Goal: Use online tool/utility: Use online tool/utility

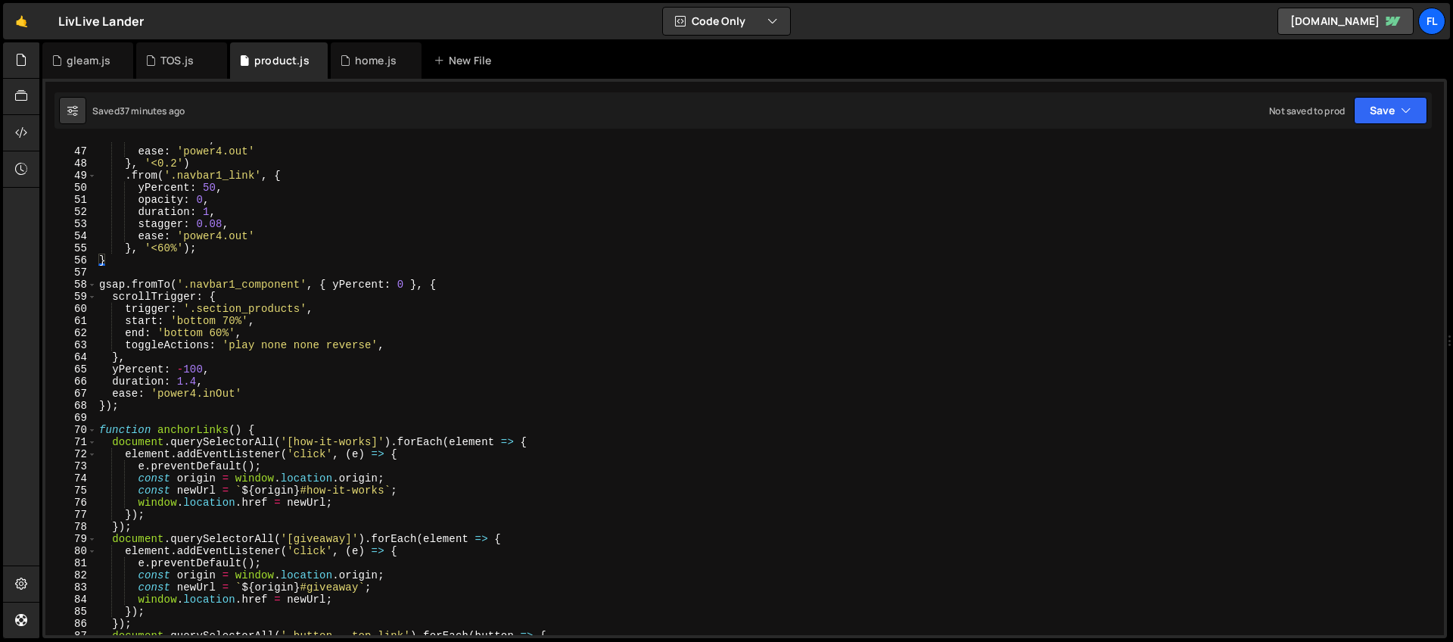
scroll to position [856, 0]
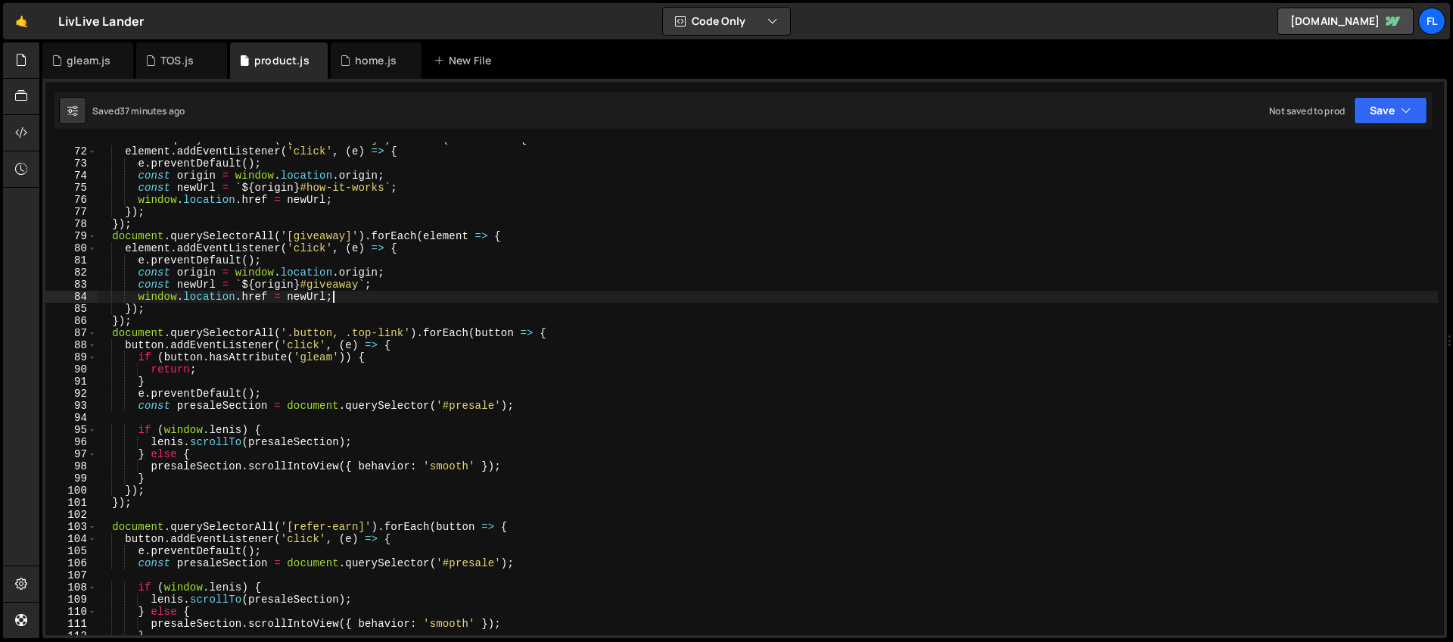
click at [337, 293] on div "document . querySelectorAll ( '[how-it-works]' ) . forEach ( element => { eleme…" at bounding box center [766, 391] width 1341 height 517
click at [526, 275] on div "document . querySelectorAll ( '[how-it-works]' ) . forEach ( element => { eleme…" at bounding box center [766, 391] width 1341 height 517
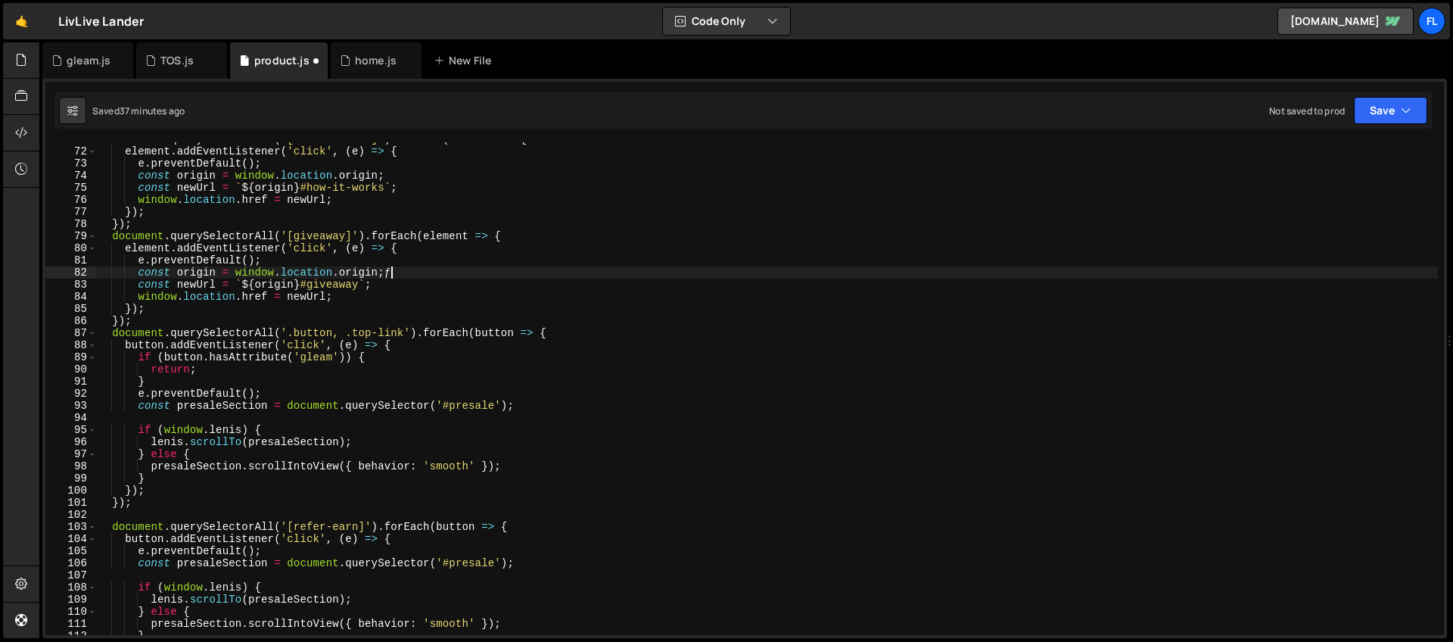
scroll to position [0, 20]
type textarea "const origin = window.location.origin;ƒ"
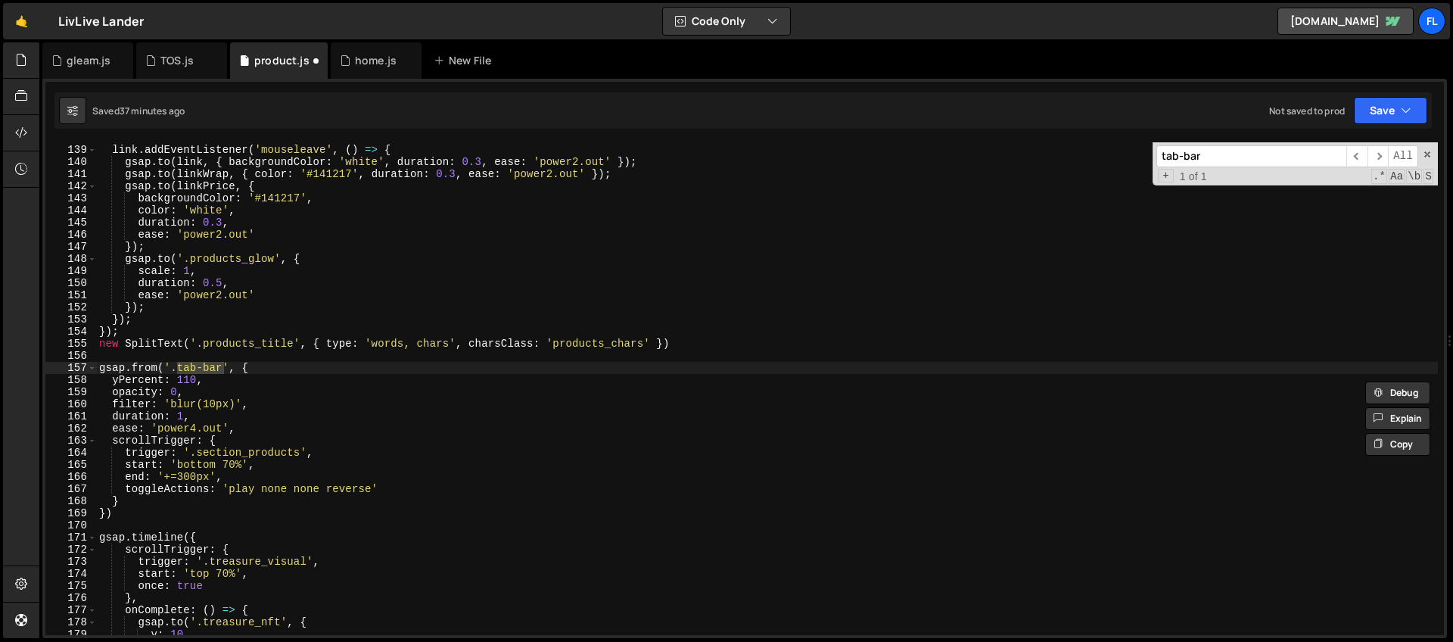
scroll to position [1699, 0]
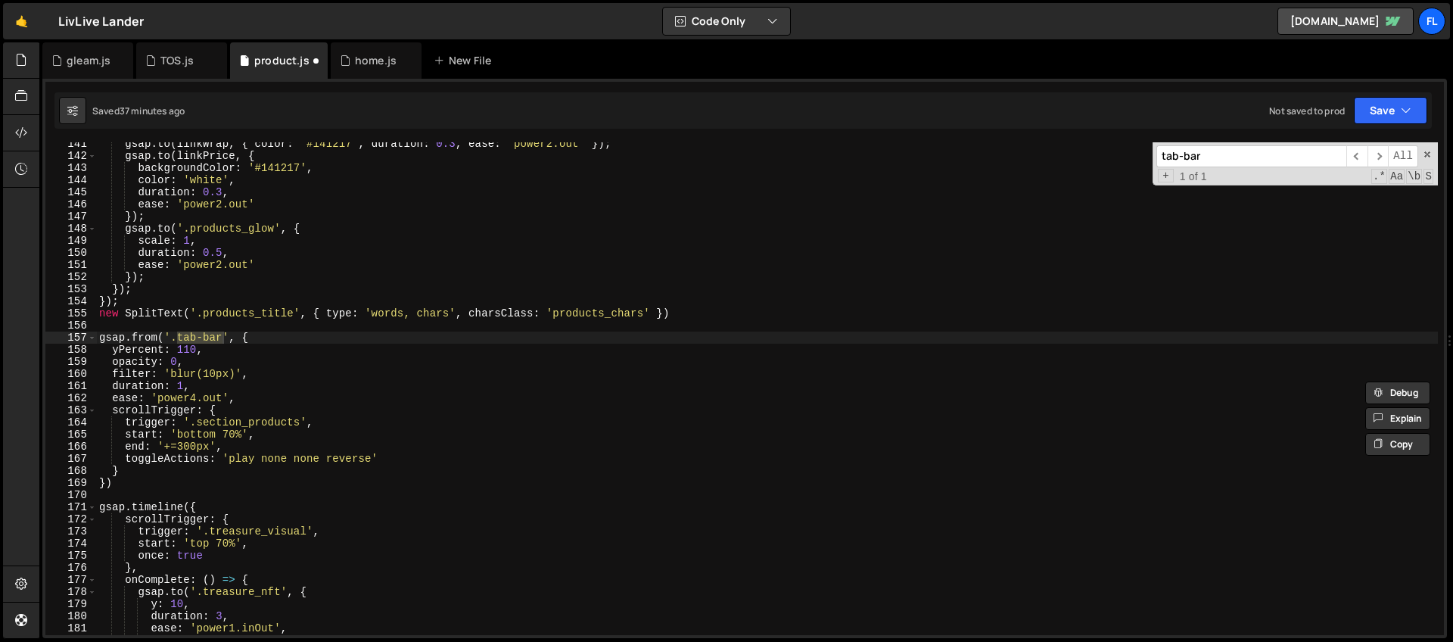
click at [1231, 155] on input "tab-bar" at bounding box center [1251, 156] width 190 height 22
type input "tab-bar"
type textarea "gsap.from('.tab-bar', {"
click at [279, 333] on div "gsap . to ( linkWrap , { color : '#141217' , duration : 0.3 , ease : 'power2.ou…" at bounding box center [766, 396] width 1341 height 517
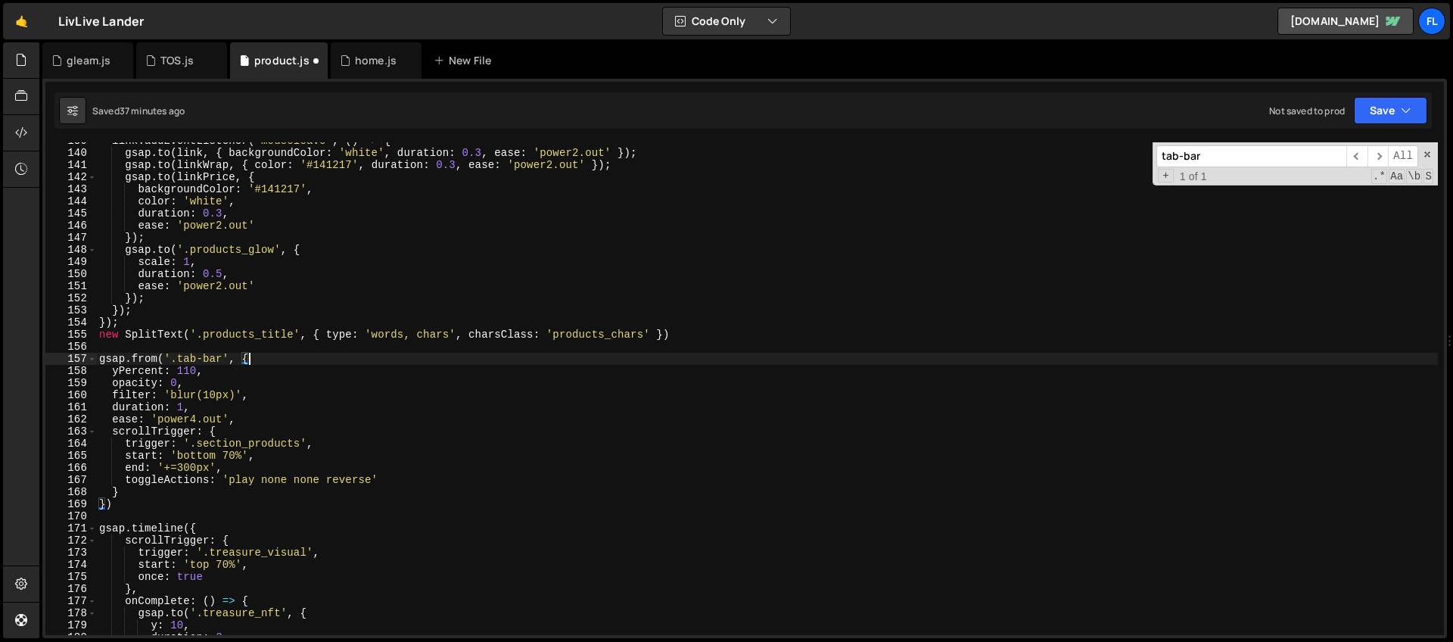
scroll to position [1692, 0]
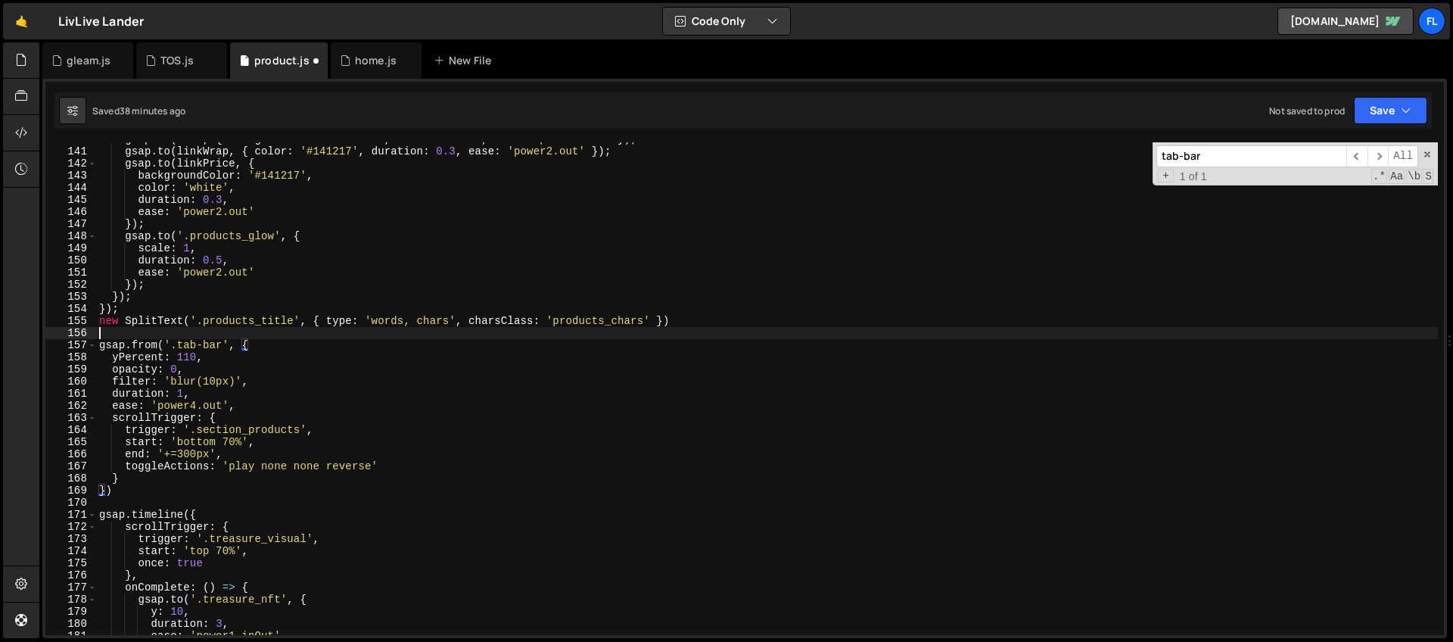
click at [132, 333] on div "gsap . to ( link , { backgroundColor : 'white' , duration : 0.3 , ease : 'power…" at bounding box center [766, 391] width 1341 height 517
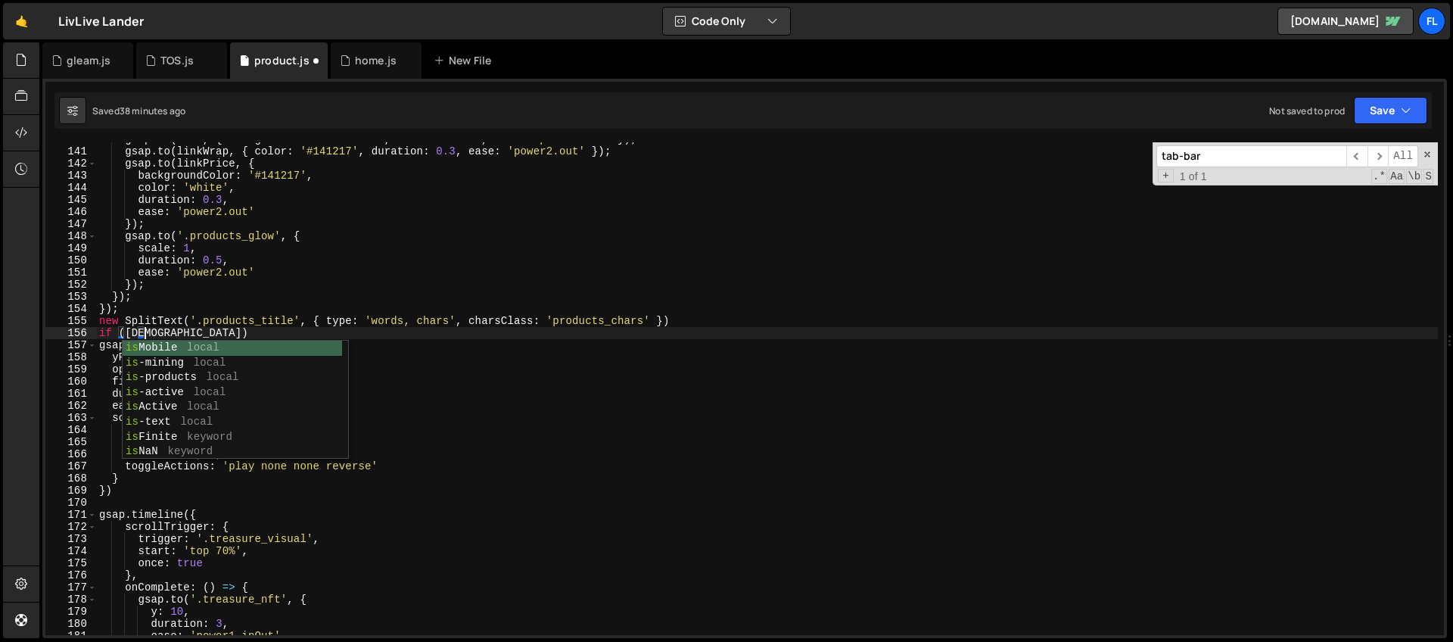
scroll to position [0, 2]
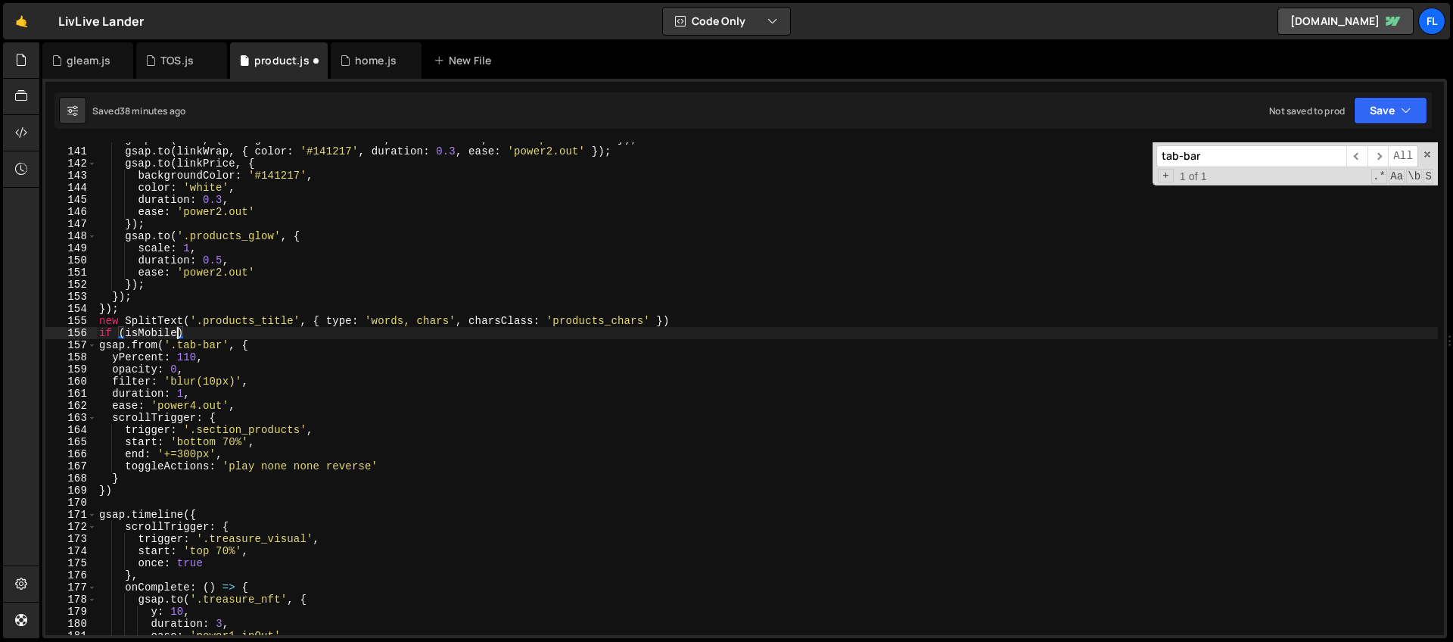
click at [126, 331] on div "gsap . to ( link , { backgroundColor : 'white' , duration : 0.3 , ease : 'power…" at bounding box center [766, 391] width 1341 height 517
click at [208, 337] on div "gsap . to ( link , { backgroundColor : 'white' , duration : 0.3 , ease : 'power…" at bounding box center [766, 391] width 1341 height 517
type textarea "if (!isMobile) {"
click at [144, 501] on div "gsap . to ( link , { backgroundColor : 'white' , duration : 0.3 , ease : 'power…" at bounding box center [766, 391] width 1341 height 517
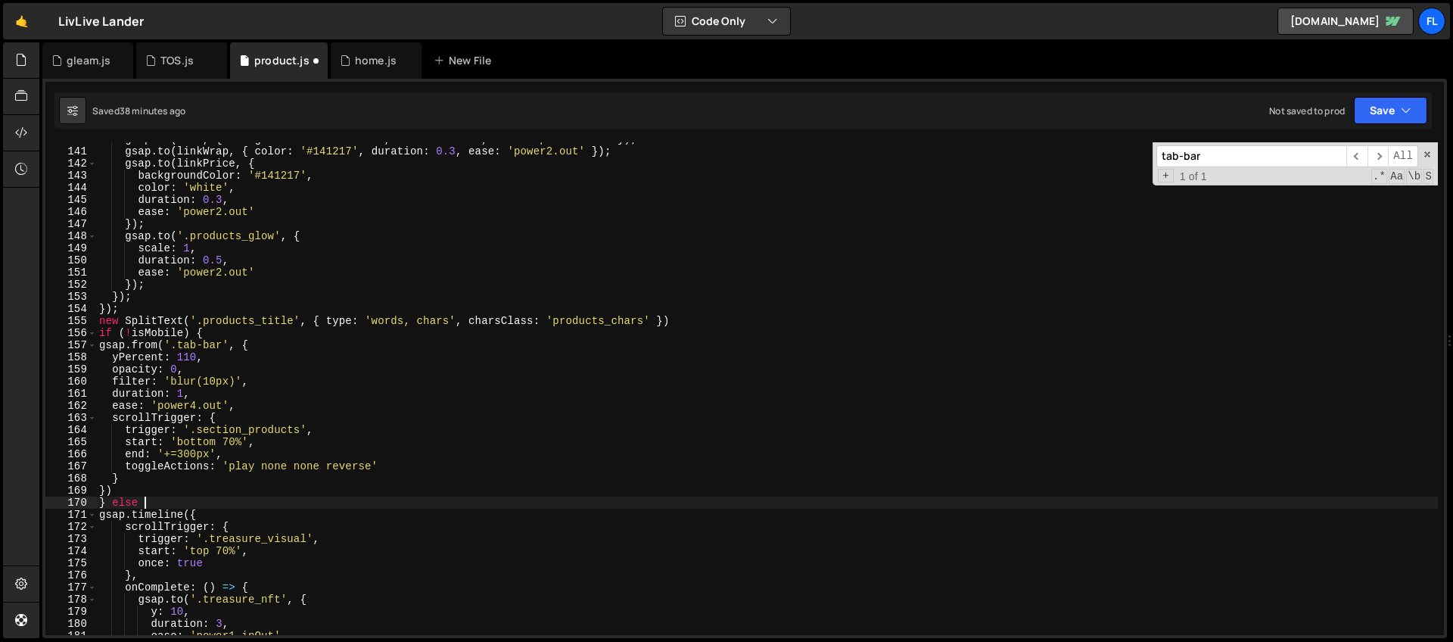
scroll to position [0, 2]
type textarea "} else {"
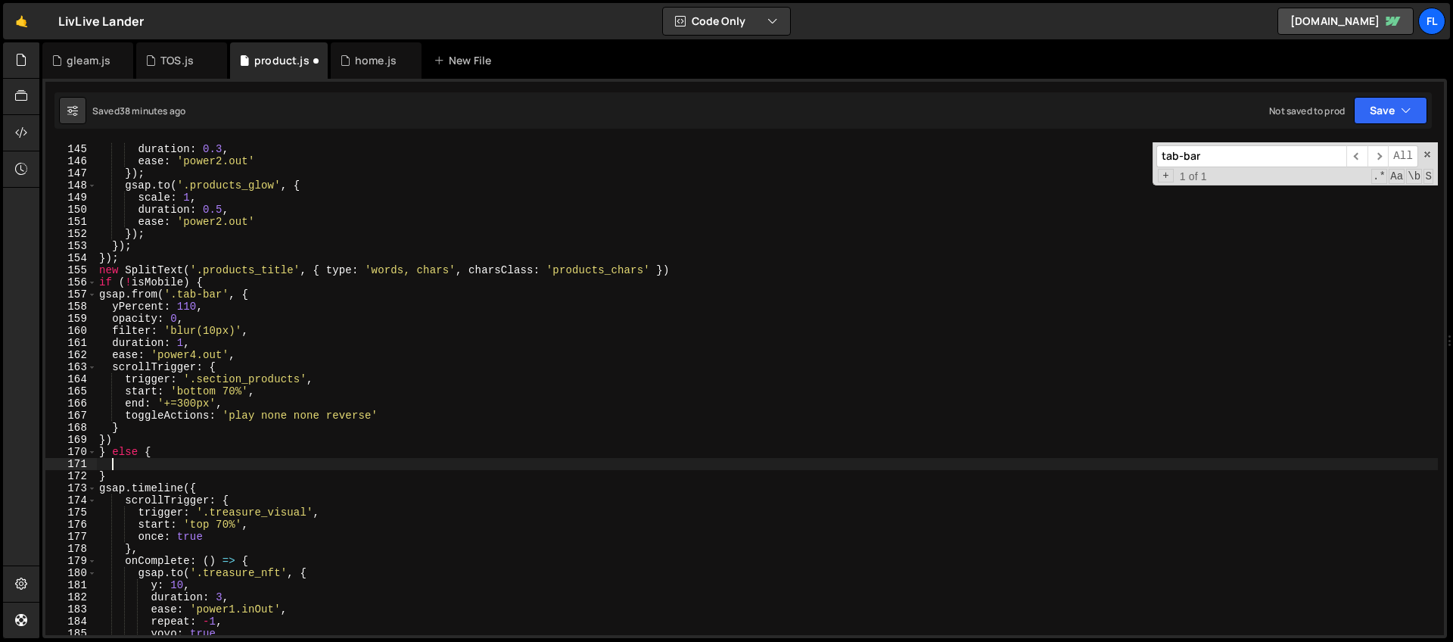
scroll to position [1742, 0]
click at [267, 294] on div "color : 'white' , duration : 0.3 , ease : 'power2.out' }) ; gsap . to ( '.produ…" at bounding box center [766, 389] width 1341 height 517
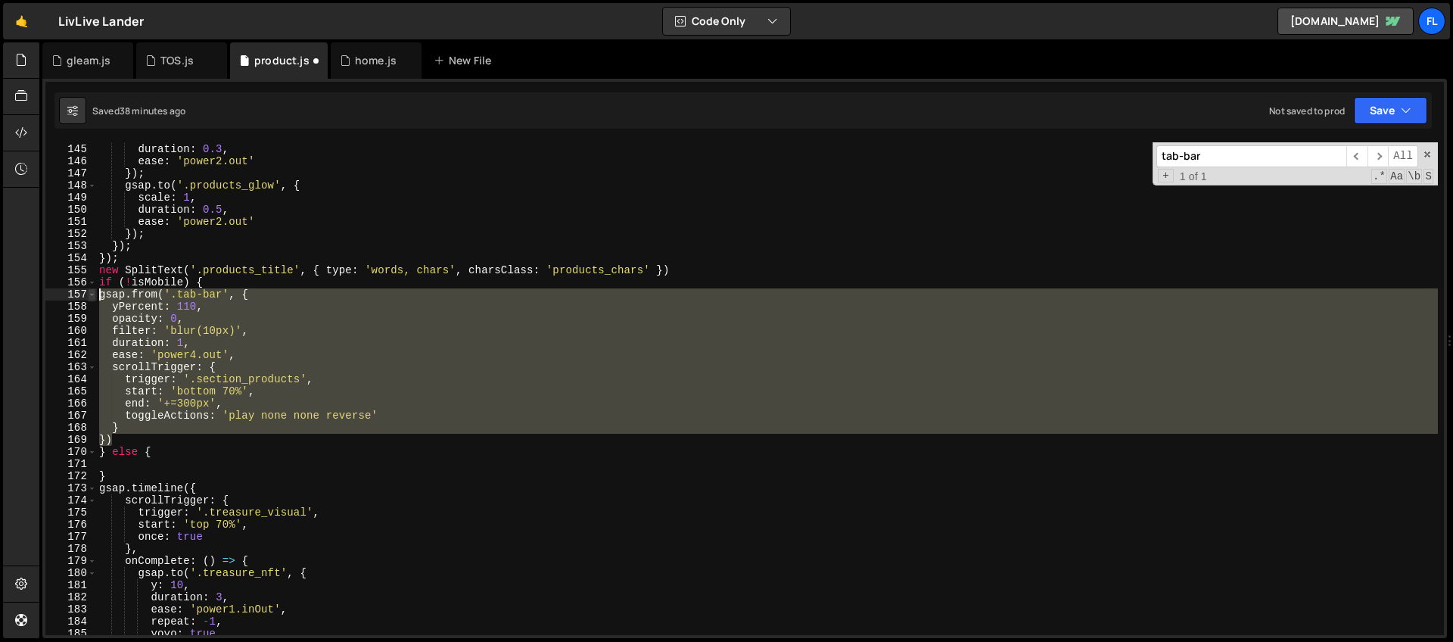
drag, startPoint x: 120, startPoint y: 439, endPoint x: 91, endPoint y: 297, distance: 145.1
click at [91, 297] on div "gsap.from('.tab-bar', { 144 145 146 147 148 149 150 151 152 153 154 155 156 157…" at bounding box center [744, 388] width 1398 height 493
type textarea "gsap.from('.tab-bar', { yPercent: 110,"
click at [127, 462] on div "color : 'white' , duration : 0.3 , ease : 'power2.out' }) ; gsap . to ( '.produ…" at bounding box center [766, 389] width 1341 height 517
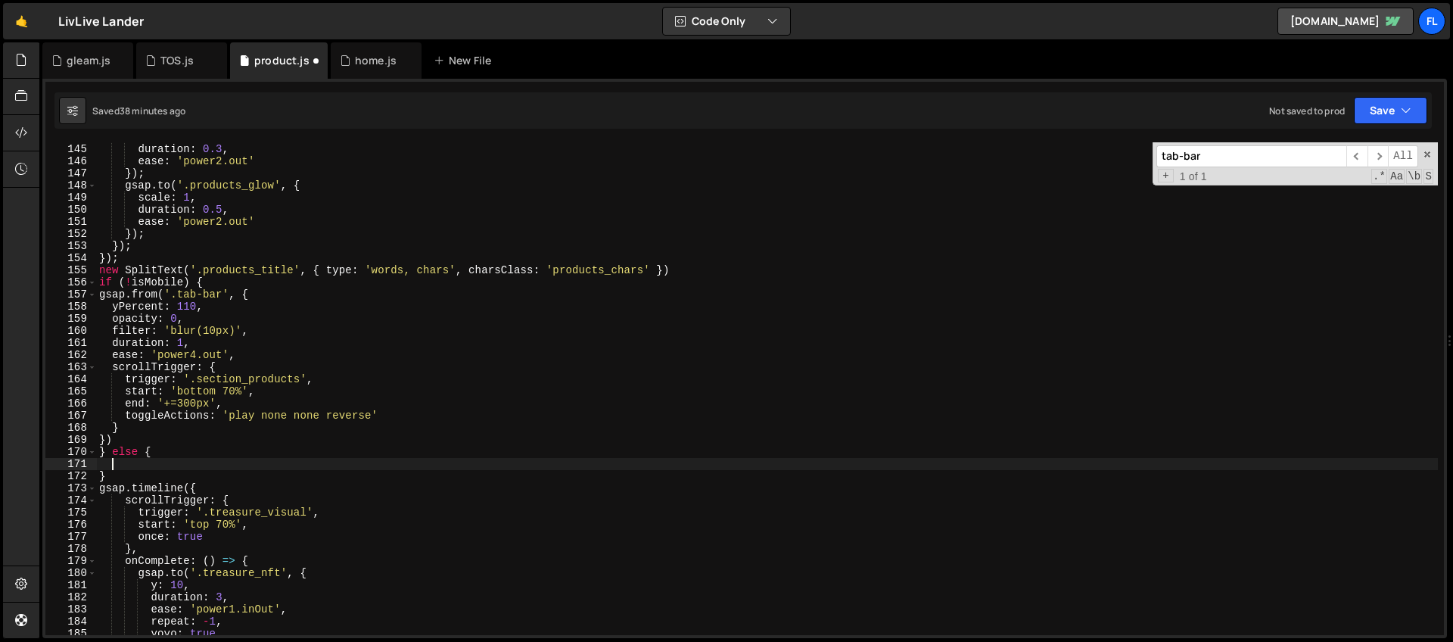
paste textarea "})"
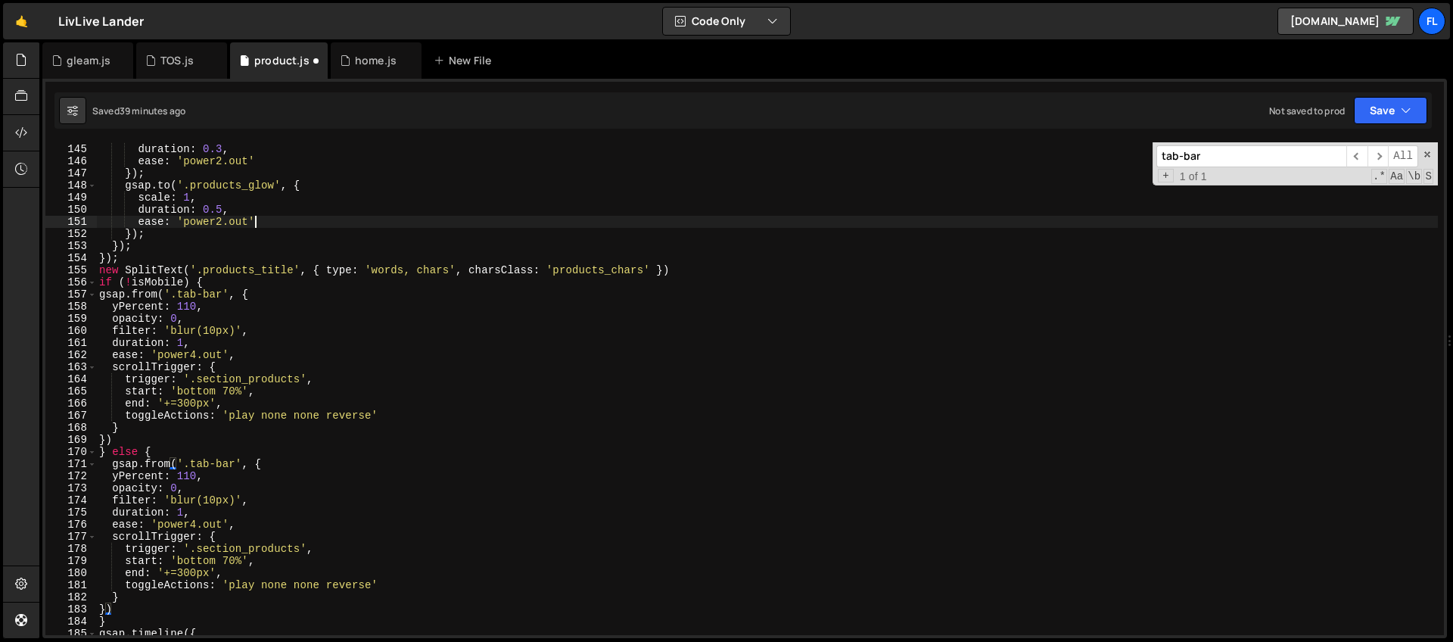
click at [398, 225] on div "color : 'white' , duration : 0.3 , ease : 'power2.out' }) ; gsap . to ( '.produ…" at bounding box center [766, 389] width 1341 height 517
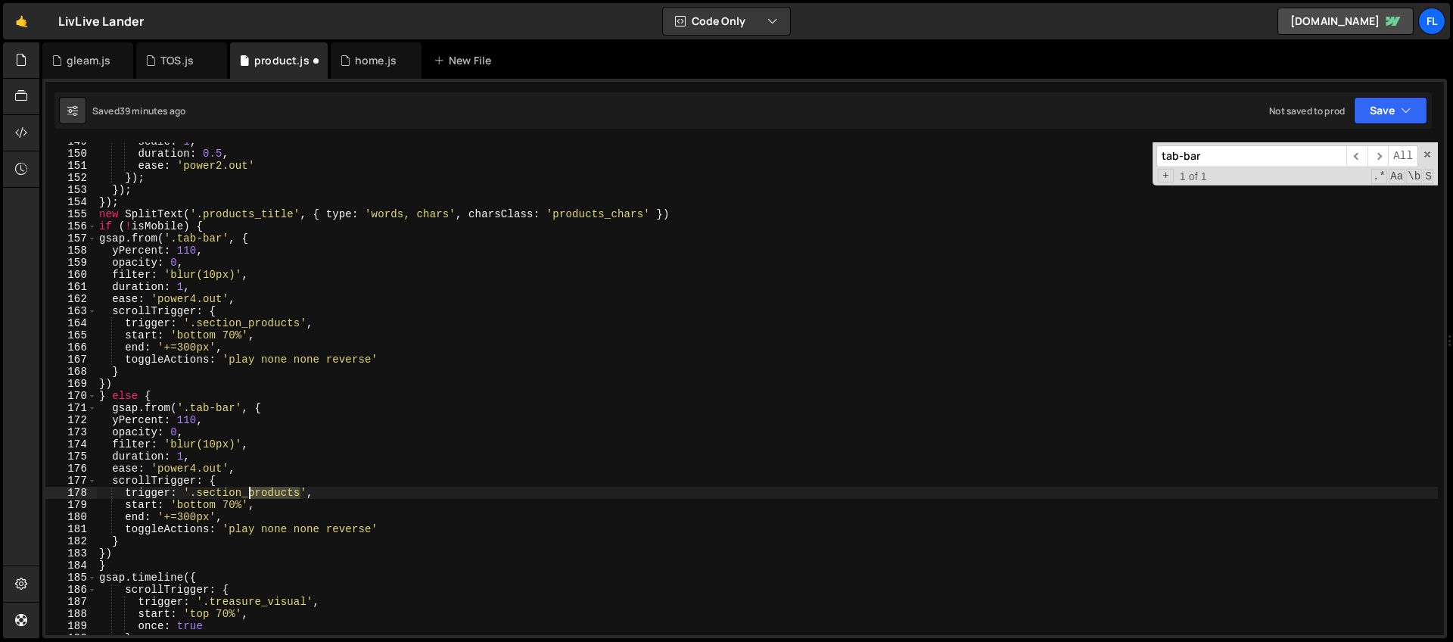
drag, startPoint x: 302, startPoint y: 490, endPoint x: 250, endPoint y: 493, distance: 52.3
click at [250, 493] on div "scale : 1 , duration : 0.5 , ease : 'power2.out' }) ; }) ; }) ; new SplitText (…" at bounding box center [766, 393] width 1341 height 517
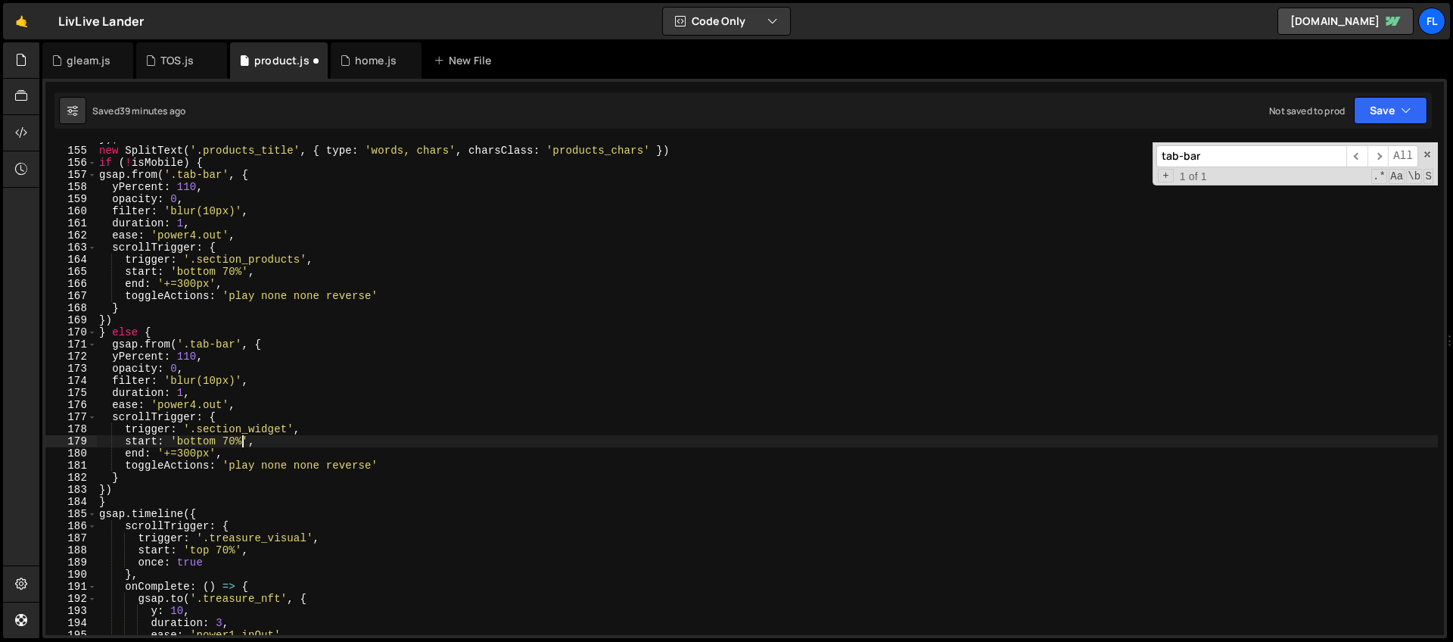
click at [241, 438] on div "}) ; new SplitText ( '.products_title' , { type : 'words, chars' , charsClass :…" at bounding box center [766, 390] width 1341 height 517
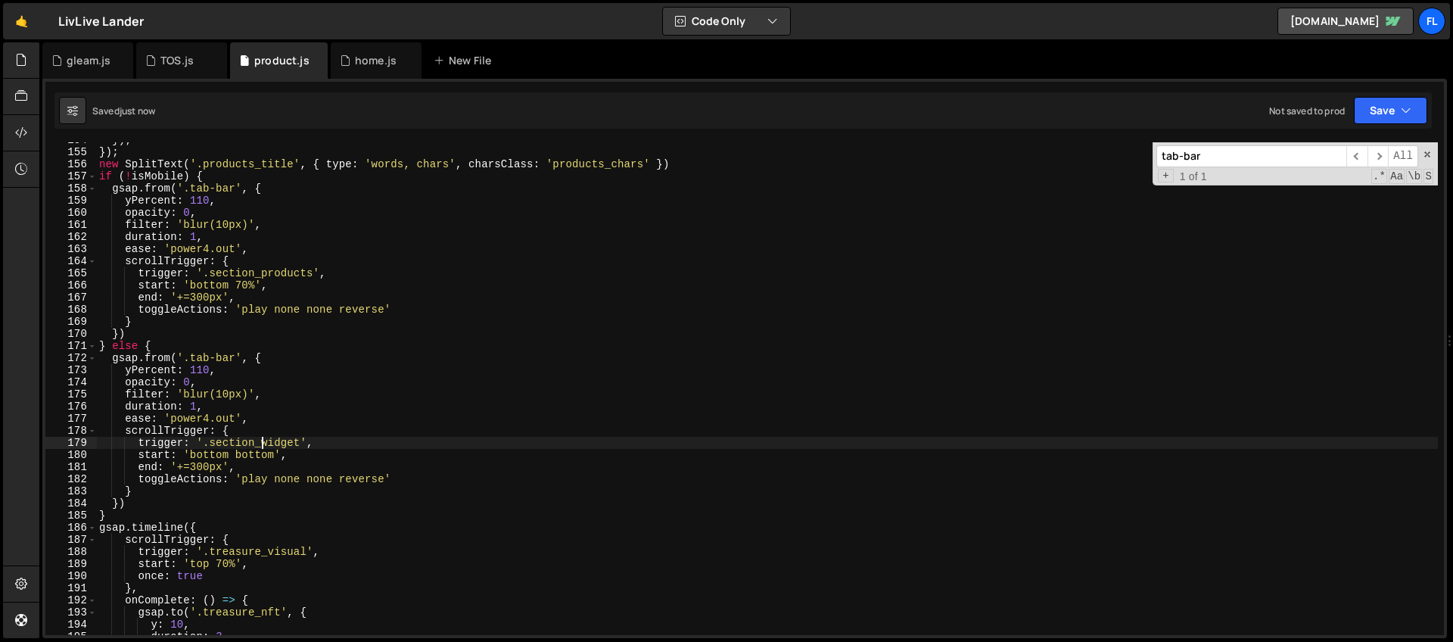
scroll to position [1850, 0]
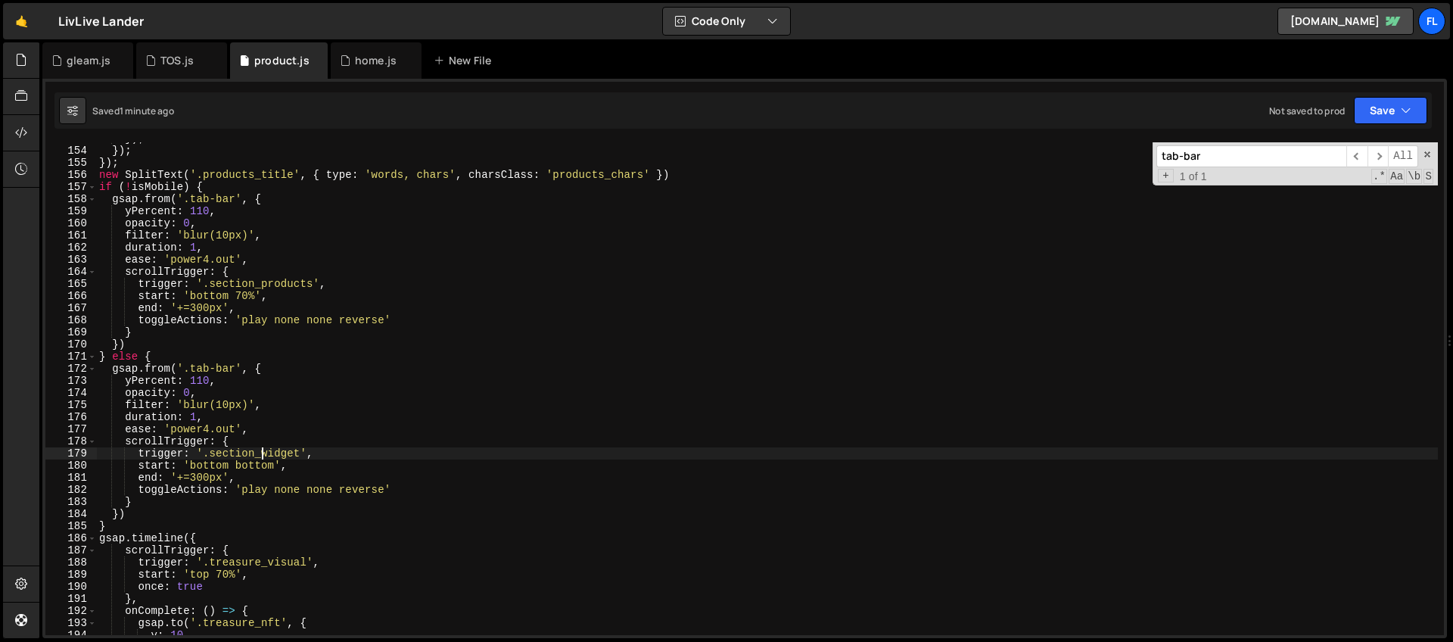
click at [257, 465] on div "}) ; }) ; }) ; new SplitText ( '.products_title' , { type : 'words, chars' , ch…" at bounding box center [766, 390] width 1341 height 517
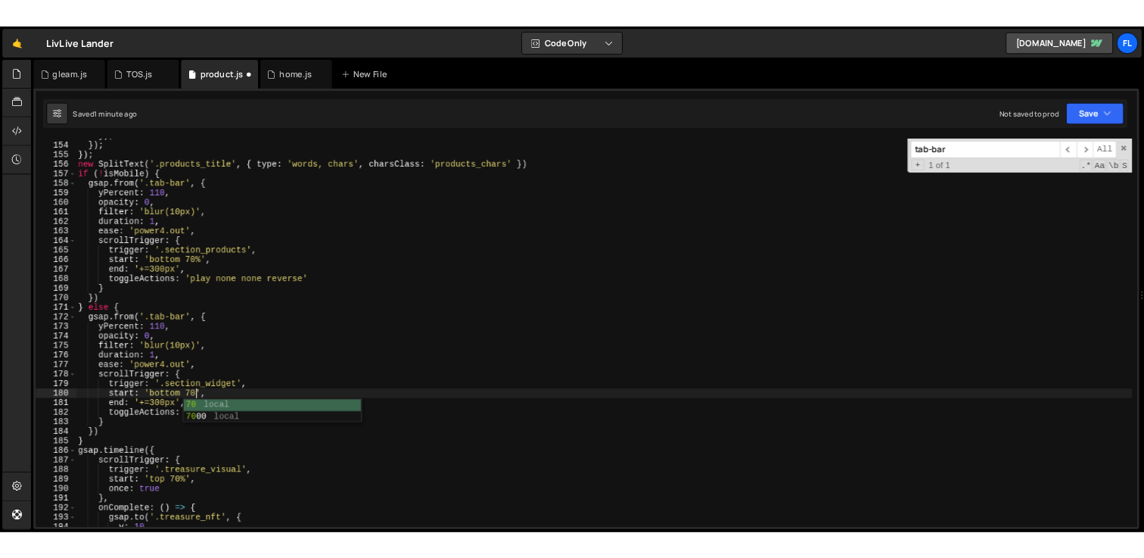
scroll to position [0, 11]
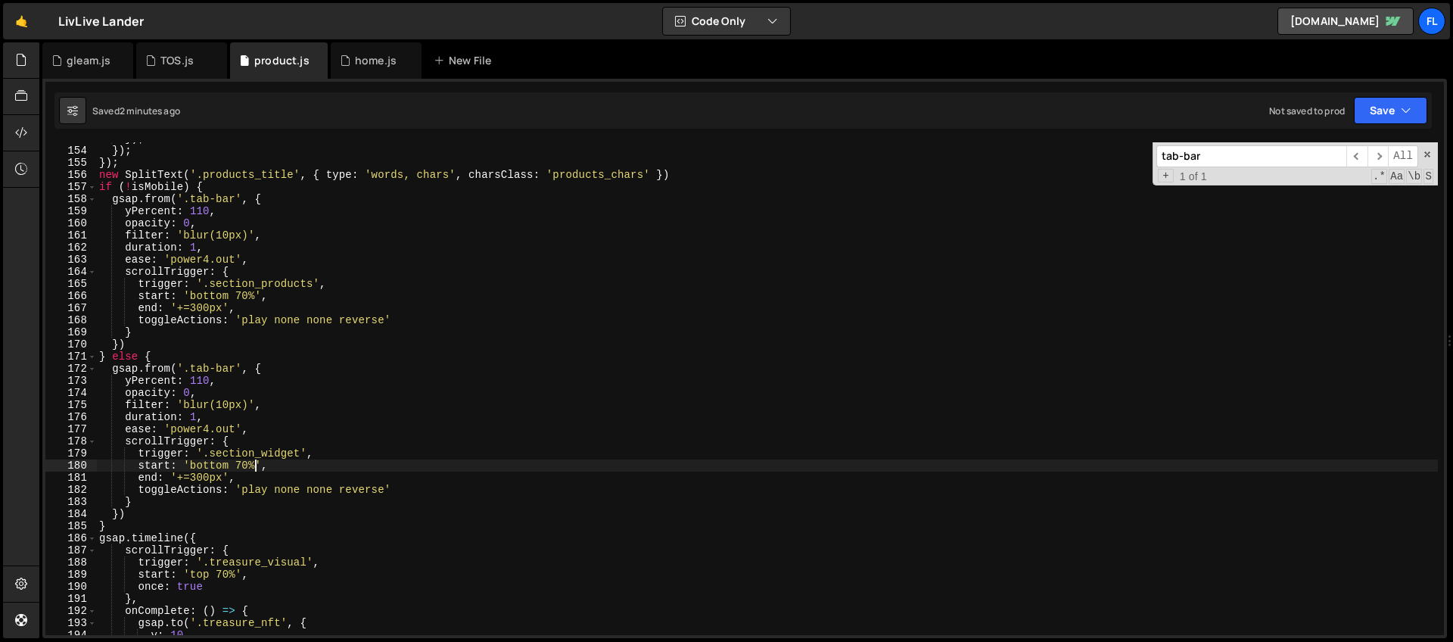
type textarea "start: 'bottom 70%',"
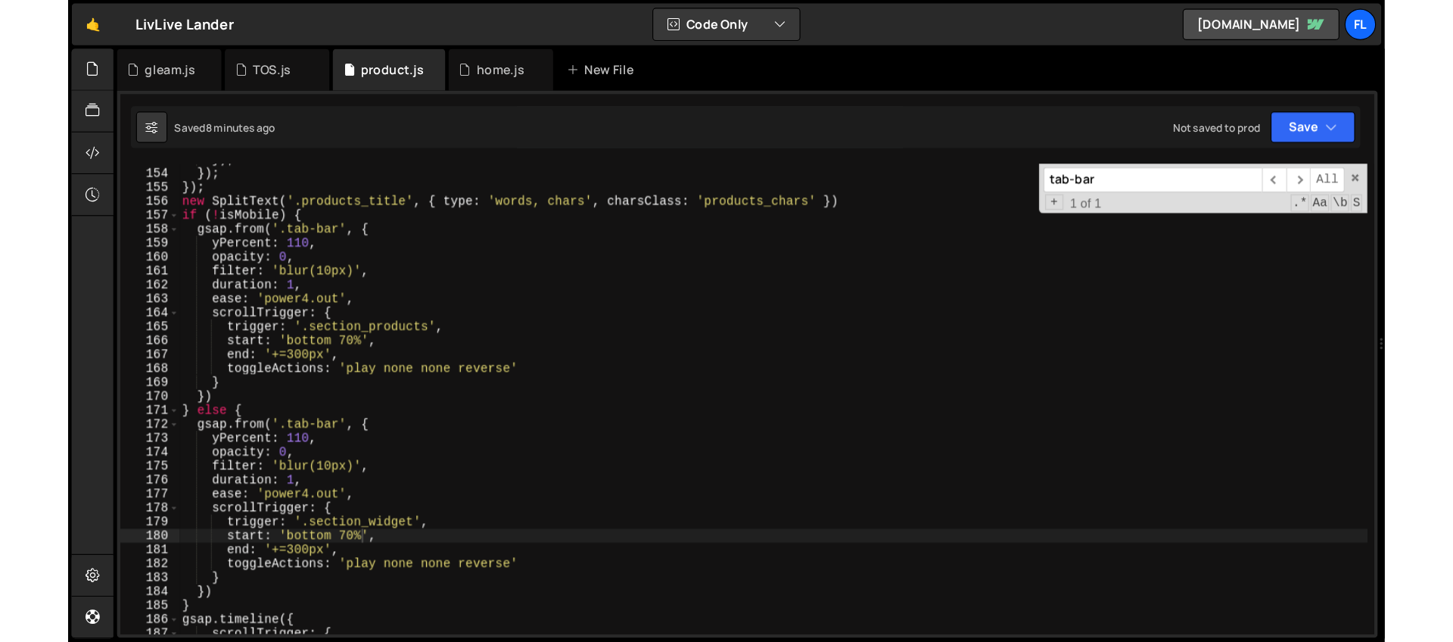
scroll to position [1850, 0]
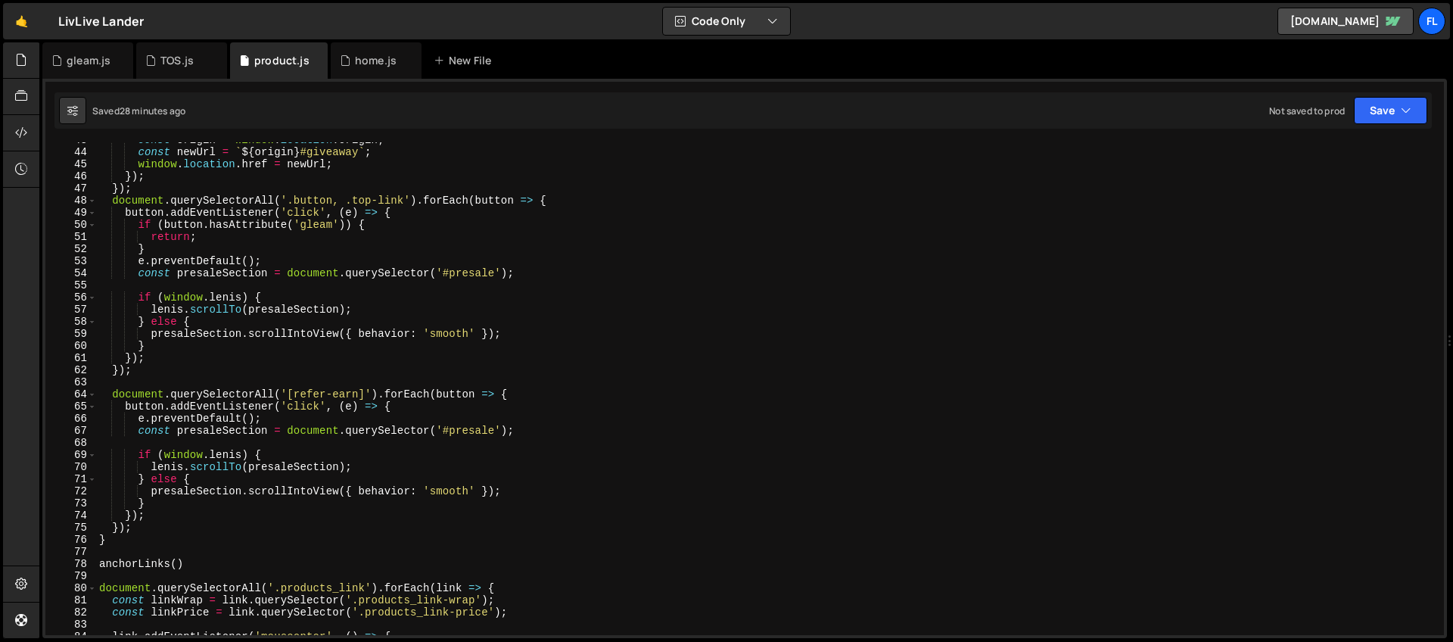
scroll to position [517, 0]
click at [519, 393] on div "const origin = window . location . origin ; const newUrl = ` ${ origin } #givea…" at bounding box center [766, 392] width 1341 height 517
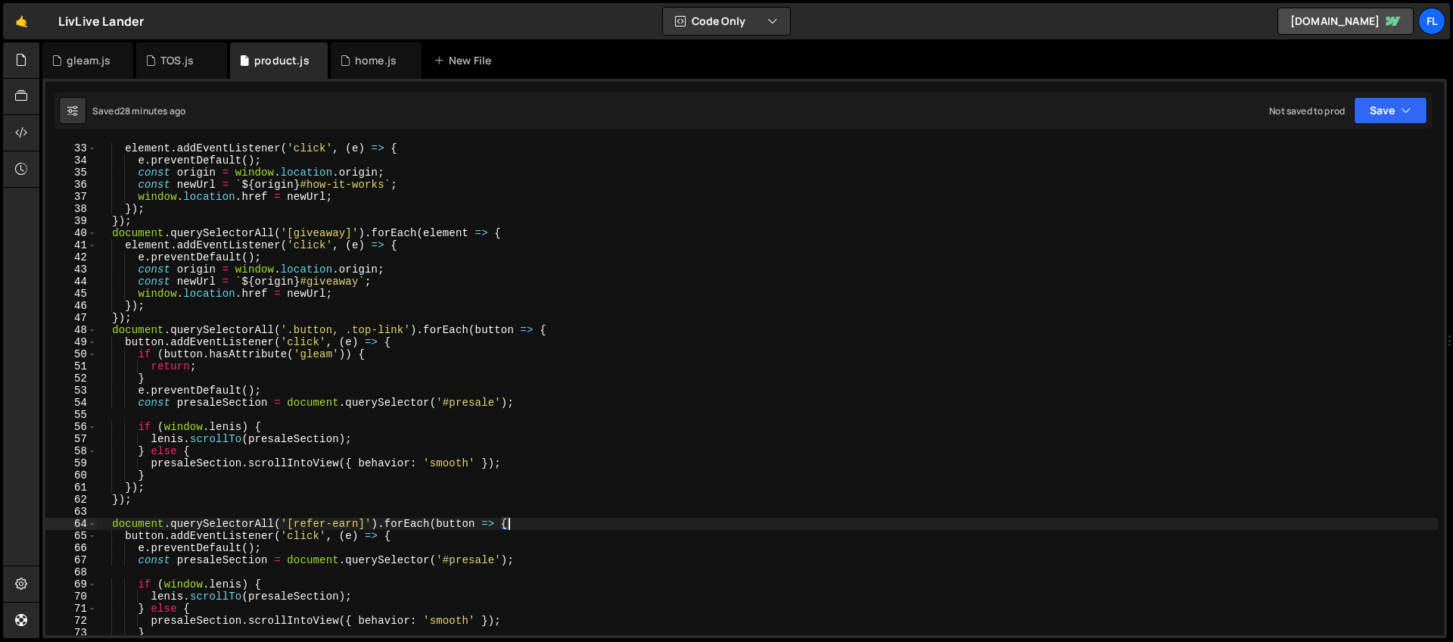
scroll to position [437, 0]
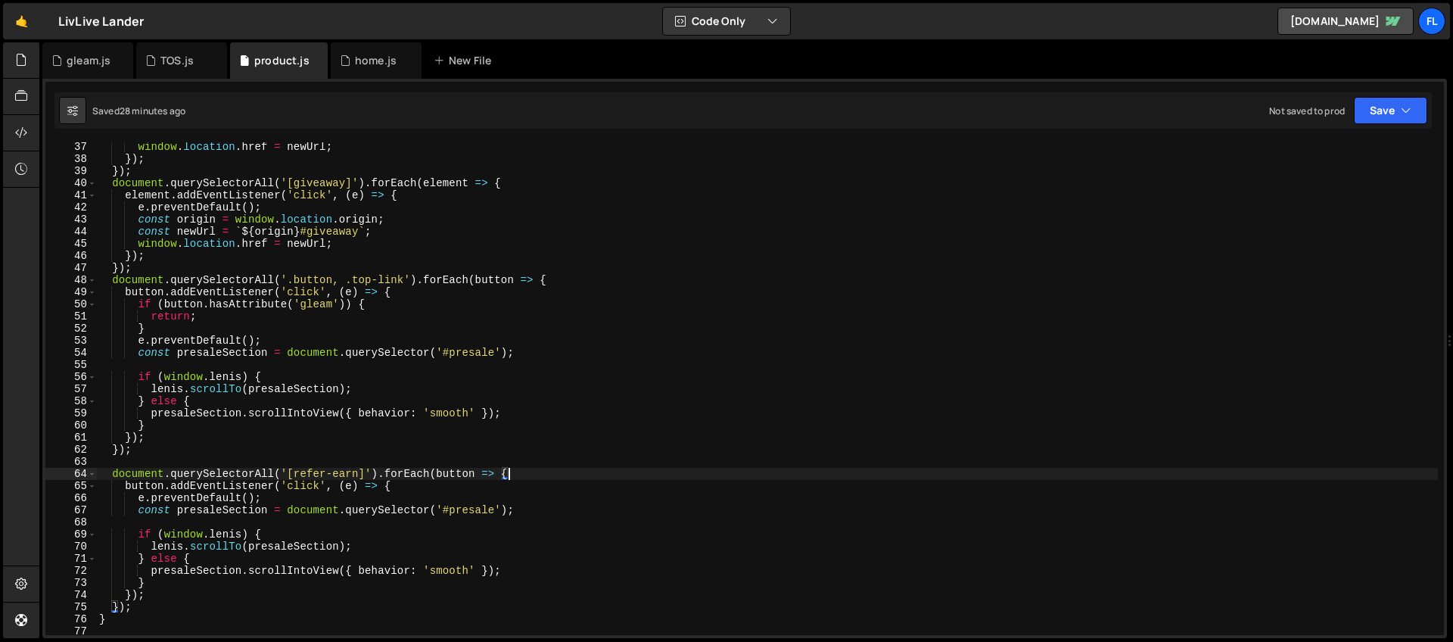
click at [368, 471] on div "window . location . href = newUrl ; }) ; }) ; document . querySelectorAll ( '[g…" at bounding box center [766, 399] width 1341 height 517
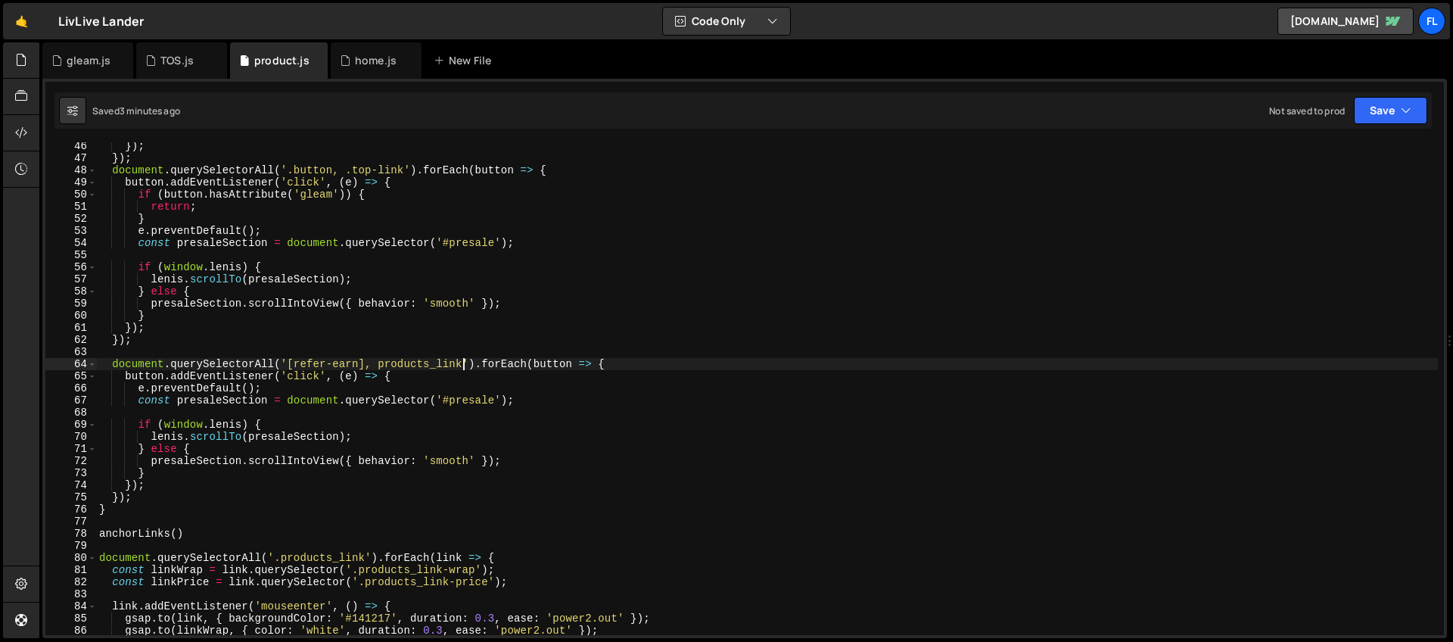
scroll to position [611, 0]
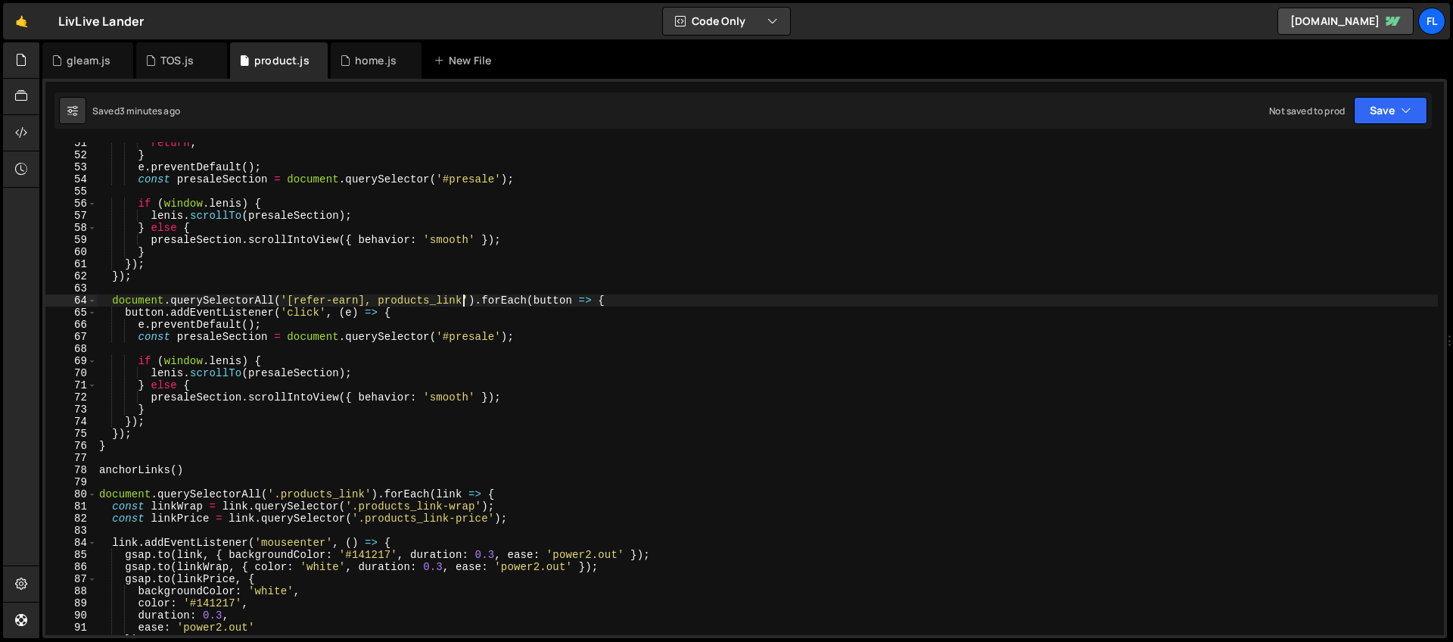
click at [634, 299] on div "return ; } e . preventDefault ( ) ; const presaleSection = document . querySele…" at bounding box center [766, 395] width 1341 height 517
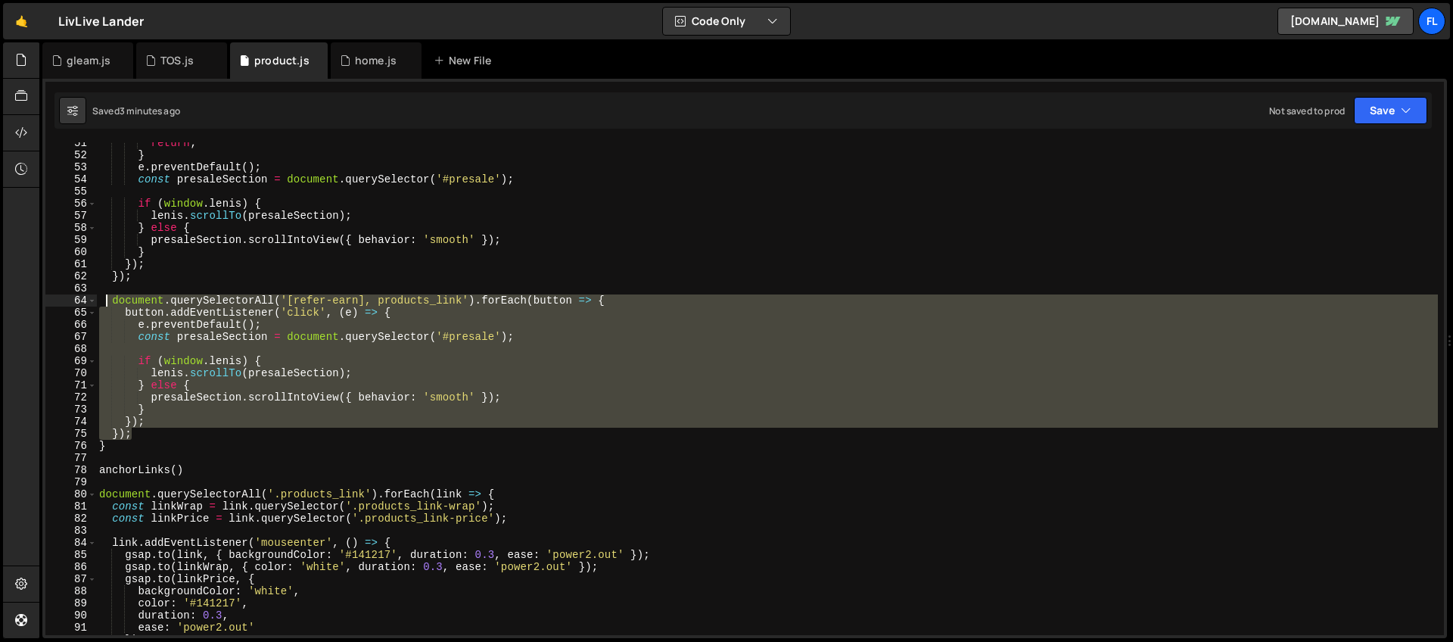
drag, startPoint x: 135, startPoint y: 434, endPoint x: 108, endPoint y: 299, distance: 138.1
click at [108, 299] on div "return ; } e . preventDefault ( ) ; const presaleSection = document . querySele…" at bounding box center [766, 395] width 1341 height 517
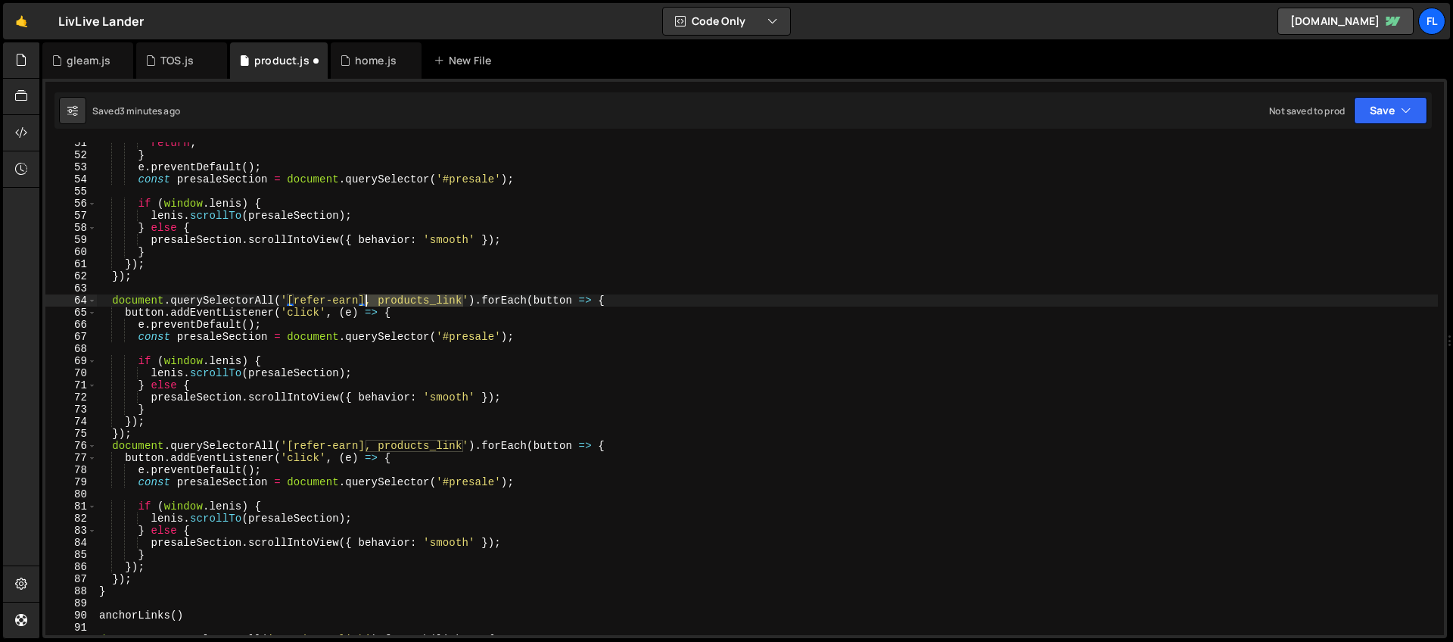
drag, startPoint x: 465, startPoint y: 294, endPoint x: 364, endPoint y: 301, distance: 100.9
click at [364, 301] on div "return ; } e . preventDefault ( ) ; const presaleSection = document . querySele…" at bounding box center [766, 395] width 1341 height 517
drag, startPoint x: 463, startPoint y: 443, endPoint x: 440, endPoint y: 443, distance: 22.7
click at [440, 443] on div "return ; } e . preventDefault ( ) ; const presaleSection = document . querySele…" at bounding box center [766, 395] width 1341 height 517
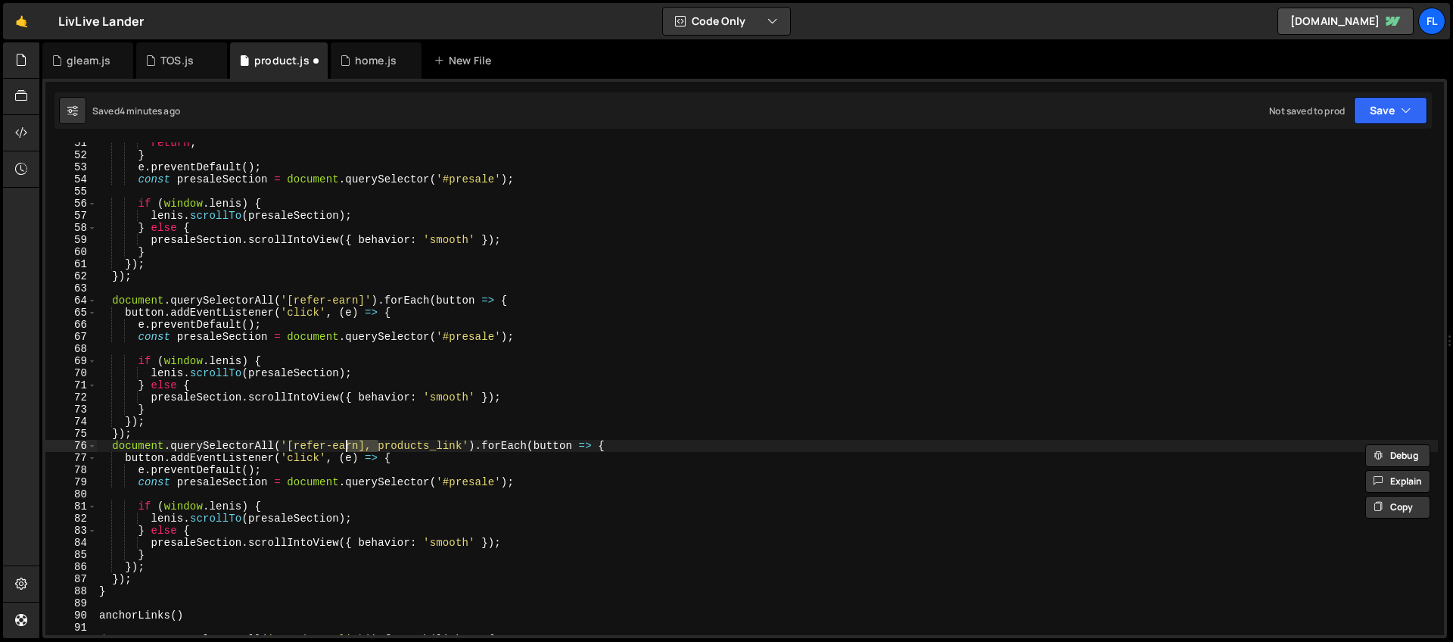
drag, startPoint x: 379, startPoint y: 443, endPoint x: 349, endPoint y: 446, distance: 30.4
click at [349, 446] on div "return ; } e . preventDefault ( ) ; const presaleSection = document . querySele…" at bounding box center [766, 395] width 1341 height 517
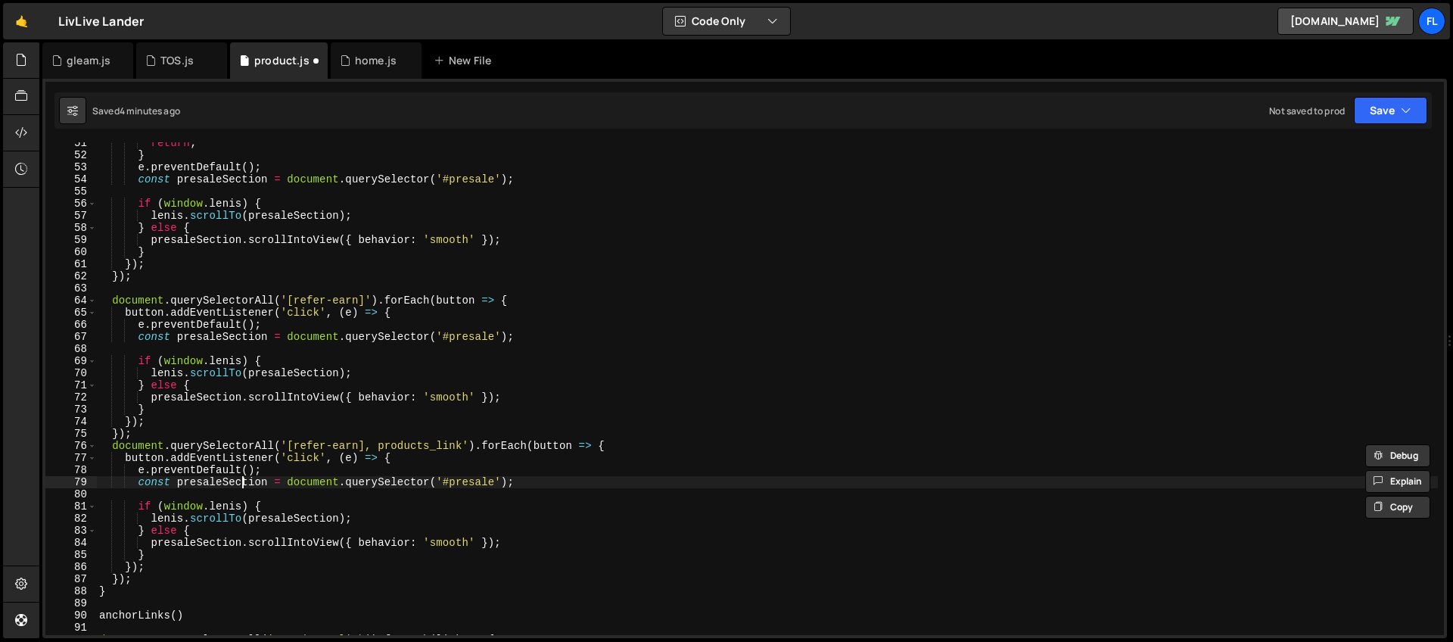
click at [244, 477] on div "return ; } e . preventDefault ( ) ; const presaleSection = document . querySele…" at bounding box center [766, 395] width 1341 height 517
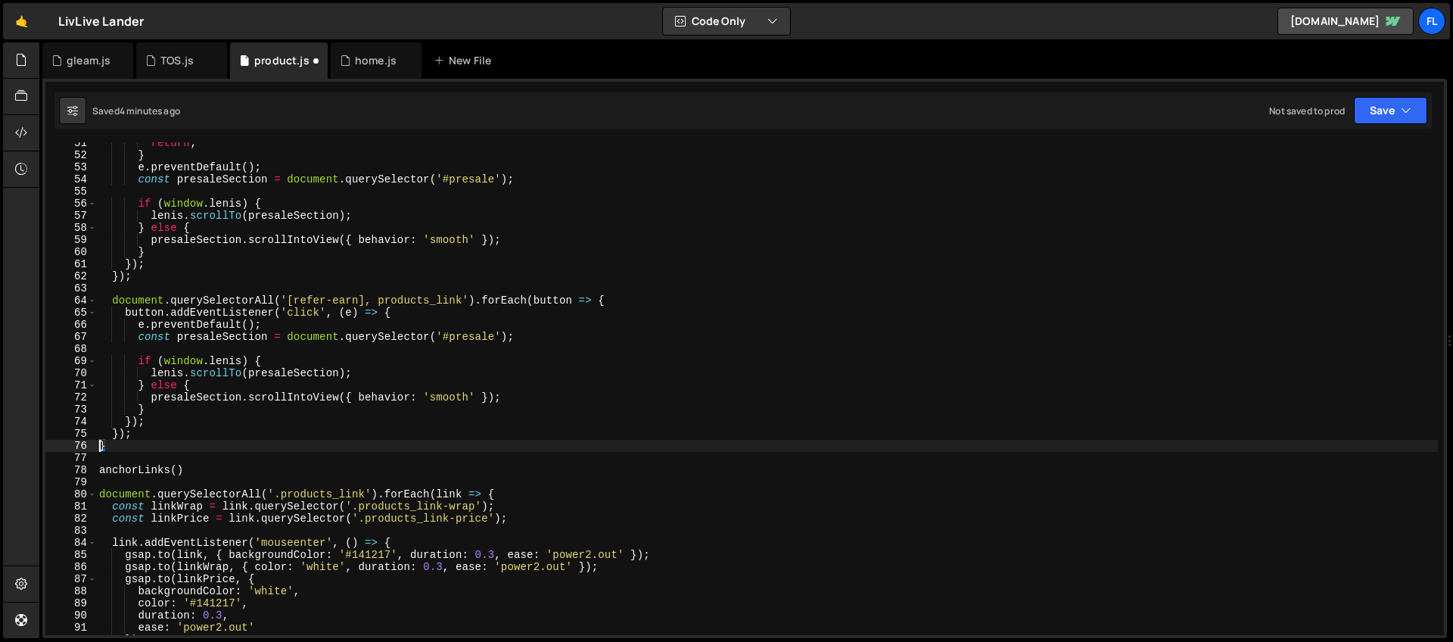
scroll to position [0, 0]
click at [380, 298] on div "return ; } e . preventDefault ( ) ; const presaleSection = document . querySele…" at bounding box center [766, 395] width 1341 height 517
click at [732, 237] on div "return ; } e . preventDefault ( ) ; const presaleSection = document . querySele…" at bounding box center [766, 395] width 1341 height 517
type textarea "presaleSection.scrollIntoView({ behavior: 'smooth' });"
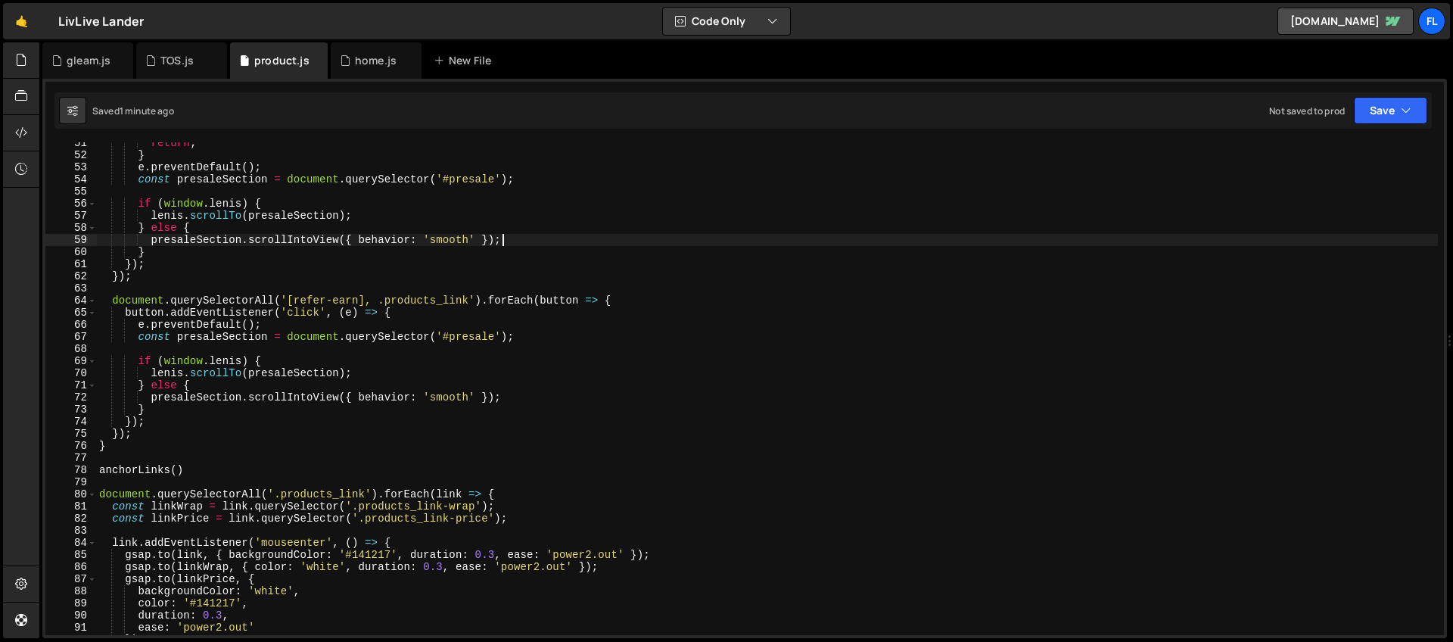
click at [522, 393] on div "return ; } e . preventDefault ( ) ; const presaleSection = document . querySele…" at bounding box center [766, 395] width 1341 height 517
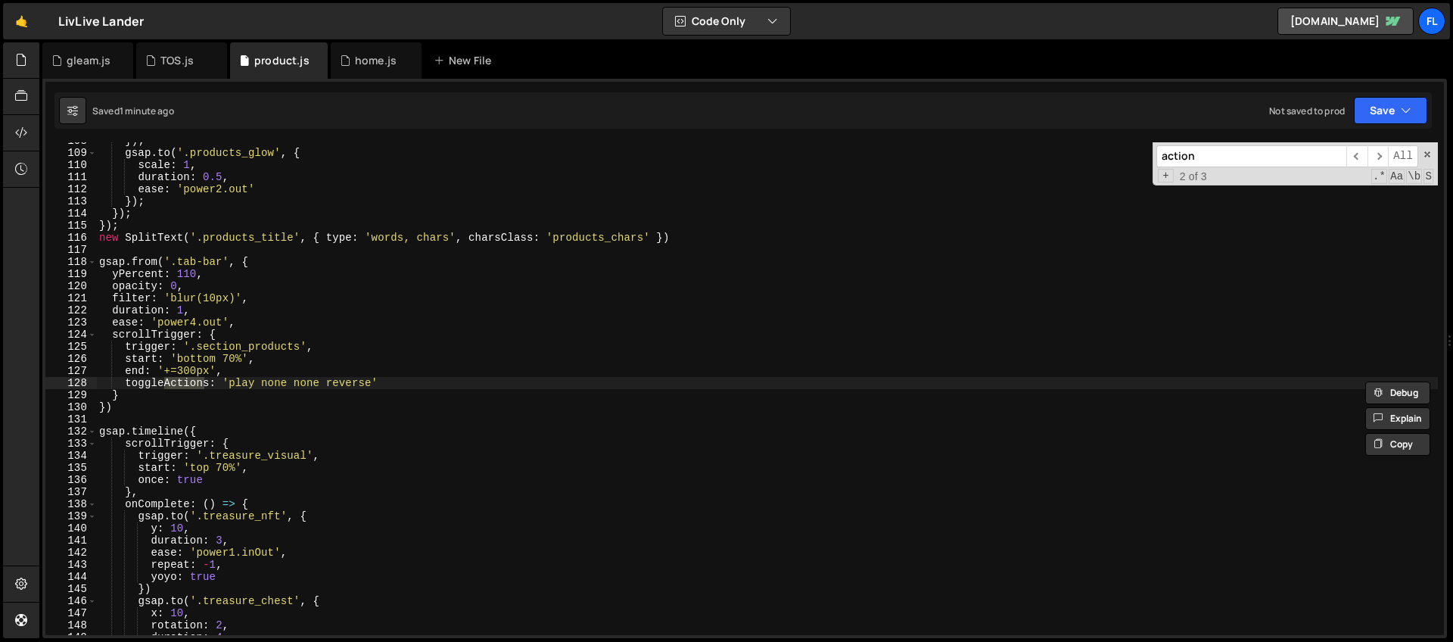
scroll to position [8797, 0]
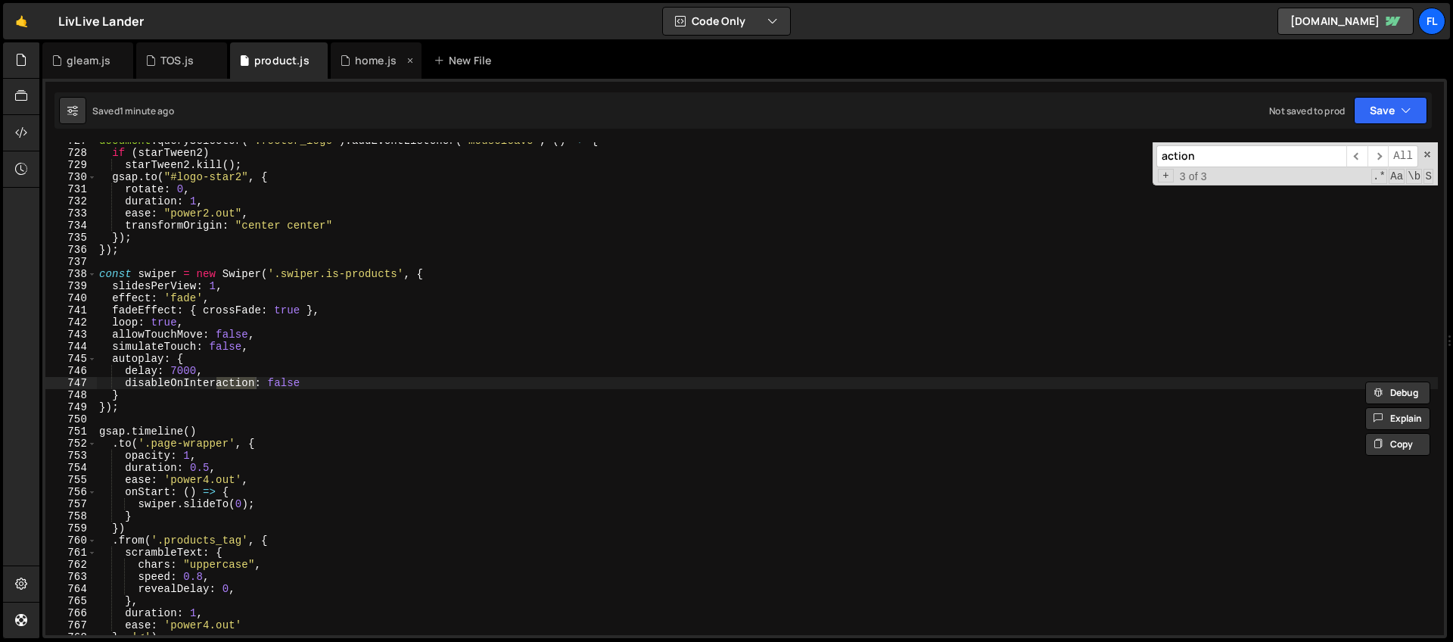
type input "action"
click at [352, 68] on div "home.js" at bounding box center [376, 60] width 91 height 36
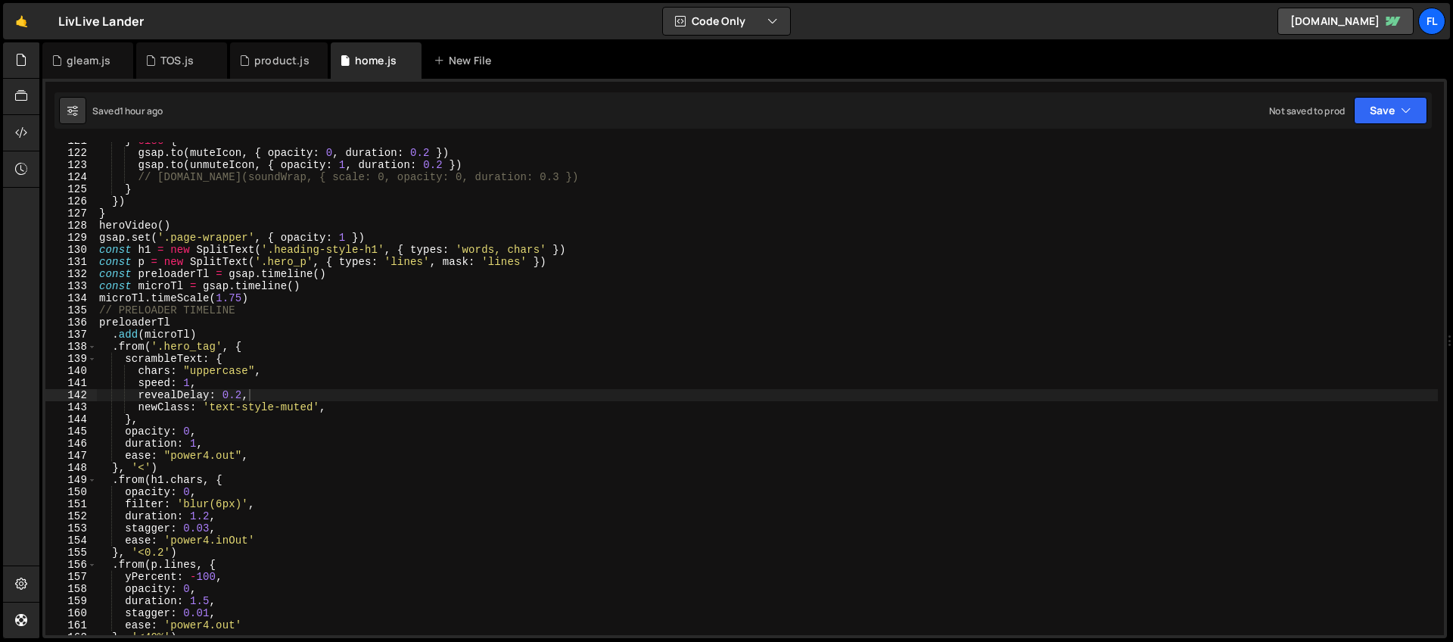
type textarea "// PRELOADER TIMELINE"
click at [492, 306] on div "} else { gsap . to ( muteIcon , { opacity : 0 , duration : 0.2 }) gsap . to ( u…" at bounding box center [766, 393] width 1341 height 517
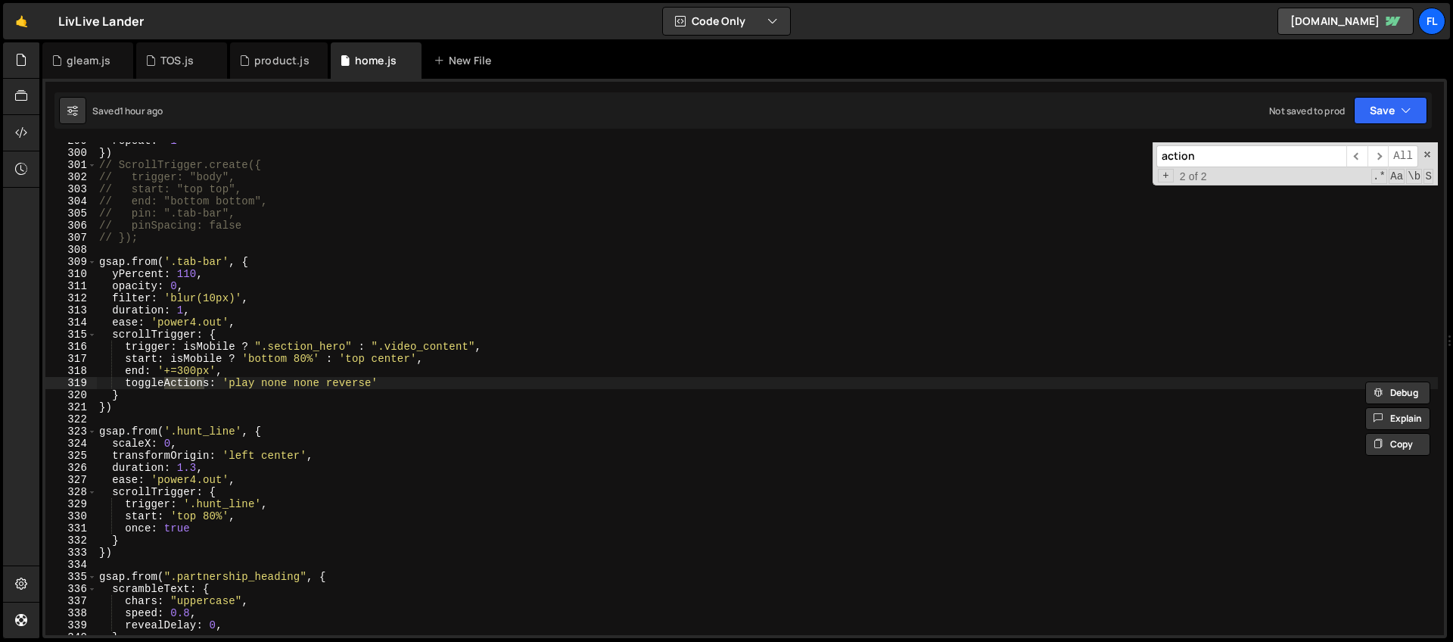
scroll to position [3616, 0]
type input "action"
click at [264, 67] on div "product.js" at bounding box center [281, 60] width 55 height 15
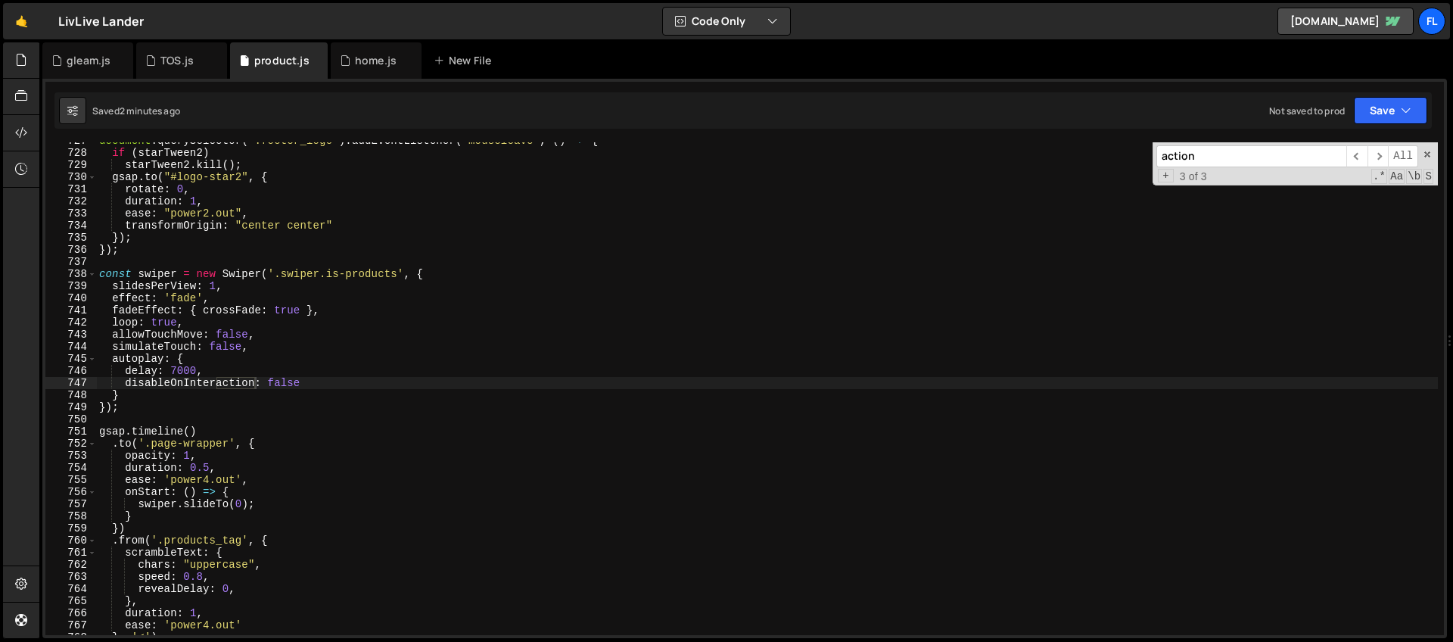
drag, startPoint x: 1279, startPoint y: 155, endPoint x: 1036, endPoint y: 137, distance: 243.6
click at [1036, 137] on div "// PRELOADER TIMELINE 299 300 301 302 303 304 305 306 307 308 309 310 311 312 3…" at bounding box center [744, 358] width 1404 height 559
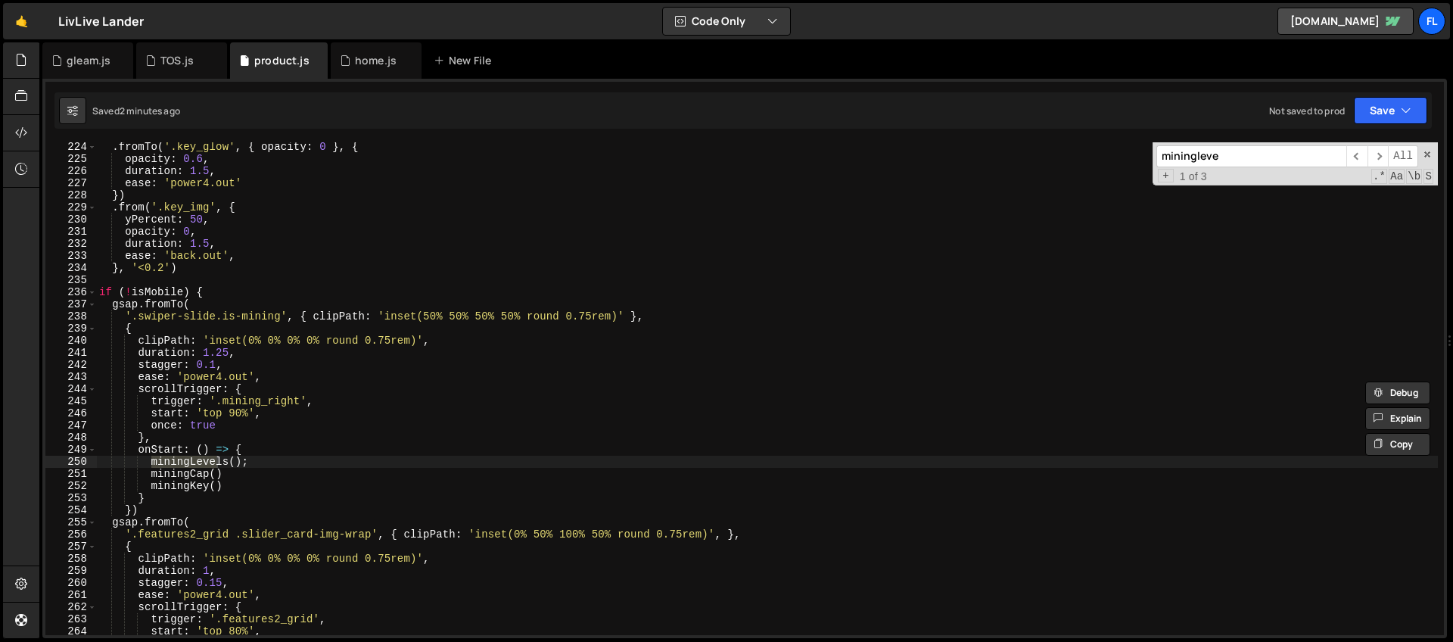
scroll to position [2701, 0]
type input "miningleve"
click at [302, 297] on div ". fromTo ( '.key_glow' , { opacity : 0 } , { opacity : 0.6 , duration : 1.5 , e…" at bounding box center [766, 399] width 1341 height 517
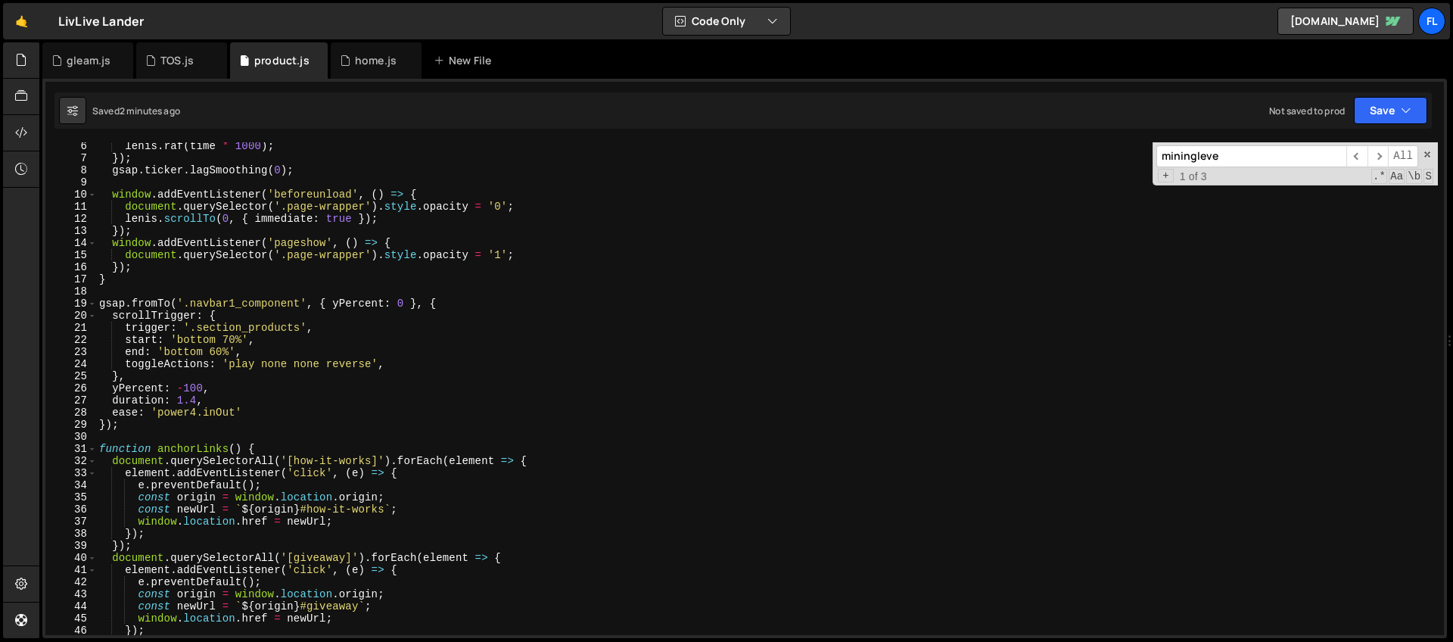
scroll to position [0, 0]
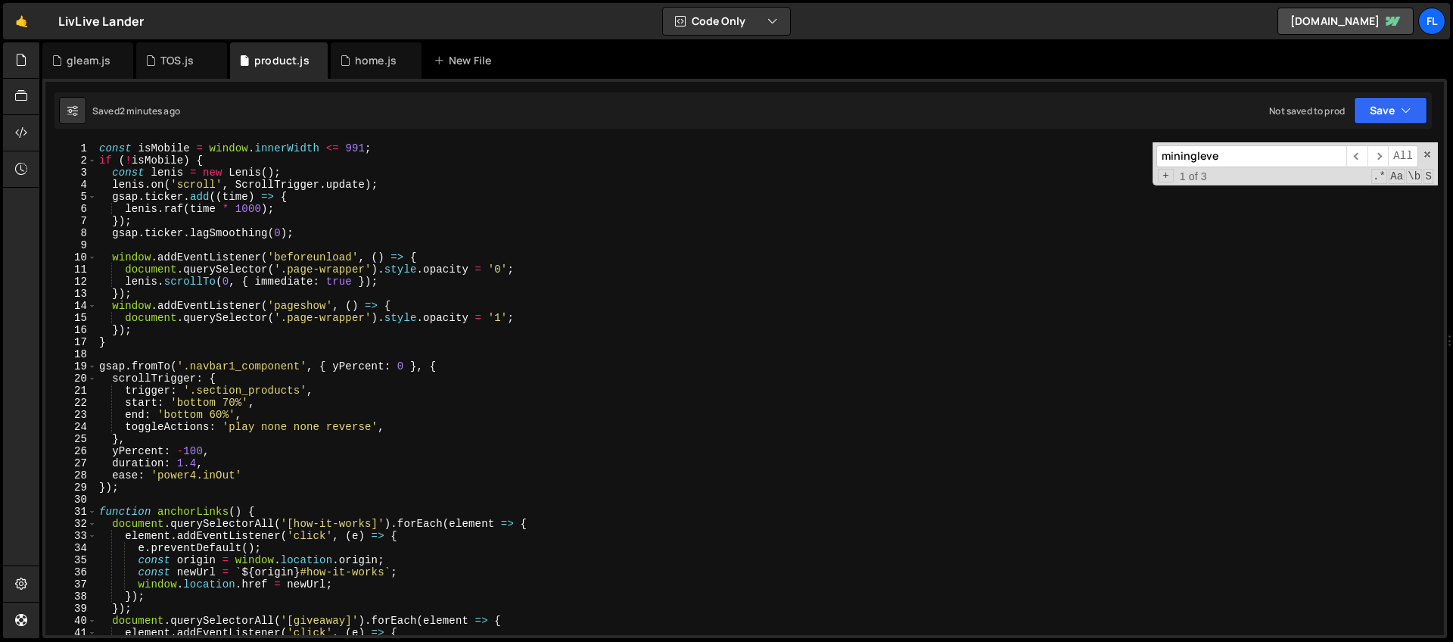
click at [372, 258] on div "const isMobile = window . innerWidth <= 991 ; if ( ! isMobile ) { const lenis =…" at bounding box center [766, 400] width 1341 height 517
click at [272, 384] on div "const isMobile = window . innerWidth <= 991 ; if ( ! isMobile ) { const lenis =…" at bounding box center [766, 400] width 1341 height 517
click at [269, 310] on div "const isMobile = window . innerWidth <= 991 ; if ( ! isMobile ) { const lenis =…" at bounding box center [766, 400] width 1341 height 517
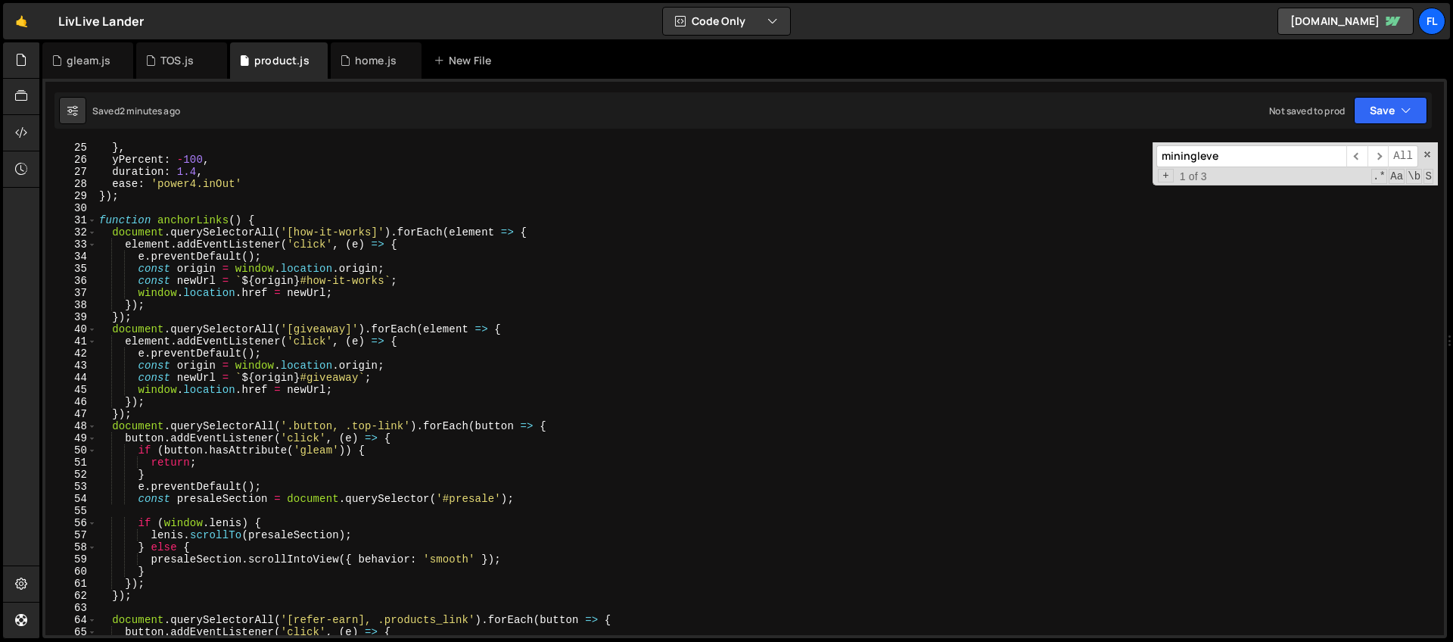
scroll to position [341, 0]
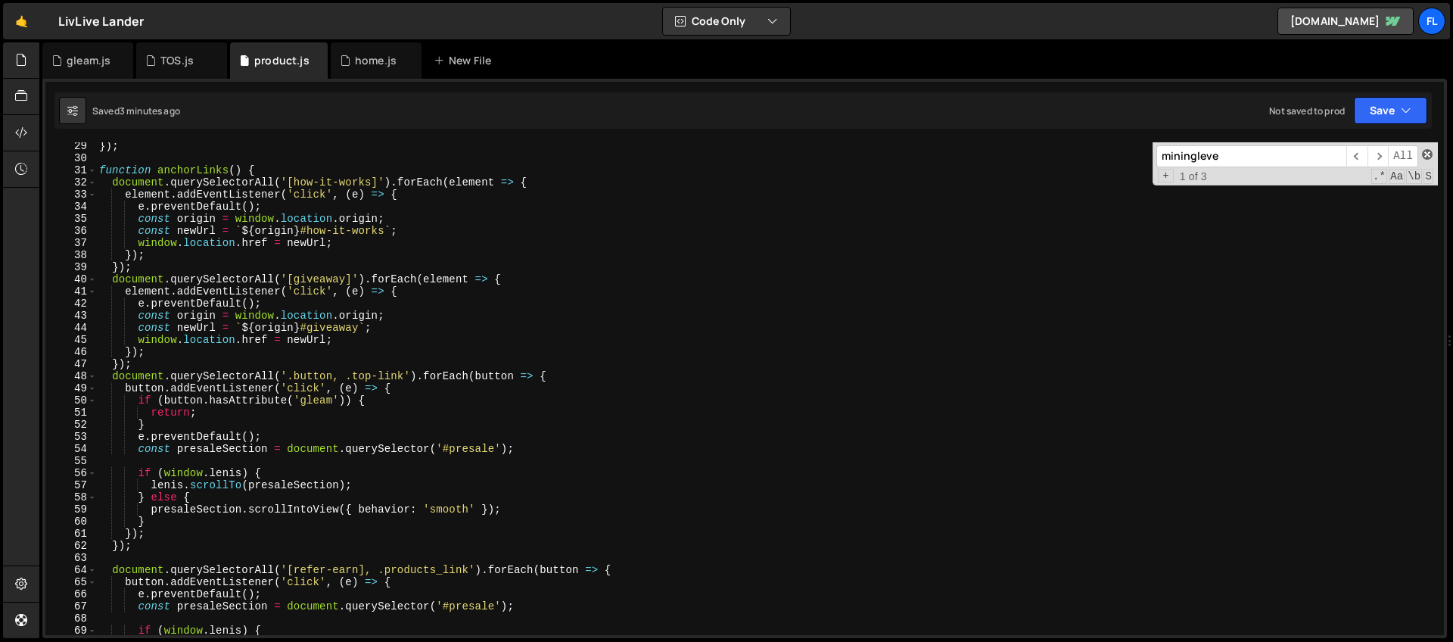
click at [1428, 157] on span at bounding box center [1427, 154] width 11 height 11
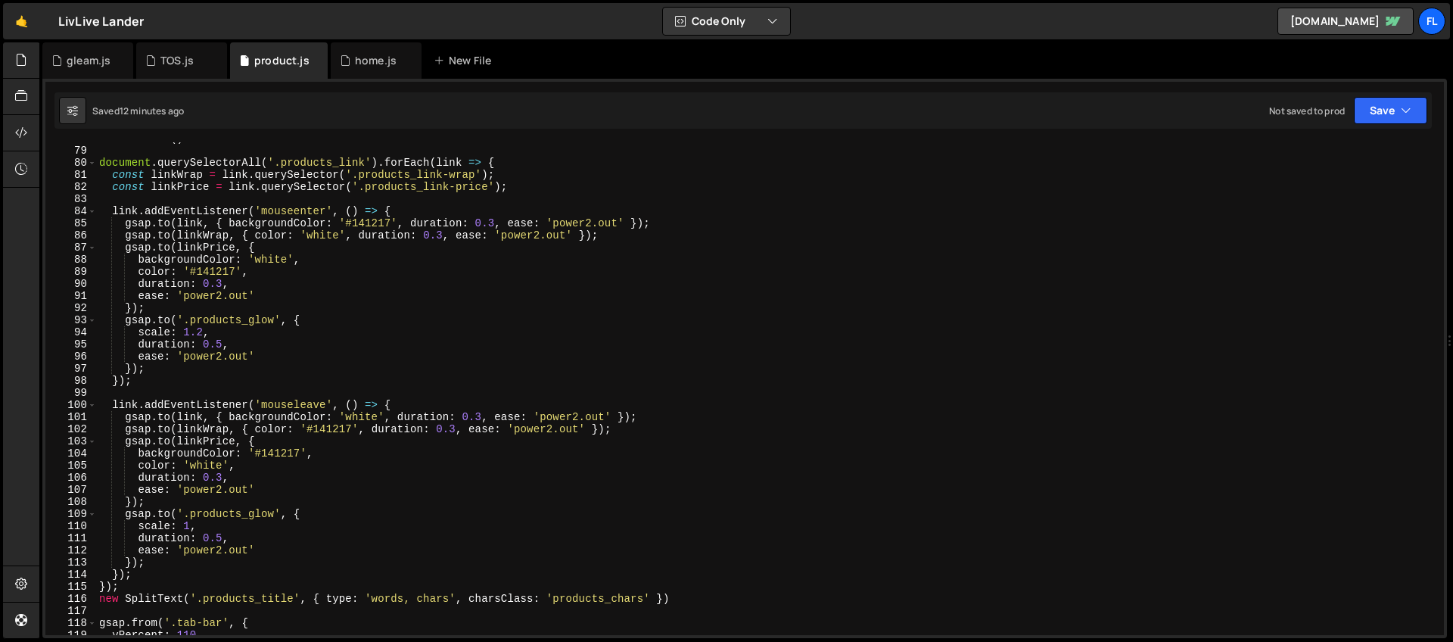
scroll to position [942, 0]
click at [970, 225] on div "anchorLinks ( ) document . querySelectorAll ( '.products_link' ) . forEach ( li…" at bounding box center [766, 390] width 1341 height 517
type textarea "gsap.to(link, { backgroundColor: '#141217', duration: 0.3, ease: 'power2.out' }…"
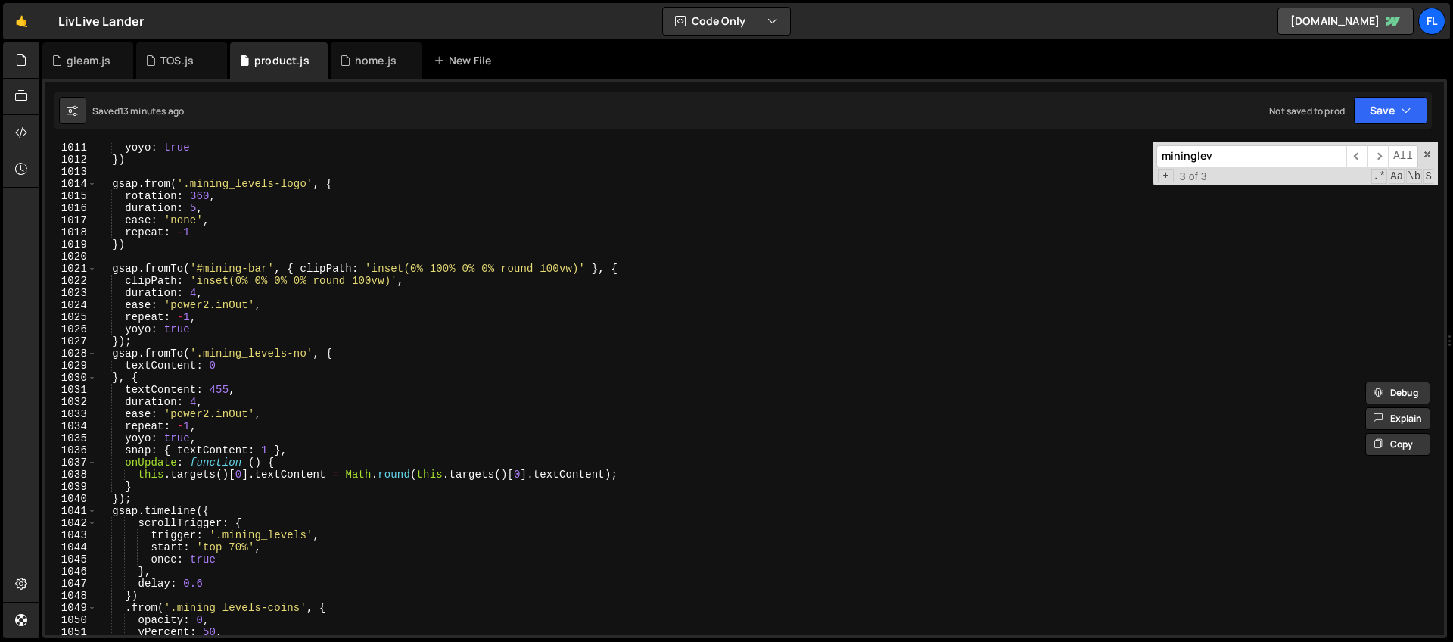
scroll to position [12407, 0]
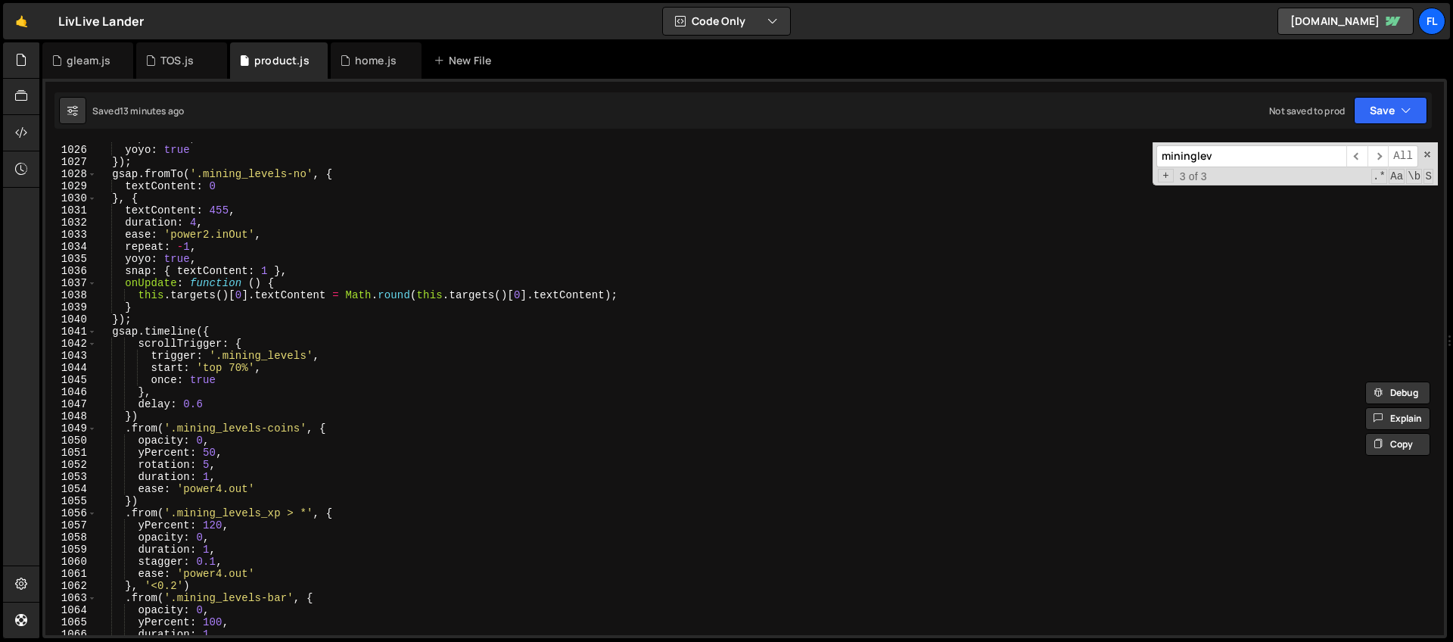
type input "mininglev"
click at [221, 331] on div "repeat : - 1 , yoyo : true }) ; gsap . fromTo ( '.mining_levels-no' , { textCon…" at bounding box center [766, 390] width 1341 height 517
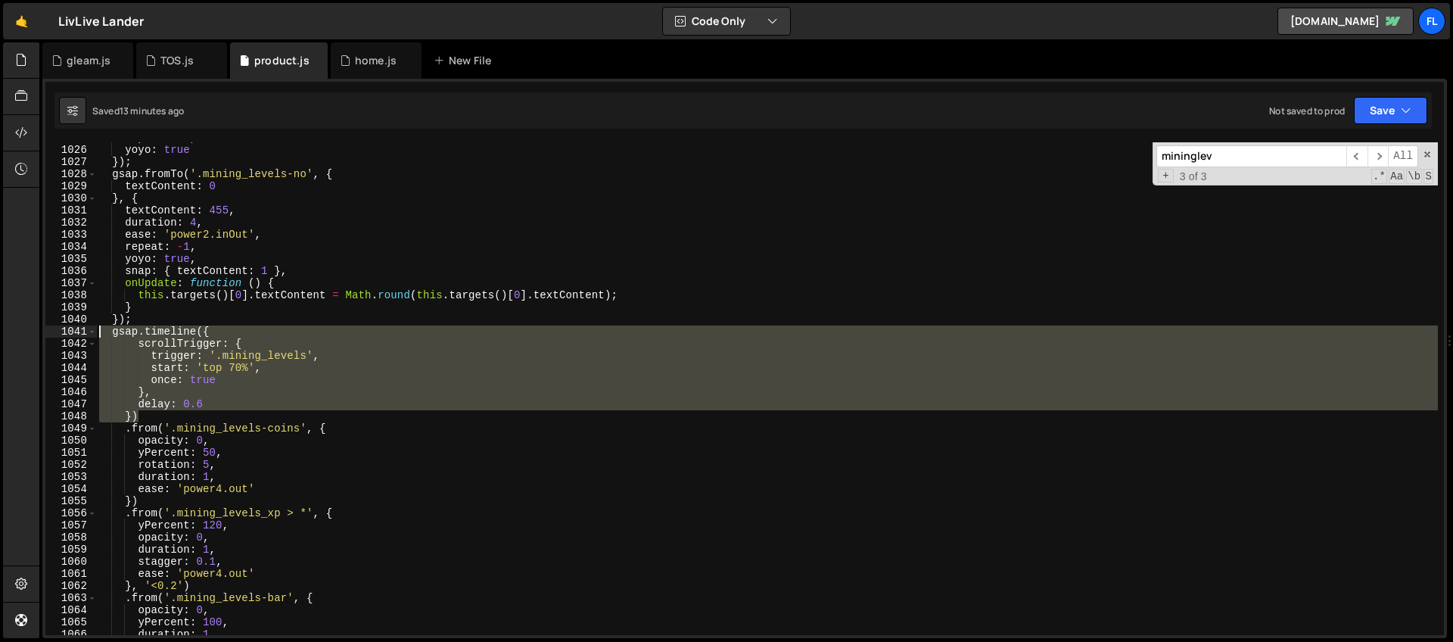
drag, startPoint x: 157, startPoint y: 414, endPoint x: 96, endPoint y: 328, distance: 105.8
click at [96, 328] on div "gsap.timeline({ 1025 1026 1027 1028 1029 1030 1031 1032 1033 1034 1035 1036 103…" at bounding box center [744, 388] width 1398 height 493
type textarea "gsap.timeline({ scrollTrigger: {"
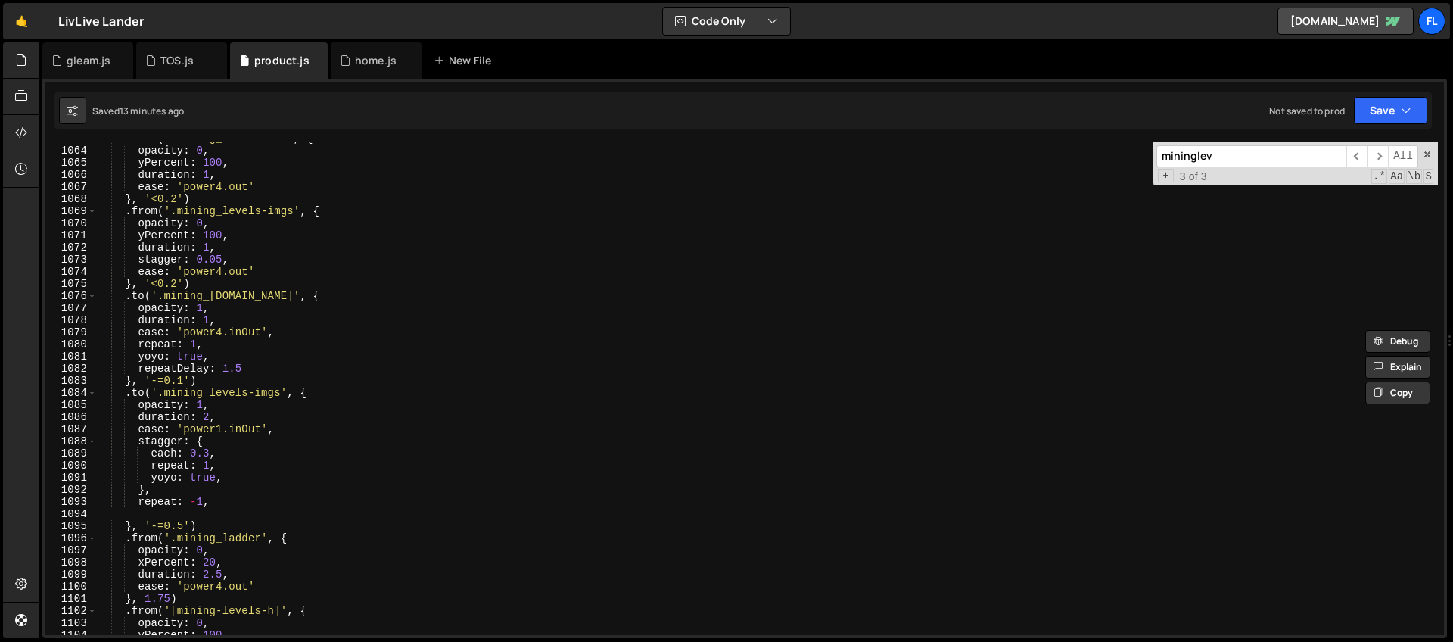
scroll to position [13252, 0]
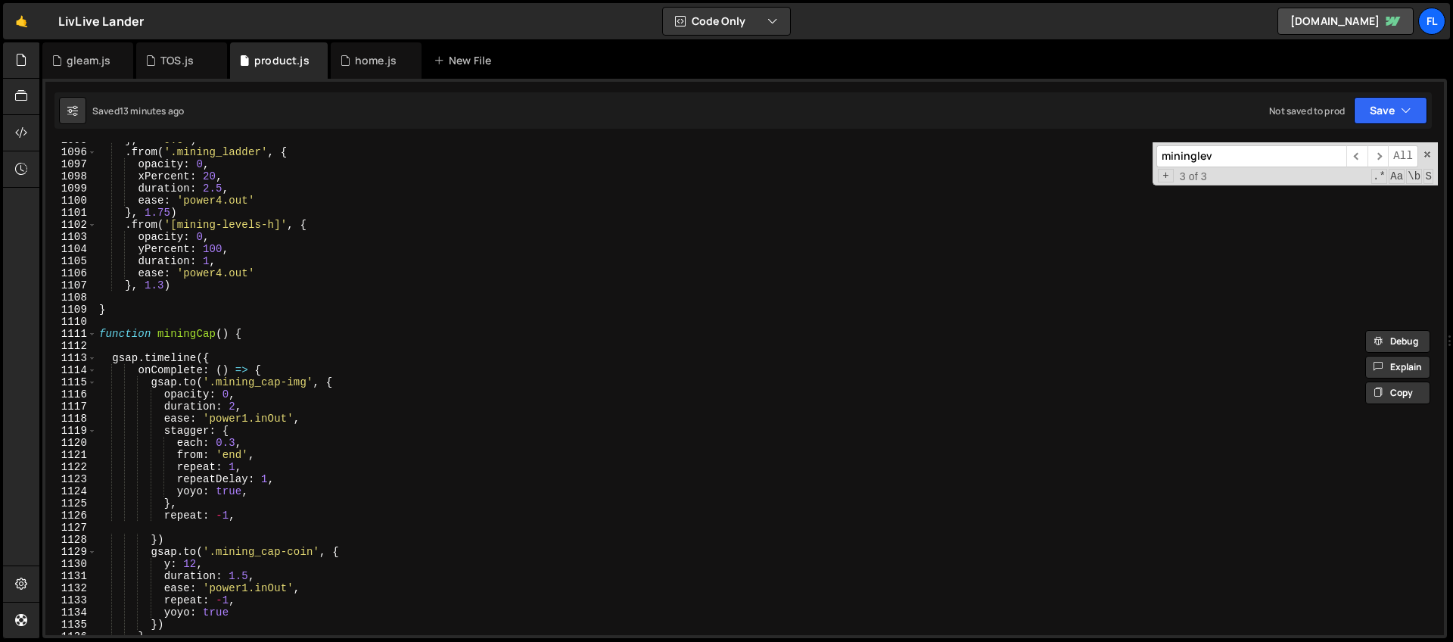
click at [201, 320] on div "} , '-=0.5' ) . from ( '.mining_ladder' , { opacity : 0 , xPercent : 20 , durat…" at bounding box center [766, 392] width 1341 height 517
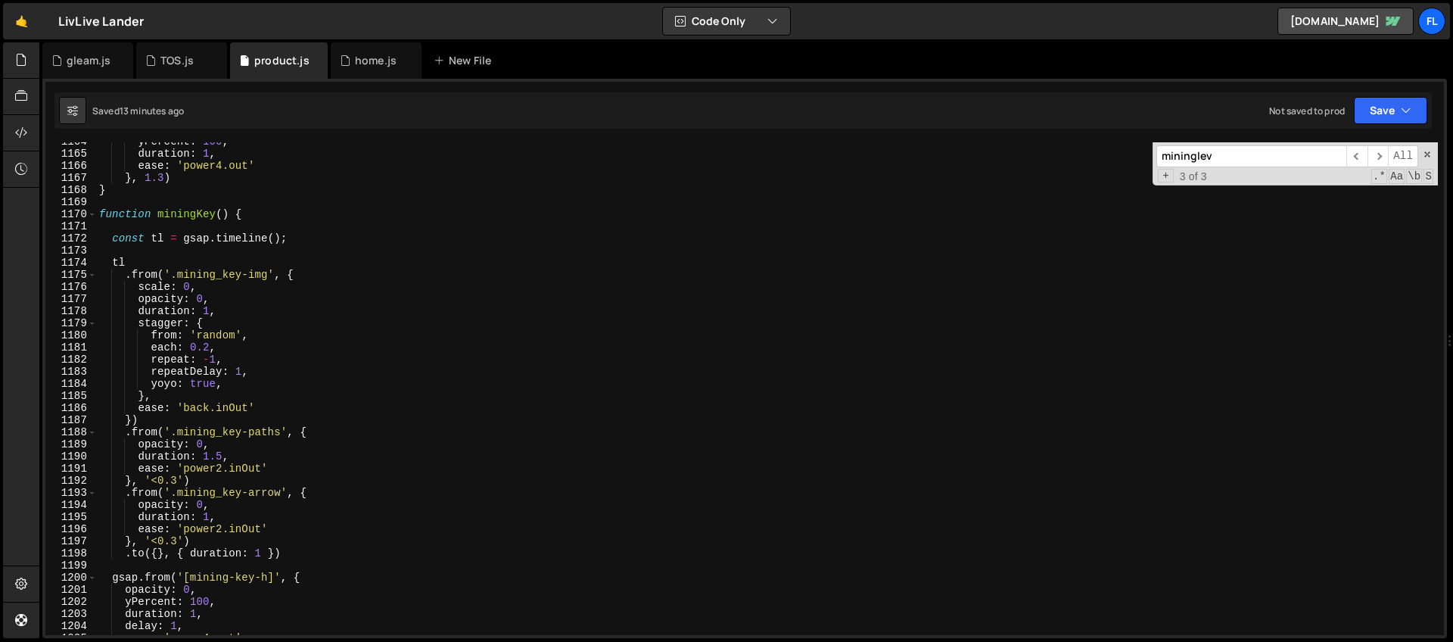
scroll to position [14372, 0]
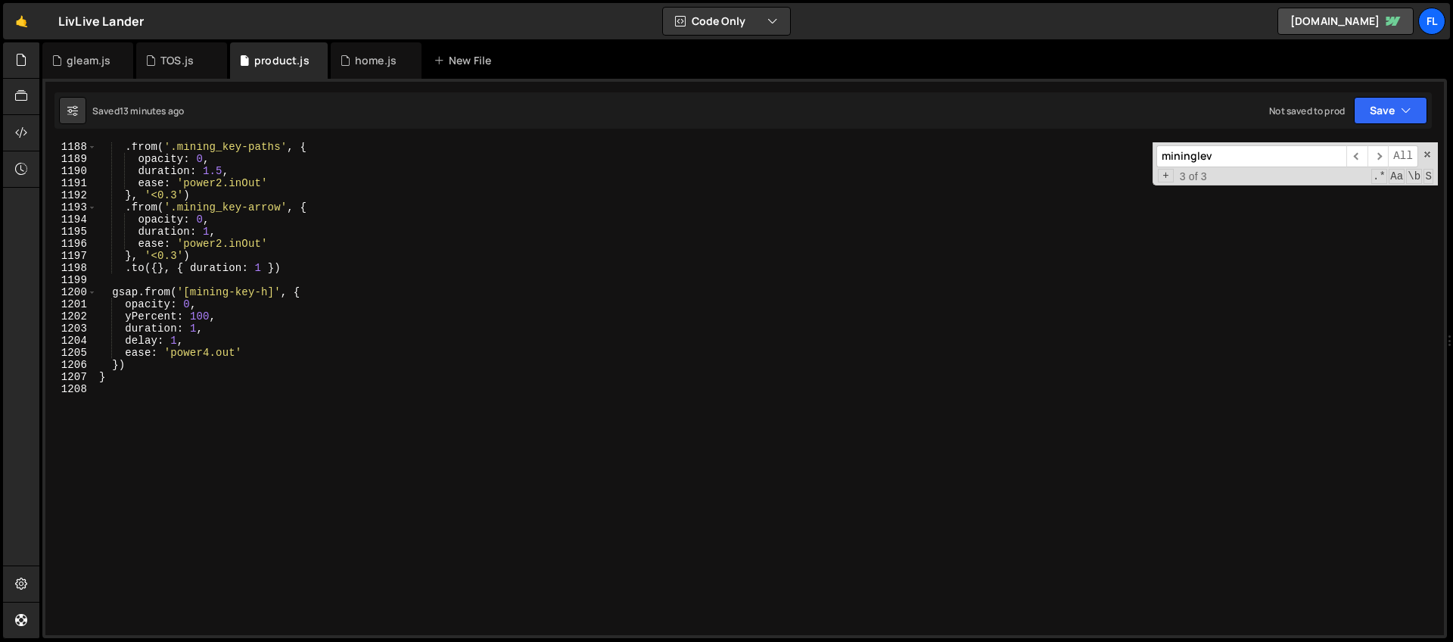
click at [213, 465] on div ". from ( '.mining_key-paths' , { opacity : 0 , duration : 1.5 , ease : 'power2.…" at bounding box center [766, 399] width 1341 height 517
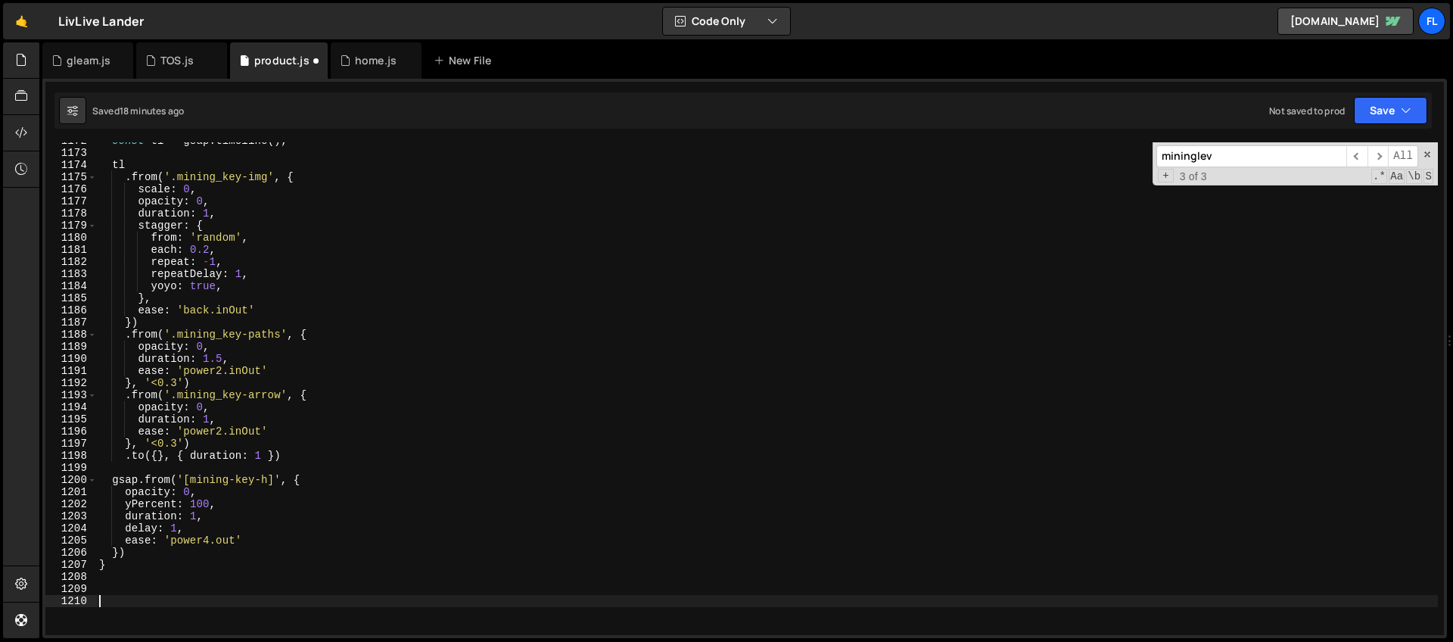
scroll to position [14375, 0]
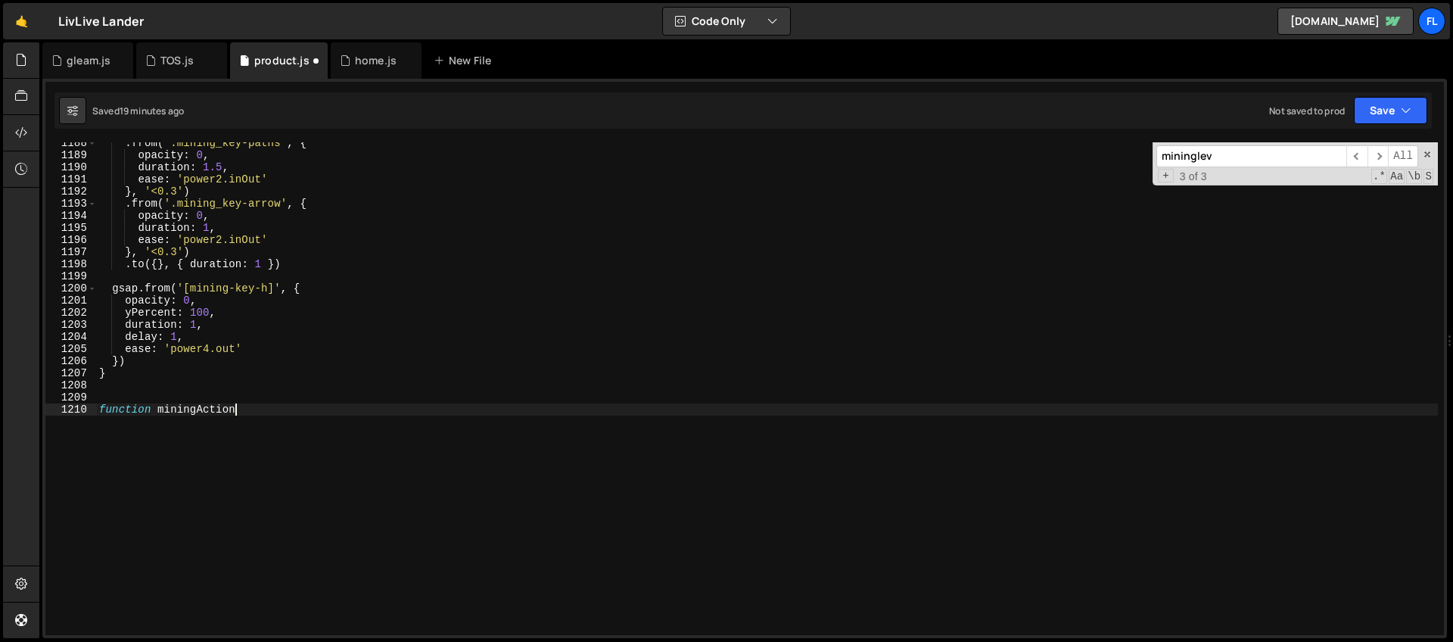
type textarea "function miningAction()"
type textarea "function miningAction() {"
paste textarea "})"
type textarea "})"
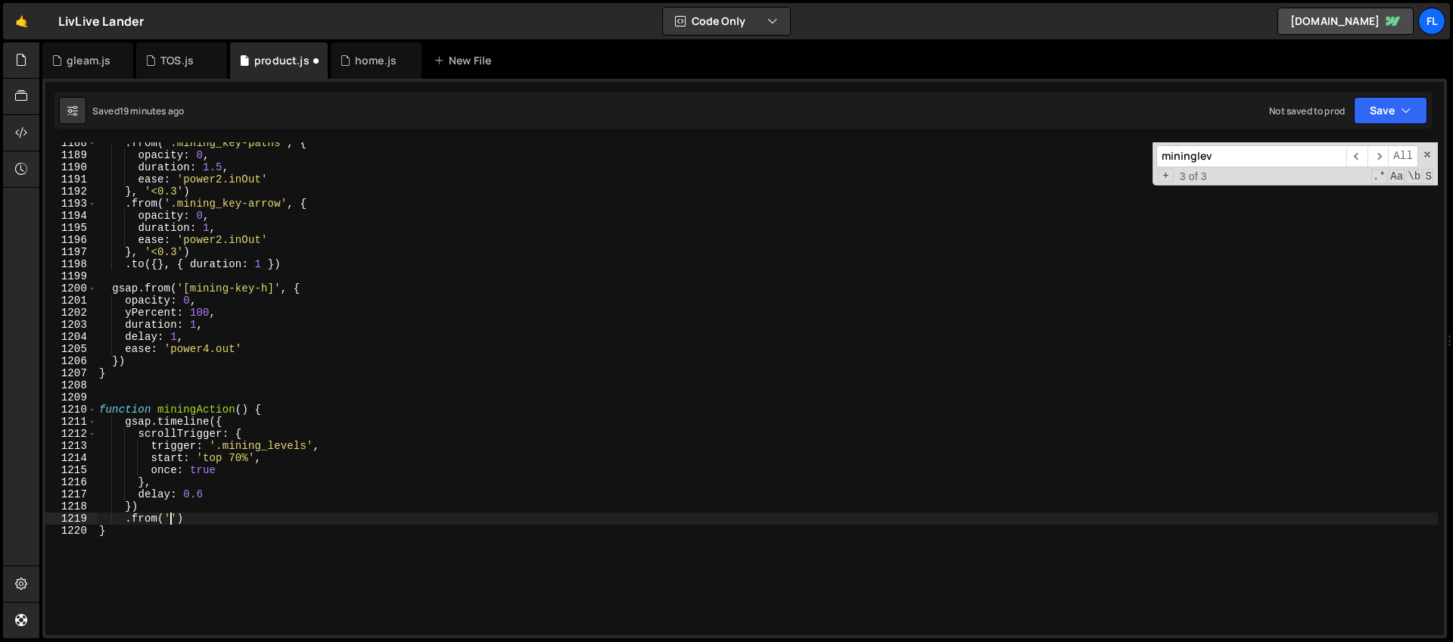
scroll to position [0, 5]
paste textarea "action_lama')"
click at [253, 518] on div ". from ( '.mining_key-paths' , { opacity : 0 , duration : 1.5 , ease : 'power2.…" at bounding box center [766, 395] width 1341 height 517
type textarea ".from('.action_lama', {)"
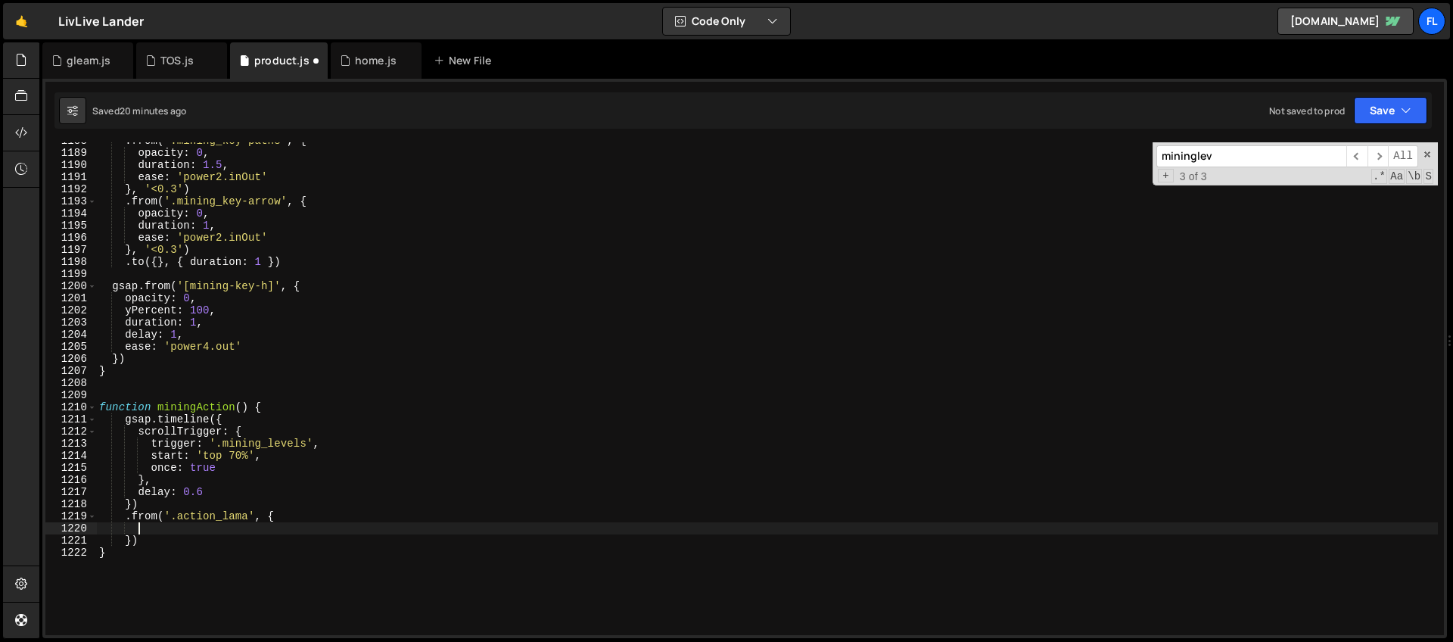
scroll to position [14387, 0]
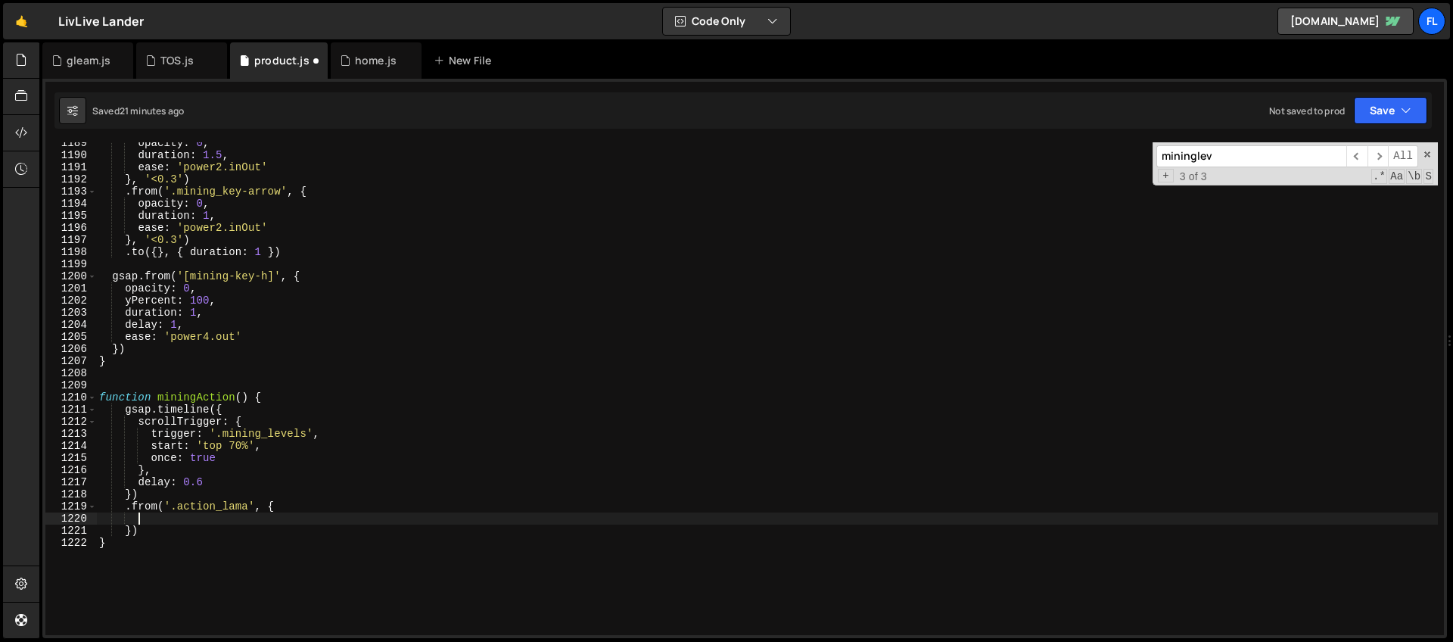
click at [308, 432] on div "opacity : 0 , duration : 1.5 , ease : 'power2.inOut' } , '<0.3' ) . from ( '.mi…" at bounding box center [766, 395] width 1341 height 517
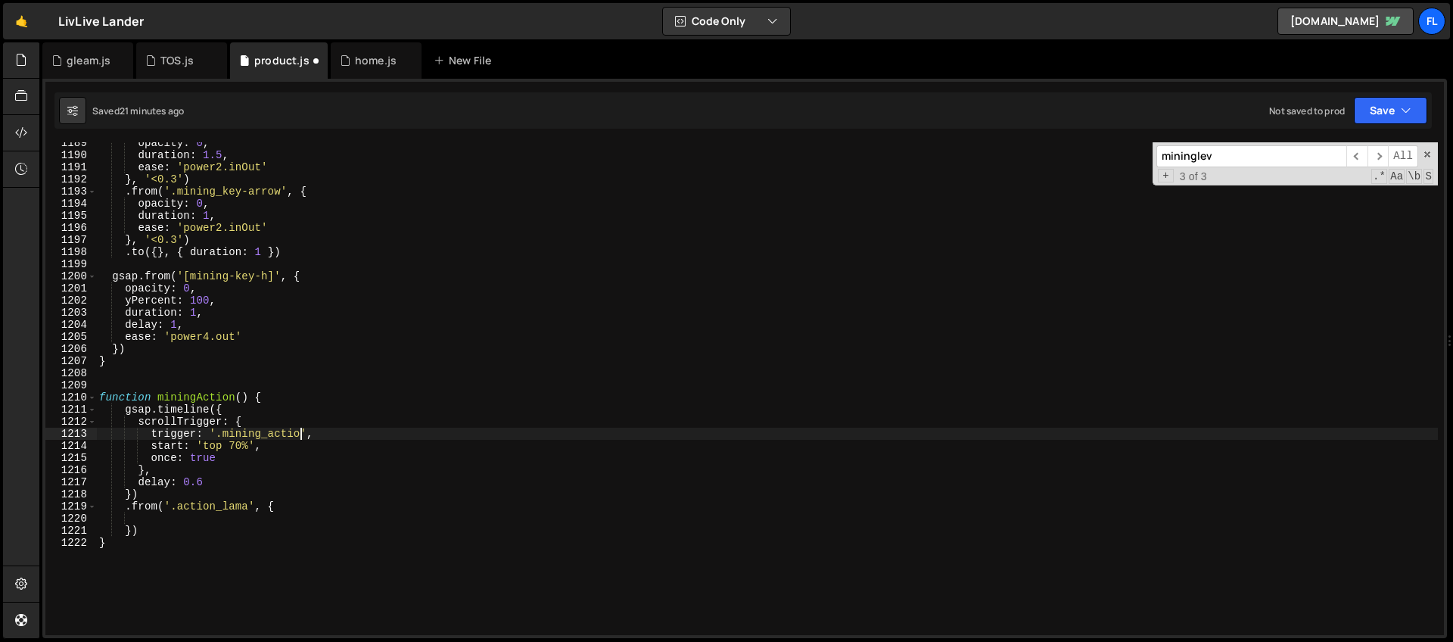
scroll to position [0, 14]
click at [264, 453] on div "opacity : 0 , duration : 1.5 , ease : 'power2.inOut' } , '<0.3' ) . from ( '.mi…" at bounding box center [766, 395] width 1341 height 517
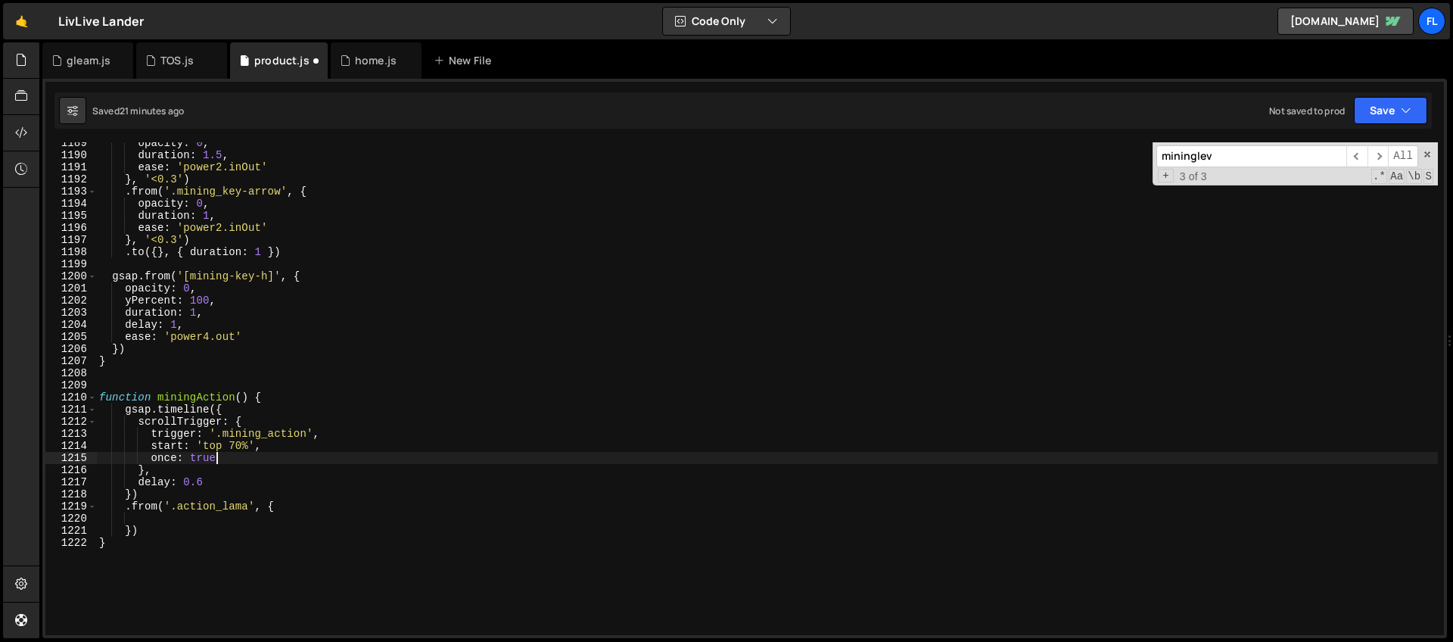
scroll to position [0, 8]
click at [250, 505] on div "opacity : 0 , duration : 1.5 , ease : 'power2.inOut' } , '<0.3' ) . from ( '.mi…" at bounding box center [766, 395] width 1341 height 517
click at [250, 524] on div "opacity : 0 , duration : 1.5 , ease : 'power2.inOut' } , '<0.3' ) . from ( '.mi…" at bounding box center [766, 395] width 1341 height 517
type textarea "})"
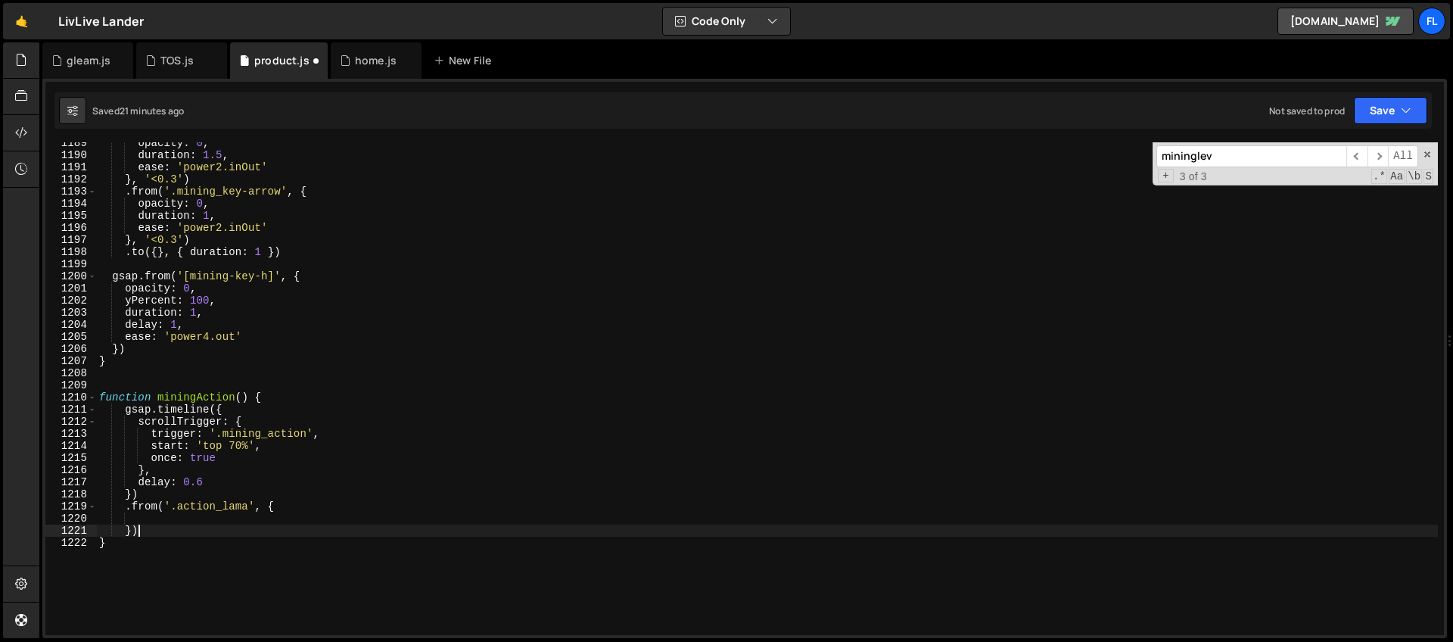
scroll to position [0, 2]
click at [227, 518] on div "opacity : 0 , duration : 1.5 , ease : 'power2.inOut' } , '<0.3' ) . from ( '.mi…" at bounding box center [766, 395] width 1341 height 517
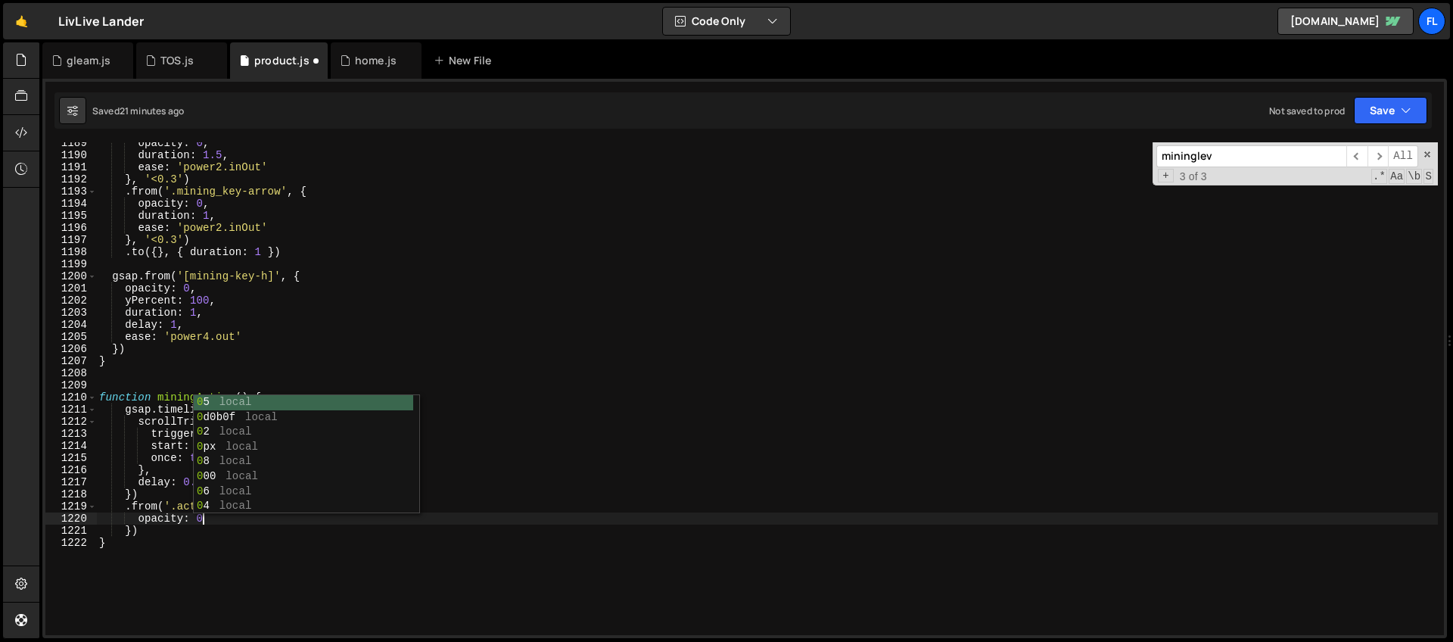
type textarea "opacity: 0,"
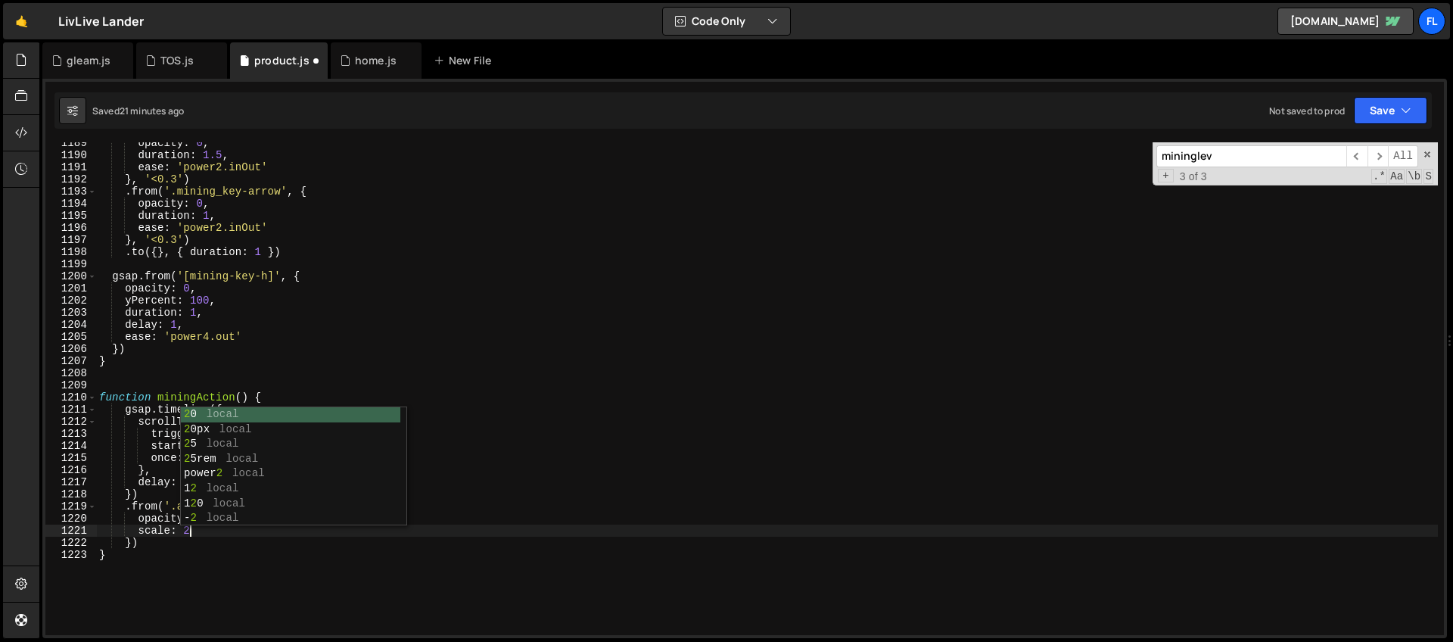
type textarea "scale: 2,"
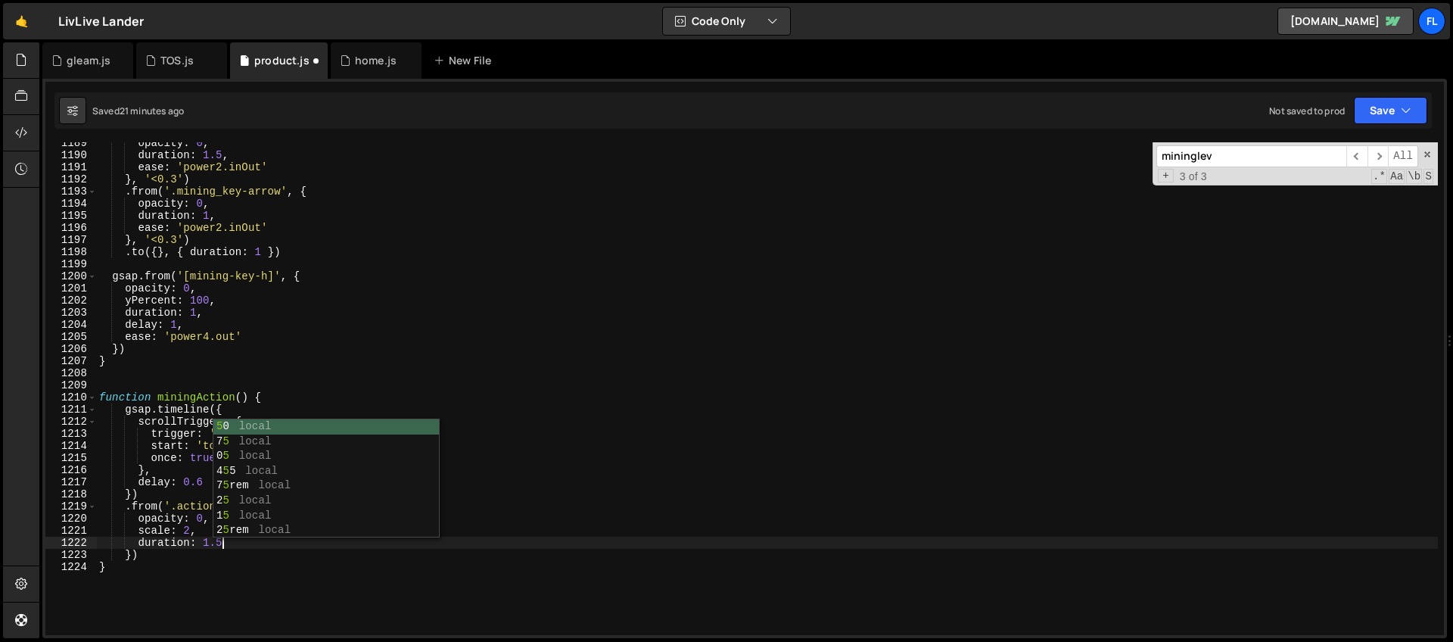
type textarea "duration: 1.5,"
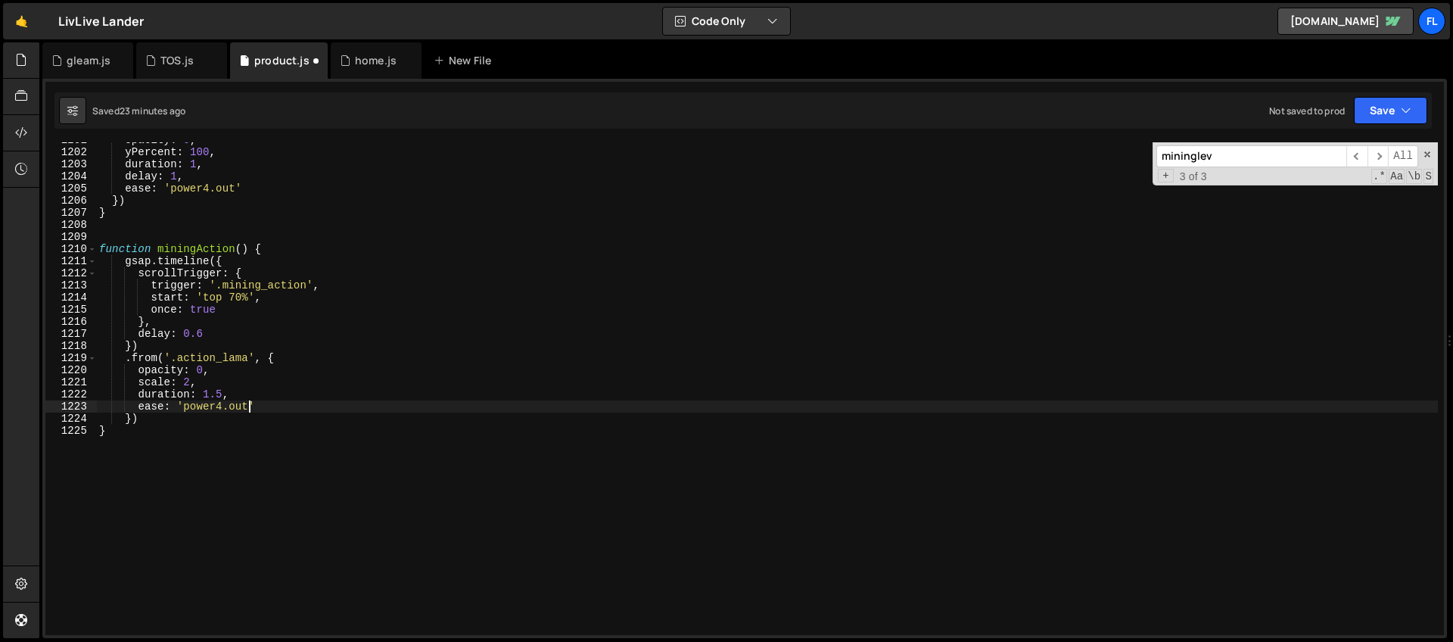
scroll to position [14535, 0]
click at [186, 402] on div "opacity : 0 , yPercent : 100 , duration : 1 , delay : 1 , ease : 'power4.out' }…" at bounding box center [766, 392] width 1341 height 517
click at [228, 418] on div "opacity : 0 , yPercent : 100 , duration : 1 , delay : 1 , ease : 'power4.out' }…" at bounding box center [766, 392] width 1341 height 517
type textarea "})"
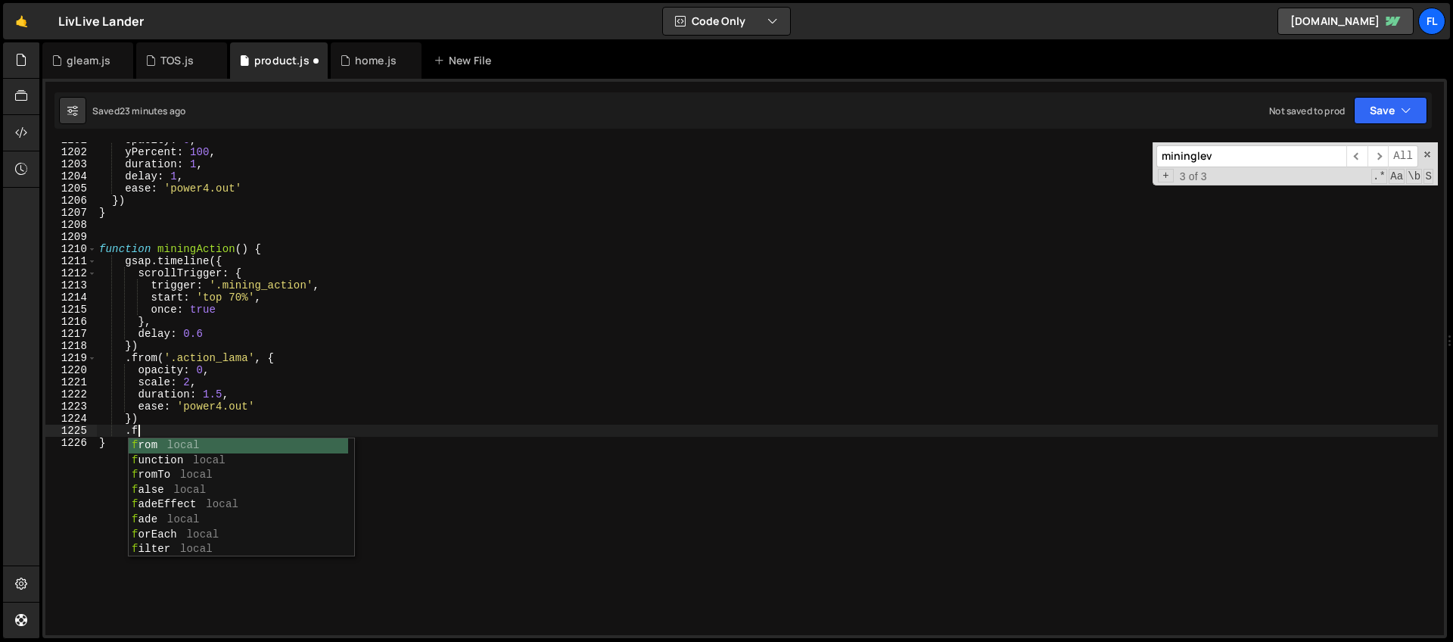
scroll to position [0, 3]
click at [169, 427] on div "opacity : 0 , yPercent : 100 , duration : 1 , delay : 1 , ease : 'power4.out' }…" at bounding box center [766, 392] width 1341 height 517
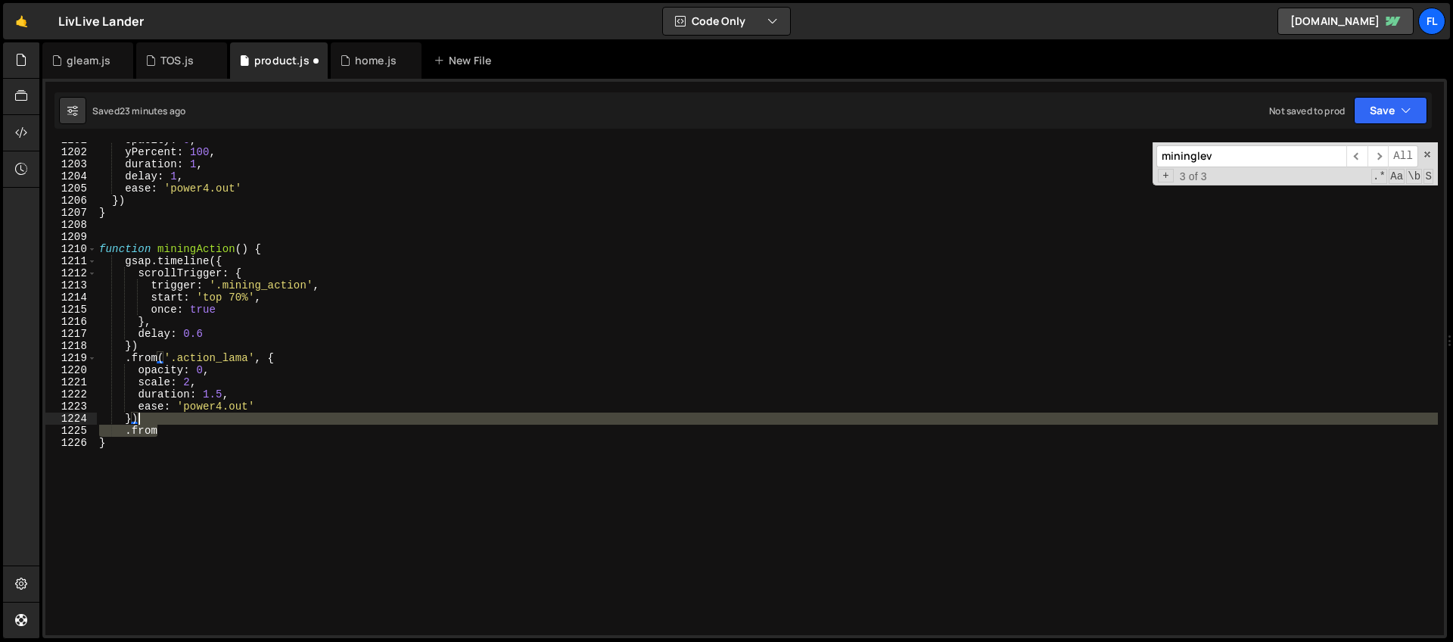
click at [162, 423] on div "opacity : 0 , yPercent : 100 , duration : 1 , delay : 1 , ease : 'power4.out' }…" at bounding box center [766, 392] width 1341 height 517
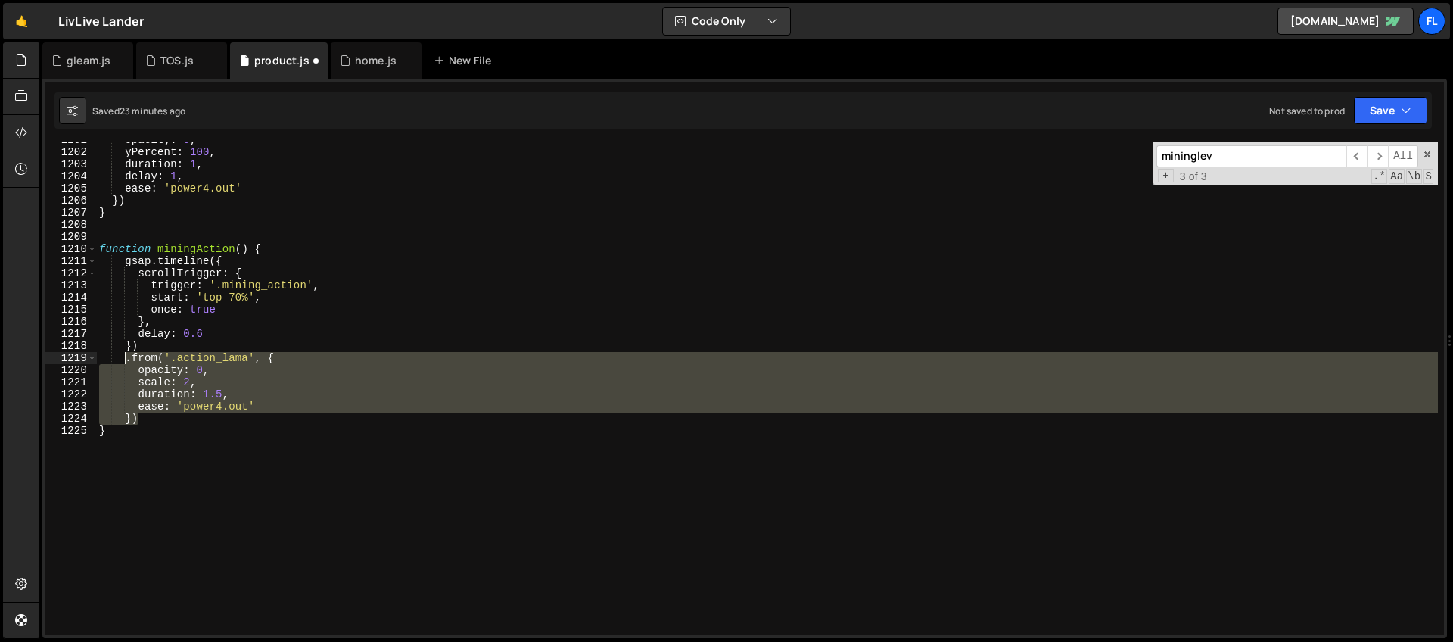
drag, startPoint x: 157, startPoint y: 418, endPoint x: 123, endPoint y: 360, distance: 67.9
click at [123, 360] on div "opacity : 0 , yPercent : 100 , duration : 1 , delay : 1 , ease : 'power4.out' }…" at bounding box center [766, 392] width 1341 height 517
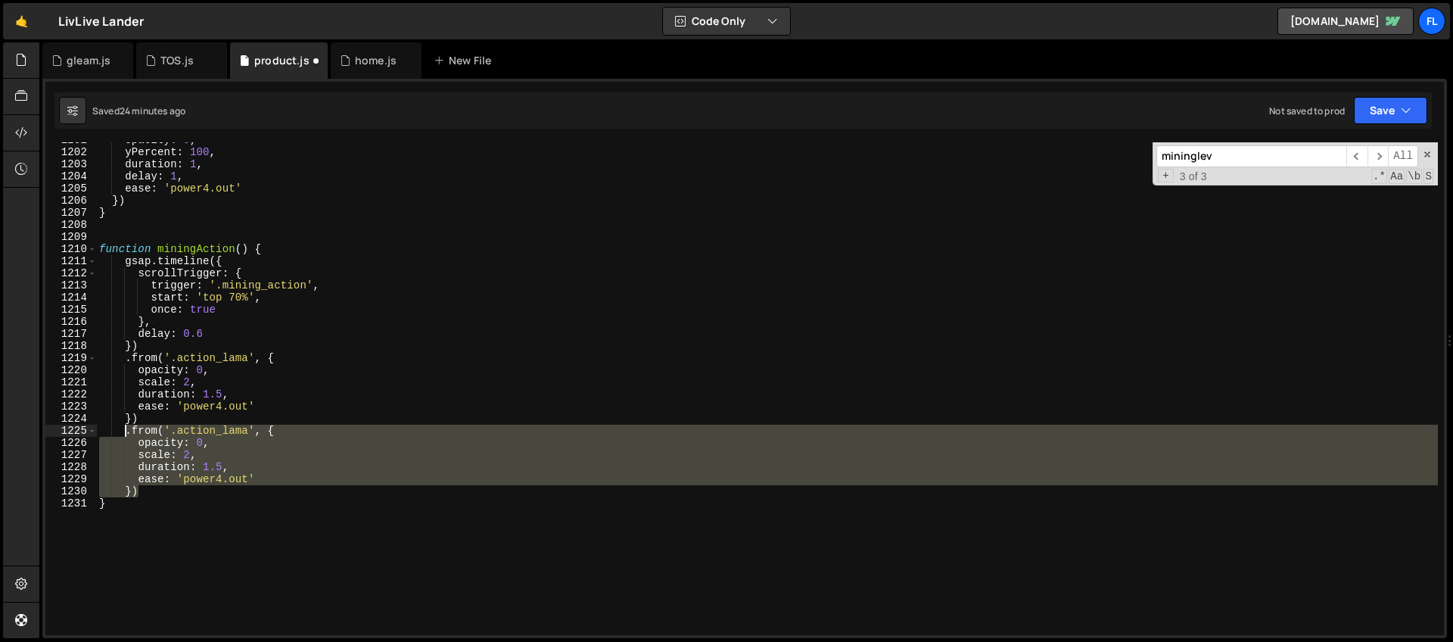
click at [156, 419] on div "opacity : 0 , yPercent : 100 , duration : 1 , delay : 1 , ease : 'power4.out' }…" at bounding box center [766, 392] width 1341 height 517
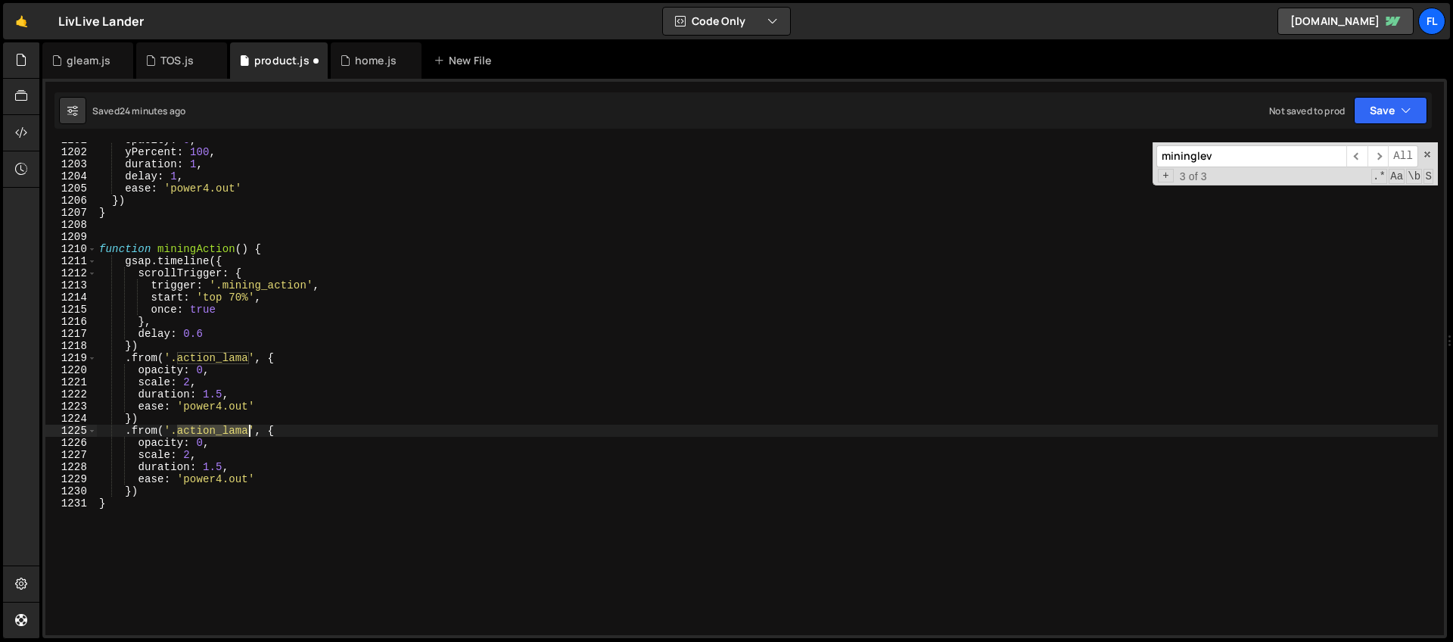
drag, startPoint x: 176, startPoint y: 431, endPoint x: 249, endPoint y: 429, distance: 73.4
click at [249, 429] on div "opacity : 0 , yPercent : 100 , duration : 1 , delay : 1 , ease : 'power4.out' }…" at bounding box center [766, 392] width 1341 height 517
paste textarea "rise-band"
click at [168, 457] on div "opacity : 0 , yPercent : 100 , duration : 1 , delay : 1 , ease : 'power4.out' }…" at bounding box center [766, 392] width 1341 height 517
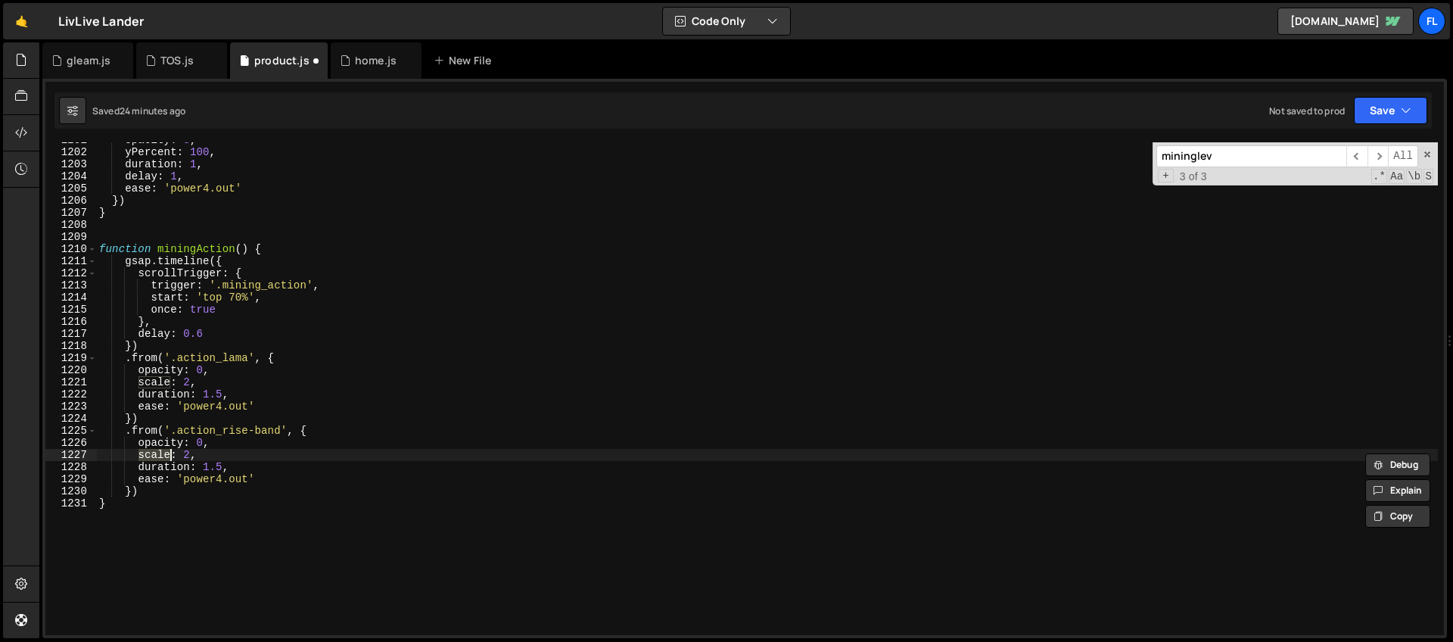
scroll to position [0, 3]
click at [208, 456] on div "opacity : 0 , yPercent : 100 , duration : 1 , delay : 1 , ease : 'power4.out' }…" at bounding box center [766, 392] width 1341 height 517
drag, startPoint x: 190, startPoint y: 455, endPoint x: 144, endPoint y: 455, distance: 46.2
click at [144, 455] on div "opacity : 0 , yPercent : 100 , duration : 1 , delay : 1 , ease : 'power4.out' }…" at bounding box center [766, 392] width 1341 height 517
click at [158, 453] on div "opacity : 0 , yPercent : 100 , duration : 1 , delay : 1 , ease : 'power4.out' }…" at bounding box center [766, 392] width 1341 height 517
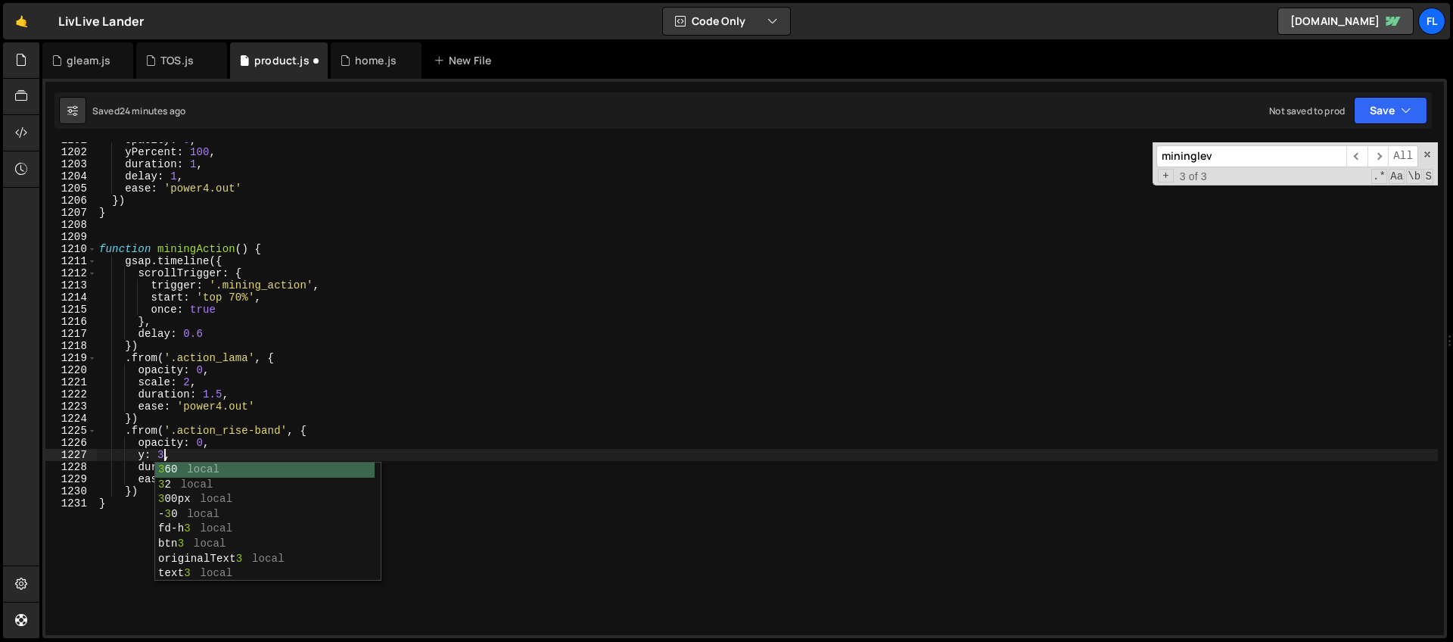
scroll to position [0, 5]
click at [176, 419] on div "opacity : 0 , yPercent : 100 , duration : 1 , delay : 1 , ease : 'power4.out' }…" at bounding box center [766, 392] width 1341 height 517
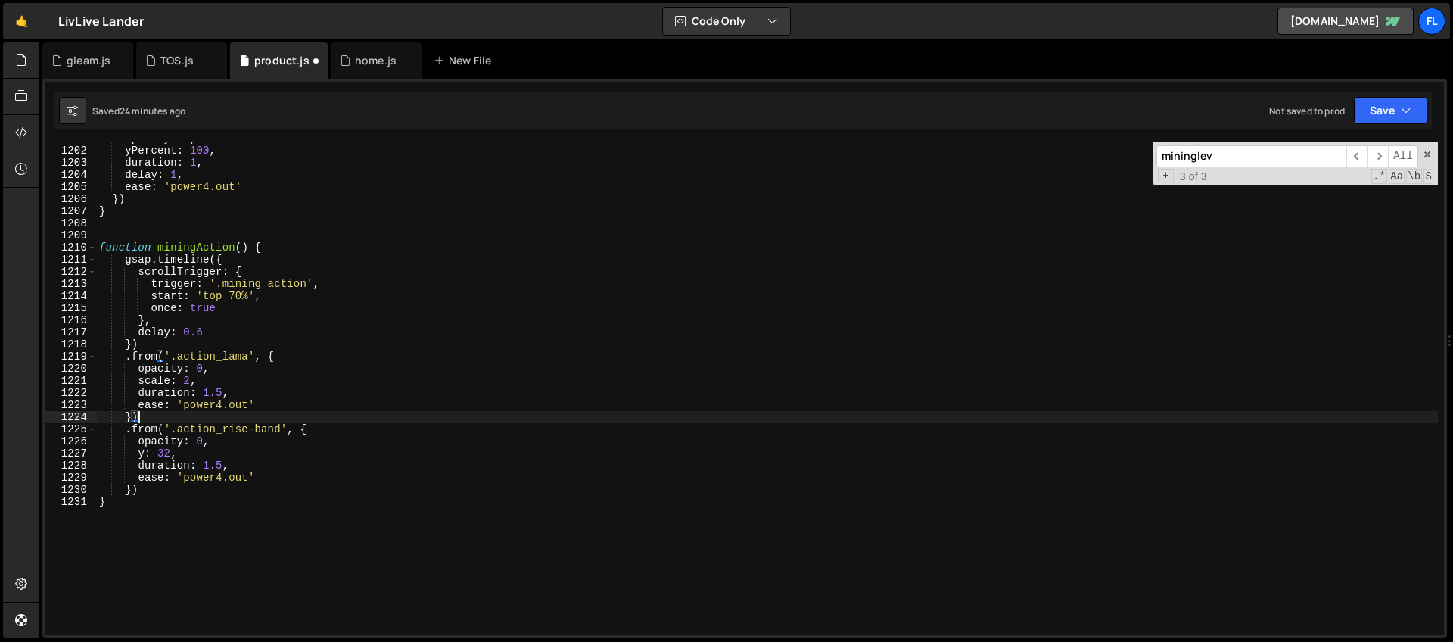
scroll to position [14547, 0]
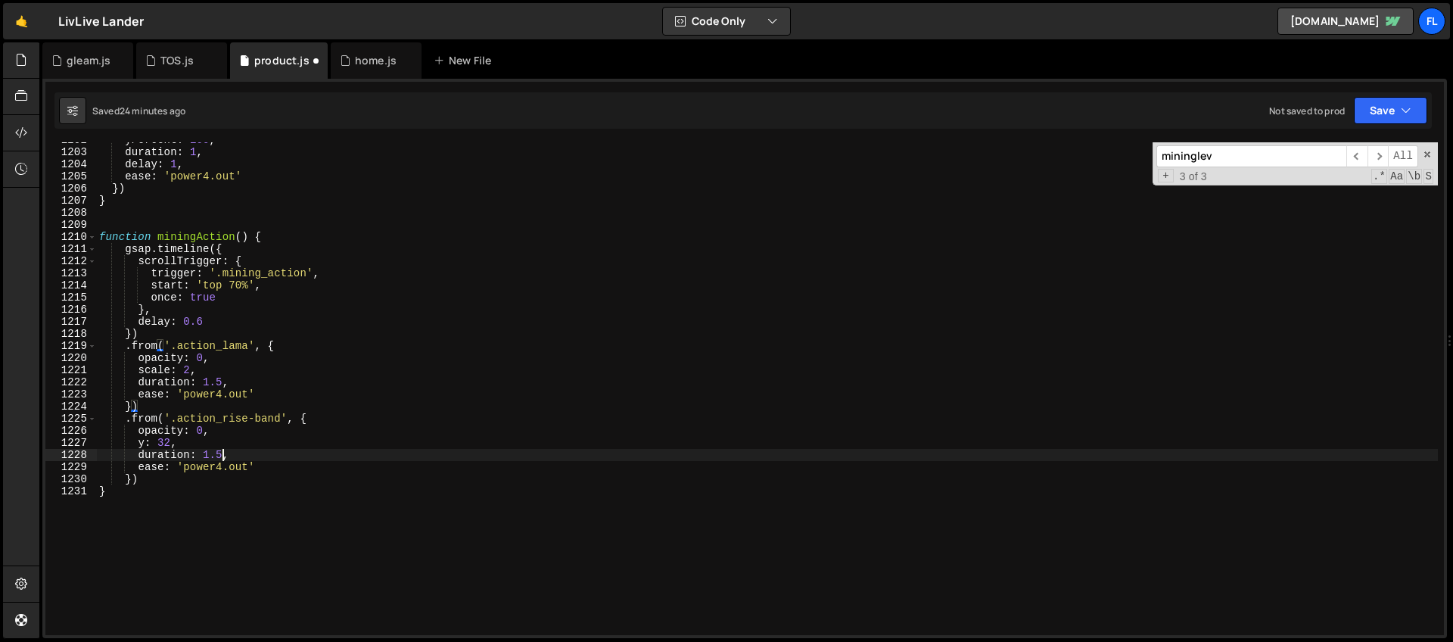
click at [222, 450] on div "yPercent : 100 , duration : 1 , delay : 1 , ease : 'power4.out' }) } function m…" at bounding box center [766, 392] width 1341 height 517
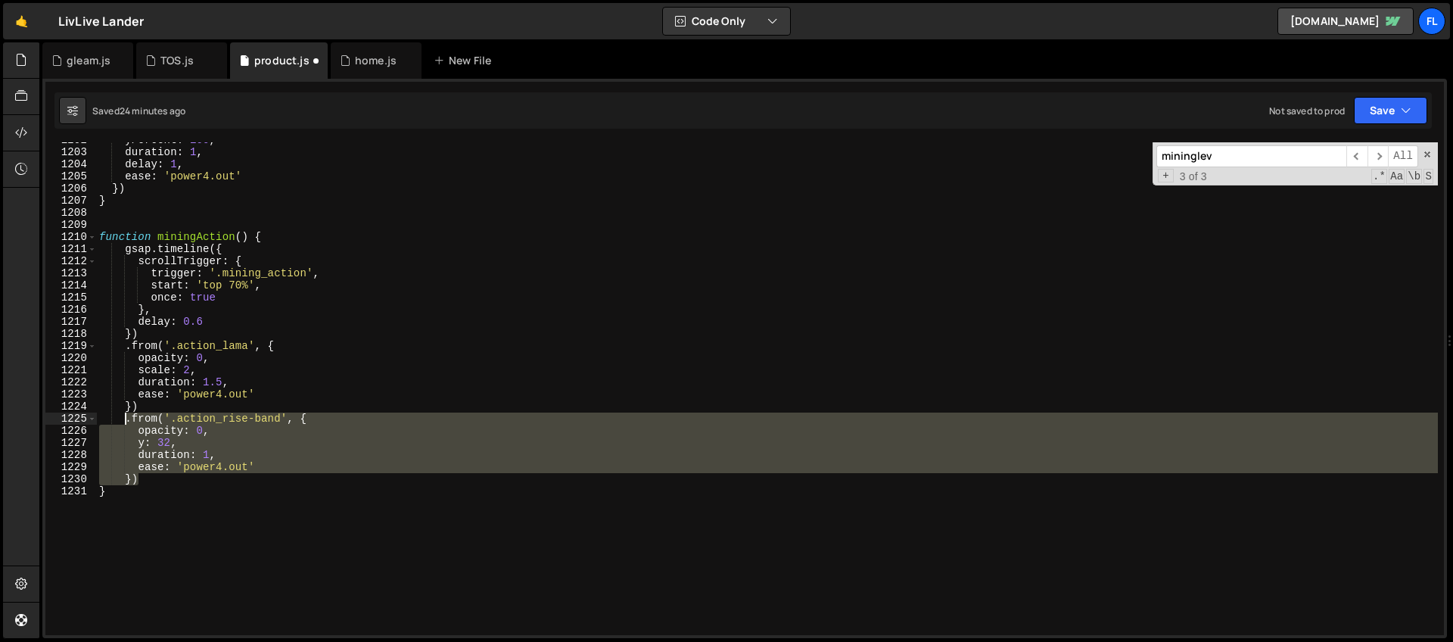
drag, startPoint x: 148, startPoint y: 477, endPoint x: 126, endPoint y: 418, distance: 63.0
click at [126, 418] on div "yPercent : 100 , duration : 1 , delay : 1 , ease : 'power4.out' }) } function m…" at bounding box center [766, 392] width 1341 height 517
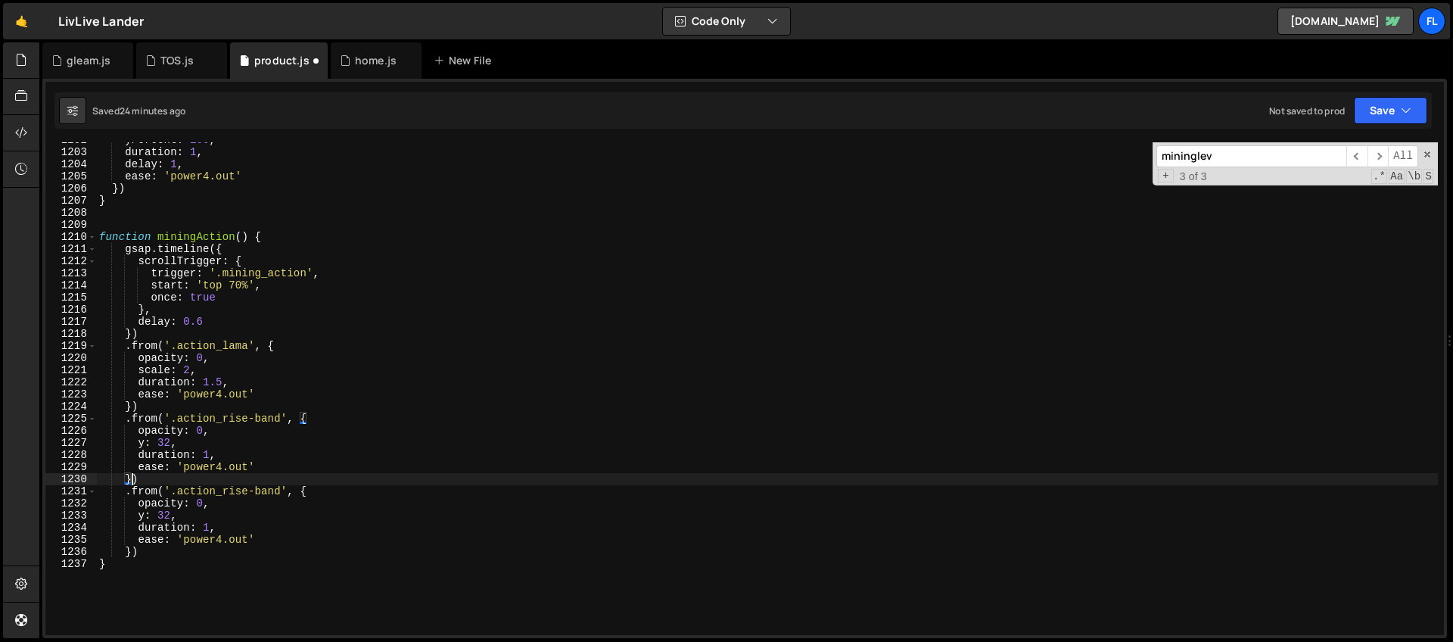
click at [134, 477] on div "yPercent : 100 , duration : 1 , delay : 1 , ease : 'power4.out' }) } function m…" at bounding box center [766, 392] width 1341 height 517
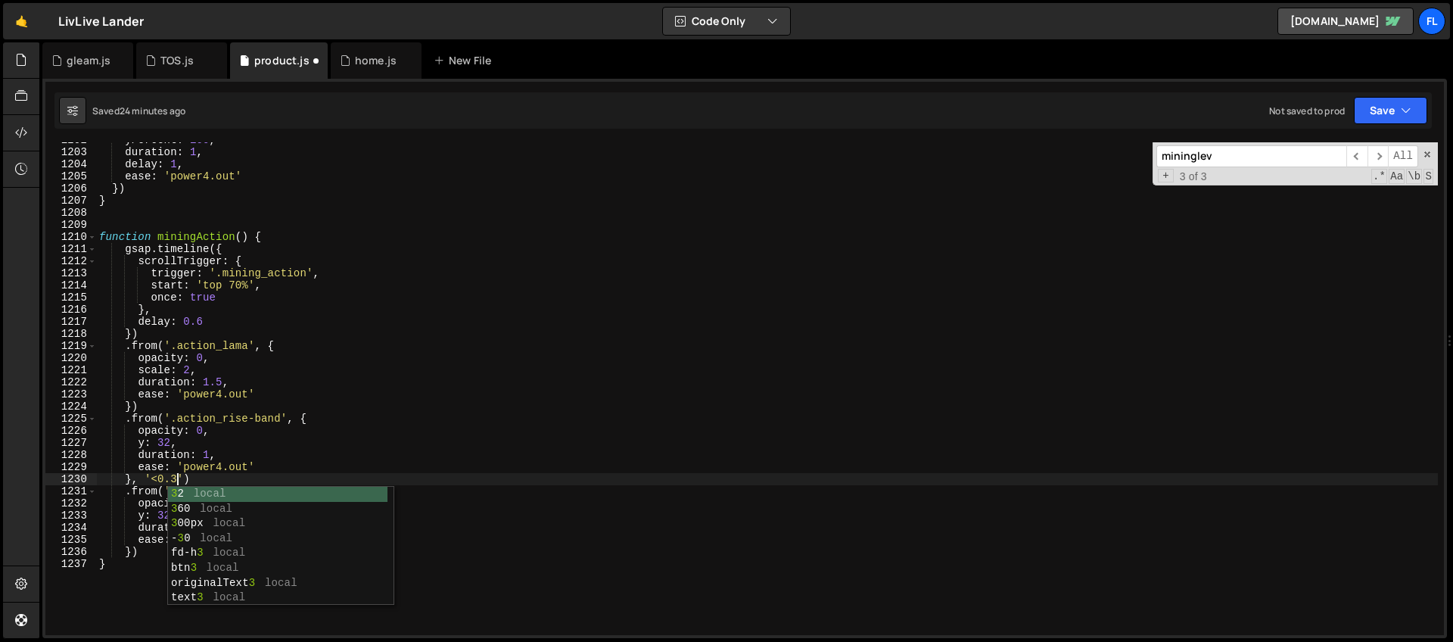
click at [131, 550] on div "yPercent : 100 , duration : 1 , delay : 1 , ease : 'power4.out' }) } function m…" at bounding box center [766, 392] width 1341 height 517
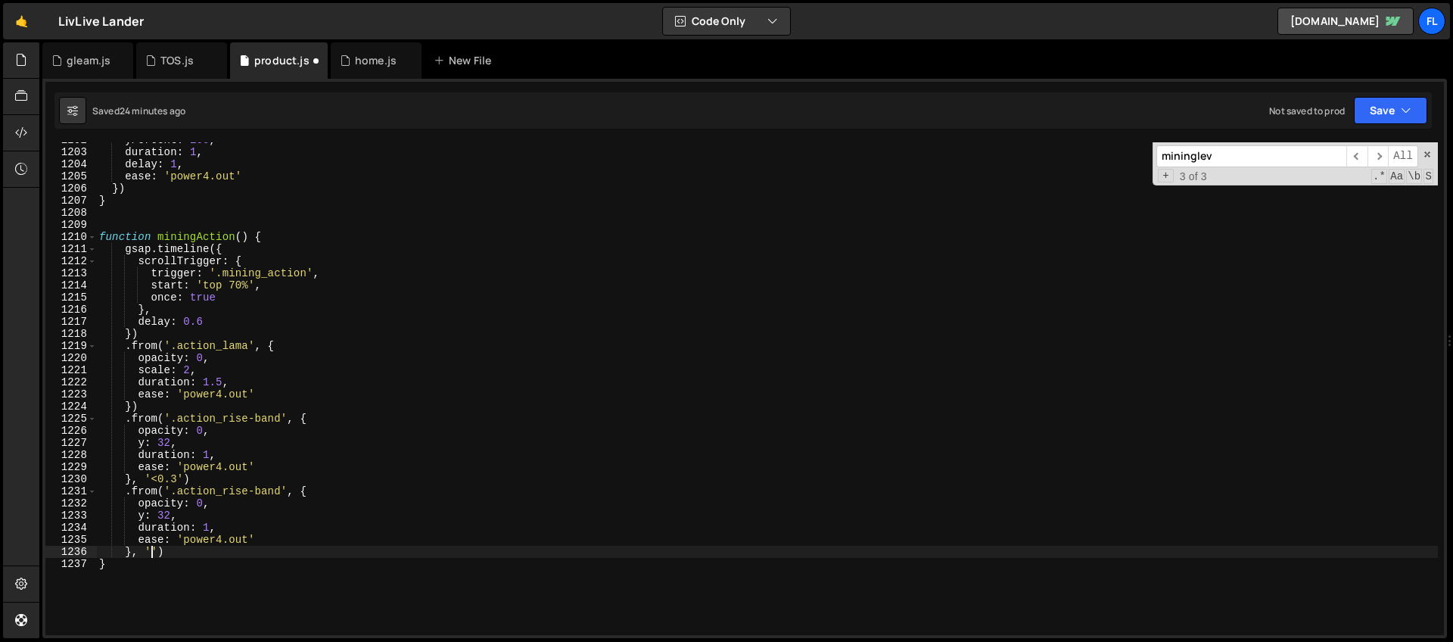
scroll to position [0, 4]
click at [1427, 157] on span at bounding box center [1427, 154] width 11 height 11
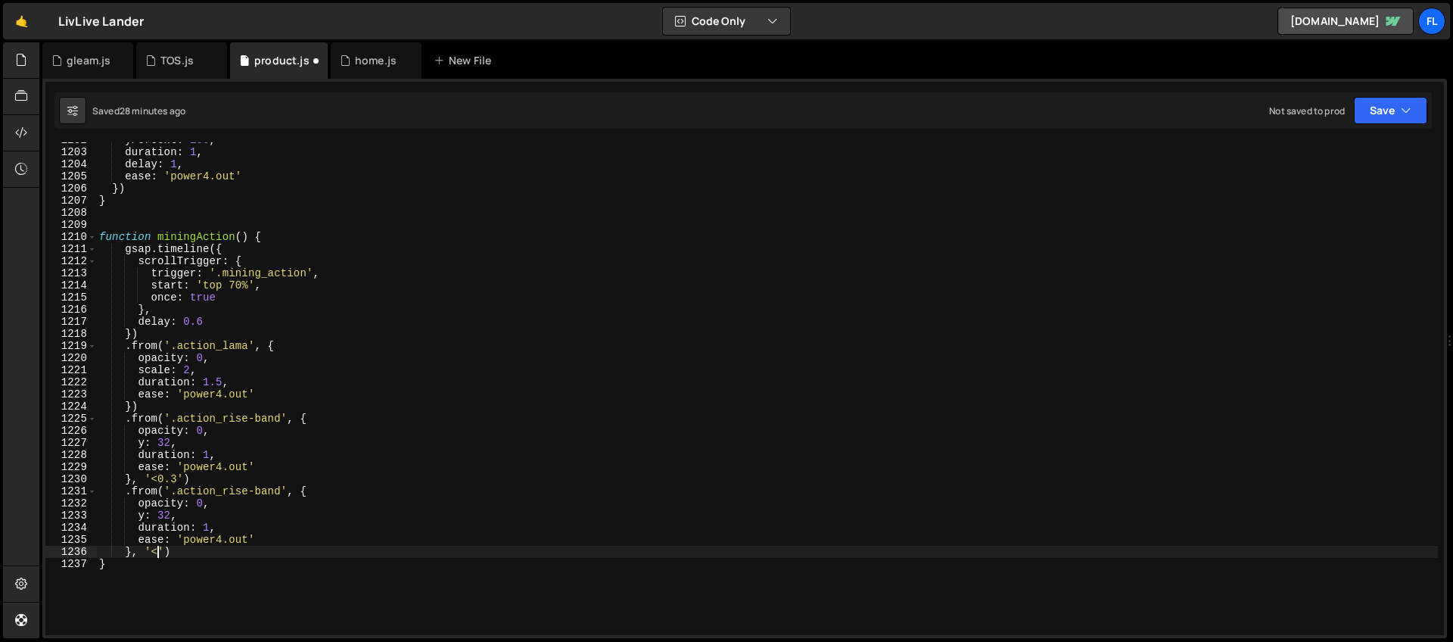
scroll to position [14620, 0]
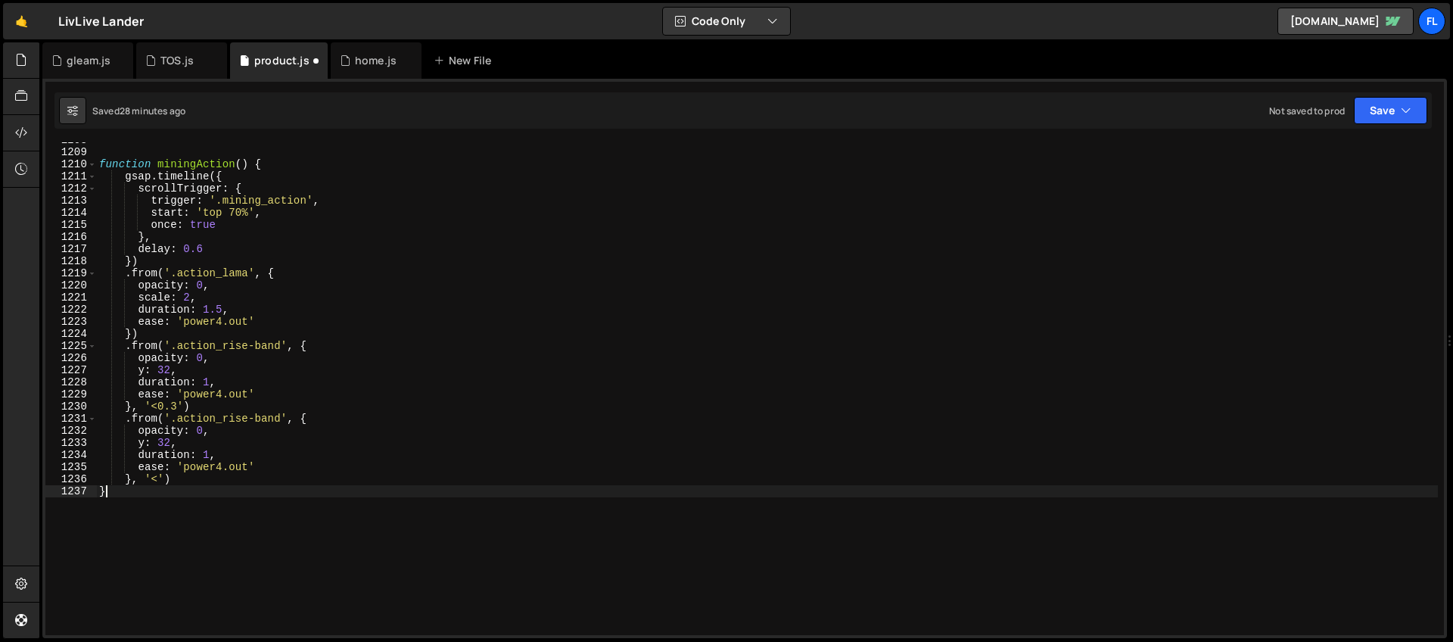
click at [142, 493] on div "function miningAction ( ) { gsap . timeline ({ scrollTrigger : { trigger : '.mi…" at bounding box center [766, 392] width 1341 height 517
click at [324, 419] on div "function miningAction ( ) { gsap . timeline ({ scrollTrigger : { trigger : '.mi…" at bounding box center [766, 392] width 1341 height 517
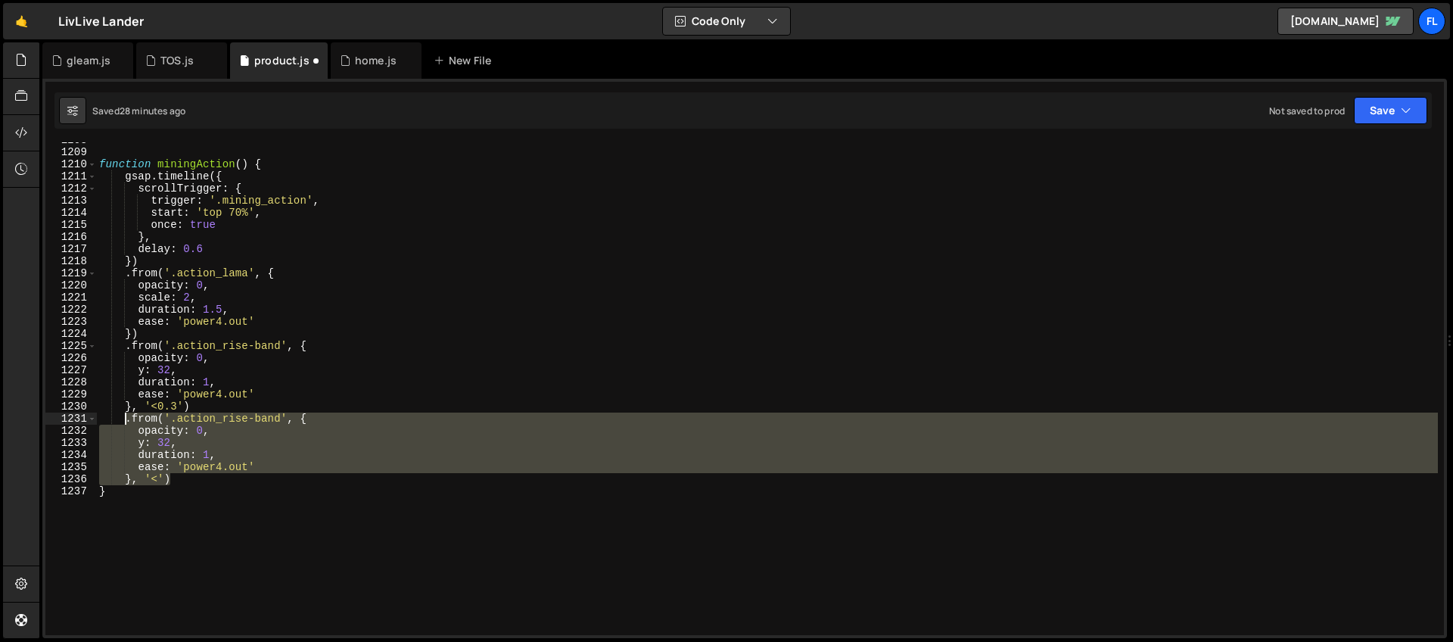
drag, startPoint x: 185, startPoint y: 480, endPoint x: 123, endPoint y: 421, distance: 86.2
click at [123, 421] on div "function miningAction ( ) { gsap . timeline ({ scrollTrigger : { trigger : '.mi…" at bounding box center [766, 392] width 1341 height 517
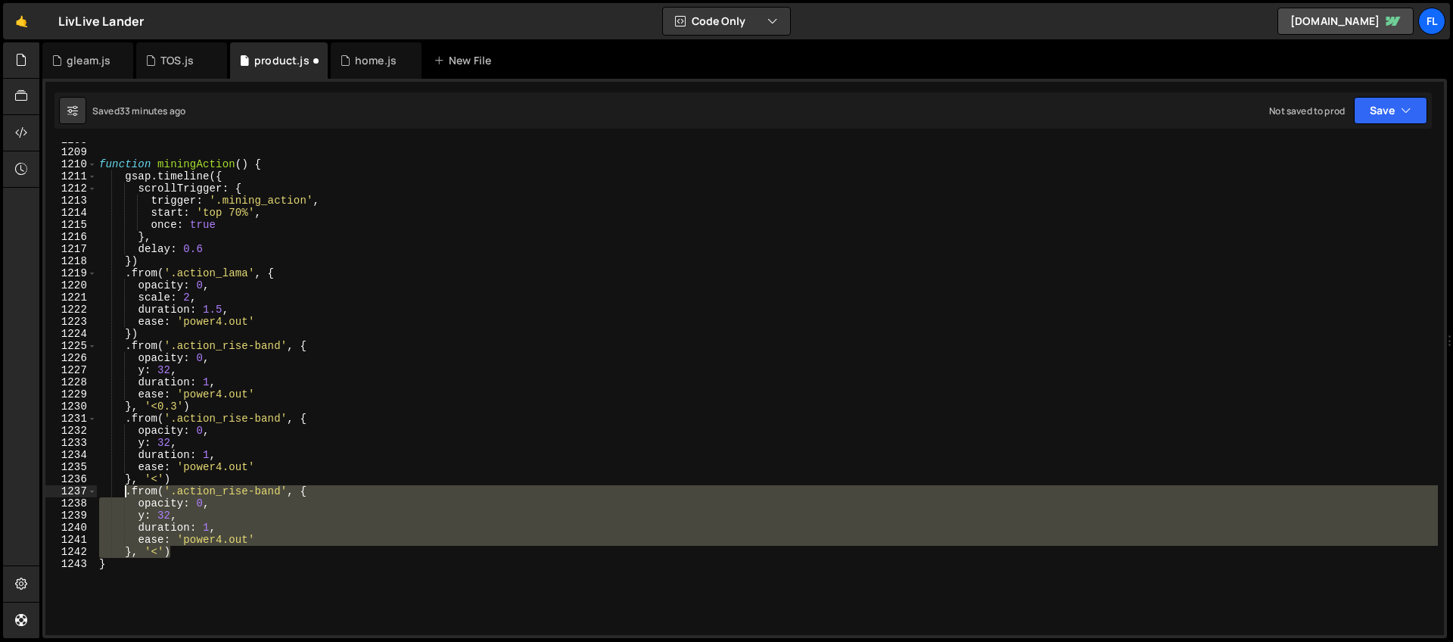
scroll to position [14620, 0]
click at [260, 489] on div "function miningAction ( ) { gsap . timeline ({ scrollTrigger : { trigger : '.mi…" at bounding box center [766, 392] width 1341 height 517
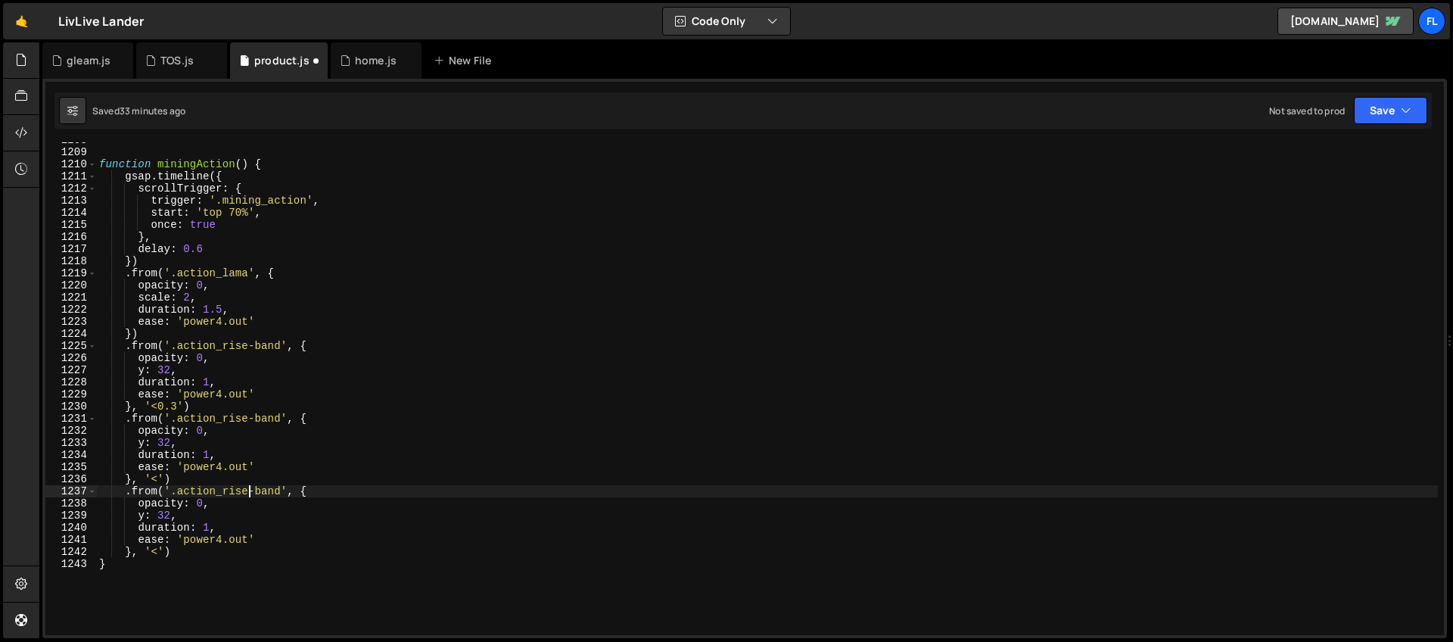
click at [247, 489] on div "function miningAction ( ) { gsap . timeline ({ scrollTrigger : { trigger : '.mi…" at bounding box center [766, 392] width 1341 height 517
click at [203, 490] on div "function miningAction ( ) { gsap . timeline ({ scrollTrigger : { trigger : '.mi…" at bounding box center [766, 392] width 1341 height 517
click at [218, 509] on div "function miningAction ( ) { gsap . timeline ({ scrollTrigger : { trigger : '.mi…" at bounding box center [766, 392] width 1341 height 517
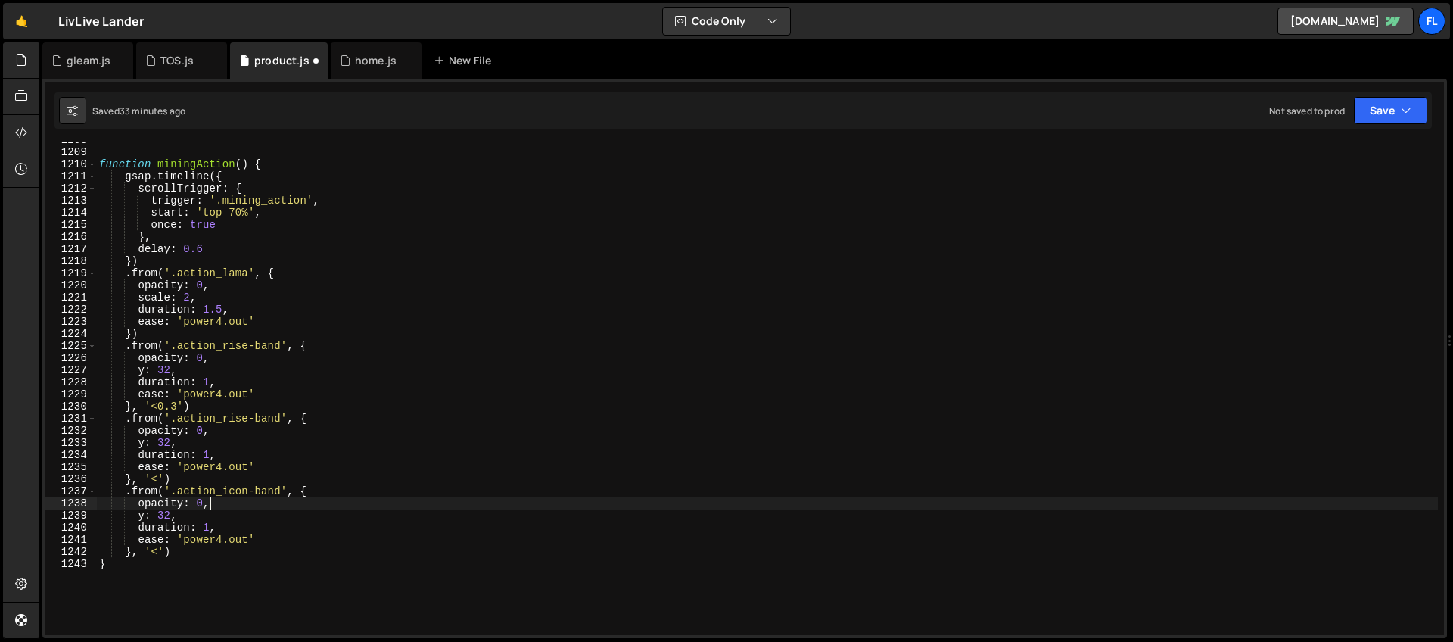
click at [158, 547] on div "function miningAction ( ) { gsap . timeline ({ scrollTrigger : { trigger : '.mi…" at bounding box center [766, 392] width 1341 height 517
click at [260, 340] on div "function miningAction ( ) { gsap . timeline ({ scrollTrigger : { trigger : '.mi…" at bounding box center [766, 392] width 1341 height 517
click at [249, 415] on div "function miningAction ( ) { gsap . timeline ({ scrollTrigger : { trigger : '.mi…" at bounding box center [766, 392] width 1341 height 517
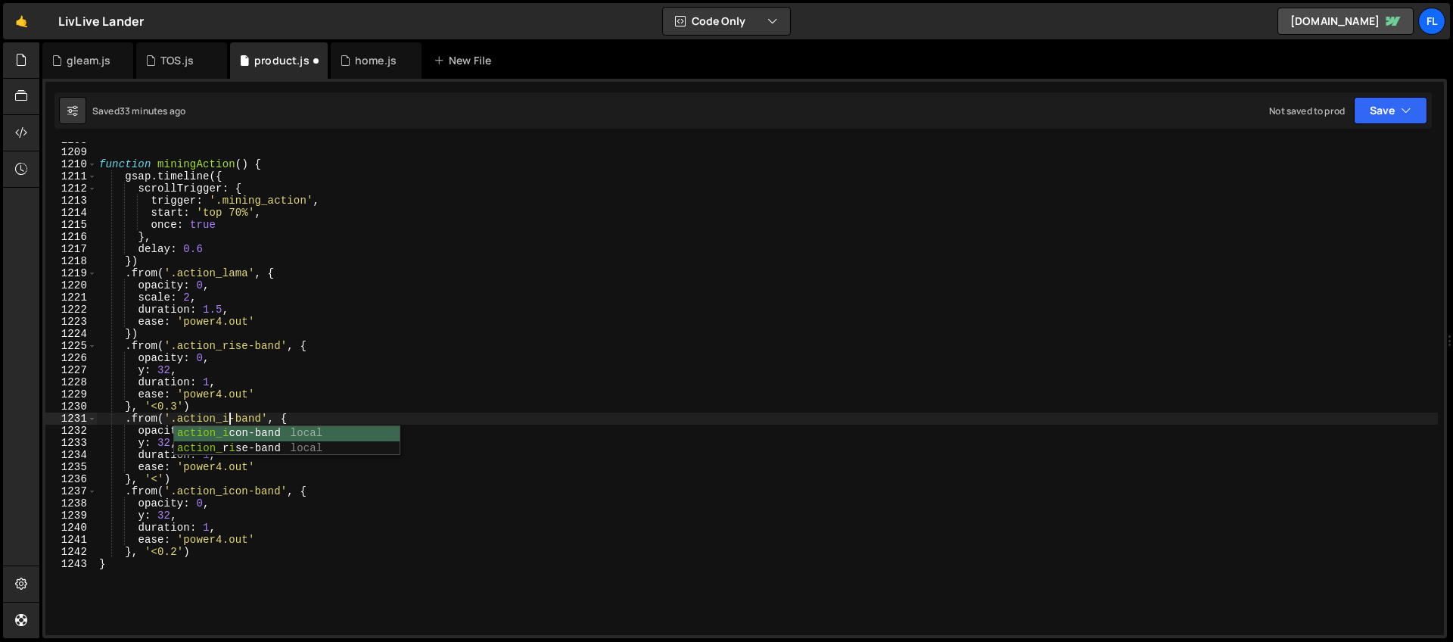
scroll to position [0, 10]
click at [231, 393] on div "function miningAction ( ) { gsap . timeline ({ scrollTrigger : { trigger : '.mi…" at bounding box center [766, 392] width 1341 height 517
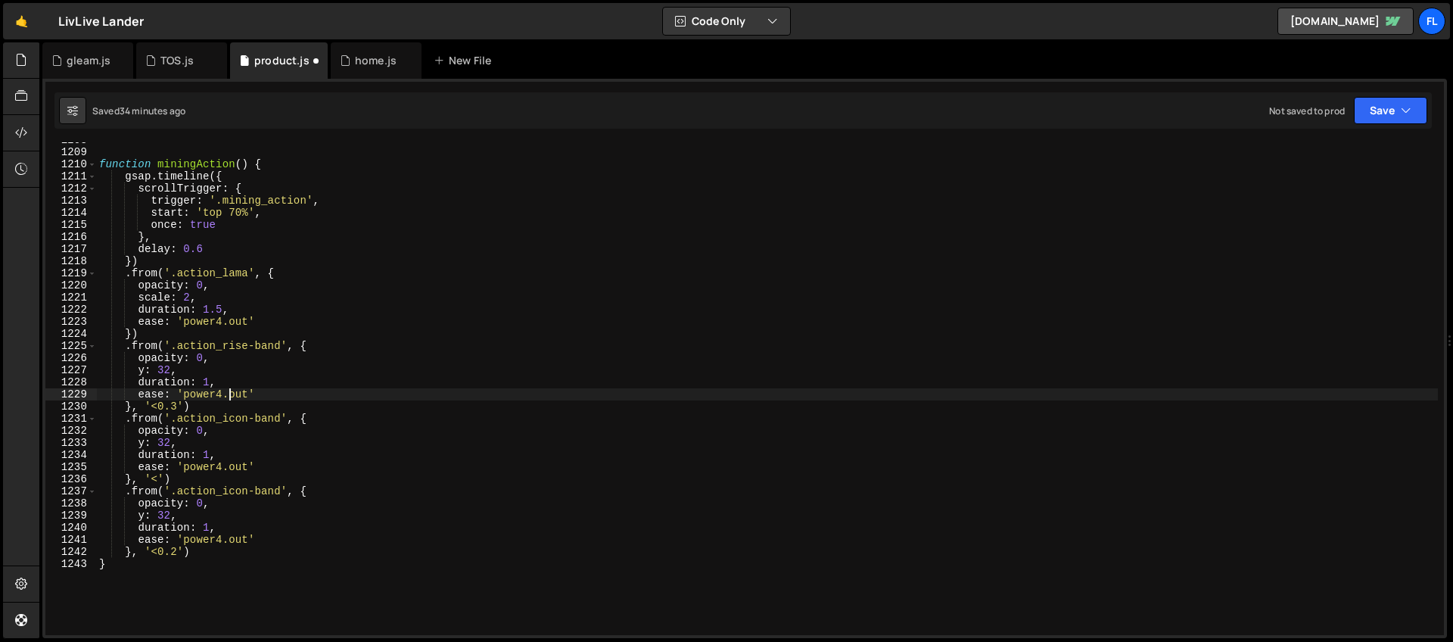
click at [244, 427] on div "function miningAction ( ) { gsap . timeline ({ scrollTrigger : { trigger : '.mi…" at bounding box center [766, 392] width 1341 height 517
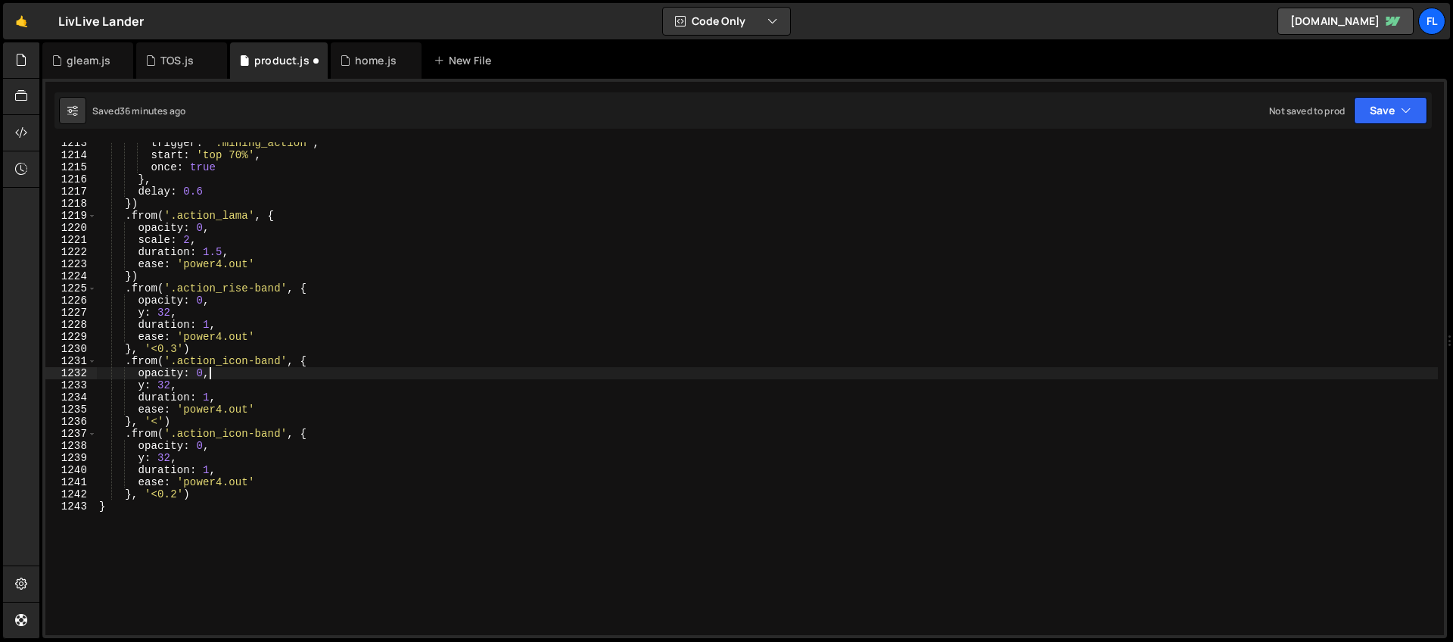
scroll to position [14618, 0]
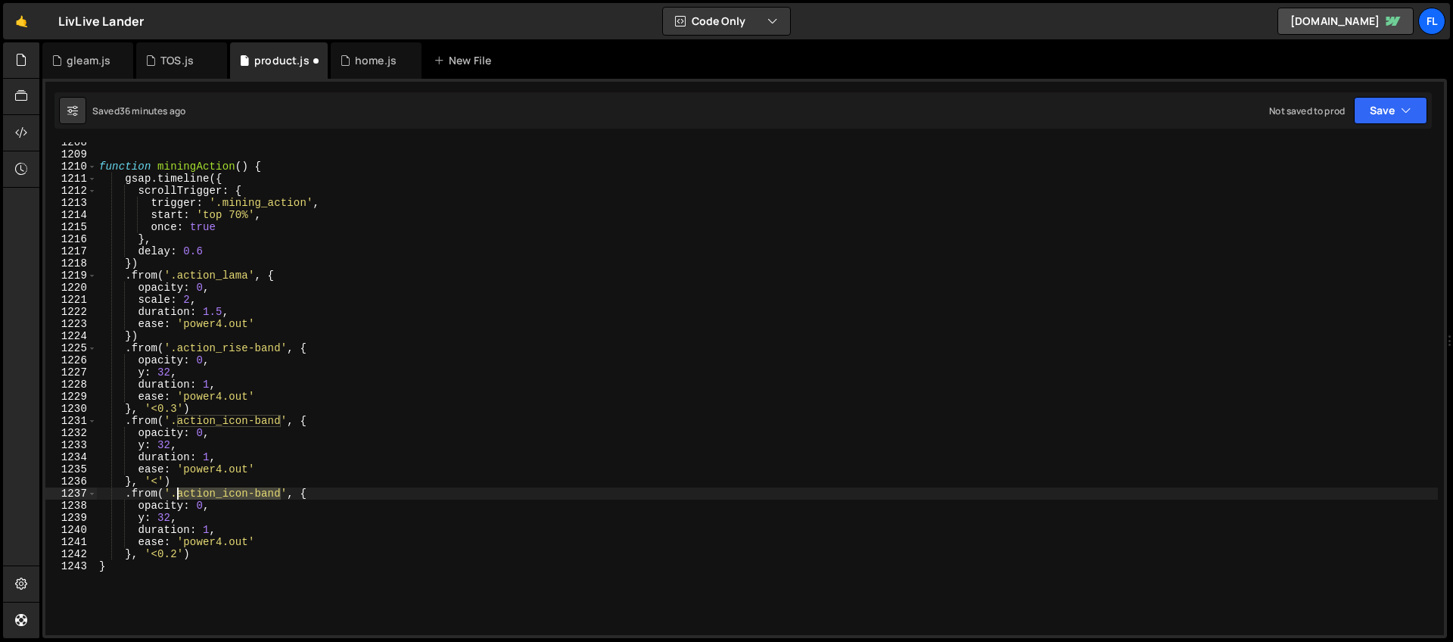
drag, startPoint x: 280, startPoint y: 493, endPoint x: 179, endPoint y: 497, distance: 101.5
click at [179, 497] on div "function miningAction ( ) { gsap . timeline ({ scrollTrigger : { trigger : '.mi…" at bounding box center [766, 394] width 1341 height 517
paste textarea "rise-token"
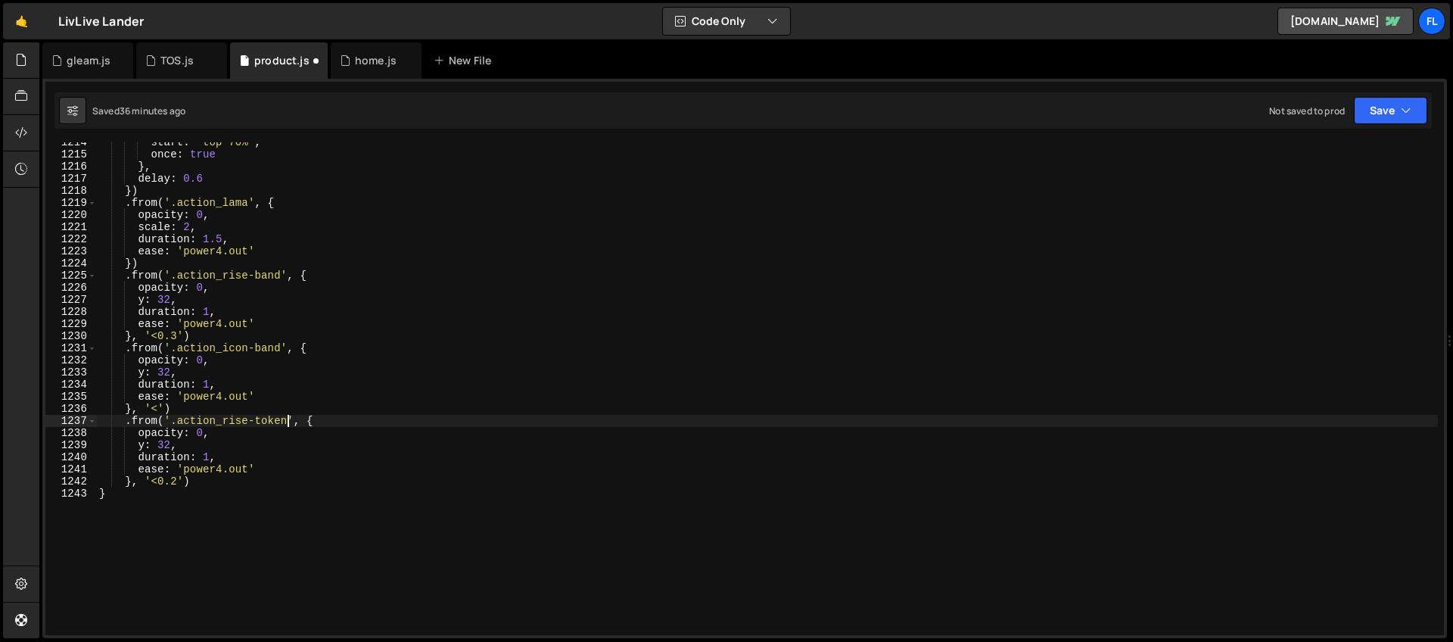
click at [145, 447] on div "start : 'top 70%' , once : true } , delay : 0.6 }) . from ( '.action_lama' , { …" at bounding box center [766, 394] width 1341 height 517
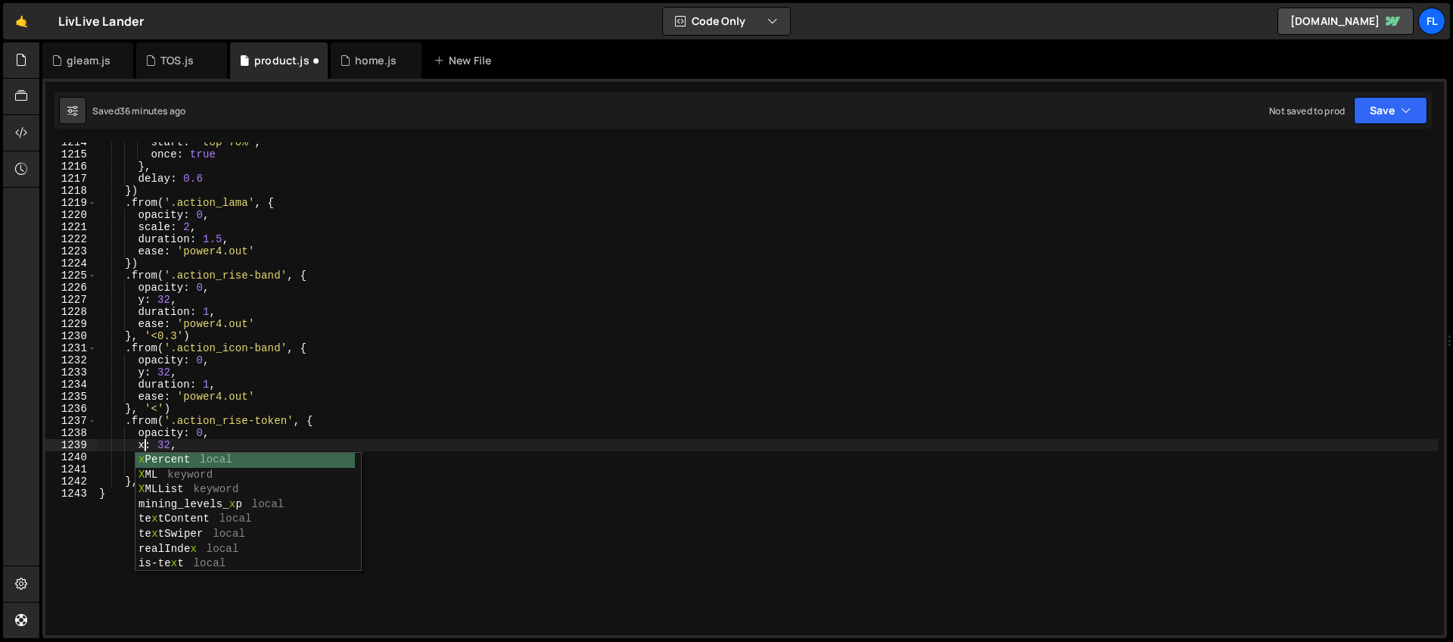
scroll to position [0, 4]
click at [157, 446] on div "start : 'top 70%' , once : true } , delay : 0.6 }) . from ( '.action_lama' , { …" at bounding box center [766, 394] width 1341 height 517
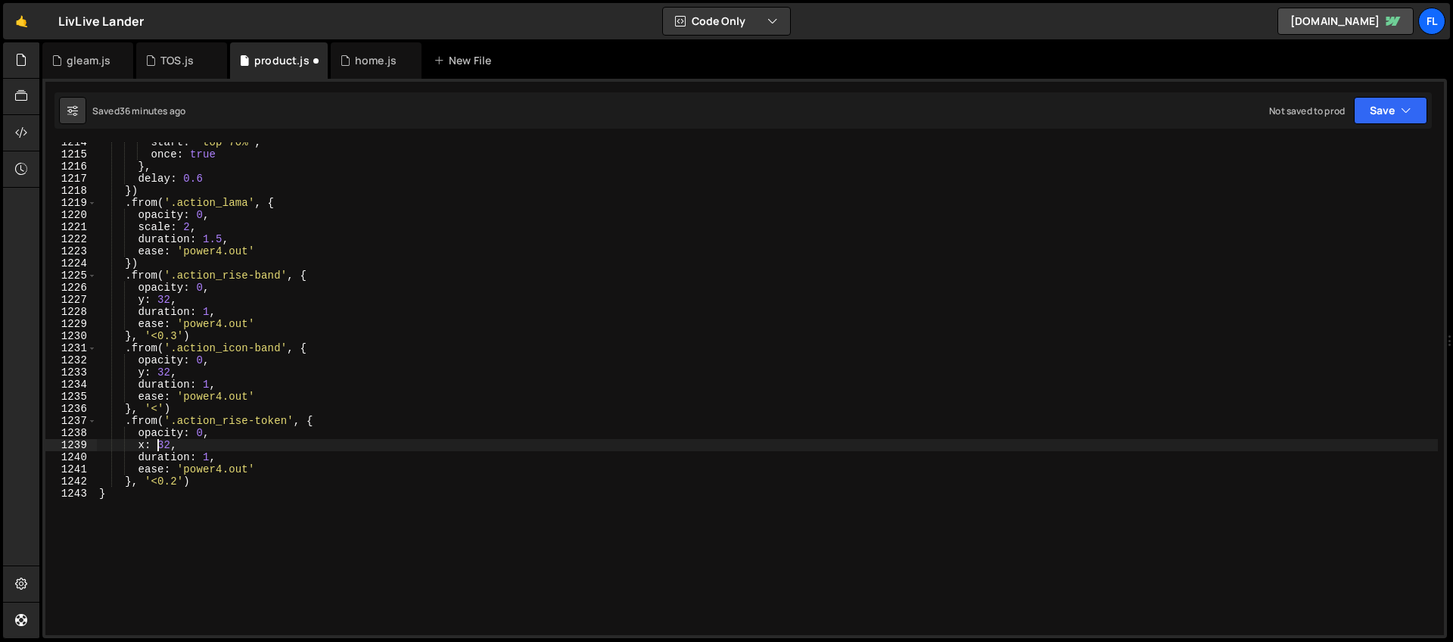
scroll to position [0, 5]
click at [216, 399] on div "start : 'top 70%' , once : true } , delay : 0.6 }) . from ( '.action_lama' , { …" at bounding box center [766, 394] width 1341 height 517
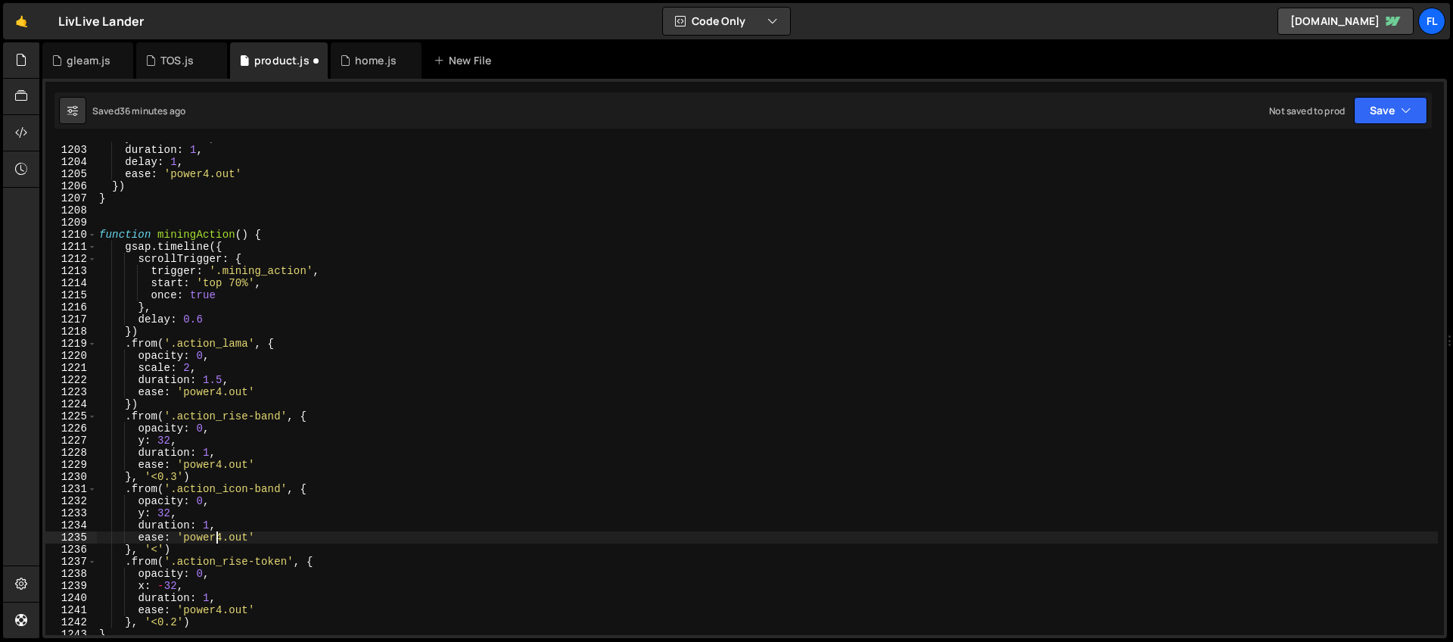
scroll to position [14626, 0]
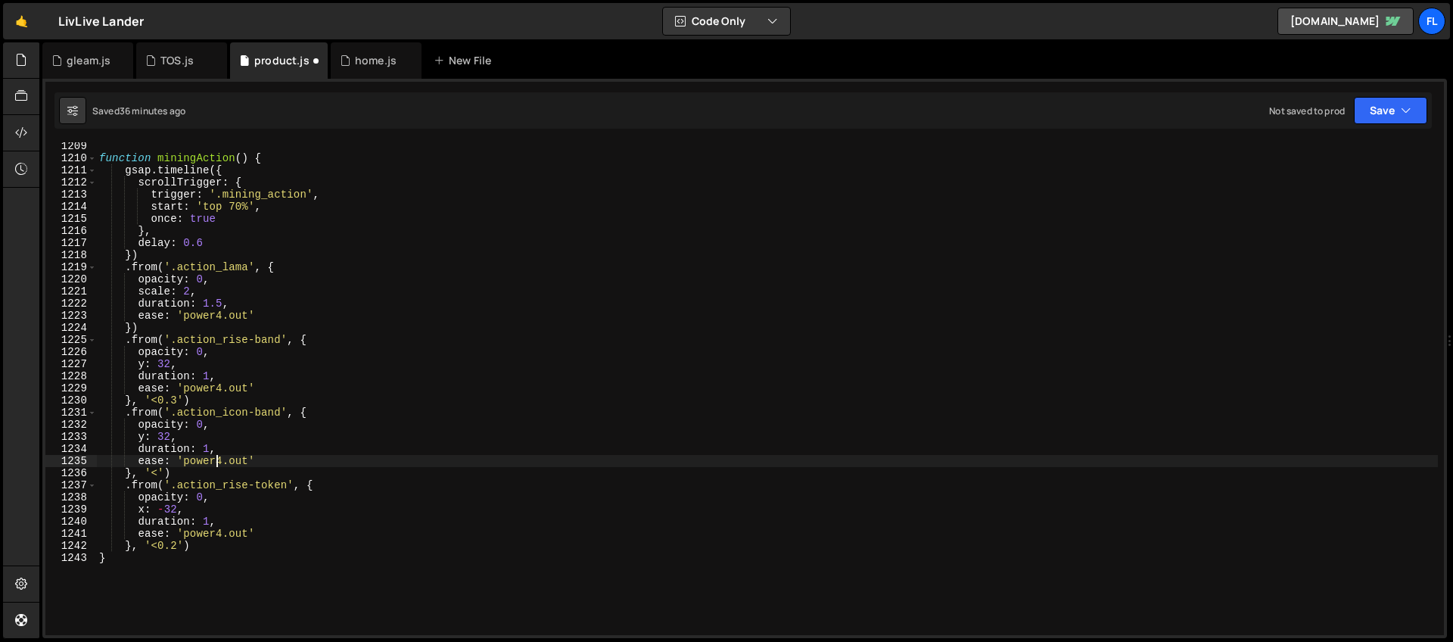
click at [141, 359] on div "function miningAction ( ) { gsap . timeline ({ scrollTrigger : { trigger : '.mi…" at bounding box center [766, 398] width 1341 height 517
click at [145, 363] on div "function miningAction ( ) { gsap . timeline ({ scrollTrigger : { trigger : '.mi…" at bounding box center [766, 398] width 1341 height 517
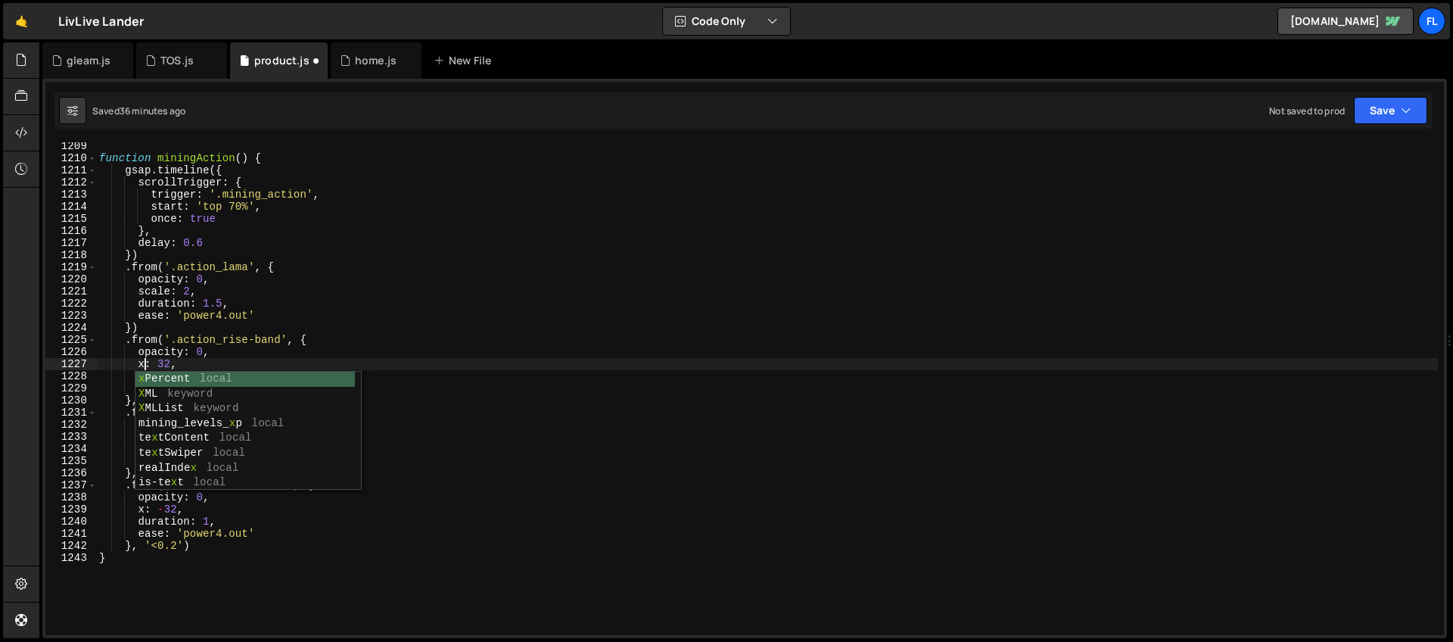
click at [158, 362] on div "function miningAction ( ) { gsap . timeline ({ scrollTrigger : { trigger : '.mi…" at bounding box center [766, 398] width 1341 height 517
click at [160, 330] on div "function miningAction ( ) { gsap . timeline ({ scrollTrigger : { trigger : '.mi…" at bounding box center [766, 398] width 1341 height 517
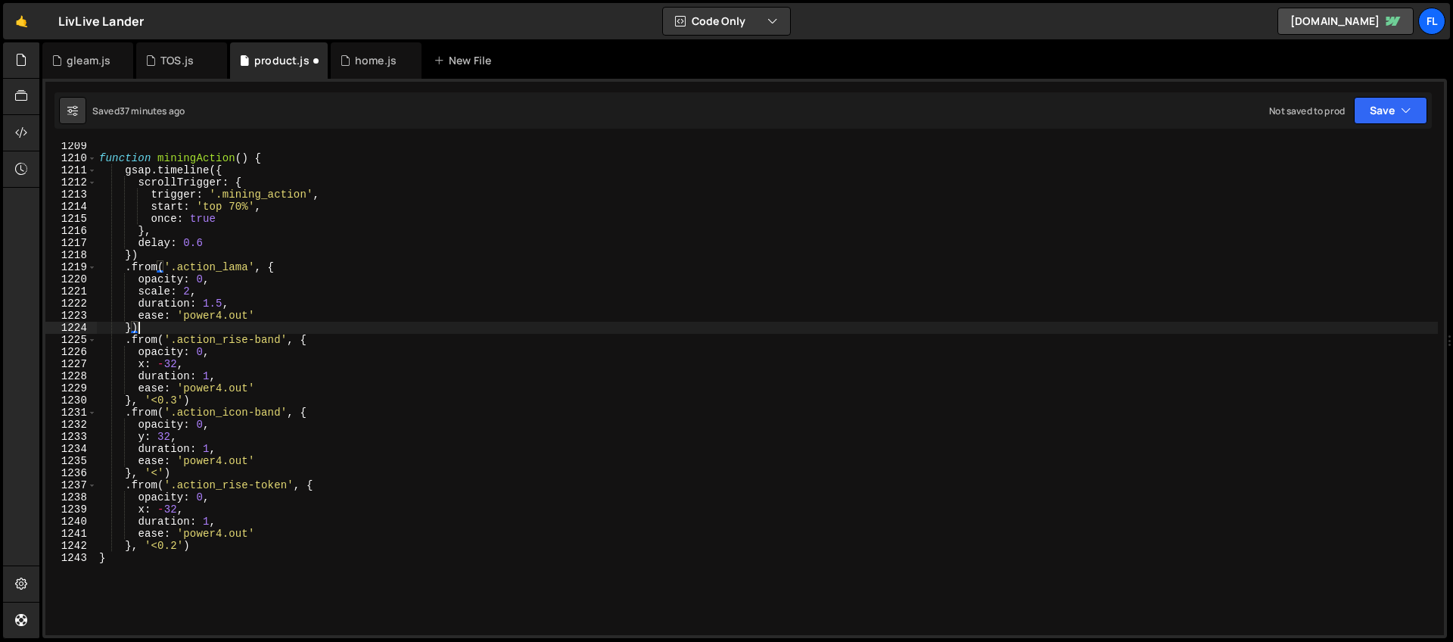
scroll to position [0, 2]
click at [144, 437] on div "function miningAction ( ) { gsap . timeline ({ scrollTrigger : { trigger : '.mi…" at bounding box center [766, 398] width 1341 height 517
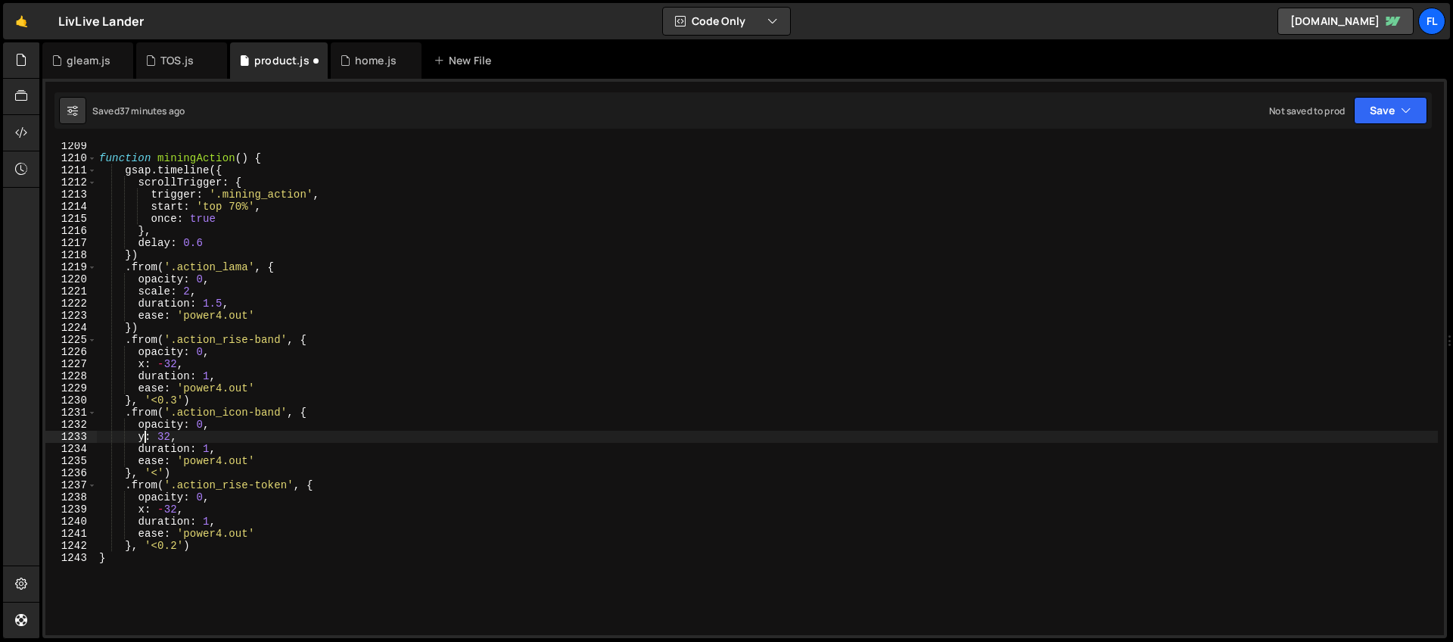
scroll to position [0, 3]
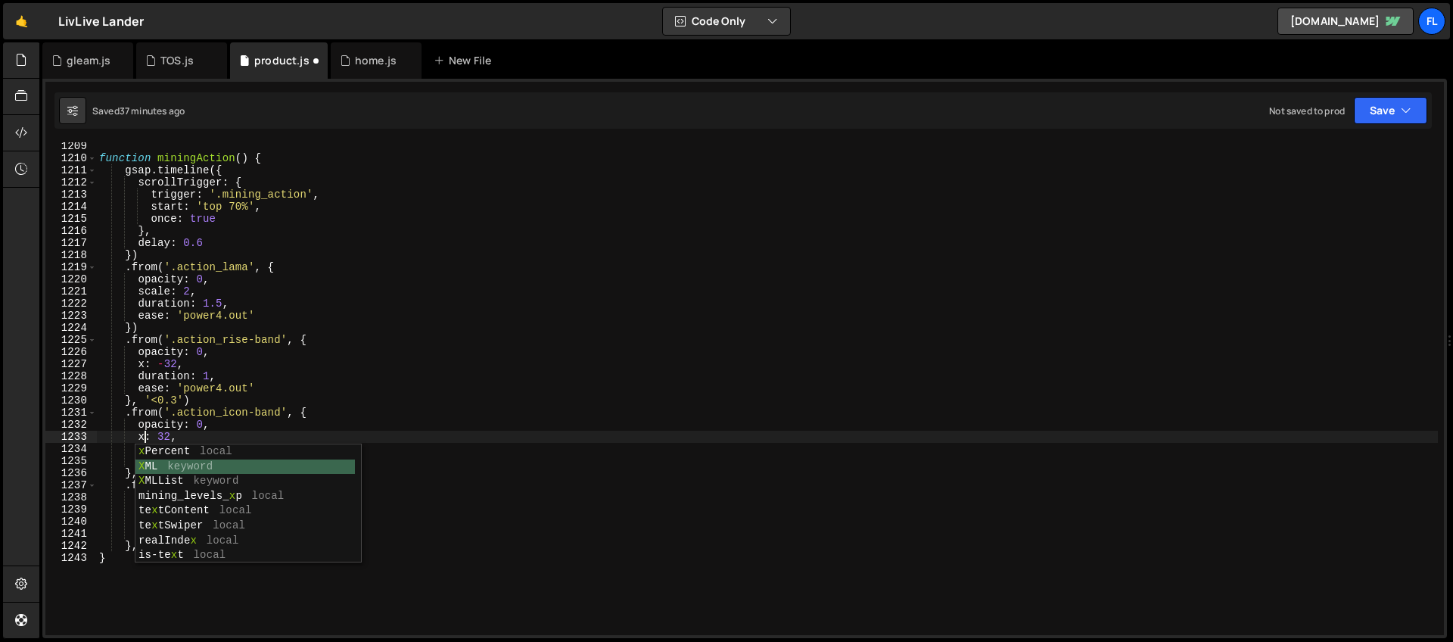
click at [182, 466] on div "x Percent local X ML keyword X MLList keyword mining_levels_ x p local te x tCo…" at bounding box center [244, 518] width 219 height 148
click at [197, 389] on div "function miningAction ( ) { gsap . timeline ({ scrollTrigger : { trigger : '.mi…" at bounding box center [766, 398] width 1341 height 517
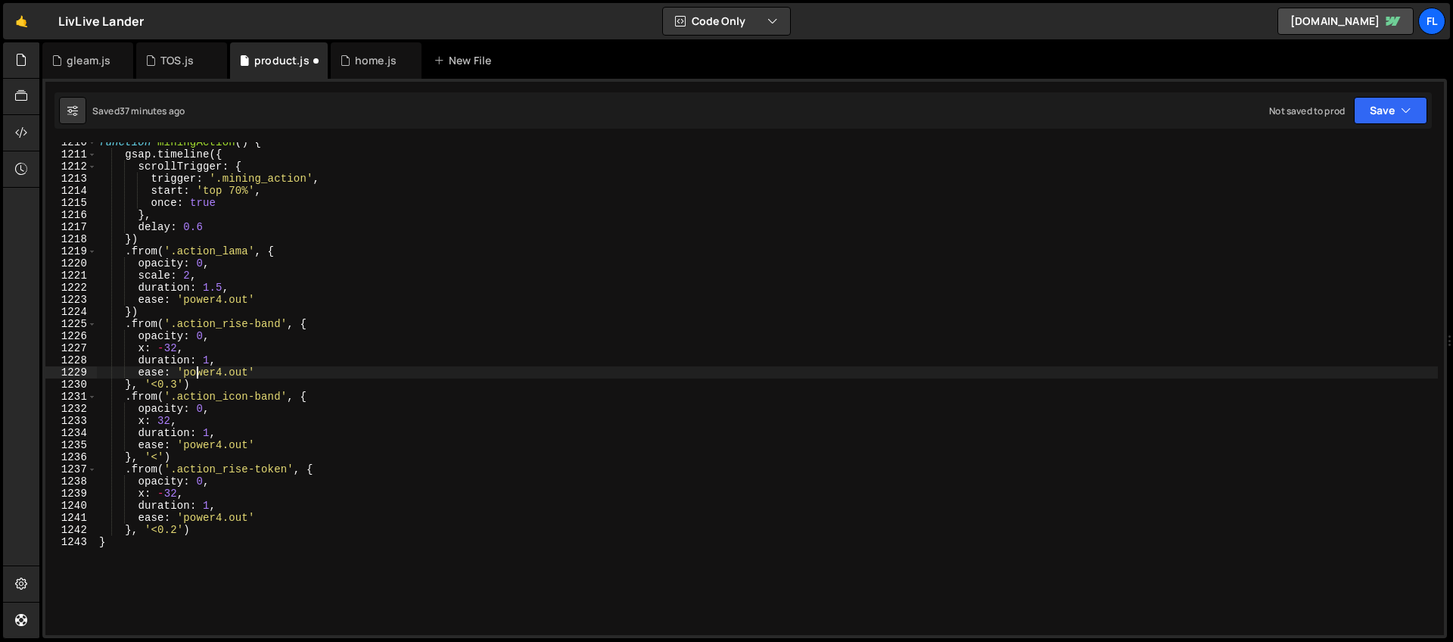
scroll to position [14690, 0]
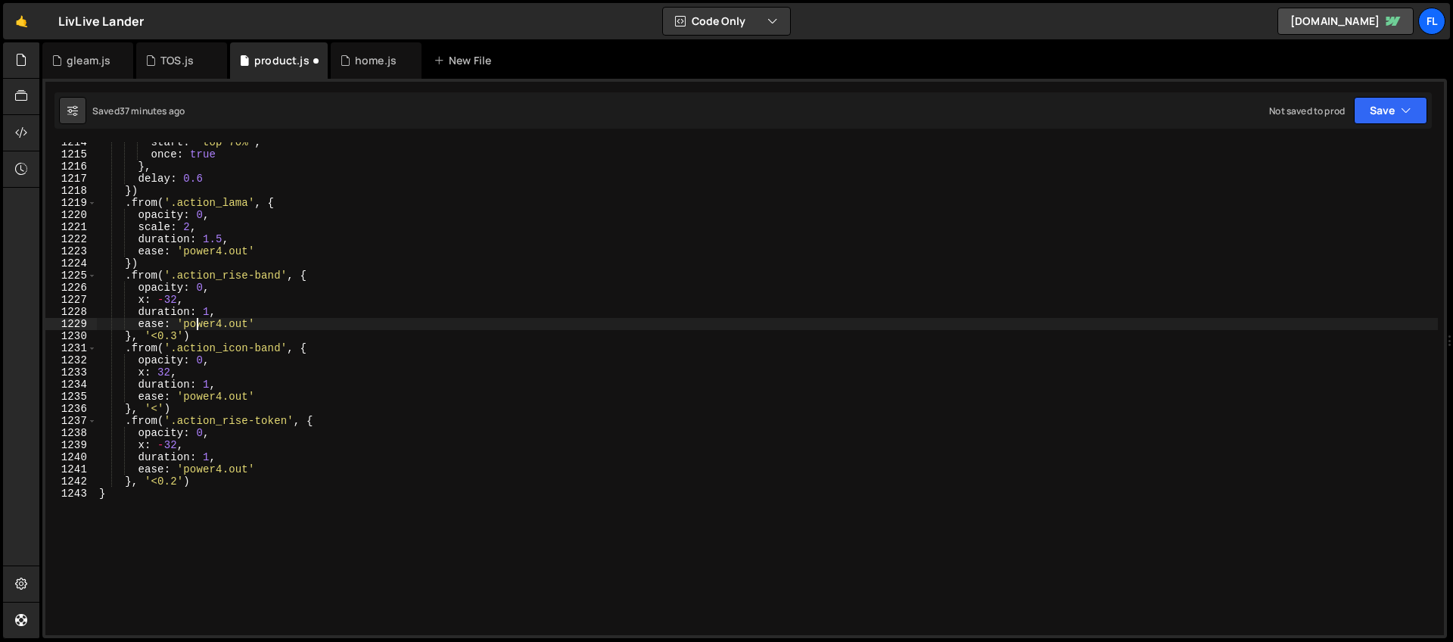
click at [142, 446] on div "start : 'top 70%' , once : true } , delay : 0.6 }) . from ( '.action_lama' , { …" at bounding box center [766, 394] width 1341 height 517
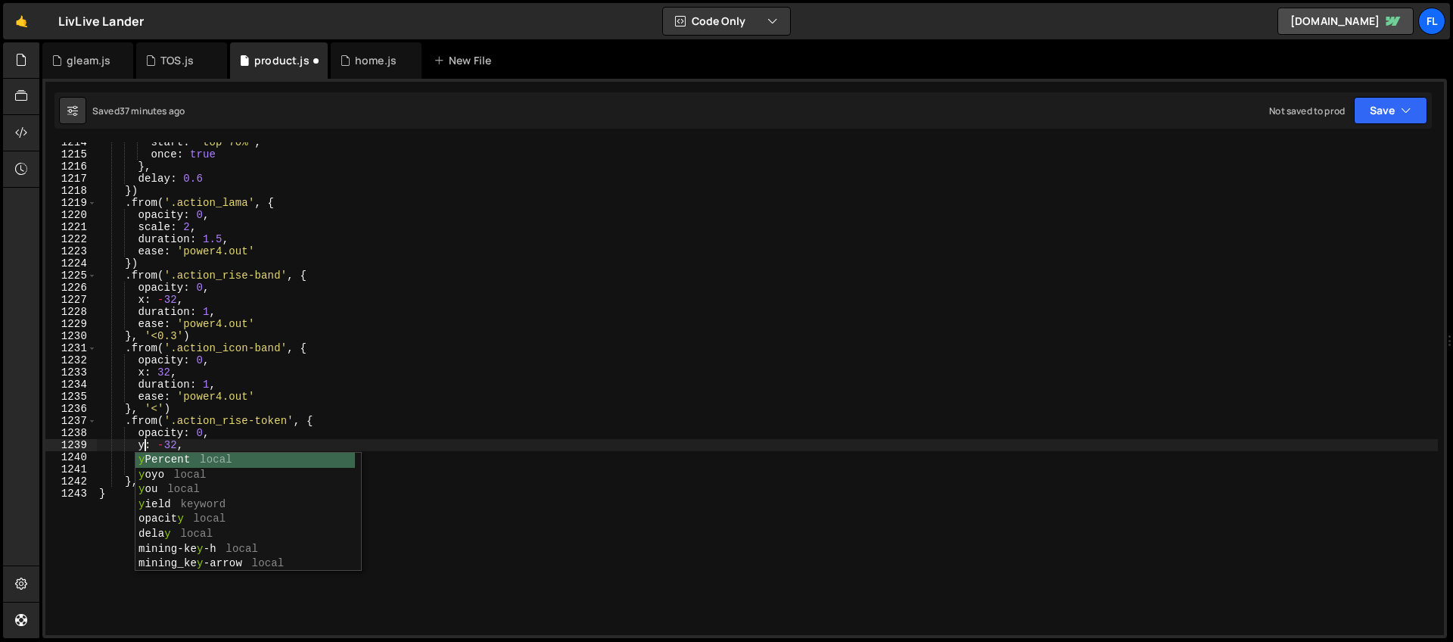
click at [160, 418] on div "start : 'top 70%' , once : true } , delay : 0.6 }) . from ( '.action_lama' , { …" at bounding box center [766, 394] width 1341 height 517
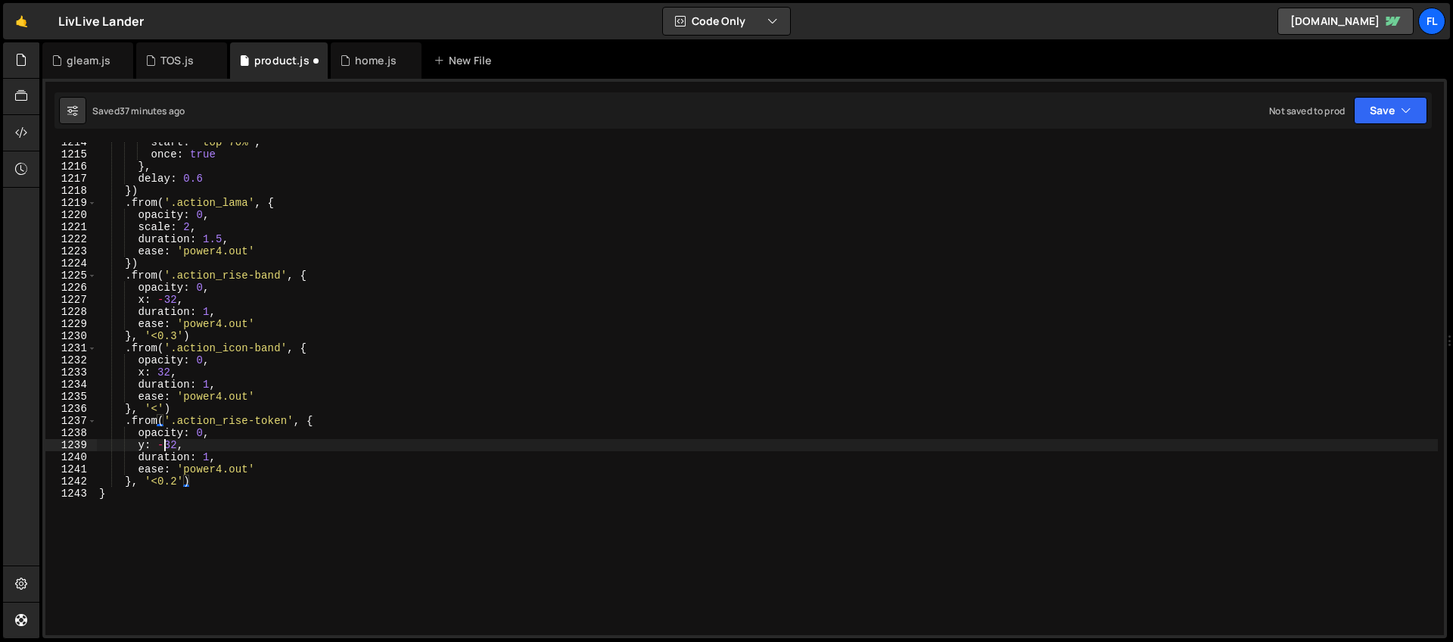
click at [164, 445] on div "start : 'top 70%' , once : true } , delay : 0.6 }) . from ( '.action_lama' , { …" at bounding box center [766, 394] width 1341 height 517
click at [169, 446] on div "start : 'top 70%' , once : true } , delay : 0.6 }) . from ( '.action_lama' , { …" at bounding box center [766, 394] width 1341 height 517
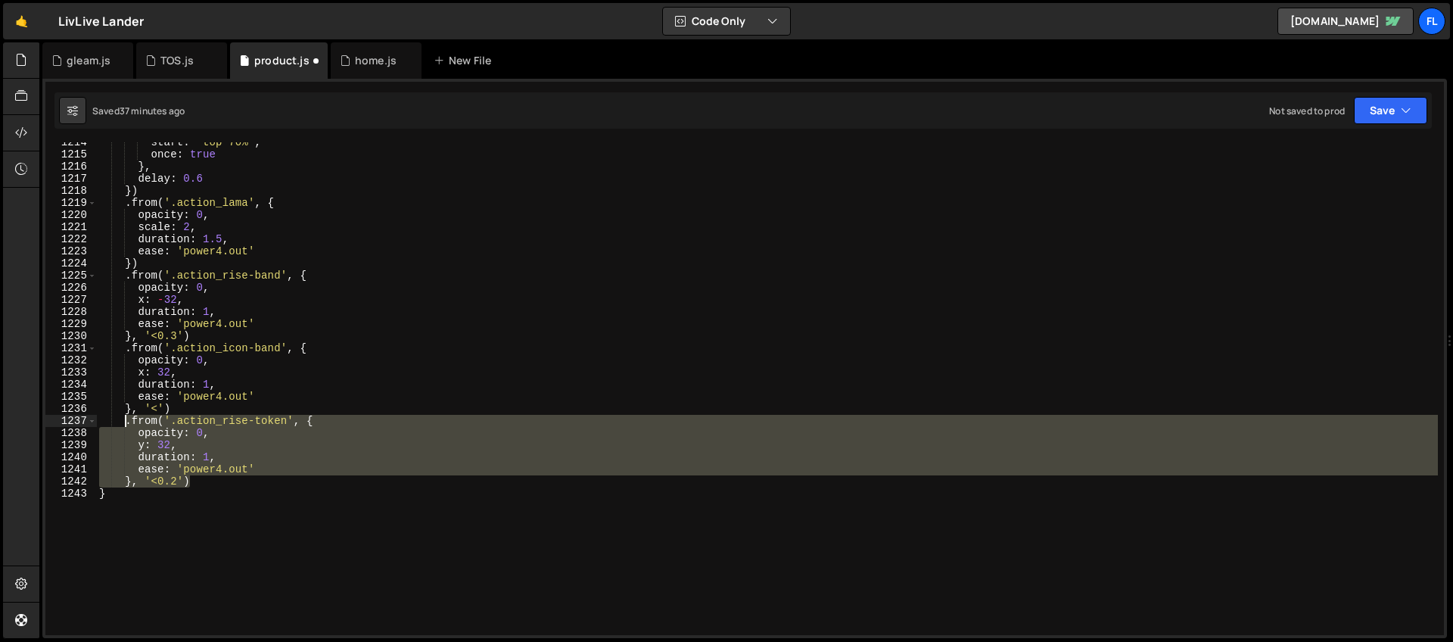
drag, startPoint x: 203, startPoint y: 480, endPoint x: 125, endPoint y: 421, distance: 97.8
click at [125, 421] on div "start : 'top 70%' , once : true } , delay : 0.6 }) . from ( '.action_lama' , { …" at bounding box center [766, 394] width 1341 height 517
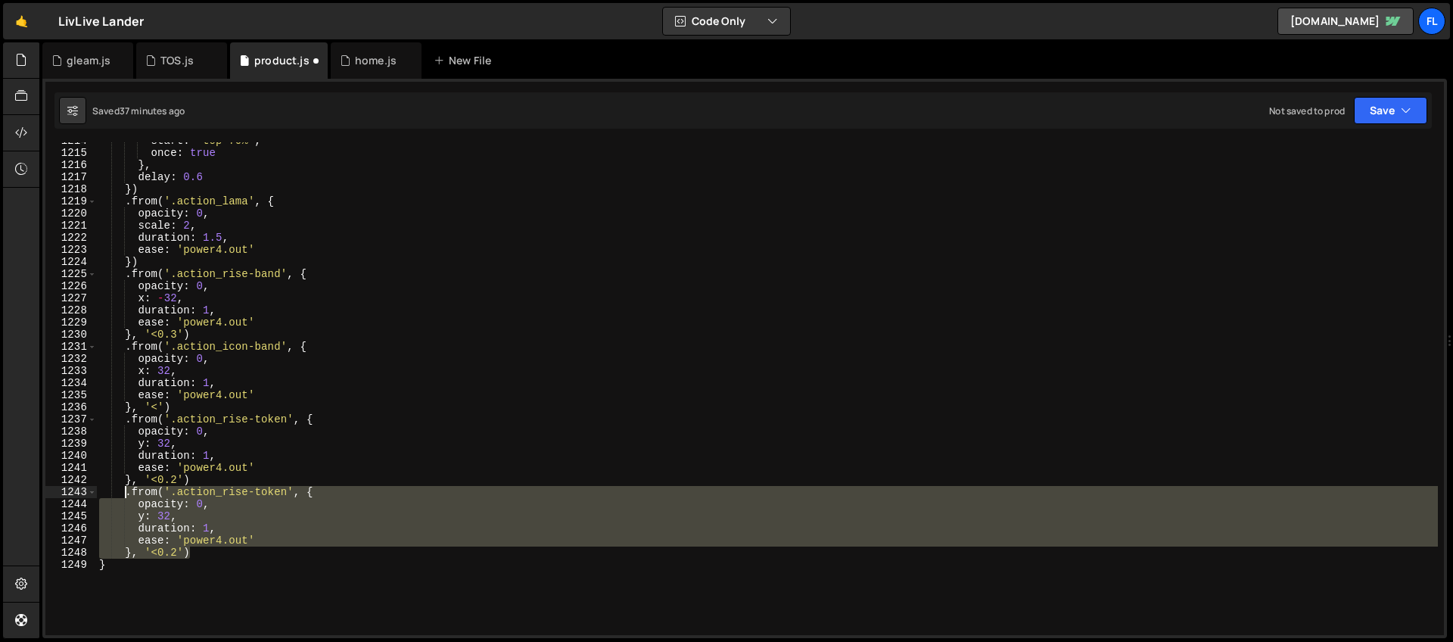
scroll to position [14762, 0]
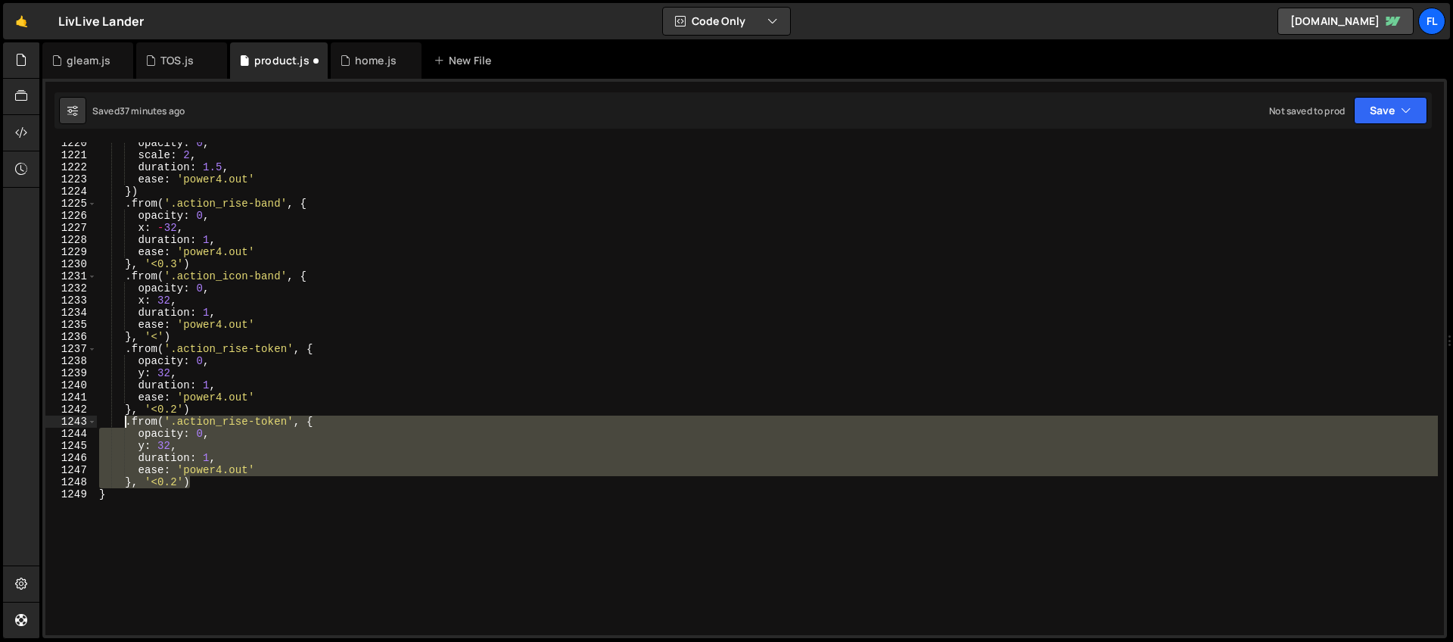
click at [256, 431] on div "opacity : 0 , scale : 2 , duration : 1.5 , ease : 'power4.out' }) . from ( '.ac…" at bounding box center [766, 388] width 1341 height 493
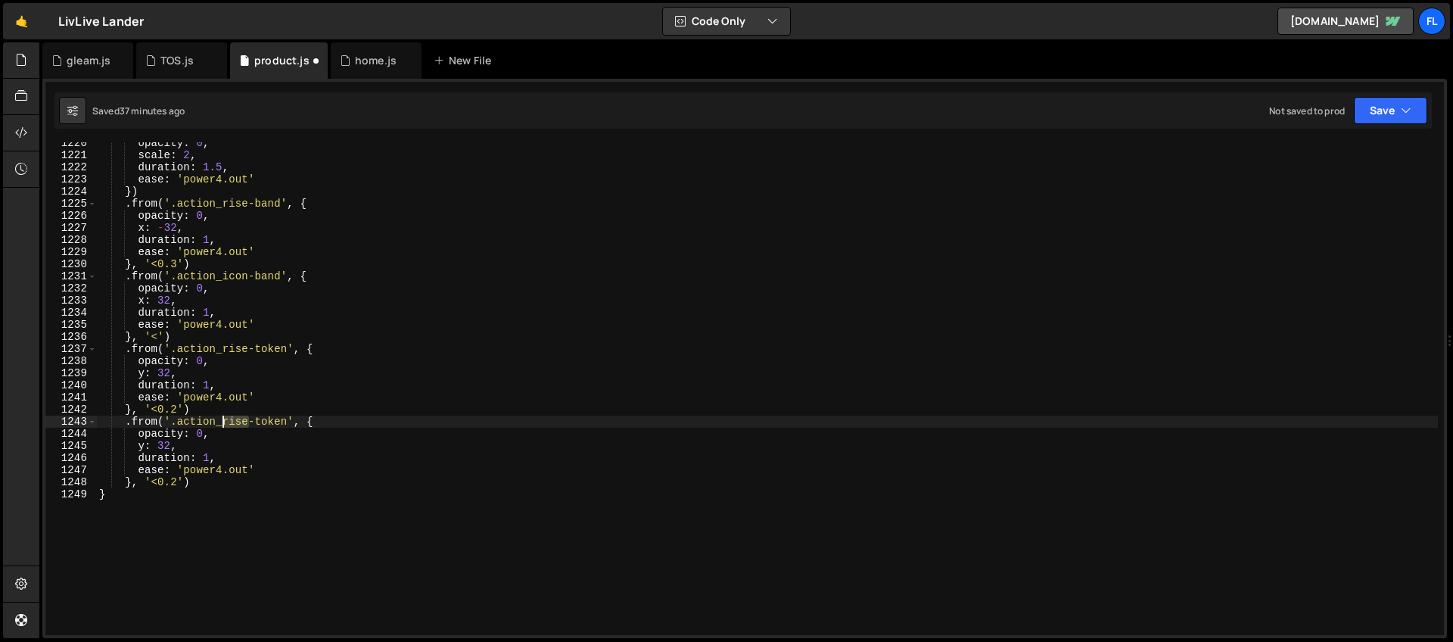
drag, startPoint x: 247, startPoint y: 419, endPoint x: 221, endPoint y: 421, distance: 26.5
click at [221, 421] on div "opacity : 0 , scale : 2 , duration : 1.5 , ease : 'power4.out' }) . from ( '.ac…" at bounding box center [766, 395] width 1341 height 517
click at [238, 345] on div "opacity : 0 , scale : 2 , duration : 1.5 , ease : 'power4.out' }) . from ( '.ac…" at bounding box center [766, 395] width 1341 height 517
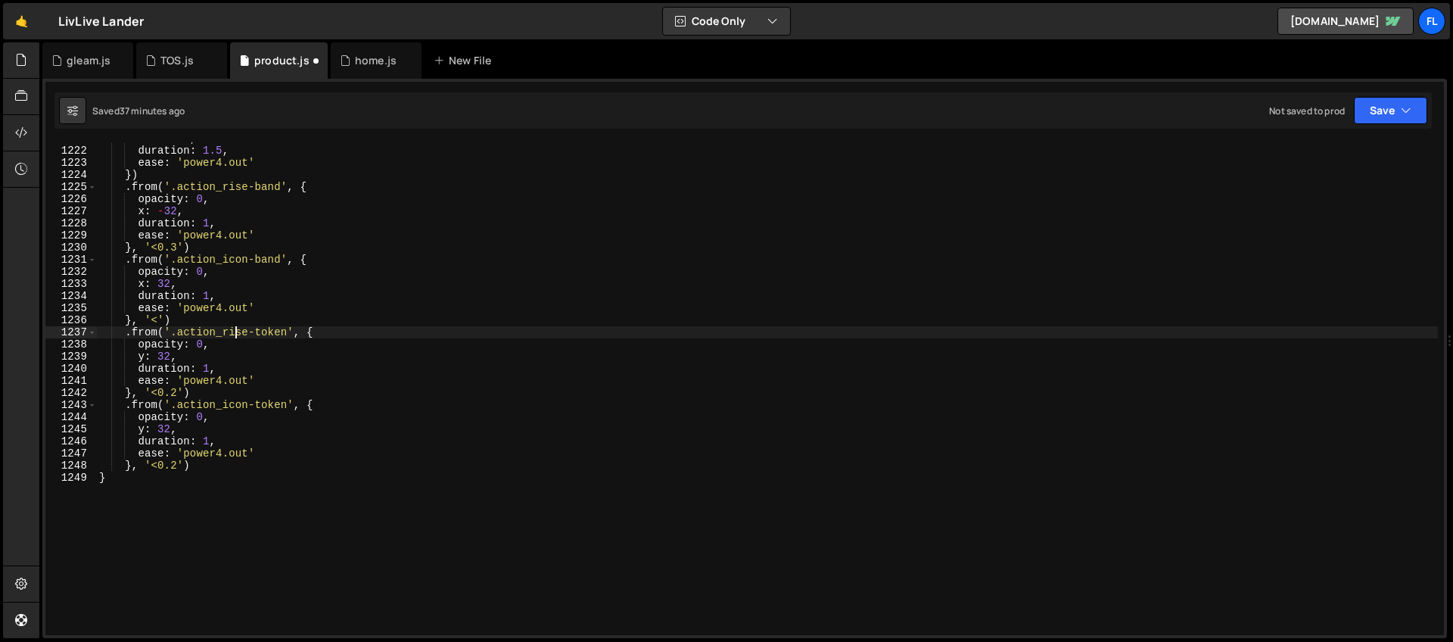
scroll to position [14815, 0]
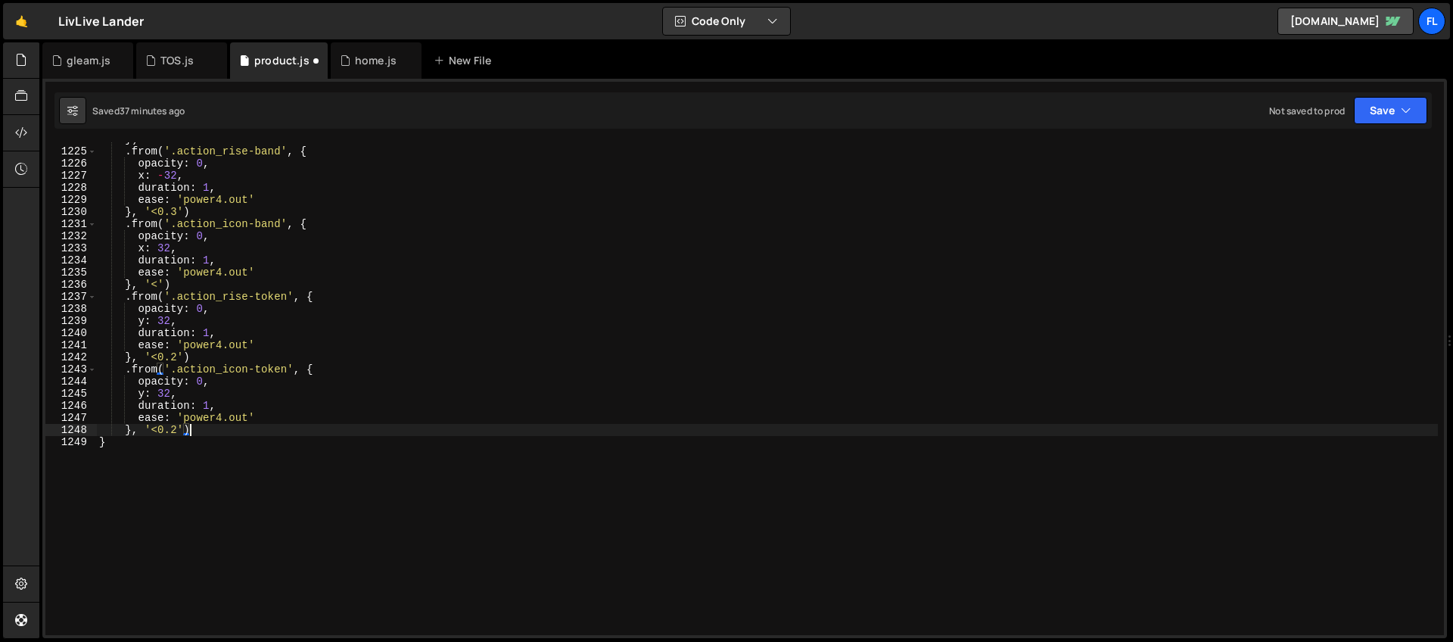
click at [198, 429] on div "}) . from ( '.action_rise-band' , { opacity : 0 , x : - 32 , duration : 1 , eas…" at bounding box center [766, 391] width 1341 height 517
click at [179, 433] on div "}) . from ( '.action_rise-band' , { opacity : 0 , x : - 32 , duration : 1 , eas…" at bounding box center [766, 391] width 1341 height 517
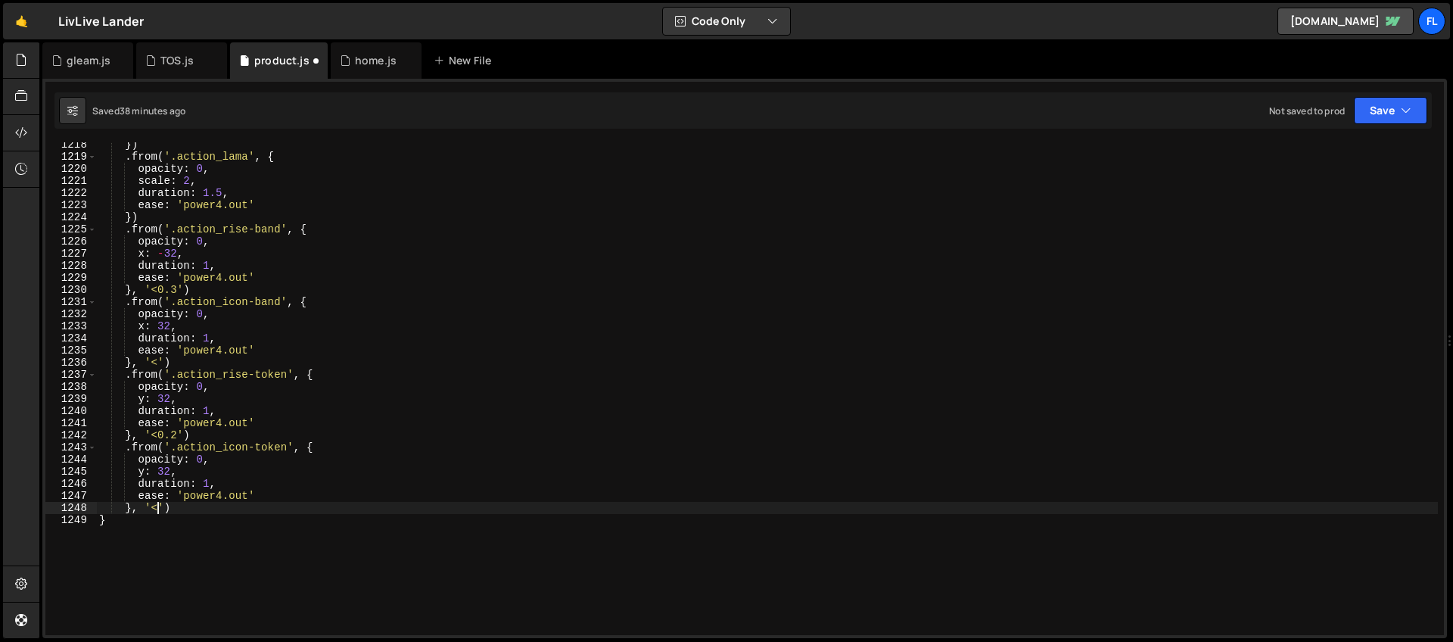
scroll to position [14753, 0]
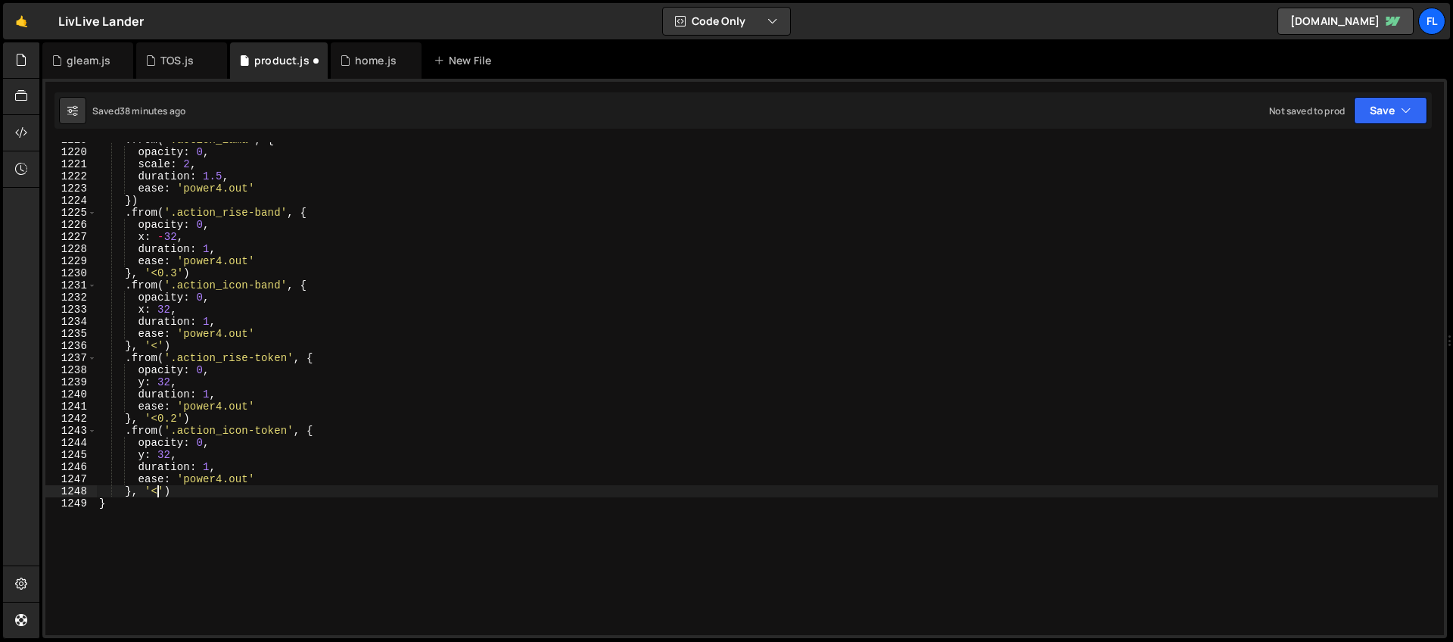
click at [320, 432] on div ". from ( '.action_lama' , { opacity : 0 , scale : 2 , duration : 1.5 , ease : '…" at bounding box center [766, 392] width 1341 height 517
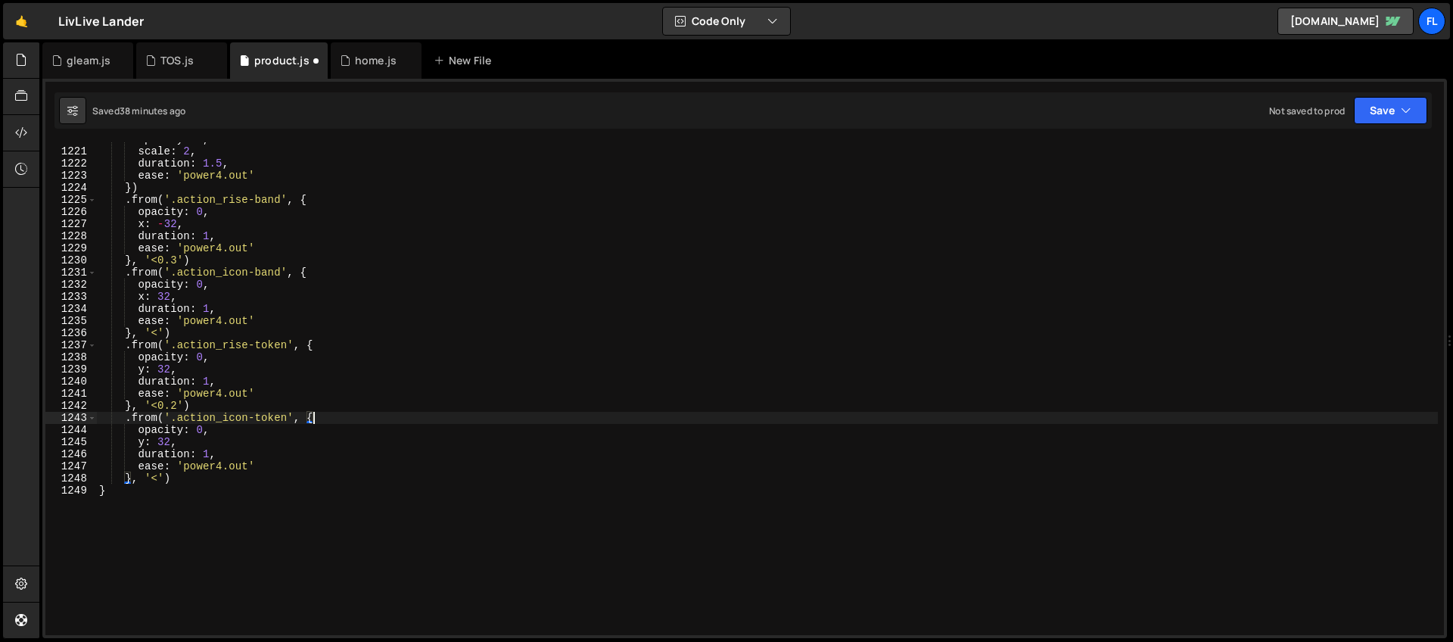
click at [204, 477] on div "opacity : 0 , scale : 2 , duration : 1.5 , ease : 'power4.out' }) . from ( '.ac…" at bounding box center [766, 391] width 1341 height 517
drag, startPoint x: 288, startPoint y: 418, endPoint x: 173, endPoint y: 418, distance: 114.2
click at [173, 418] on div "opacity : 0 , scale : 2 , duration : 1.5 , ease : 'power4.out' }) . from ( '.ac…" at bounding box center [766, 391] width 1341 height 517
paste textarea "action_rise"
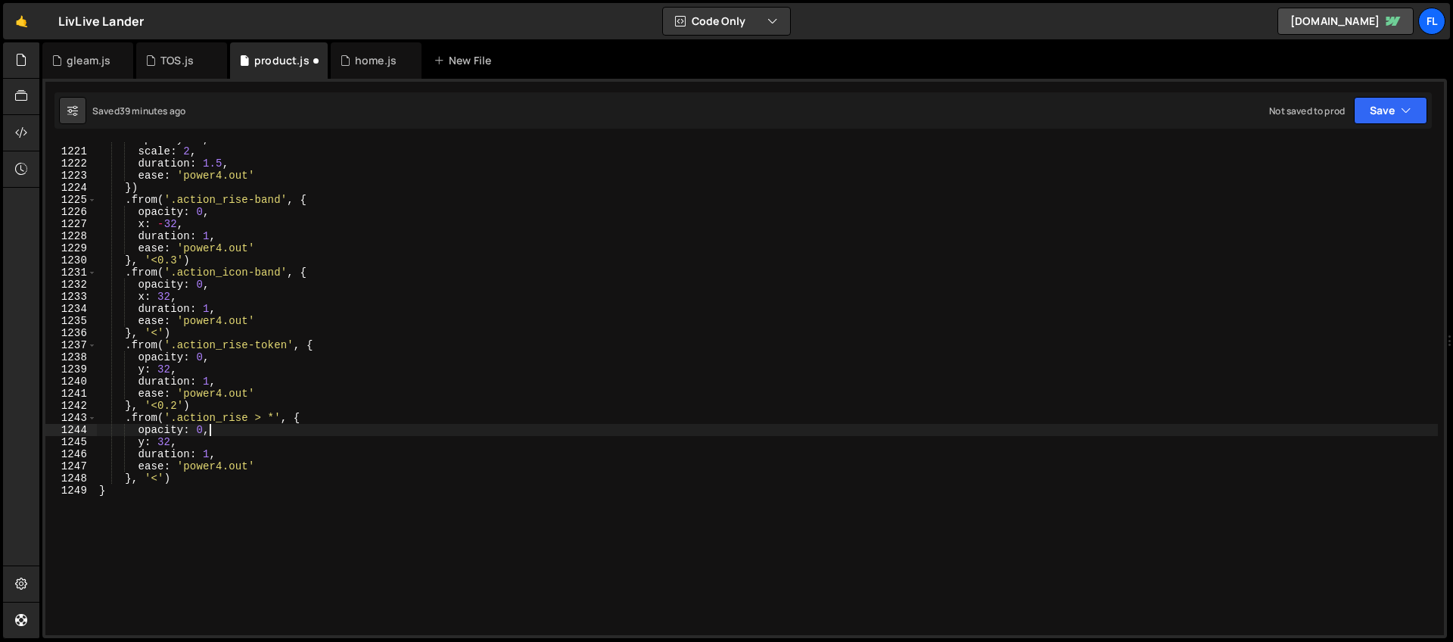
click at [221, 433] on div "opacity : 0 , scale : 2 , duration : 1.5 , ease : 'power4.out' }) . from ( '.ac…" at bounding box center [766, 391] width 1341 height 517
click at [223, 455] on div "opacity : 0 , scale : 2 , duration : 1.5 , ease : 'power4.out' }) . from ( '.ac…" at bounding box center [766, 391] width 1341 height 517
type textarea "duration: 1,"
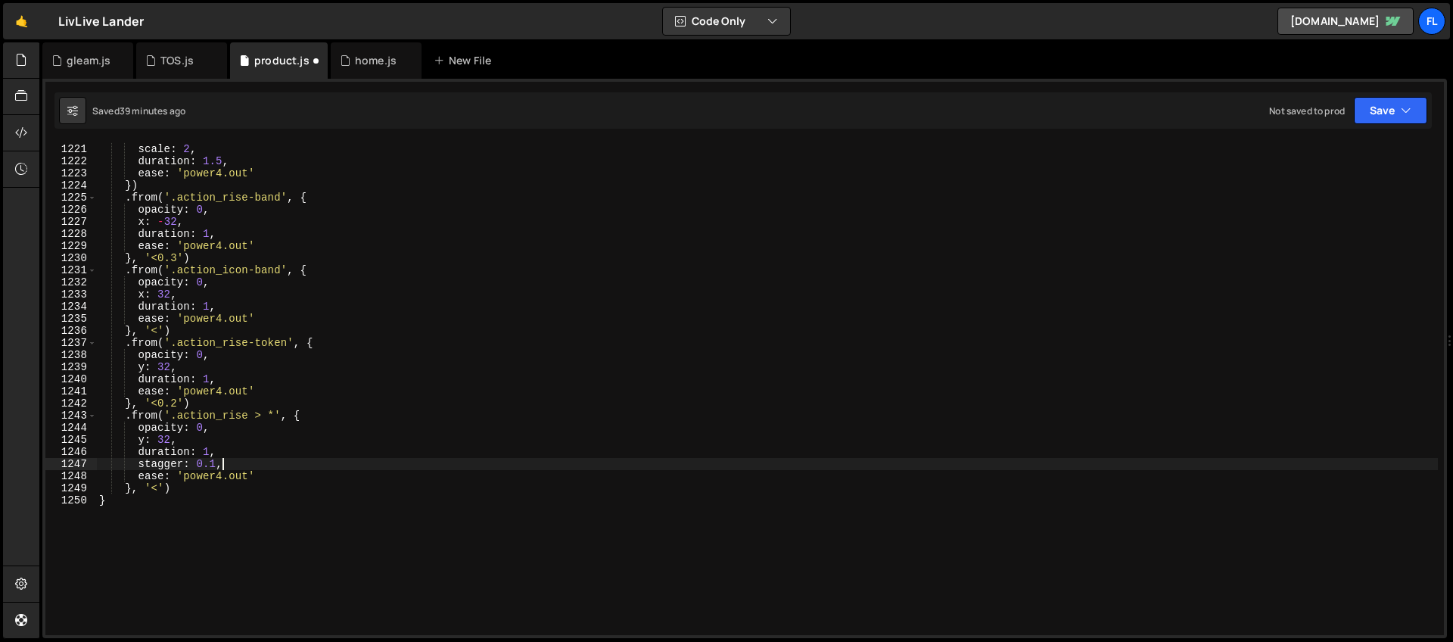
scroll to position [14783, 0]
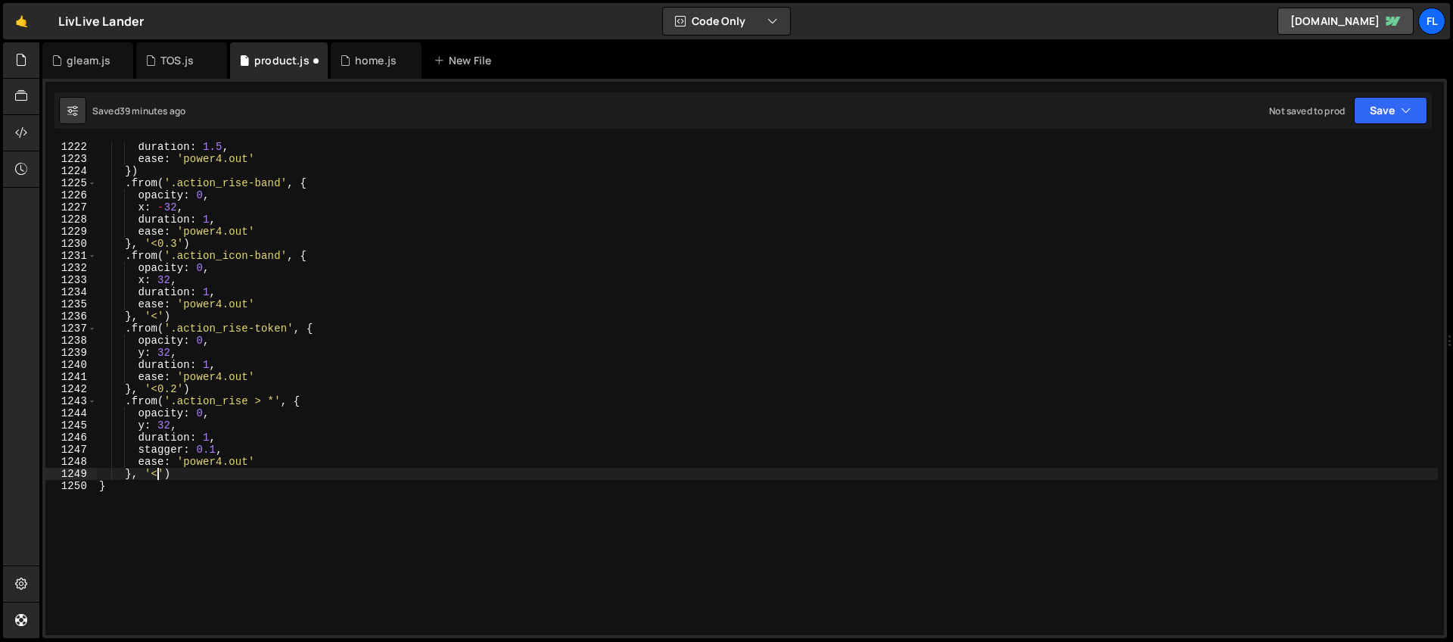
click at [158, 476] on div "duration : 1.5 , ease : 'power4.out' }) . from ( '.action_rise-band' , { opacit…" at bounding box center [766, 399] width 1341 height 517
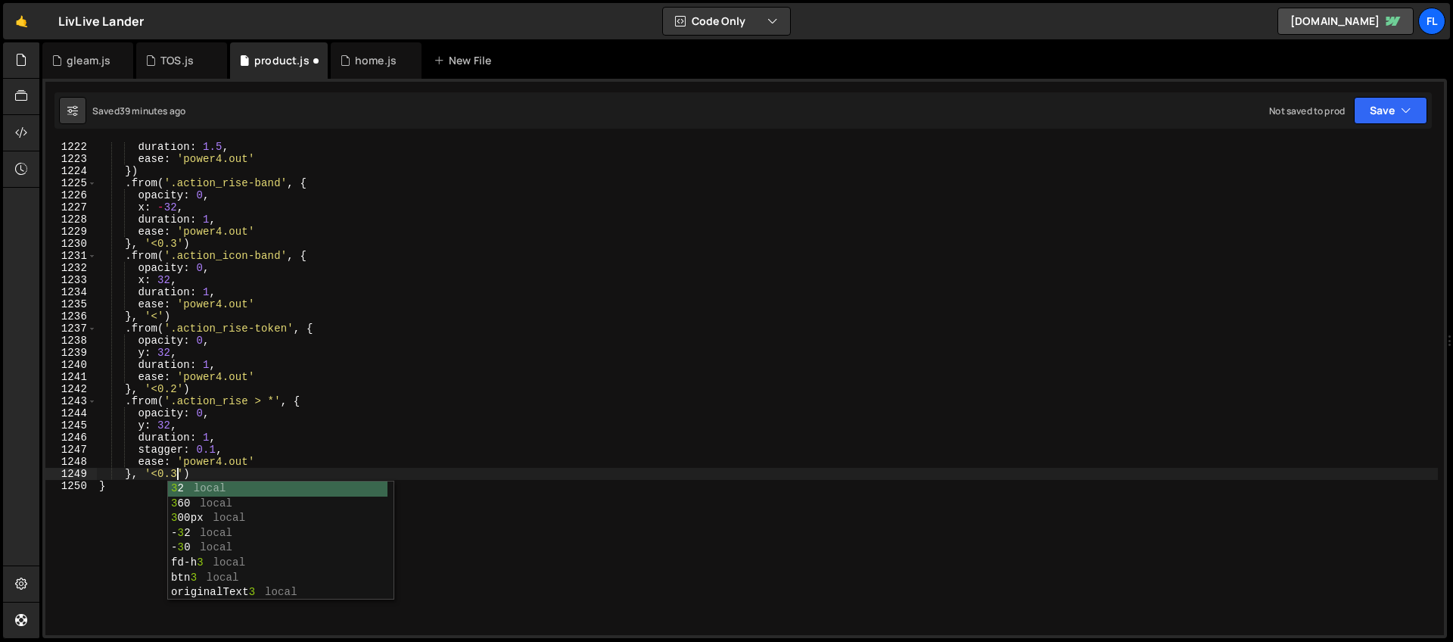
scroll to position [0, 5]
click at [181, 439] on div "duration : 1.5 , ease : 'power4.out' }) . from ( '.action_rise-band' , { opacit…" at bounding box center [766, 399] width 1341 height 517
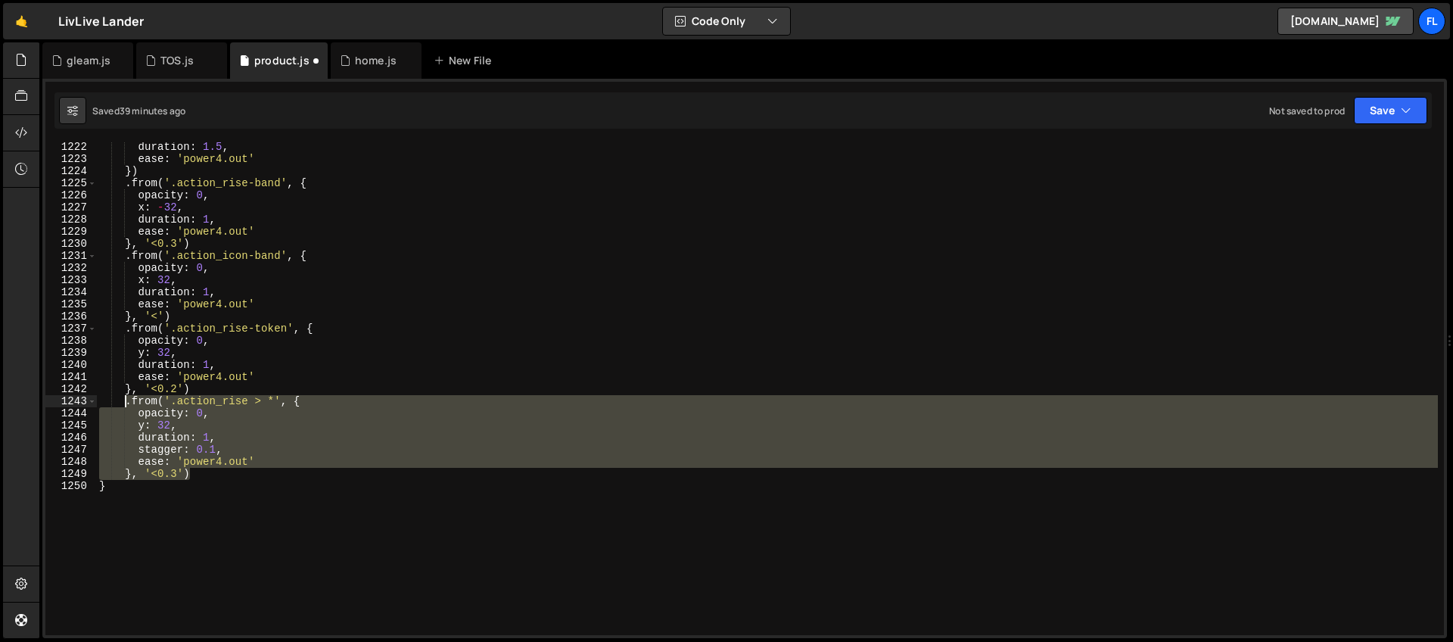
drag, startPoint x: 202, startPoint y: 474, endPoint x: 124, endPoint y: 406, distance: 103.5
click at [124, 406] on div "duration : 1.5 , ease : 'power4.out' }) . from ( '.action_rise-band' , { opacit…" at bounding box center [766, 399] width 1341 height 517
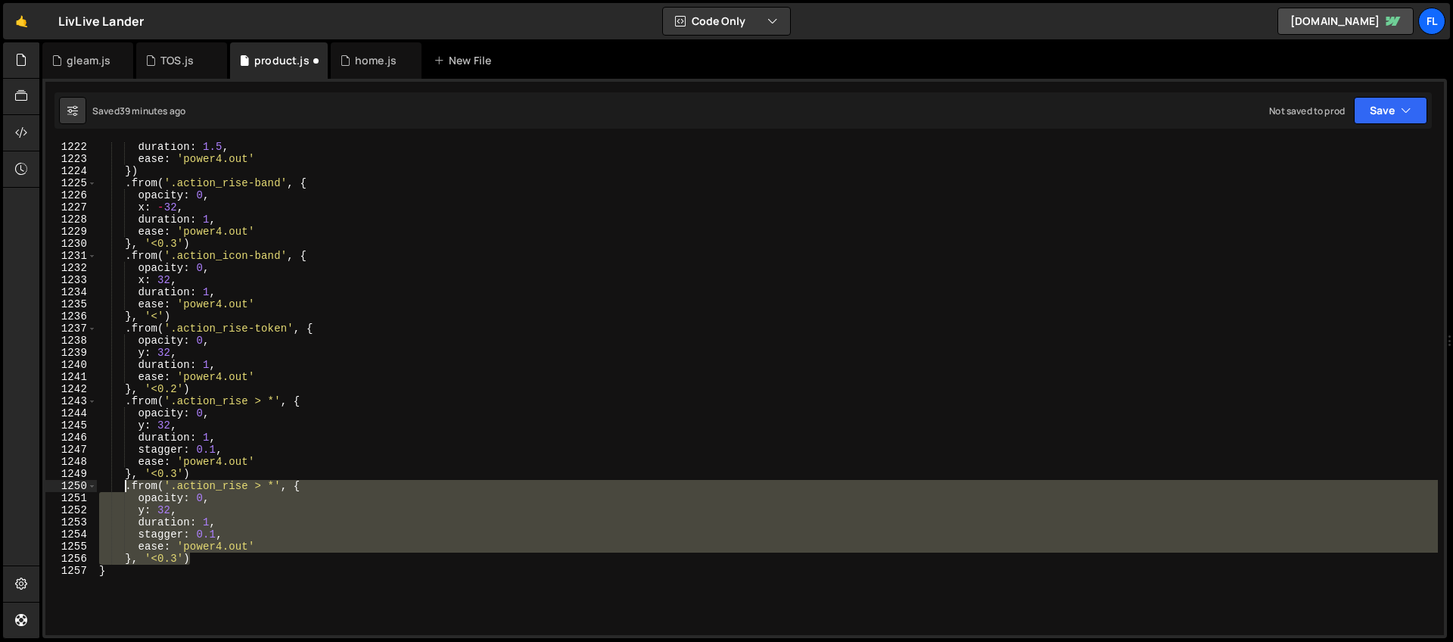
click at [240, 462] on div "duration : 1.5 , ease : 'power4.out' }) . from ( '.action_rise-band' , { opacit…" at bounding box center [766, 399] width 1341 height 517
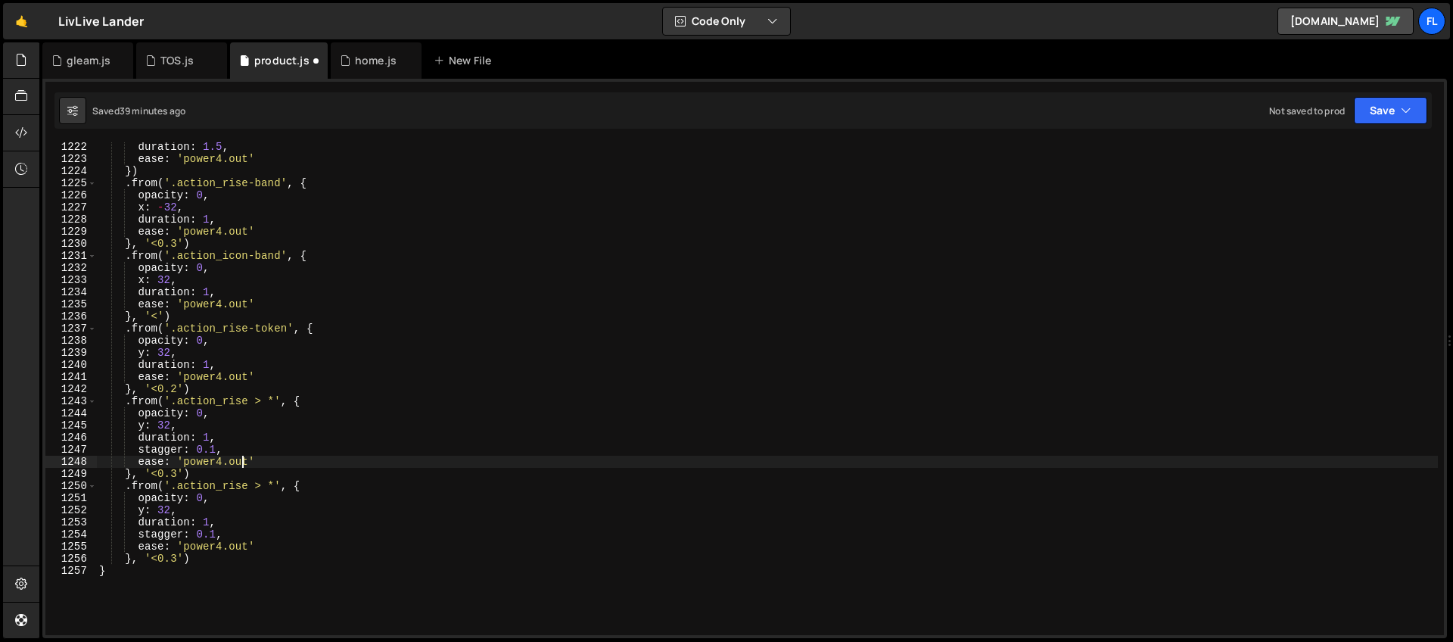
drag, startPoint x: 248, startPoint y: 486, endPoint x: 252, endPoint y: 496, distance: 10.5
click at [248, 486] on div "duration : 1.5 , ease : 'power4.out' }) . from ( '.action_rise-band' , { opacit…" at bounding box center [766, 399] width 1341 height 517
click at [312, 447] on div "duration : 1.5 , ease : 'power4.out' }) . from ( '.action_rise-band' , { opacit…" at bounding box center [766, 399] width 1341 height 517
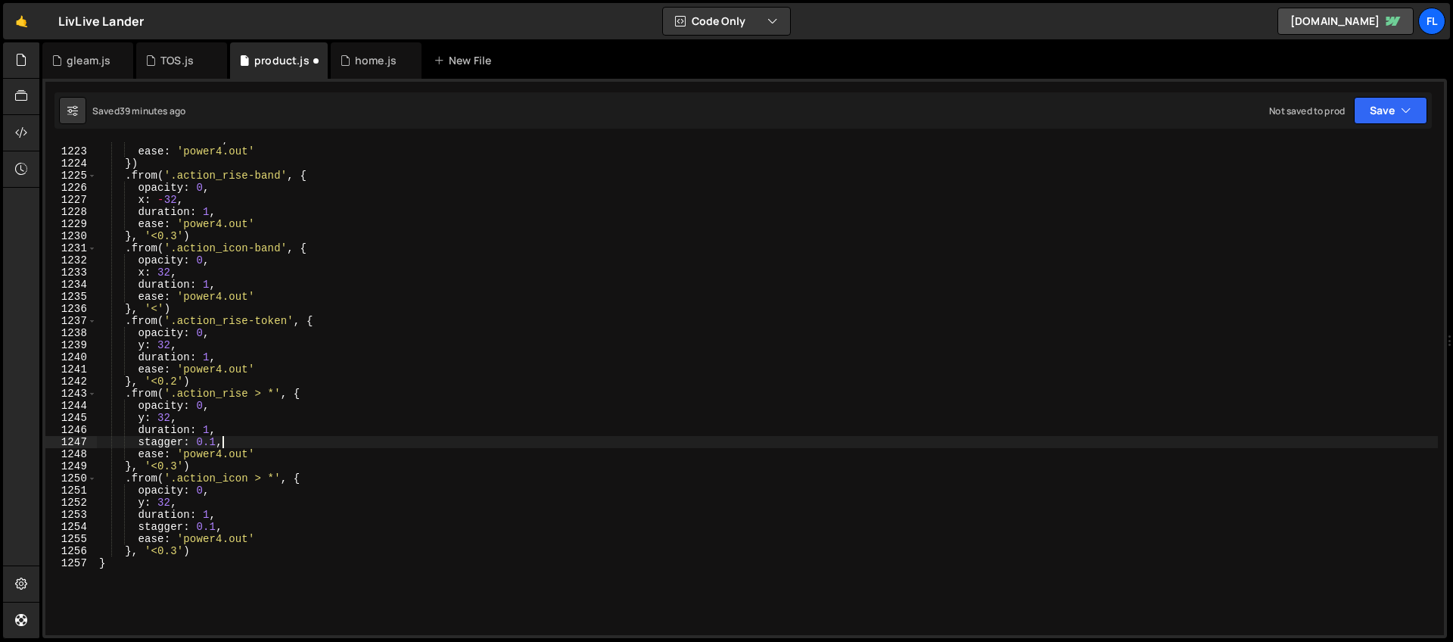
scroll to position [14790, 0]
click at [177, 552] on div "duration : 1.5 , ease : 'power4.out' }) . from ( '.action_rise-band' , { opacit…" at bounding box center [766, 391] width 1341 height 517
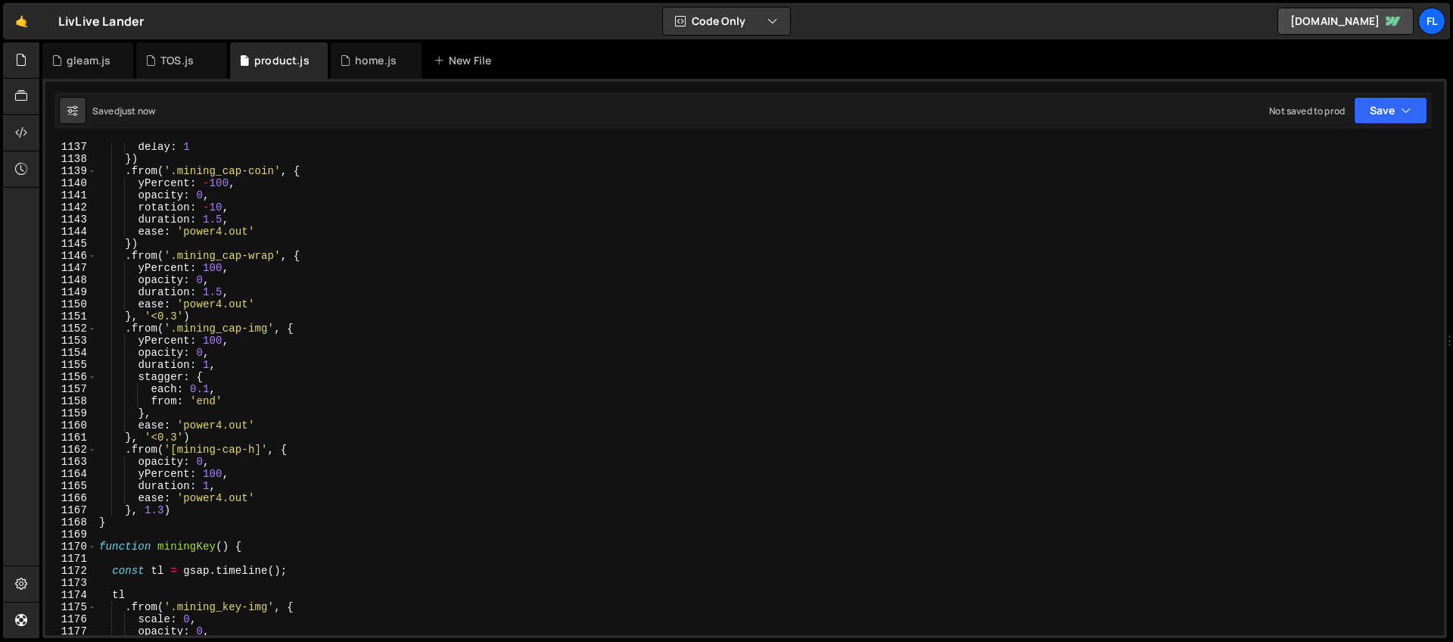
scroll to position [13848, 0]
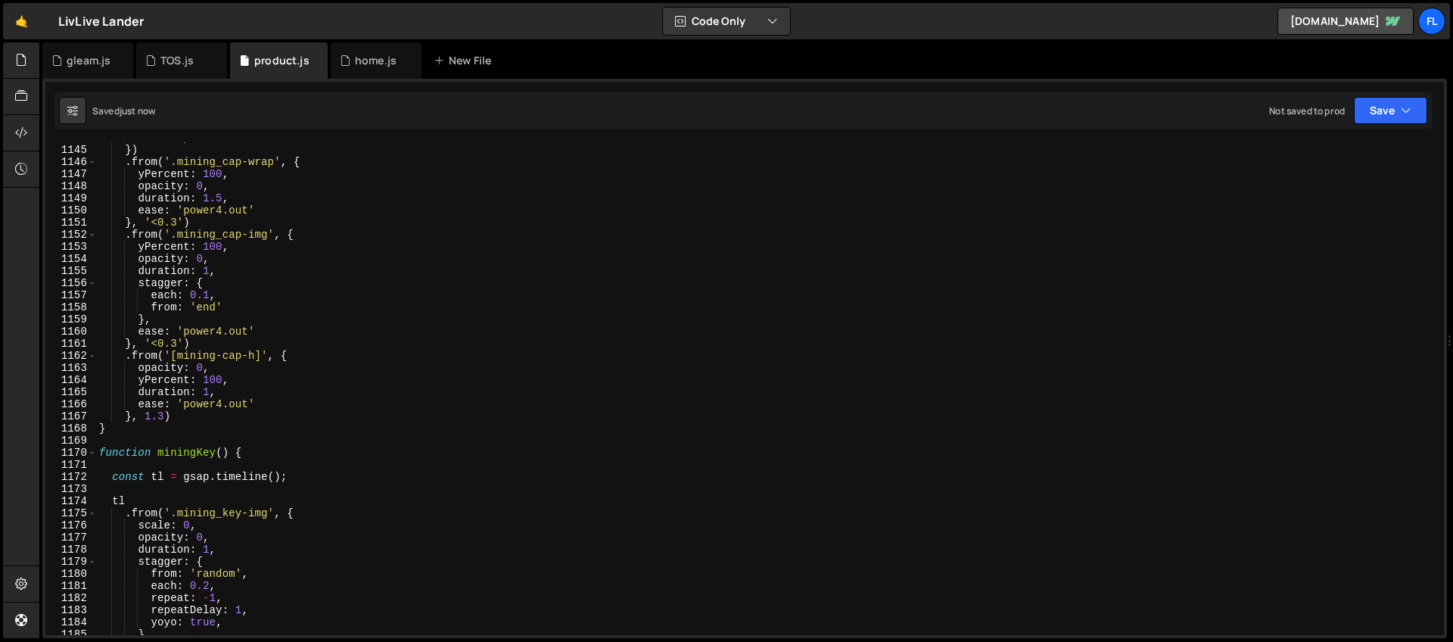
click at [191, 456] on div "ease : 'power4.out' }) . from ( '.mining_cap-wrap' , { yPercent : 100 , opacity…" at bounding box center [766, 390] width 1341 height 517
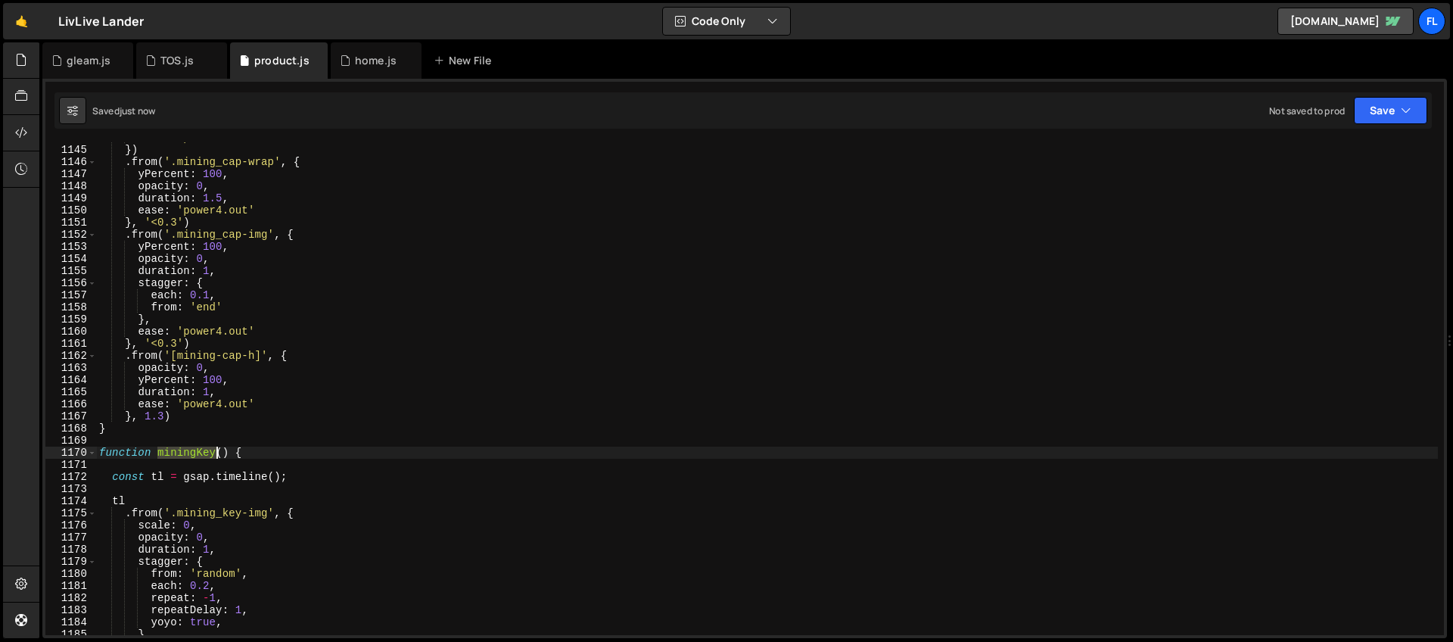
click at [191, 456] on div "ease : 'power4.out' }) . from ( '.mining_cap-wrap' , { yPercent : 100 , opacity…" at bounding box center [766, 390] width 1341 height 517
type textarea "function miningKey() {"
type input "miningKey"
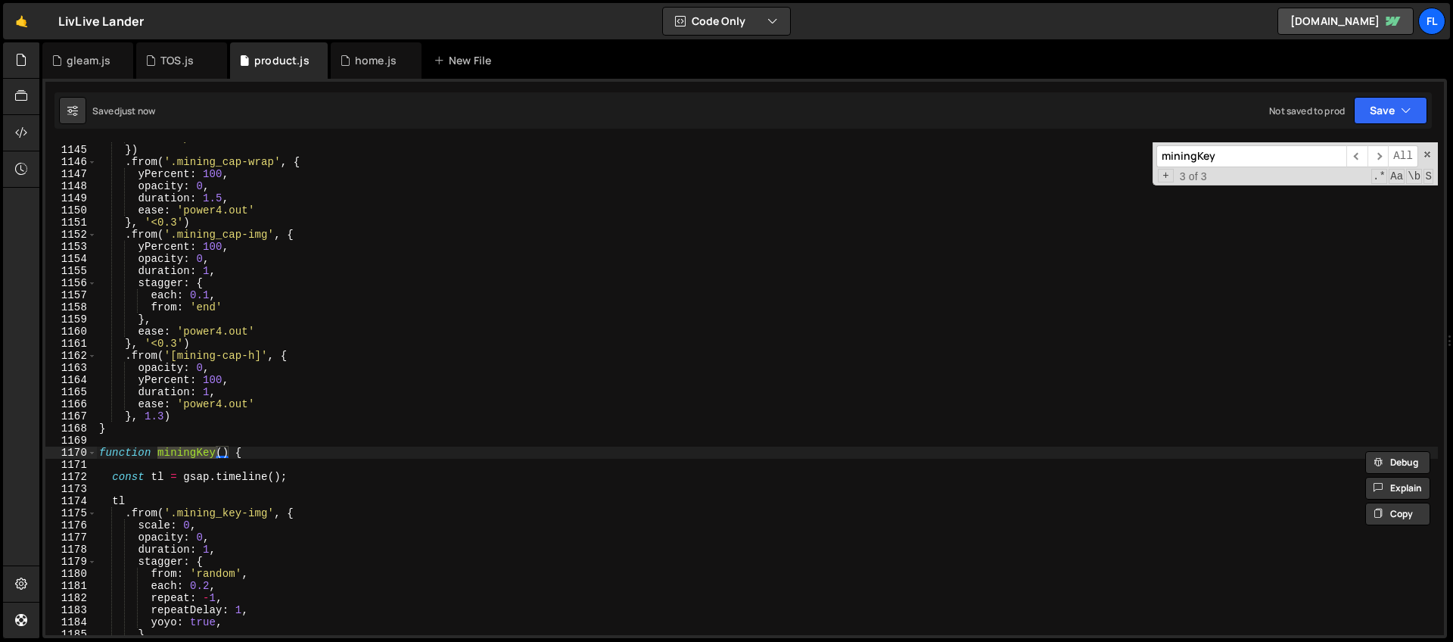
scroll to position [2793, 0]
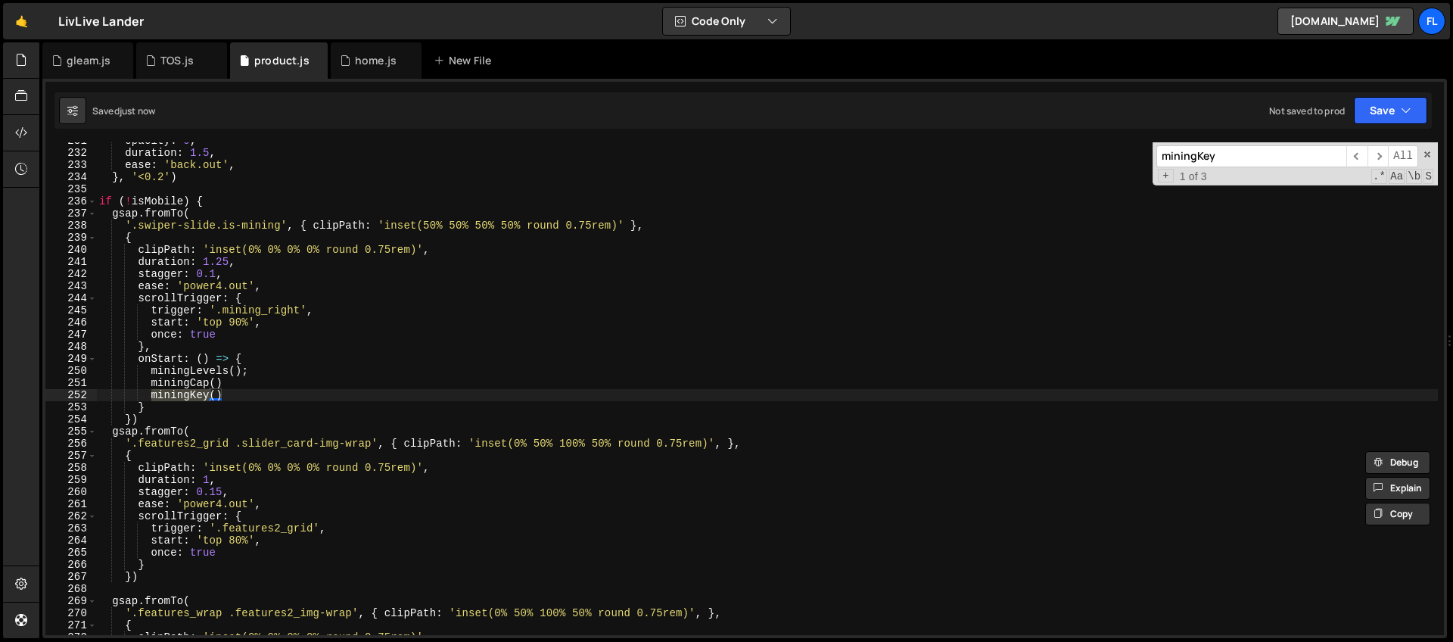
type textarea "miningKey()"
click at [238, 391] on div "opacity : 0 , duration : 1.5 , ease : 'back.out' , } , '<0.2' ) if ( ! isMobile…" at bounding box center [766, 393] width 1341 height 517
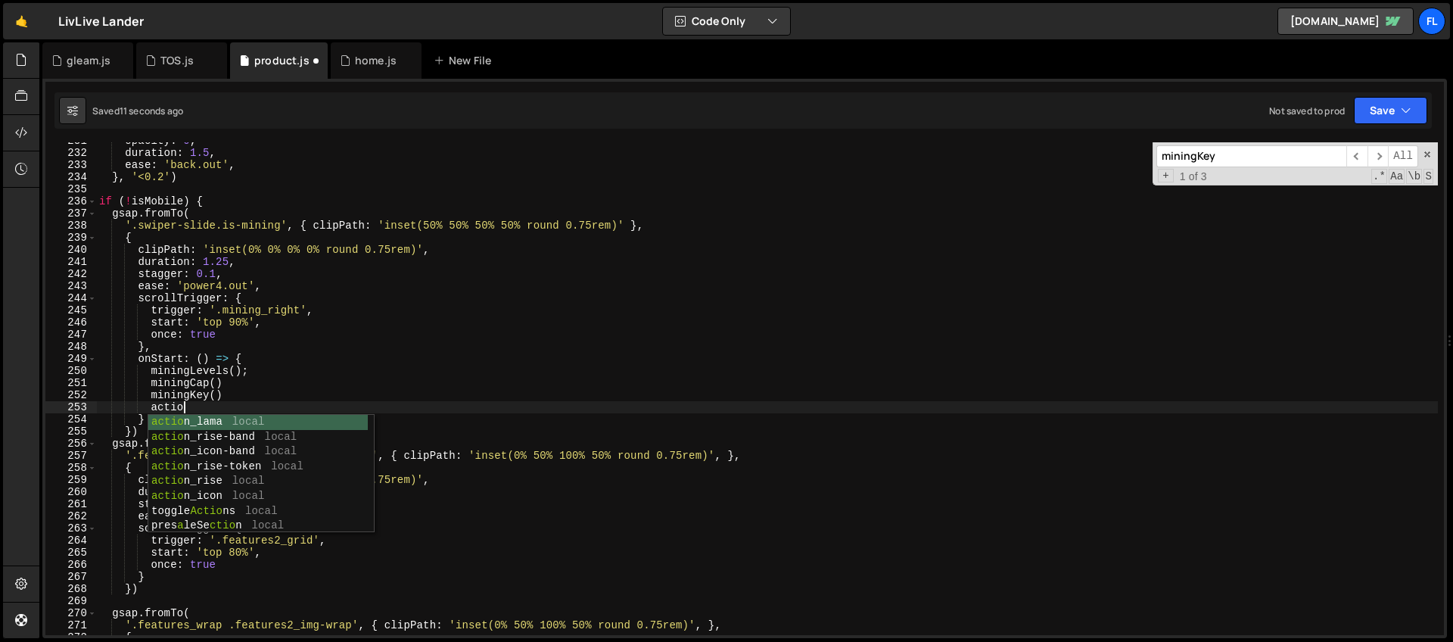
scroll to position [0, 5]
type textarea "a"
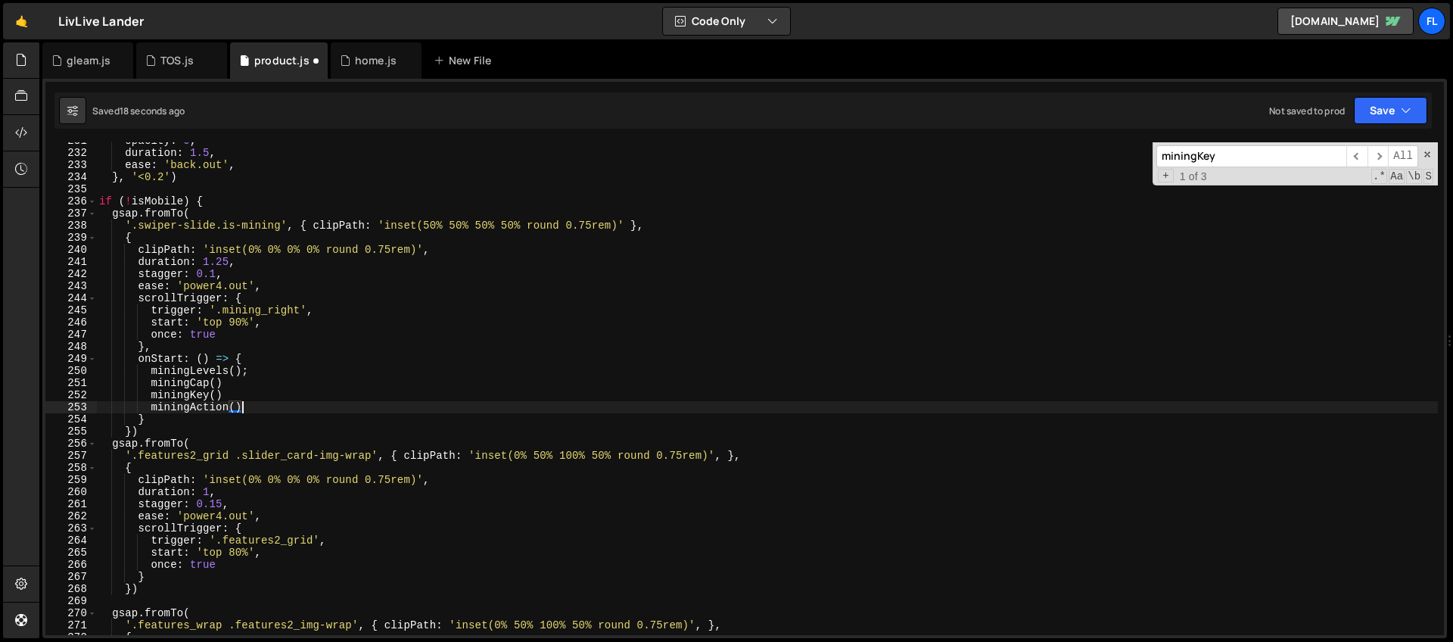
scroll to position [0, 9]
click at [1220, 154] on input "miningKey" at bounding box center [1251, 156] width 190 height 22
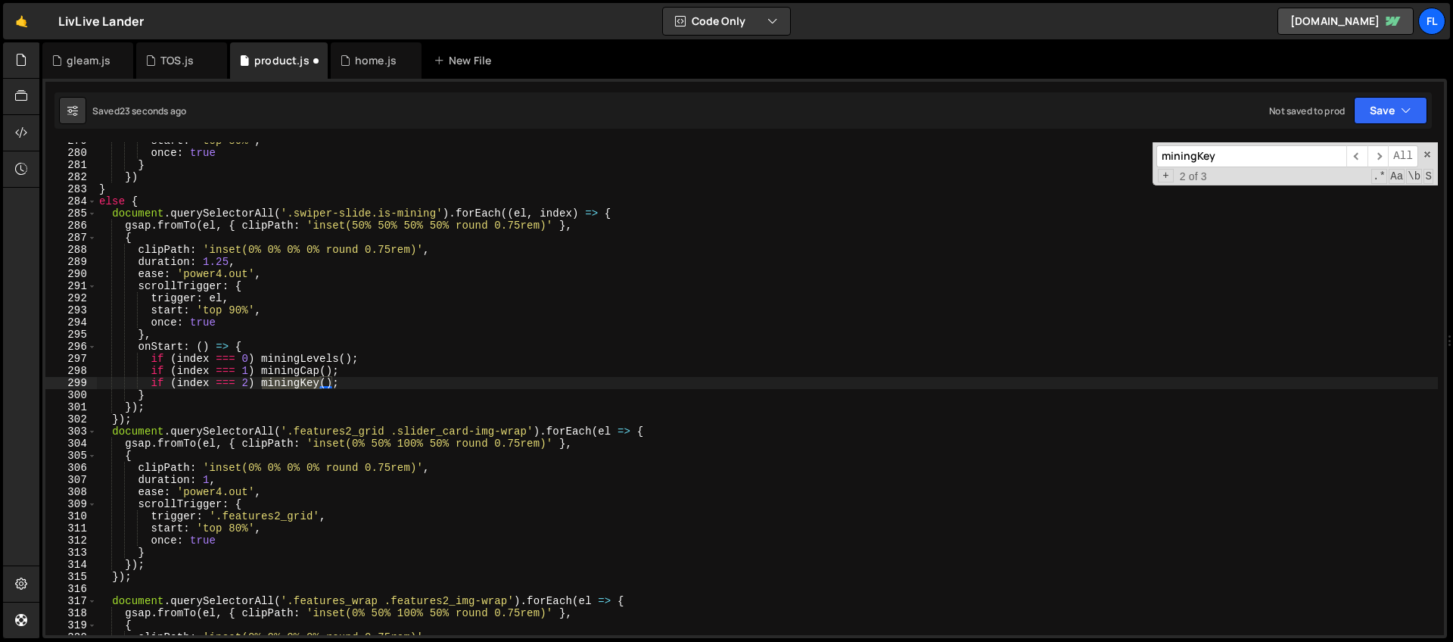
type textarea "onStart: () => {"
click at [268, 342] on div "start : 'top 80%' , once : true } }) } else { document . querySelectorAll ( '.s…" at bounding box center [766, 393] width 1341 height 517
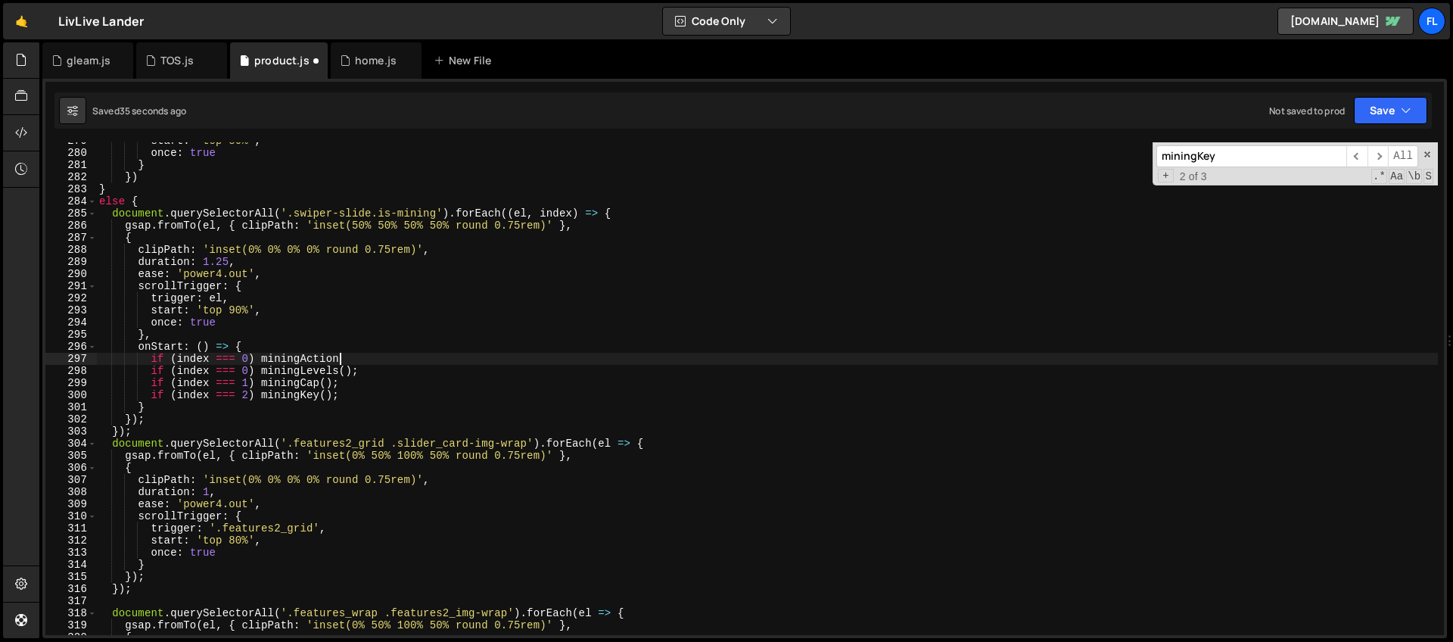
scroll to position [0, 17]
click at [244, 374] on div "start : 'top 80%' , once : true } }) } else { document . querySelectorAll ( '.s…" at bounding box center [766, 393] width 1341 height 517
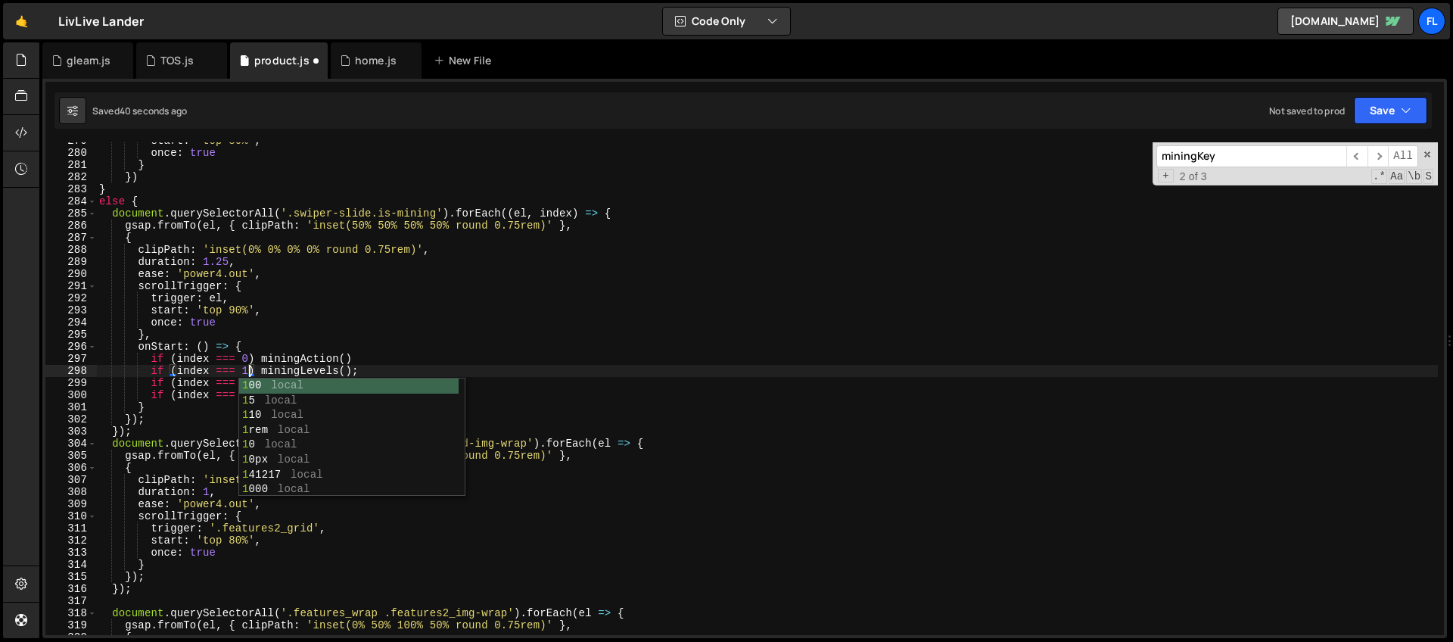
click at [216, 354] on div "start : 'top 80%' , once : true } }) } else { document . querySelectorAll ( '.s…" at bounding box center [766, 393] width 1341 height 517
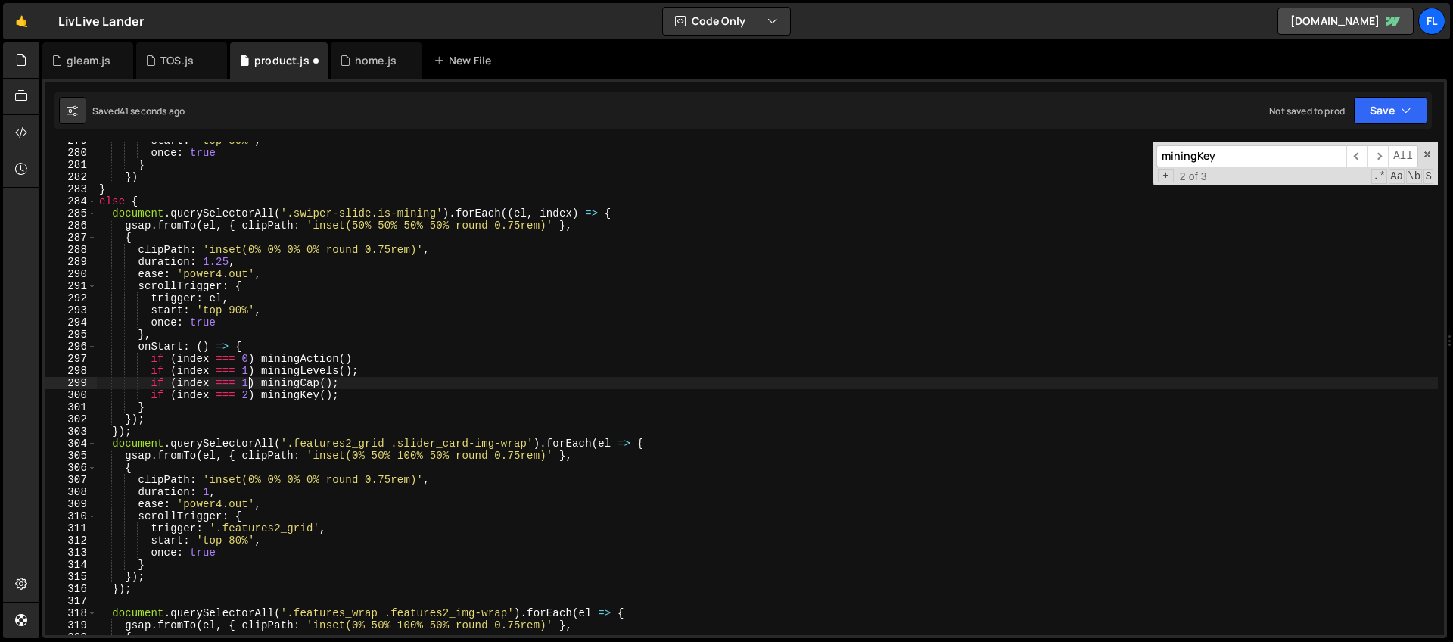
click at [248, 381] on div "start : 'top 80%' , once : true } }) } else { document . querySelectorAll ( '.s…" at bounding box center [766, 393] width 1341 height 517
type textarea "if (index === 3) miningKey();"
drag, startPoint x: 1220, startPoint y: 159, endPoint x: 1146, endPoint y: 159, distance: 73.4
click at [1146, 159] on div "start : 'top 80%' , once : true } }) } else { document . querySelectorAll ( '.s…" at bounding box center [766, 388] width 1341 height 493
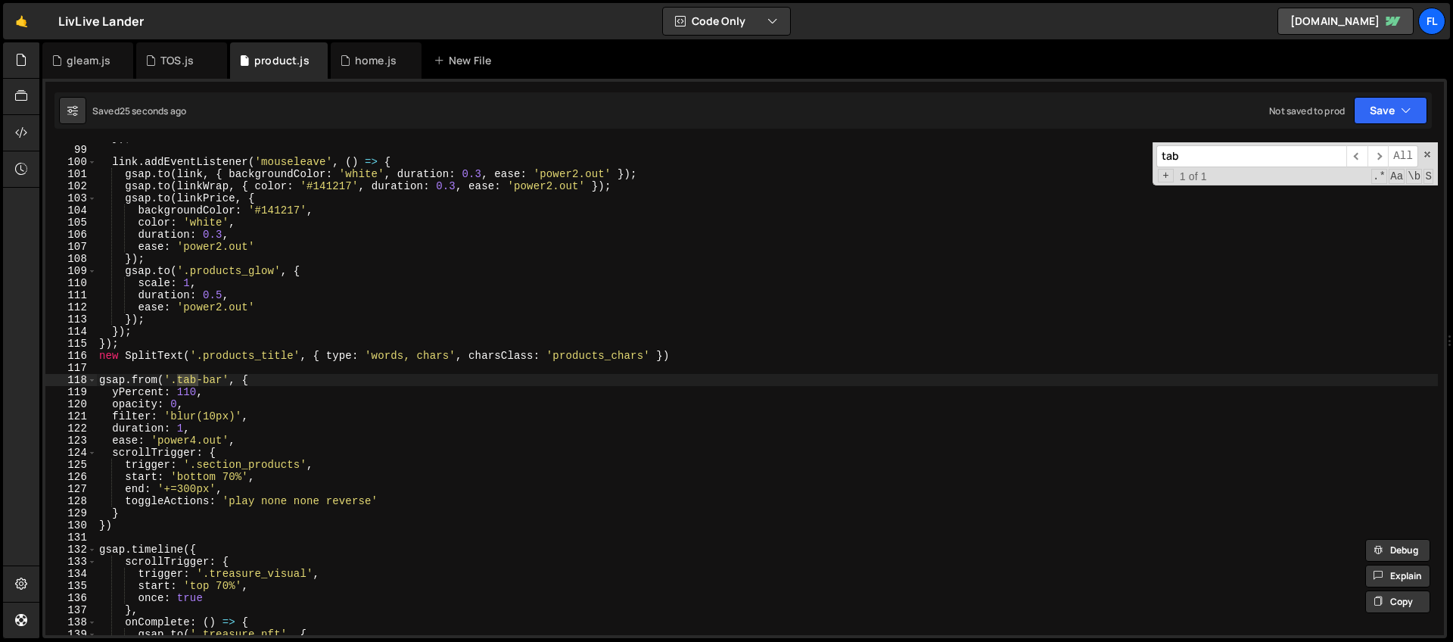
scroll to position [1254, 0]
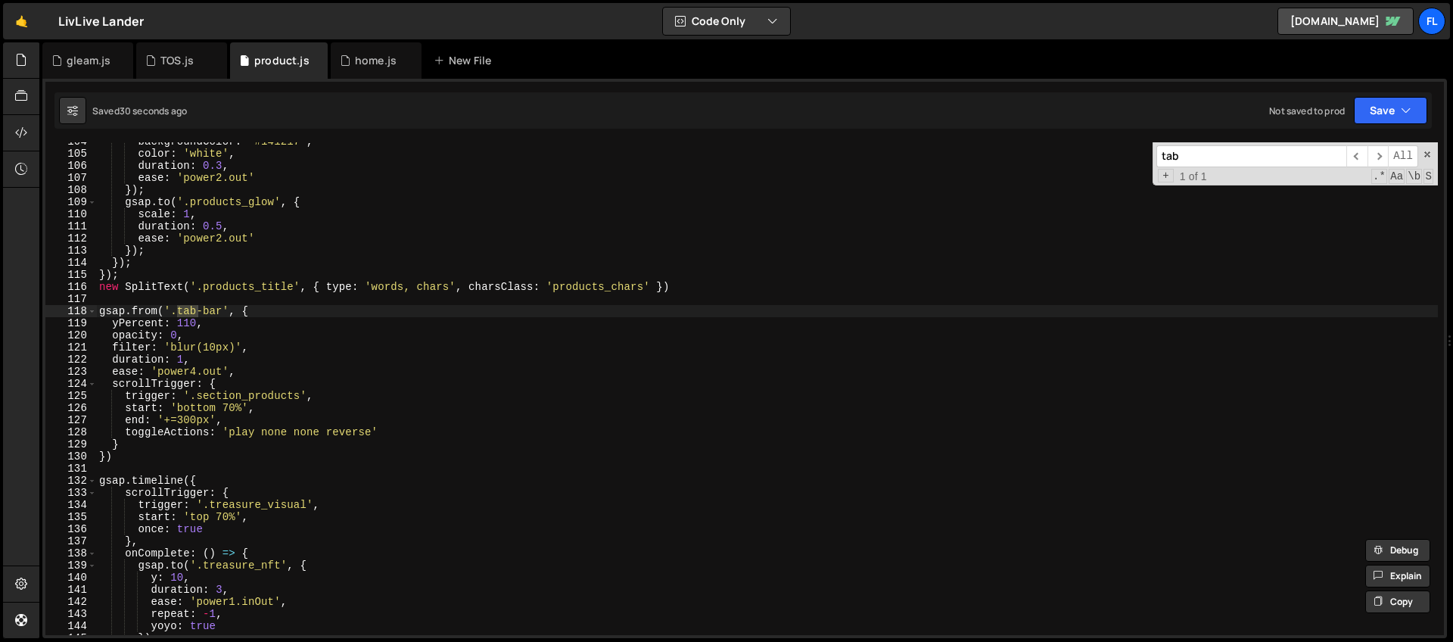
type input "tab"
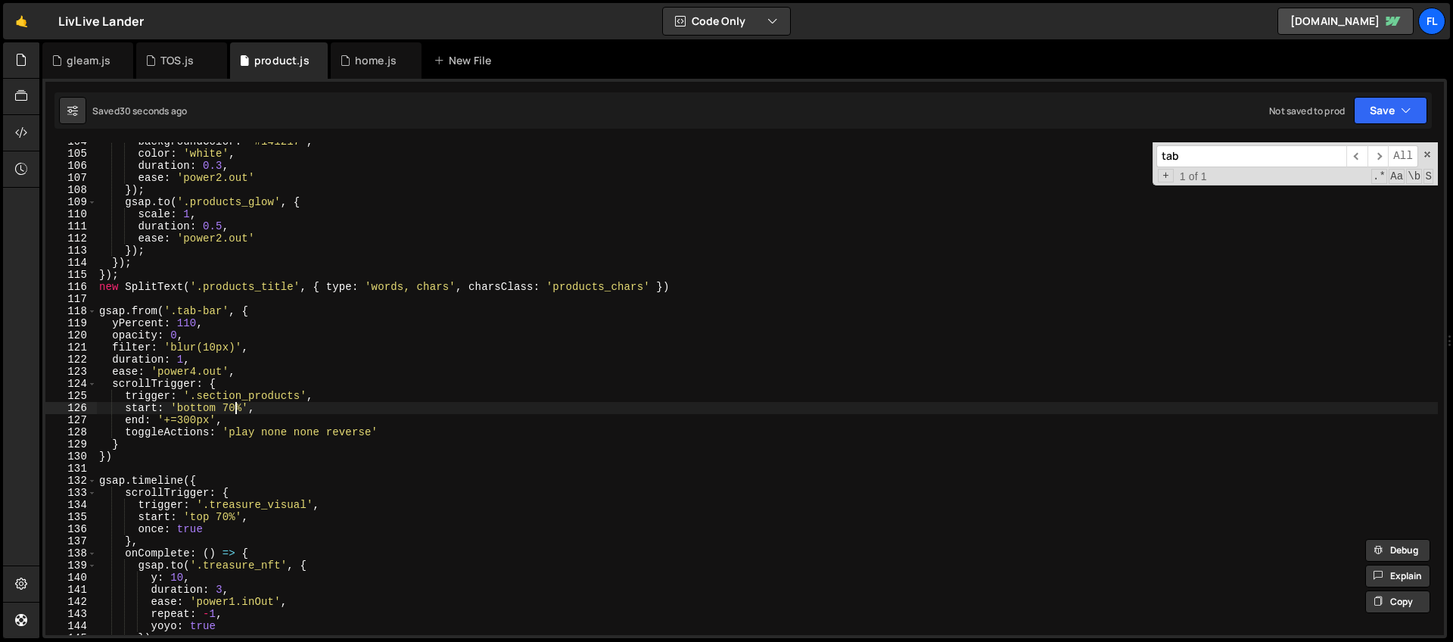
click at [237, 406] on div "backgroundColor : '#141217' , color : 'white' , duration : 0.3 , ease : 'power2…" at bounding box center [766, 393] width 1341 height 517
click at [244, 406] on div "backgroundColor : '#141217' , color : 'white' , duration : 0.3 , ease : 'power2…" at bounding box center [766, 393] width 1341 height 517
click at [301, 395] on div "backgroundColor : '#141217' , color : 'white' , duration : 0.3 , ease : 'power2…" at bounding box center [766, 393] width 1341 height 517
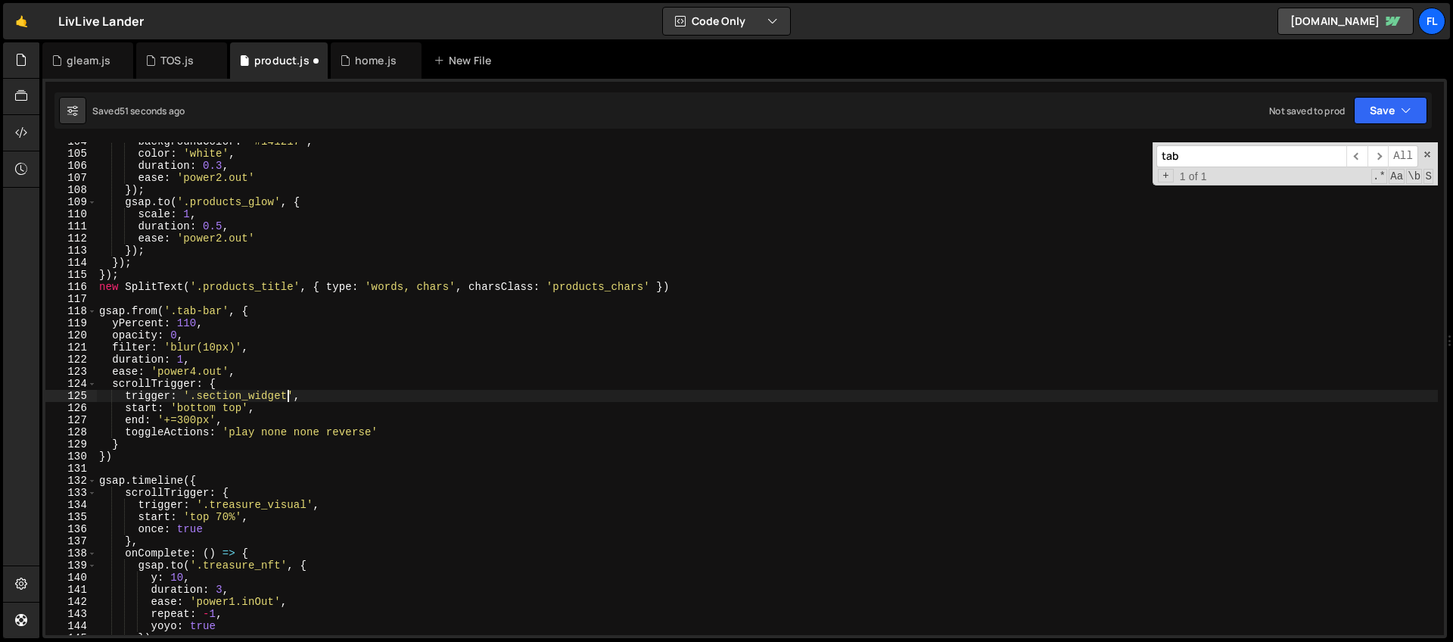
click at [243, 410] on div "backgroundColor : '#141217' , color : 'white' , duration : 0.3 , ease : 'power2…" at bounding box center [766, 393] width 1341 height 517
click at [237, 407] on div "backgroundColor : '#141217' , color : 'white' , duration : 0.3 , ease : 'power2…" at bounding box center [766, 393] width 1341 height 517
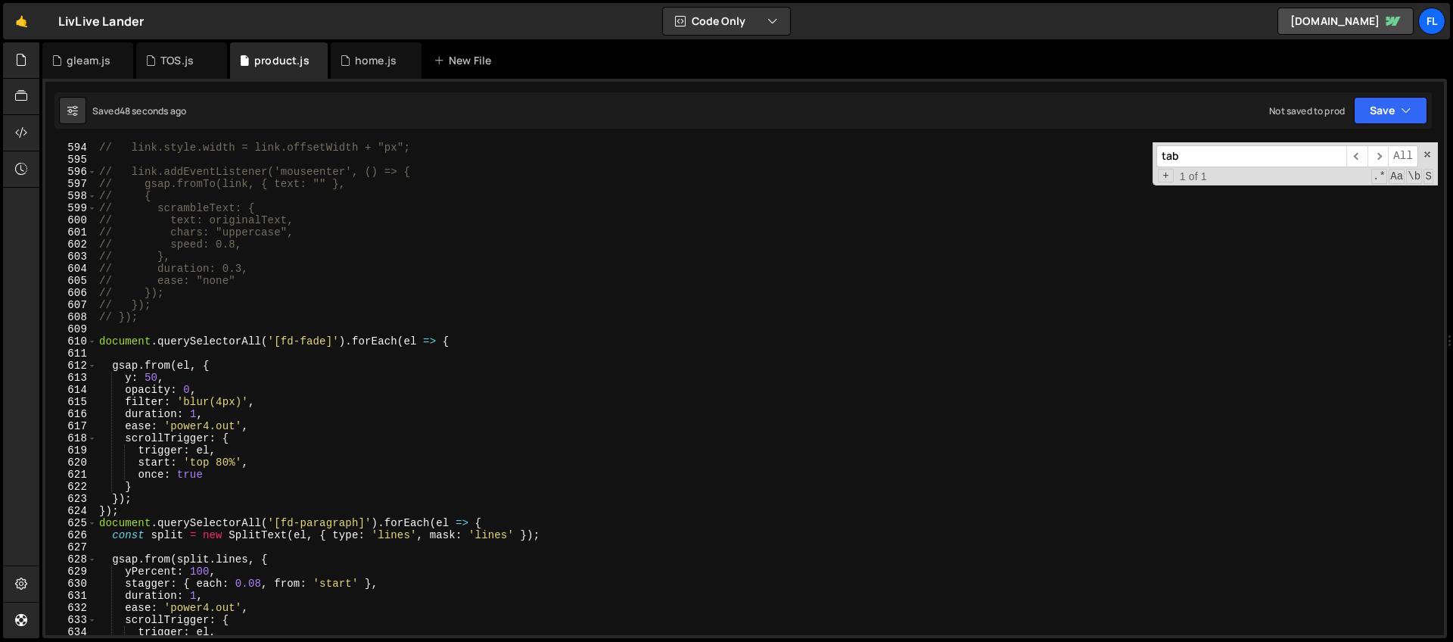
scroll to position [7089, 0]
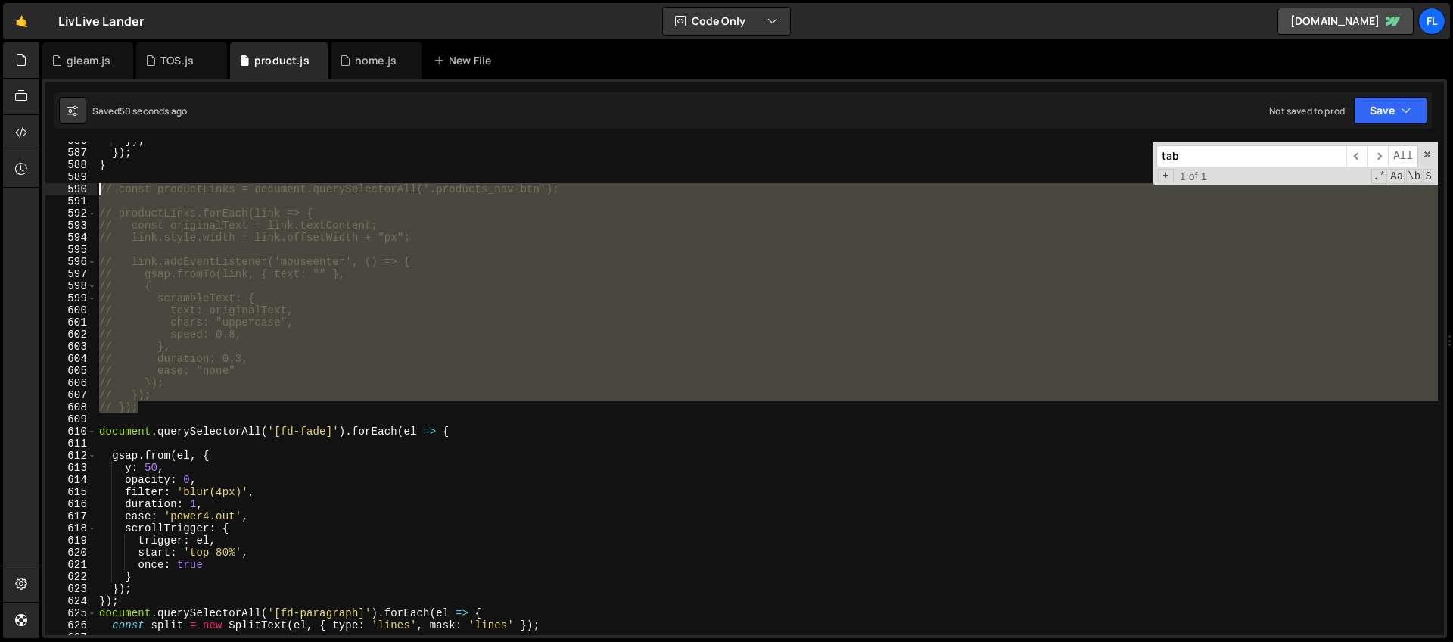
drag, startPoint x: 154, startPoint y: 412, endPoint x: 41, endPoint y: 183, distance: 255.5
click at [41, 183] on div "Files New File Javascript files 1 home.js 0 1 product.js 0 1 TOS.js 0" at bounding box center [745, 340] width 1413 height 596
type textarea "// const productLinks = document.querySelectorAll('.products_nav-btn');"
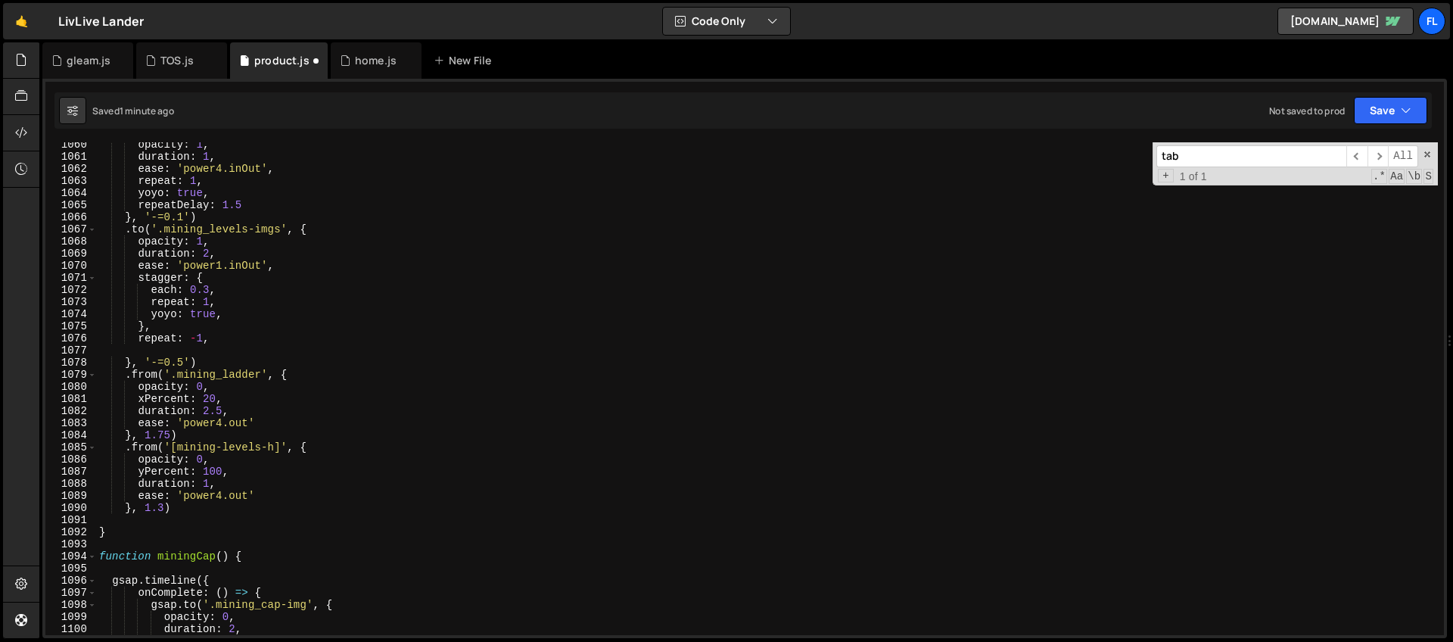
scroll to position [12824, 0]
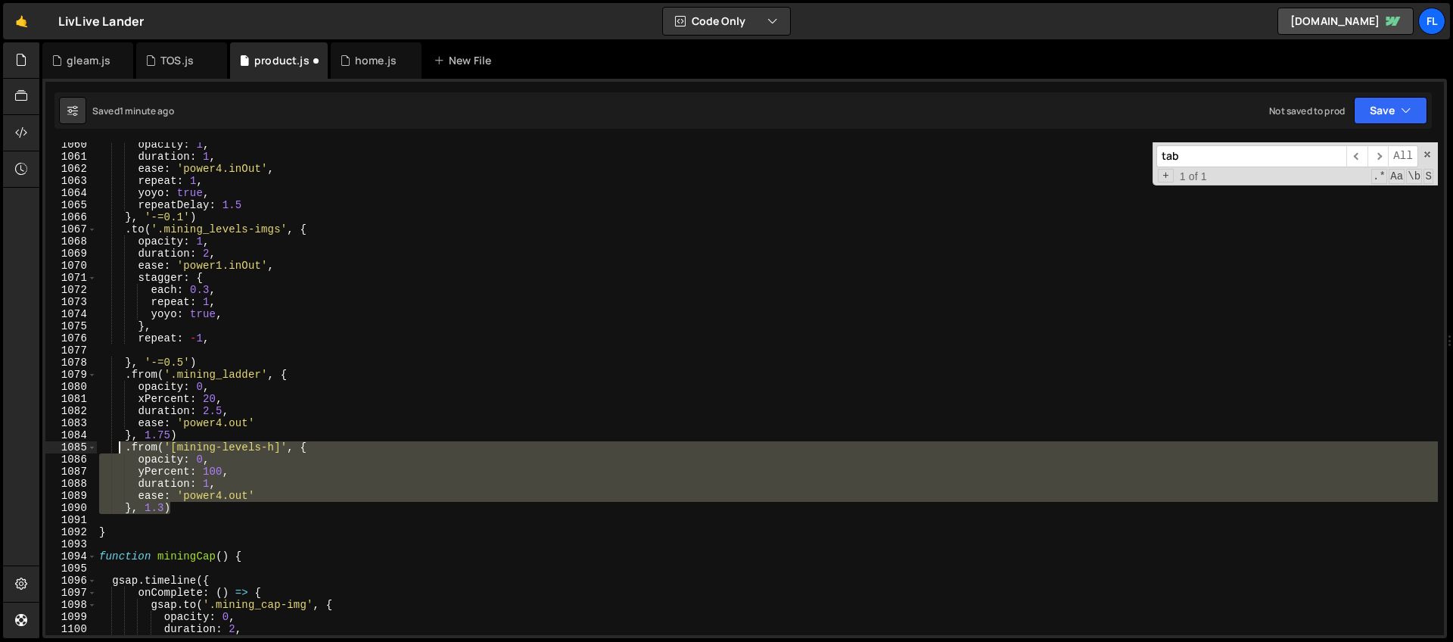
drag, startPoint x: 180, startPoint y: 510, endPoint x: 122, endPoint y: 450, distance: 83.5
click at [122, 450] on div "opacity : 1 , duration : 1 , ease : 'power4.inOut' , repeat : 1 , yoyo : true ,…" at bounding box center [766, 396] width 1341 height 517
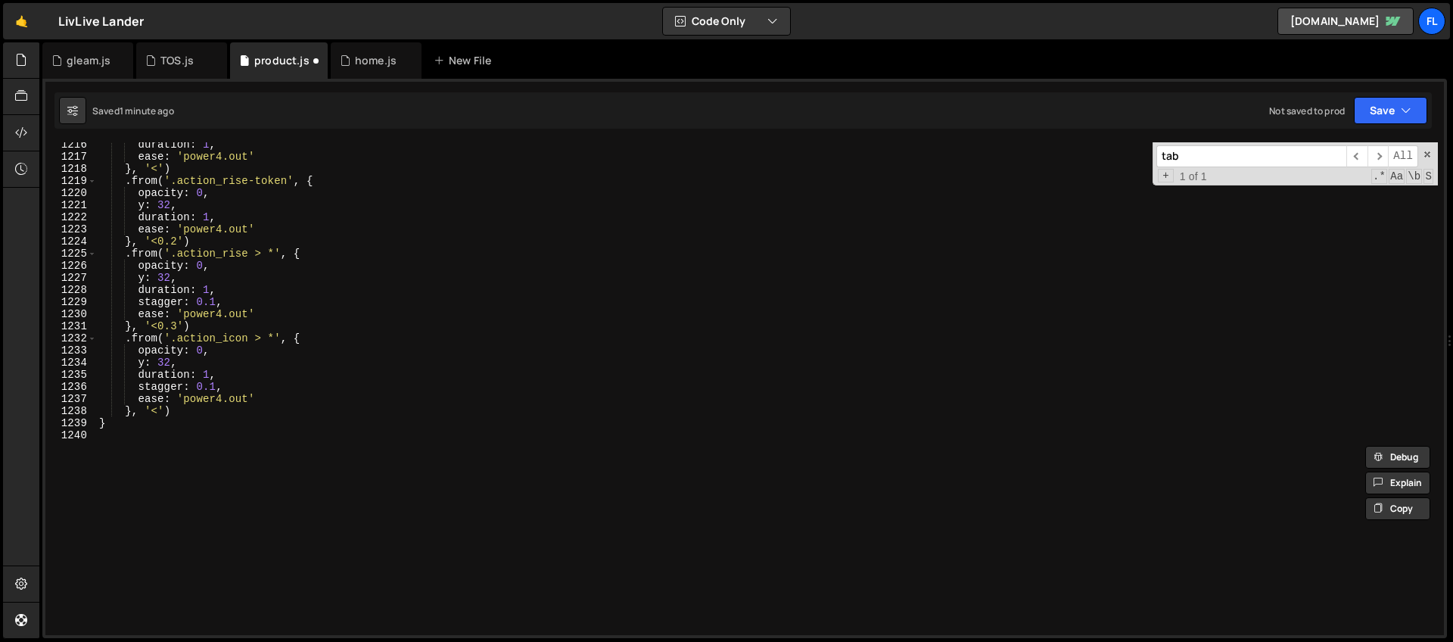
scroll to position [14628, 0]
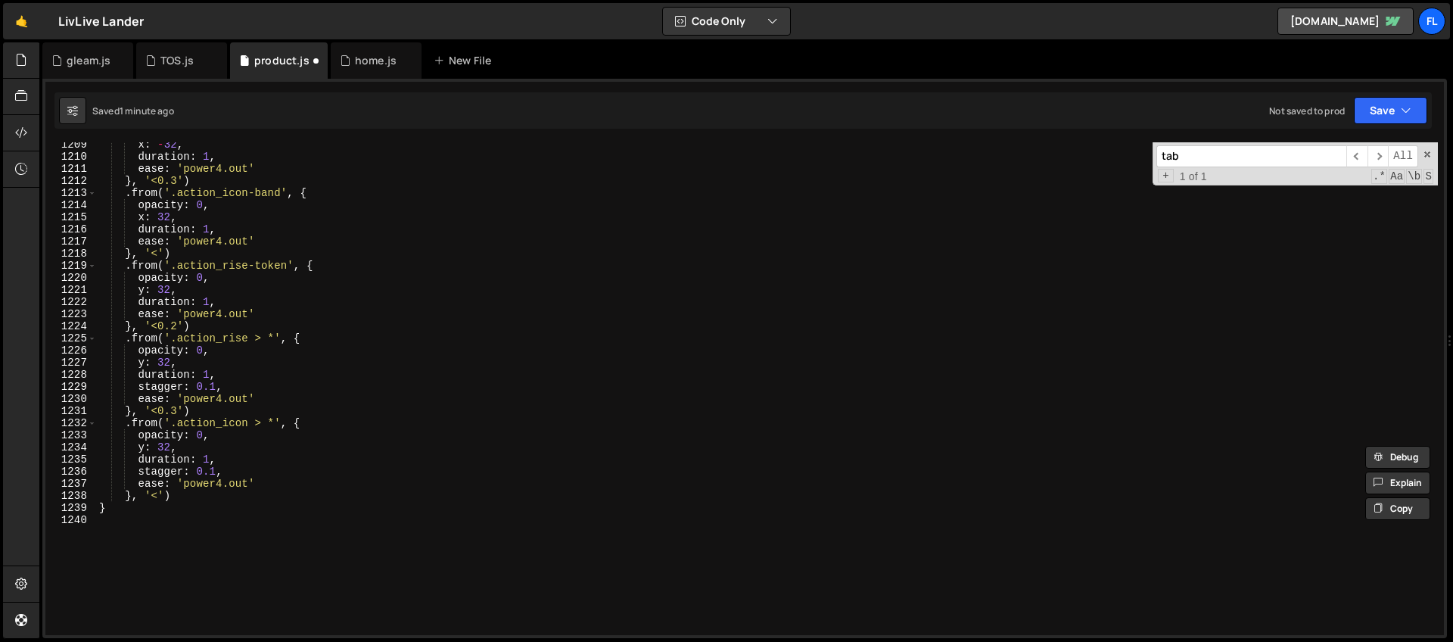
click at [216, 496] on div "x : - 32 , duration : 1 , ease : 'power4.out' } , '<0.3' ) . from ( '.action_ic…" at bounding box center [766, 396] width 1341 height 517
type textarea "}, '<')"
paste textarea "}, 1.3)"
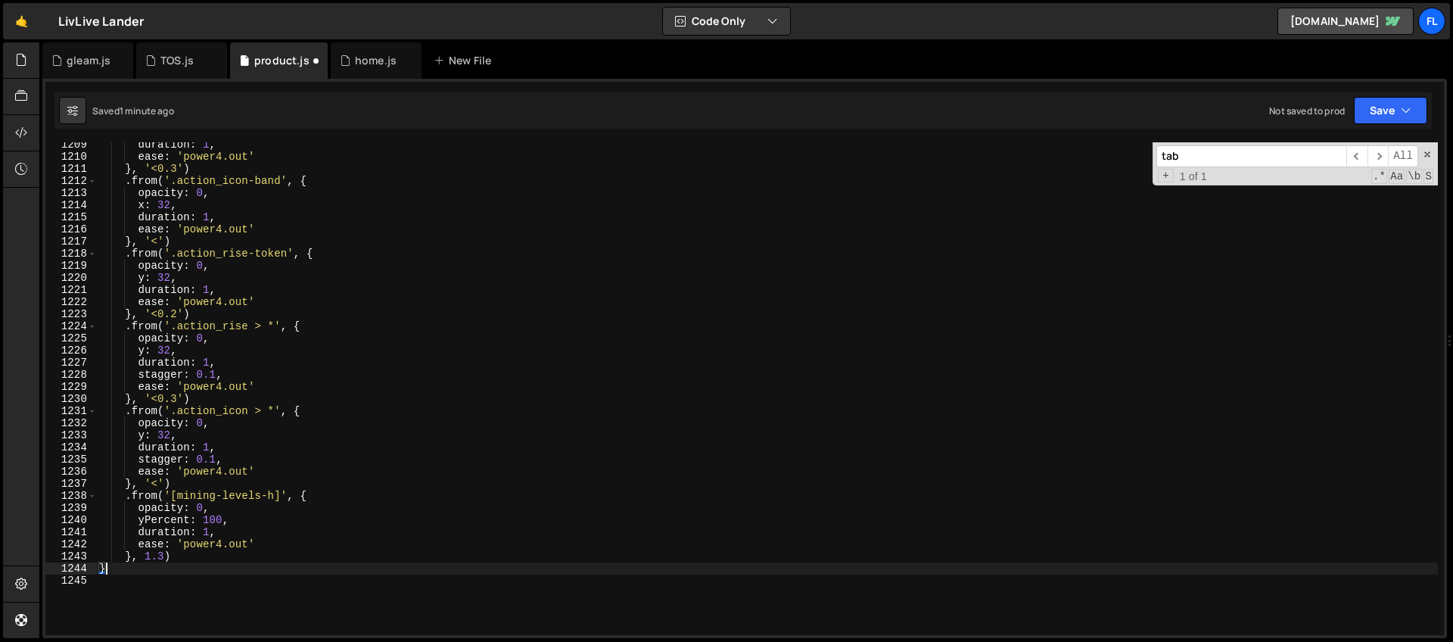
scroll to position [0, 0]
click at [165, 555] on div "duration : 1 , ease : 'power4.out' } , '<0.3' ) . from ( '.action_icon-band' , …" at bounding box center [766, 396] width 1341 height 517
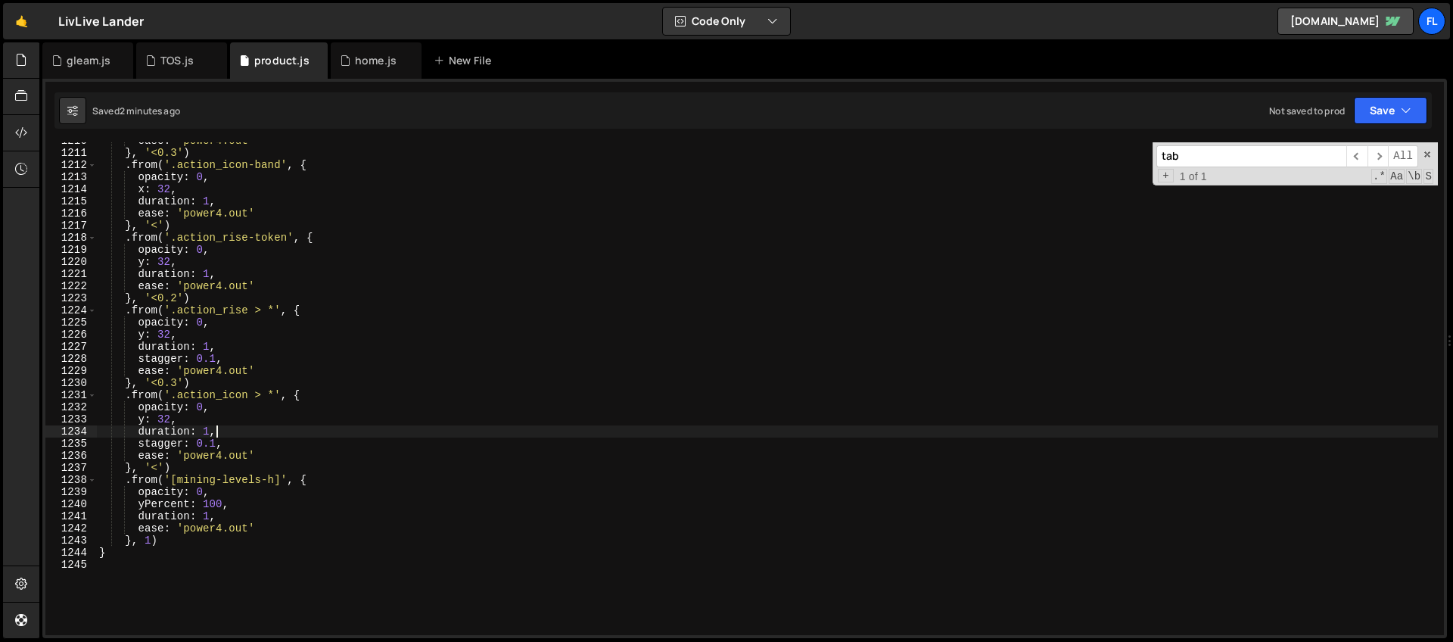
click at [227, 437] on div "ease : 'power4.out' } , '<0.3' ) . from ( '.action_icon-band' , { opacity : 0 ,…" at bounding box center [766, 393] width 1341 height 517
click at [261, 481] on div "ease : 'power4.out' } , '<0.3' ) . from ( '.action_icon-band' , { opacity : 0 ,…" at bounding box center [766, 393] width 1341 height 517
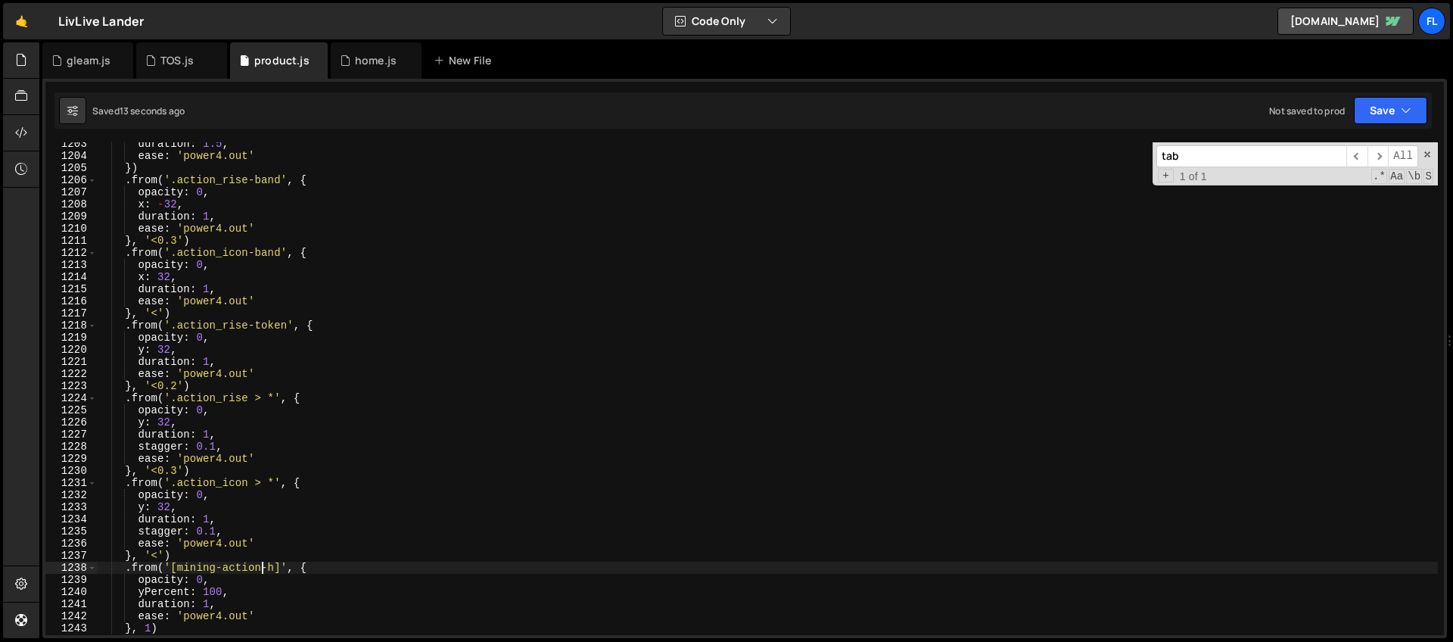
scroll to position [14556, 0]
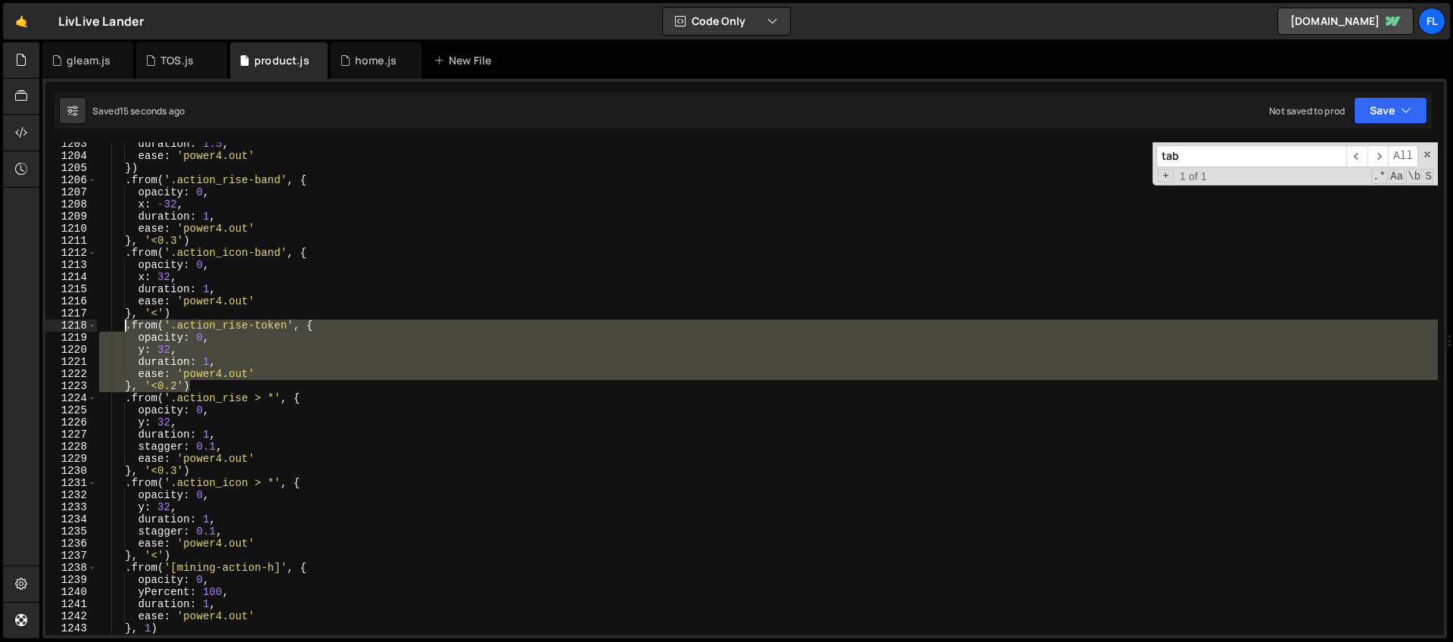
drag, startPoint x: 196, startPoint y: 383, endPoint x: 126, endPoint y: 320, distance: 93.7
click at [126, 320] on div "duration : 1.5 , ease : 'power4.out' }) . from ( '.action_rise-band' , { opacit…" at bounding box center [766, 396] width 1341 height 517
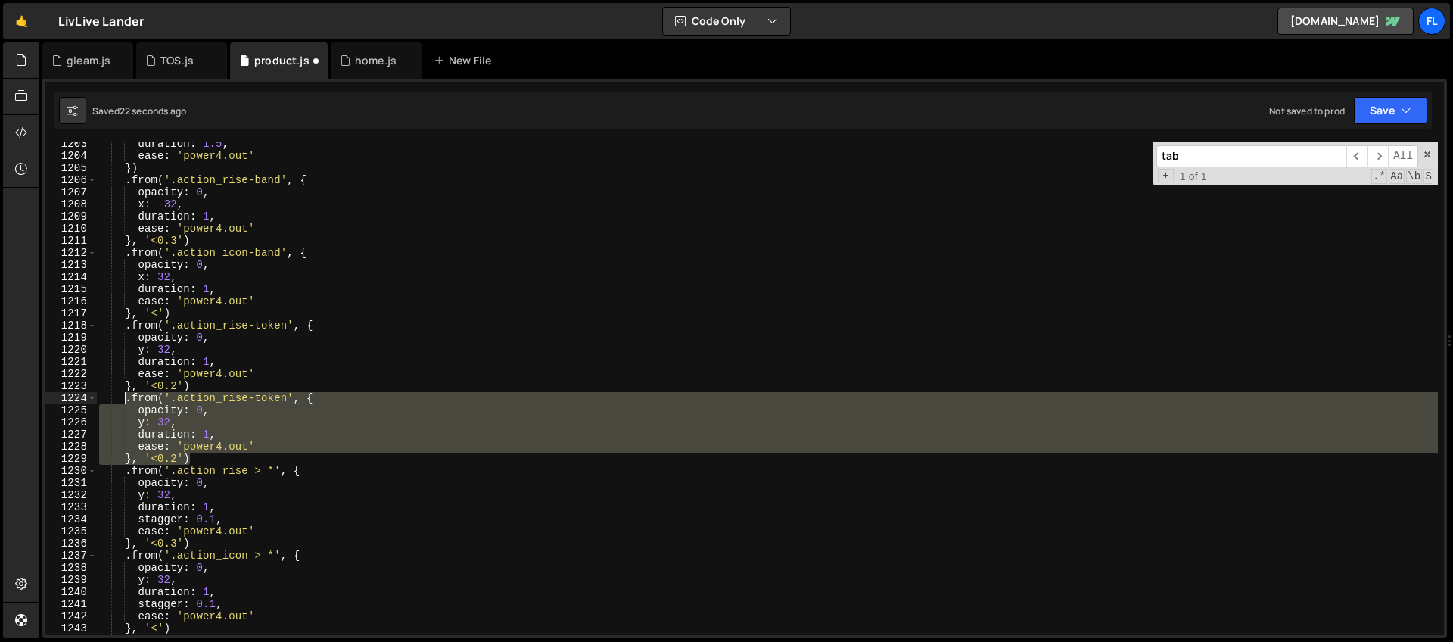
click at [250, 395] on div "duration : 1.5 , ease : 'power4.out' }) . from ( '.action_rise-band' , { opacit…" at bounding box center [766, 388] width 1341 height 493
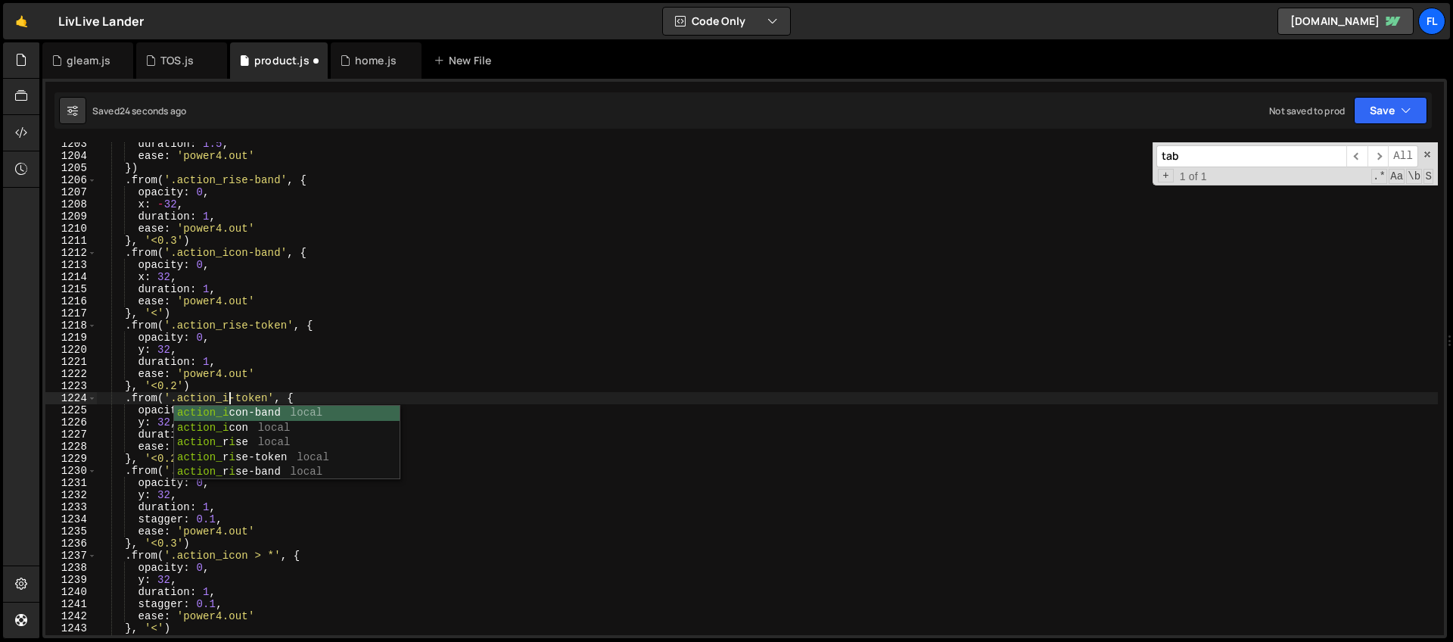
scroll to position [0, 10]
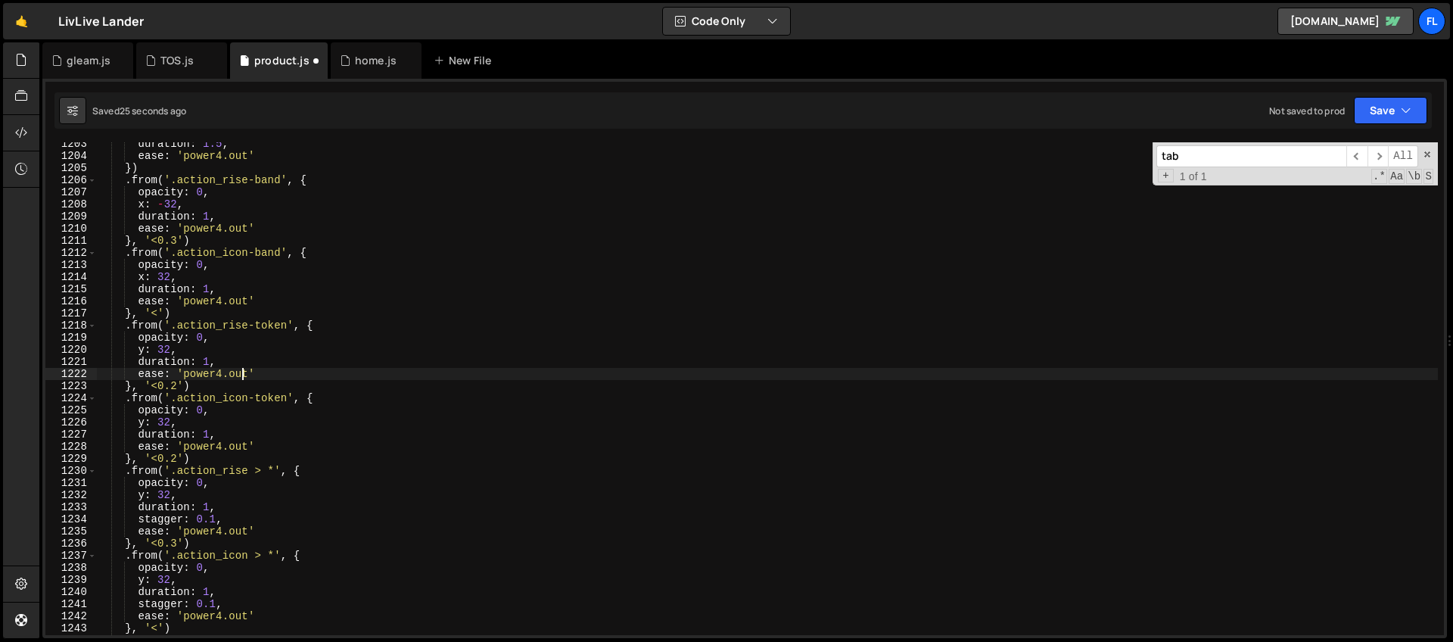
click at [245, 373] on div "duration : 1.5 , ease : 'power4.out' }) . from ( '.action_rise-band' , { opacit…" at bounding box center [766, 396] width 1341 height 517
click at [189, 427] on div "duration : 1.5 , ease : 'power4.out' }) . from ( '.action_rise-band' , { opacit…" at bounding box center [766, 396] width 1341 height 517
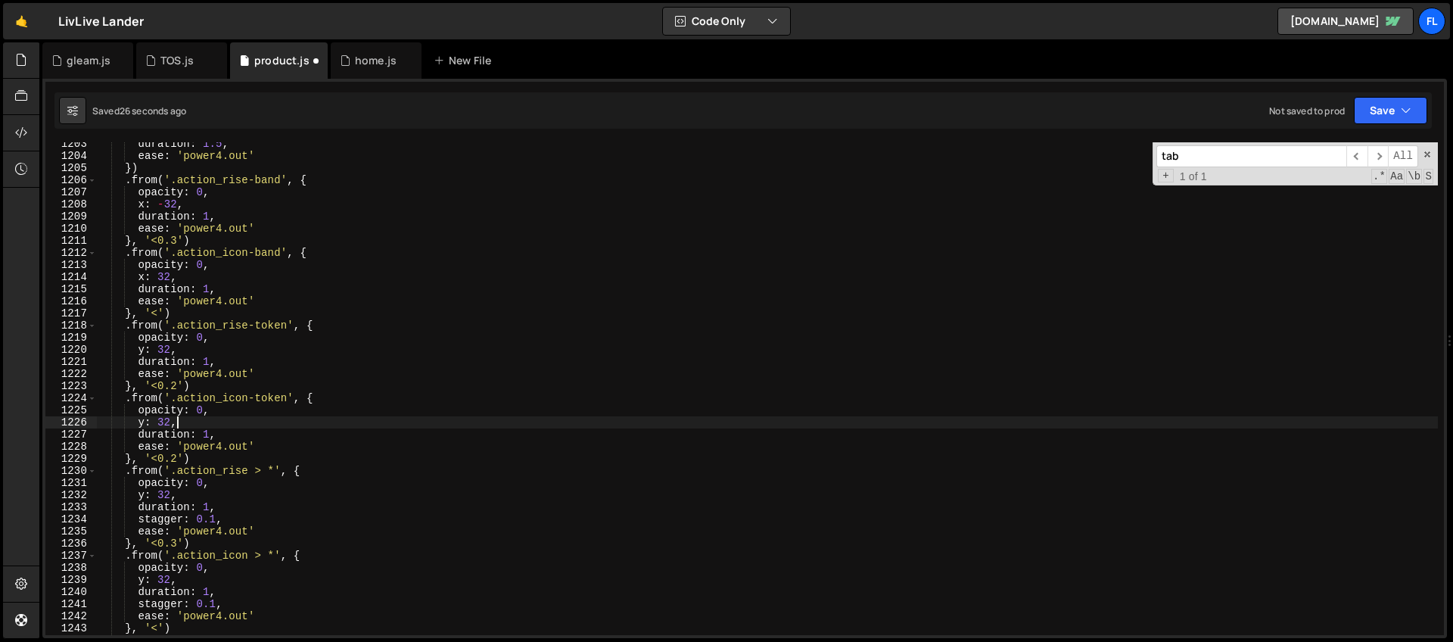
scroll to position [0, 5]
click at [177, 458] on div "duration : 1.5 , ease : 'power4.out' }) . from ( '.action_rise-band' , { opacit…" at bounding box center [766, 396] width 1341 height 517
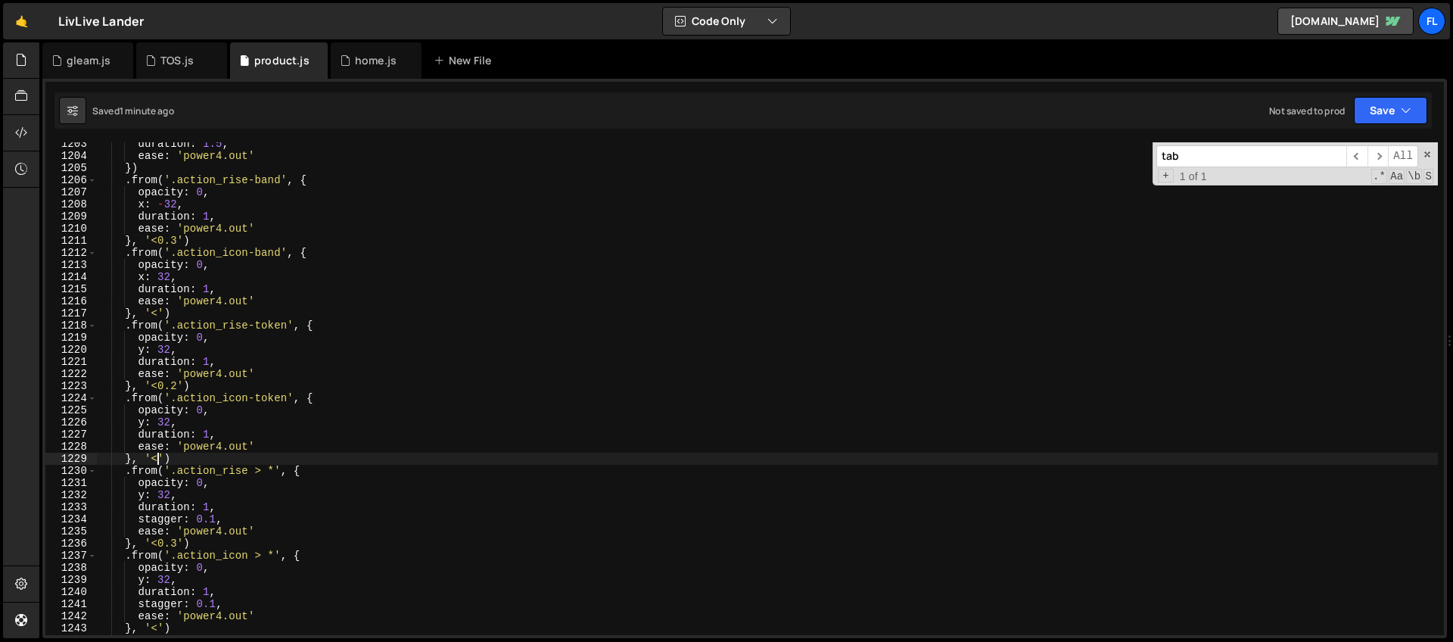
scroll to position [14813, 0]
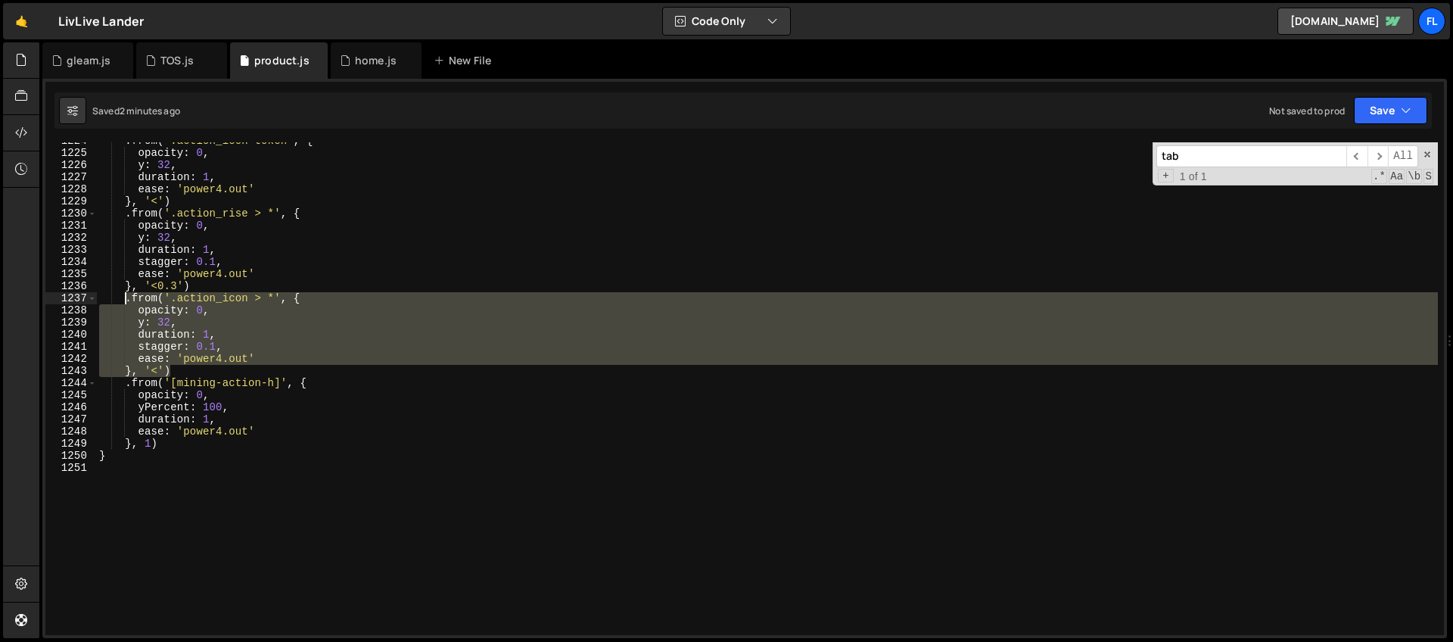
drag, startPoint x: 185, startPoint y: 371, endPoint x: 126, endPoint y: 300, distance: 92.4
click at [126, 300] on div ". from ( '.action_icon-token' , { opacity : 0 , y : 32 , duration : 1 , ease : …" at bounding box center [766, 393] width 1341 height 517
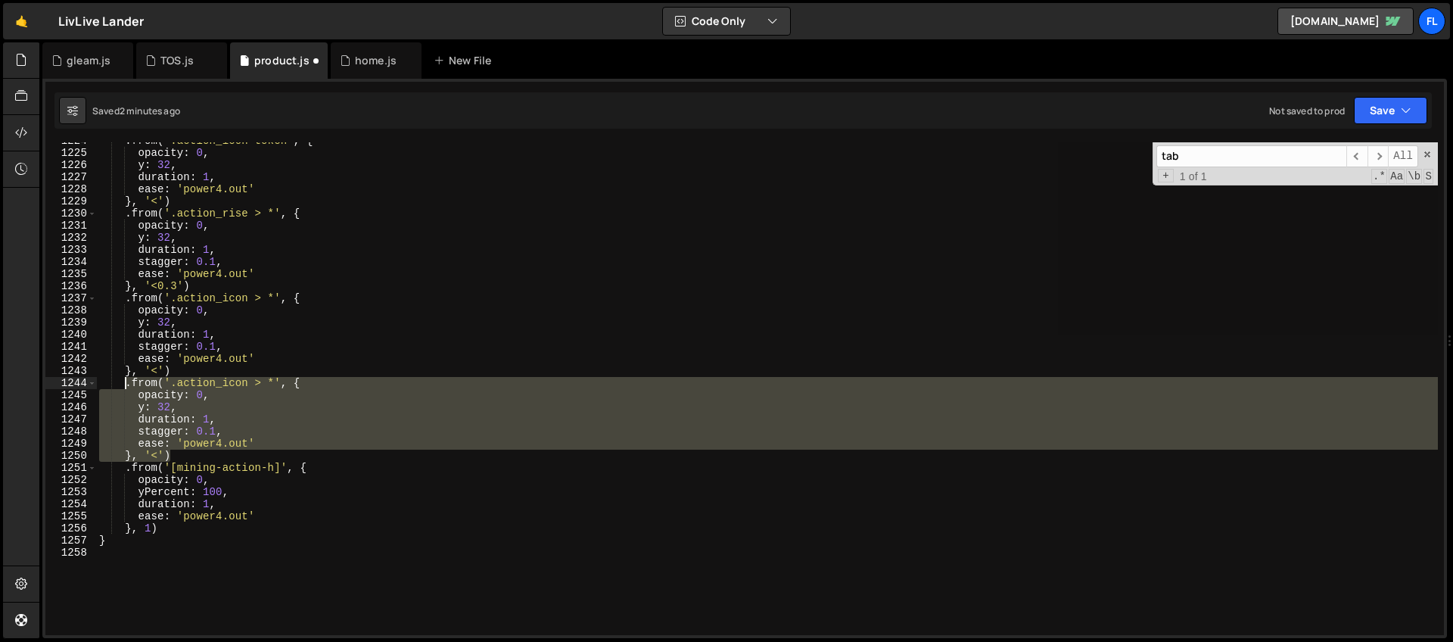
drag, startPoint x: 153, startPoint y: 439, endPoint x: 167, endPoint y: 410, distance: 32.1
click at [153, 439] on div ". from ( '.action_icon-token' , { opacity : 0 , y : 32 , duration : 1 , ease : …" at bounding box center [766, 388] width 1341 height 493
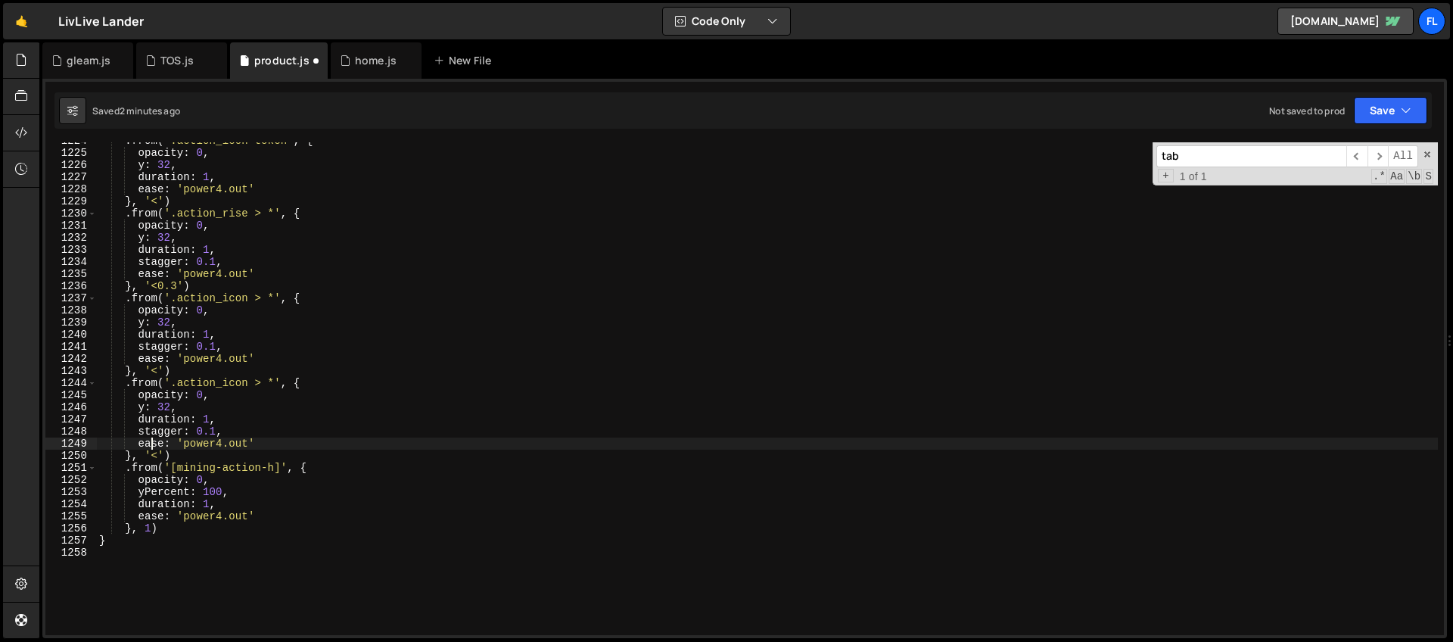
click at [173, 403] on div ". from ( '.action_icon-token' , { opacity : 0 , y : 32 , duration : 1 , ease : …" at bounding box center [766, 393] width 1341 height 517
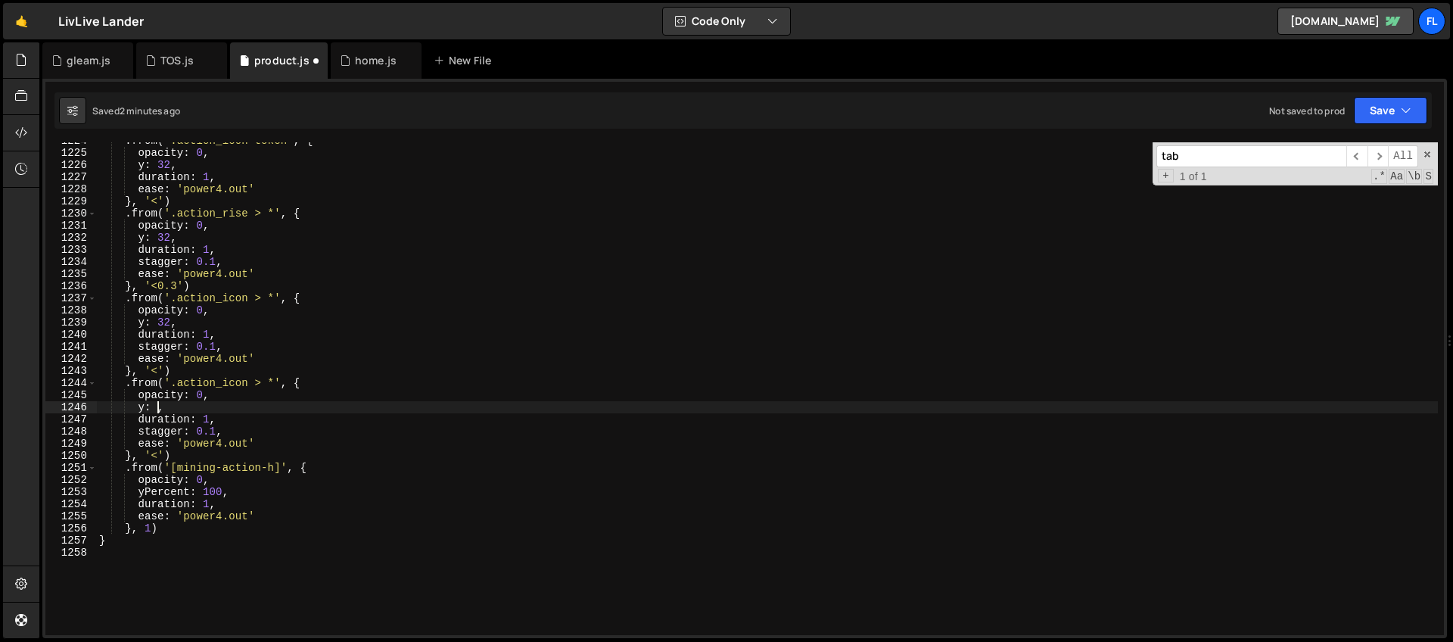
scroll to position [0, 5]
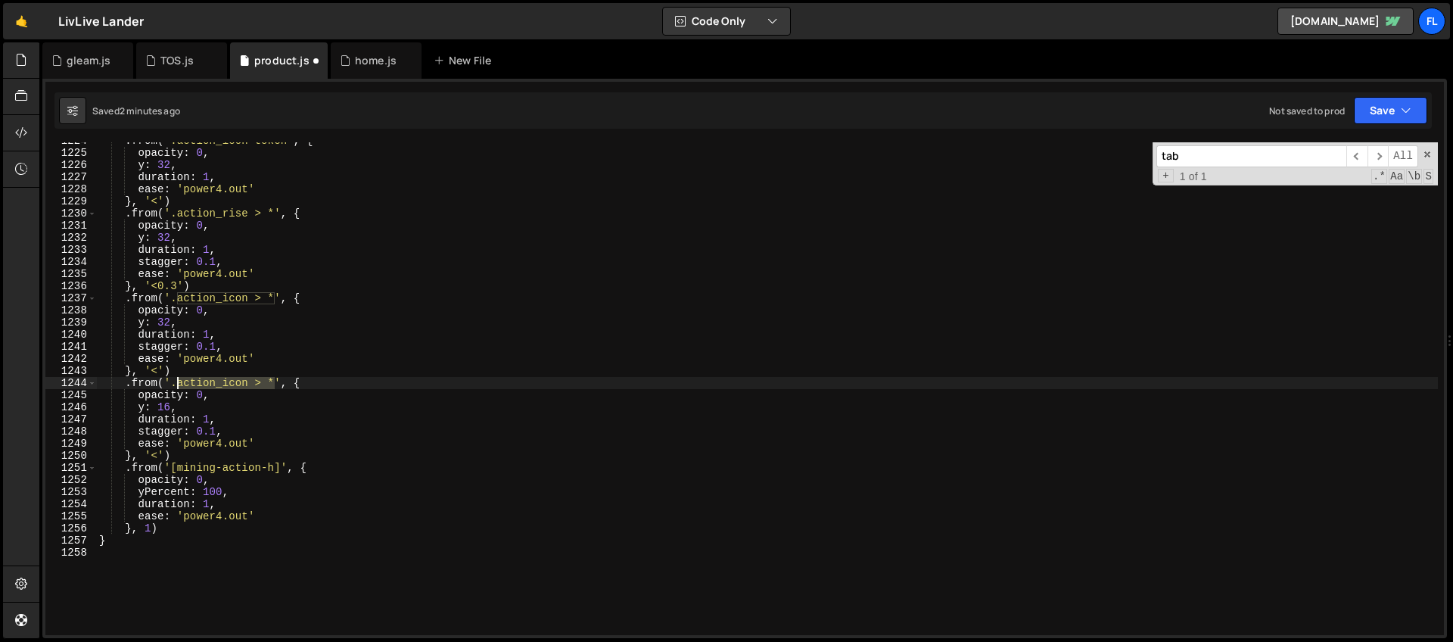
drag, startPoint x: 276, startPoint y: 381, endPoint x: 179, endPoint y: 381, distance: 97.6
click at [179, 381] on div ". from ( '.action_icon-token' , { opacity : 0 , y : 32 , duration : 1 , ease : …" at bounding box center [766, 393] width 1341 height 517
paste textarea "rating-text"
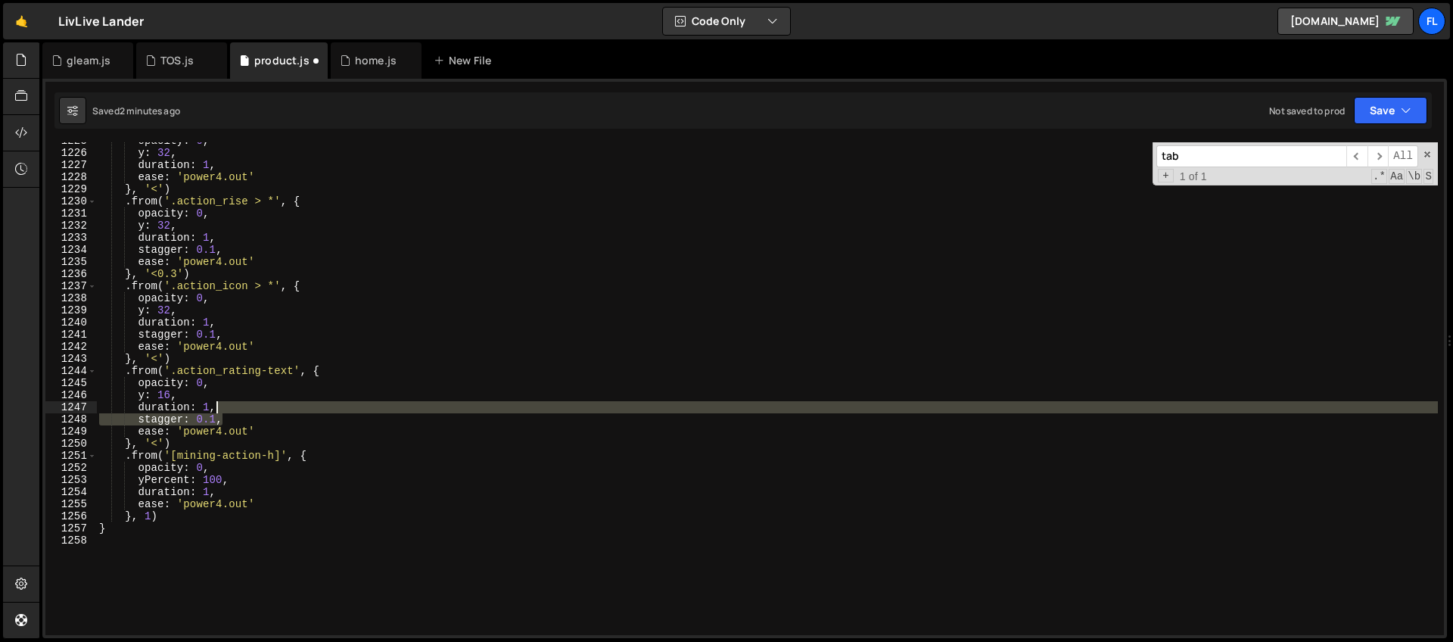
drag, startPoint x: 230, startPoint y: 419, endPoint x: 227, endPoint y: 405, distance: 14.7
click at [227, 405] on div "opacity : 0 , y : 32 , duration : 1 , ease : 'power4.out' } , '<' ) . from ( '.…" at bounding box center [766, 393] width 1341 height 517
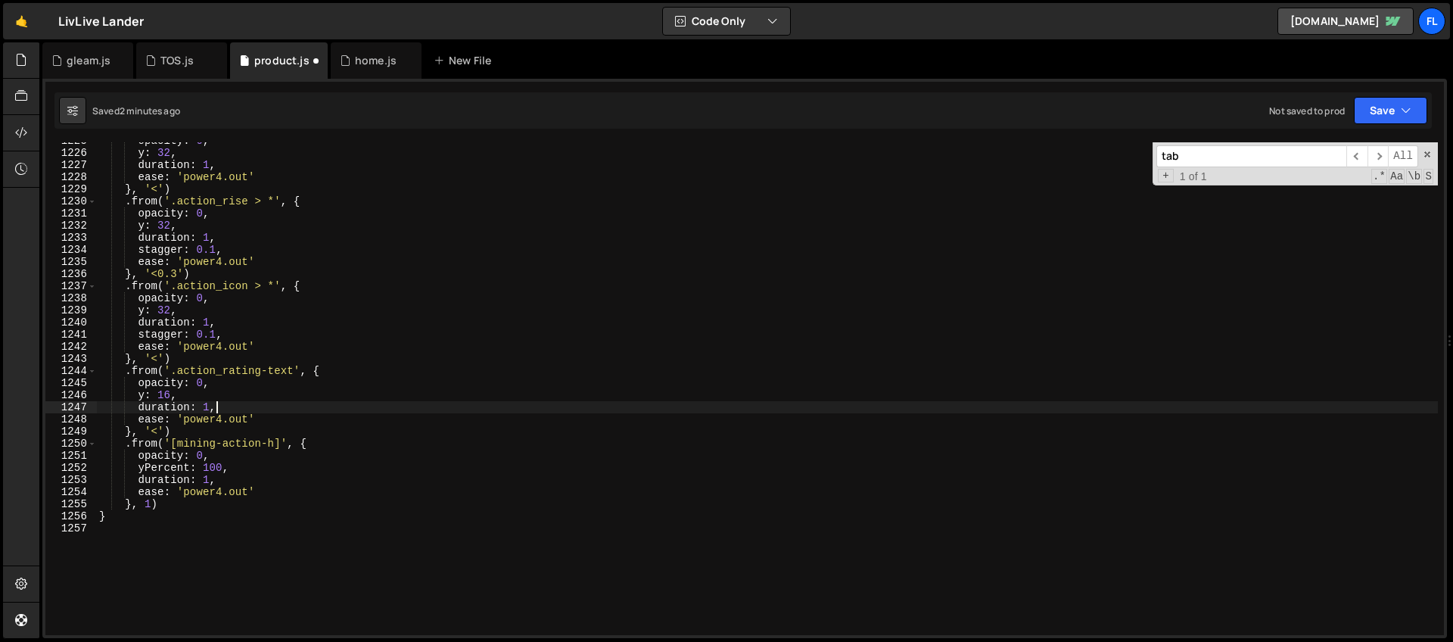
click at [234, 406] on div "opacity : 0 , y : 32 , duration : 1 , ease : 'power4.out' } , '<' ) . from ( '.…" at bounding box center [766, 393] width 1341 height 517
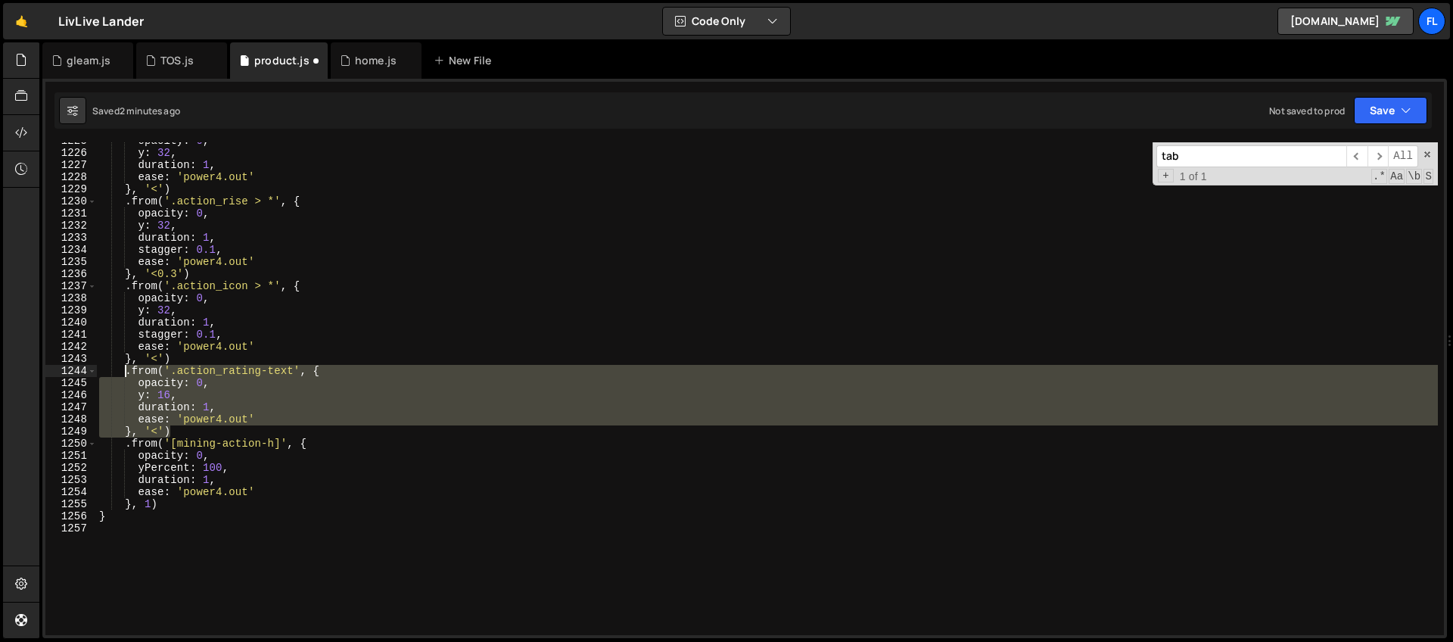
drag, startPoint x: 186, startPoint y: 429, endPoint x: 124, endPoint y: 370, distance: 85.6
click at [124, 370] on div "opacity : 0 , y : 32 , duration : 1 , ease : 'power4.out' } , '<' ) . from ( '.…" at bounding box center [766, 393] width 1341 height 517
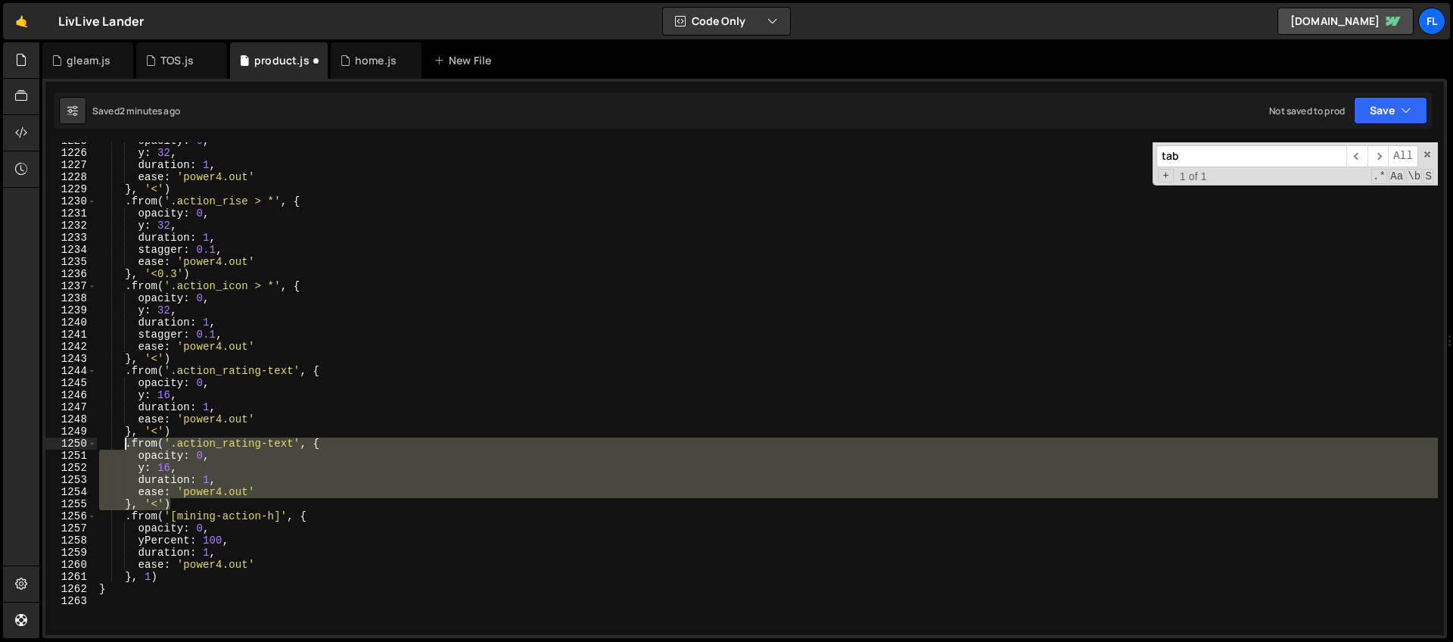
click at [265, 437] on div "opacity : 0 , y : 32 , duration : 1 , ease : 'power4.out' } , '<' ) . from ( '.…" at bounding box center [766, 393] width 1341 height 517
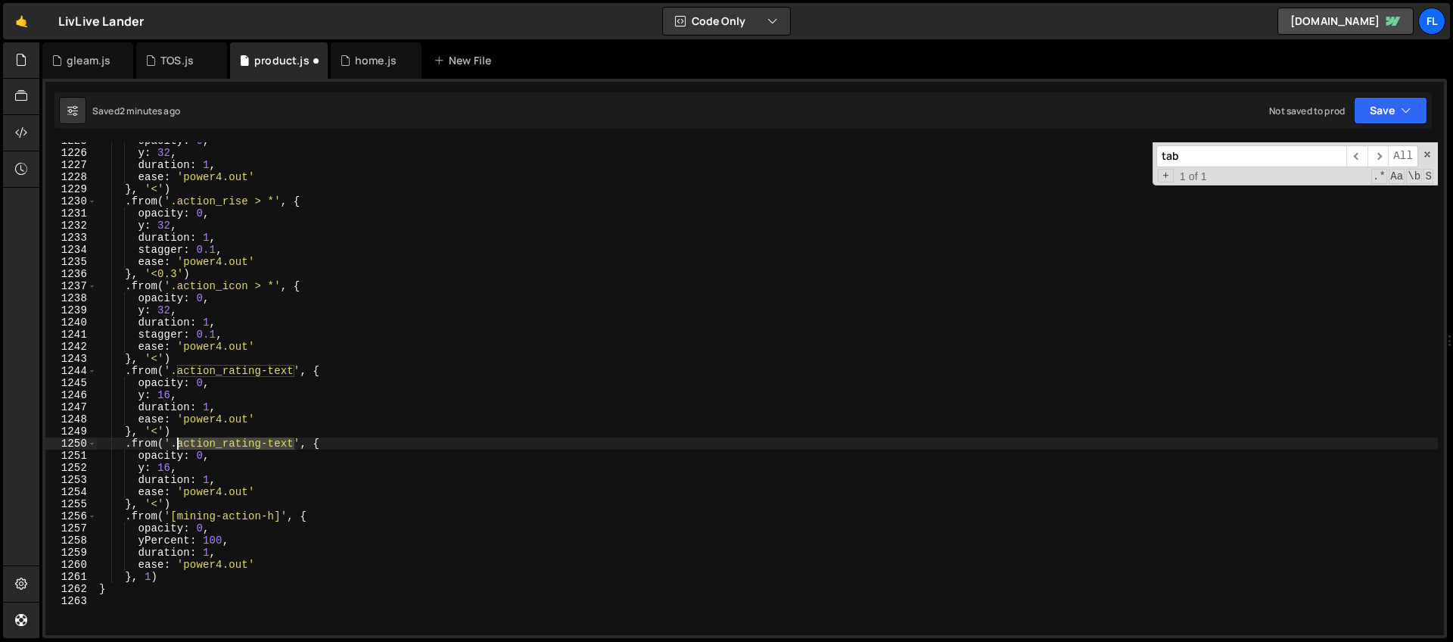
drag, startPoint x: 294, startPoint y: 441, endPoint x: 179, endPoint y: 442, distance: 115.8
click at [179, 442] on div "opacity : 0 , y : 32 , duration : 1 , ease : 'power4.out' } , '<' ) . from ( '.…" at bounding box center [766, 393] width 1341 height 517
paste textarea "star"
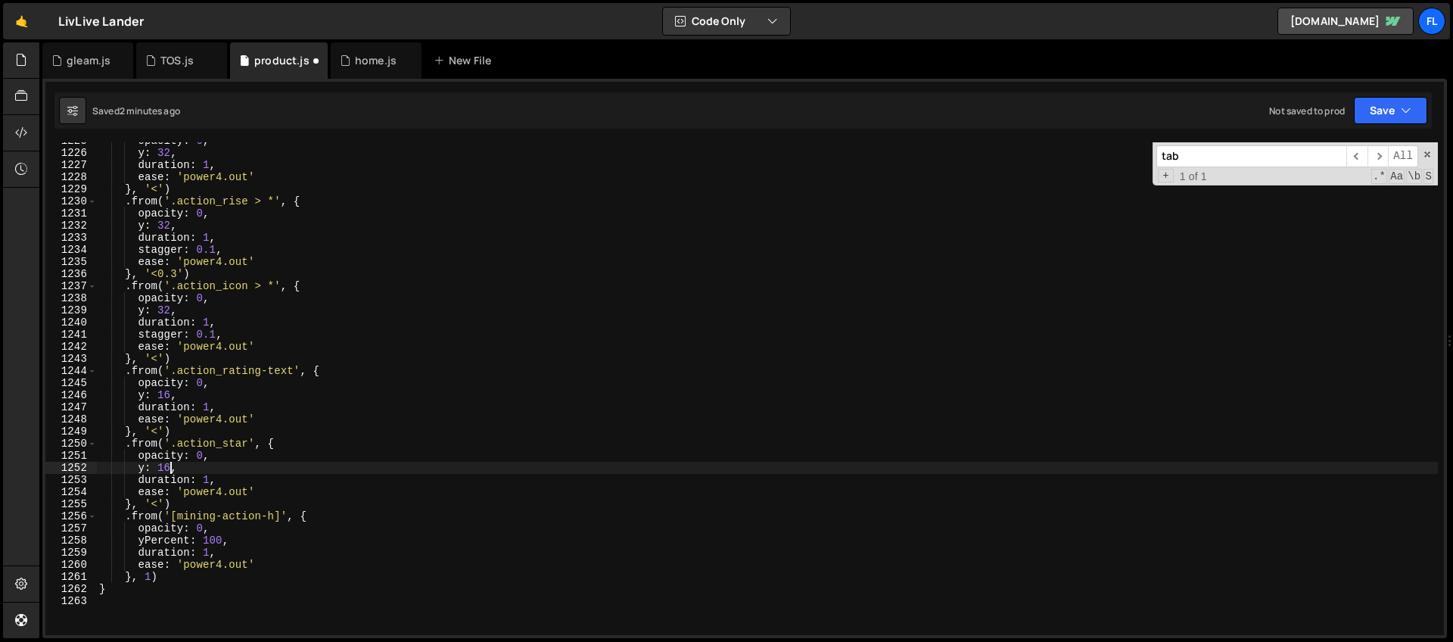
click at [172, 468] on div "opacity : 0 , y : 32 , duration : 1 , ease : 'power4.out' } , '<' ) . from ( '.…" at bounding box center [766, 393] width 1341 height 517
click at [143, 466] on div "opacity : 0 , y : 32 , duration : 1 , ease : 'power4.out' } , '<' ) . from ( '.…" at bounding box center [766, 393] width 1341 height 517
click at [202, 468] on div "opacity : 0 , y : 32 , duration : 1 , ease : 'power4.out' } , '<' ) . from ( '.…" at bounding box center [766, 393] width 1341 height 517
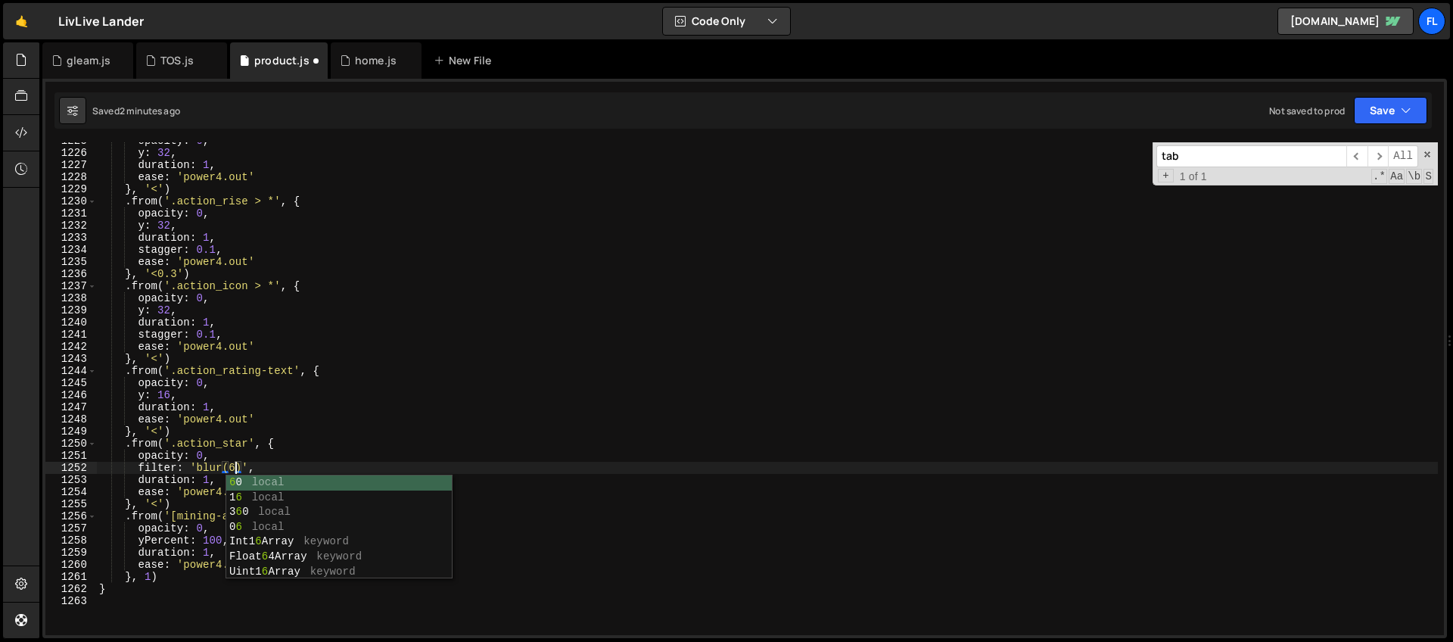
scroll to position [0, 10]
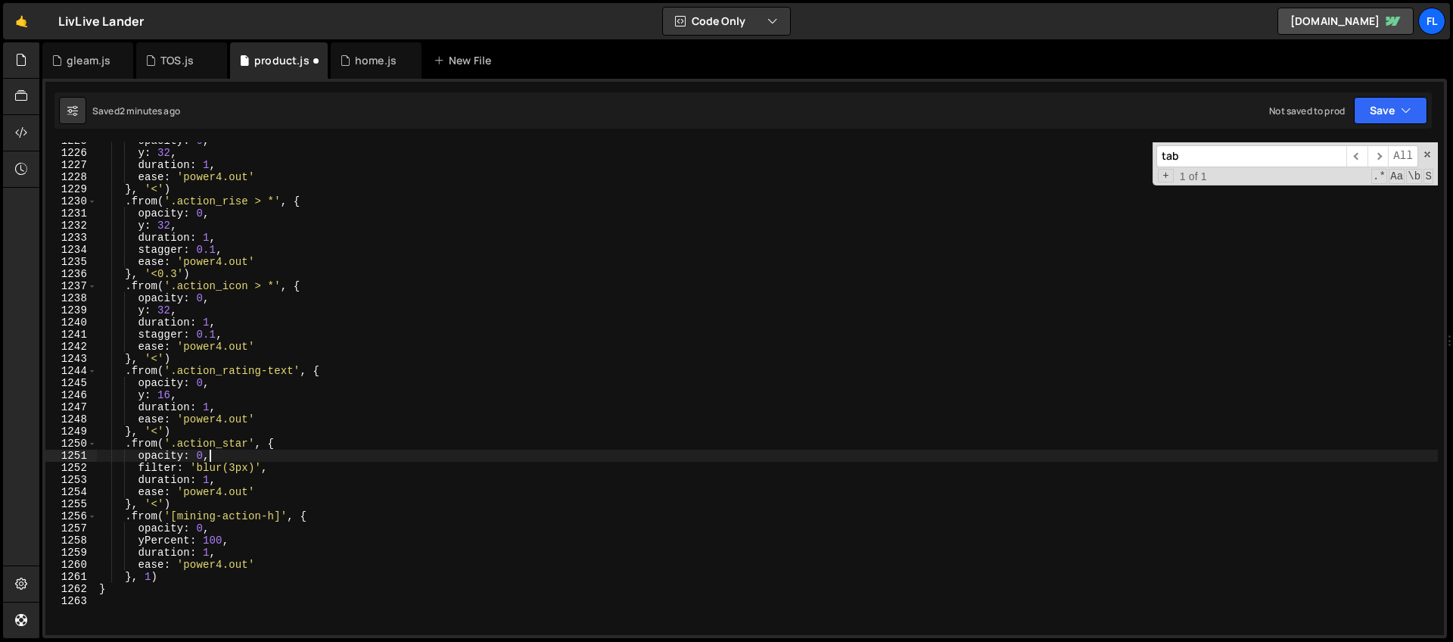
click at [283, 452] on div "opacity : 0 , y : 32 , duration : 1 , ease : 'power4.out' } , '<' ) . from ( '.…" at bounding box center [766, 393] width 1341 height 517
click at [266, 467] on div "opacity : 0 , y : 32 , duration : 1 , ease : 'power4.out' } , '<' ) . from ( '.…" at bounding box center [766, 393] width 1341 height 517
click at [235, 480] on div "opacity : 0 , y : 32 , duration : 1 , ease : 'power4.out' } , '<' ) . from ( '.…" at bounding box center [766, 393] width 1341 height 517
type textarea "duration: 1,"
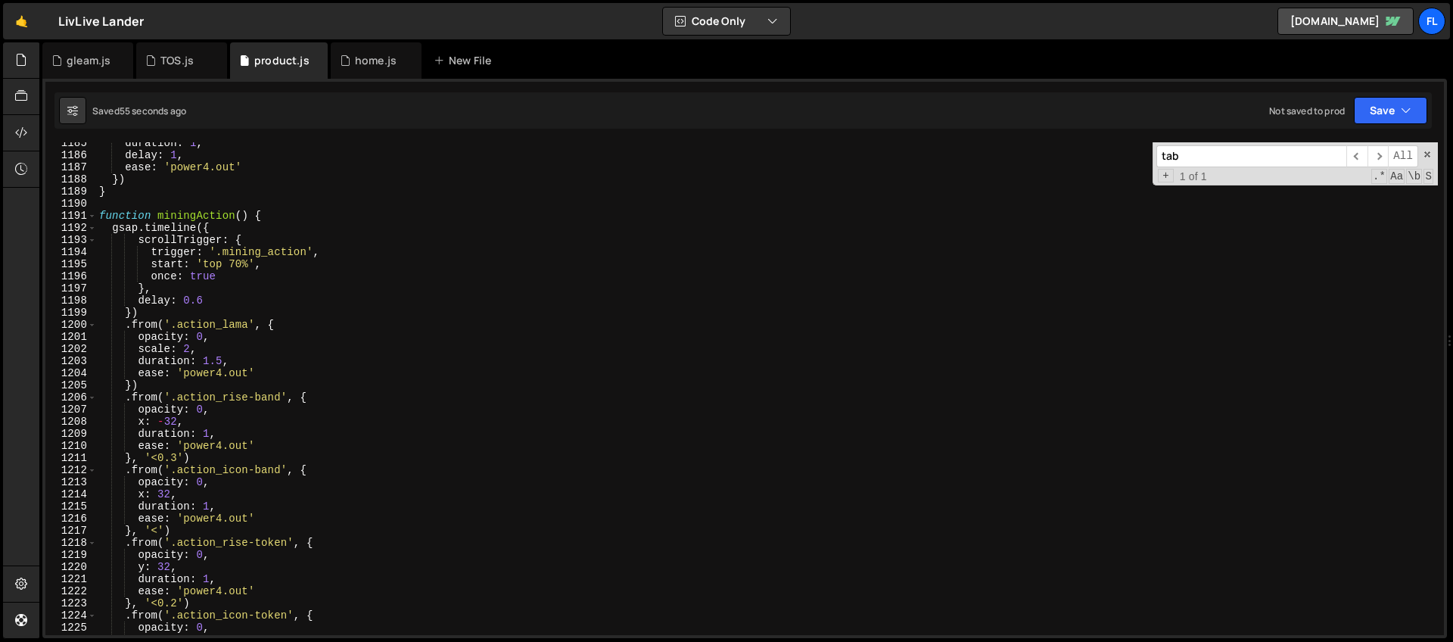
scroll to position [14168, 0]
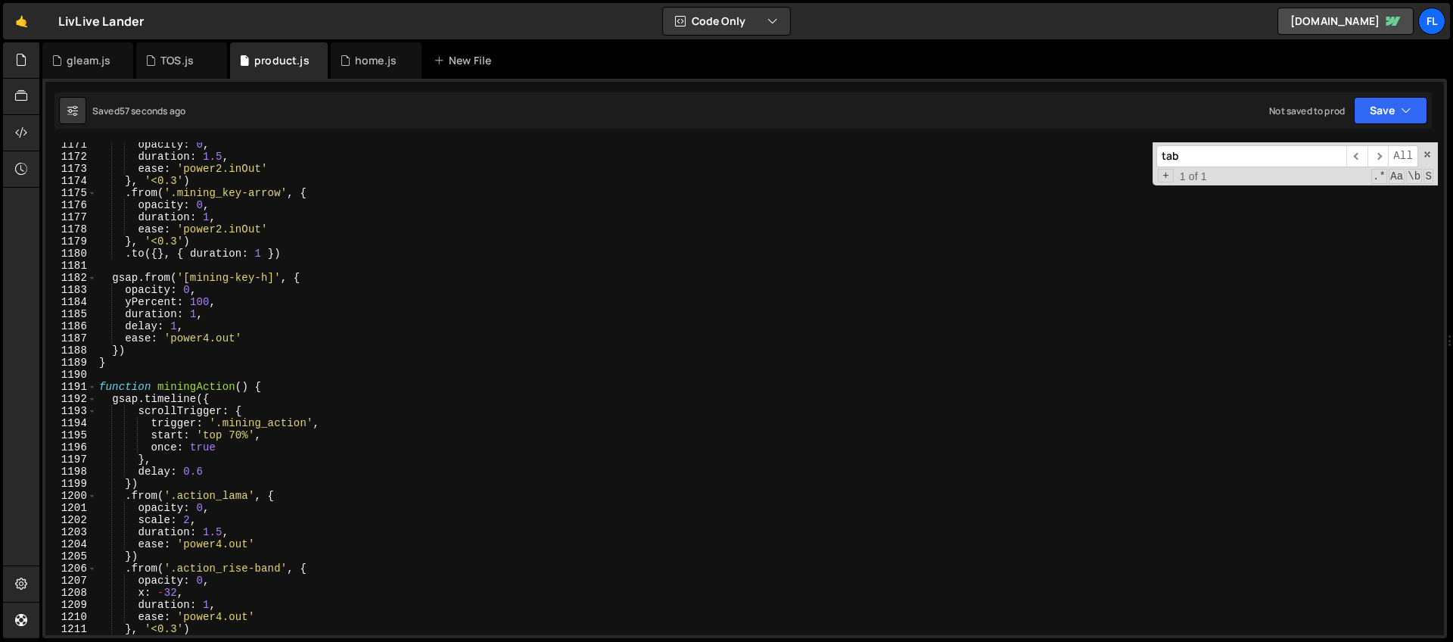
click at [167, 458] on div "opacity : 0 , duration : 1.5 , ease : 'power2.inOut' } , '<0.3' ) . from ( '.mi…" at bounding box center [766, 396] width 1341 height 517
click at [218, 397] on div "opacity : 0 , duration : 1.5 , ease : 'power2.inOut' } , '<0.3' ) . from ( '.mi…" at bounding box center [766, 396] width 1341 height 517
click at [250, 414] on div "opacity : 0 , duration : 1.5 , ease : 'power2.inOut' } , '<0.3' ) . from ( '.mi…" at bounding box center [766, 396] width 1341 height 517
click at [211, 468] on div "opacity : 0 , duration : 1.5 , ease : 'power2.inOut' } , '<0.3' ) . from ( '.mi…" at bounding box center [766, 396] width 1341 height 517
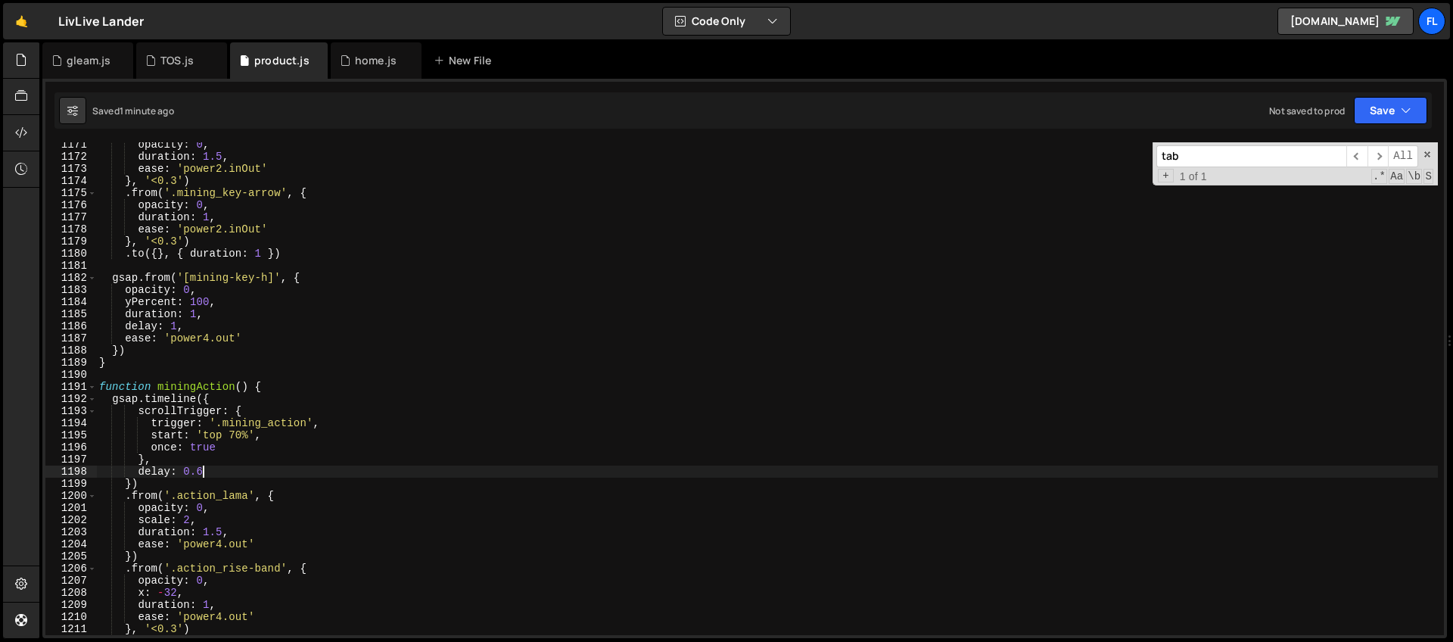
type textarea "delay: 0.6,"
type textarea "onComplete: () => {"
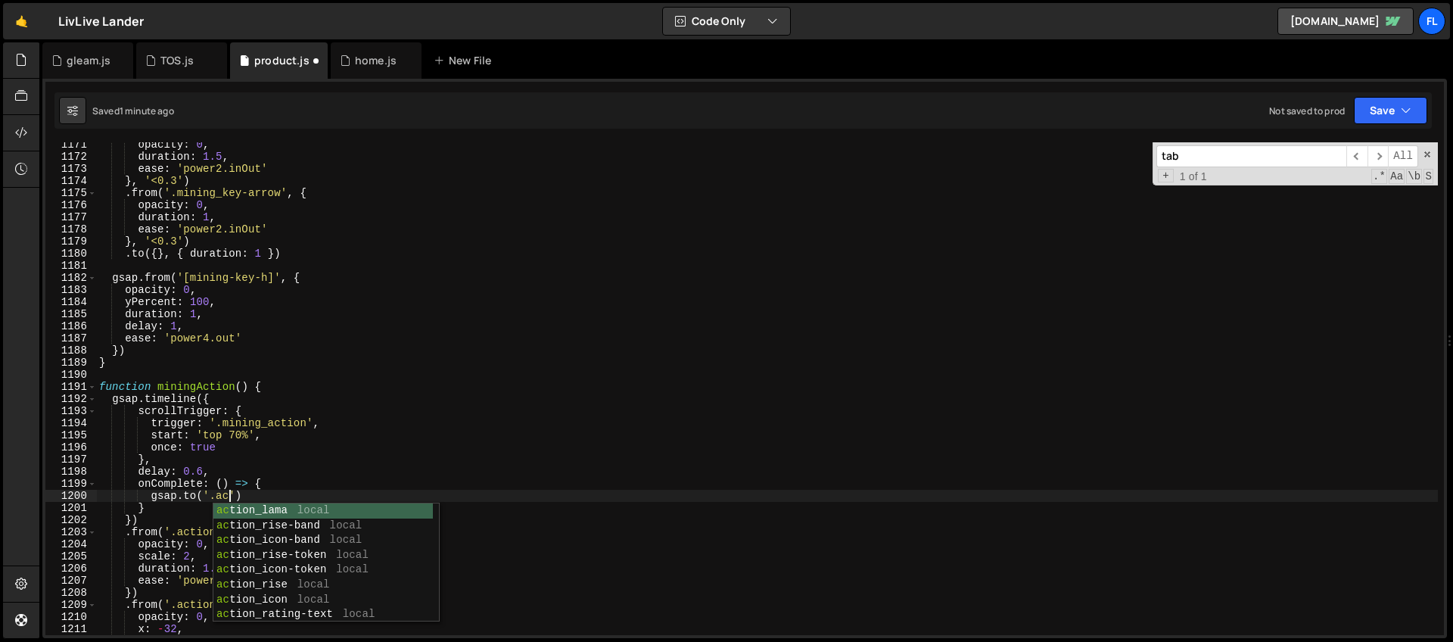
scroll to position [0, 9]
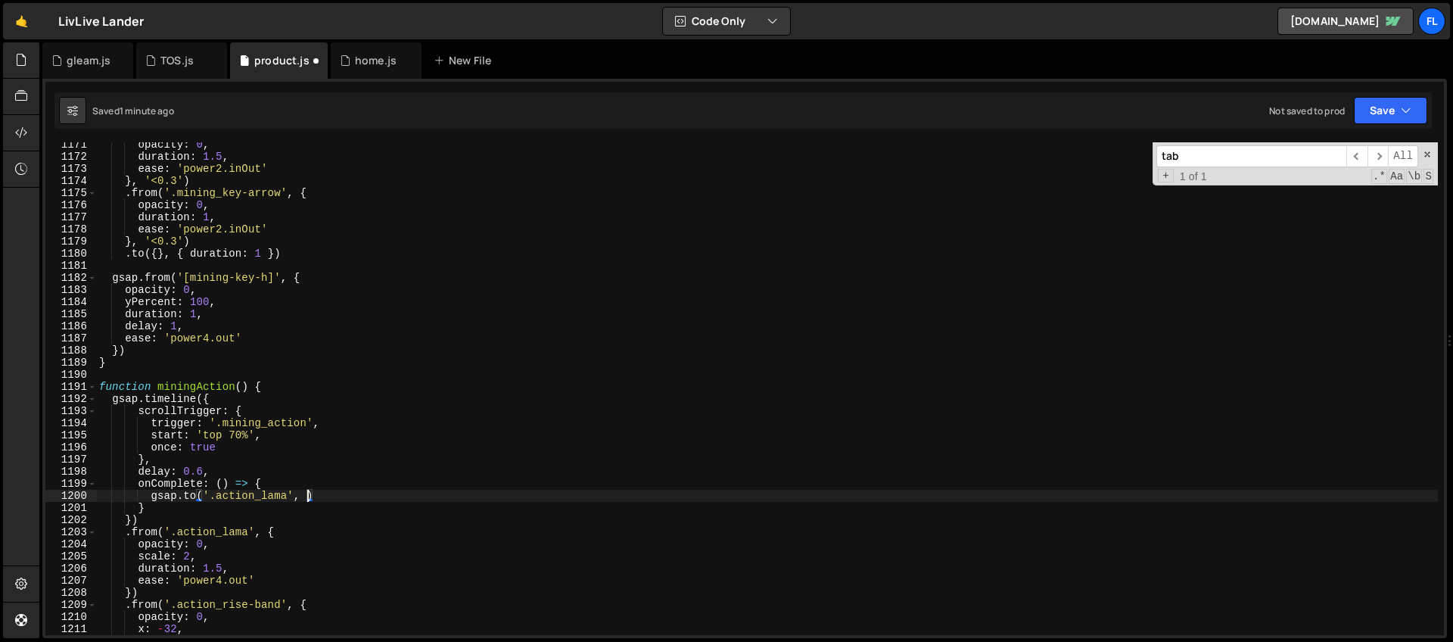
type textarea "gsap.to('.action_lama', {')"
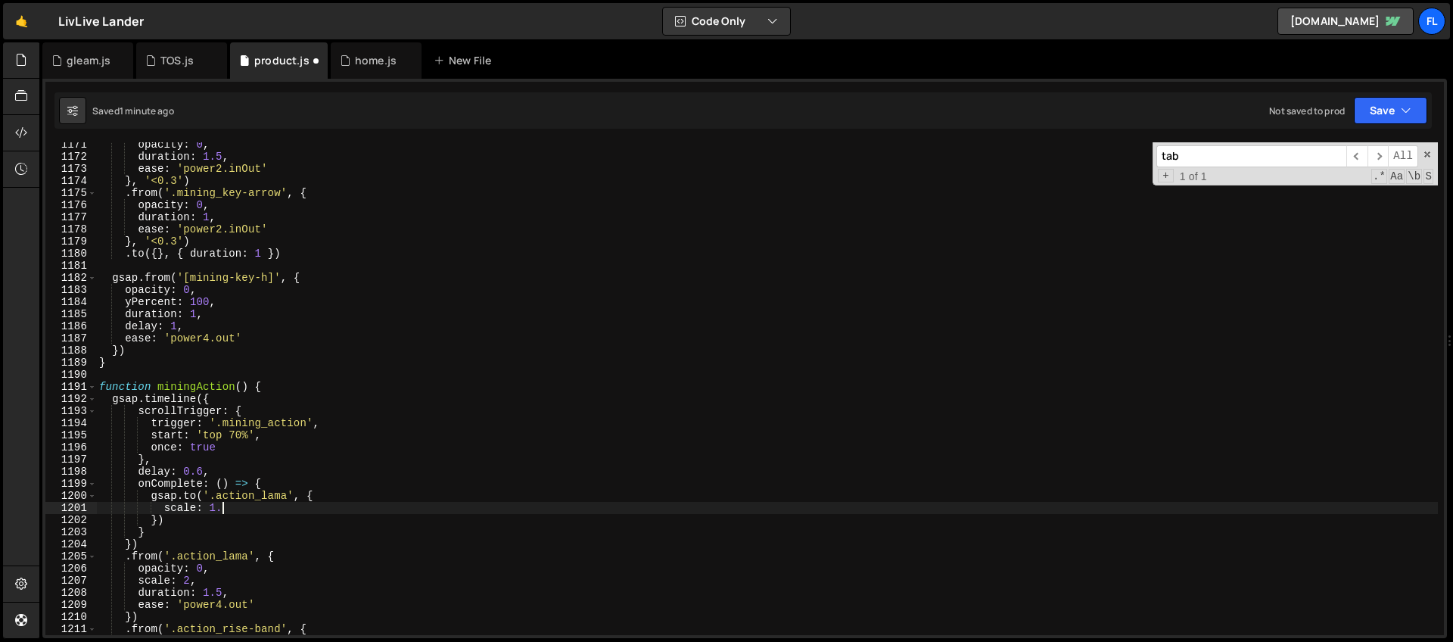
scroll to position [0, 8]
type textarea "scale: 1.3,"
type textarea "duration: 1,"
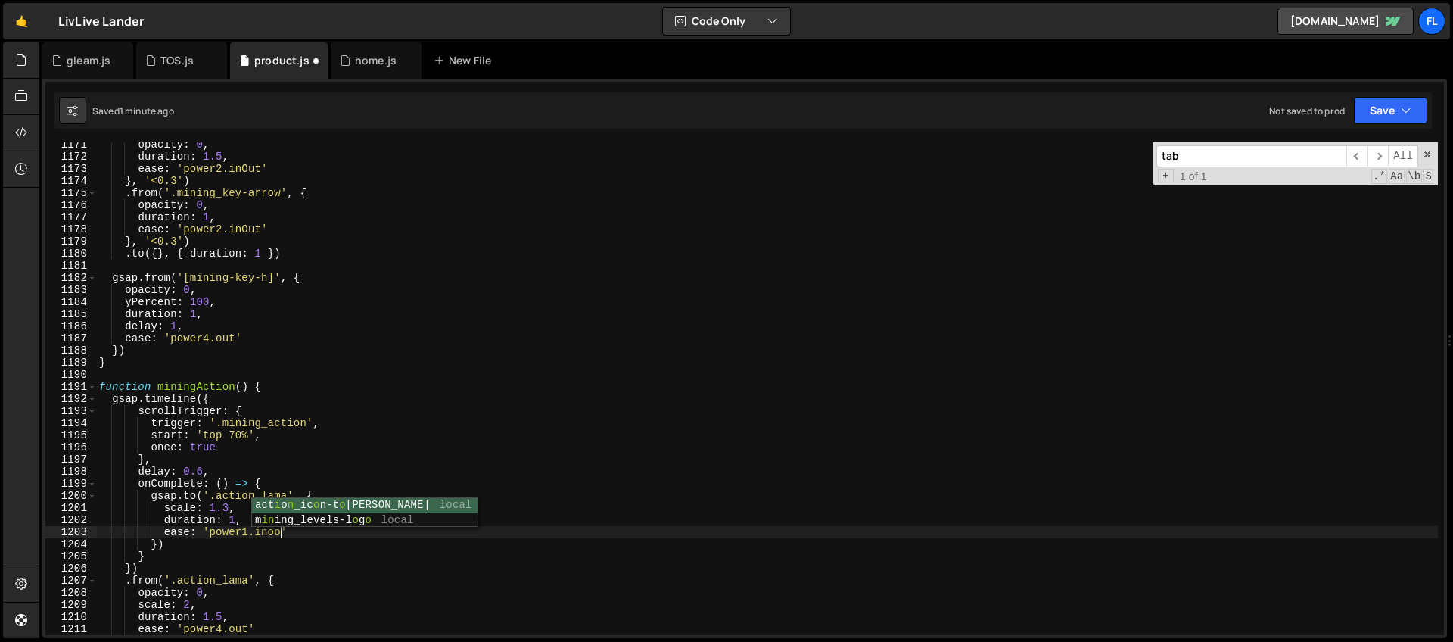
scroll to position [0, 12]
click at [297, 527] on div "opacity : 0 , duration : 1.5 , ease : 'power2.inOut' } , '<0.3' ) . from ( '.mi…" at bounding box center [766, 396] width 1341 height 517
type textarea "ease: 'power1.inOut',"
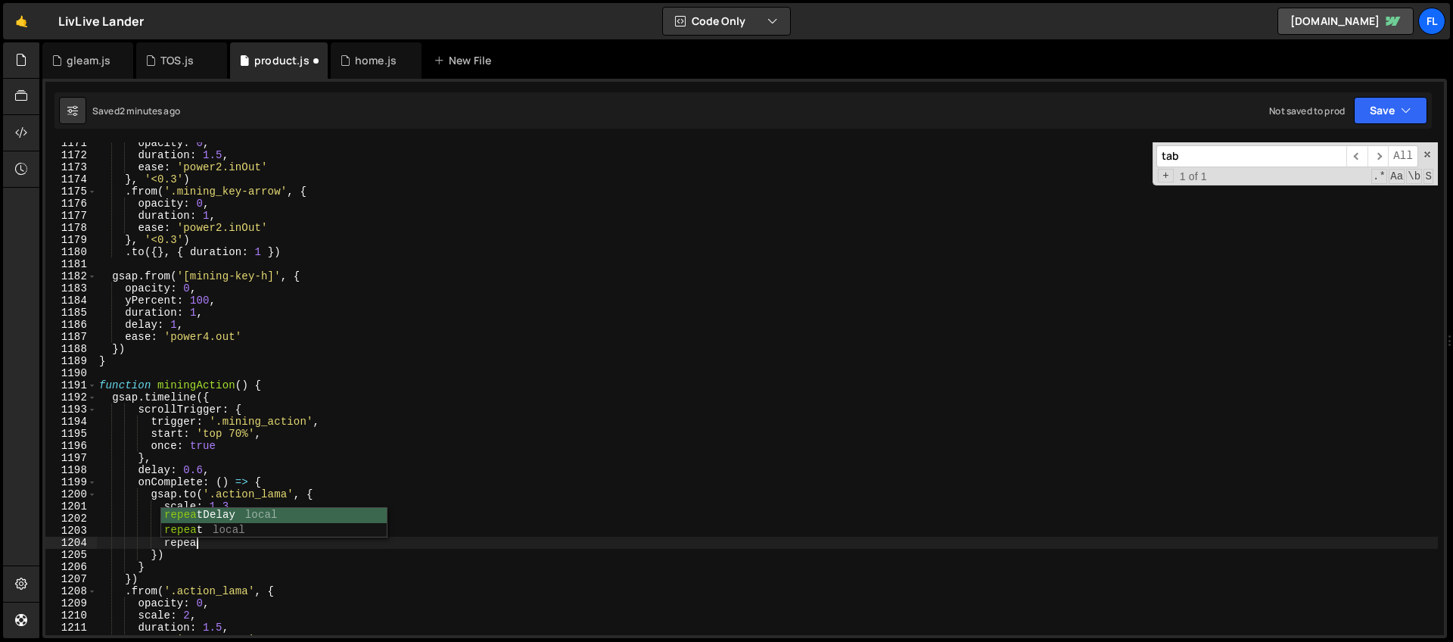
scroll to position [0, 6]
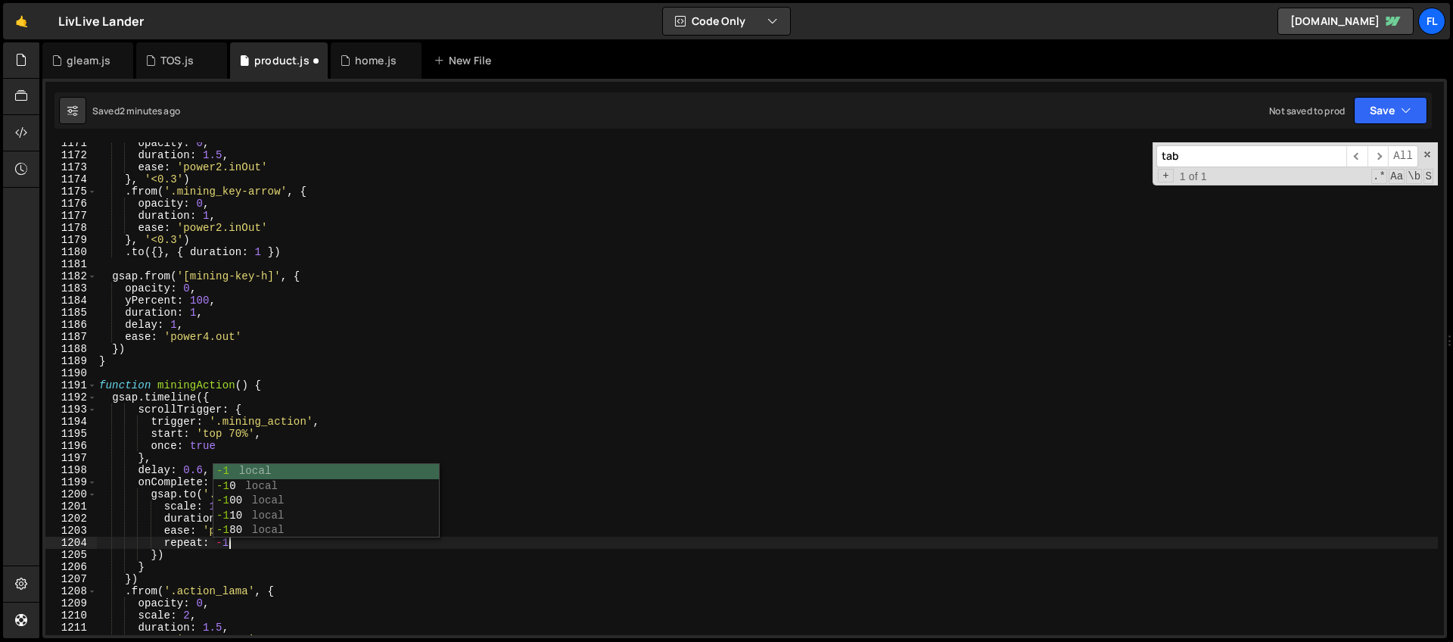
type textarea "repeat: -1,"
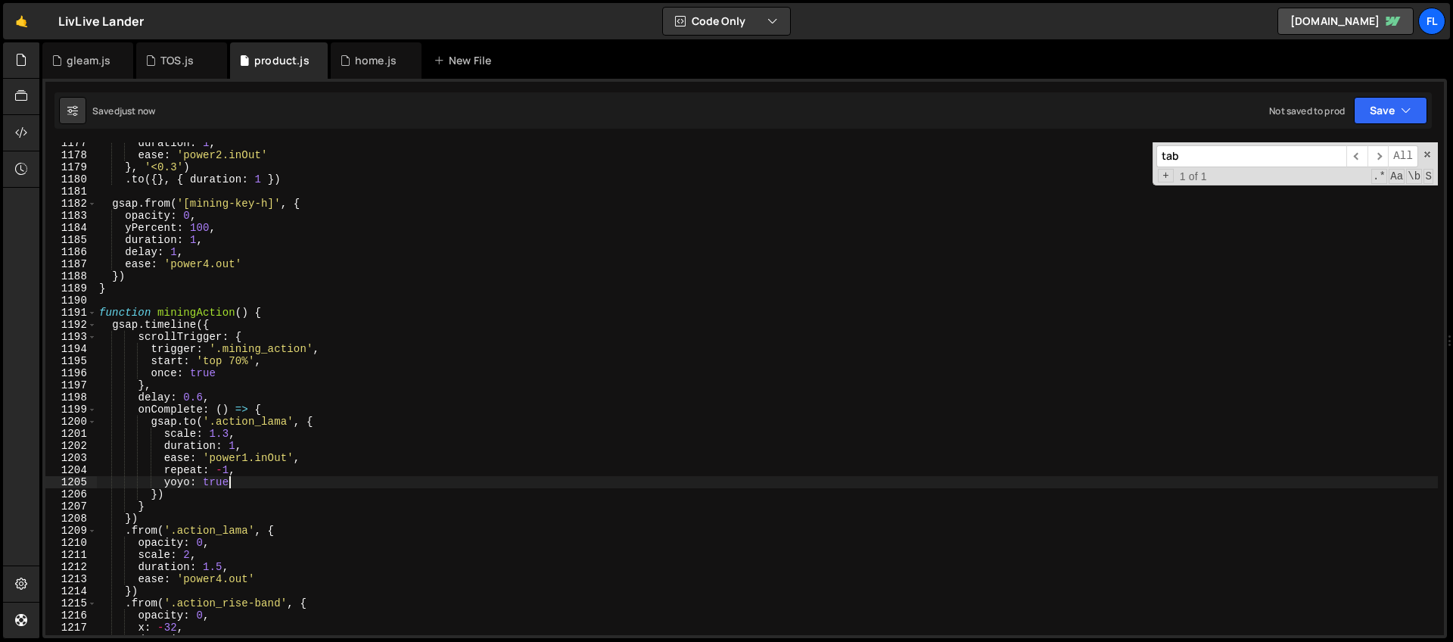
scroll to position [14323, 0]
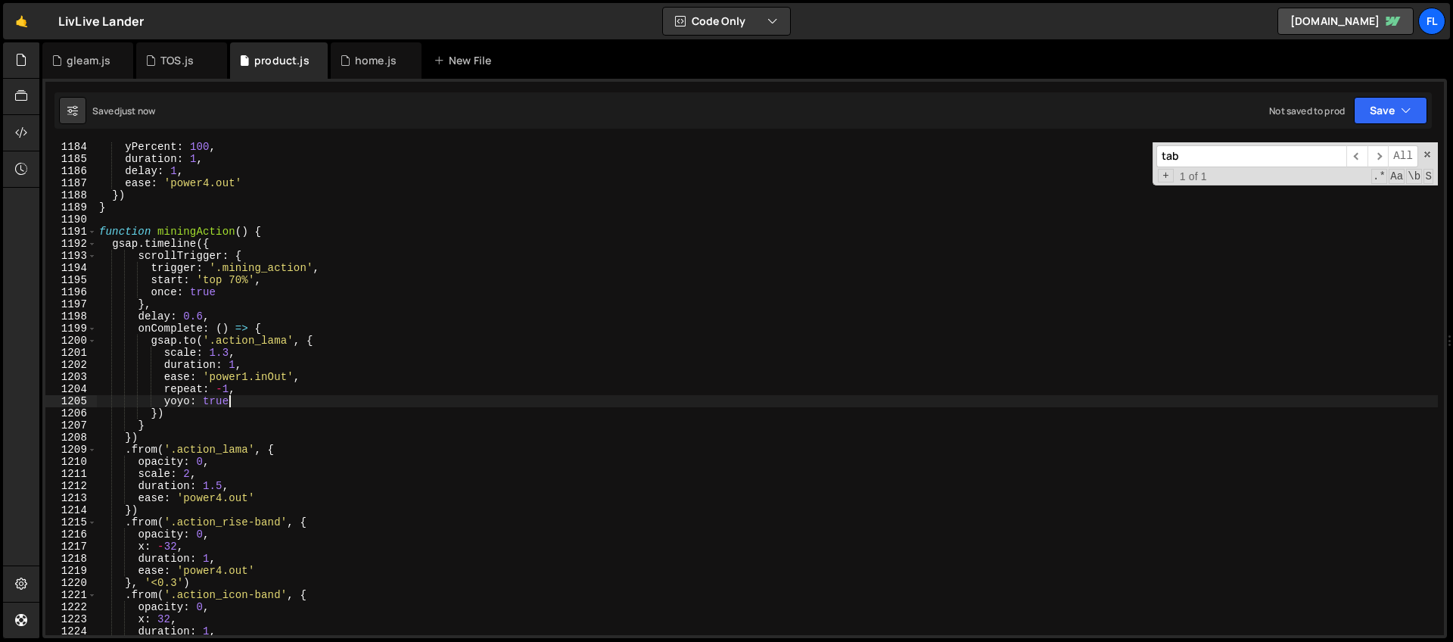
click at [323, 338] on div "yPercent : 100 , duration : 1 , delay : 1 , ease : 'power4.out' }) } function m…" at bounding box center [766, 399] width 1341 height 517
click at [173, 415] on div "yPercent : 100 , duration : 1 , delay : 1 , ease : 'power4.out' }) } function m…" at bounding box center [766, 399] width 1341 height 517
click at [318, 341] on div "yPercent : 100 , duration : 1 , delay : 1 , ease : 'power4.out' }) } function m…" at bounding box center [766, 399] width 1341 height 517
click at [179, 409] on div "yPercent : 100 , duration : 1 , delay : 1 , ease : 'power4.out' }) } function m…" at bounding box center [766, 399] width 1341 height 517
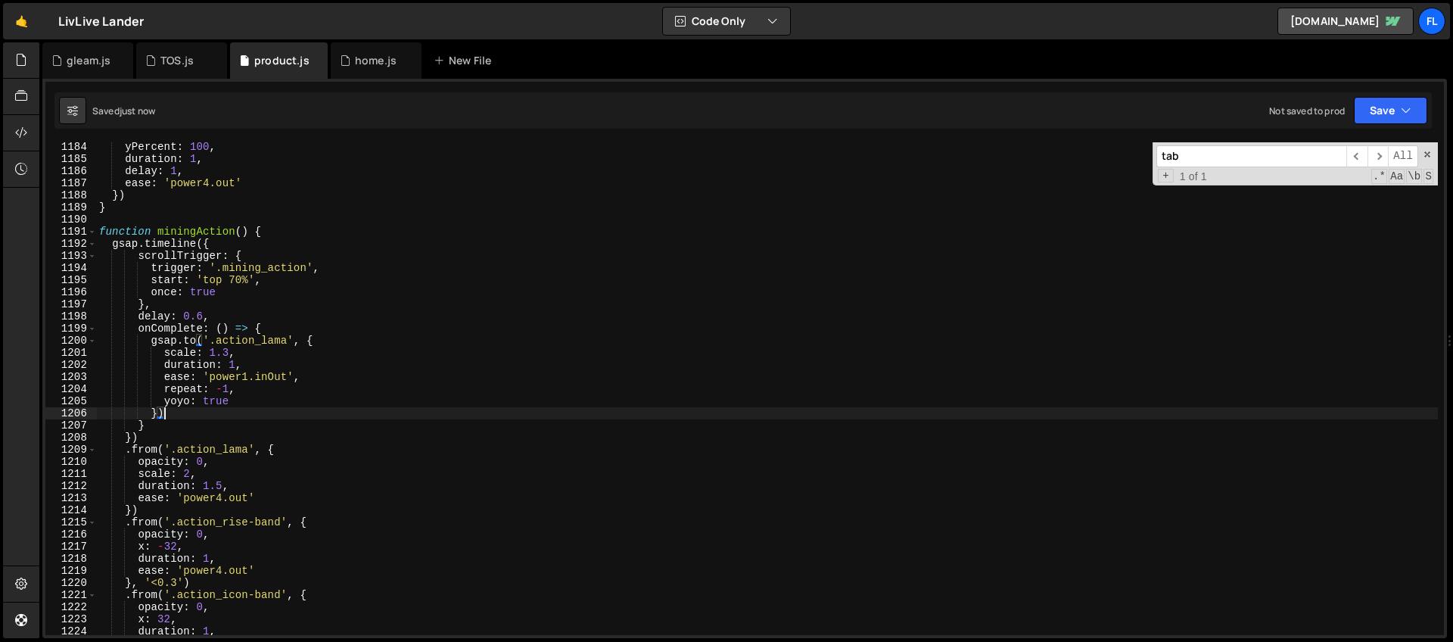
type textarea "})"
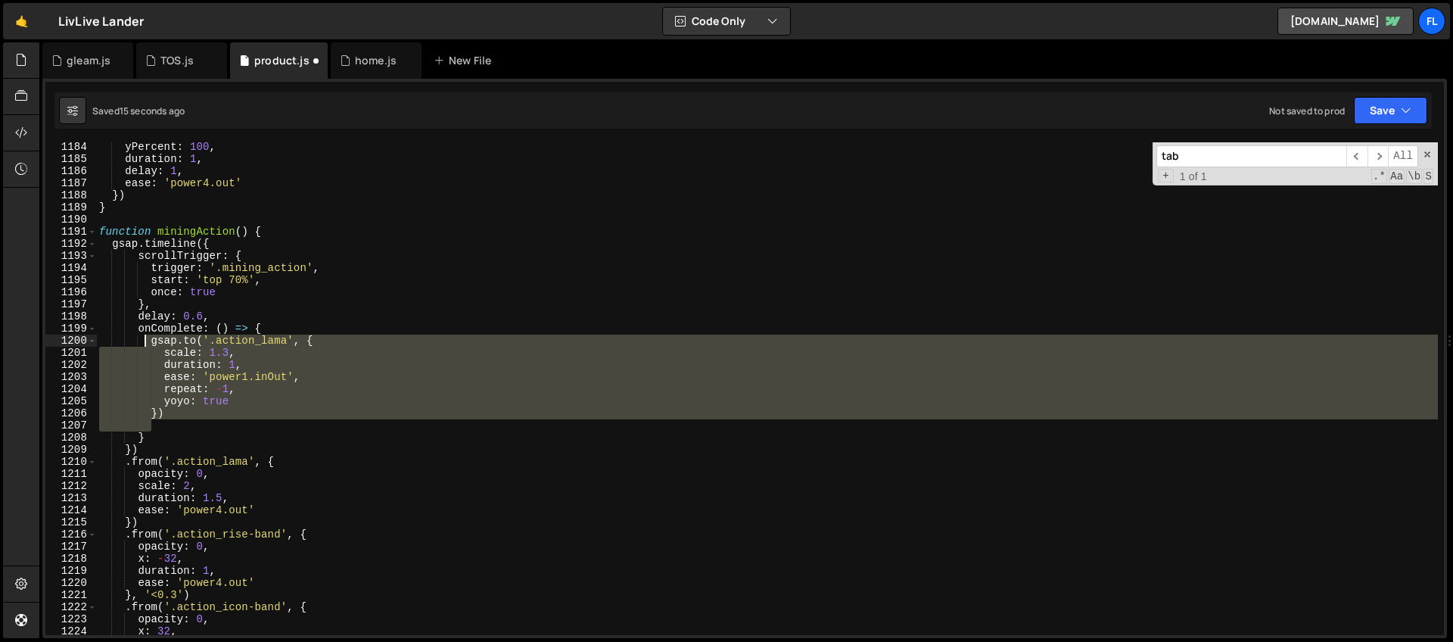
drag, startPoint x: 167, startPoint y: 424, endPoint x: 148, endPoint y: 346, distance: 81.1
click at [148, 346] on div "yPercent : 100 , duration : 1 , delay : 1 , ease : 'power4.out' }) } function m…" at bounding box center [766, 399] width 1341 height 517
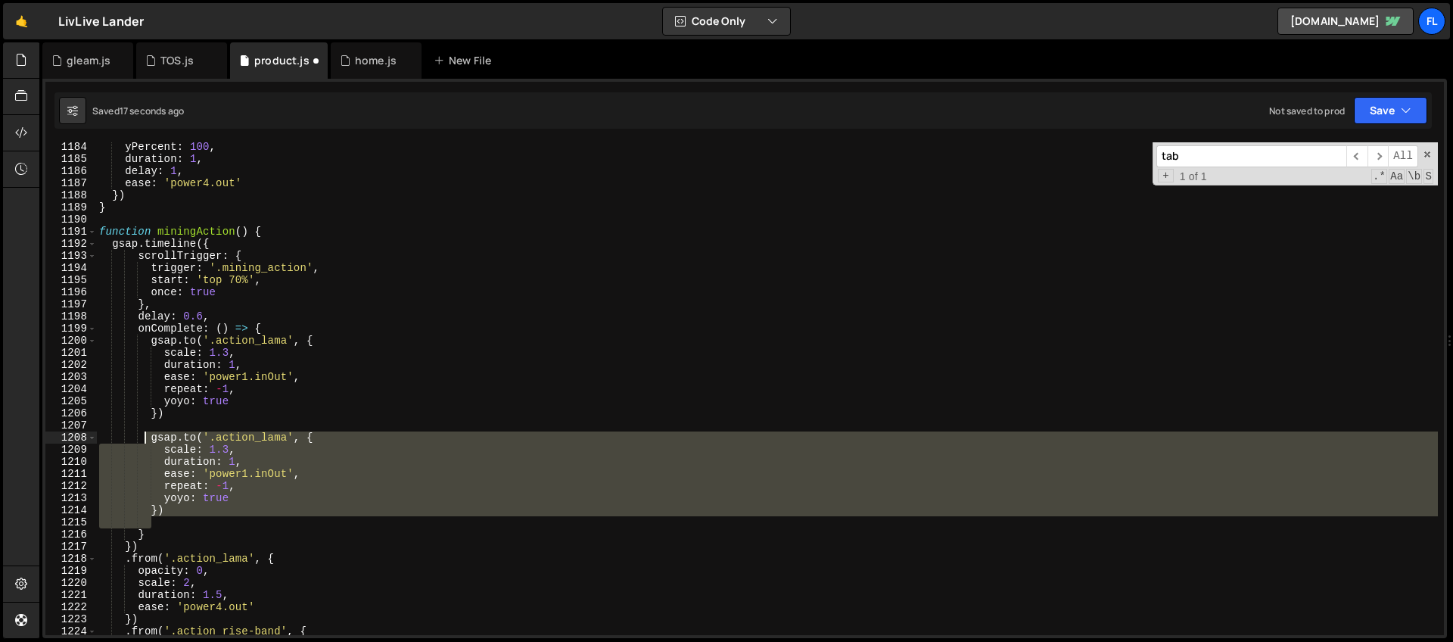
click at [289, 445] on div "yPercent : 100 , duration : 1 , delay : 1 , ease : 'power4.out' }) } function m…" at bounding box center [766, 388] width 1341 height 493
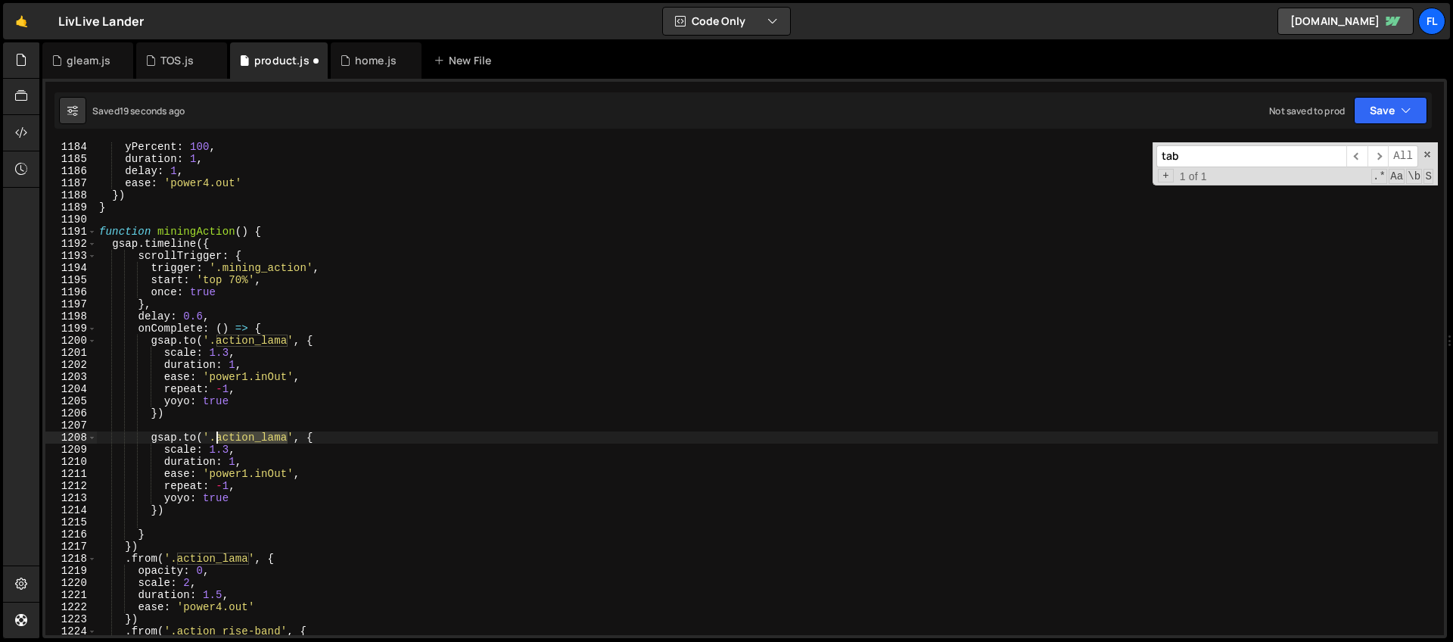
drag, startPoint x: 289, startPoint y: 436, endPoint x: 216, endPoint y: 437, distance: 73.4
click at [216, 437] on div "yPercent : 100 , duration : 1 , delay : 1 , ease : 'power4.out' }) } function m…" at bounding box center [766, 399] width 1341 height 517
paste textarea "rise-band"
click at [188, 449] on div "yPercent : 100 , duration : 1 , delay : 1 , ease : 'power4.out' }) } function m…" at bounding box center [766, 399] width 1341 height 517
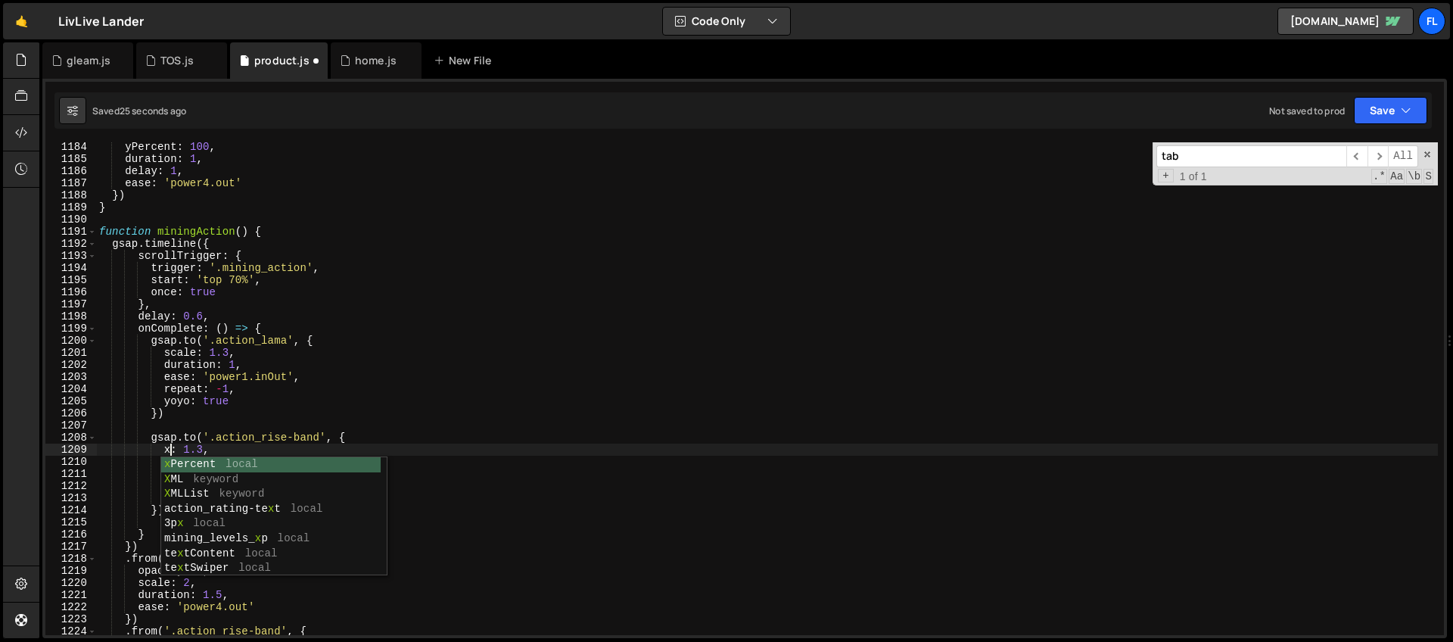
scroll to position [0, 5]
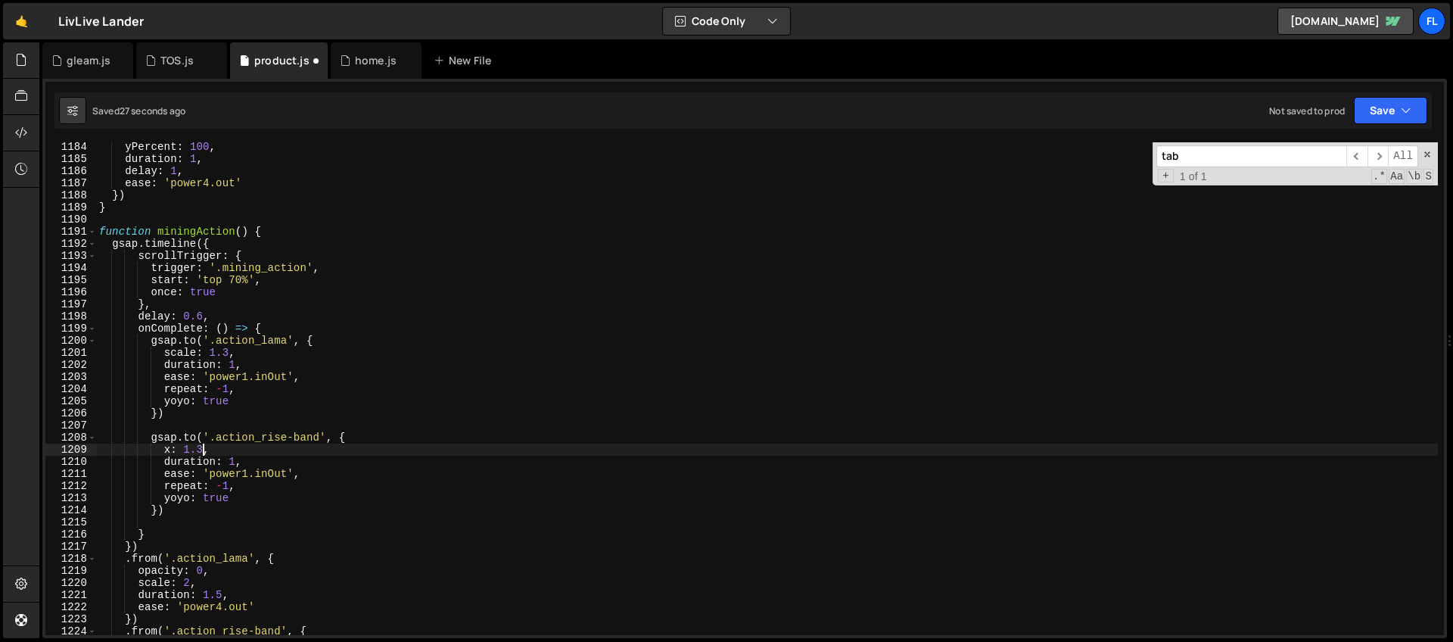
click at [201, 448] on div "yPercent : 100 , duration : 1 , delay : 1 , ease : 'power4.out' }) } function m…" at bounding box center [766, 399] width 1341 height 517
click at [217, 401] on div "yPercent : 100 , duration : 1 , delay : 1 , ease : 'power4.out' }) } function m…" at bounding box center [766, 399] width 1341 height 517
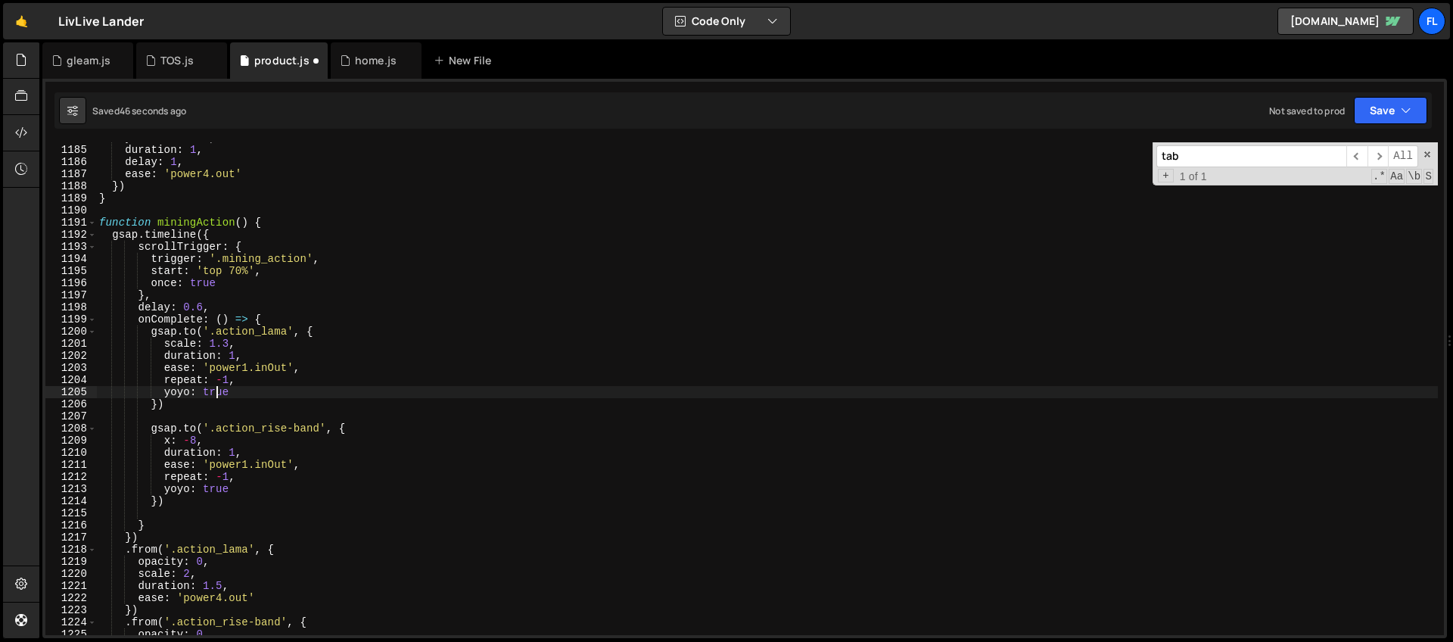
scroll to position [14346, 0]
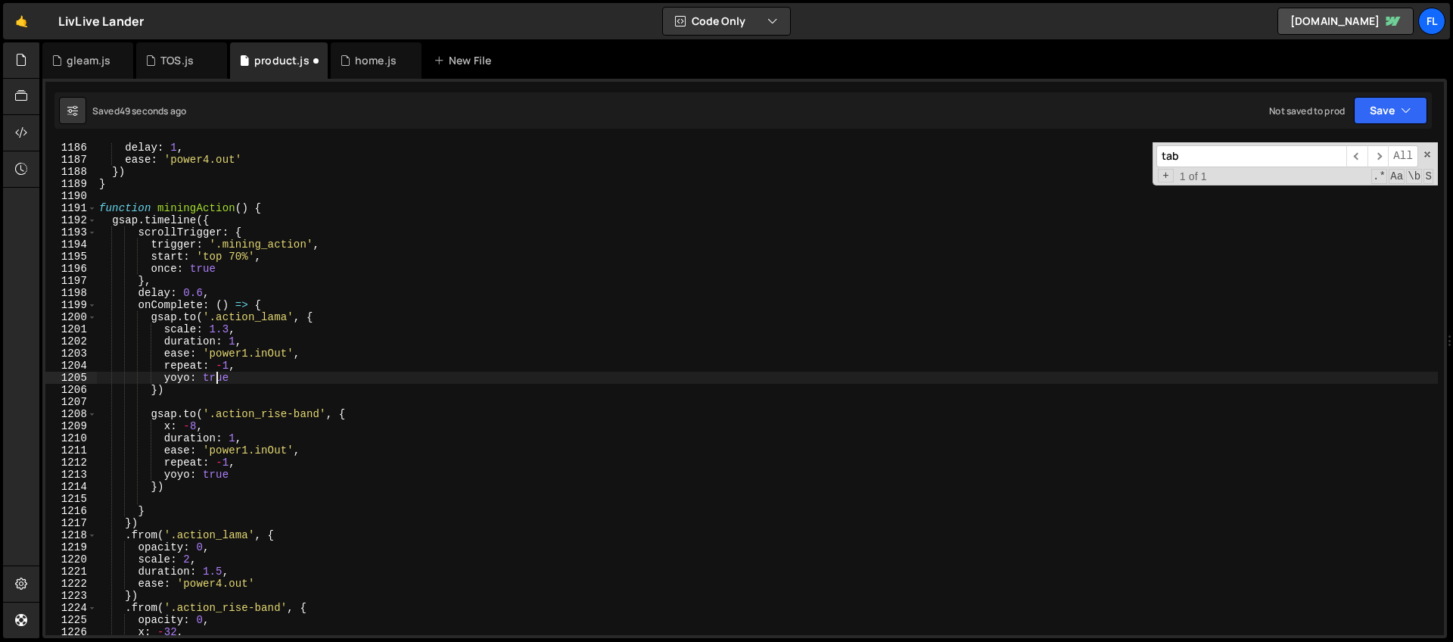
click at [358, 410] on div "delay : 1 , ease : 'power4.out' }) } function miningAction ( ) { gsap . timelin…" at bounding box center [766, 399] width 1341 height 517
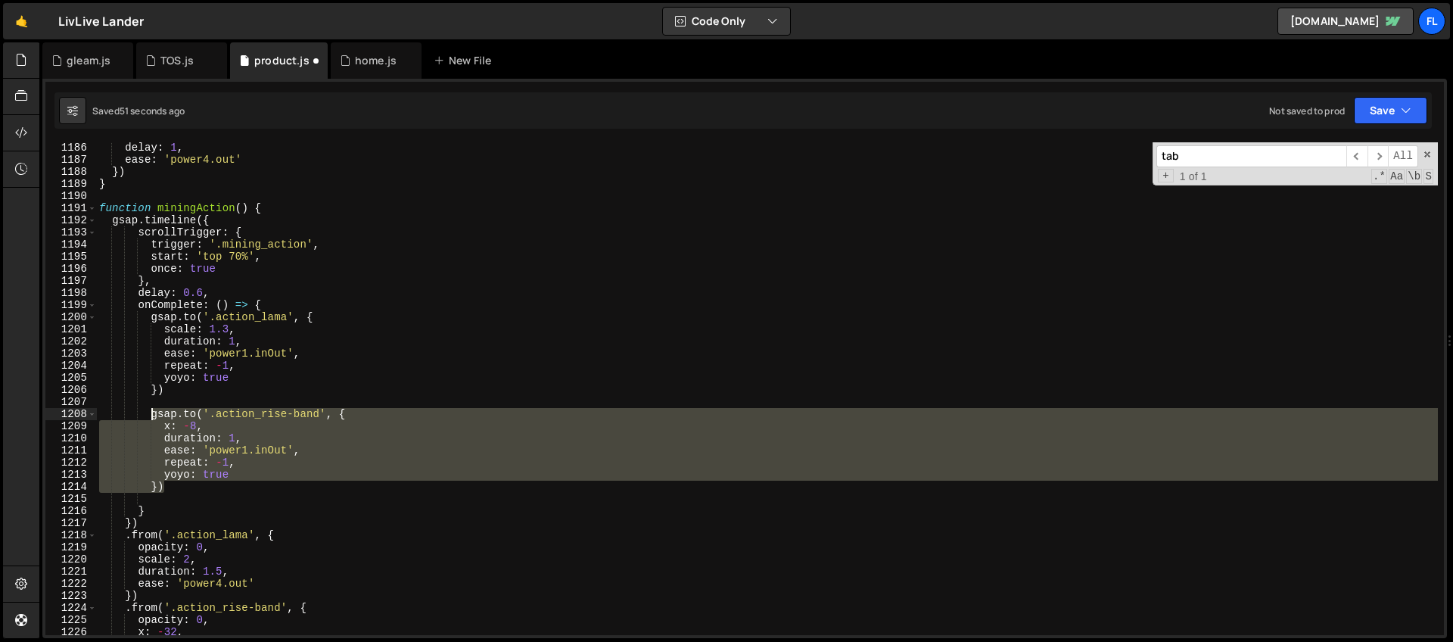
drag, startPoint x: 169, startPoint y: 487, endPoint x: 150, endPoint y: 415, distance: 74.5
click at [150, 415] on div "delay : 1 , ease : 'power4.out' }) } function miningAction ( ) { gsap . timelin…" at bounding box center [766, 399] width 1341 height 517
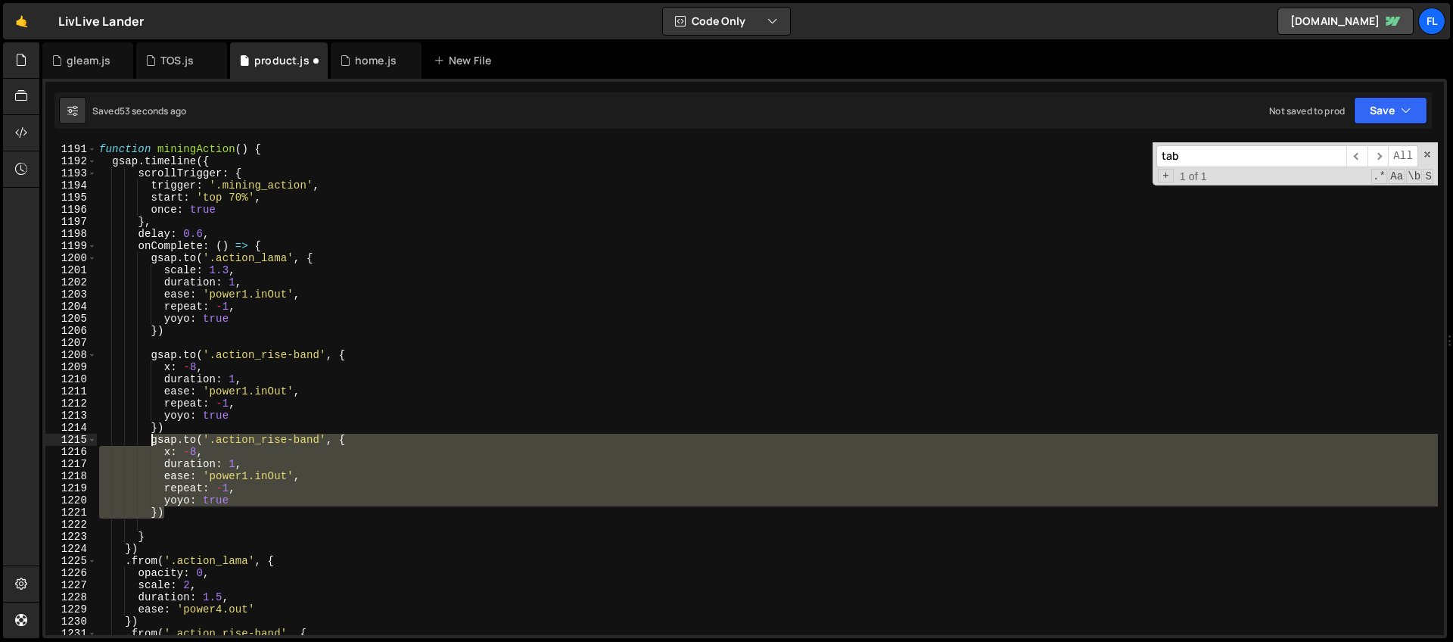
scroll to position [14405, 0]
click at [243, 461] on div "function miningAction ( ) { gsap . timeline ({ scrollTrigger : { trigger : '.mi…" at bounding box center [766, 388] width 1341 height 493
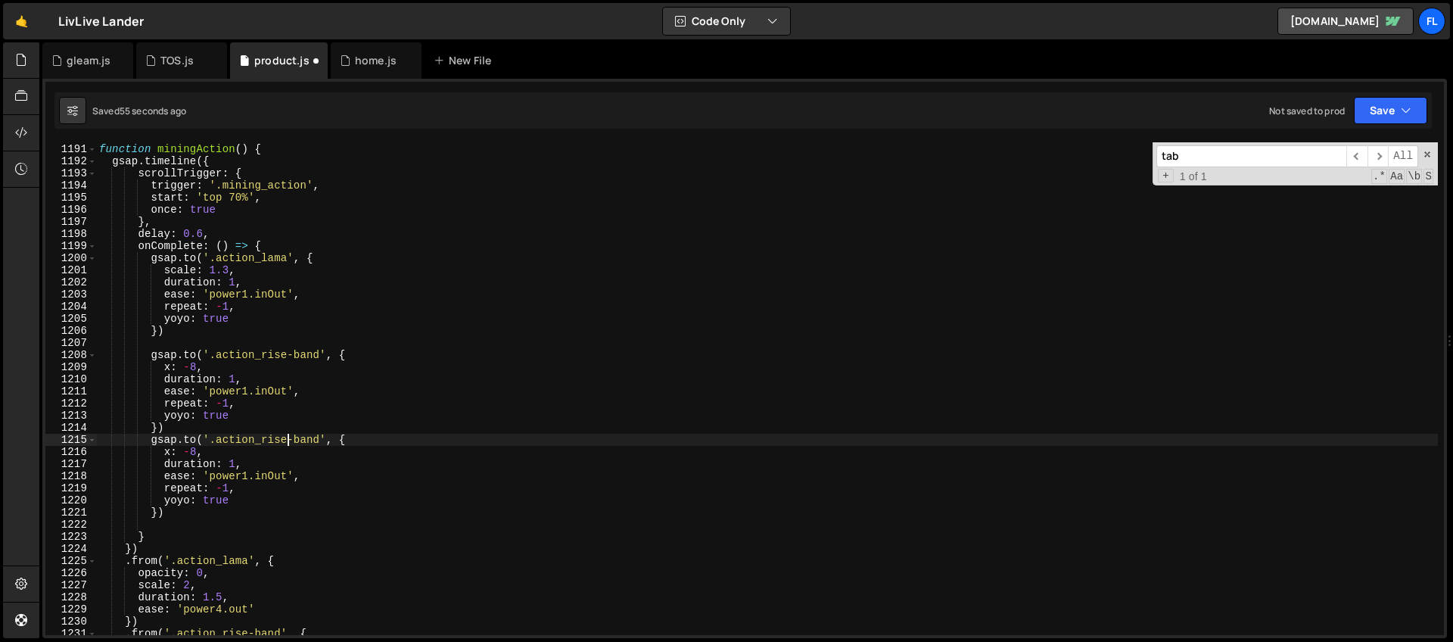
click at [286, 440] on div "function miningAction ( ) { gsap . timeline ({ scrollTrigger : { trigger : '.mi…" at bounding box center [766, 389] width 1341 height 517
click at [356, 330] on div "function miningAction ( ) { gsap . timeline ({ scrollTrigger : { trigger : '.mi…" at bounding box center [766, 389] width 1341 height 517
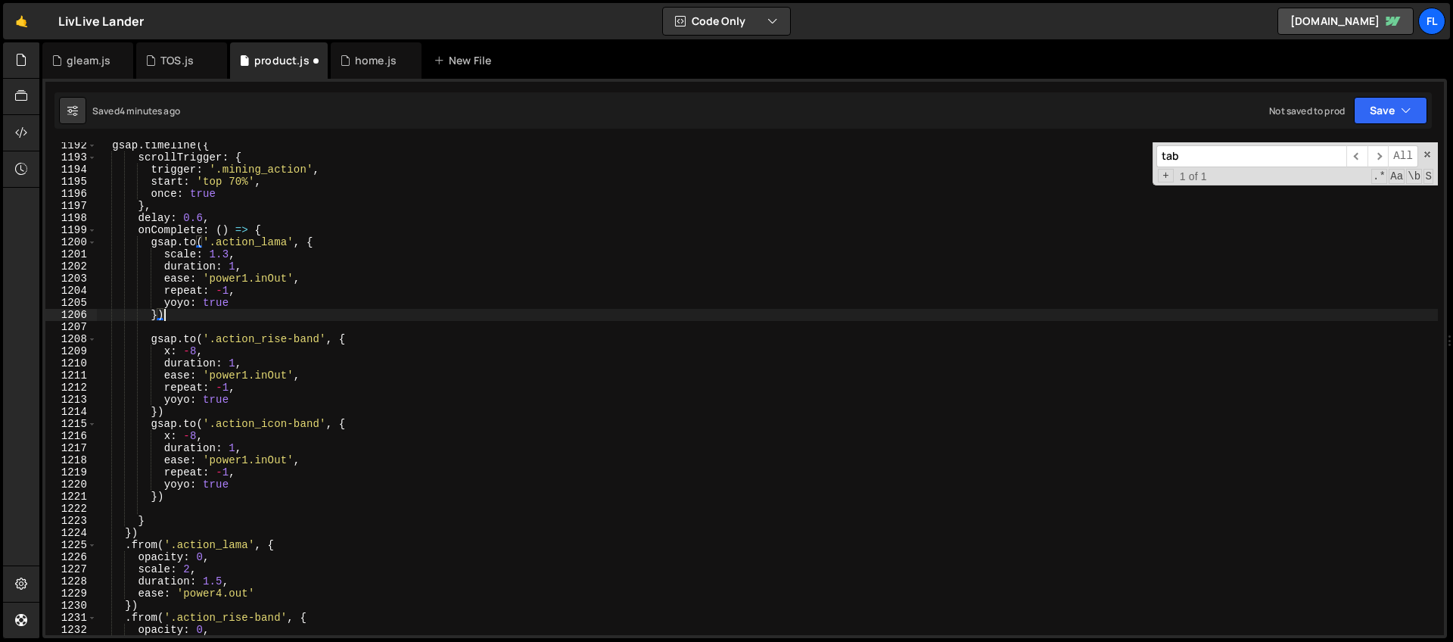
click at [358, 421] on div "gsap . timeline ({ scrollTrigger : { trigger : '.mining_action' , start : 'top …" at bounding box center [766, 397] width 1341 height 517
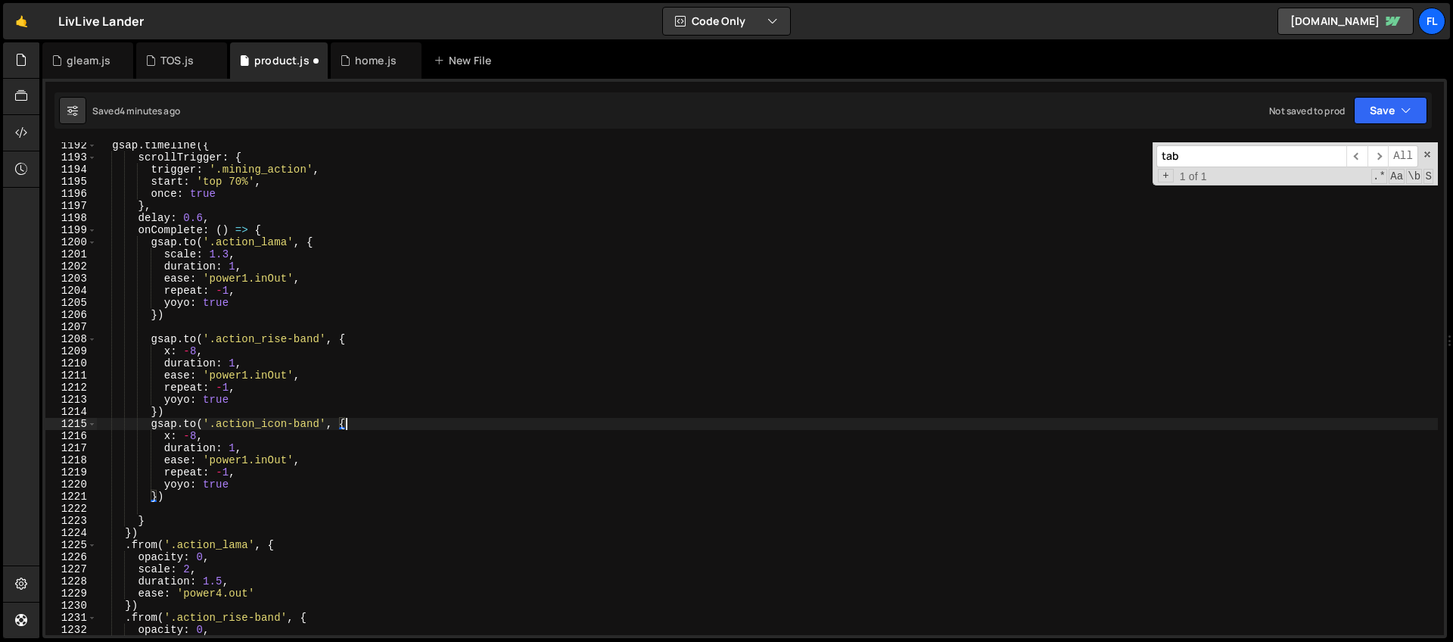
scroll to position [14486, 0]
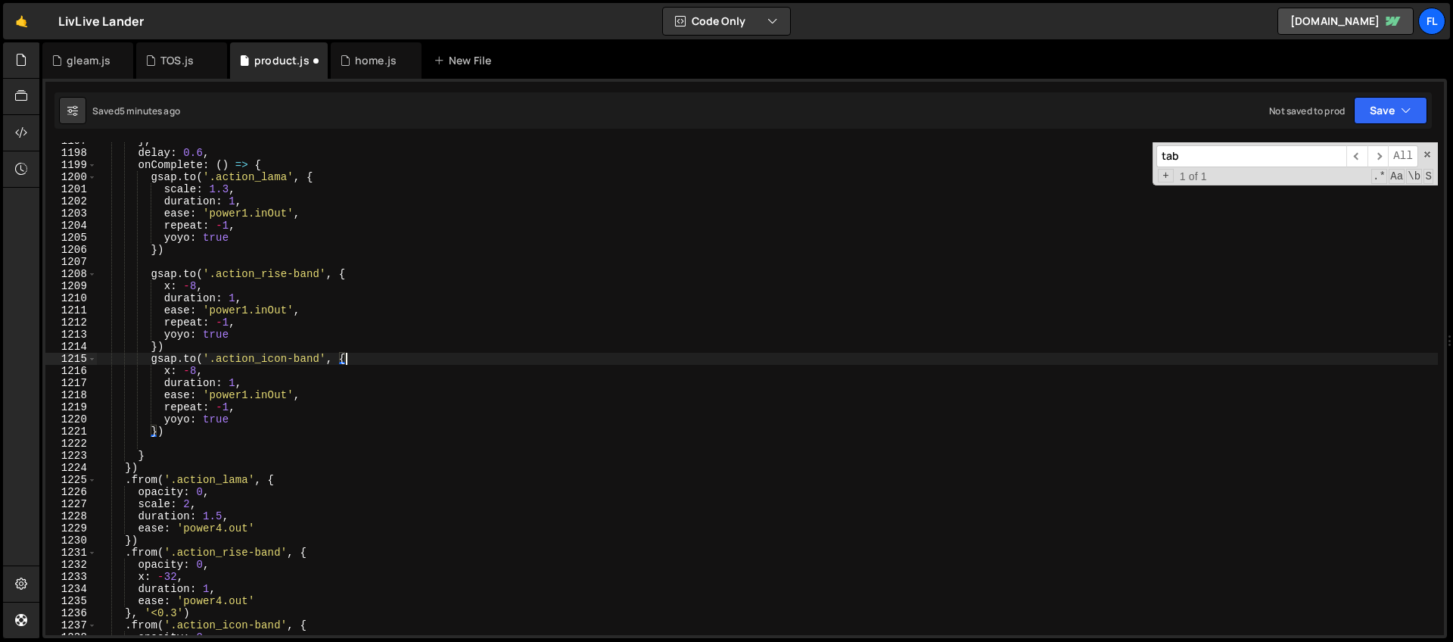
click at [365, 356] on div "} , delay : 0.6 , onComplete : ( ) => { gsap . to ( '.action_lama' , { scale : …" at bounding box center [766, 393] width 1341 height 517
click at [319, 374] on div "} , delay : 0.6 , onComplete : ( ) => { gsap . to ( '.action_lama' , { scale : …" at bounding box center [766, 393] width 1341 height 517
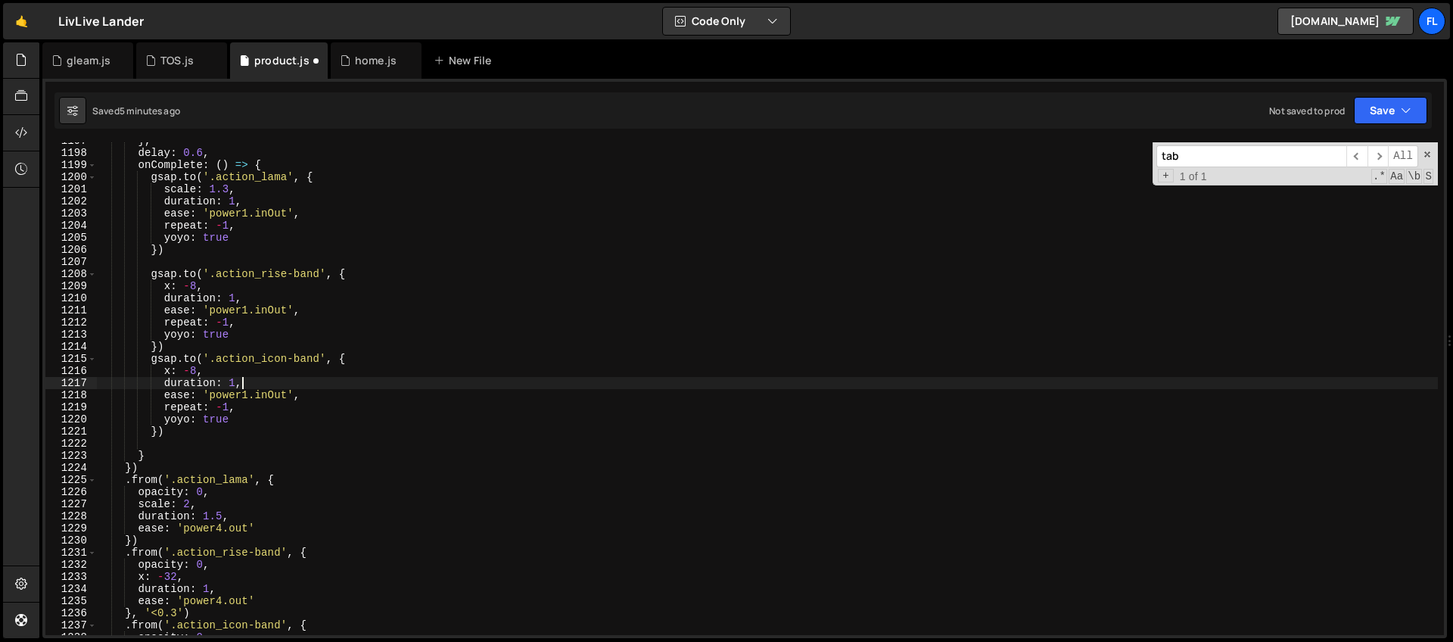
click at [352, 386] on div "} , delay : 0.6 , onComplete : ( ) => { gsap . to ( '.action_lama' , { scale : …" at bounding box center [766, 393] width 1341 height 517
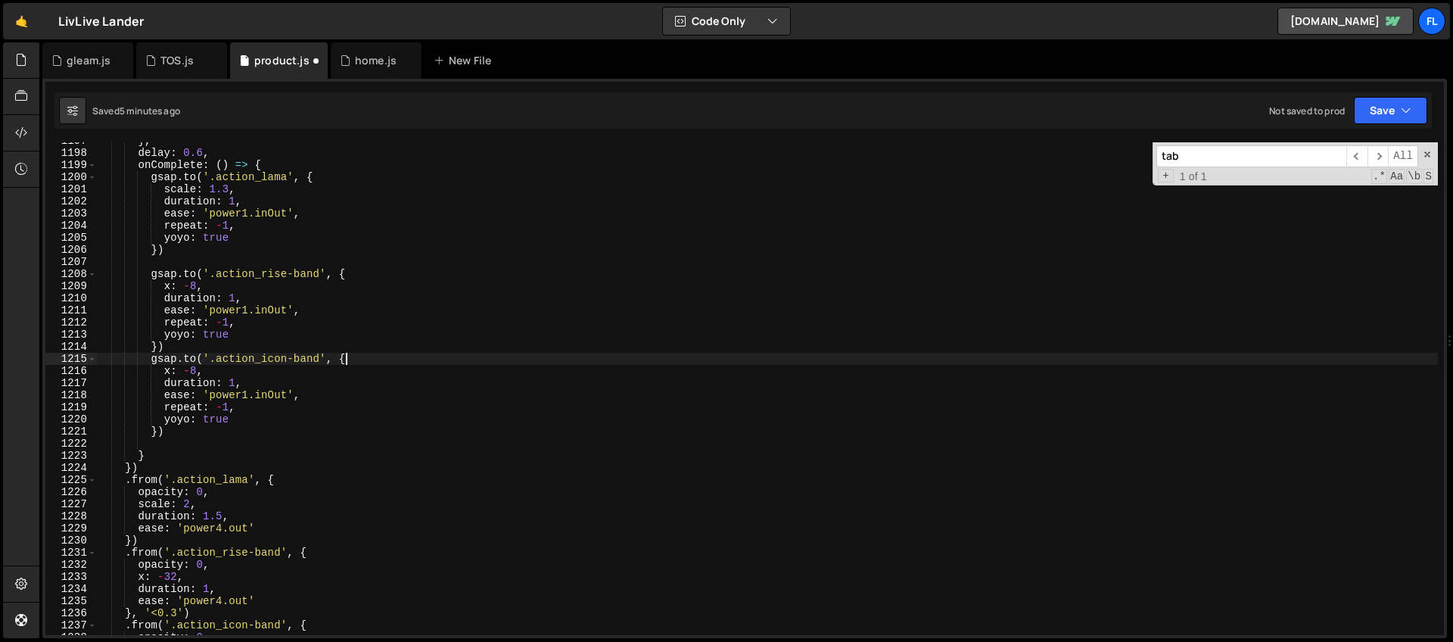
click at [362, 356] on div "} , delay : 0.6 , onComplete : ( ) => { gsap . to ( '.action_lama' , { scale : …" at bounding box center [766, 393] width 1341 height 517
click at [189, 431] on div "} , delay : 0.6 , onComplete : ( ) => { gsap . to ( '.action_lama' , { scale : …" at bounding box center [766, 393] width 1341 height 517
type textarea "})"
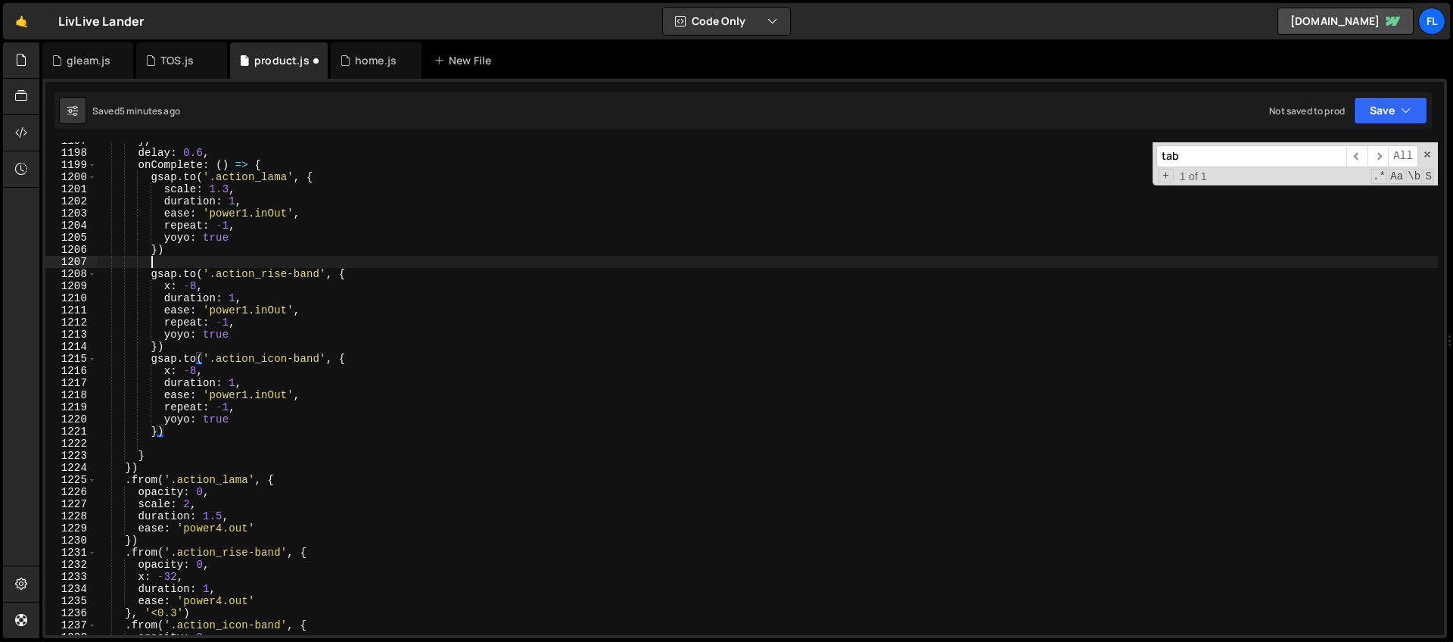
click at [154, 258] on div "} , delay : 0.6 , onComplete : ( ) => { gsap . to ( '.action_lama' , { scale : …" at bounding box center [766, 393] width 1341 height 517
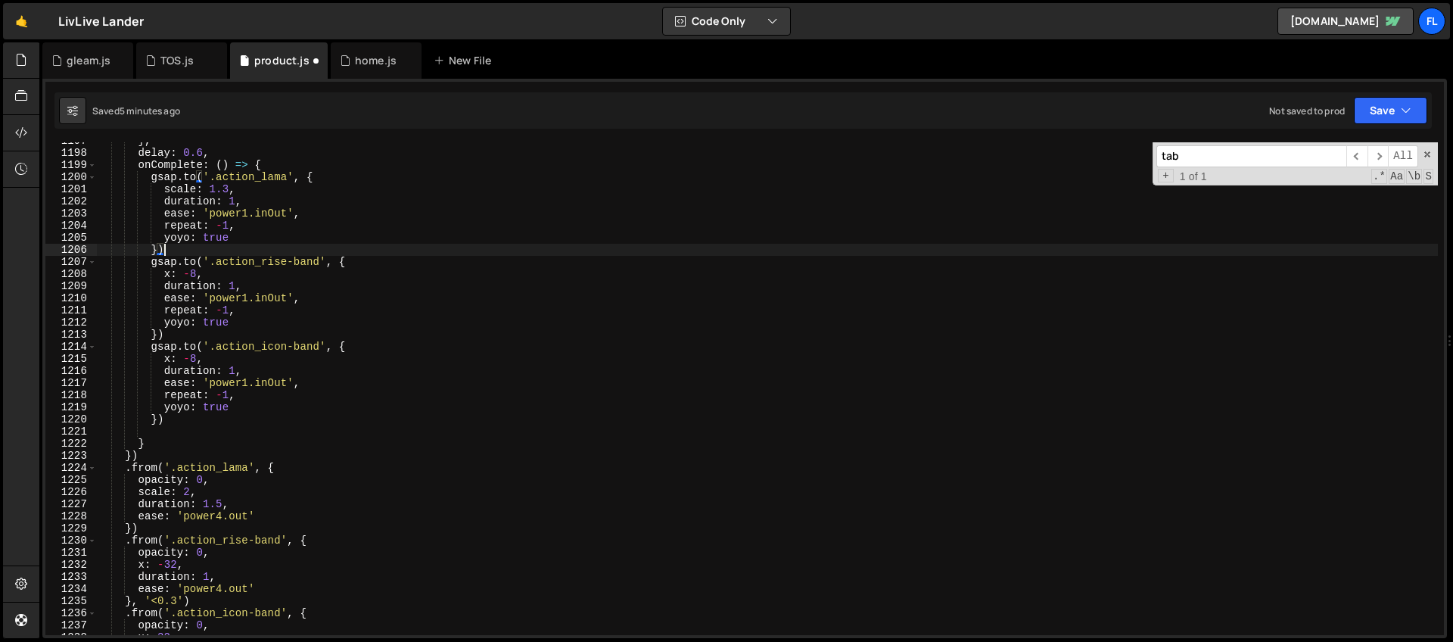
click at [366, 349] on div "} , delay : 0.6 , onComplete : ( ) => { gsap . to ( '.action_lama' , { scale : …" at bounding box center [766, 393] width 1341 height 517
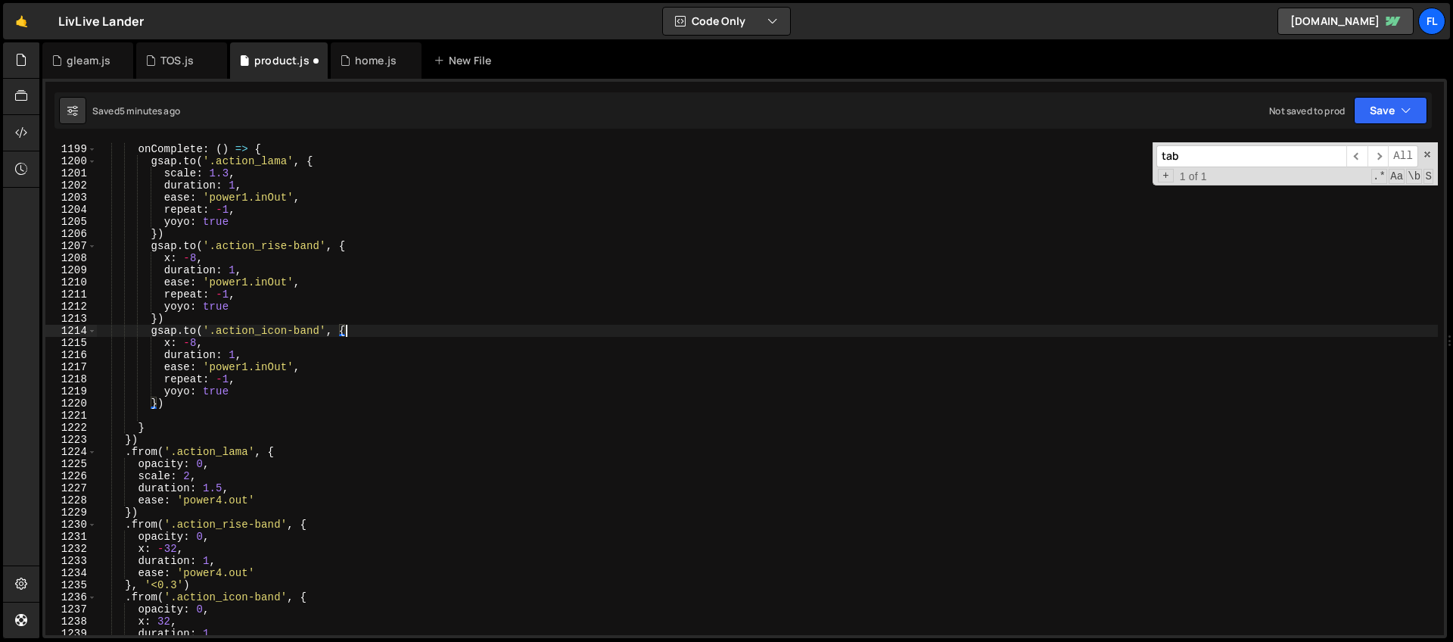
scroll to position [14591, 0]
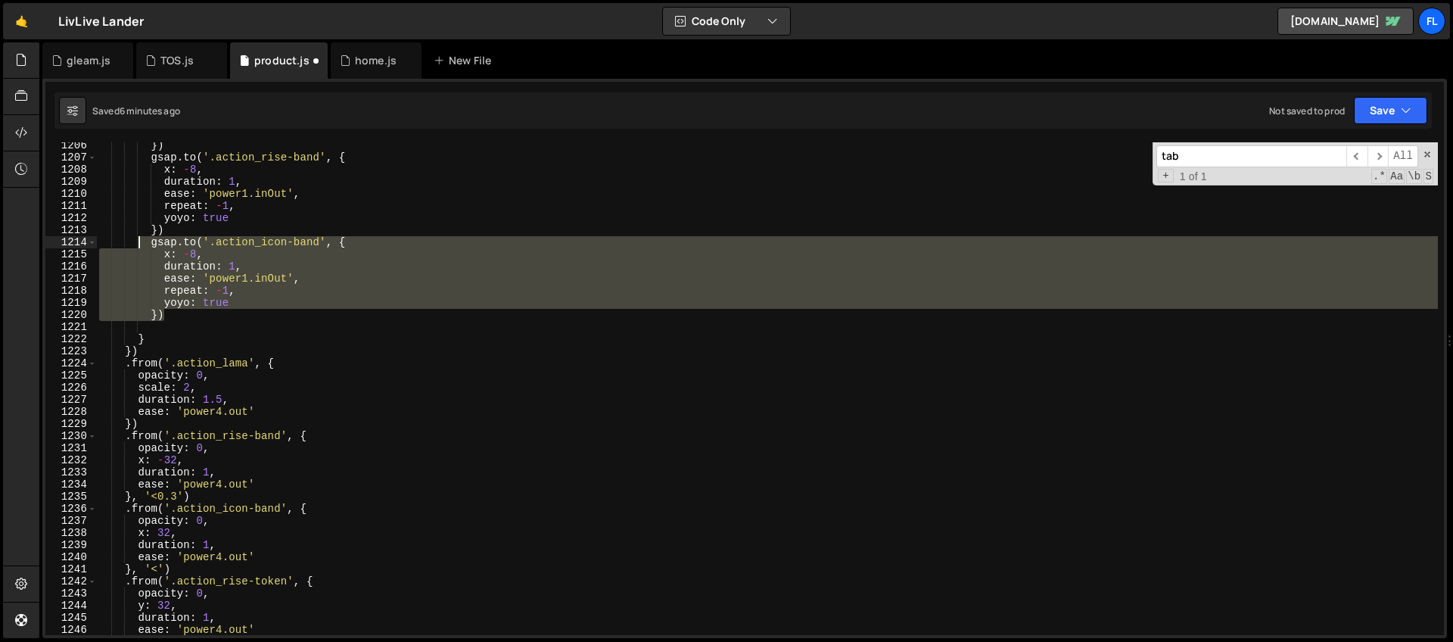
drag, startPoint x: 194, startPoint y: 316, endPoint x: 141, endPoint y: 244, distance: 89.1
click at [141, 244] on div "}) gsap . to ( '.action_rise-band' , { x : - 8 , duration : 1 , ease : 'power1.…" at bounding box center [766, 397] width 1341 height 517
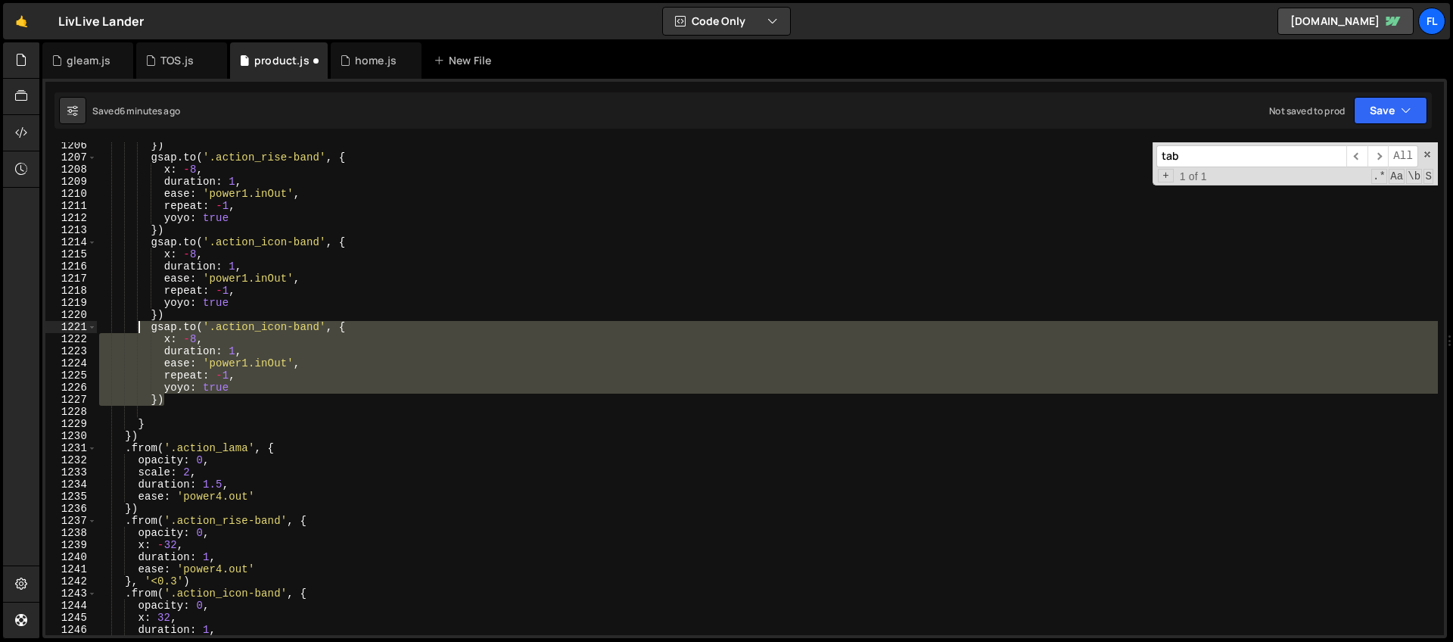
click at [233, 403] on div "}) gsap . to ( '.action_rise-band' , { x : - 8 , duration : 1 , ease : 'power1.…" at bounding box center [766, 388] width 1341 height 493
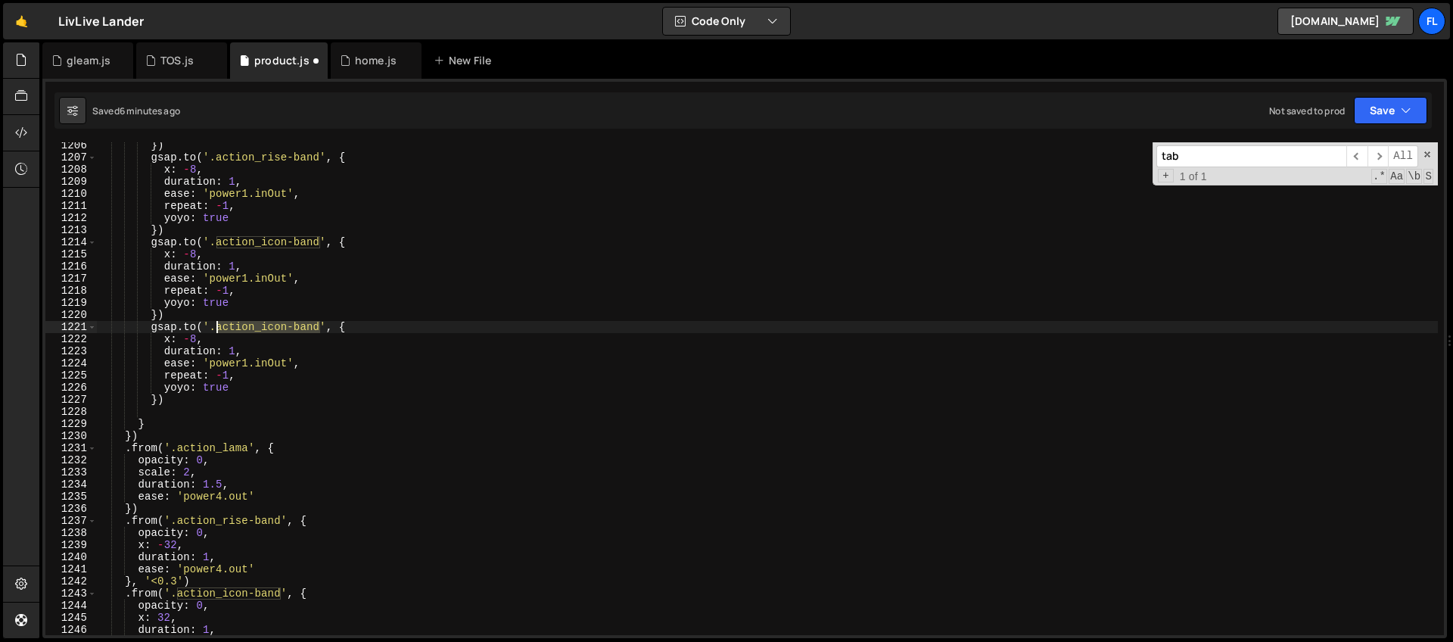
drag, startPoint x: 320, startPoint y: 325, endPoint x: 216, endPoint y: 327, distance: 103.7
click at [216, 327] on div "}) gsap . to ( '.action_rise-band' , { x : - 8 , duration : 1 , ease : 'power1.…" at bounding box center [766, 397] width 1341 height 517
paste textarea "token"
click at [170, 335] on div "}) gsap . to ( '.action_rise-band' , { x : - 8 , duration : 1 , ease : 'power1.…" at bounding box center [766, 397] width 1341 height 517
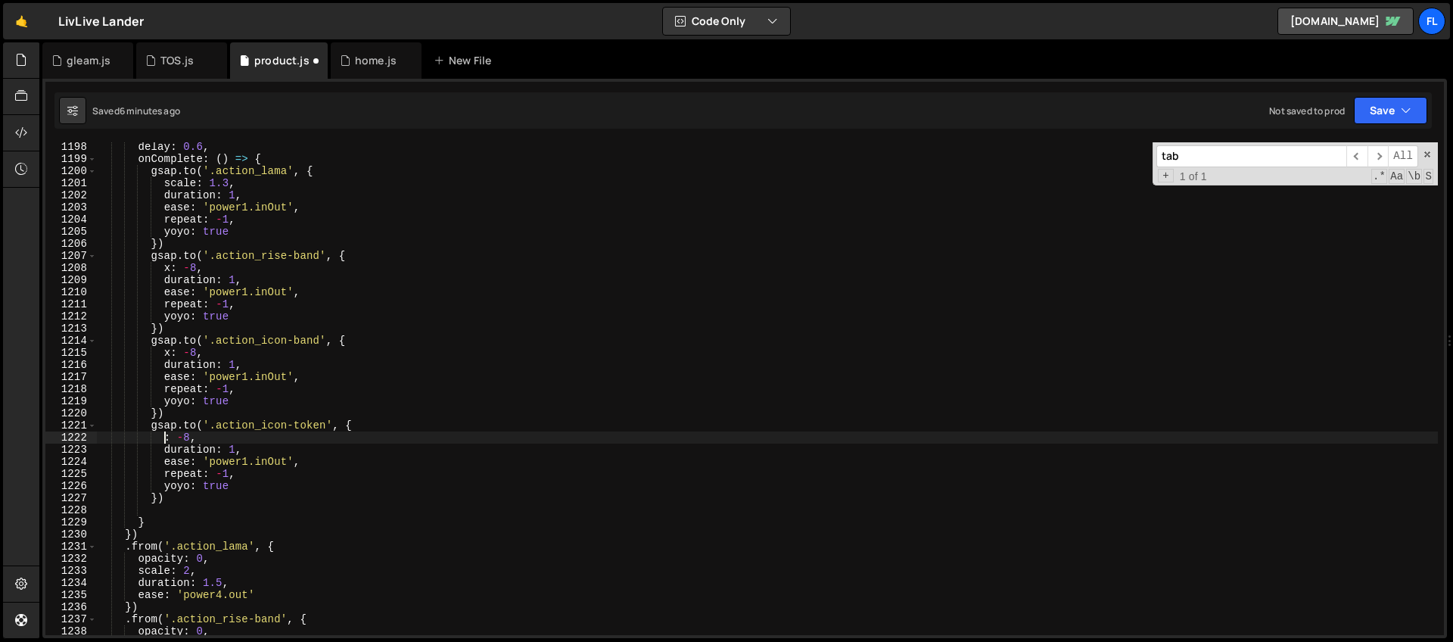
scroll to position [0, 5]
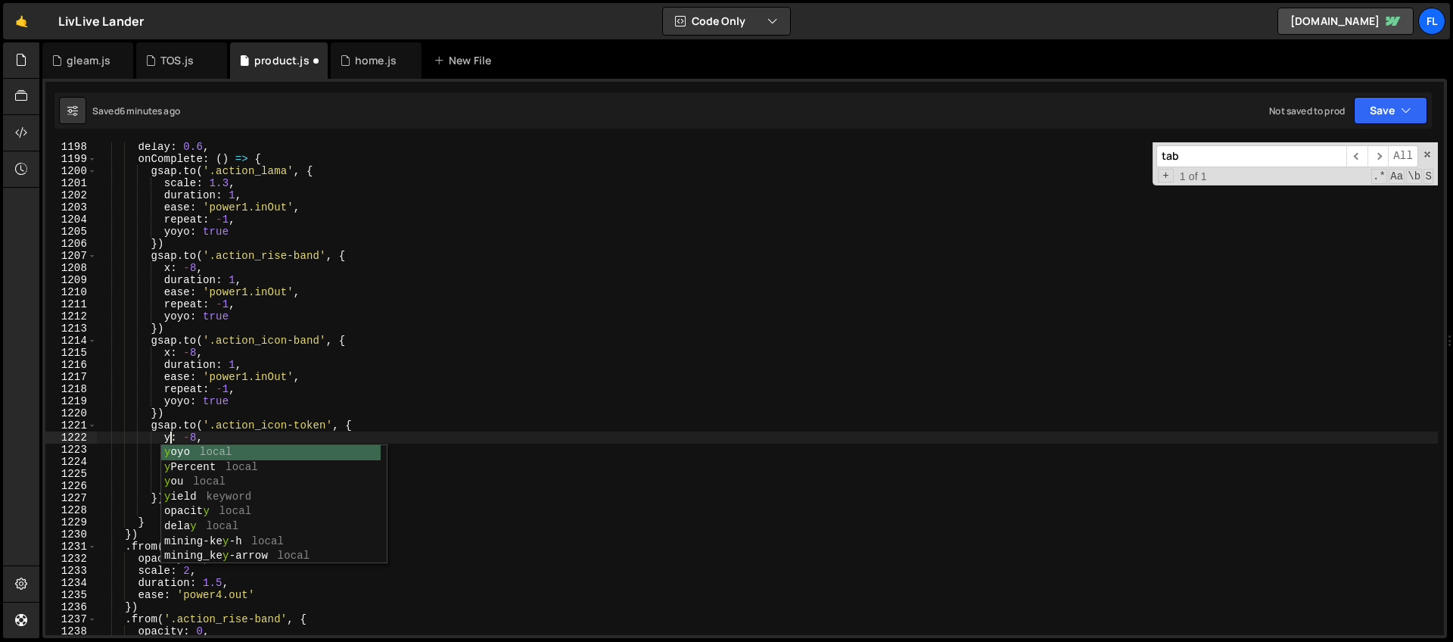
click at [197, 410] on div "delay : 0.6 , onComplete : ( ) => { gsap . to ( '.action_lama' , { scale : 1.3 …" at bounding box center [766, 399] width 1341 height 517
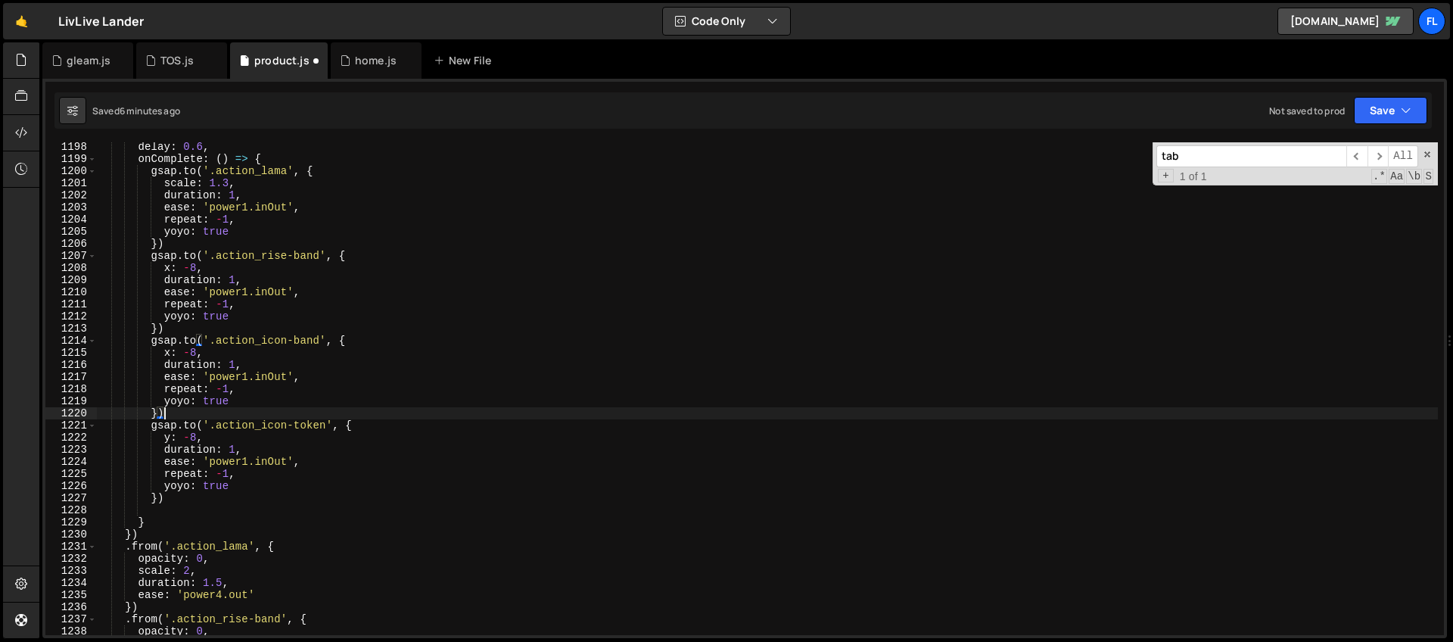
click at [369, 421] on div "delay : 0.6 , onComplete : ( ) => { gsap . to ( '.action_lama' , { scale : 1.3 …" at bounding box center [766, 399] width 1341 height 517
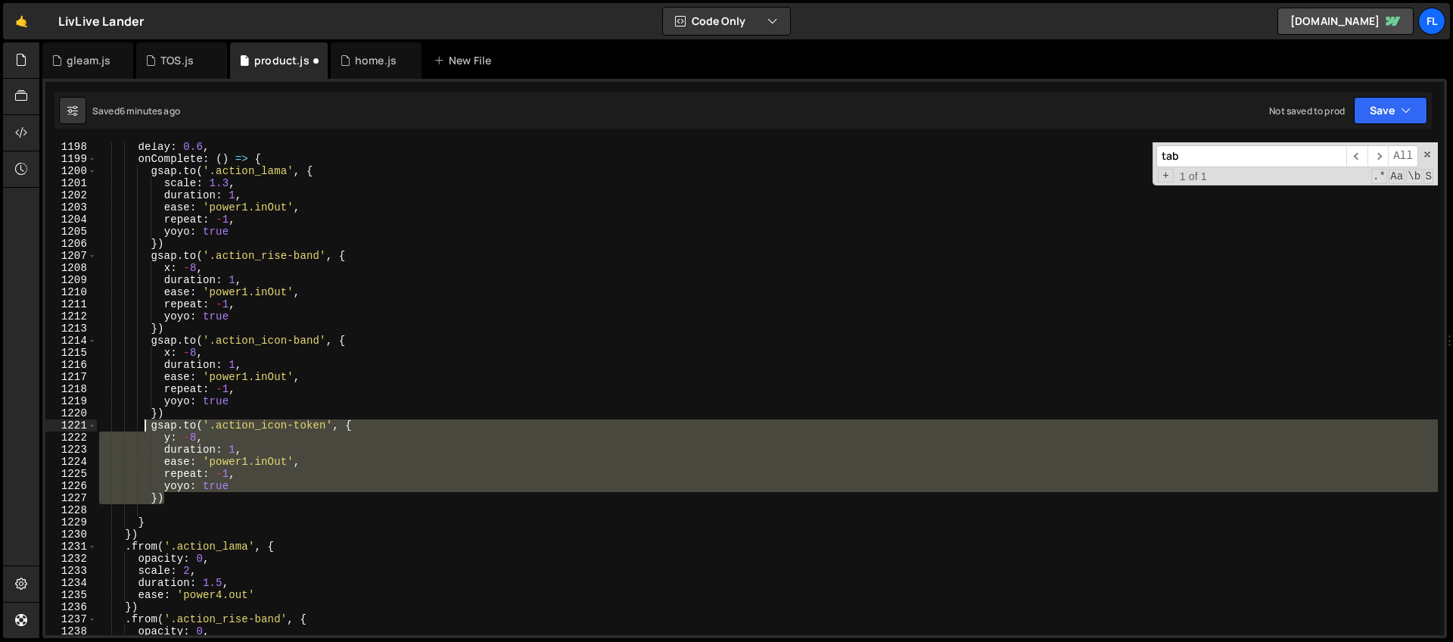
drag, startPoint x: 171, startPoint y: 499, endPoint x: 146, endPoint y: 428, distance: 74.7
click at [146, 428] on div "delay : 0.6 , onComplete : ( ) => { gsap . to ( '.action_lama' , { scale : 1.3 …" at bounding box center [766, 399] width 1341 height 517
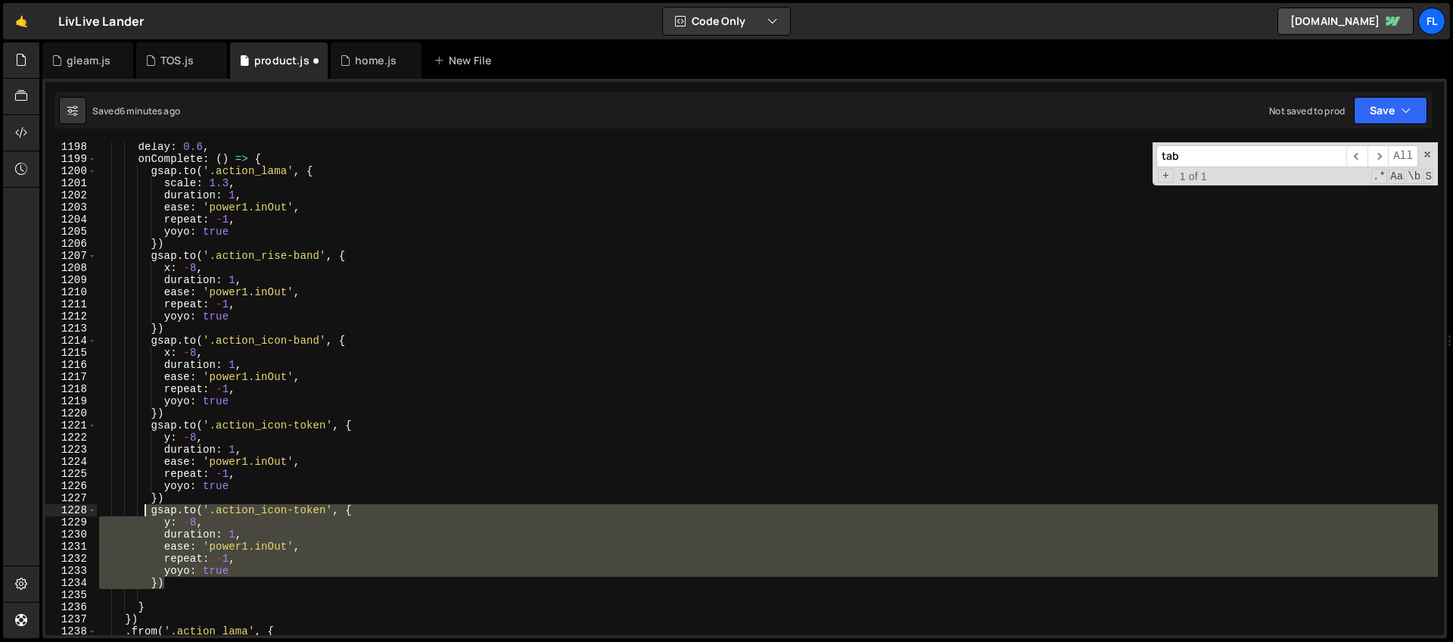
click at [287, 512] on div "delay : 0.6 , onComplete : ( ) => { gsap . to ( '.action_lama' , { scale : 1.3 …" at bounding box center [766, 388] width 1341 height 493
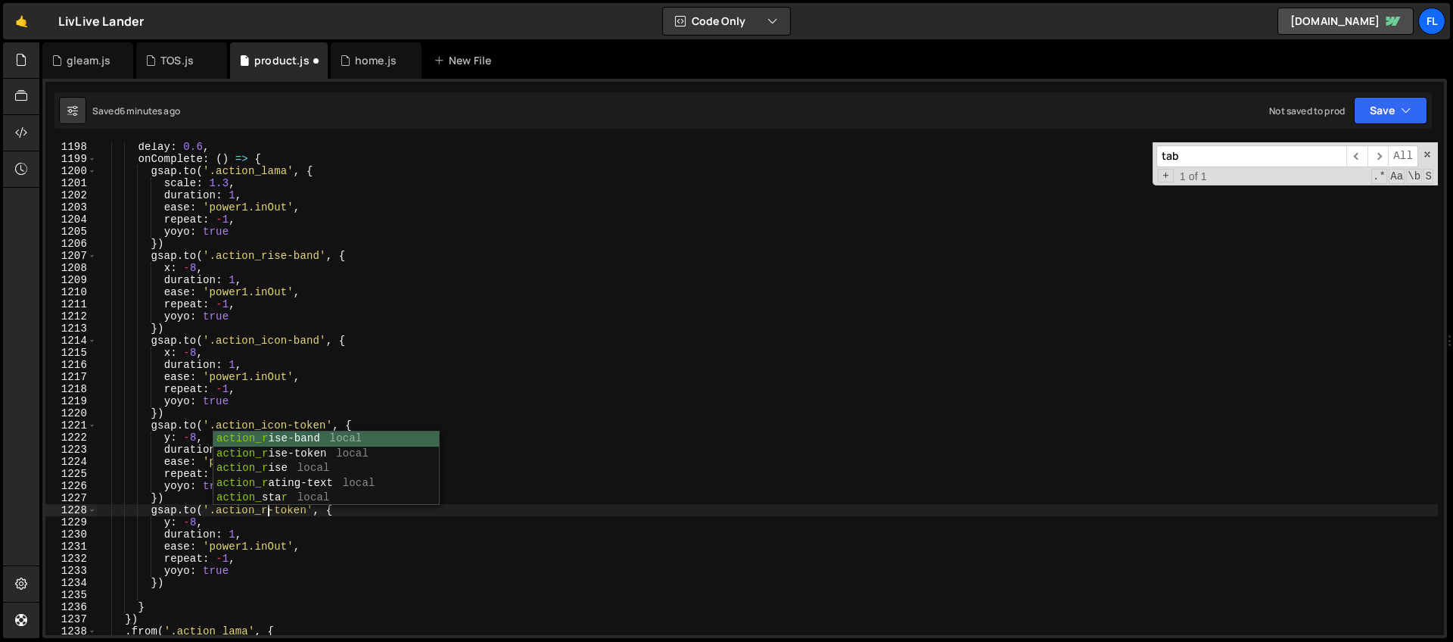
scroll to position [0, 13]
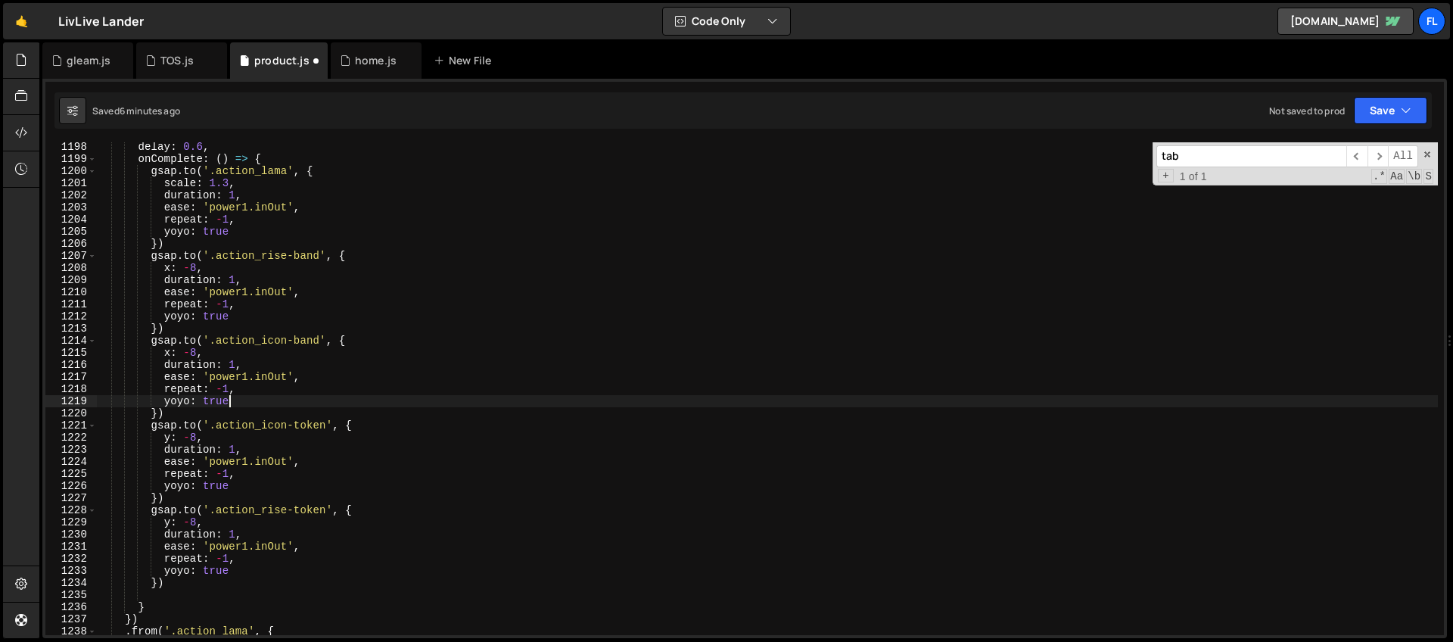
click at [294, 407] on div "delay : 0.6 , onComplete : ( ) => { gsap . to ( '.action_lama' , { scale : 1.3 …" at bounding box center [766, 399] width 1341 height 517
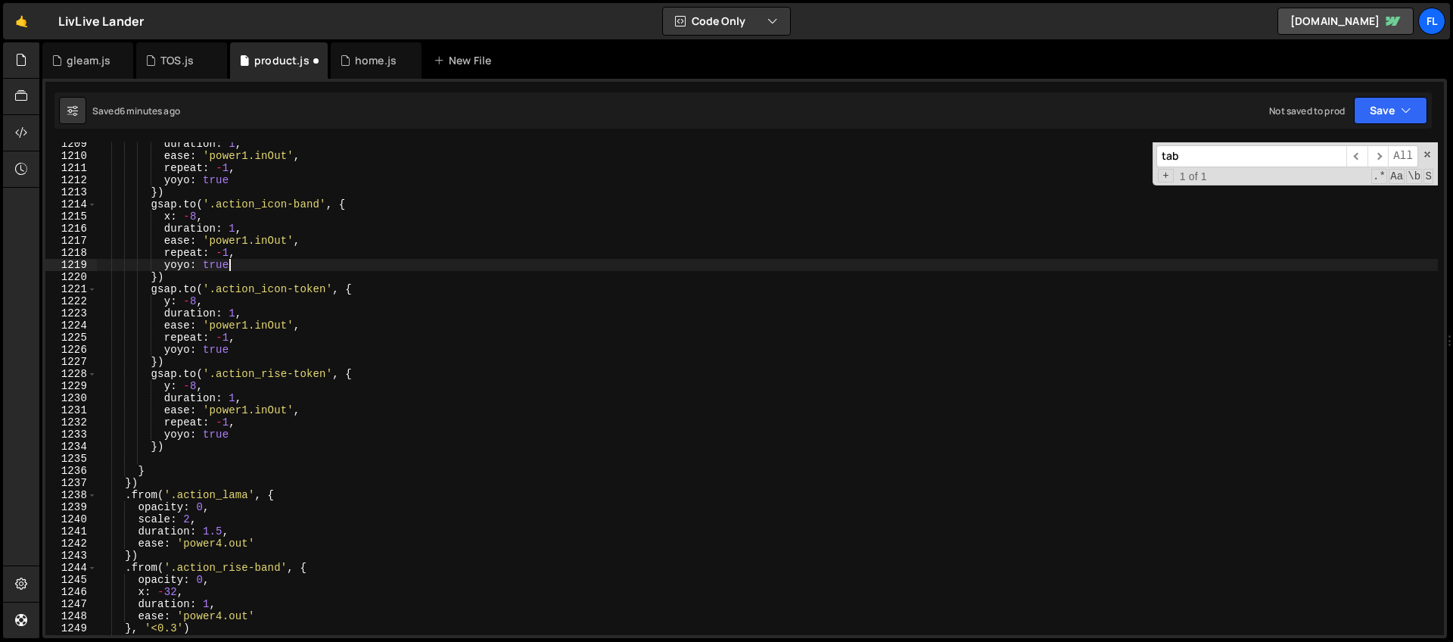
scroll to position [14628, 0]
click at [189, 387] on div "duration : 1 , ease : 'power1.inOut' , repeat : - 1 , yoyo : true }) gsap . to …" at bounding box center [766, 396] width 1341 height 517
click at [189, 297] on div "duration : 1 , ease : 'power1.inOut' , repeat : - 1 , yoyo : true }) gsap . to …" at bounding box center [766, 396] width 1341 height 517
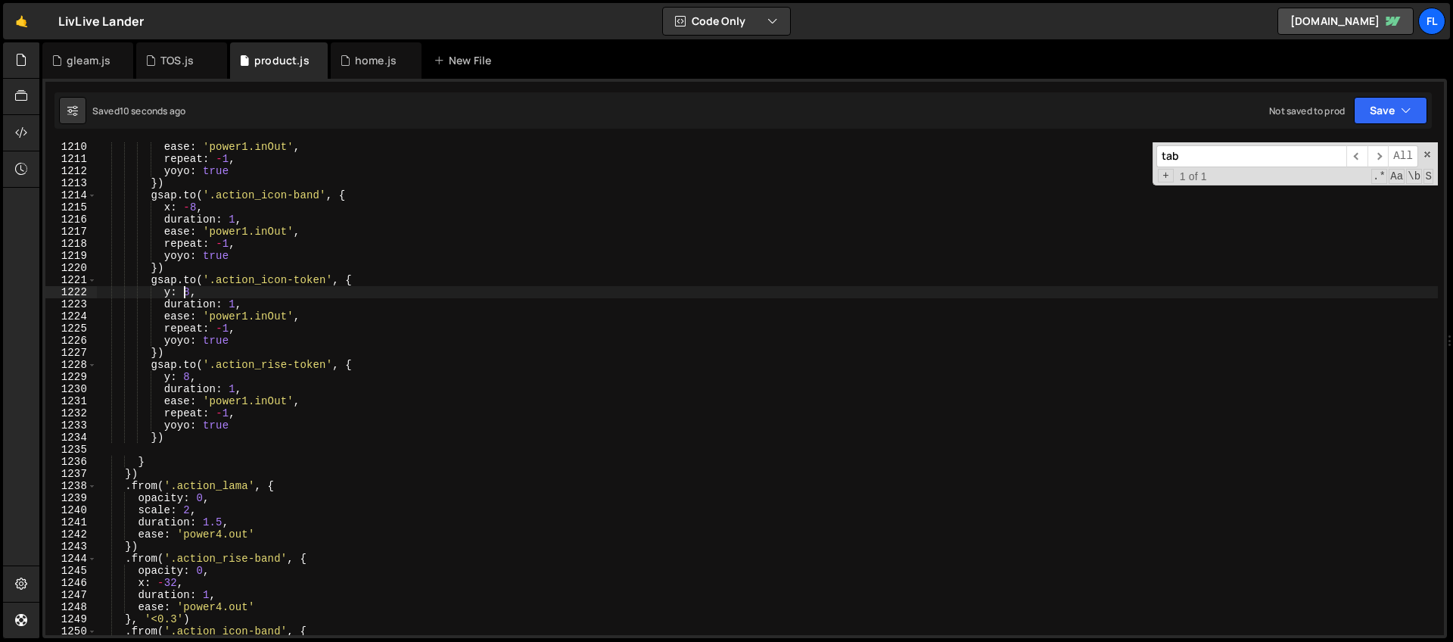
click at [368, 365] on div "ease : 'power1.inOut' , repeat : - 1 , yoyo : true }) gsap . to ( '.action_icon…" at bounding box center [766, 399] width 1341 height 517
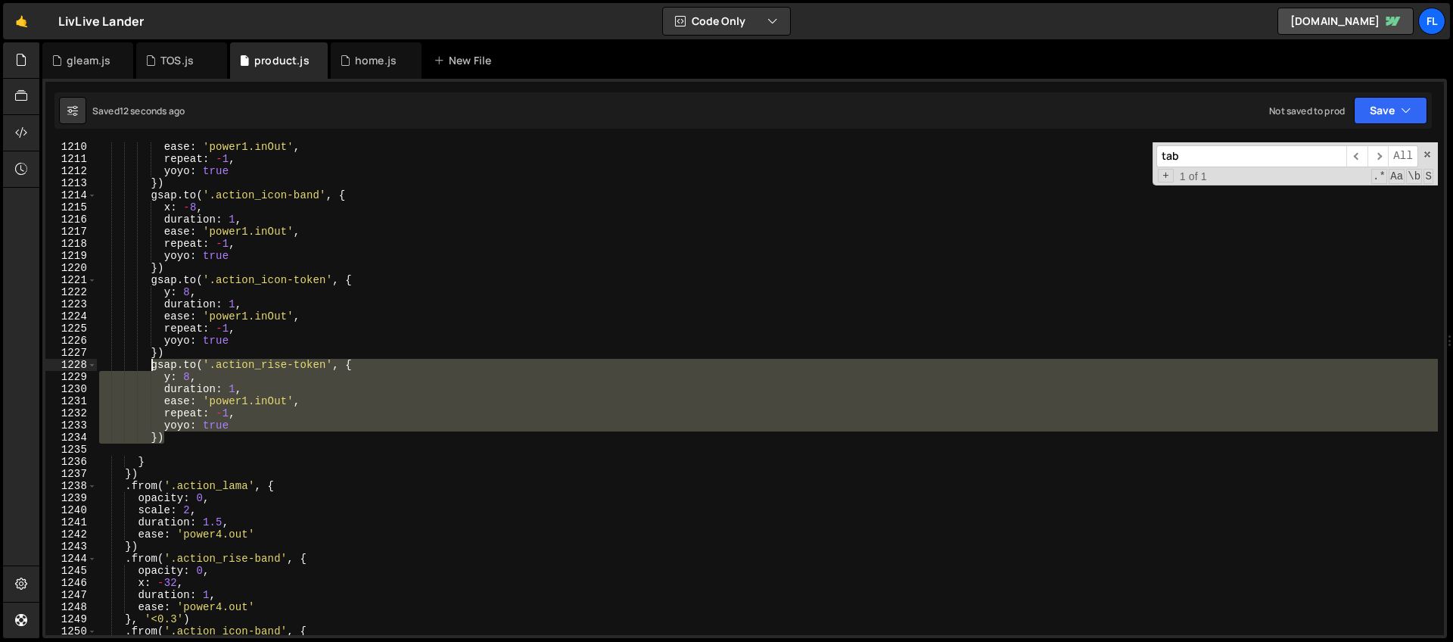
drag, startPoint x: 172, startPoint y: 438, endPoint x: 148, endPoint y: 369, distance: 72.7
click at [148, 369] on div "ease : 'power1.inOut' , repeat : - 1 , yoyo : true }) gsap . to ( '.action_icon…" at bounding box center [766, 399] width 1341 height 517
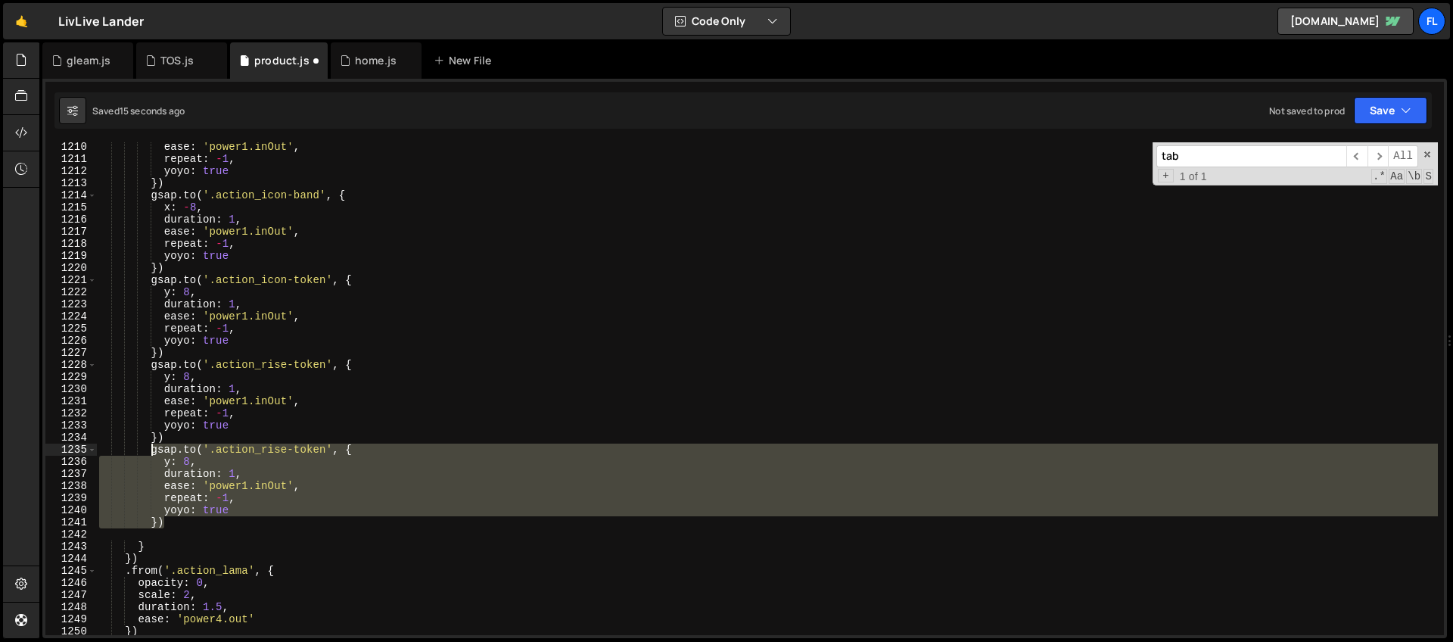
click at [345, 467] on div "ease : 'power1.inOut' , repeat : - 1 , yoyo : true }) gsap . to ( '.action_icon…" at bounding box center [766, 388] width 1341 height 493
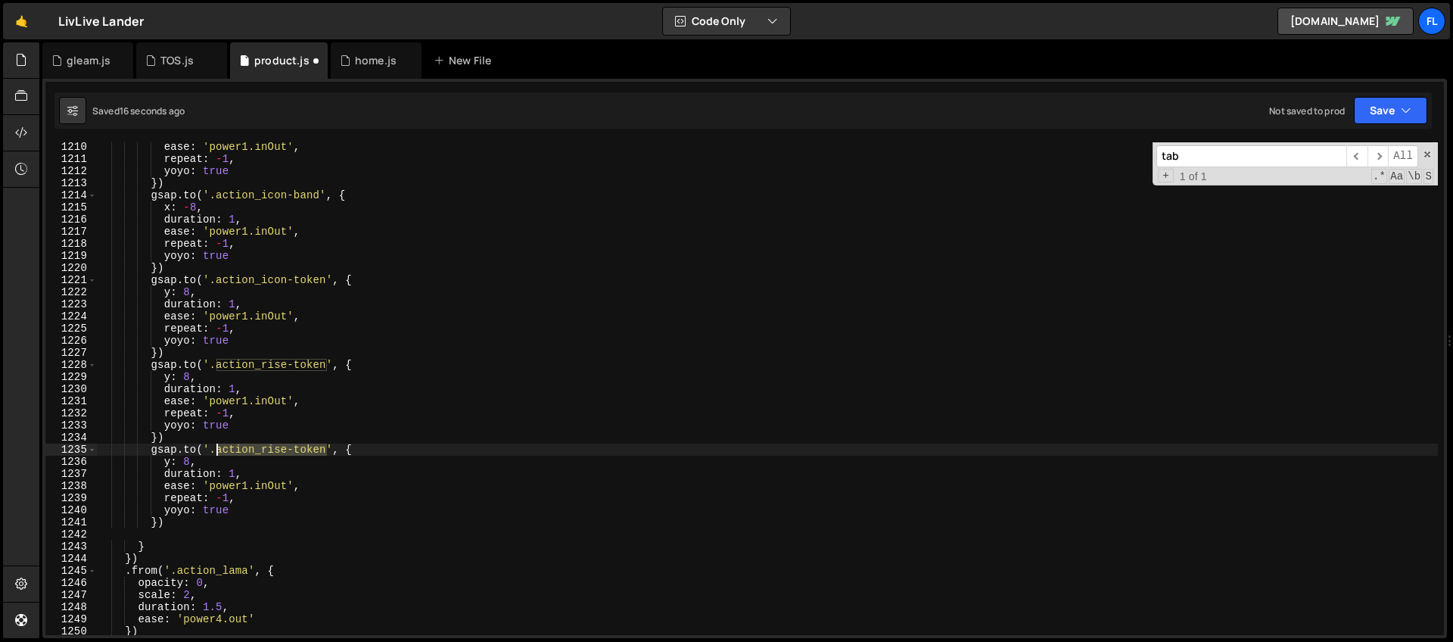
drag, startPoint x: 326, startPoint y: 449, endPoint x: 218, endPoint y: 452, distance: 108.2
click at [218, 452] on div "ease : 'power1.inOut' , repeat : - 1 , yoyo : true }) gsap . to ( '.action_icon…" at bounding box center [766, 399] width 1341 height 517
paste textarea
click at [349, 442] on div "ease : 'power1.inOut' , repeat : - 1 , yoyo : true }) gsap . to ( '.action_icon…" at bounding box center [766, 399] width 1341 height 517
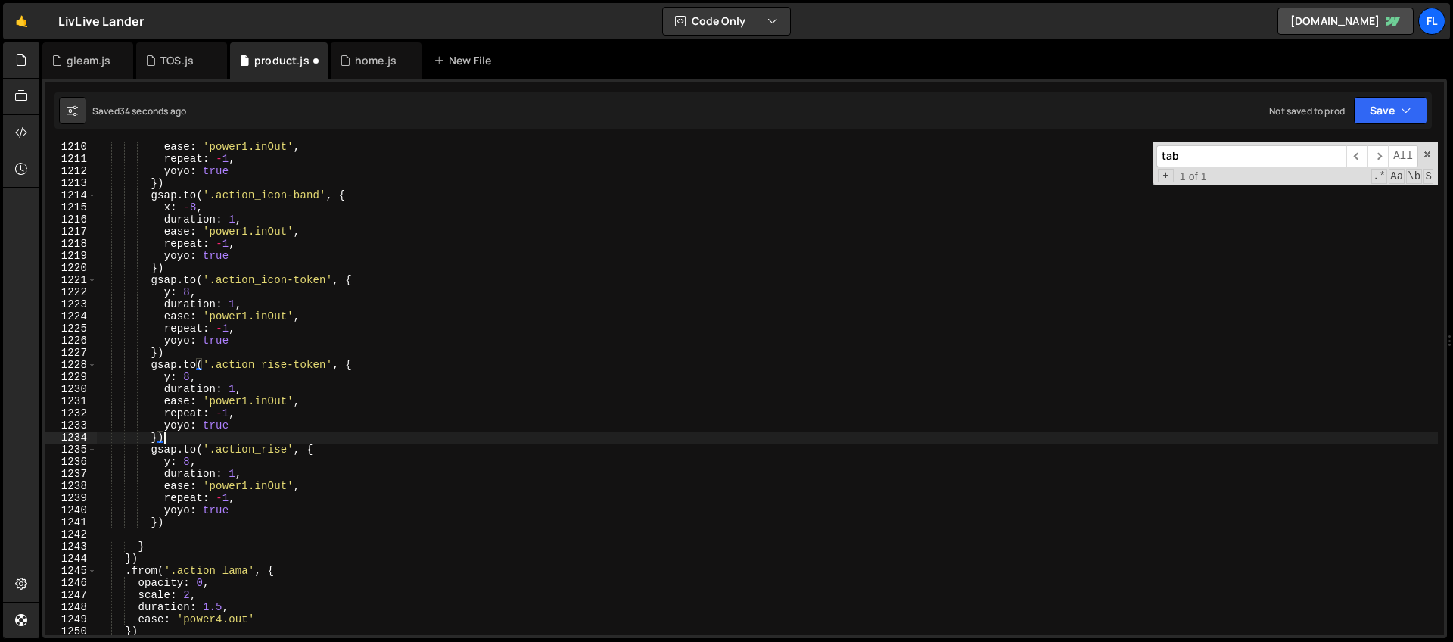
click at [289, 448] on div "ease : 'power1.inOut' , repeat : - 1 , yoyo : true }) gsap . to ( '.action_icon…" at bounding box center [766, 399] width 1341 height 517
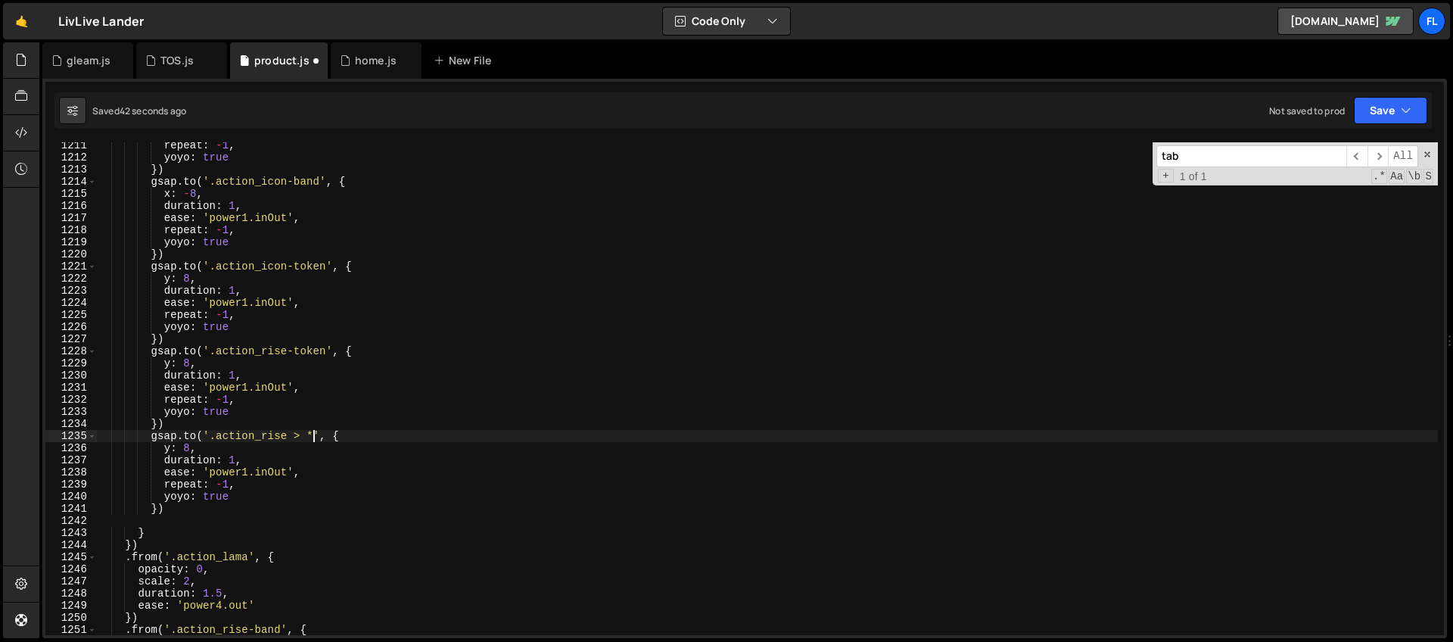
click at [215, 440] on div "repeat : - 1 , yoyo : true }) gsap . to ( '.action_icon-band' , { x : - 8 , dur…" at bounding box center [766, 397] width 1341 height 517
click at [219, 449] on div "repeat : - 1 , yoyo : true }) gsap . to ( '.action_icon-band' , { x : - 8 , dur…" at bounding box center [766, 397] width 1341 height 517
click at [191, 446] on div "repeat : - 1 , yoyo : true }) gsap . to ( '.action_icon-band' , { x : - 8 , dur…" at bounding box center [766, 397] width 1341 height 517
click at [277, 411] on div "repeat : - 1 , yoyo : true }) gsap . to ( '.action_icon-band' , { x : - 8 , dur…" at bounding box center [766, 397] width 1341 height 517
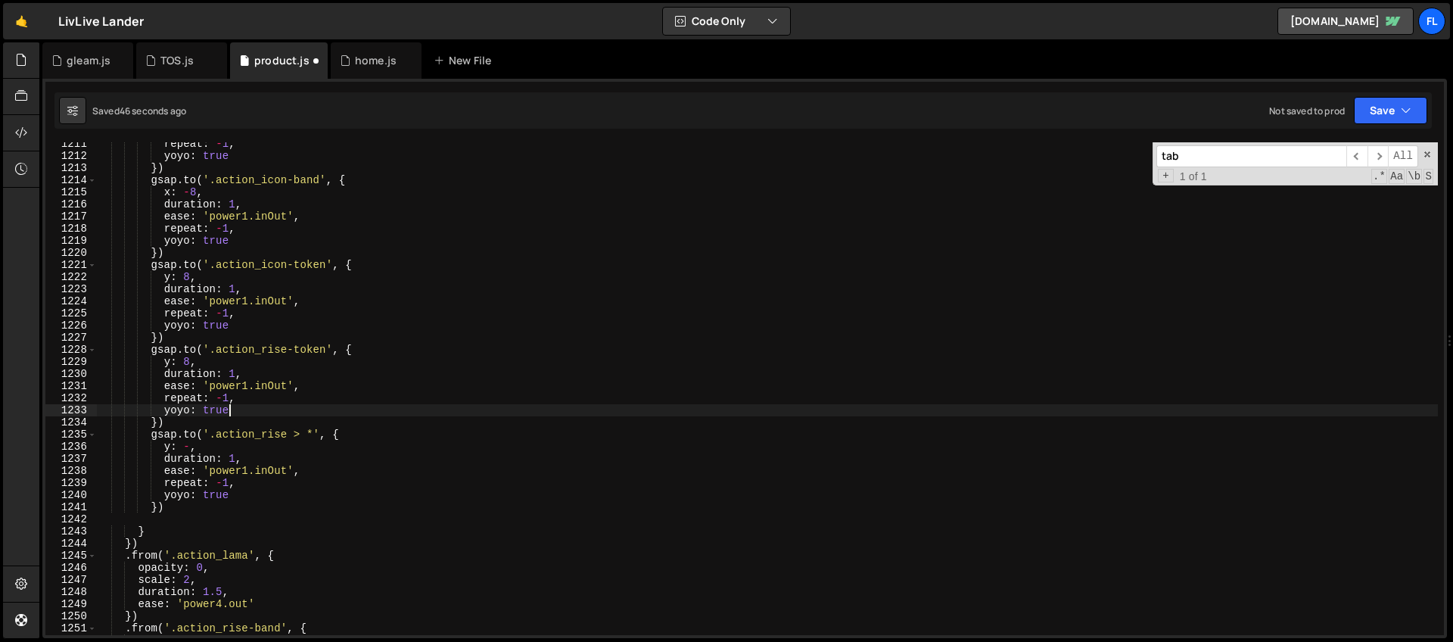
scroll to position [14659, 0]
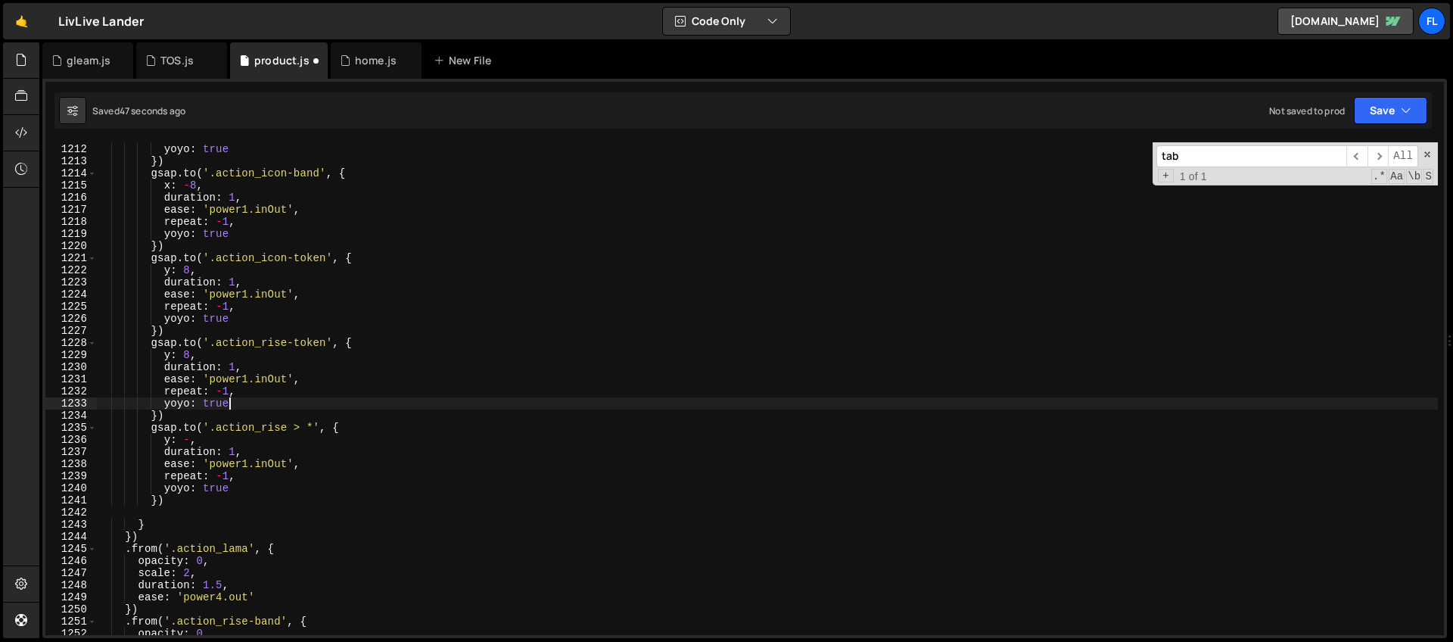
click at [353, 425] on div "repeat : - 1 , yoyo : true }) gsap . to ( '.action_icon-band' , { x : - 8 , dur…" at bounding box center [766, 389] width 1341 height 517
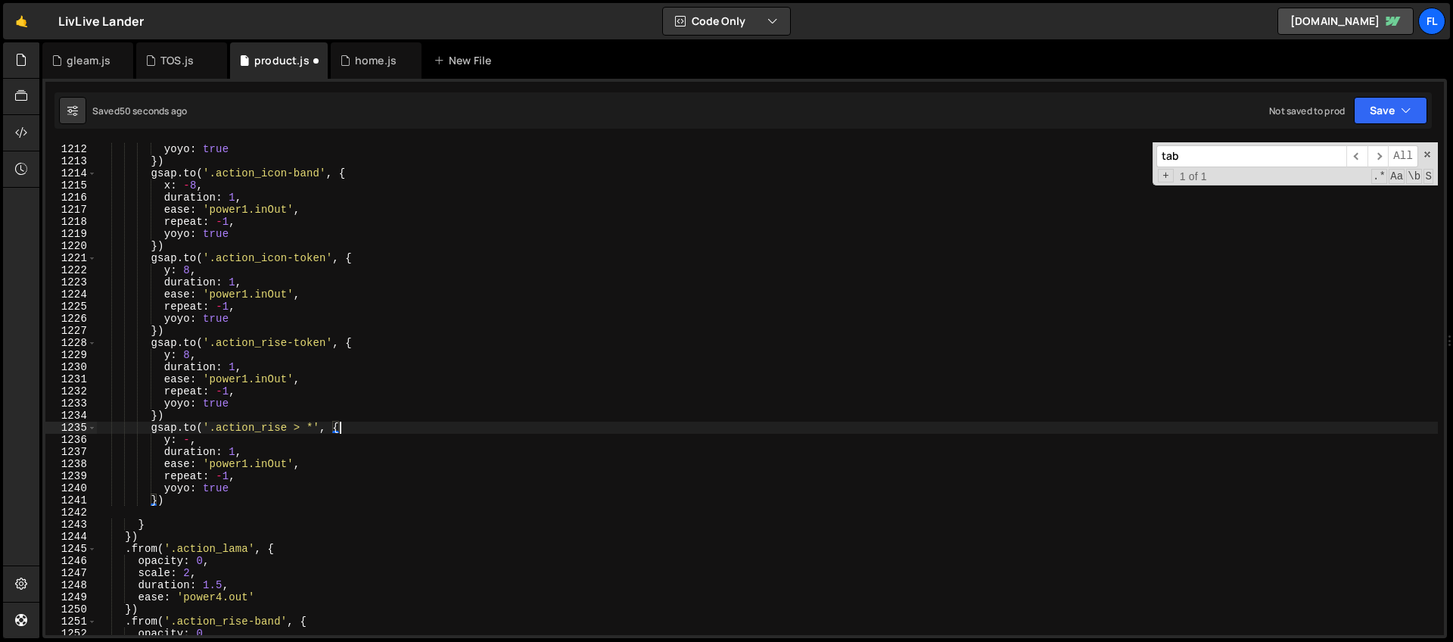
click at [256, 448] on div "repeat : - 1 , yoyo : true }) gsap . to ( '.action_icon-band' , { x : - 8 , dur…" at bounding box center [766, 389] width 1341 height 517
type textarea "duration: 1,"
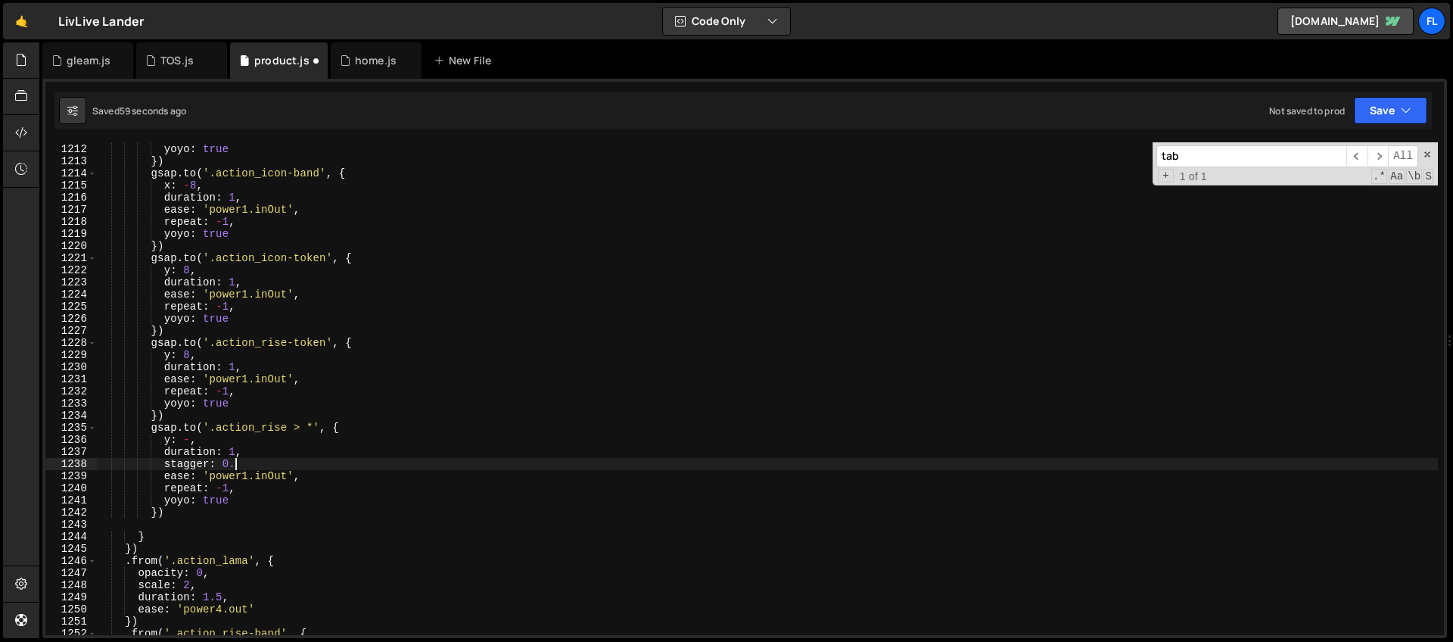
scroll to position [0, 9]
click at [351, 424] on div "repeat : - 1 , yoyo : true }) gsap . to ( '.action_icon-band' , { x : - 8 , dur…" at bounding box center [766, 389] width 1341 height 517
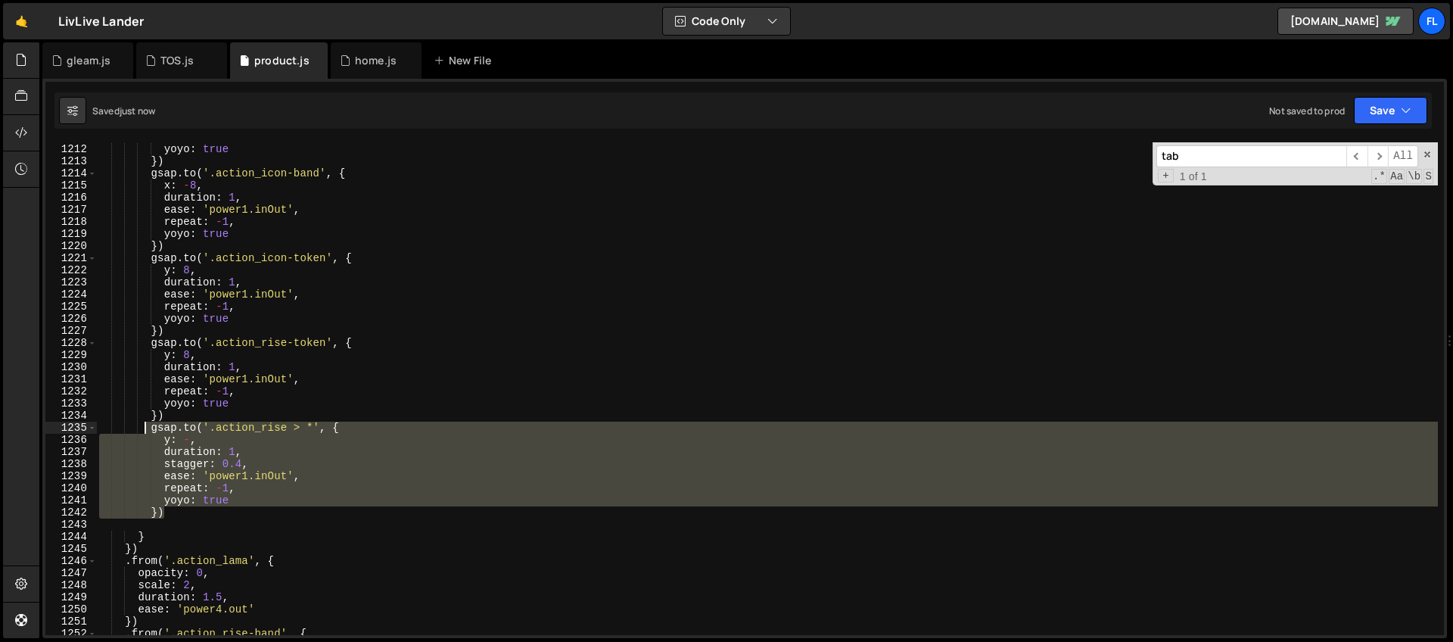
drag, startPoint x: 179, startPoint y: 508, endPoint x: 148, endPoint y: 431, distance: 82.8
click at [148, 431] on div "repeat : - 1 , yoyo : true }) gsap . to ( '.action_icon-band' , { x : - 8 , dur…" at bounding box center [766, 389] width 1341 height 517
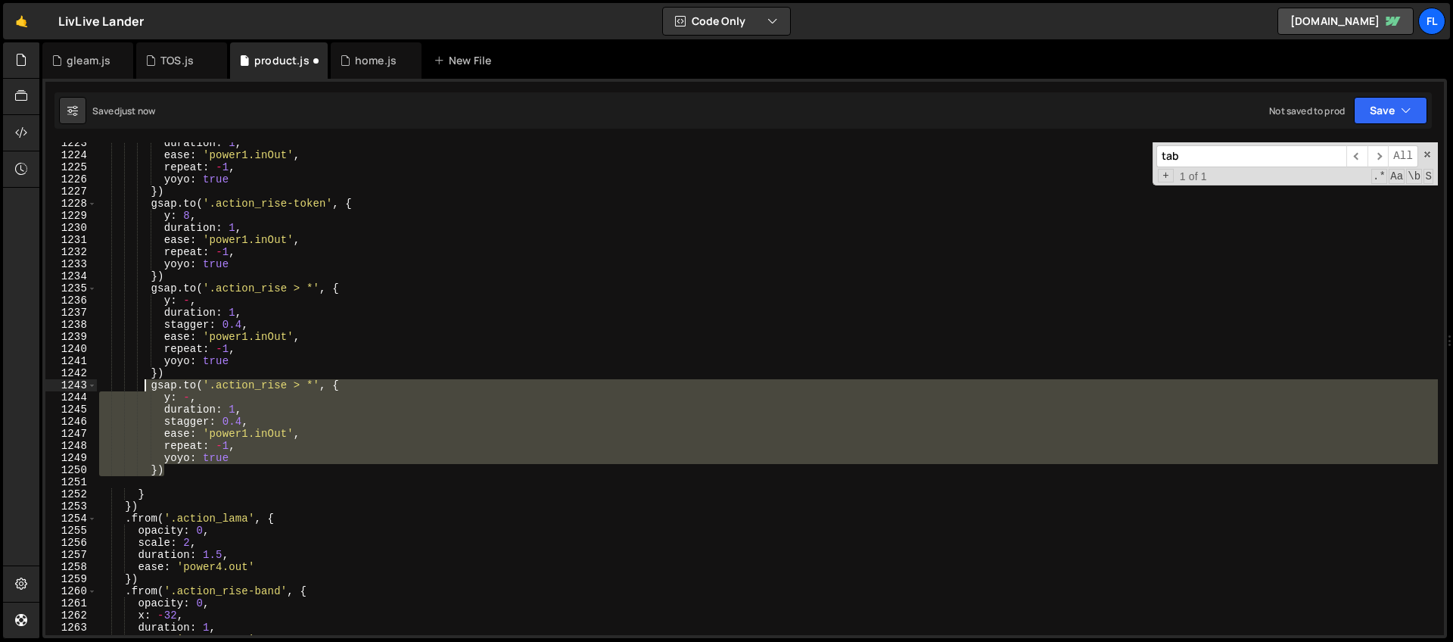
click at [218, 451] on div "duration : 1 , ease : 'power1.inOut' , repeat : - 1 , yoyo : true }) gsap . to …" at bounding box center [766, 388] width 1341 height 493
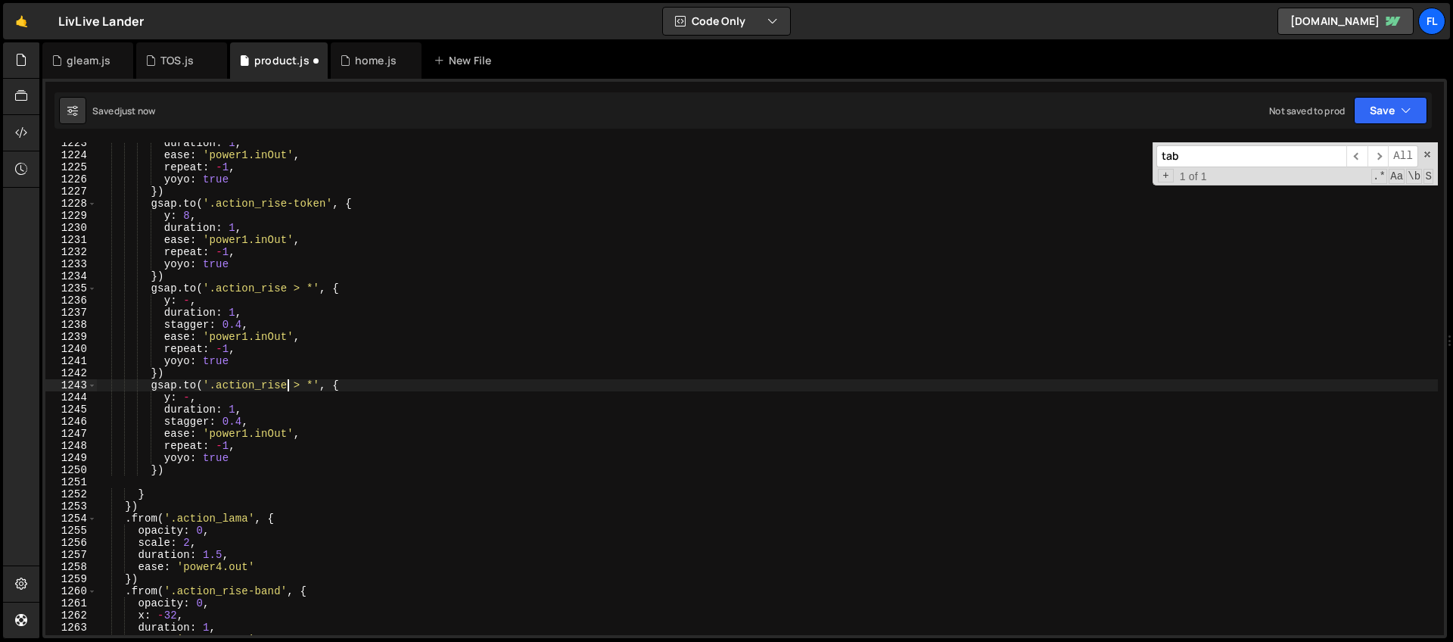
click at [287, 384] on div "duration : 1 , ease : 'power1.inOut' , repeat : - 1 , yoyo : true }) gsap . to …" at bounding box center [766, 395] width 1341 height 517
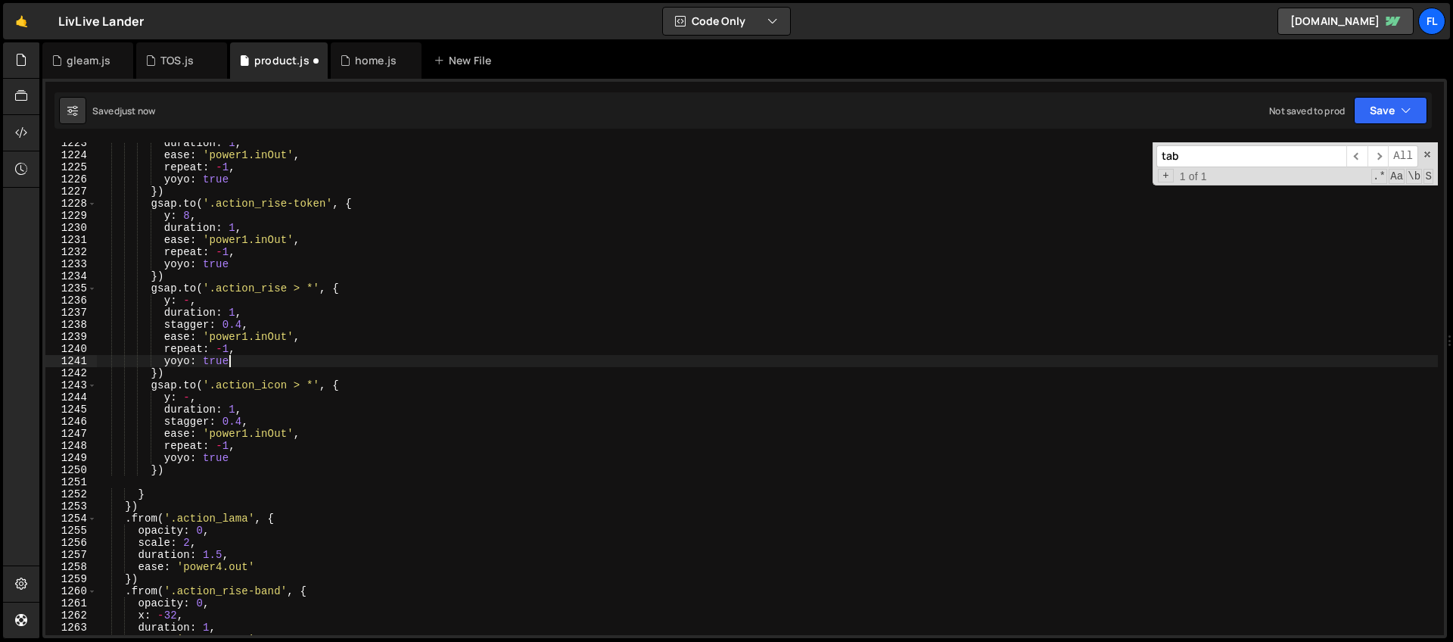
click at [269, 359] on div "duration : 1 , ease : 'power1.inOut' , repeat : - 1 , yoyo : true }) gsap . to …" at bounding box center [766, 395] width 1341 height 517
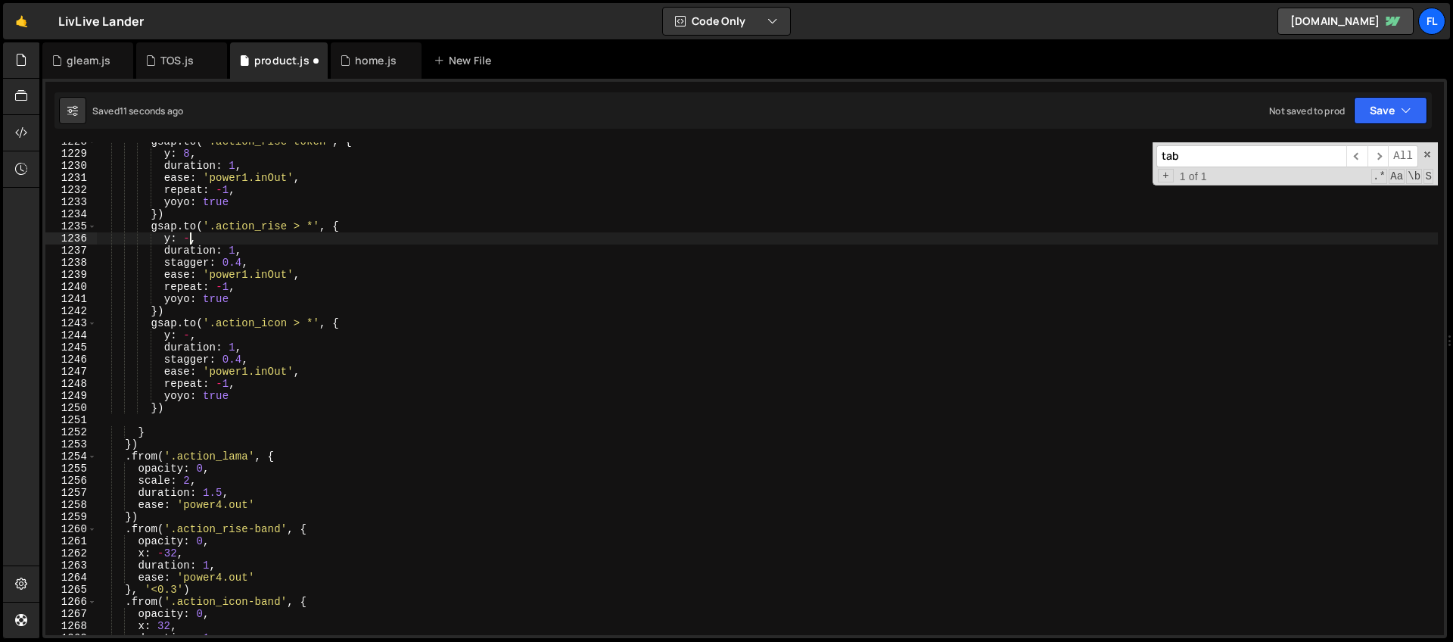
click at [191, 235] on div "gsap . to ( '.action_rise-token' , { y : 8 , duration : 1 , ease : 'power1.inOu…" at bounding box center [766, 393] width 1341 height 517
click at [193, 229] on div "gsap . to ( '.action_rise-token' , { y : 8 , duration : 1 , ease : 'power1.inOu…" at bounding box center [766, 393] width 1341 height 517
click at [191, 332] on div "gsap . to ( '.action_rise-token' , { y : 8 , duration : 1 , ease : 'power1.inOu…" at bounding box center [766, 393] width 1341 height 517
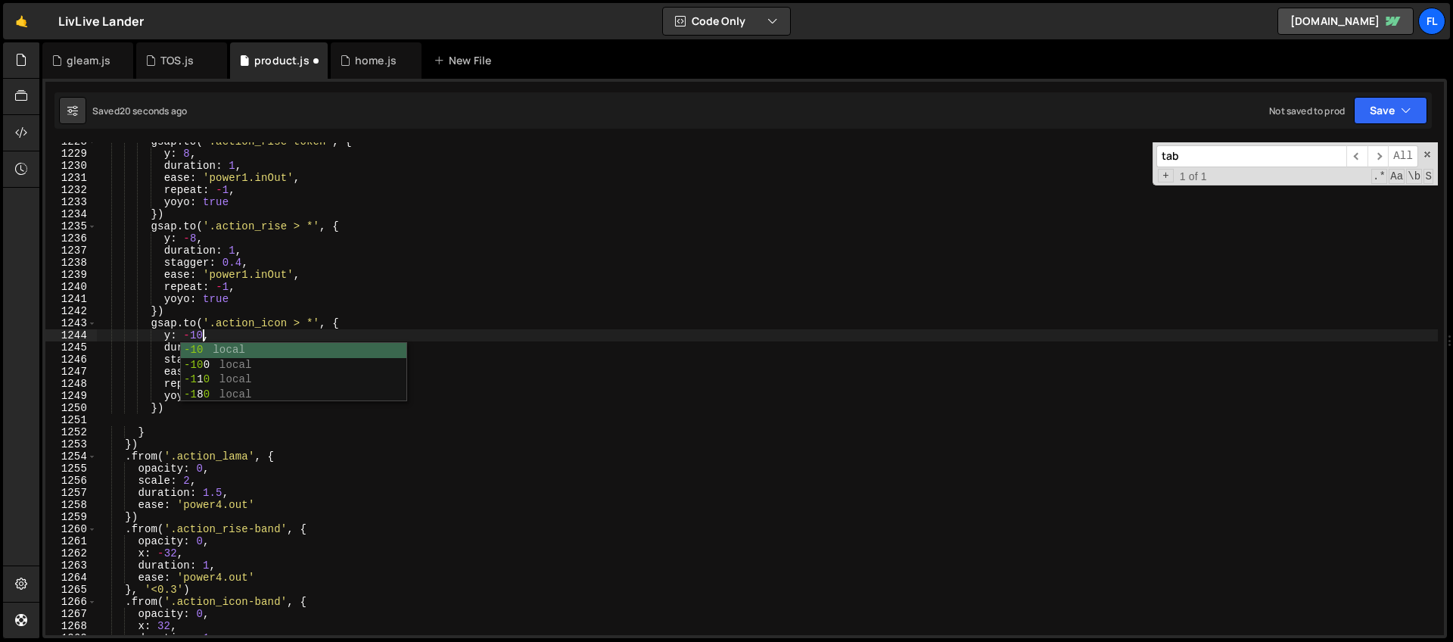
click at [231, 268] on div "gsap . to ( '.action_rise-token' , { y : 8 , duration : 1 , ease : 'power1.inOu…" at bounding box center [766, 393] width 1341 height 517
click at [241, 360] on div "gsap . to ( '.action_rise-token' , { y : 8 , duration : 1 , ease : 'power1.inOu…" at bounding box center [766, 393] width 1341 height 517
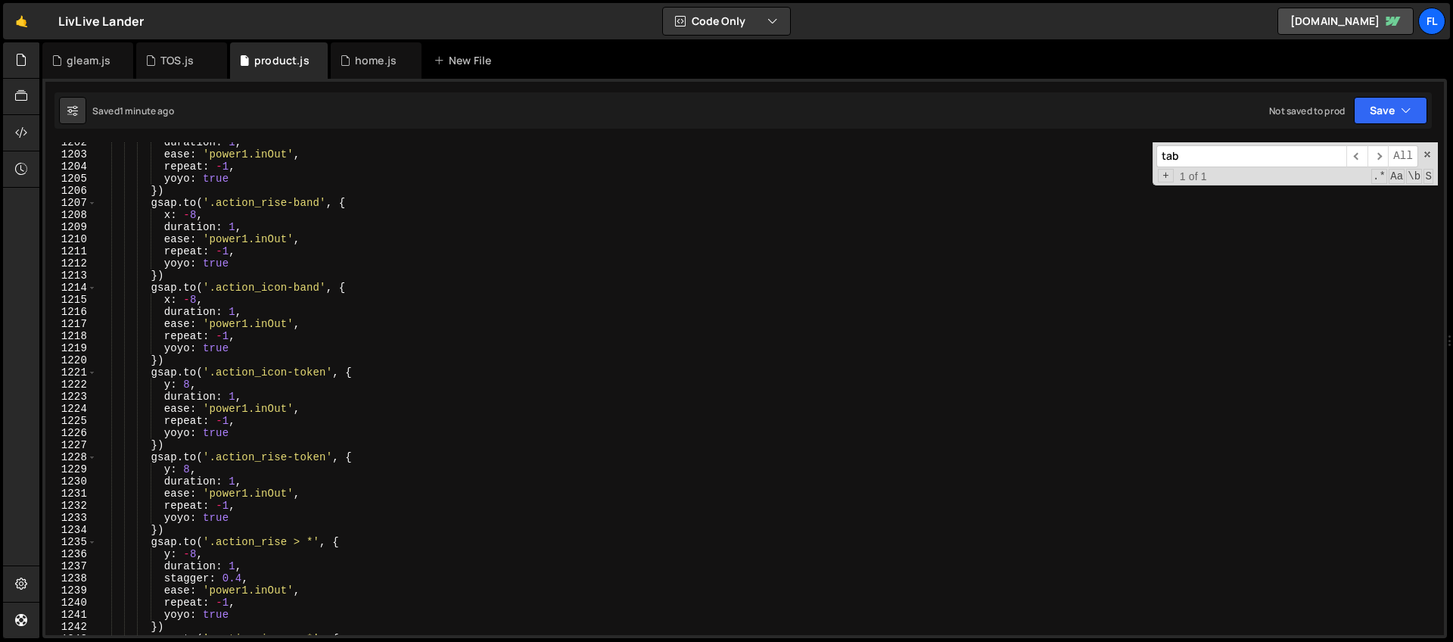
scroll to position [14535, 0]
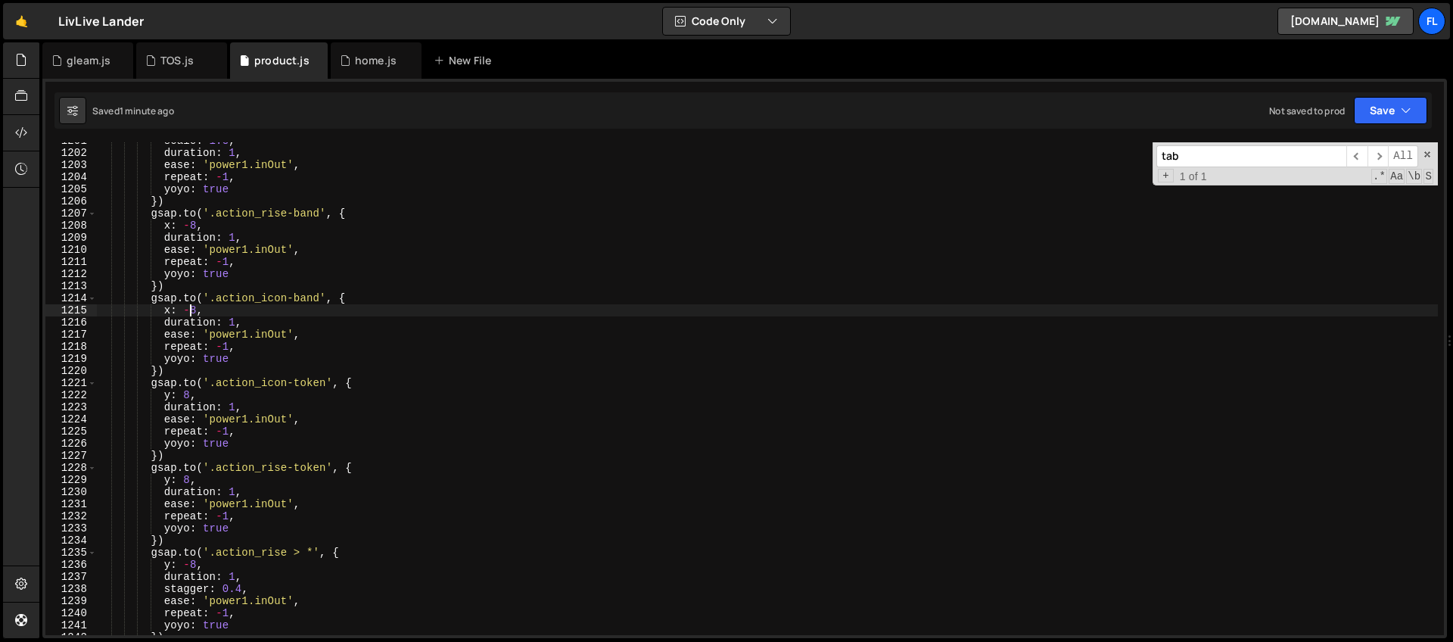
click at [190, 306] on div "scale : 1.3 , duration : 1 , ease : 'power1.inOut' , repeat : - 1 , yoyo : true…" at bounding box center [766, 393] width 1341 height 517
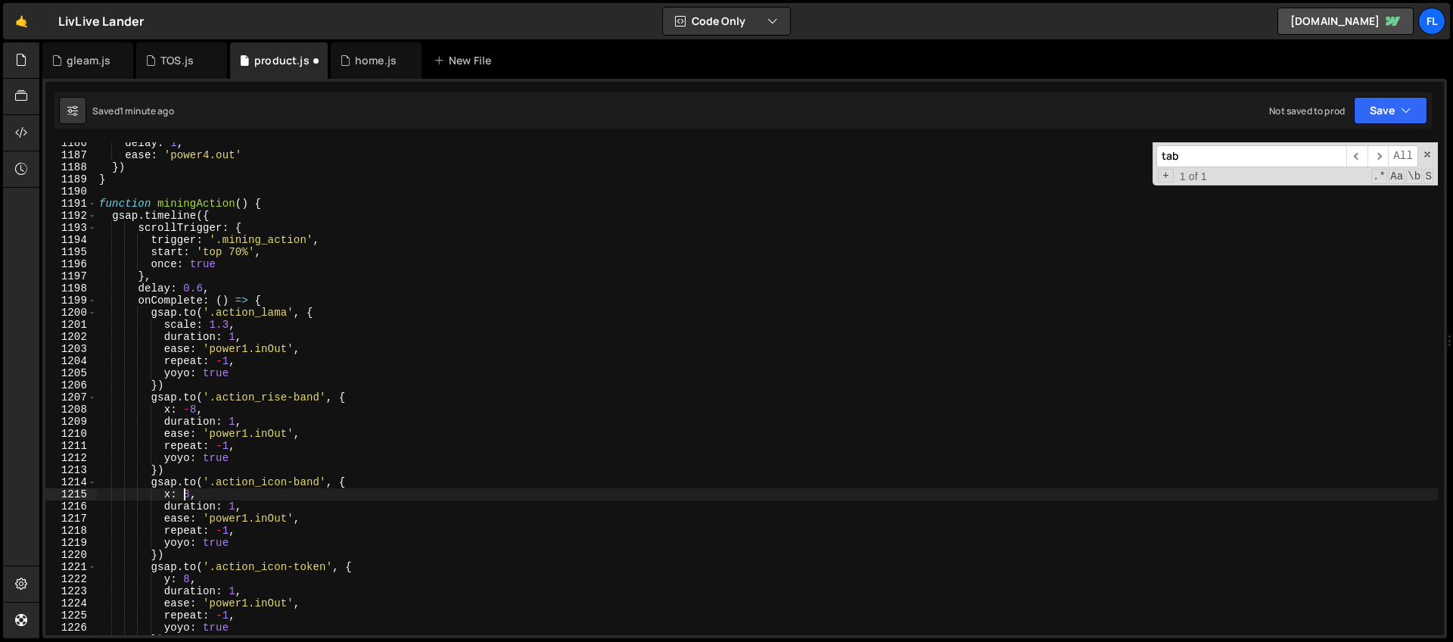
scroll to position [14352, 0]
click at [229, 323] on div "delay : 1 , ease : 'power4.out' }) } function miningAction ( ) { gsap . timelin…" at bounding box center [766, 393] width 1341 height 517
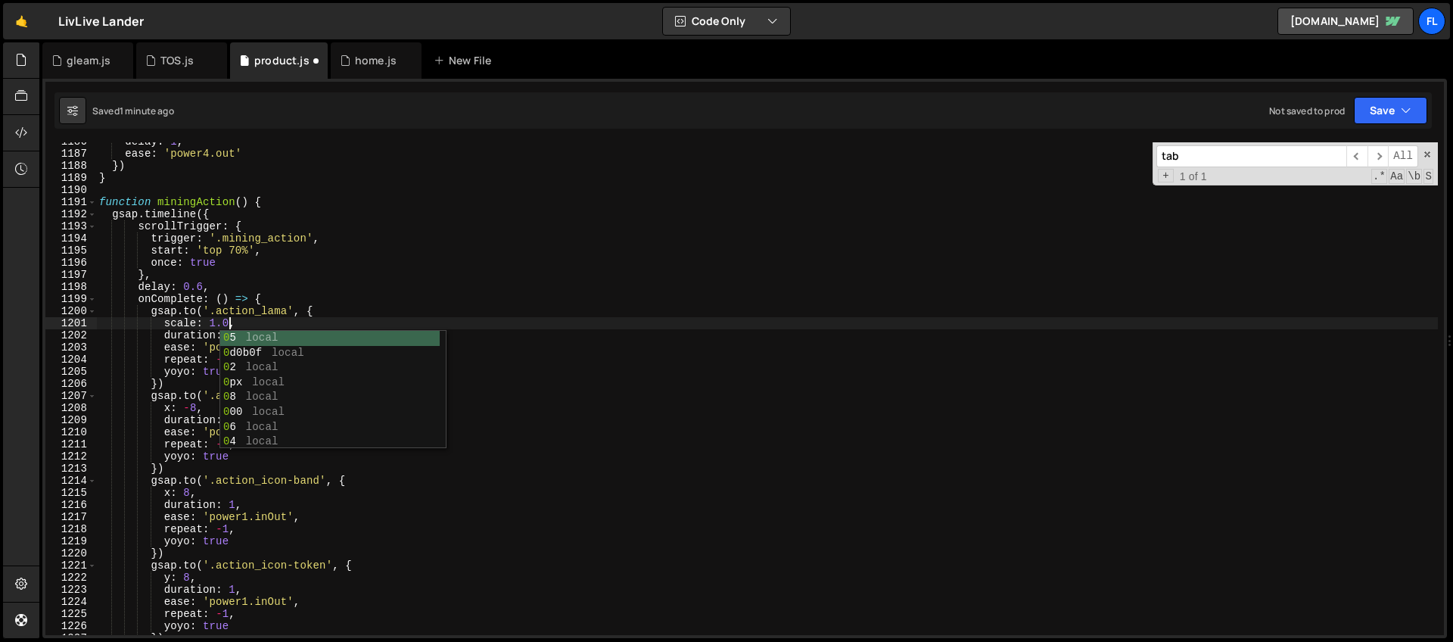
scroll to position [0, 9]
click at [197, 408] on div "delay : 1 , ease : 'power4.out' }) } function miningAction ( ) { gsap . timelin…" at bounding box center [766, 393] width 1341 height 517
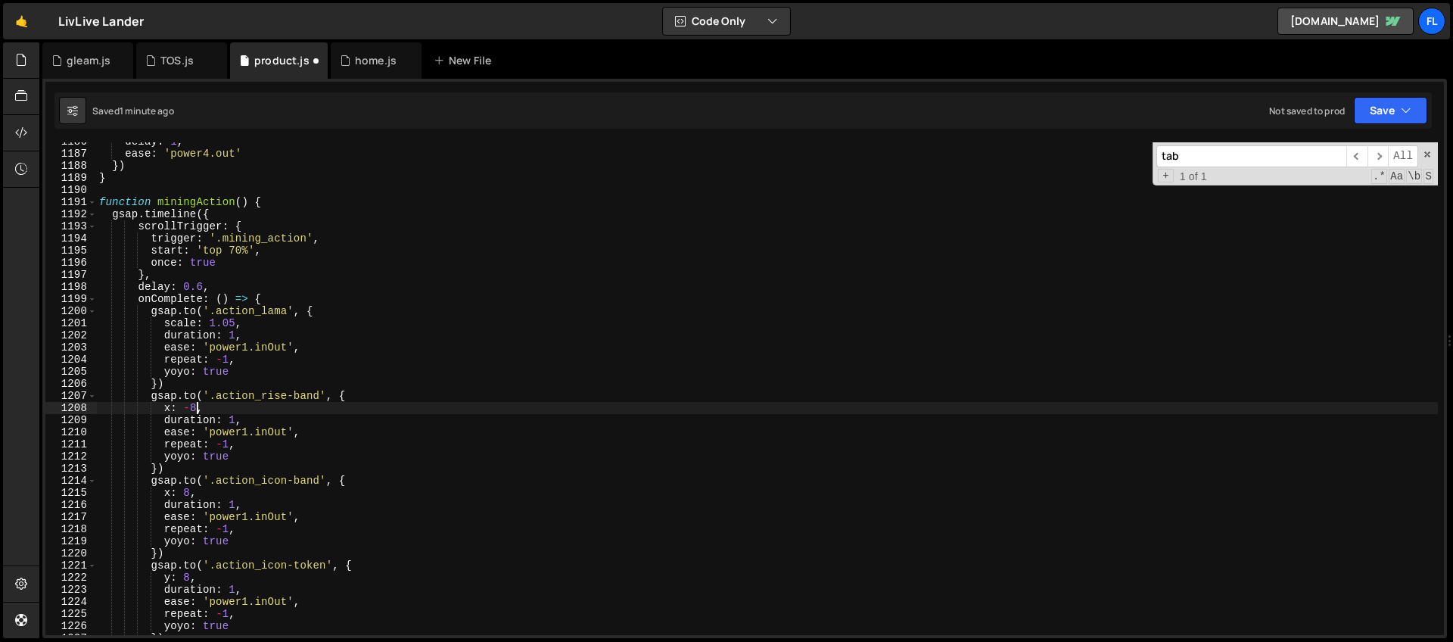
scroll to position [0, 6]
click at [194, 496] on div "delay : 1 , ease : 'power4.out' }) } function miningAction ( ) { gsap . timelin…" at bounding box center [766, 393] width 1341 height 517
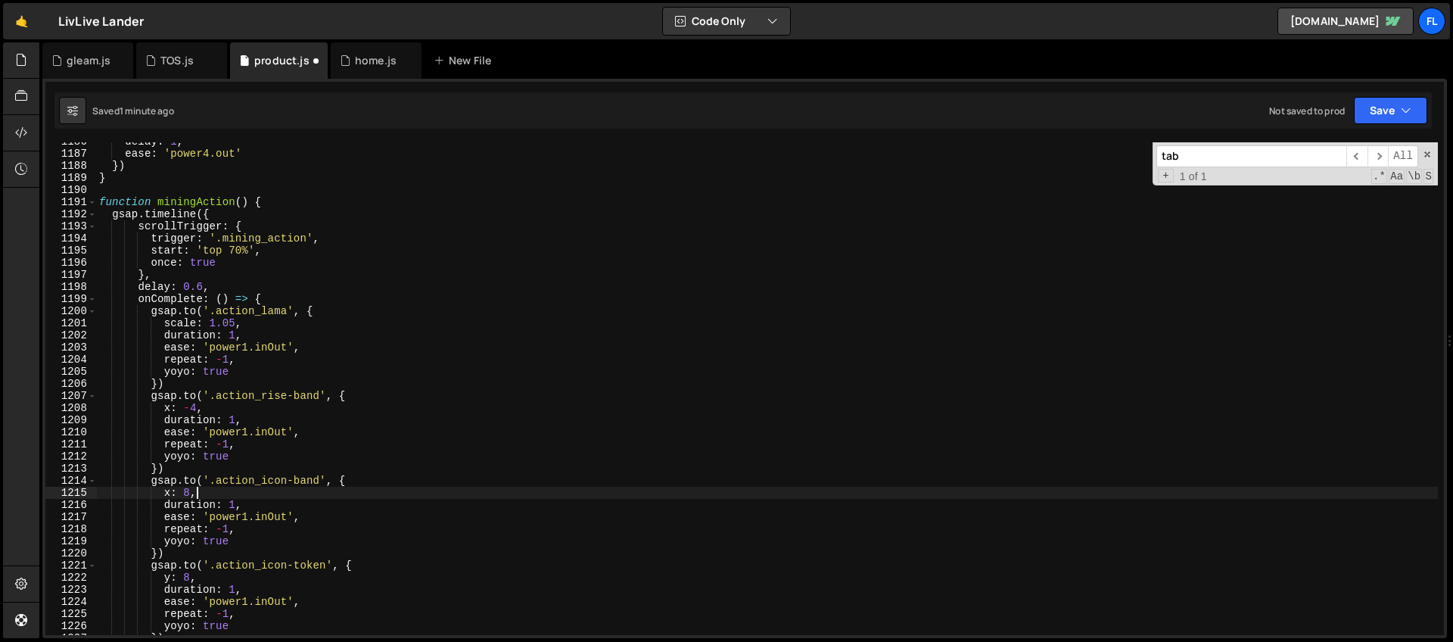
click at [189, 490] on div "delay : 1 , ease : 'power4.out' }) } function miningAction ( ) { gsap . timelin…" at bounding box center [766, 393] width 1341 height 517
click at [241, 462] on div "delay : 1 , ease : 'power4.out' }) } function miningAction ( ) { gsap . timelin…" at bounding box center [766, 393] width 1341 height 517
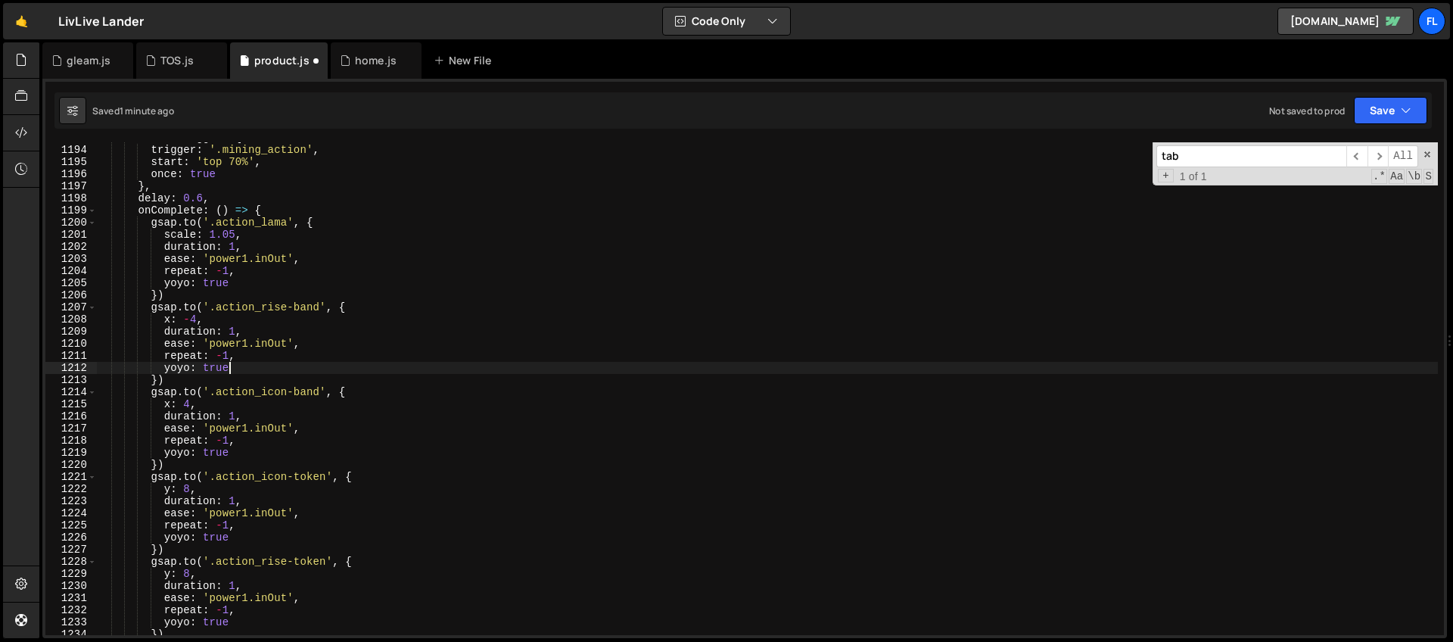
scroll to position [14457, 0]
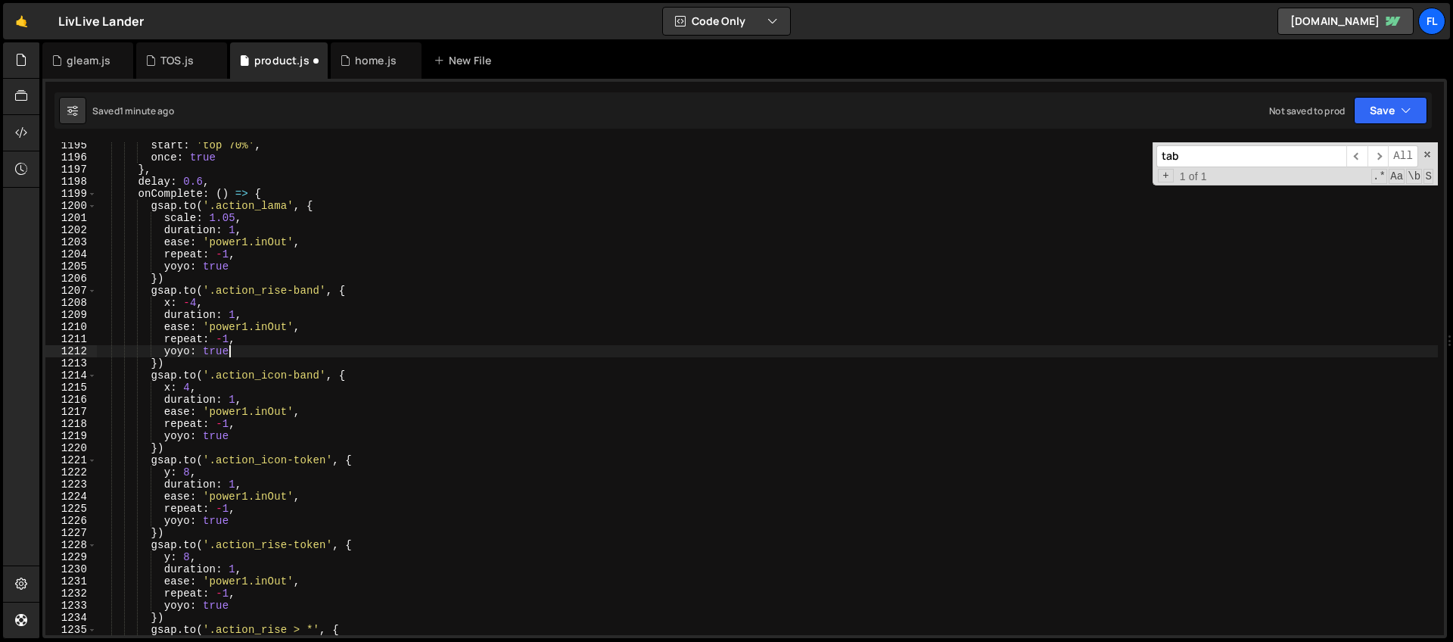
click at [188, 469] on div "start : 'top 70%' , once : true } , delay : 0.6 , onComplete : ( ) => { gsap . …" at bounding box center [766, 397] width 1341 height 517
click at [225, 376] on div "start : 'top 70%' , once : true } , delay : 0.6 , onComplete : ( ) => { gsap . …" at bounding box center [766, 397] width 1341 height 517
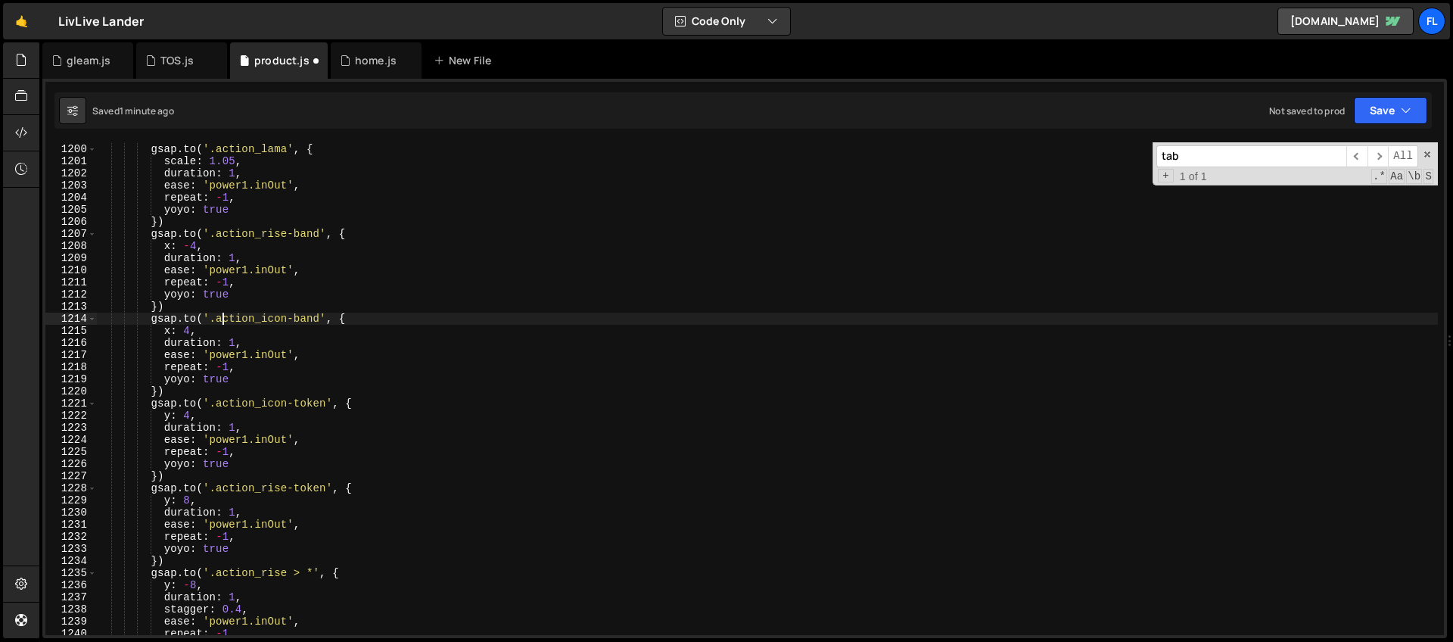
scroll to position [14580, 0]
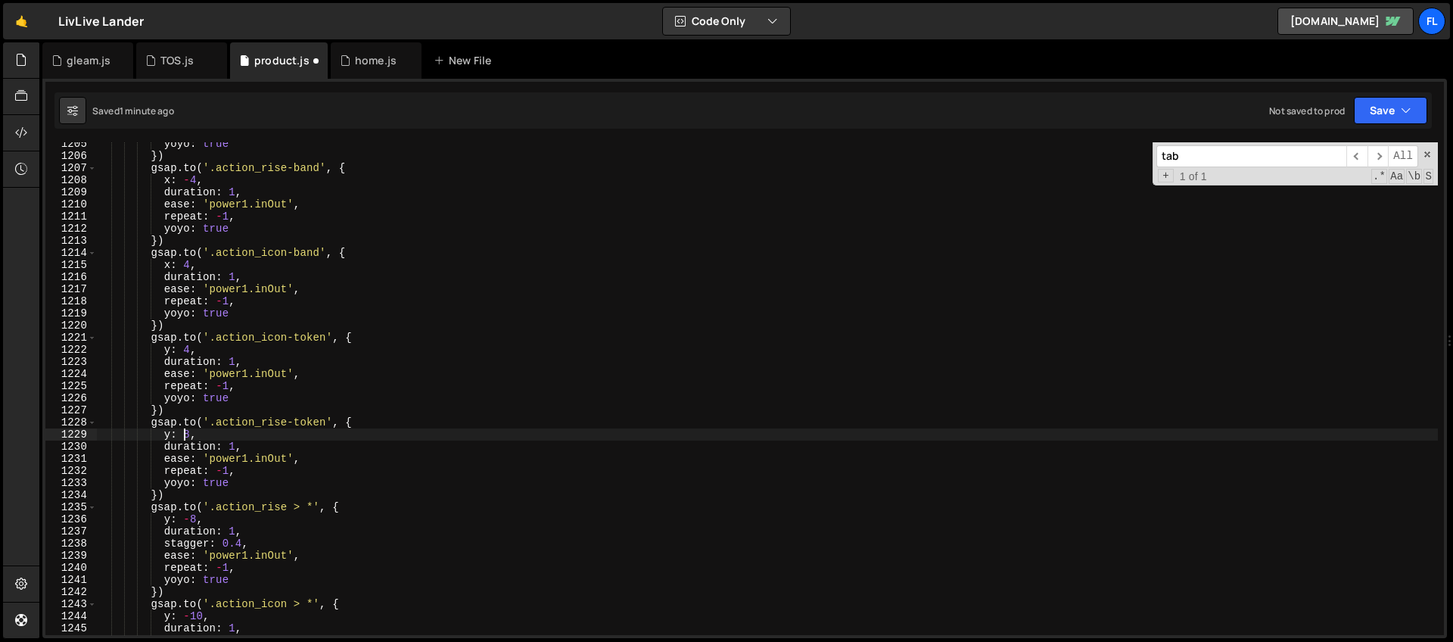
click at [187, 433] on div "yoyo : true }) gsap . to ( '.action_rise-band' , { x : - 4 , duration : 1 , eas…" at bounding box center [766, 396] width 1341 height 517
click at [191, 437] on div "yoyo : true }) gsap . to ( '.action_rise-band' , { x : - 4 , duration : 1 , eas…" at bounding box center [766, 396] width 1341 height 517
click at [195, 518] on div "yoyo : true }) gsap . to ( '.action_rise-band' , { x : - 4 , duration : 1 , eas…" at bounding box center [766, 396] width 1341 height 517
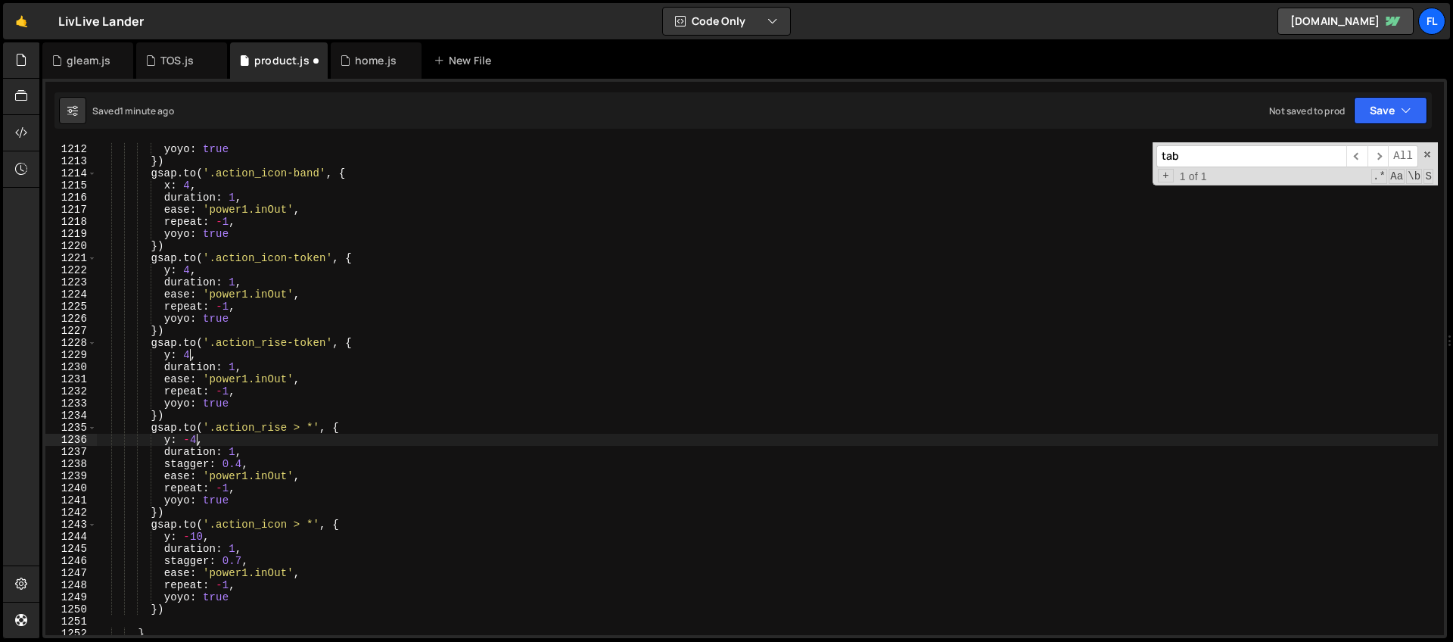
scroll to position [14659, 0]
click at [204, 539] on div "repeat : - 1 , yoyo : true }) gsap . to ( '.action_icon-band' , { x : 4 , durat…" at bounding box center [766, 389] width 1341 height 517
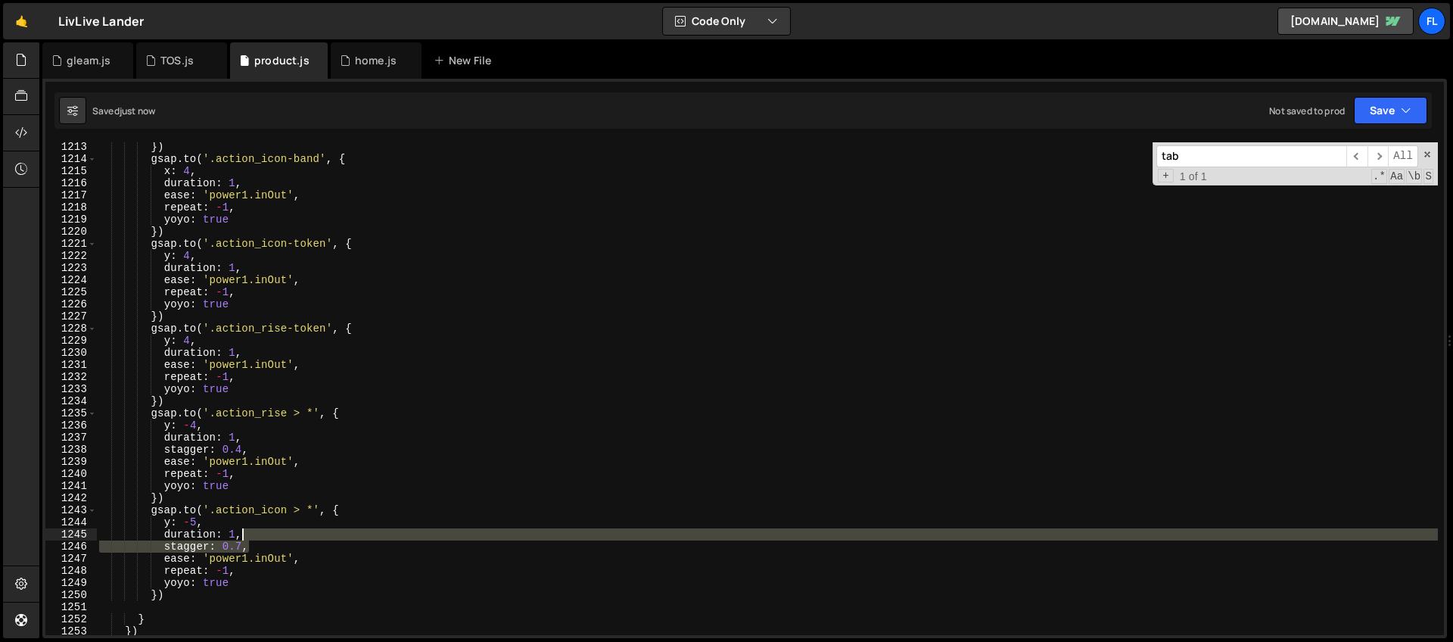
drag, startPoint x: 255, startPoint y: 546, endPoint x: 251, endPoint y: 530, distance: 15.6
click at [251, 530] on div "}) gsap . to ( '.action_icon-band' , { x : 4 , duration : 1 , ease : 'power1.in…" at bounding box center [766, 399] width 1341 height 517
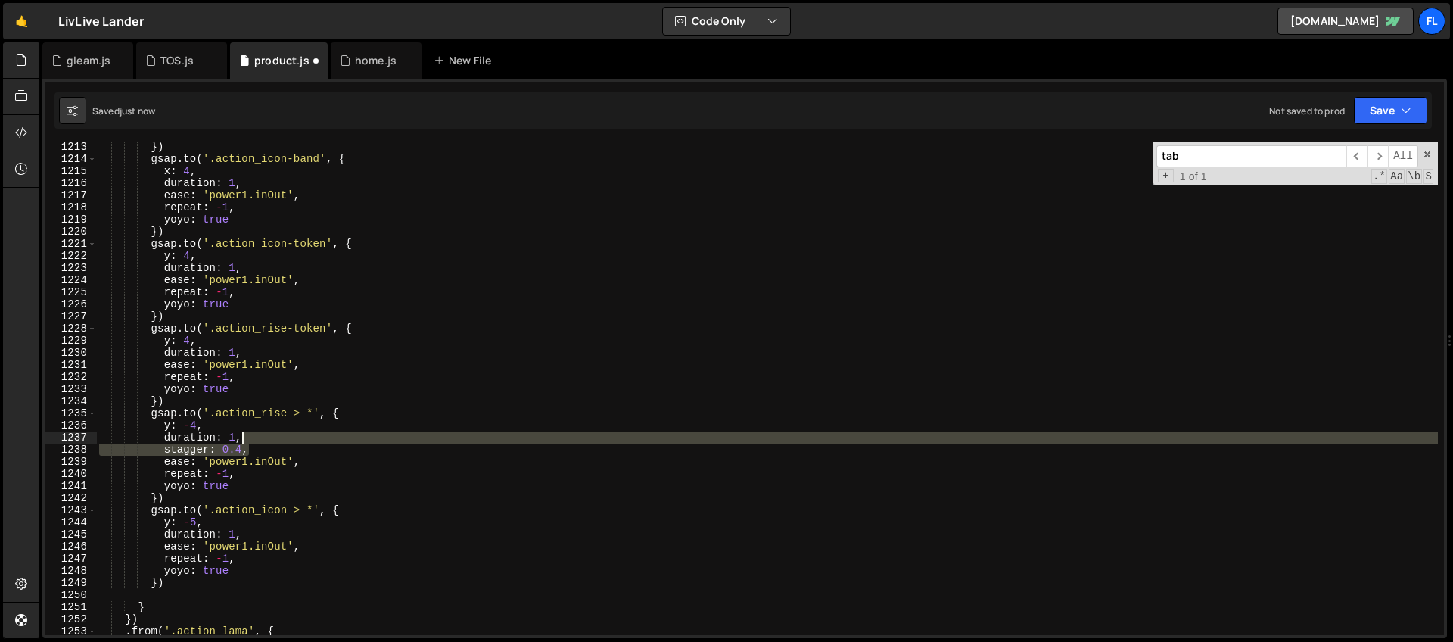
drag, startPoint x: 256, startPoint y: 452, endPoint x: 256, endPoint y: 440, distance: 12.1
click at [256, 440] on div "}) gsap . to ( '.action_icon-band' , { x : 4 , duration : 1 , ease : 'power1.in…" at bounding box center [766, 399] width 1341 height 517
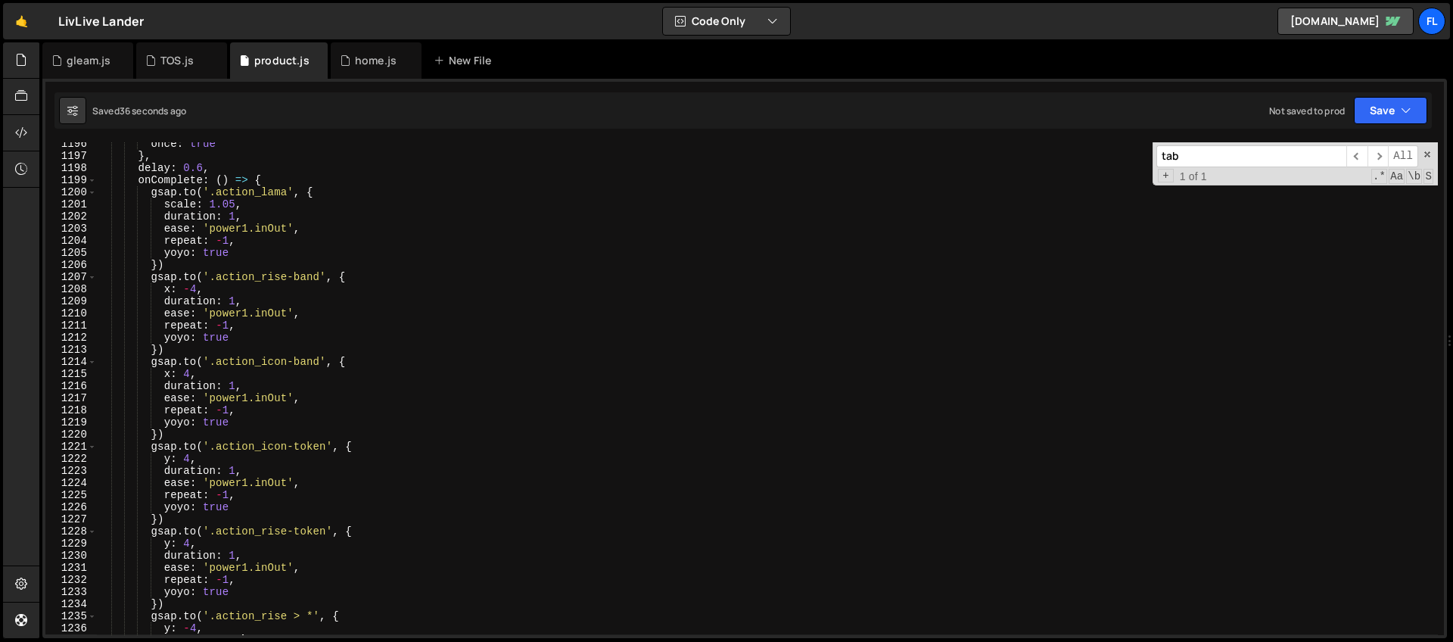
scroll to position [14322, 0]
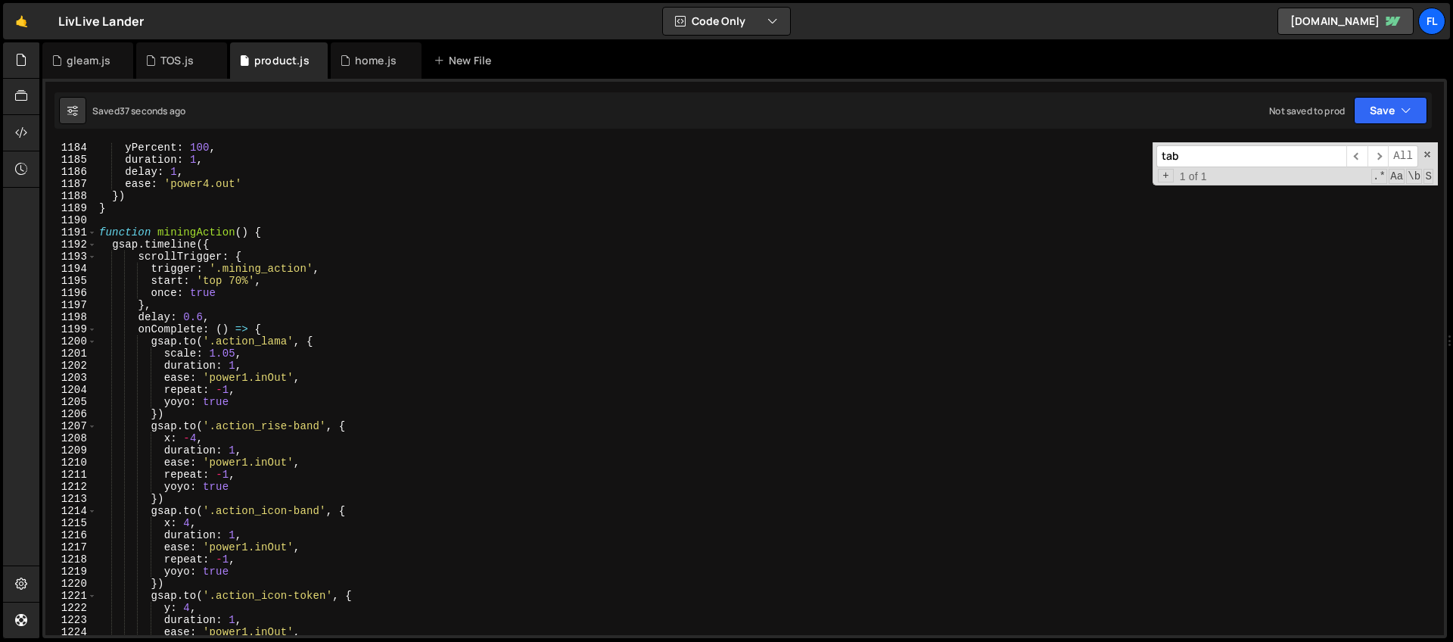
click at [292, 252] on div "yPercent : 100 , duration : 1 , delay : 1 , ease : 'power4.out' }) } function m…" at bounding box center [766, 399] width 1341 height 517
click at [292, 333] on div "yPercent : 100 , duration : 1 , delay : 1 , ease : 'power4.out' }) } function m…" at bounding box center [766, 399] width 1341 height 517
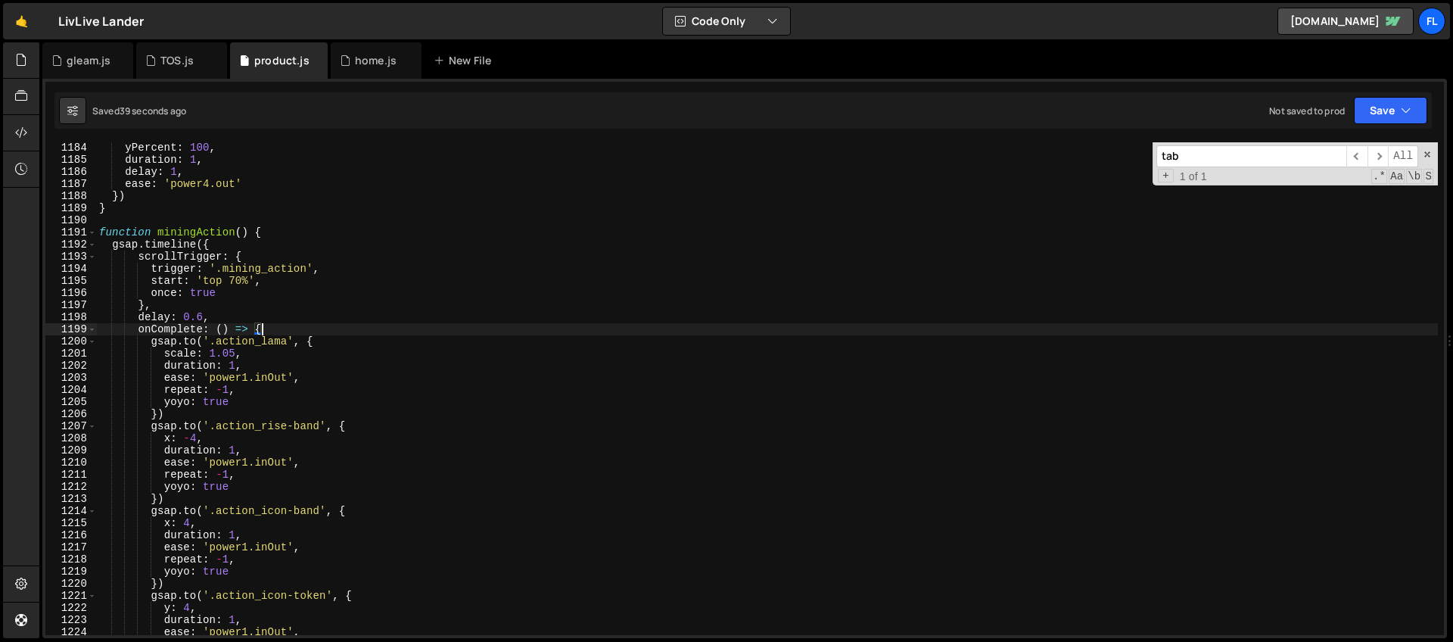
click at [144, 343] on div "yPercent : 100 , duration : 1 , delay : 1 , ease : 'power4.out' }) } function m…" at bounding box center [766, 399] width 1341 height 517
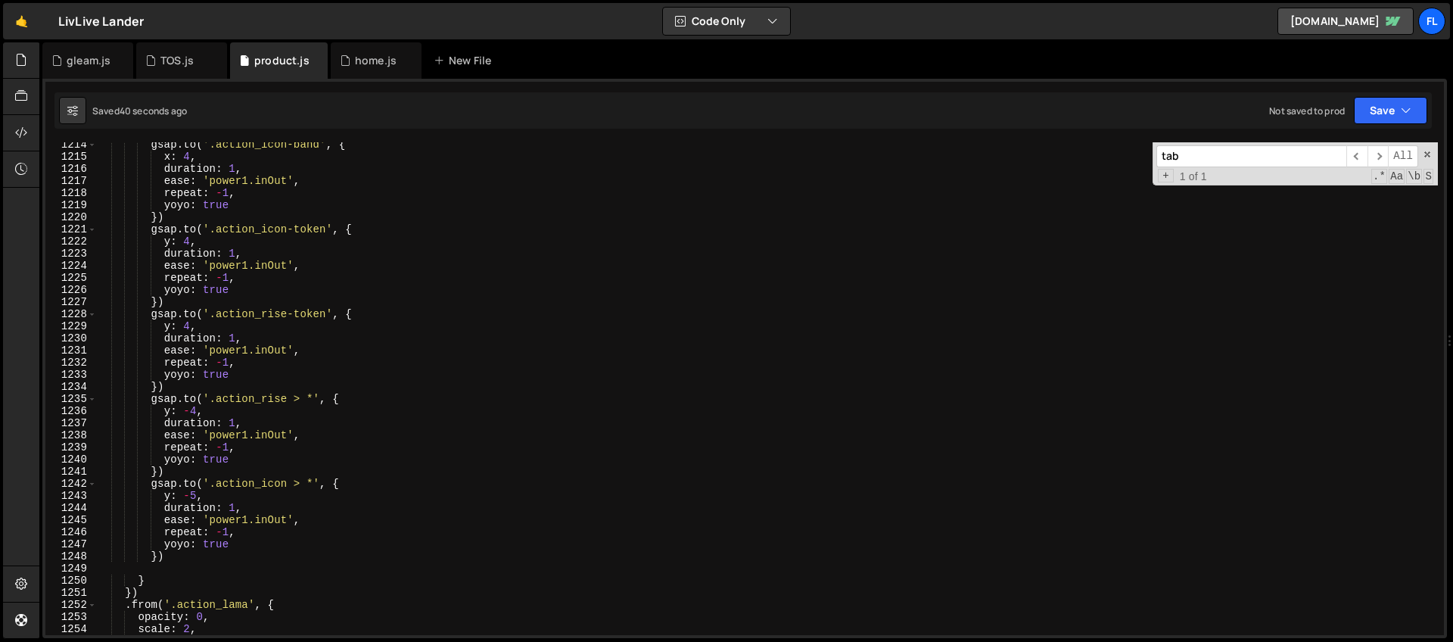
scroll to position [14765, 0]
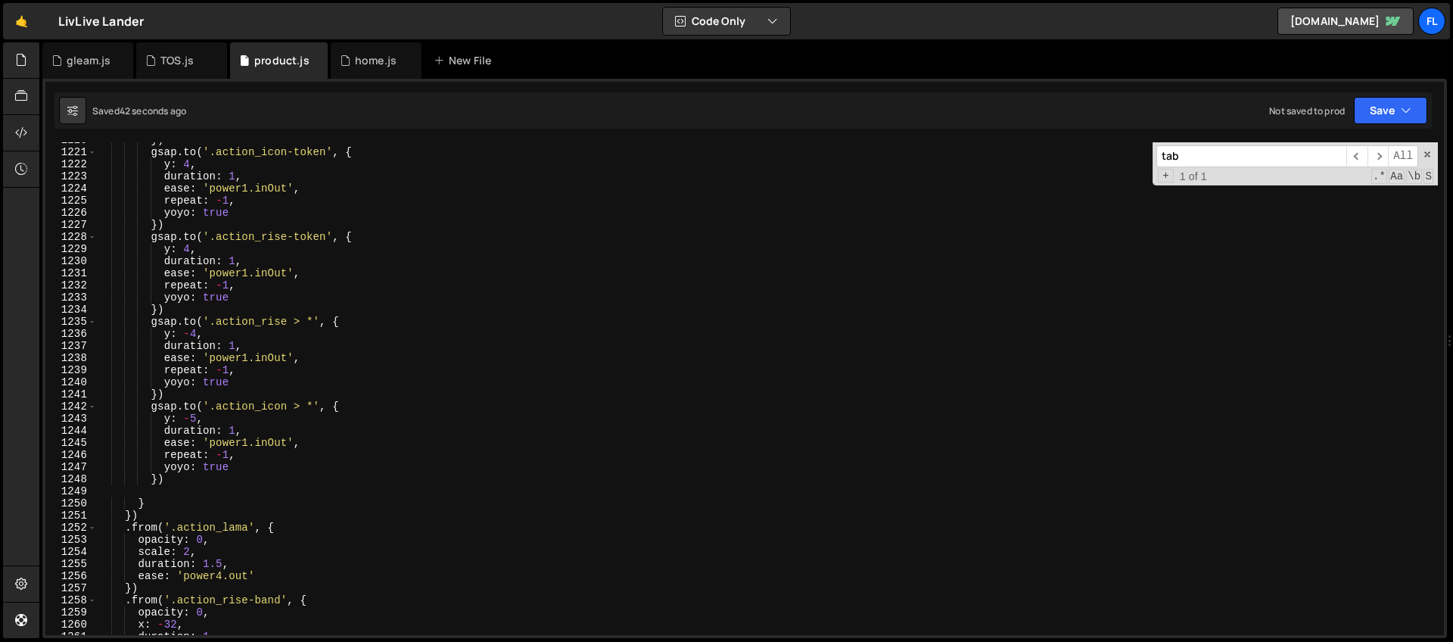
click at [176, 477] on div "}) gsap . to ( '.action_icon-token' , { y : 4 , duration : 1 , ease : 'power1.i…" at bounding box center [766, 392] width 1341 height 517
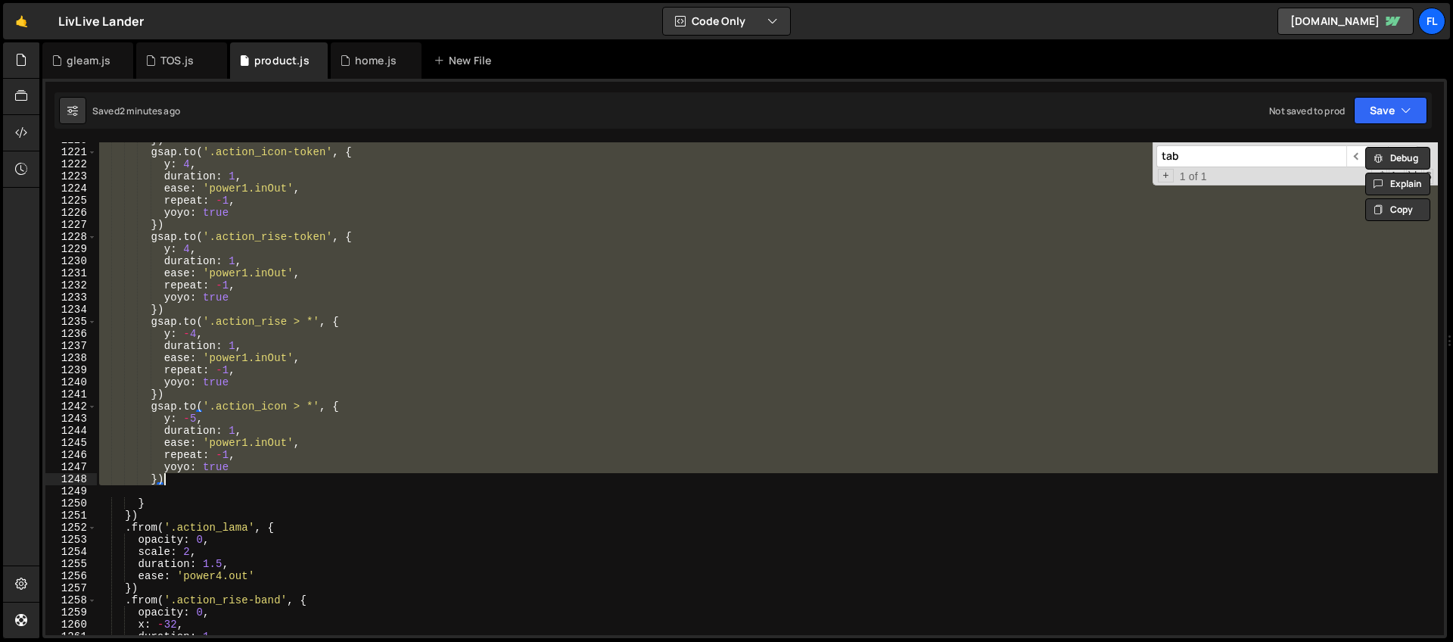
paste textarea "gsap.to('.action_icon > *', { y: -3, ...animDefaults });"
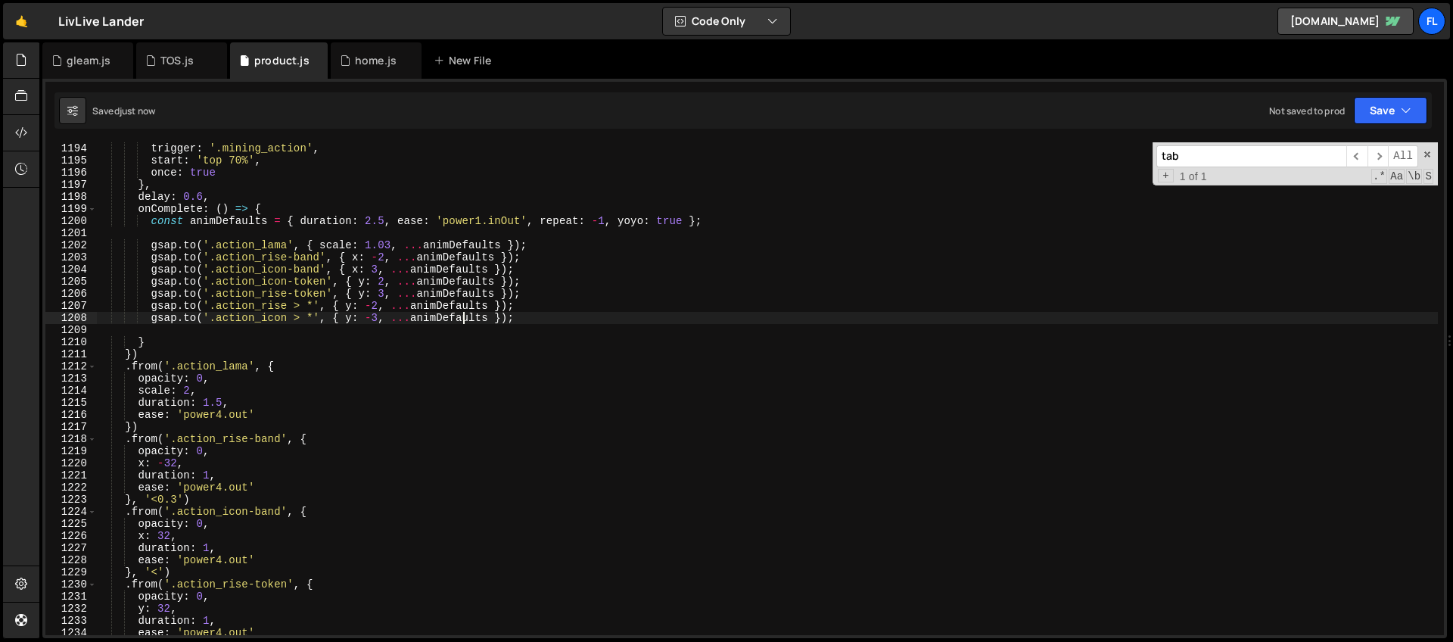
scroll to position [14348, 0]
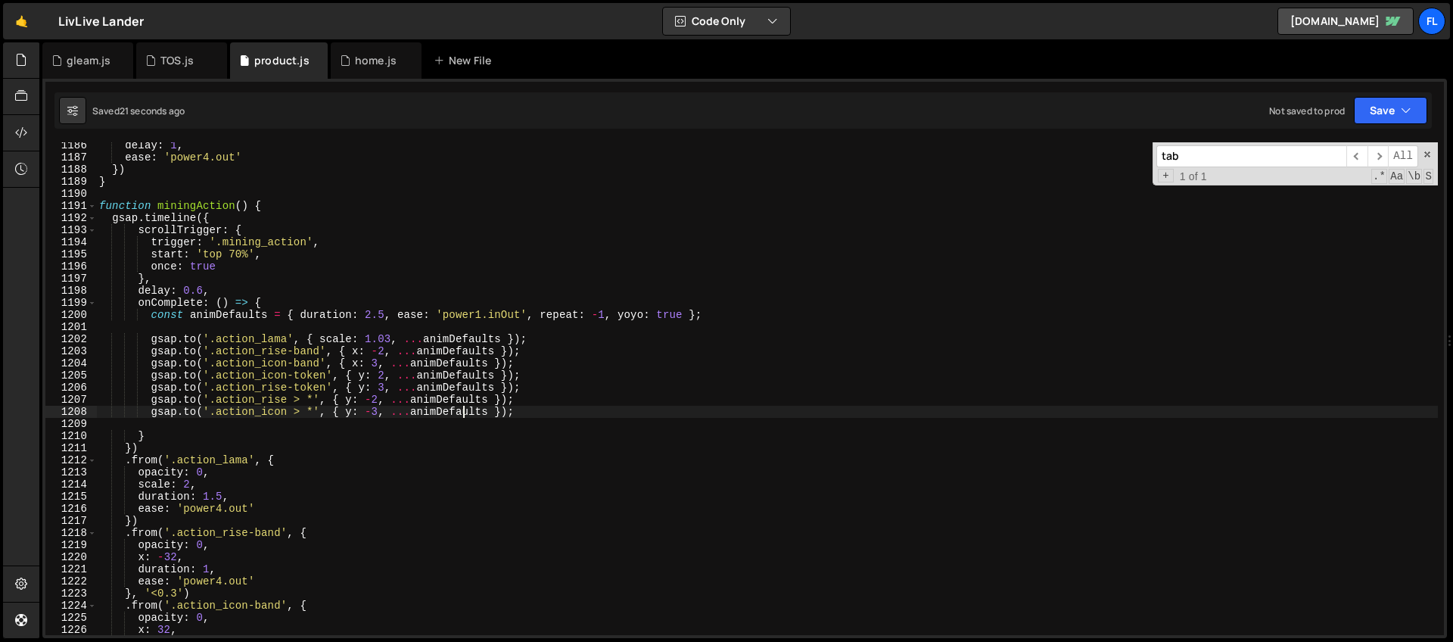
click at [303, 351] on div "delay : 1 , ease : 'power4.out' }) } function miningAction ( ) { gsap . timelin…" at bounding box center [766, 397] width 1341 height 517
click at [397, 339] on div "delay : 1 , ease : 'power4.out' }) } function miningAction ( ) { gsap . timelin…" at bounding box center [766, 397] width 1341 height 517
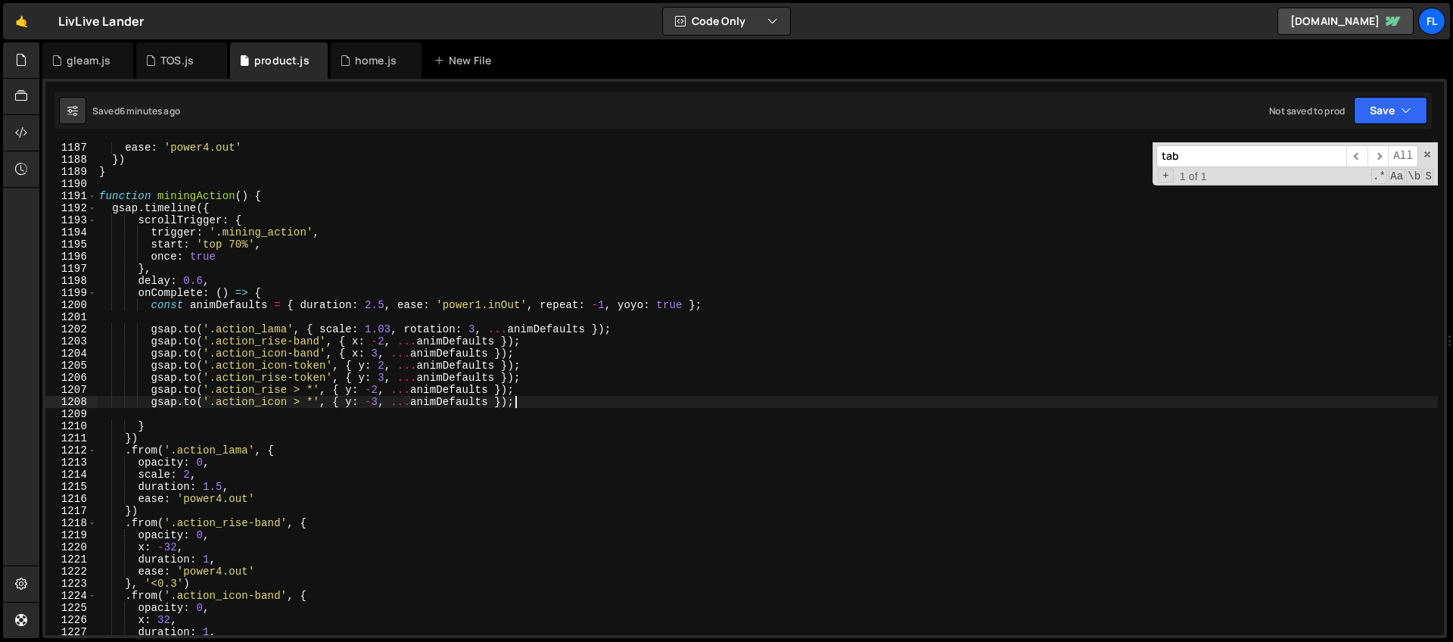
click at [533, 403] on div "ease : 'power4.out' }) } function miningAction ( ) { gsap . timeline ({ scrollT…" at bounding box center [766, 399] width 1341 height 517
type textarea "gsap.to('.action_icon > *', { y: -3, ...animDefaults });"
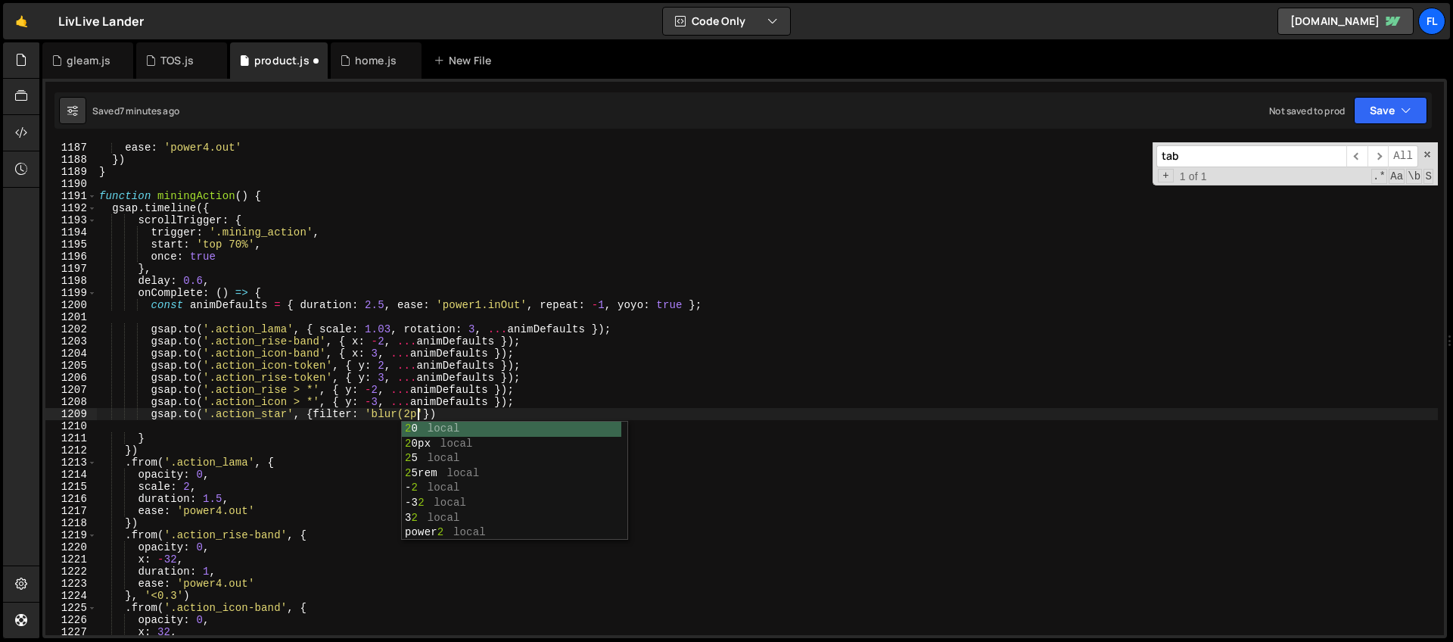
scroll to position [0, 23]
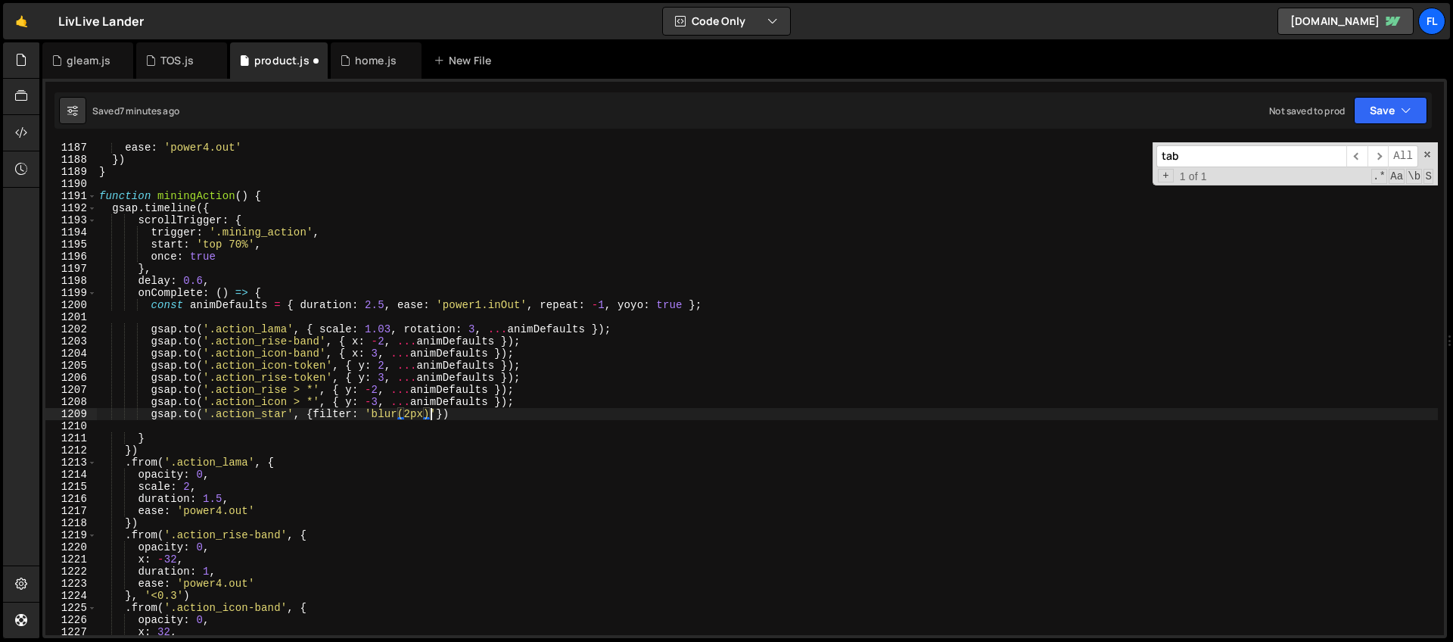
click at [437, 409] on div "ease : 'power4.out' }) } function miningAction ( ) { gsap . timeline ({ scrollT…" at bounding box center [766, 399] width 1341 height 517
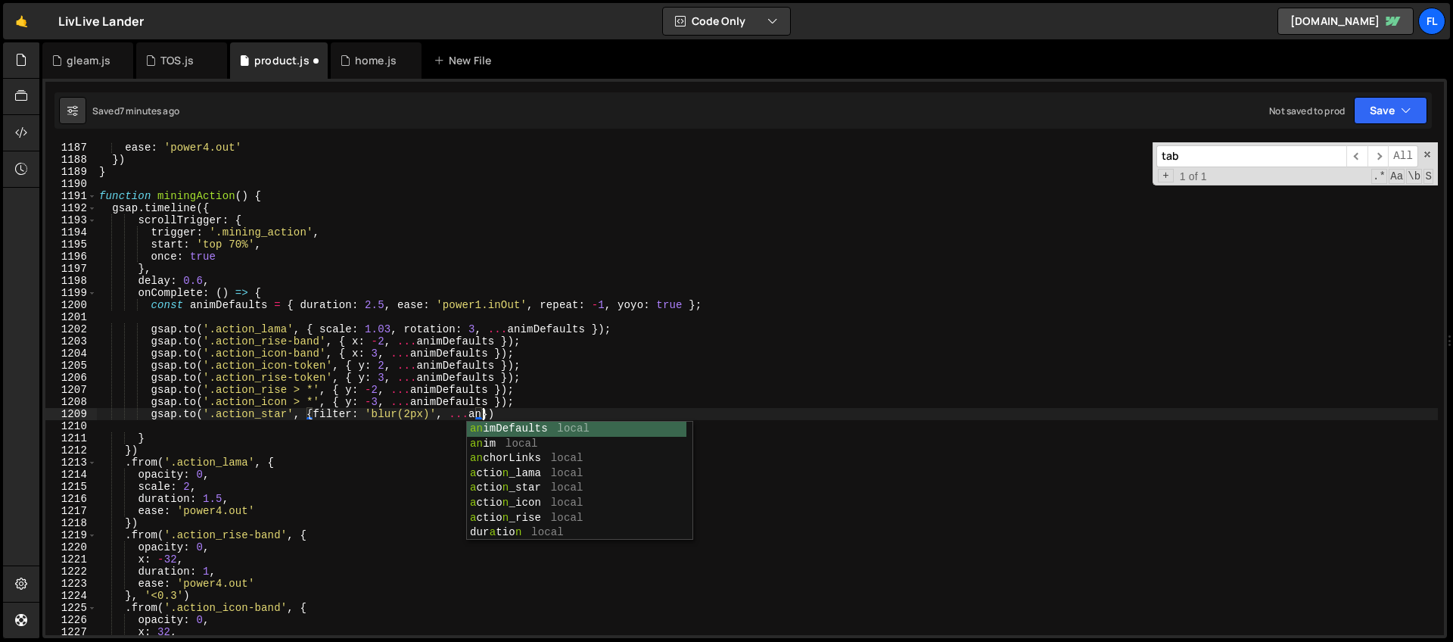
scroll to position [0, 27]
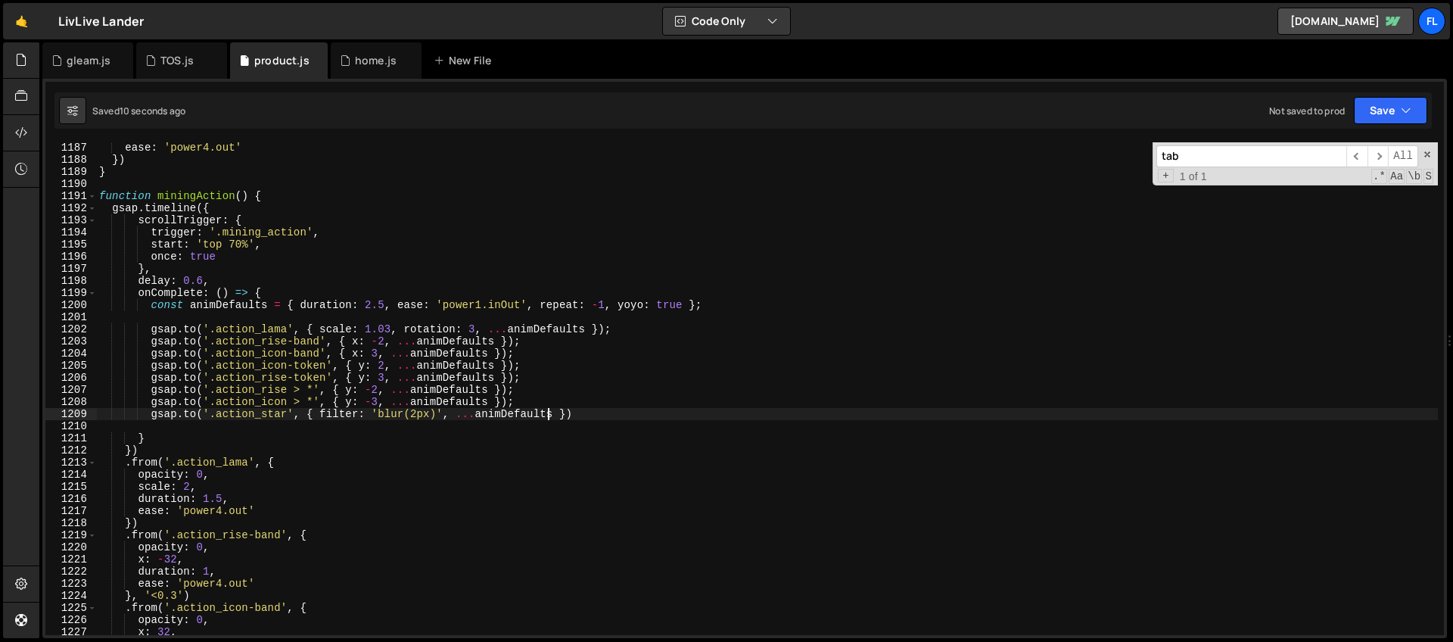
click at [572, 415] on div "ease : 'power4.out' }) } function miningAction ( ) { gsap . timeline ({ scrollT…" at bounding box center [766, 399] width 1341 height 517
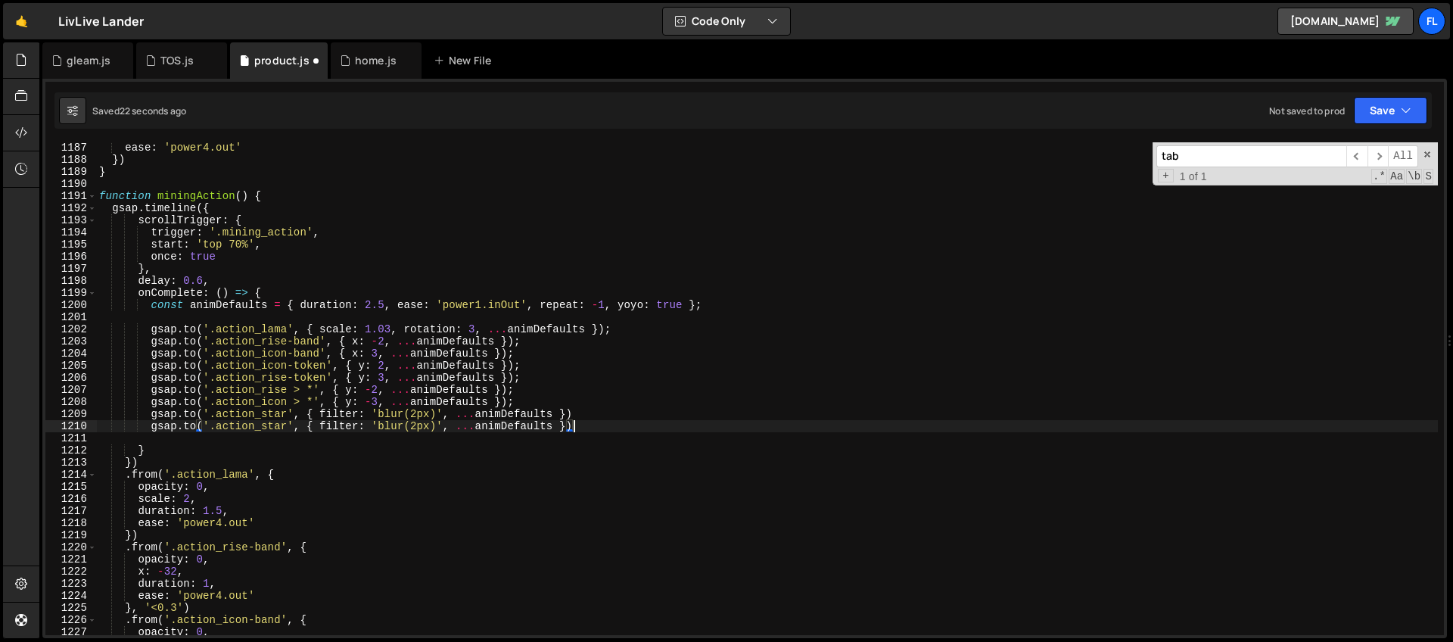
click at [417, 422] on div "ease : 'power4.out' }) } function miningAction ( ) { gsap . timeline ({ scrollT…" at bounding box center [766, 399] width 1341 height 517
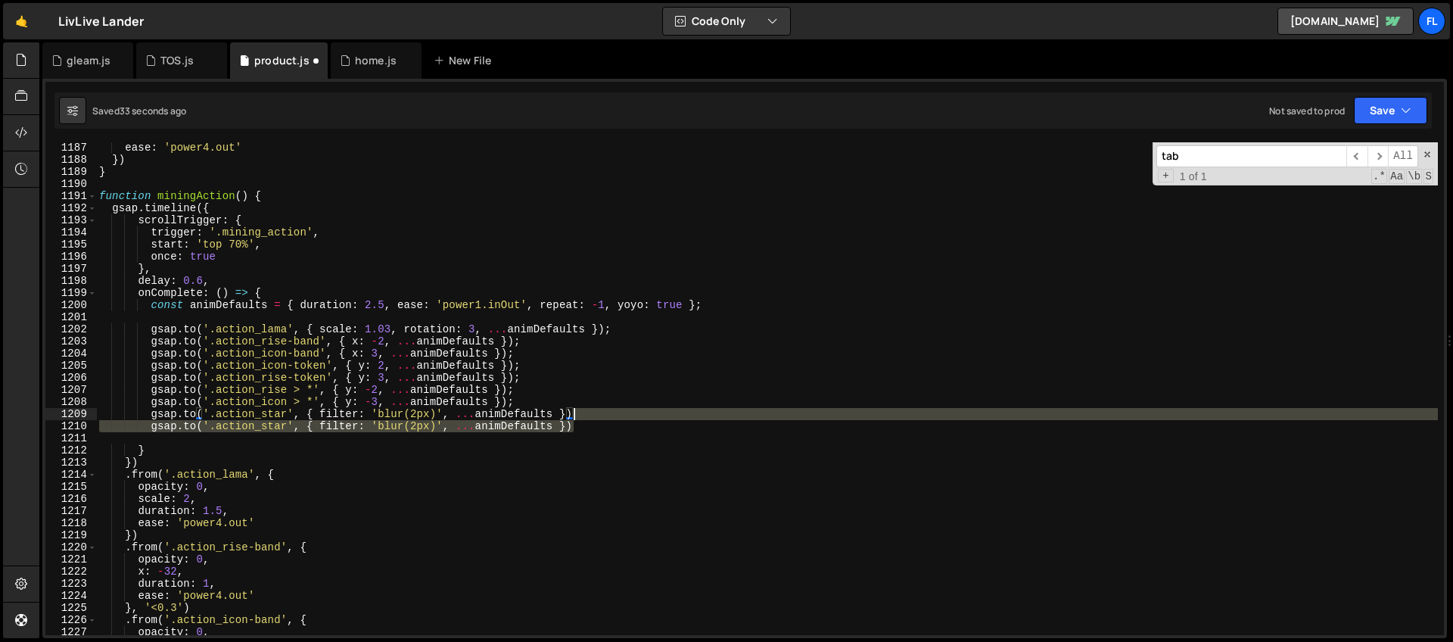
drag, startPoint x: 594, startPoint y: 427, endPoint x: 596, endPoint y: 418, distance: 9.4
click at [596, 418] on div "ease : 'power4.out' }) } function miningAction ( ) { gsap . timeline ({ scrollT…" at bounding box center [766, 399] width 1341 height 517
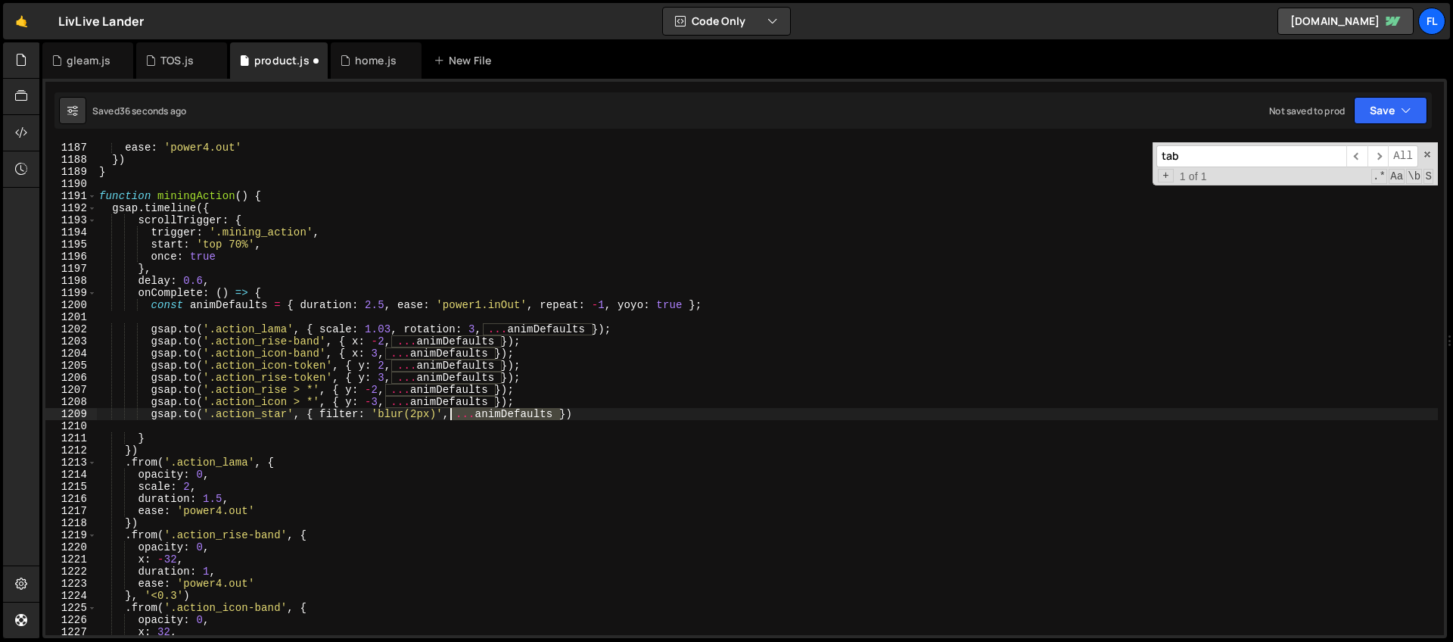
drag, startPoint x: 559, startPoint y: 412, endPoint x: 453, endPoint y: 415, distance: 106.0
click at [453, 415] on div "ease : 'power4.out' }) } function miningAction ( ) { gsap . timeline ({ scrollT…" at bounding box center [766, 399] width 1341 height 517
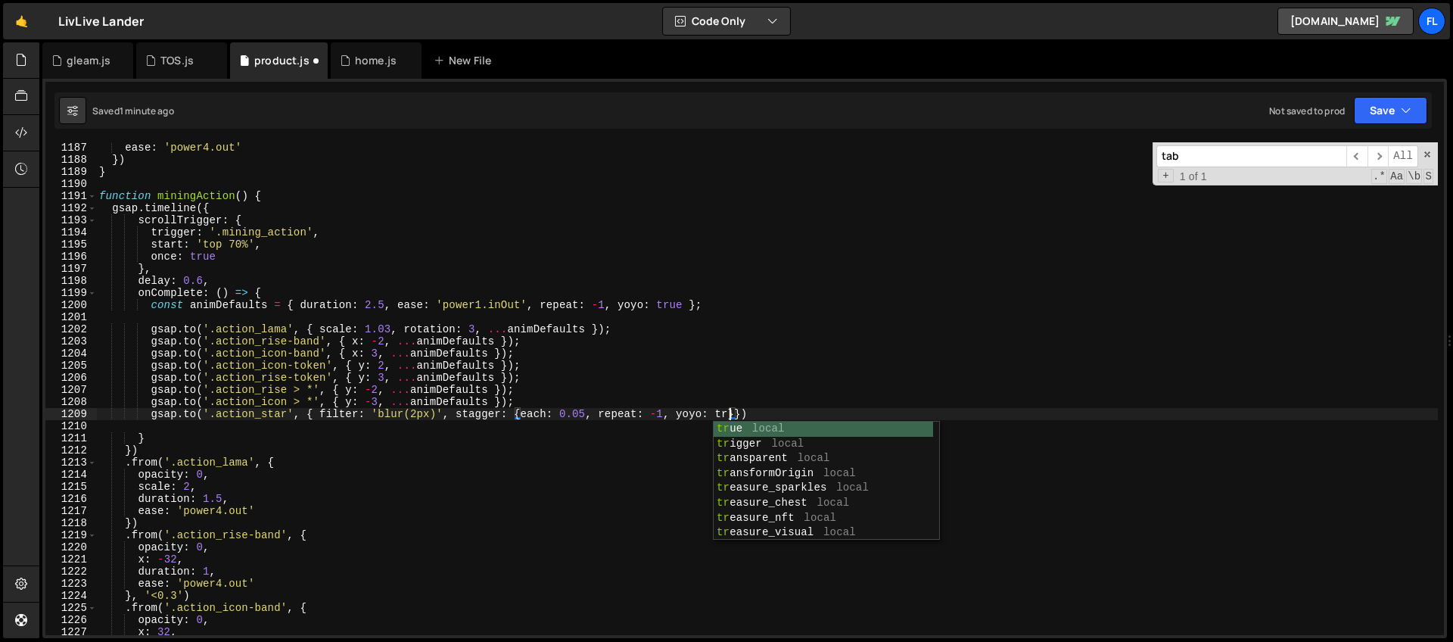
scroll to position [0, 45]
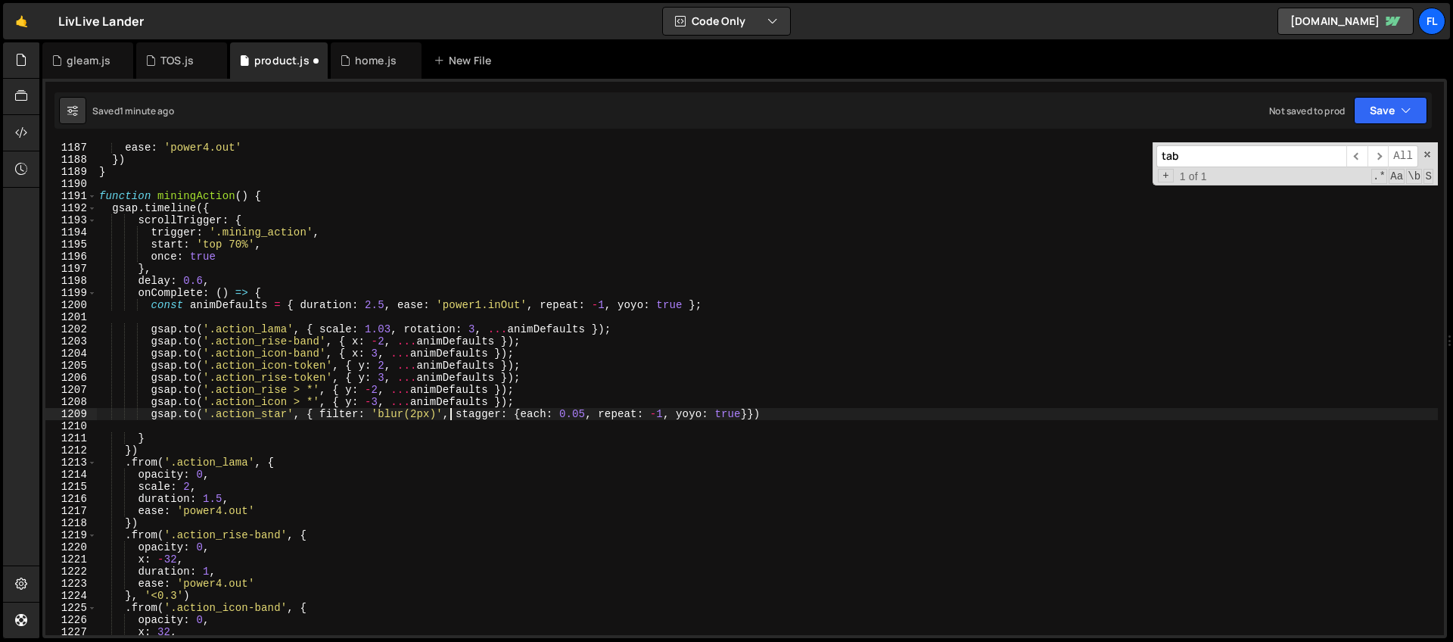
click at [447, 413] on div "ease : 'power4.out' }) } function miningAction ( ) { gsap . timeline ({ scrollT…" at bounding box center [766, 399] width 1341 height 517
click at [748, 417] on div "ease : 'power4.out' }) } function miningAction ( ) { gsap . timeline ({ scrollT…" at bounding box center [766, 399] width 1341 height 517
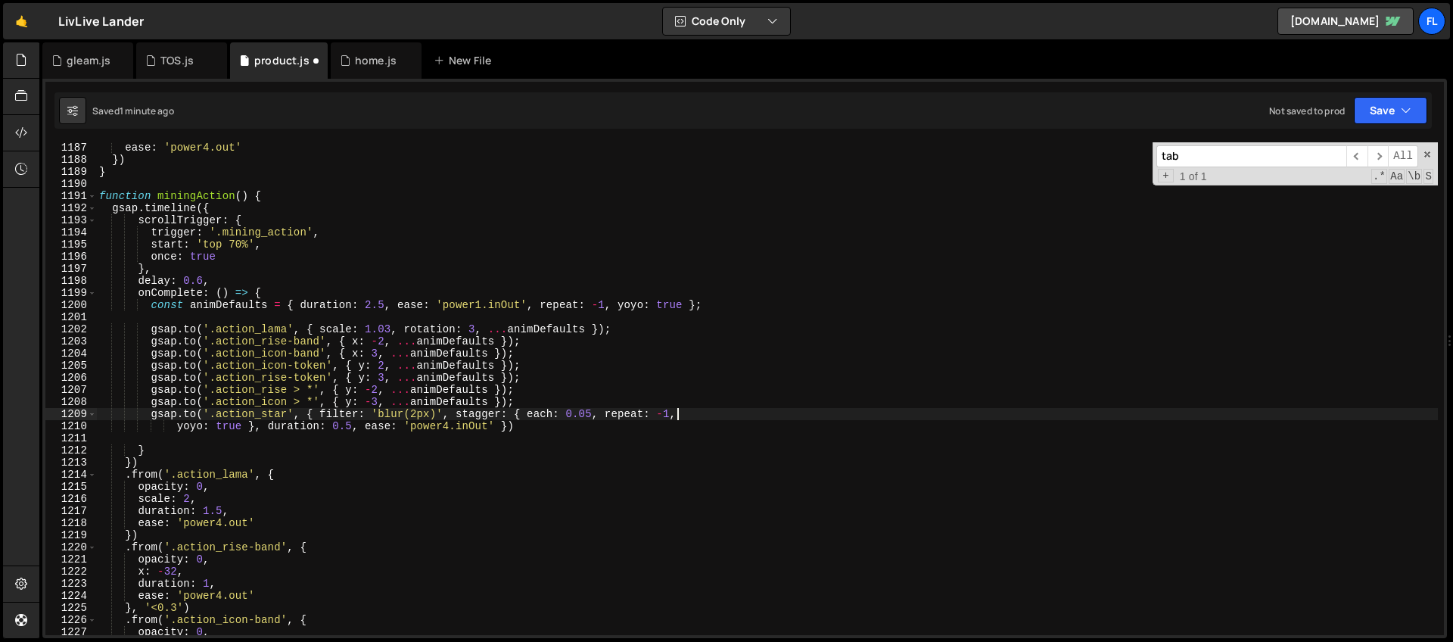
scroll to position [0, 40]
click at [418, 411] on div "ease : 'power4.out' }) } function miningAction ( ) { gsap . timeline ({ scrollT…" at bounding box center [766, 399] width 1341 height 517
click at [314, 411] on div "ease : 'power4.out' }) } function miningAction ( ) { gsap . timeline ({ scrollT…" at bounding box center [766, 399] width 1341 height 517
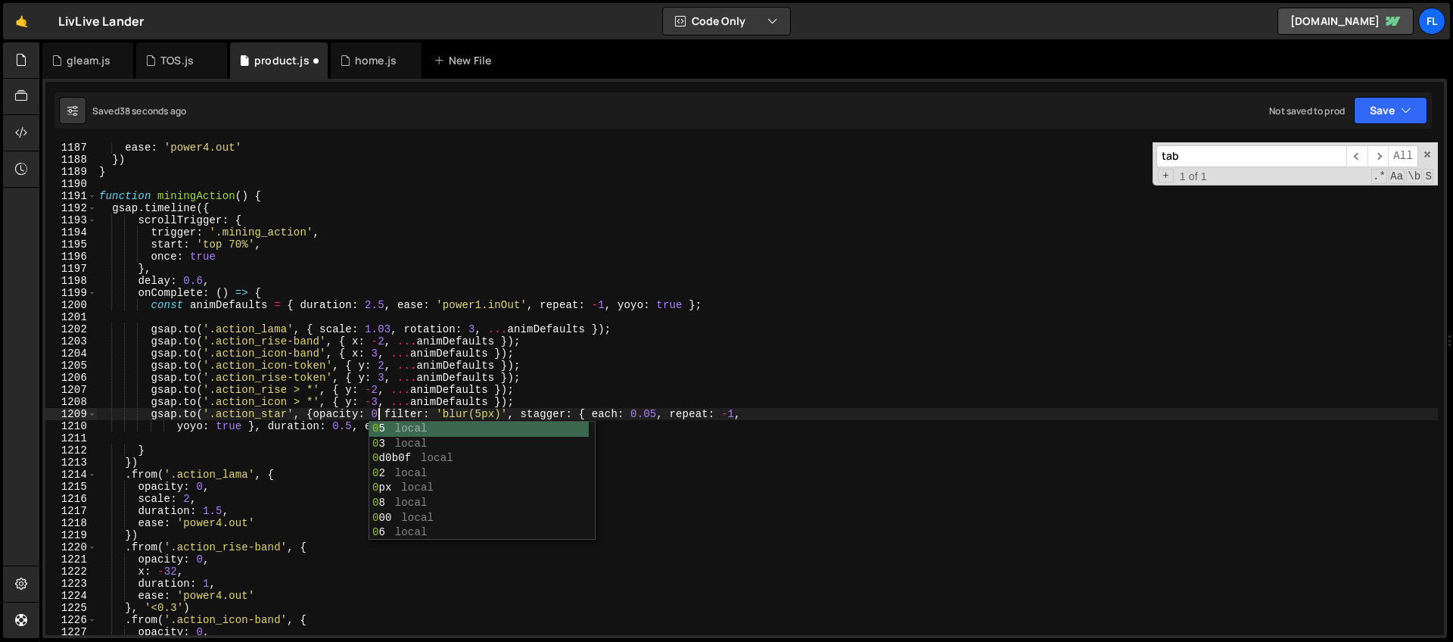
scroll to position [0, 20]
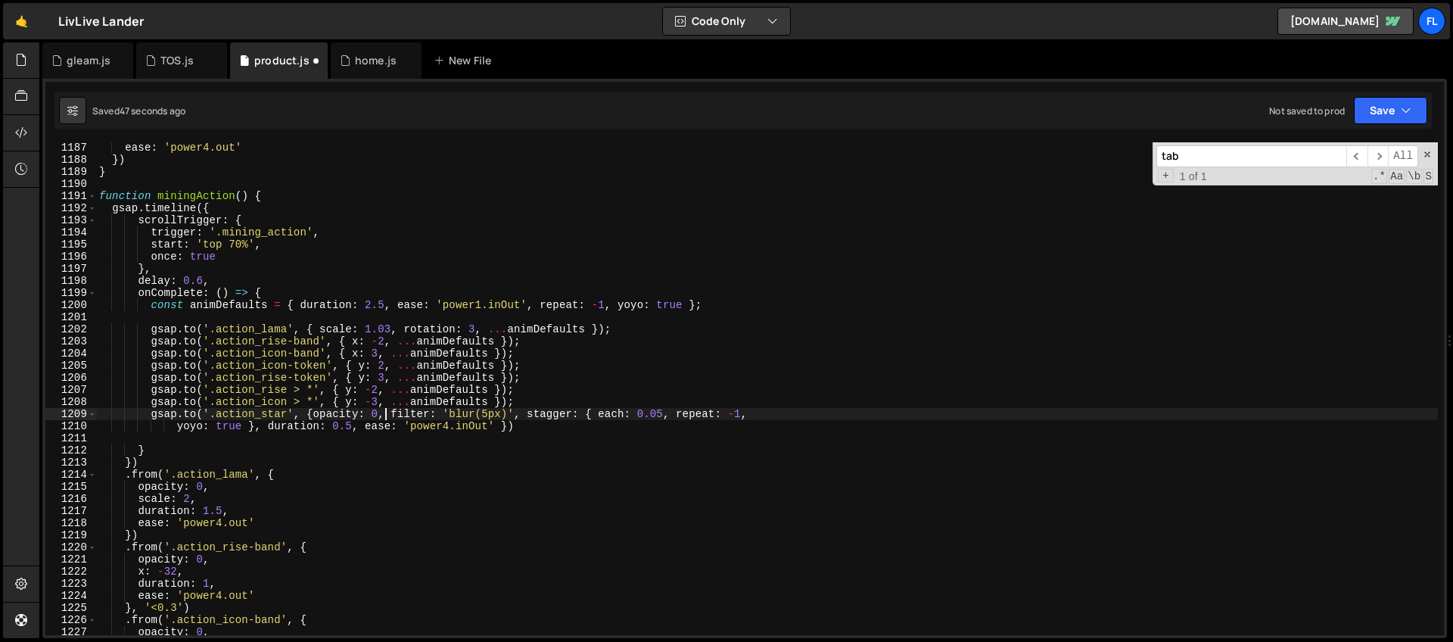
click at [662, 416] on div "ease : 'power4.out' }) } function miningAction ( ) { gsap . timeline ({ scrollT…" at bounding box center [766, 399] width 1341 height 517
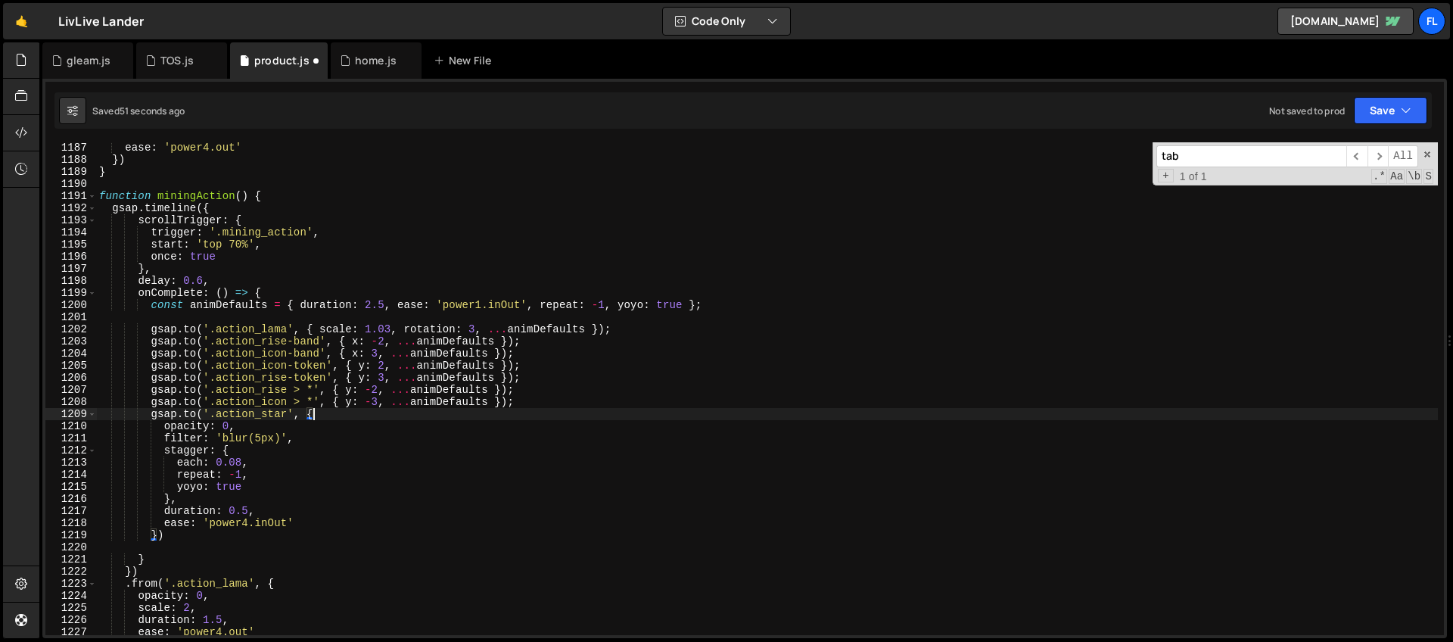
scroll to position [0, 14]
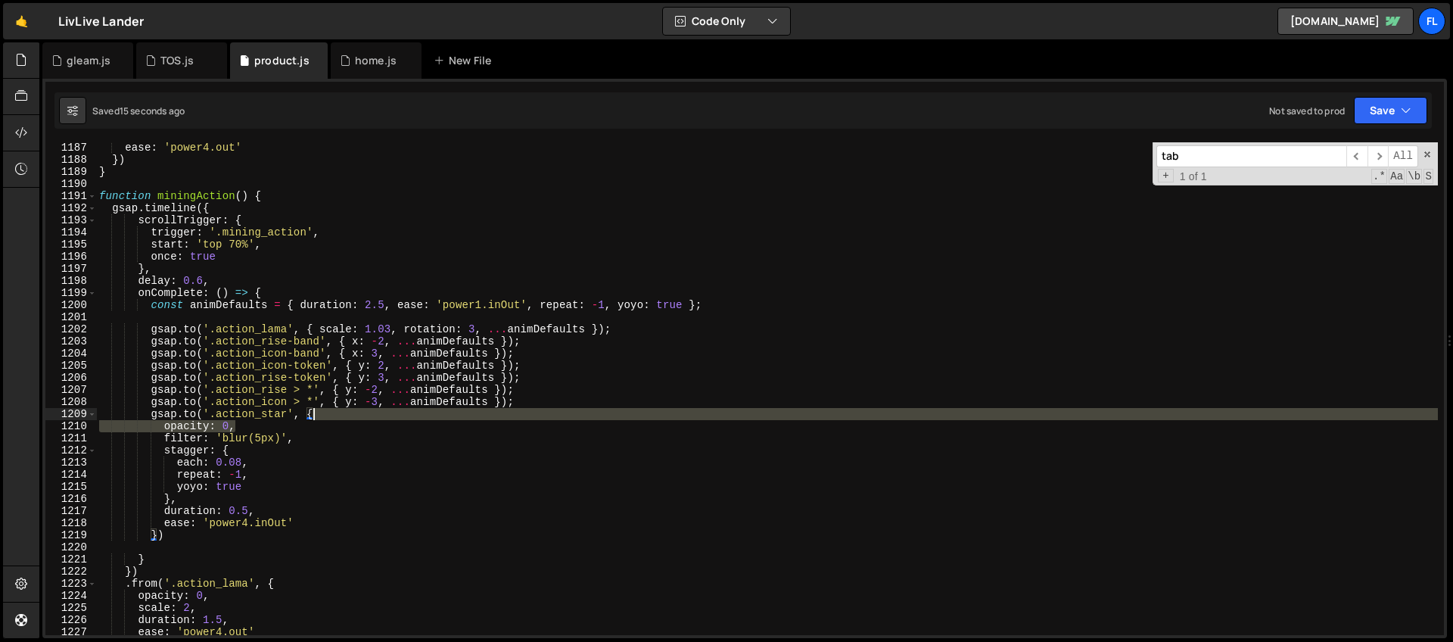
drag, startPoint x: 247, startPoint y: 426, endPoint x: 326, endPoint y: 417, distance: 79.2
click at [326, 417] on div "ease : 'power4.out' }) } function miningAction ( ) { gsap . timeline ({ scrollT…" at bounding box center [766, 399] width 1341 height 517
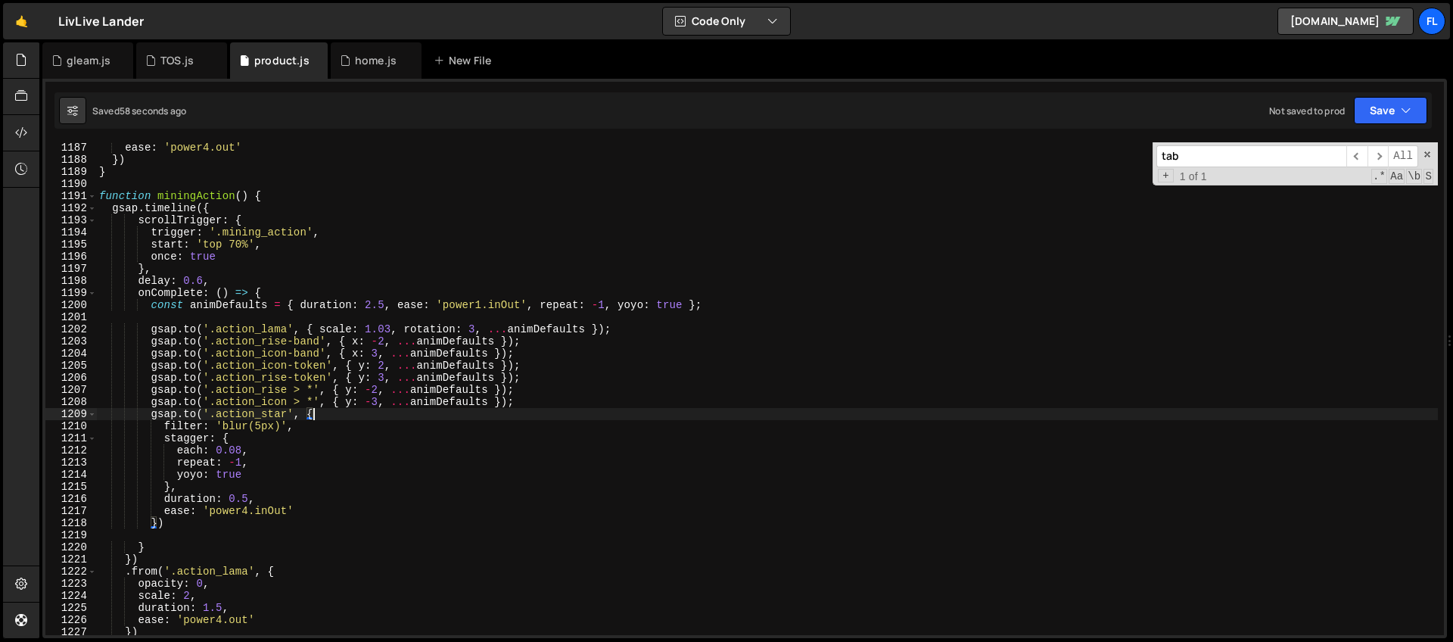
click at [260, 425] on div "ease : 'power4.out' }) } function miningAction ( ) { gsap . timeline ({ scrollT…" at bounding box center [766, 399] width 1341 height 517
type textarea "filter: 'blur(8px)',"
drag, startPoint x: 1183, startPoint y: 157, endPoint x: 1043, endPoint y: 145, distance: 141.3
click at [1043, 145] on div "ease : 'power4.out' }) } function miningAction ( ) { gsap . timeline ({ scrollT…" at bounding box center [766, 388] width 1341 height 493
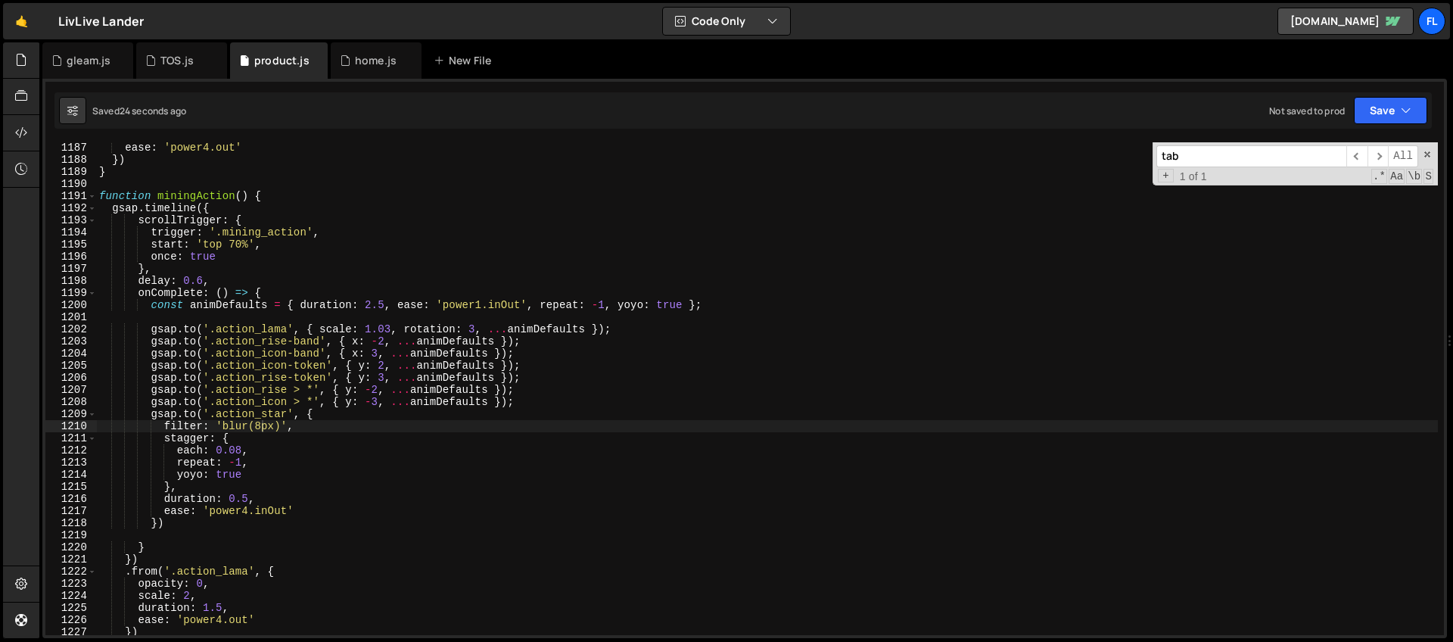
type input "w"
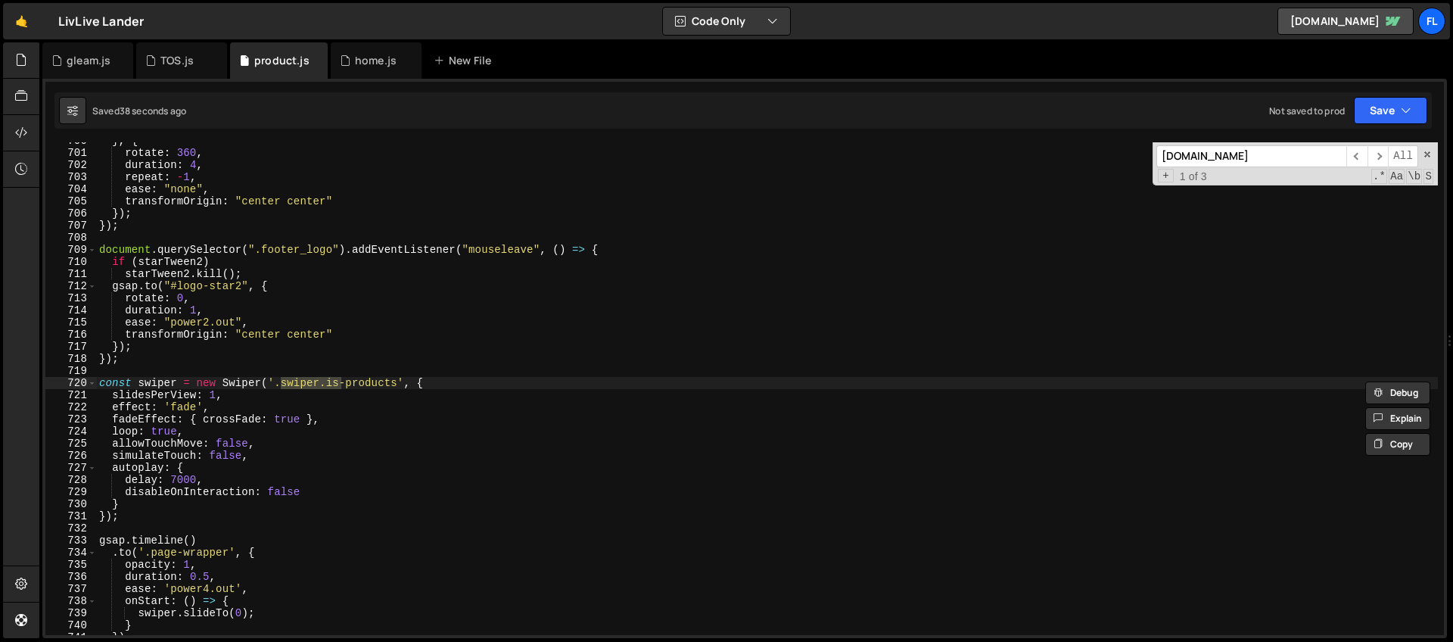
scroll to position [11255, 0]
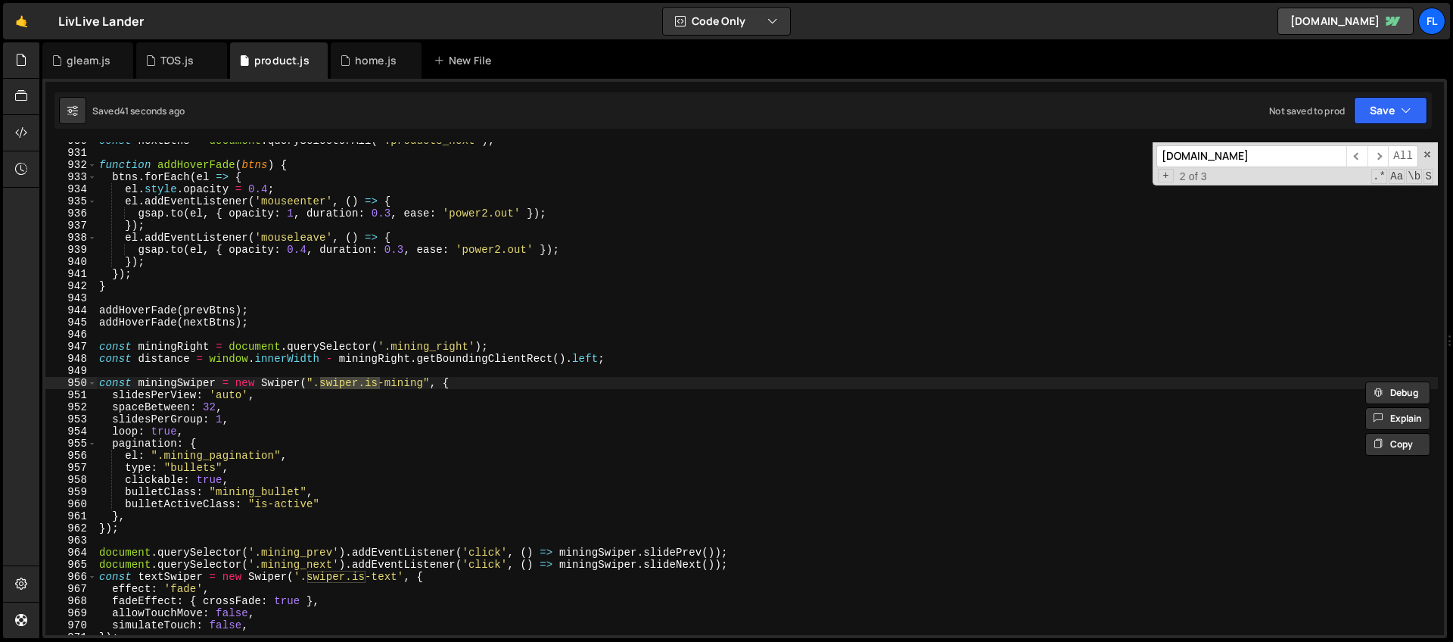
type input "swiper.is"
type textarea "loop: true,"
click at [197, 431] on div "const nextBtns = document . querySelectorAll ( '.products_next' ) ; function ad…" at bounding box center [766, 393] width 1341 height 517
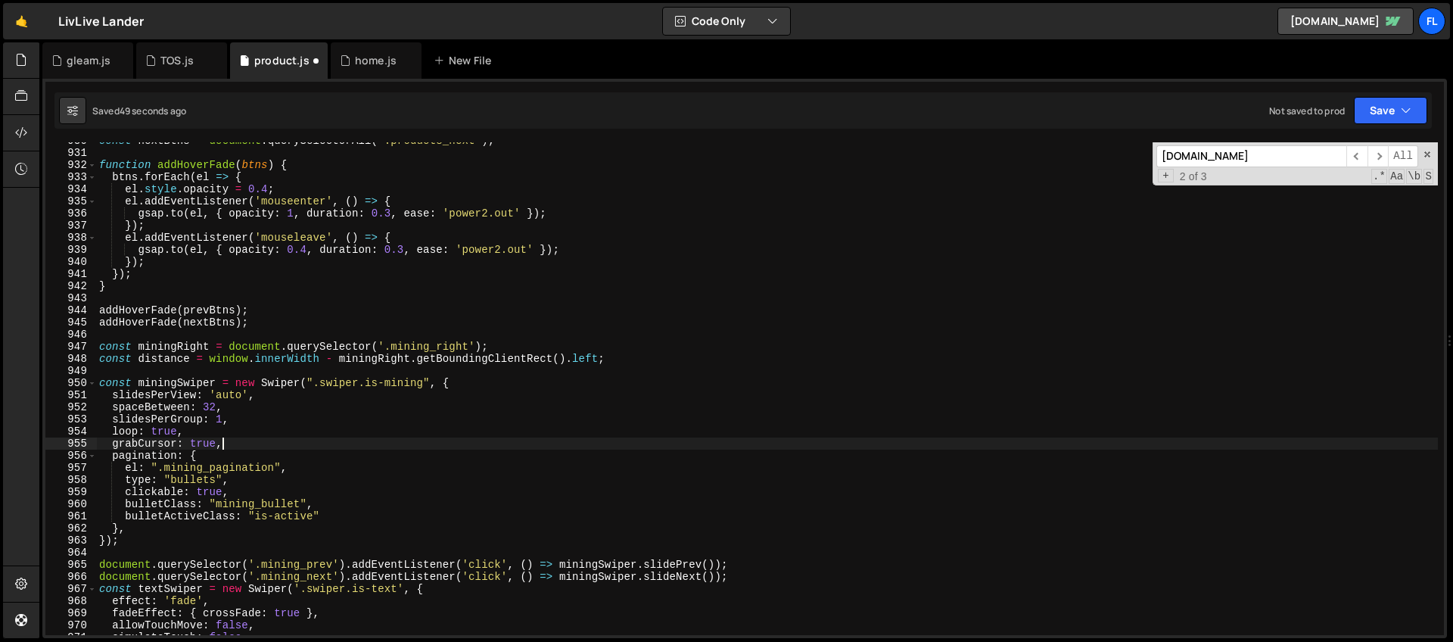
scroll to position [0, 8]
click at [1431, 156] on span at bounding box center [1427, 154] width 11 height 11
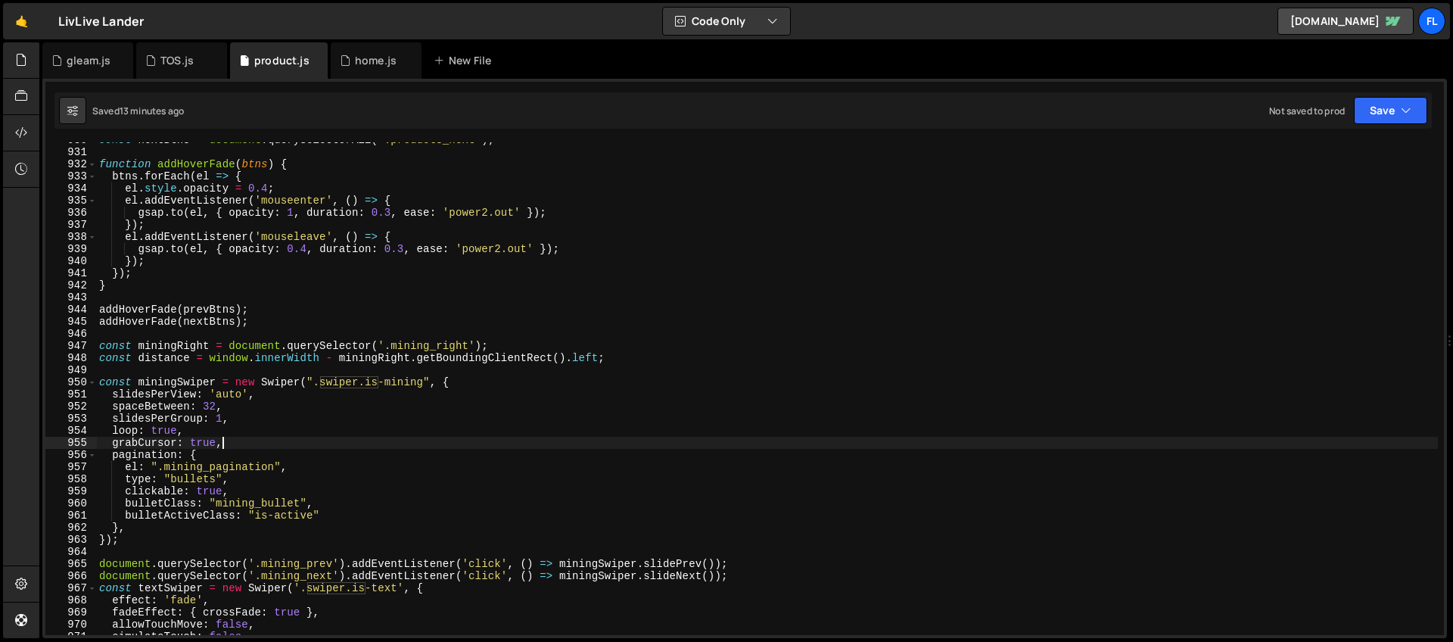
scroll to position [11255, 0]
click at [753, 348] on div "const nextBtns = document . querySelectorAll ( '.products_next' ) ; function ad…" at bounding box center [766, 392] width 1341 height 517
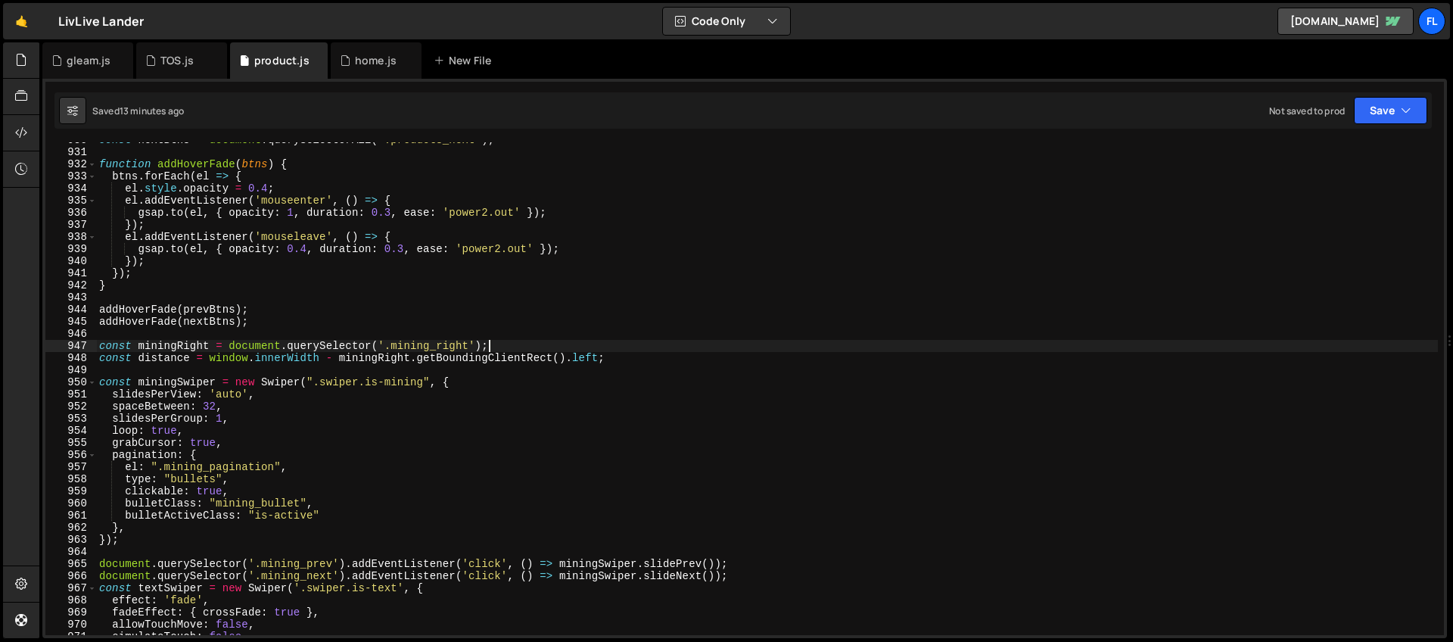
scroll to position [0, 26]
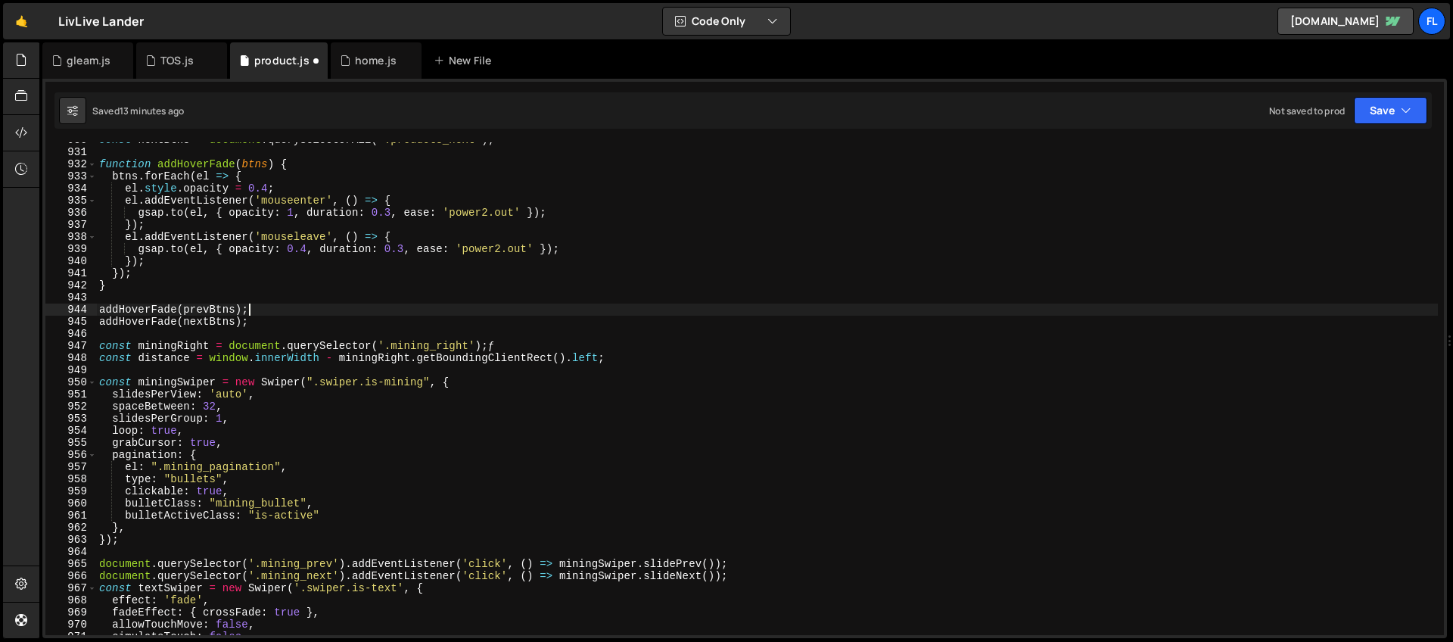
click at [758, 315] on div "const nextBtns = document . querySelectorAll ( '.products_next' ) ; function ad…" at bounding box center [766, 392] width 1341 height 517
type textarea "addHoverFade(prevBtns);"
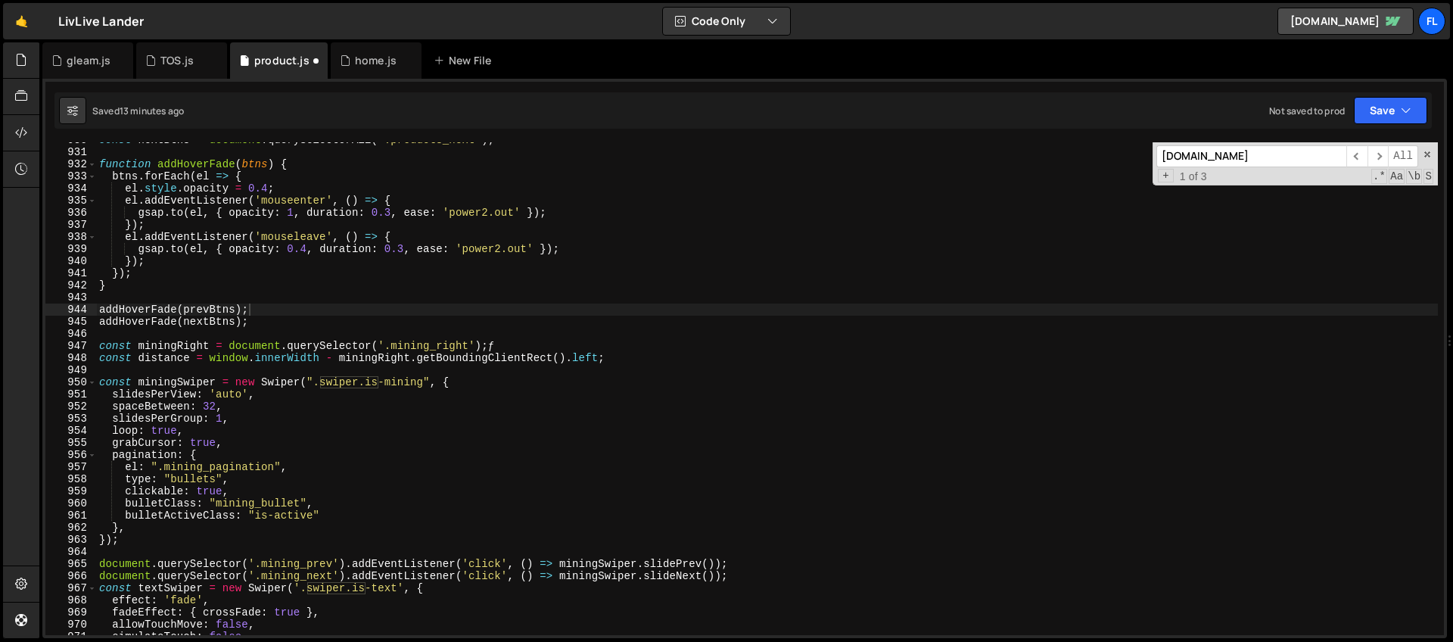
type input "s"
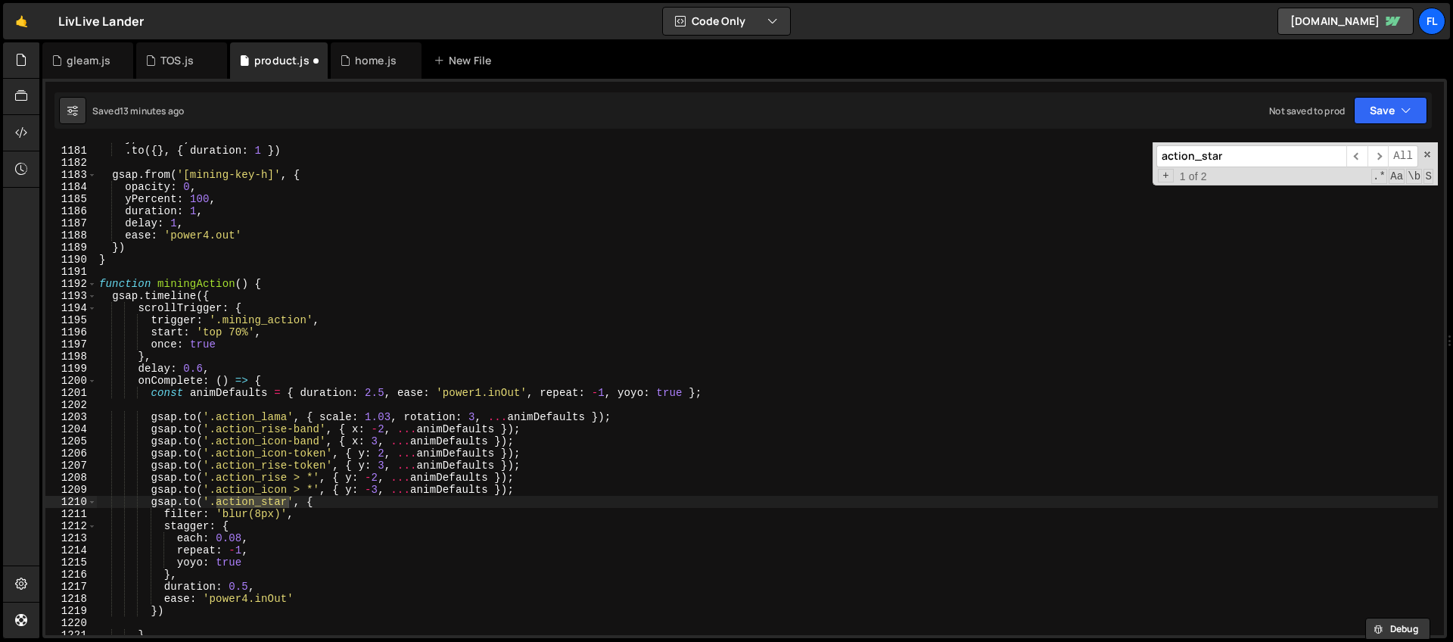
scroll to position [14283, 0]
type input "action_star"
click at [250, 586] on div "} , '<0.3' ) . to ({ } , { duration : 1 }) gsap . from ( '[mining-key-h]' , { o…" at bounding box center [766, 390] width 1341 height 517
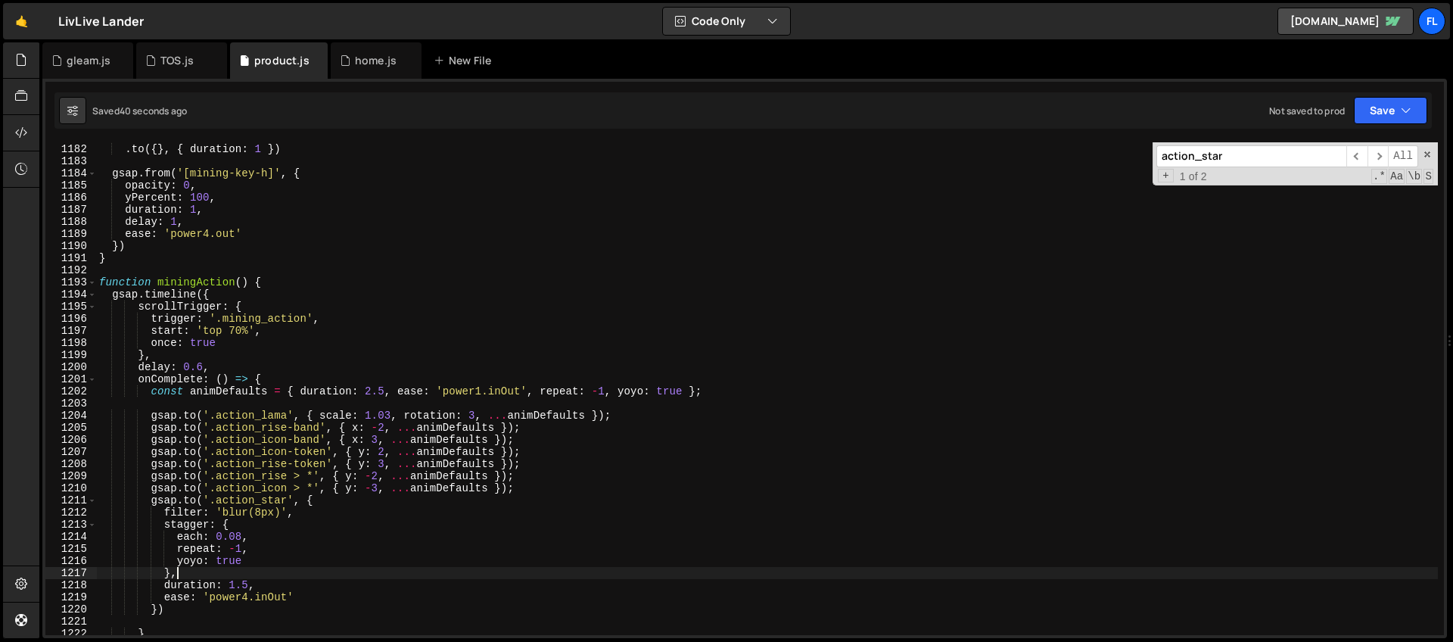
scroll to position [14296, 0]
click at [241, 534] on div "} , '<0.3' ) . to ({ } , { duration : 1 }) gsap . from ( '[mining-key-h]' , { o…" at bounding box center [766, 389] width 1341 height 517
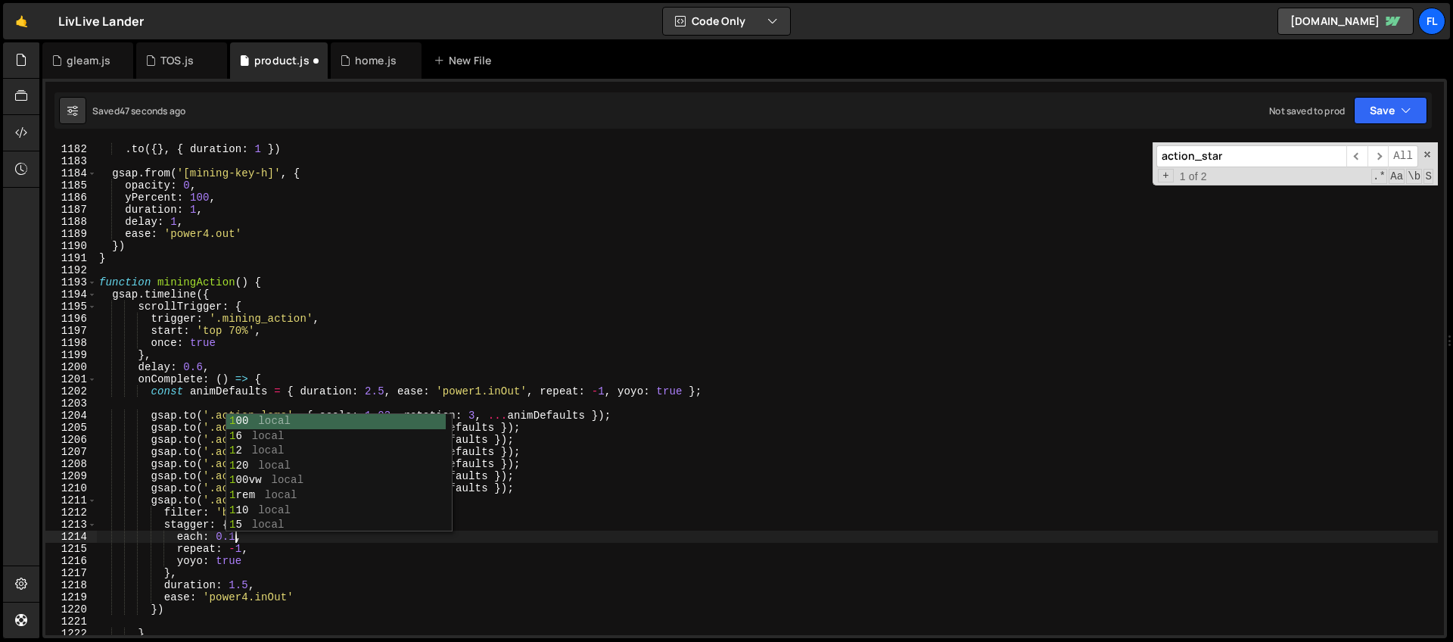
scroll to position [0, 9]
click at [247, 584] on div "} , '<0.3' ) . to ({ } , { duration : 1 }) gsap . from ( '[mining-key-h]' , { o…" at bounding box center [766, 389] width 1341 height 517
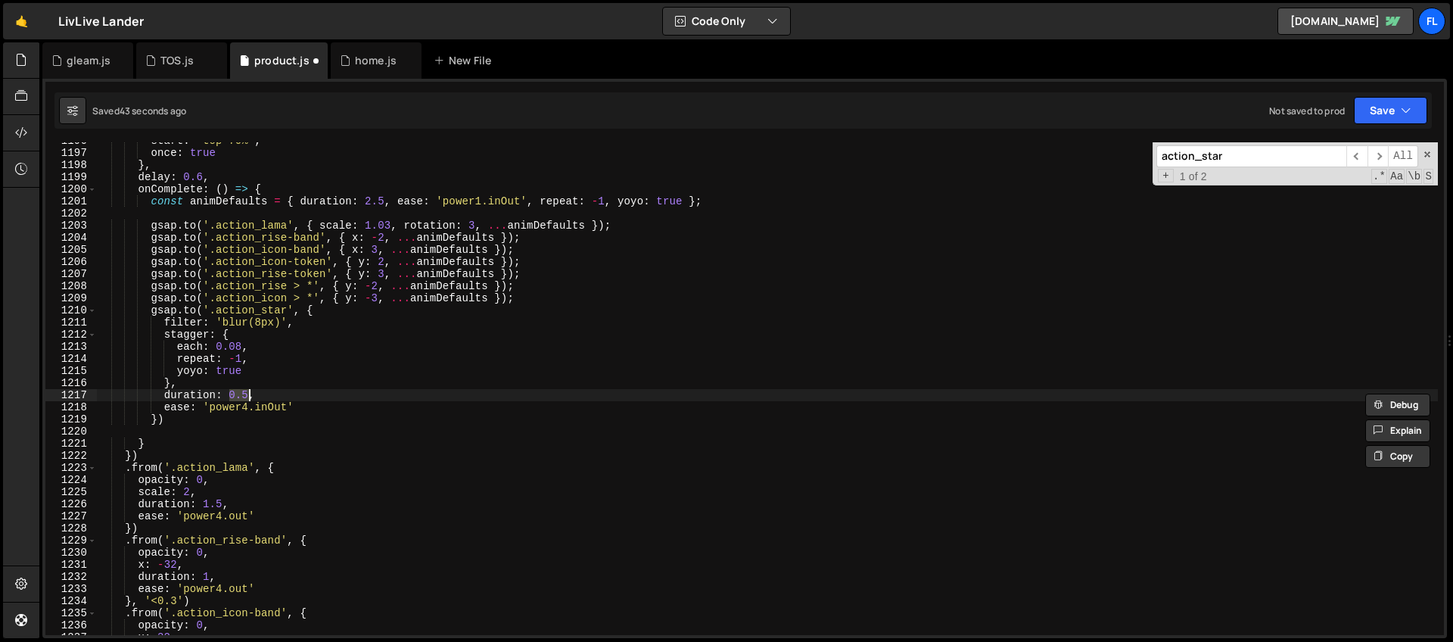
scroll to position [11206, 0]
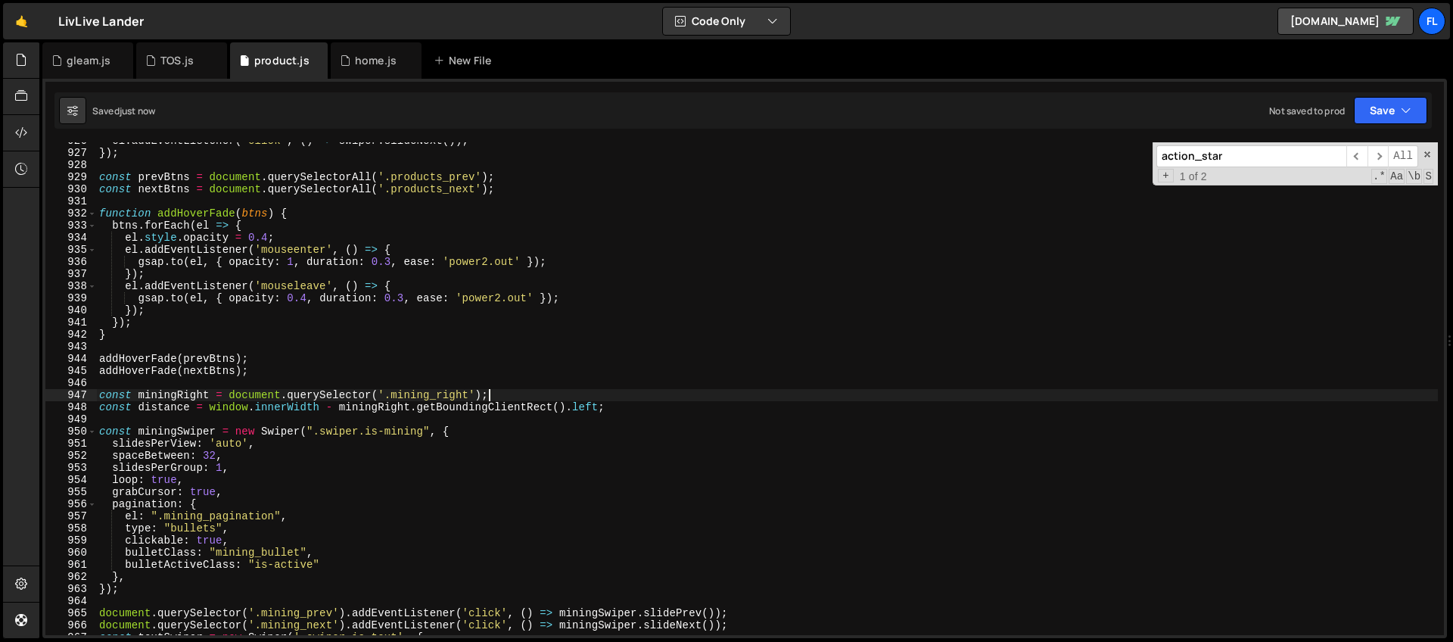
click at [1250, 159] on input "action_star" at bounding box center [1251, 156] width 190 height 22
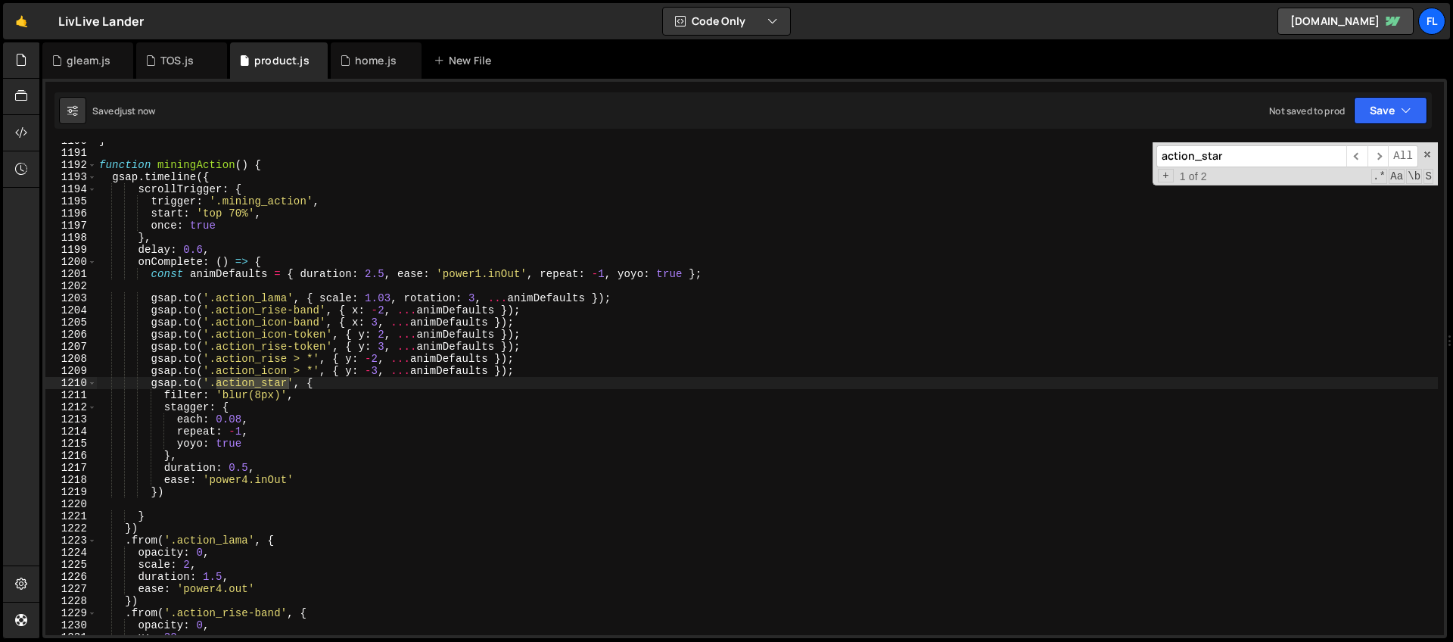
scroll to position [14402, 0]
click at [241, 418] on div "} function miningAction ( ) { gsap . timeline ({ scrollTrigger : { trigger : '.…" at bounding box center [766, 393] width 1341 height 517
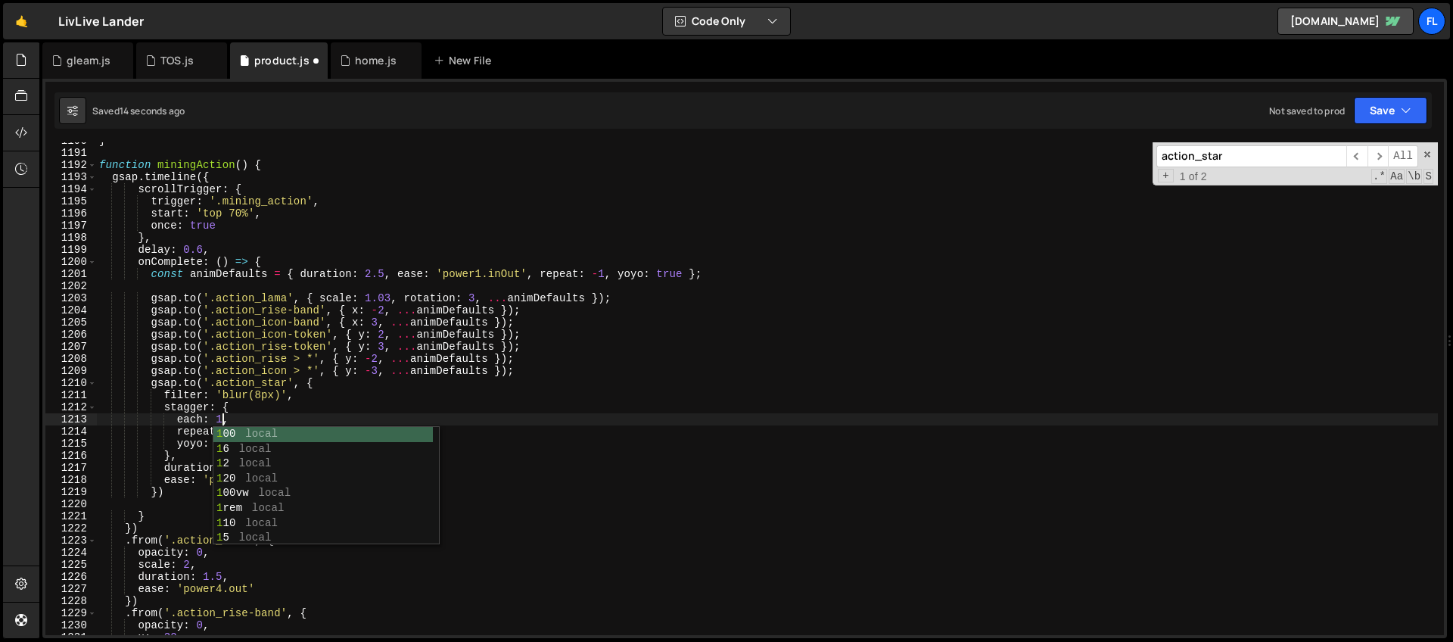
scroll to position [0, 8]
click at [189, 399] on div "} function miningAction ( ) { gsap . timeline ({ scrollTrigger : { trigger : '.…" at bounding box center [766, 393] width 1341 height 517
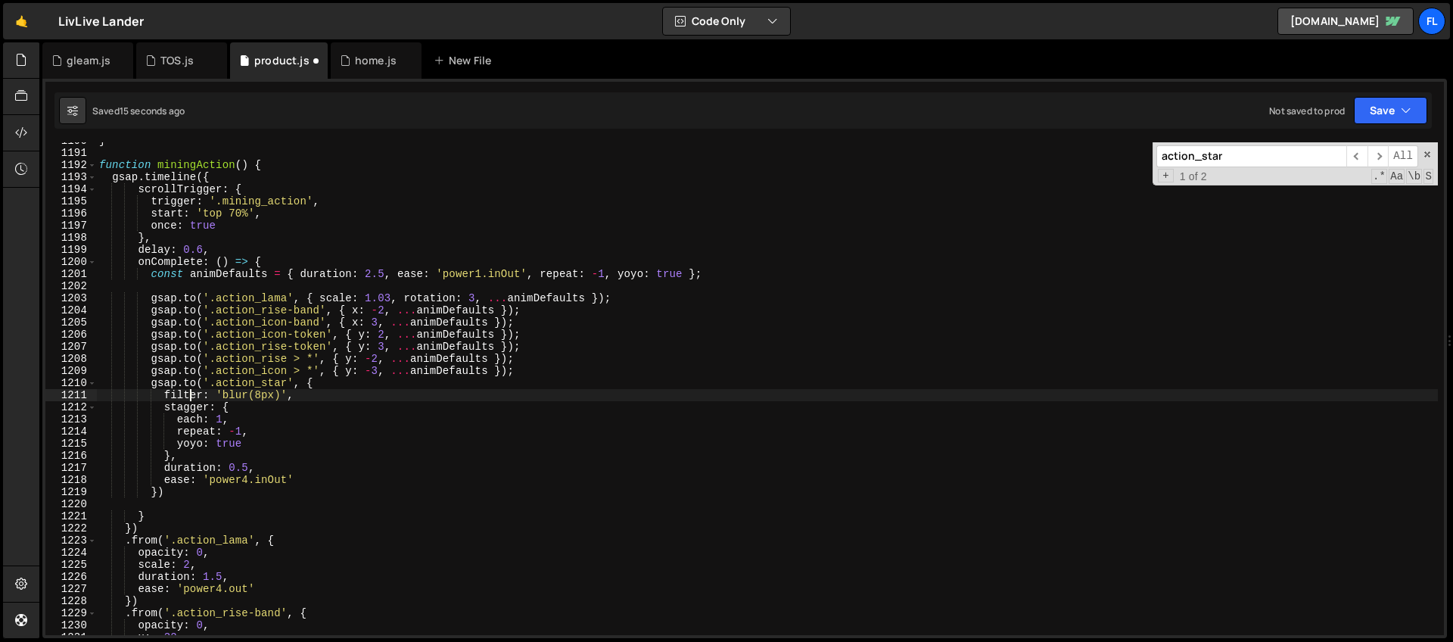
click at [247, 466] on div "} function miningAction ( ) { gsap . timeline ({ scrollTrigger : { trigger : '.…" at bounding box center [766, 393] width 1341 height 517
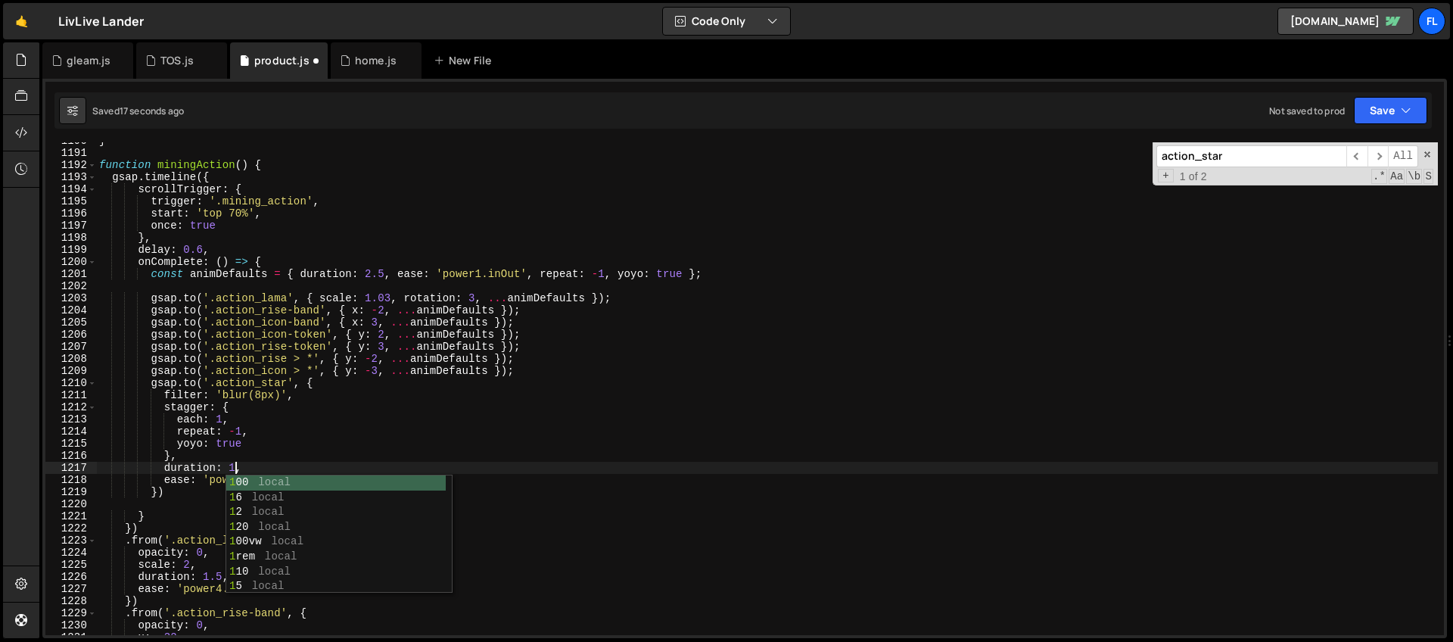
scroll to position [0, 9]
click at [222, 416] on div "} function miningAction ( ) { gsap . timeline ({ scrollTrigger : { trigger : '.…" at bounding box center [766, 393] width 1341 height 517
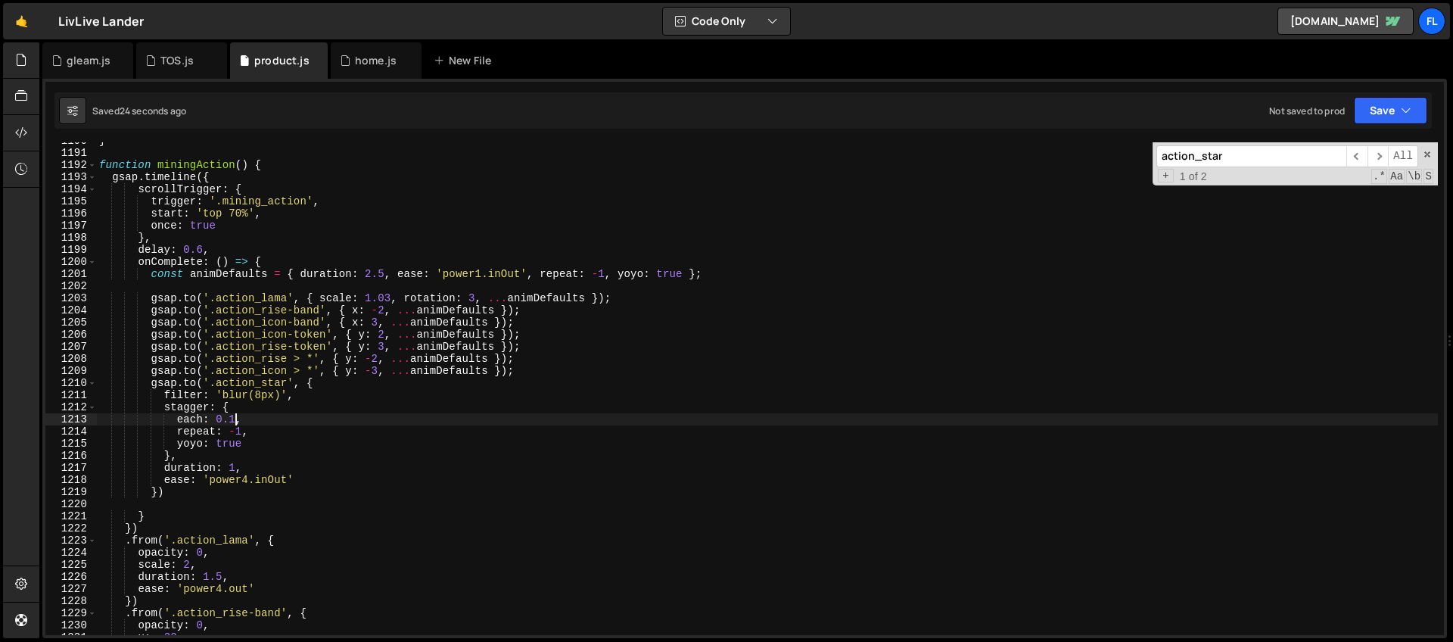
click at [238, 408] on div "} function miningAction ( ) { gsap . timeline ({ scrollTrigger : { trigger : '.…" at bounding box center [766, 393] width 1341 height 517
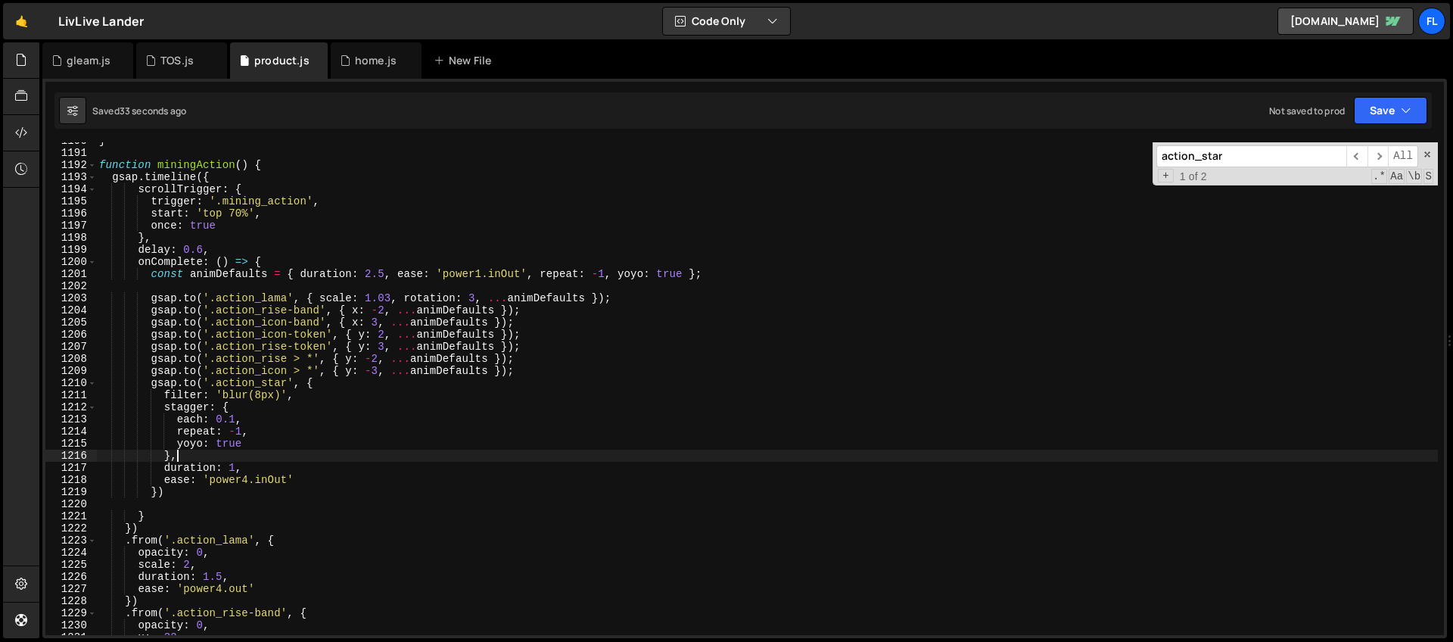
click at [185, 459] on div "} function miningAction ( ) { gsap . timeline ({ scrollTrigger : { trigger : '.…" at bounding box center [766, 393] width 1341 height 517
click at [248, 397] on div "} function miningAction ( ) { gsap . timeline ({ scrollTrigger : { trigger : '.…" at bounding box center [766, 393] width 1341 height 517
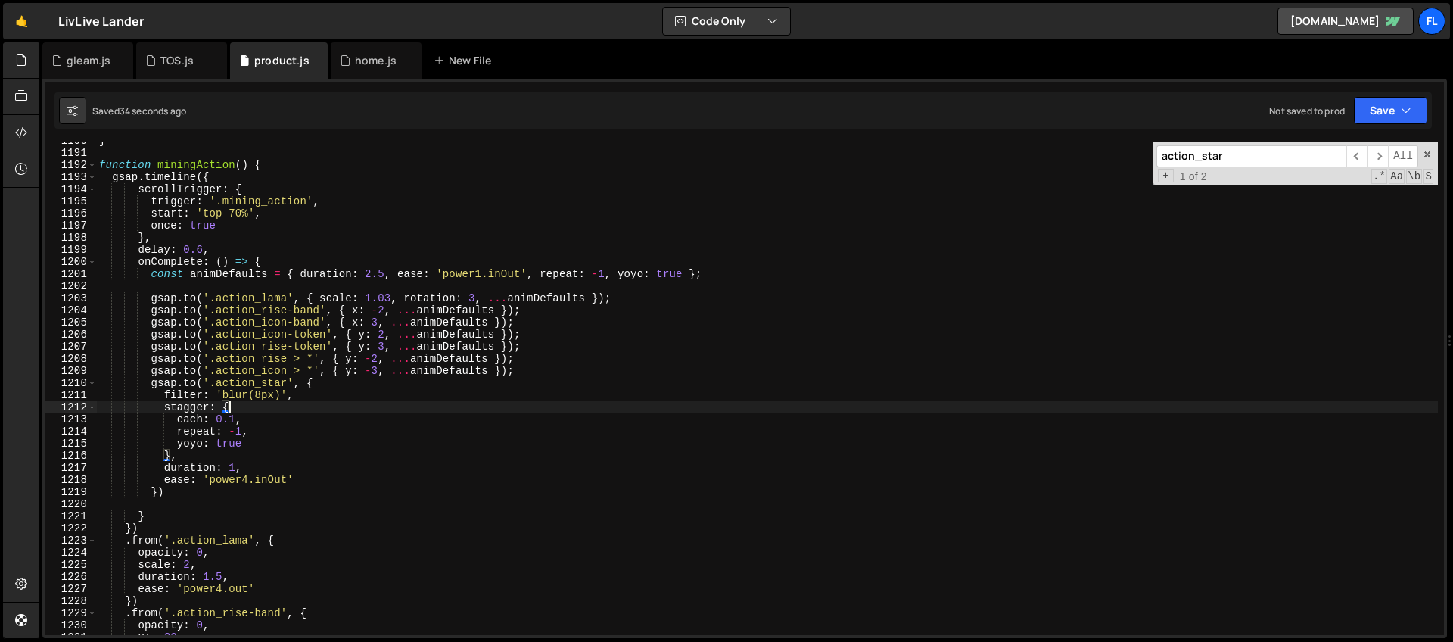
click at [235, 404] on div "} function miningAction ( ) { gsap . timeline ({ scrollTrigger : { trigger : '.…" at bounding box center [766, 393] width 1341 height 517
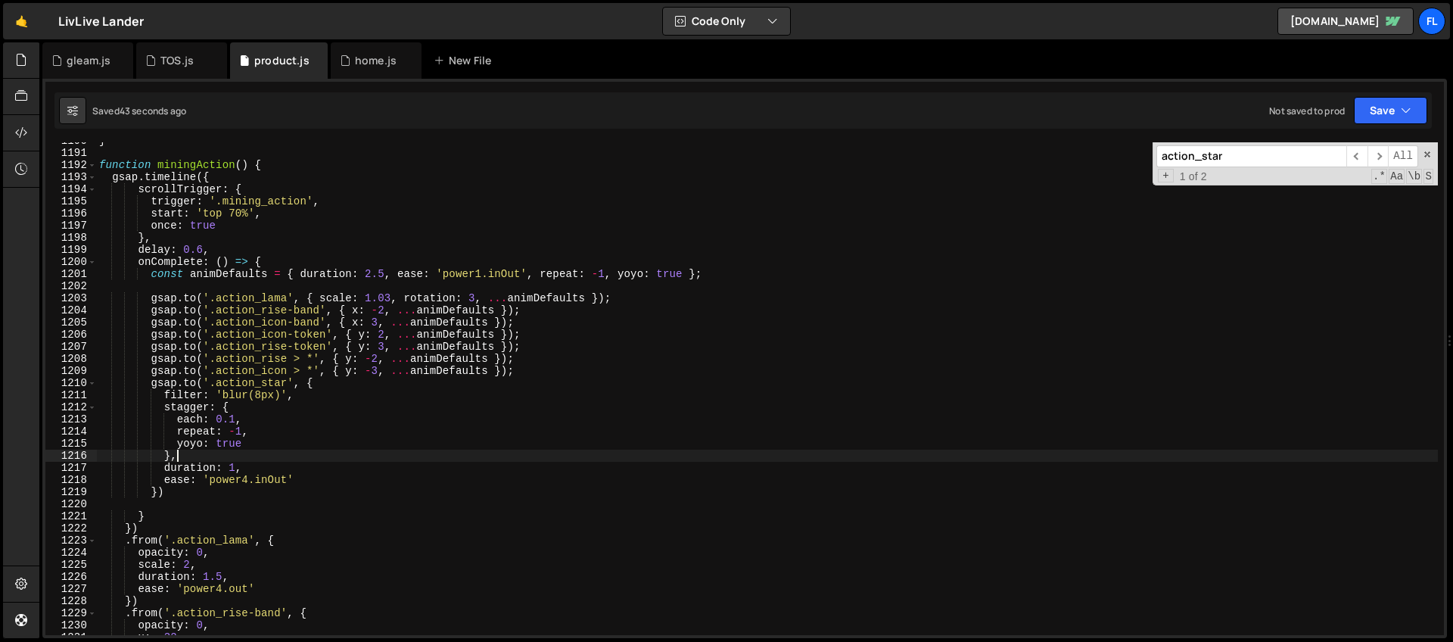
click at [185, 452] on div "} function miningAction ( ) { gsap . timeline ({ scrollTrigger : { trigger : '.…" at bounding box center [766, 393] width 1341 height 517
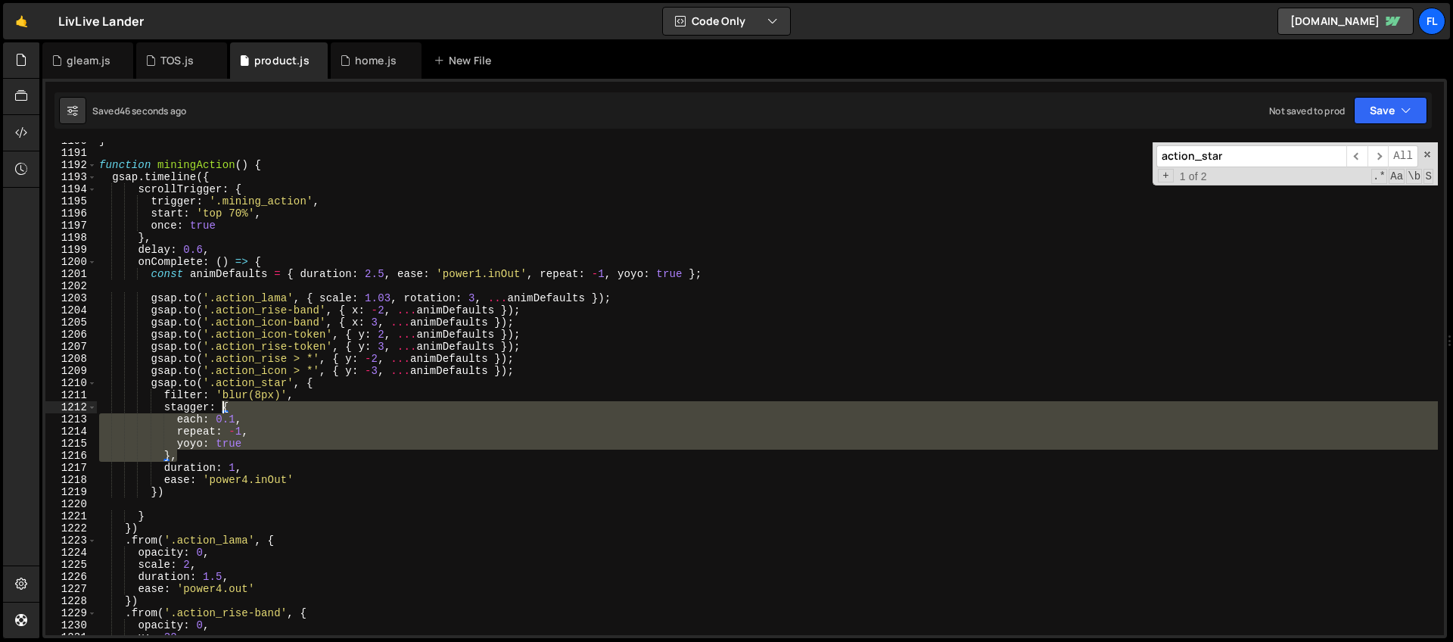
drag, startPoint x: 185, startPoint y: 455, endPoint x: 222, endPoint y: 409, distance: 59.2
click at [222, 409] on div "} function miningAction ( ) { gsap . timeline ({ scrollTrigger : { trigger : '.…" at bounding box center [766, 393] width 1341 height 517
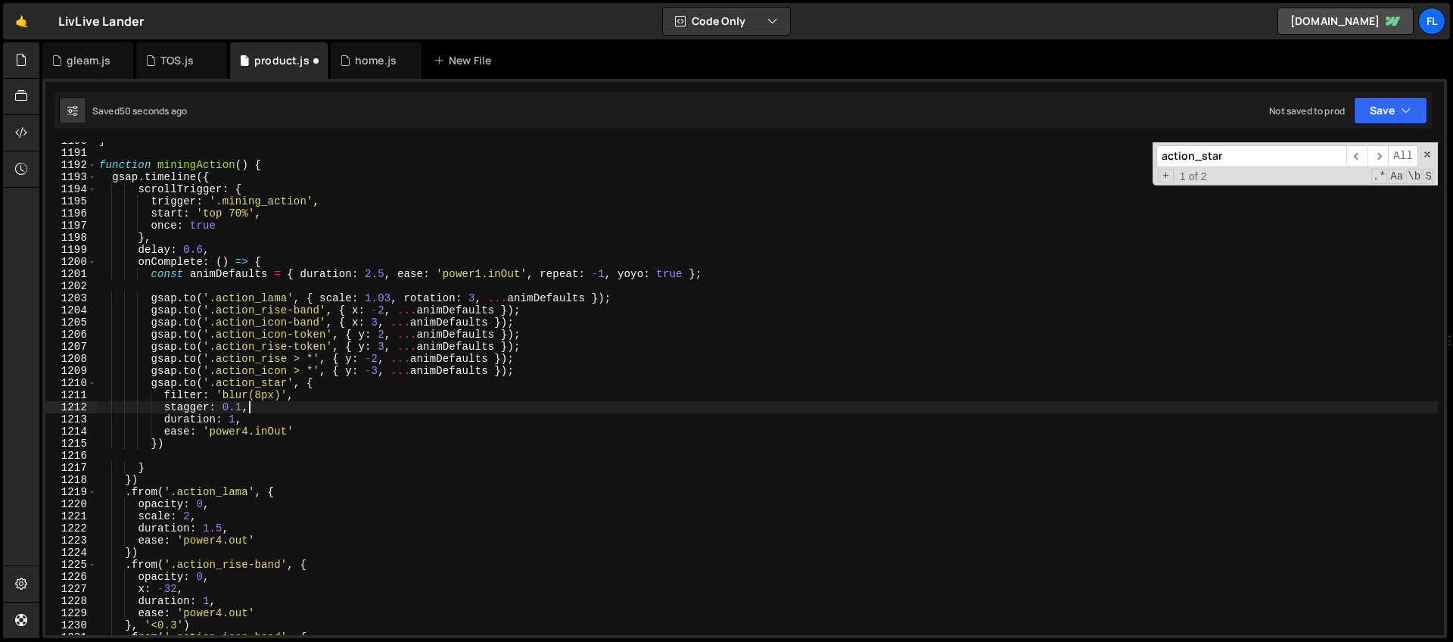
scroll to position [14418, 0]
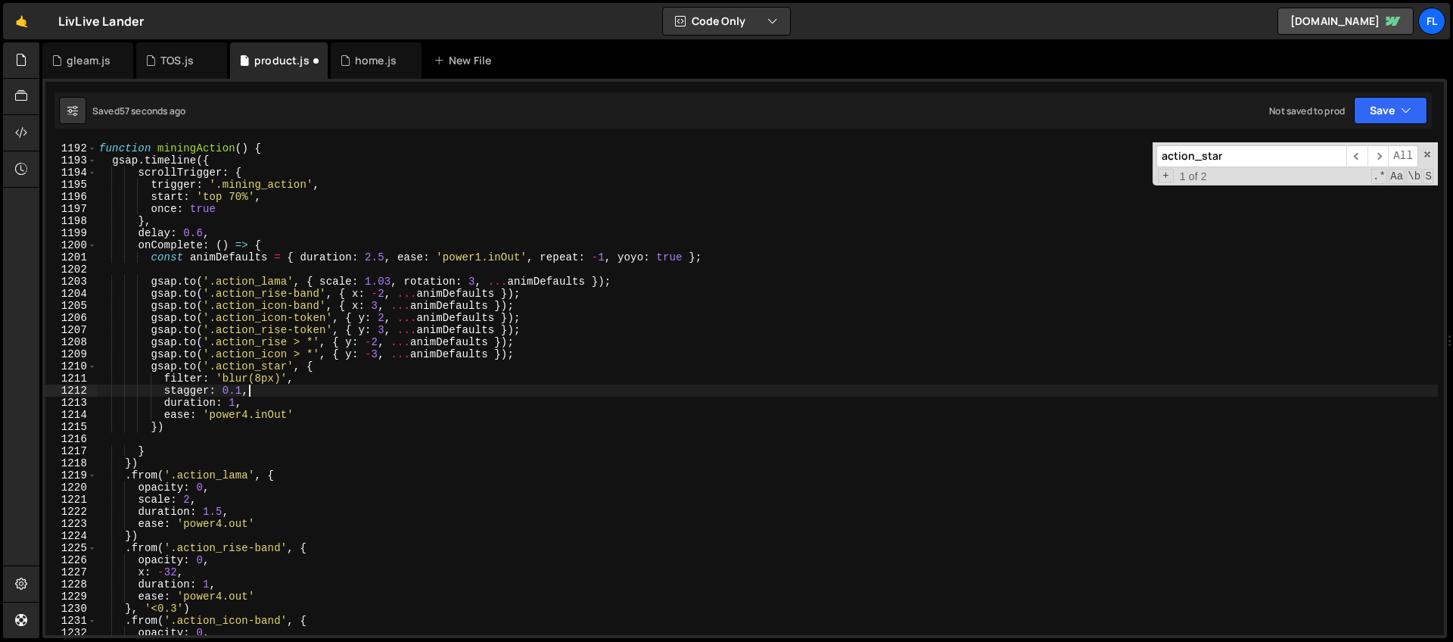
click at [339, 365] on div "function miningAction ( ) { gsap . timeline ({ scrollTrigger : { trigger : '.mi…" at bounding box center [766, 388] width 1341 height 517
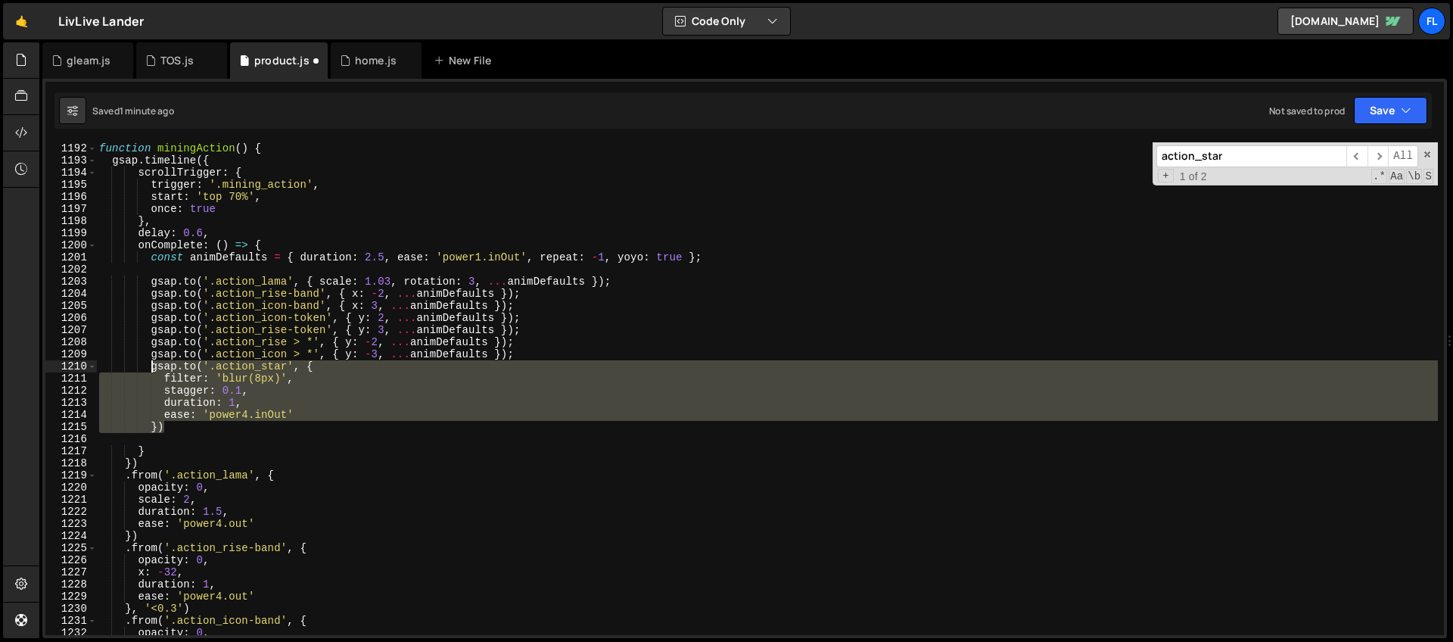
drag, startPoint x: 173, startPoint y: 427, endPoint x: 152, endPoint y: 371, distance: 60.6
click at [152, 371] on div "function miningAction ( ) { gsap . timeline ({ scrollTrigger : { trigger : '.mi…" at bounding box center [766, 388] width 1341 height 517
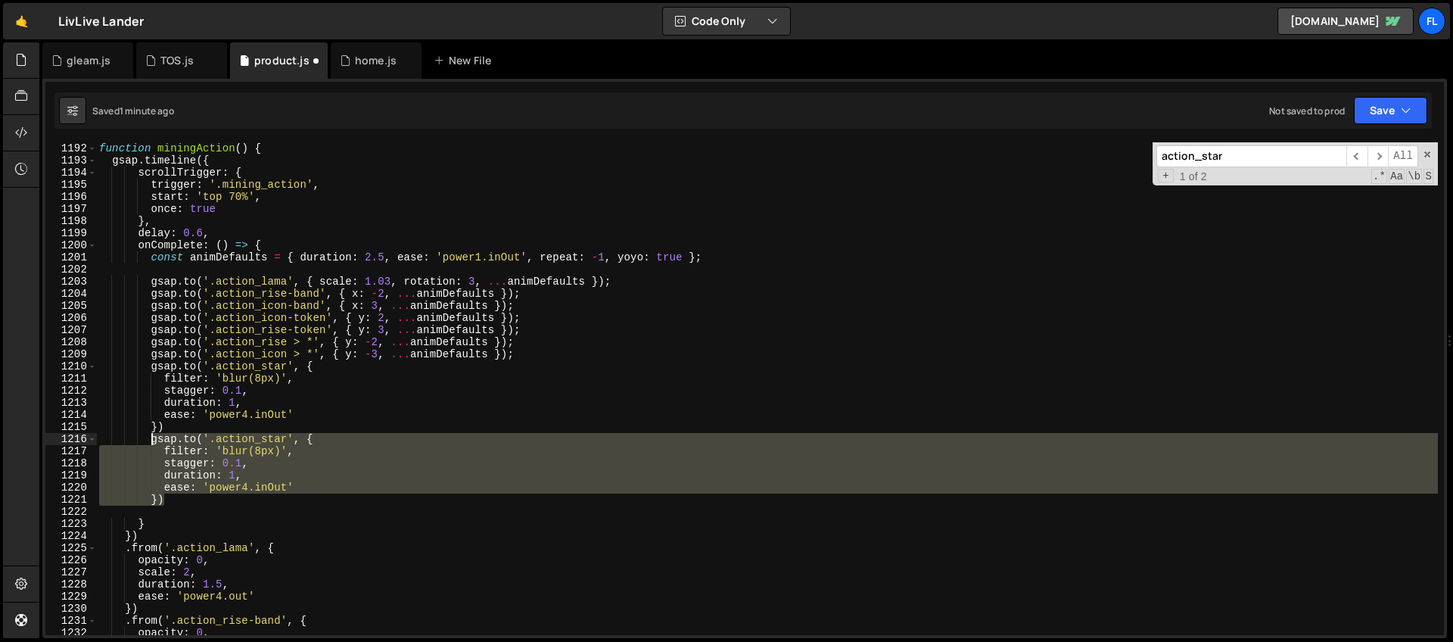
click at [186, 440] on div "function miningAction ( ) { gsap . timeline ({ scrollTrigger : { trigger : '.mi…" at bounding box center [766, 388] width 1341 height 493
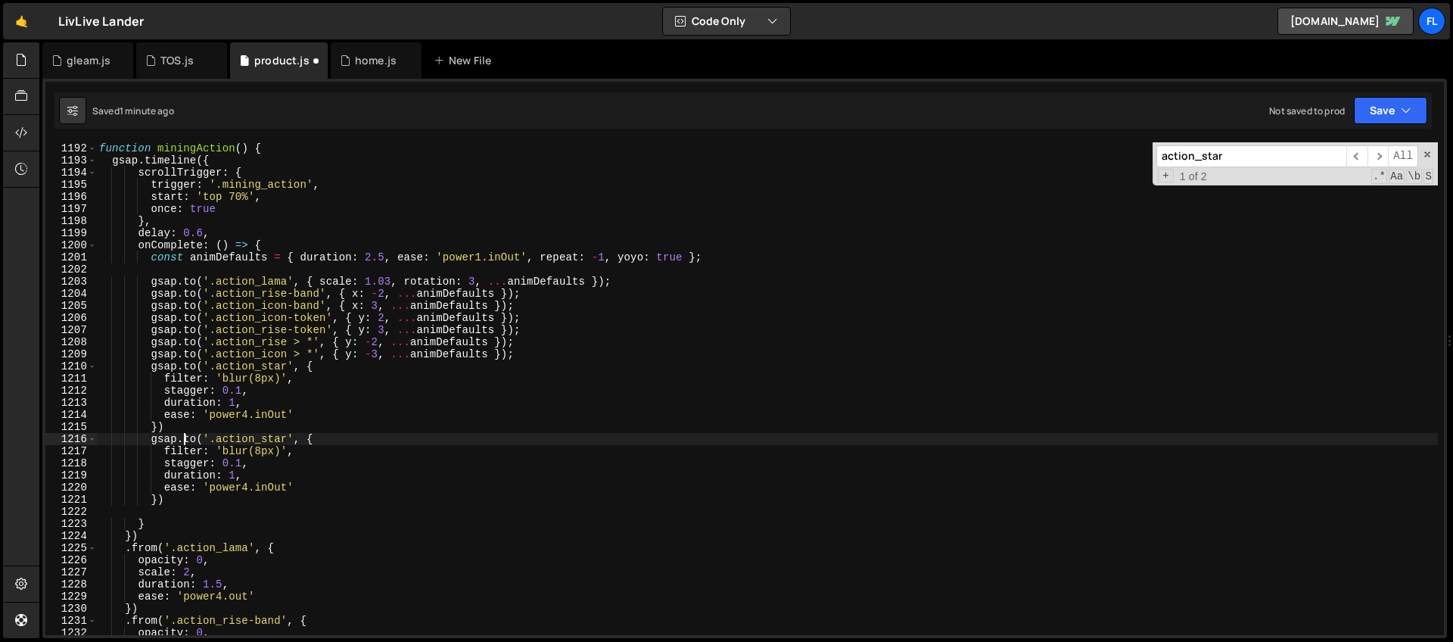
click at [261, 449] on div "function miningAction ( ) { gsap . timeline ({ scrollTrigger : { trigger : '.mi…" at bounding box center [766, 388] width 1341 height 517
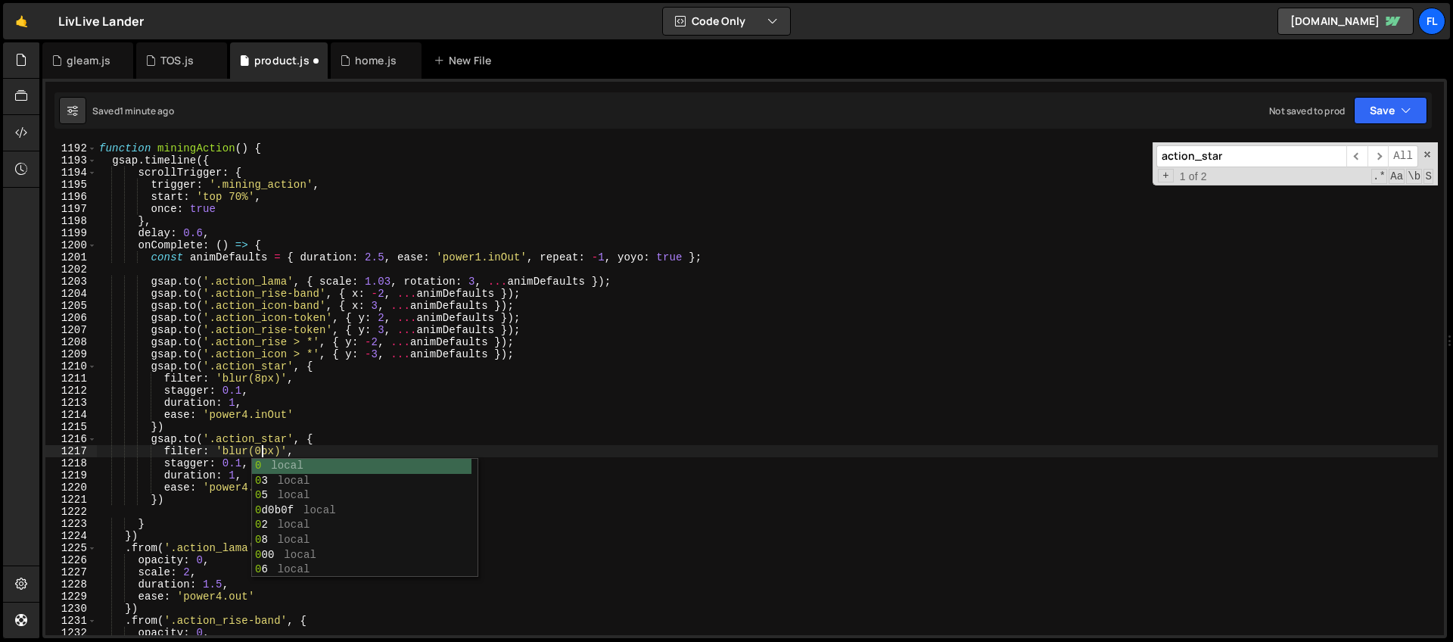
scroll to position [0, 11]
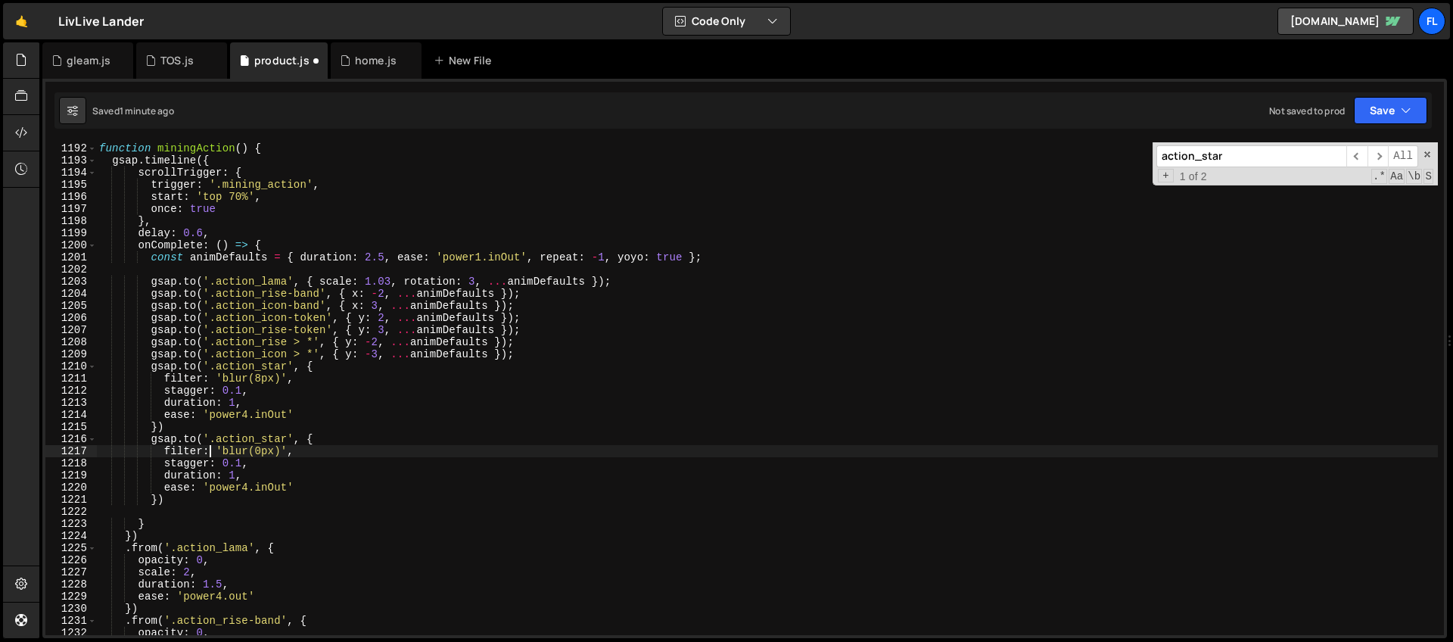
click at [208, 447] on div "function miningAction ( ) { gsap . timeline ({ scrollTrigger : { trigger : '.mi…" at bounding box center [766, 388] width 1341 height 517
click at [257, 465] on div "function miningAction ( ) { gsap . timeline ({ scrollTrigger : { trigger : '.mi…" at bounding box center [766, 388] width 1341 height 517
type textarea "stagger: 0.1,"
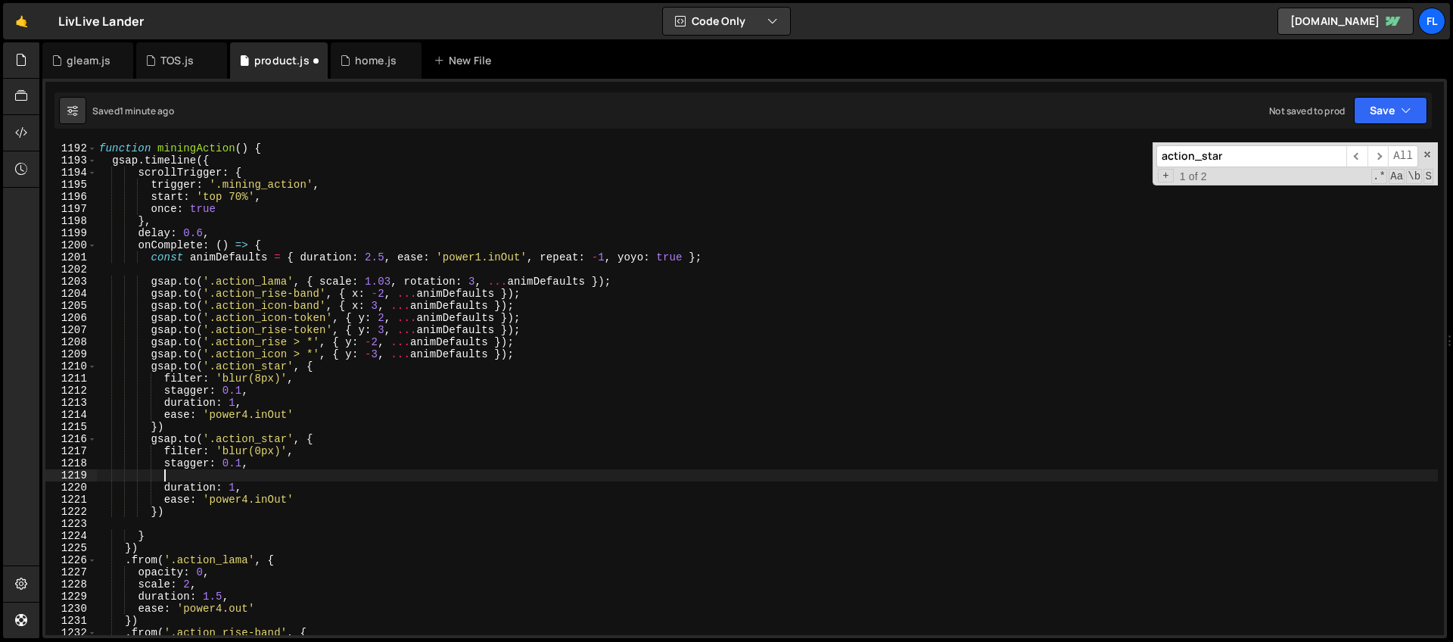
type textarea "e"
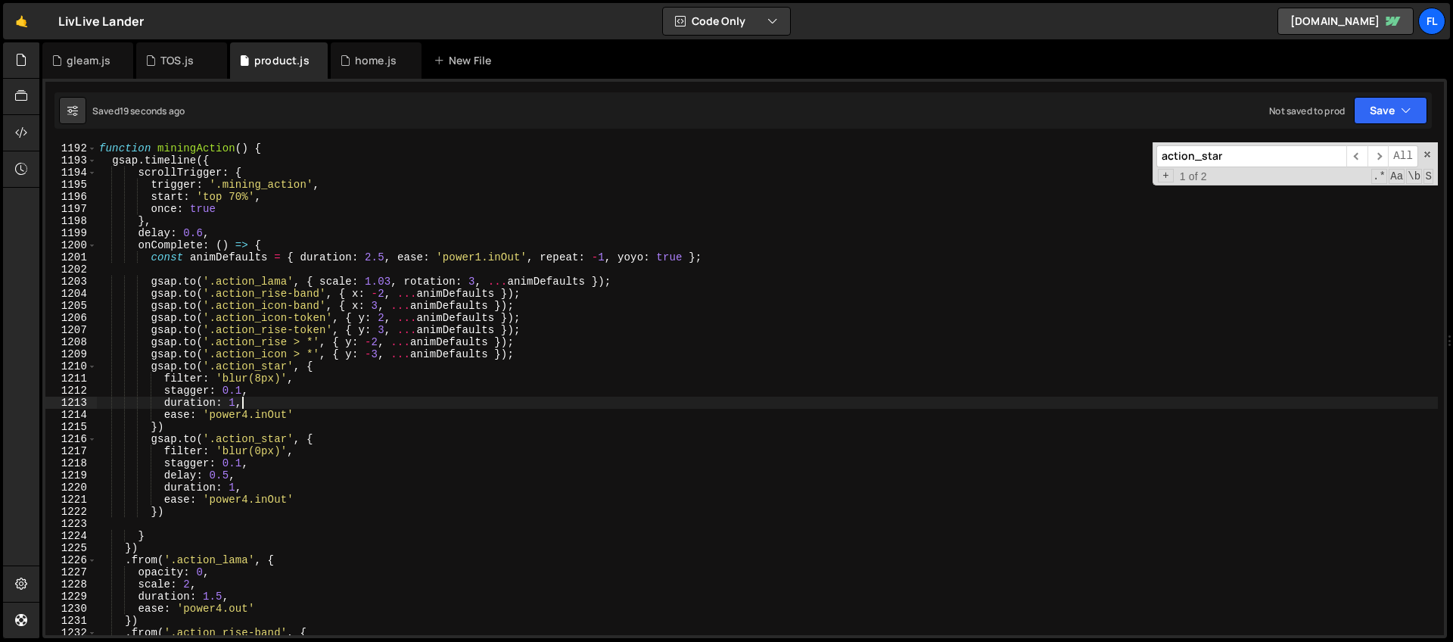
click at [277, 402] on div "function miningAction ( ) { gsap . timeline ({ scrollTrigger : { trigger : '.mi…" at bounding box center [766, 388] width 1341 height 517
type textarea "duration: 1,"
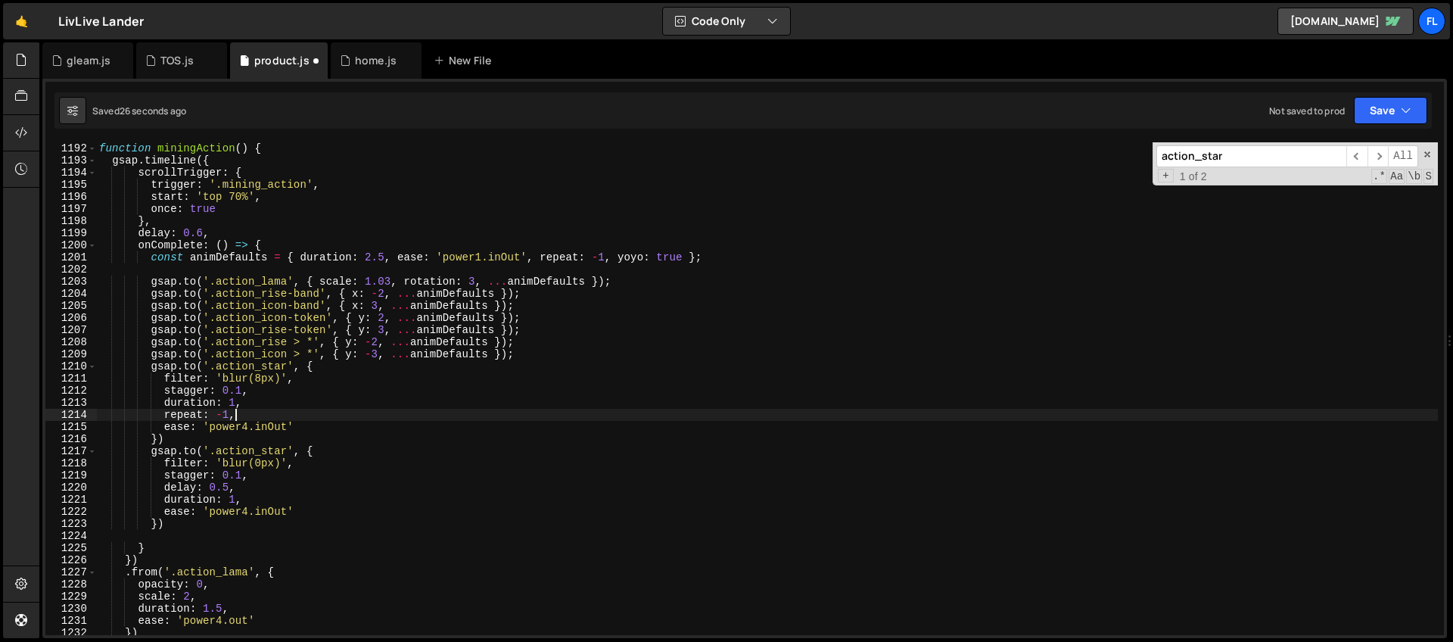
click at [263, 478] on div "function miningAction ( ) { gsap . timeline ({ scrollTrigger : { trigger : '.mi…" at bounding box center [766, 388] width 1341 height 517
type textarea "stagger: 0.1,"
click at [228, 501] on div "function miningAction ( ) { gsap . timeline ({ scrollTrigger : { trigger : '.mi…" at bounding box center [766, 388] width 1341 height 517
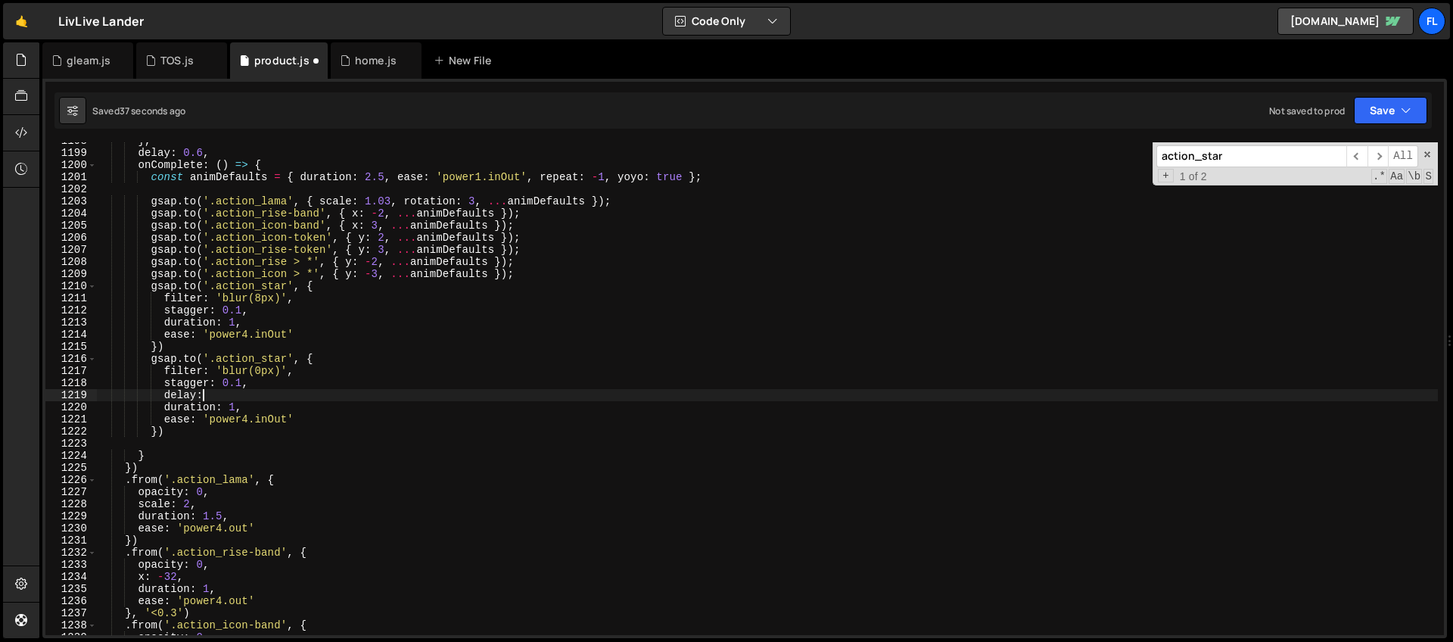
scroll to position [14499, 0]
type textarea "del"
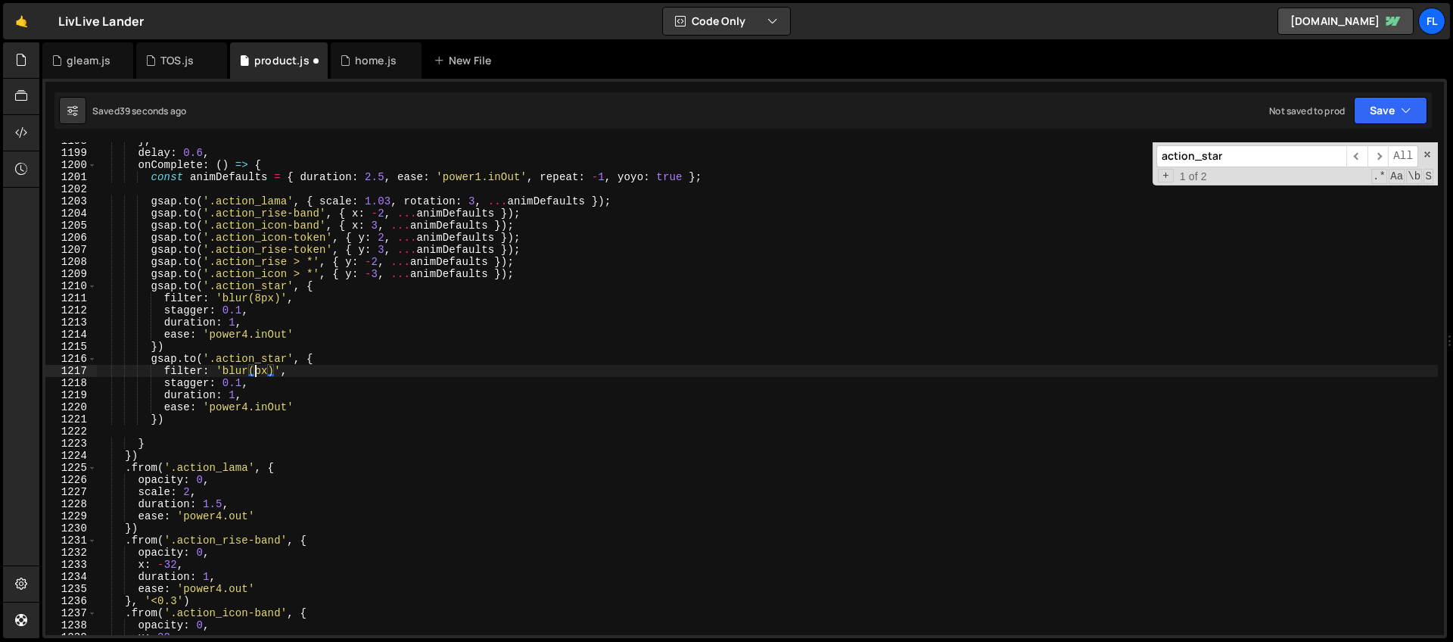
type textarea "filter: 'blur(8px)',"
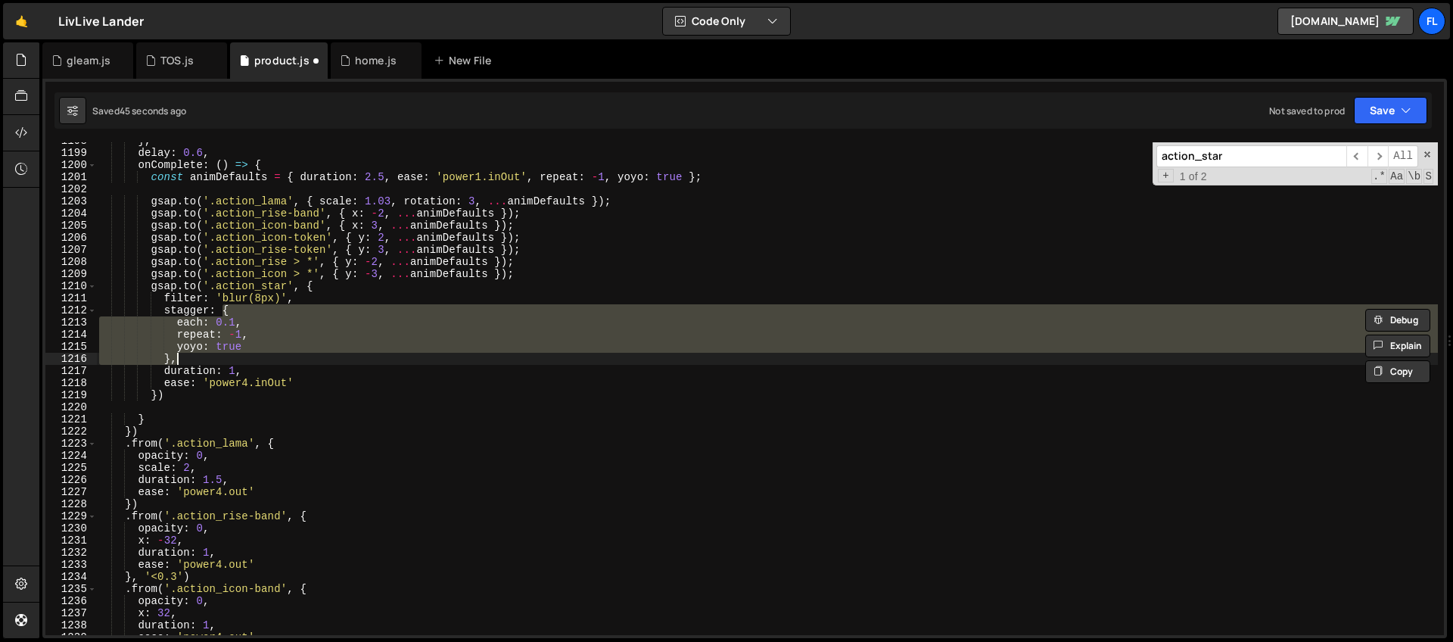
type textarea "},"
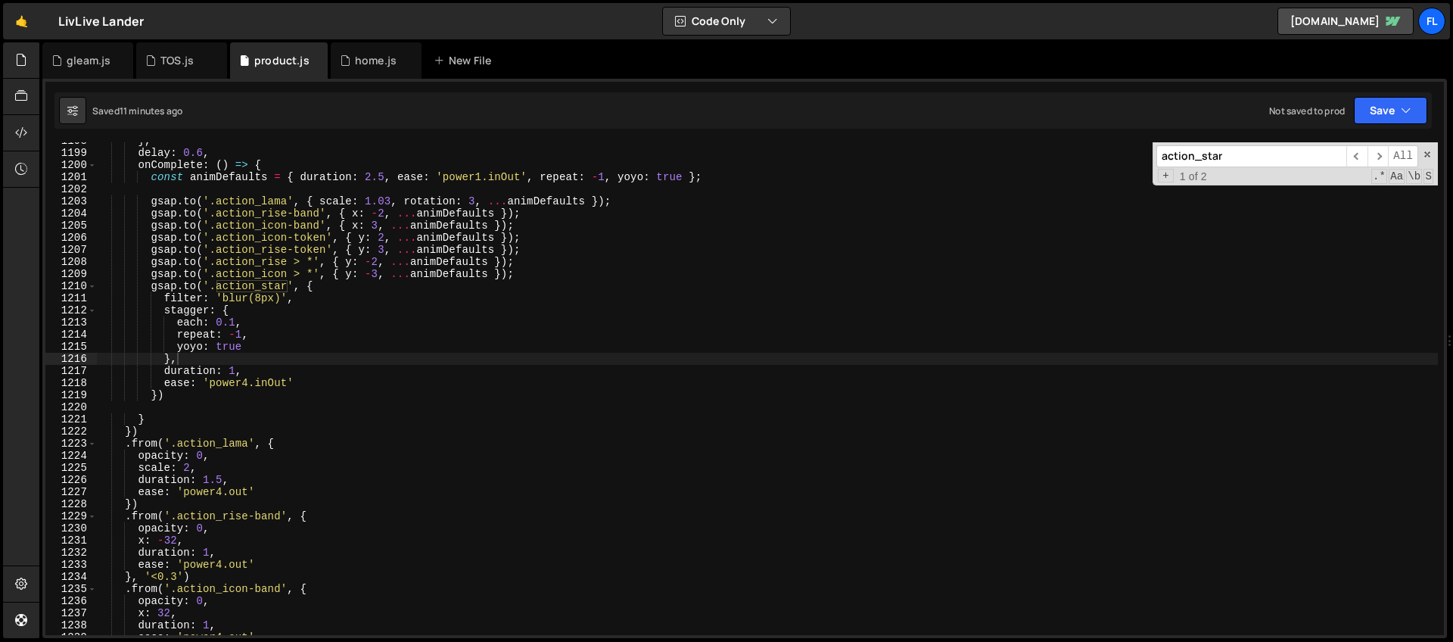
drag, startPoint x: 1289, startPoint y: 166, endPoint x: 909, endPoint y: 148, distance: 380.3
click at [909, 148] on div "} , delay : 0.6 , onComplete : ( ) => { const animDefaults = { duration : 2.5 ,…" at bounding box center [766, 388] width 1341 height 493
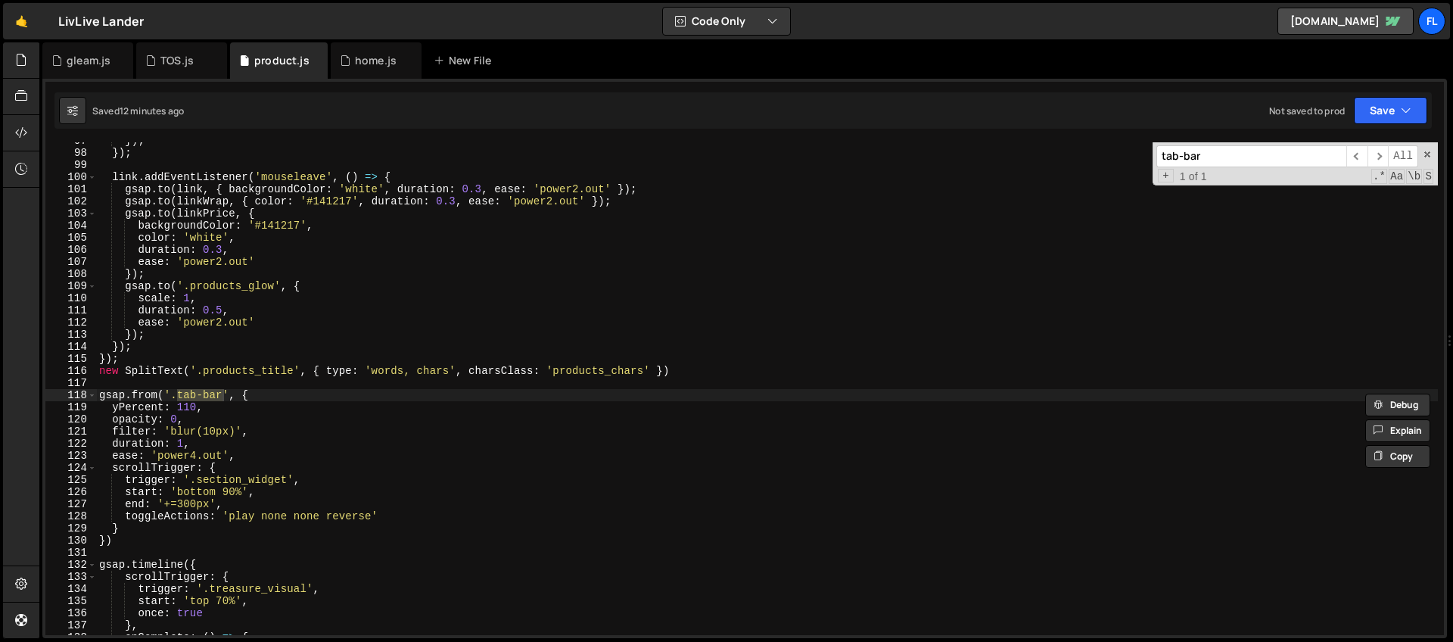
scroll to position [1255, 0]
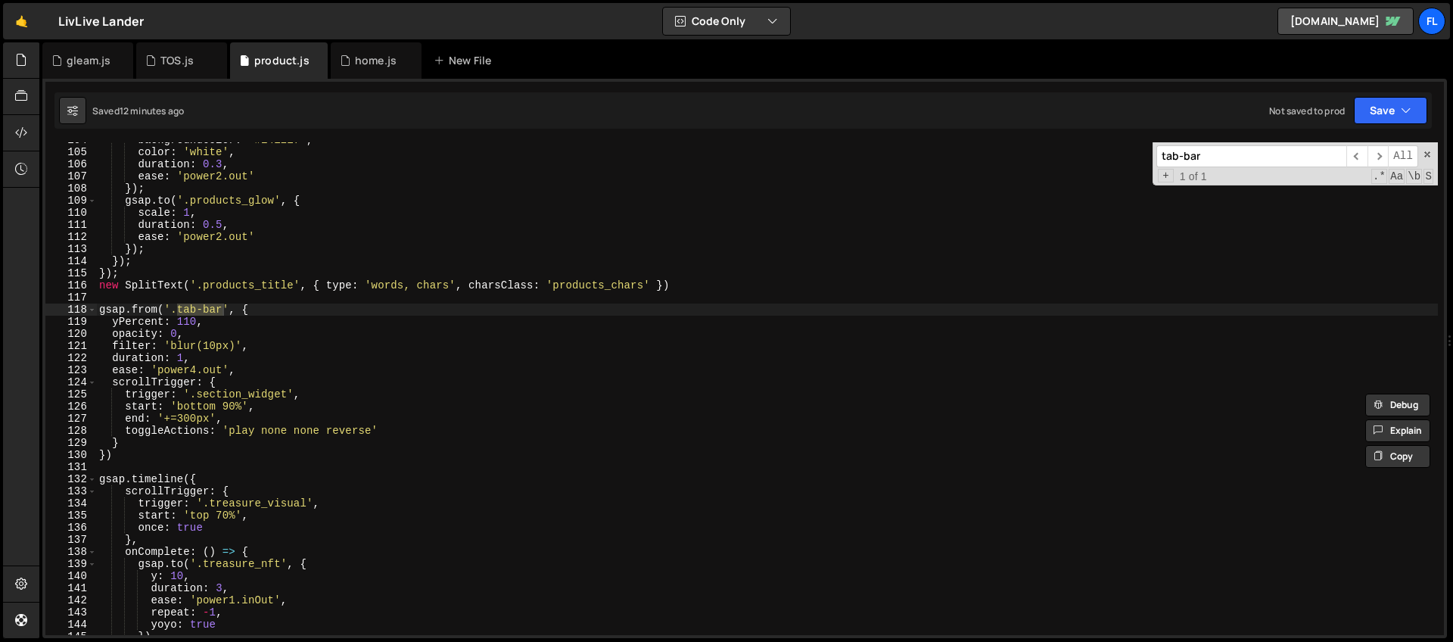
type input "tab-bar"
type textarea "gsap.from('.tab-bar', {"
click at [268, 313] on div "backgroundColor : '#141217' , color : 'white' , duration : 0.3 , ease : 'power2…" at bounding box center [766, 392] width 1341 height 517
click at [123, 301] on div "backgroundColor : '#141217' , color : 'white' , duration : 0.3 , ease : 'power2…" at bounding box center [766, 392] width 1341 height 517
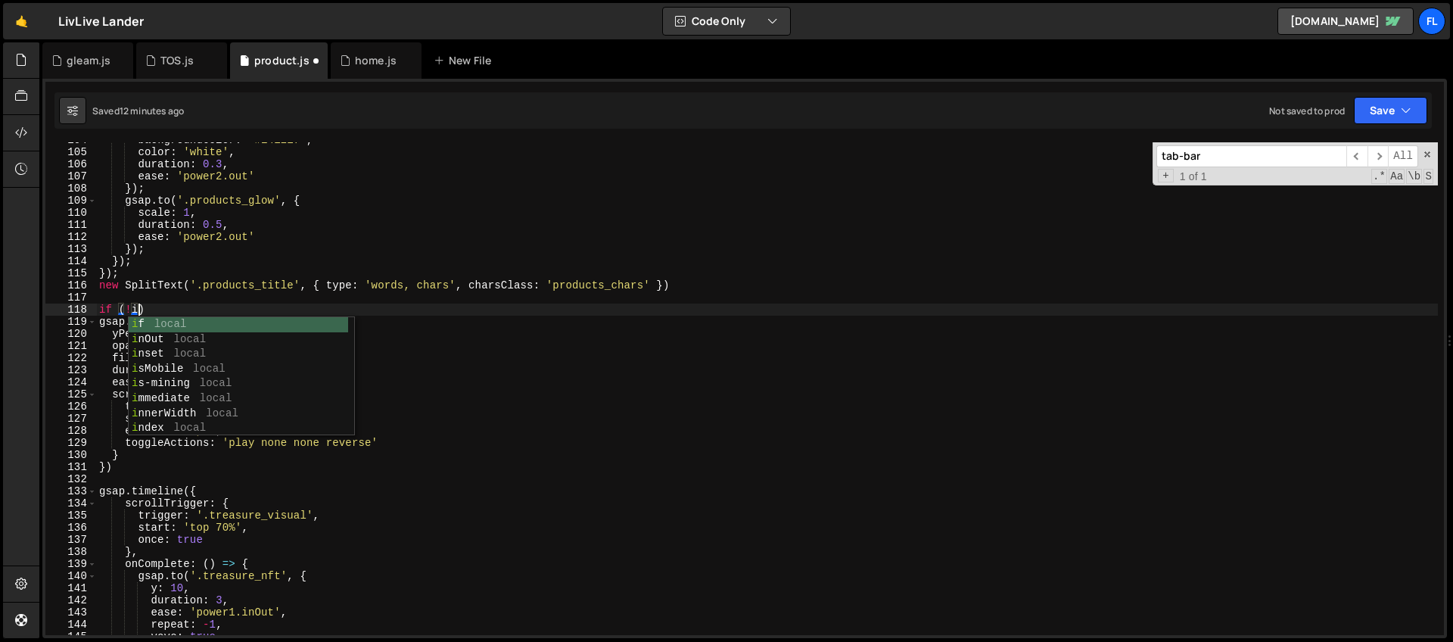
scroll to position [0, 2]
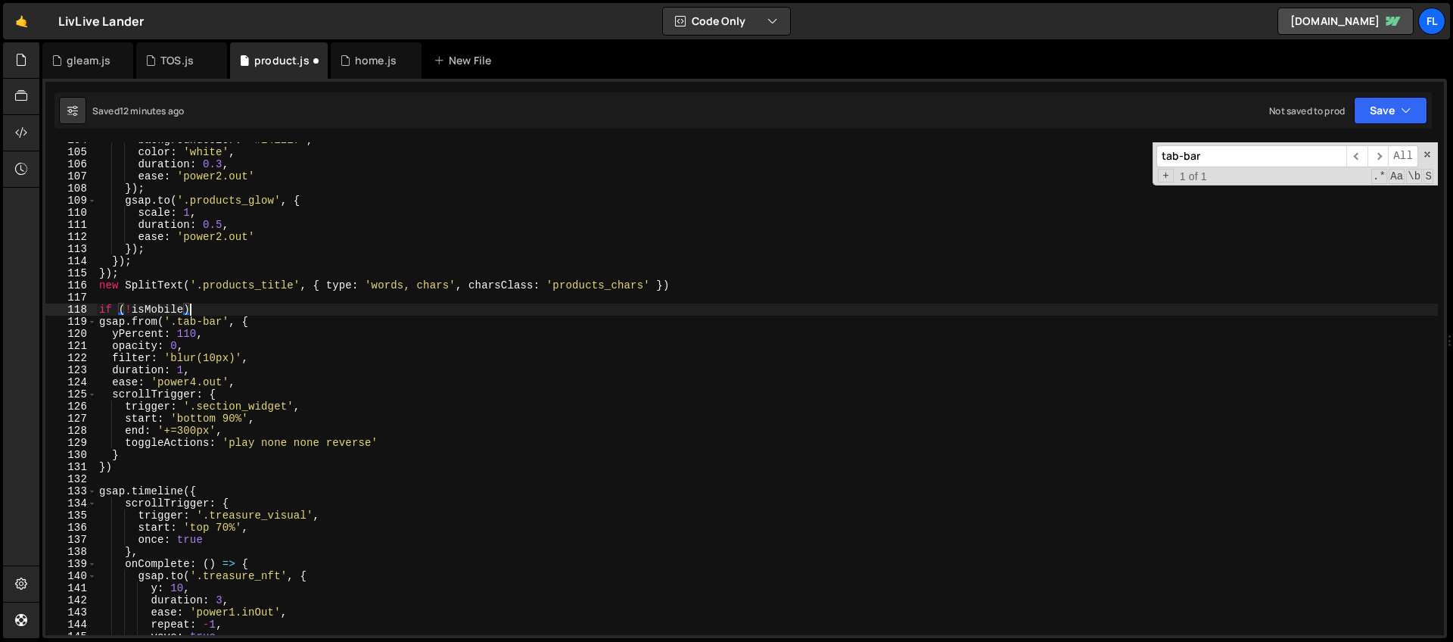
click at [202, 309] on div "backgroundColor : '#141217' , color : 'white' , duration : 0.3 , ease : 'power2…" at bounding box center [766, 392] width 1341 height 517
click at [149, 462] on div "backgroundColor : '#141217' , color : 'white' , duration : 0.3 , ease : 'power2…" at bounding box center [766, 392] width 1341 height 517
type textarea "})"
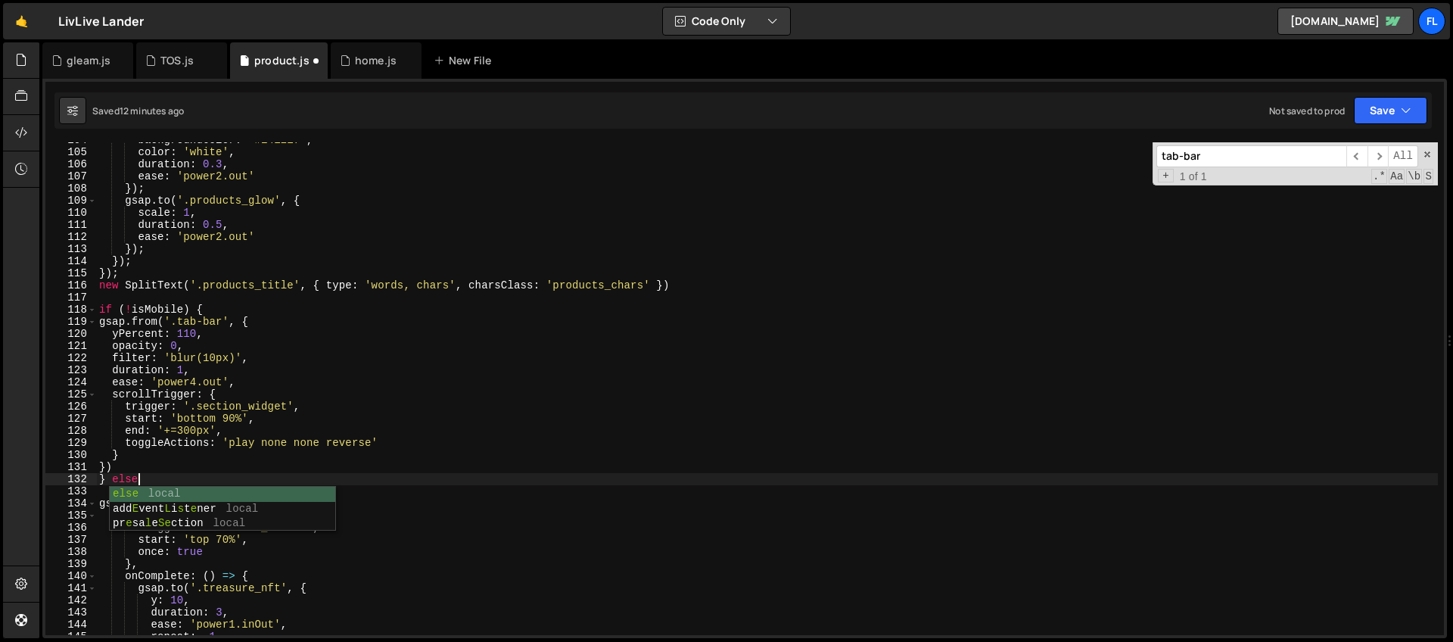
scroll to position [0, 2]
type textarea "} else {"
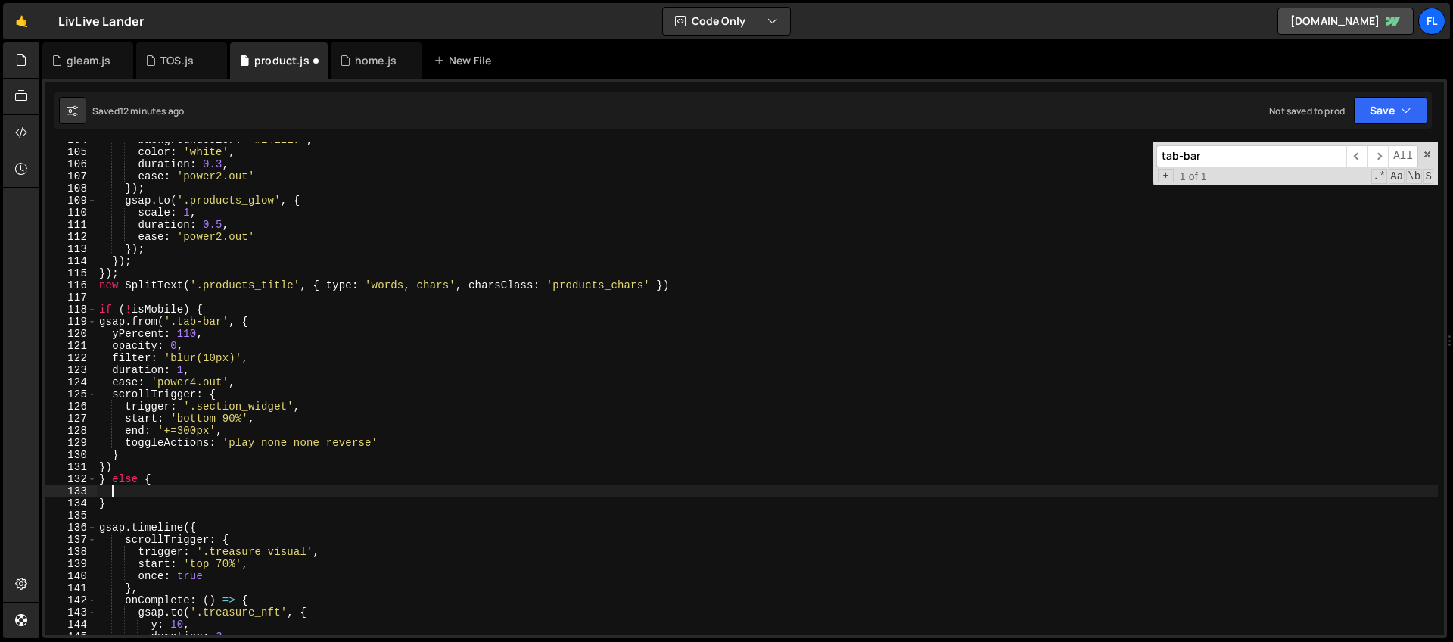
scroll to position [0, 0]
click at [278, 309] on div "backgroundColor : '#141217' , color : 'white' , duration : 0.3 , ease : 'power2…" at bounding box center [766, 392] width 1341 height 517
click at [263, 320] on div "backgroundColor : '#141217' , color : 'white' , duration : 0.3 , ease : 'power2…" at bounding box center [766, 392] width 1341 height 517
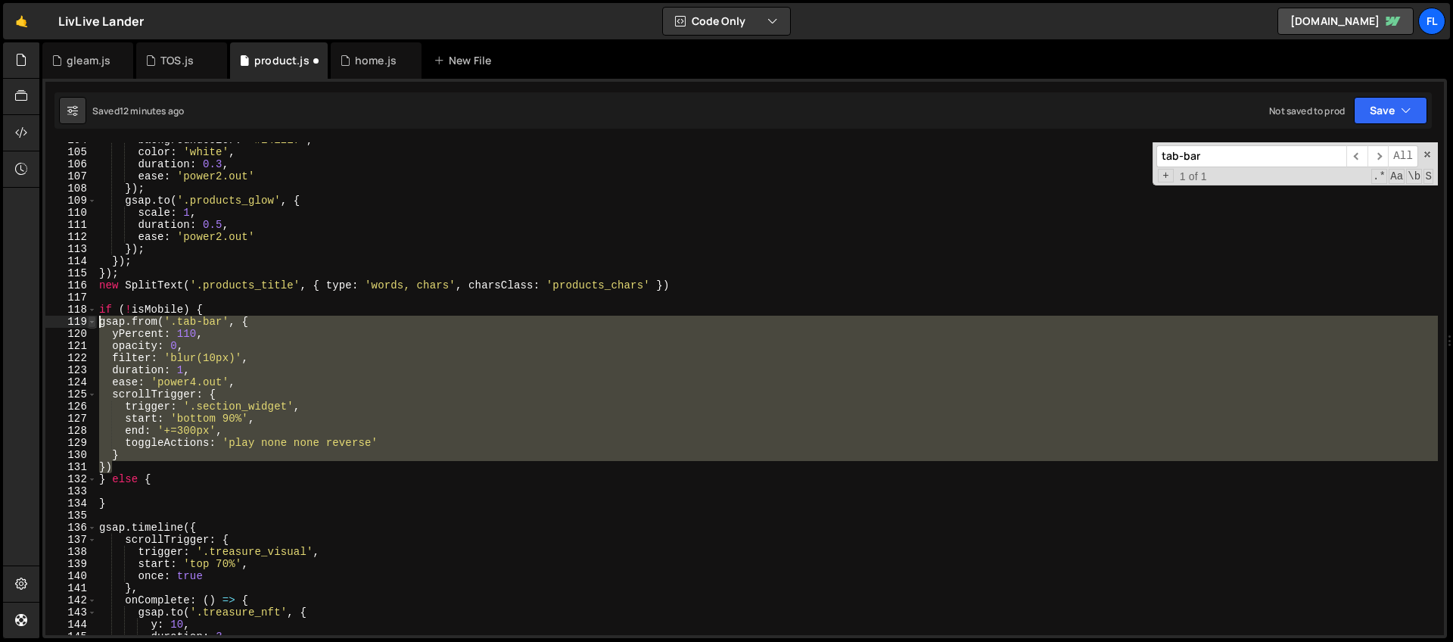
drag, startPoint x: 122, startPoint y: 468, endPoint x: 89, endPoint y: 326, distance: 145.9
click at [89, 326] on div "gsap.from('.tab-bar', { 104 105 106 107 108 109 110 111 112 113 114 115 116 117…" at bounding box center [744, 388] width 1398 height 493
type textarea "gsap.from('.tab-bar', { yPercent: 110,"
click at [137, 493] on div "backgroundColor : '#141217' , color : 'white' , duration : 0.3 , ease : 'power2…" at bounding box center [766, 392] width 1341 height 517
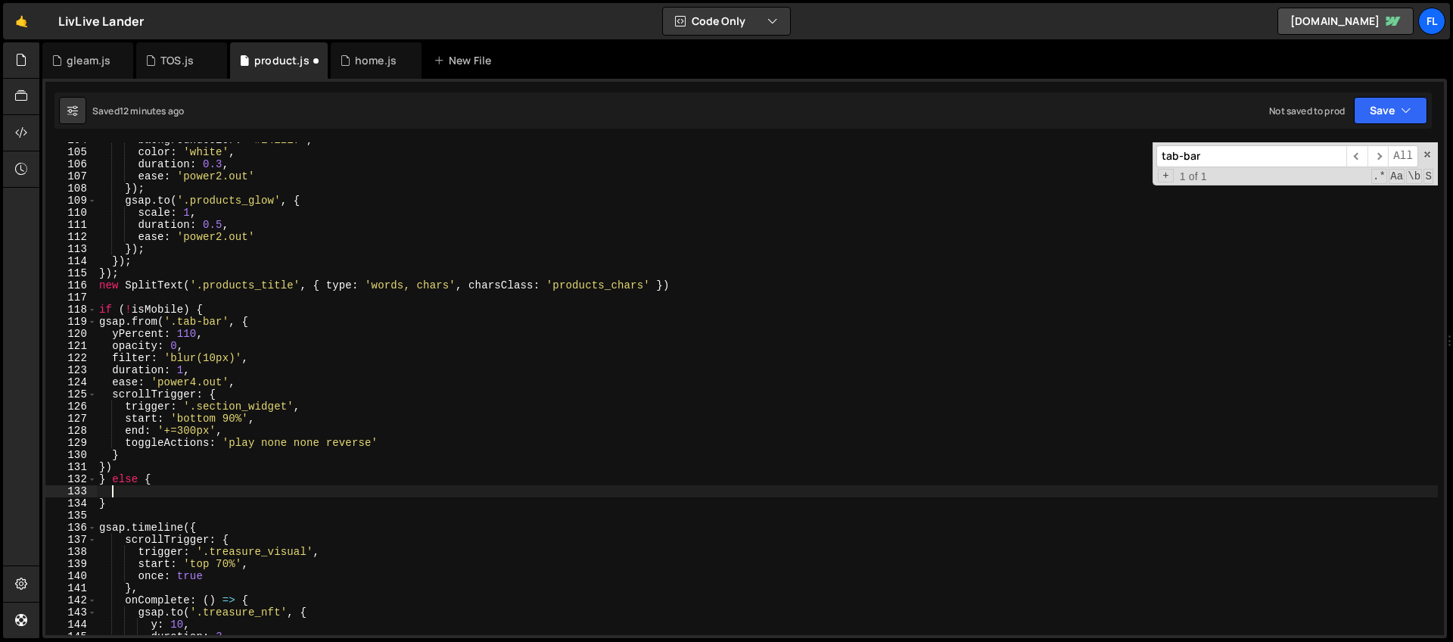
paste textarea "})"
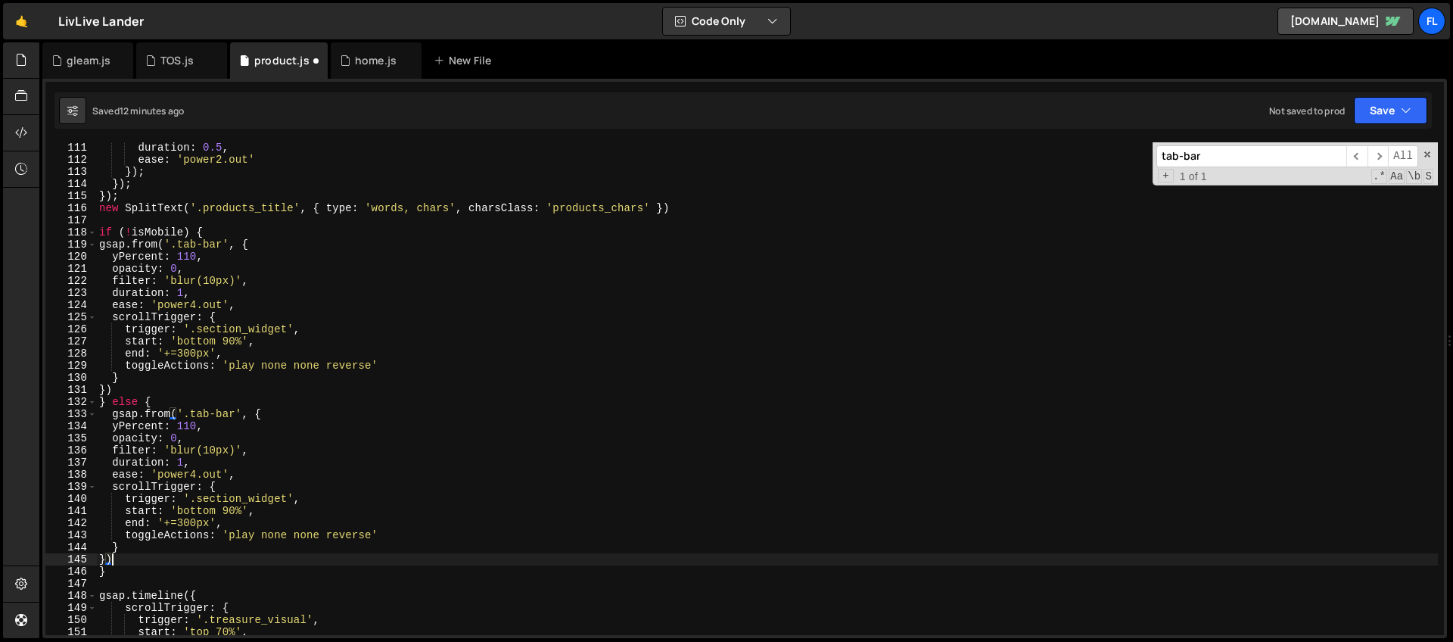
scroll to position [1346, 0]
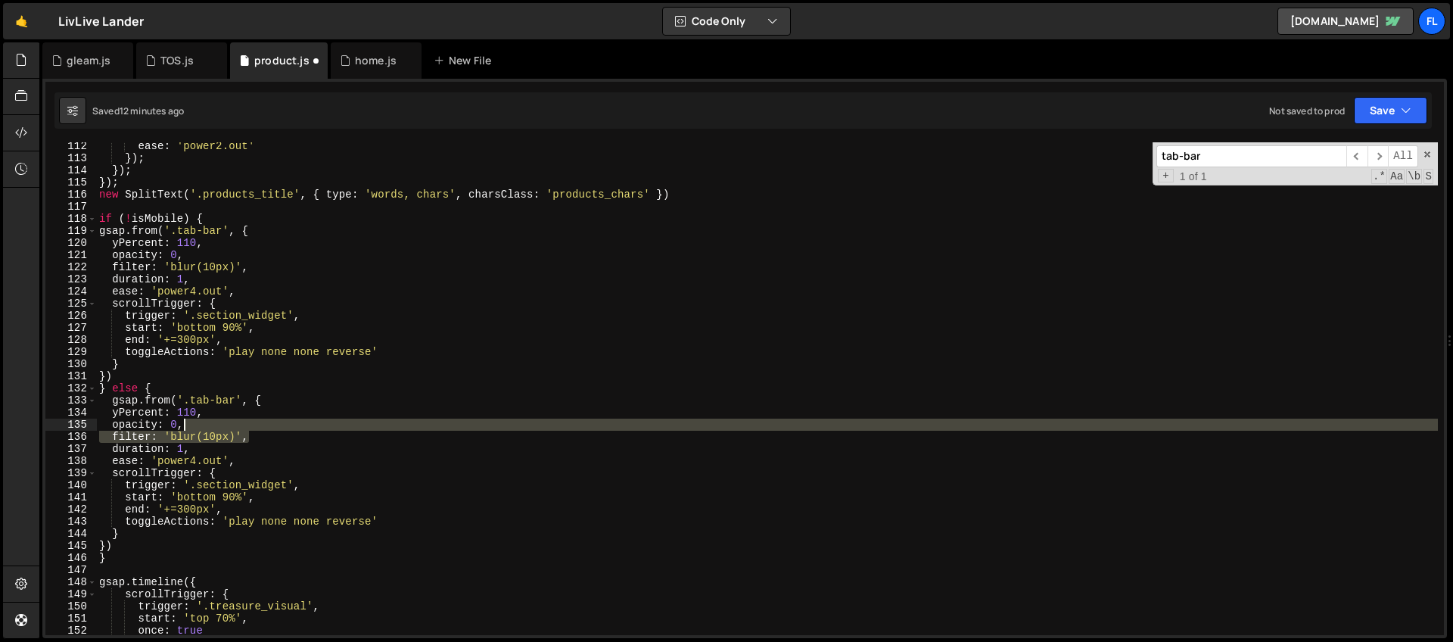
drag, startPoint x: 252, startPoint y: 435, endPoint x: 249, endPoint y: 427, distance: 8.9
click at [249, 427] on div "ease : 'power2.out' }) ; }) ; }) ; new SplitText ( '.products_title' , { type :…" at bounding box center [766, 398] width 1341 height 517
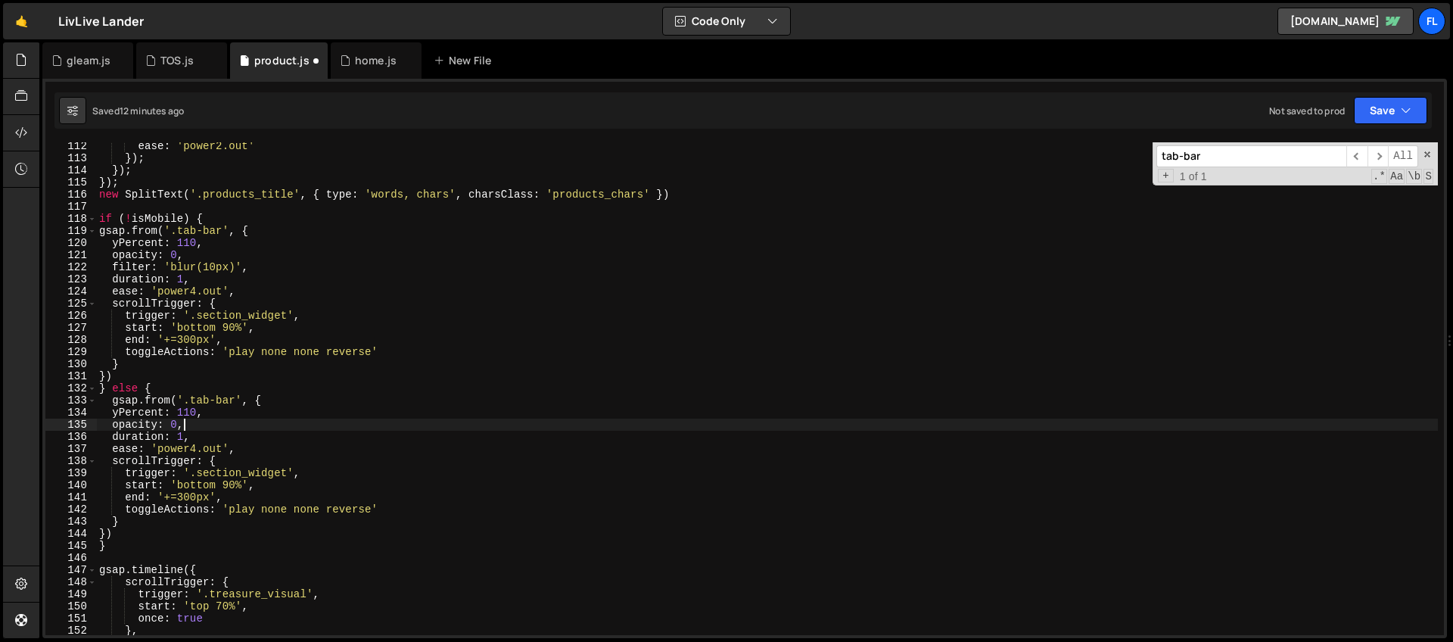
scroll to position [1360, 0]
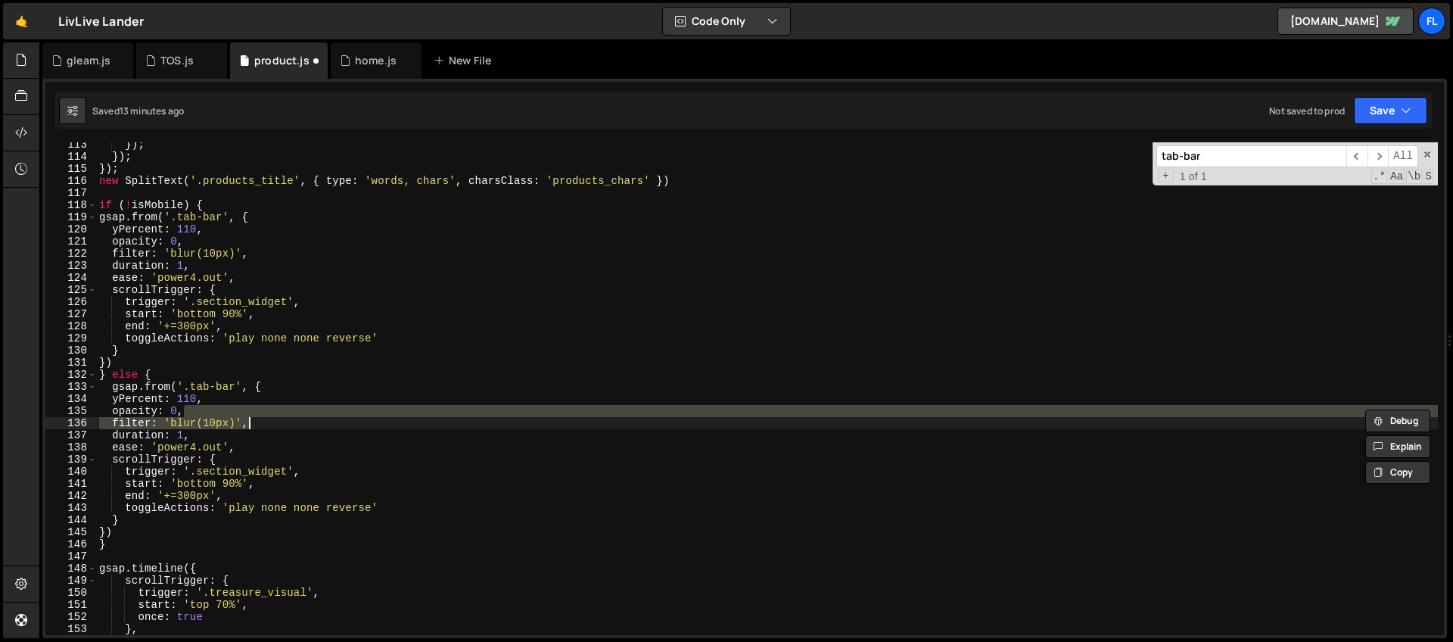
click at [254, 462] on div "}) ; }) ; }) ; new SplitText ( '.products_title' , { type : 'words, chars' , ch…" at bounding box center [766, 396] width 1341 height 517
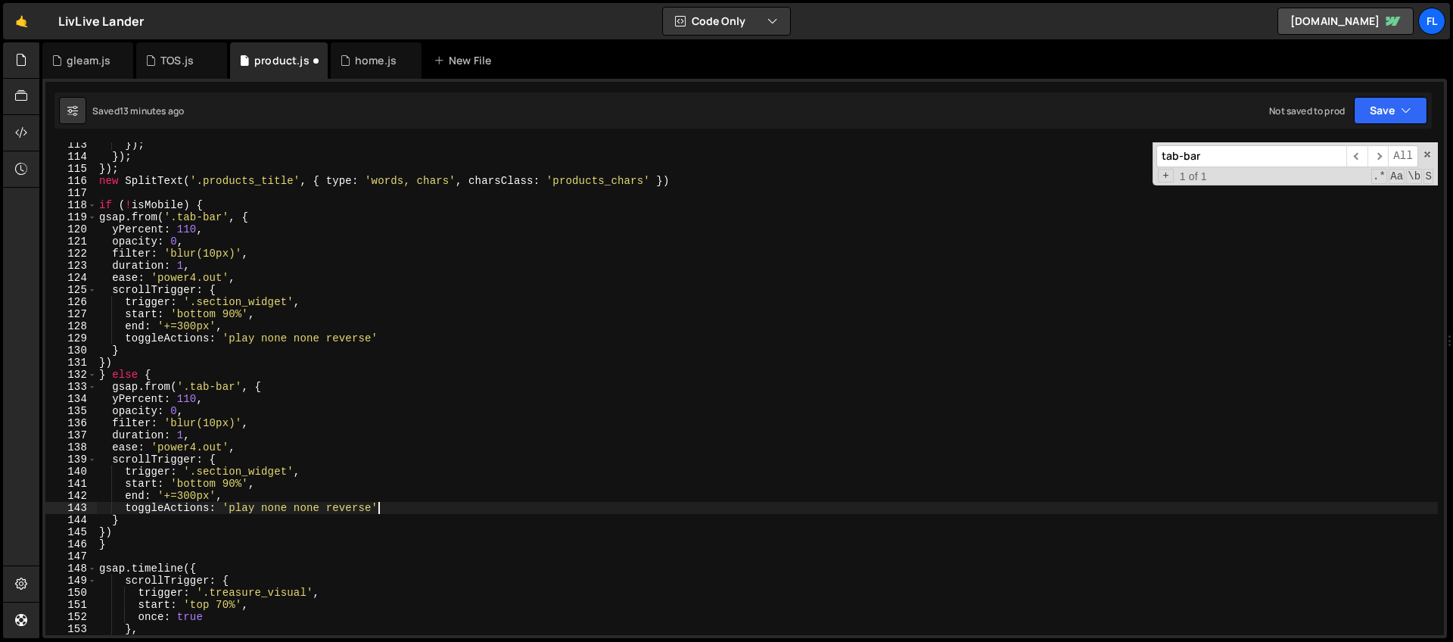
click at [396, 508] on div "}) ; }) ; }) ; new SplitText ( '.products_title' , { type : 'words, chars' , ch…" at bounding box center [766, 396] width 1341 height 517
click at [247, 498] on div "}) ; }) ; }) ; new SplitText ( '.products_title' , { type : 'words, chars' , ch…" at bounding box center [766, 396] width 1341 height 517
click at [231, 483] on div "}) ; }) ; }) ; new SplitText ( '.products_title' , { type : 'words, chars' , ch…" at bounding box center [766, 396] width 1341 height 517
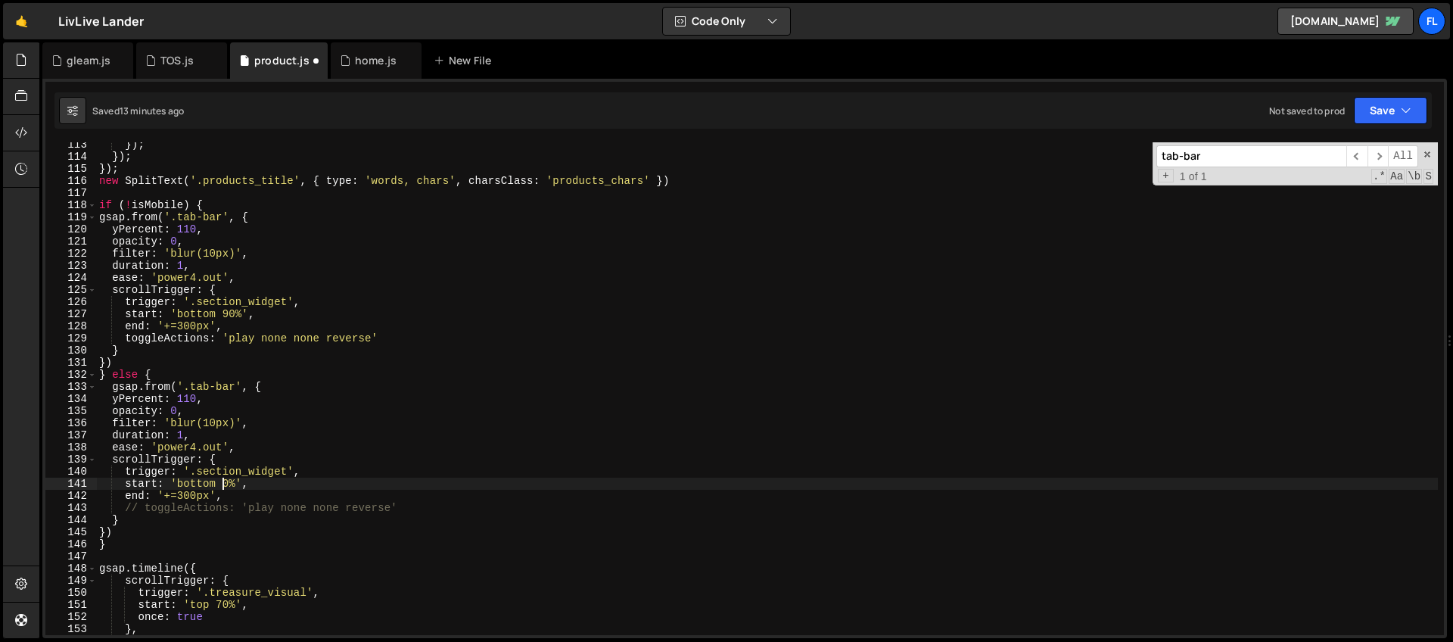
scroll to position [0, 9]
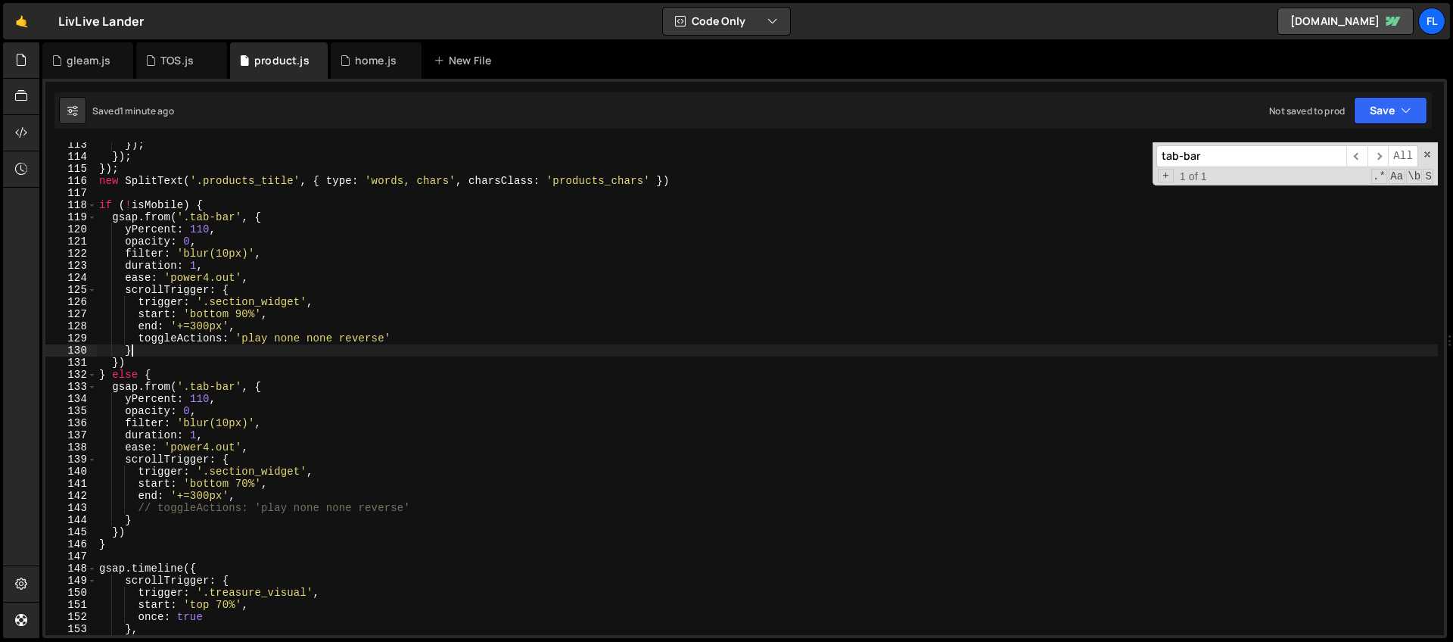
click at [223, 349] on div "}) ; }) ; }) ; new SplitText ( '.products_title' , { type : 'words, chars' , ch…" at bounding box center [766, 396] width 1341 height 517
click at [201, 367] on div "}) ; }) ; }) ; new SplitText ( '.products_title' , { type : 'words, chars' , ch…" at bounding box center [766, 396] width 1341 height 517
click at [243, 312] on div "}) ; }) ; }) ; new SplitText ( '.products_title' , { type : 'words, chars' , ch…" at bounding box center [766, 396] width 1341 height 517
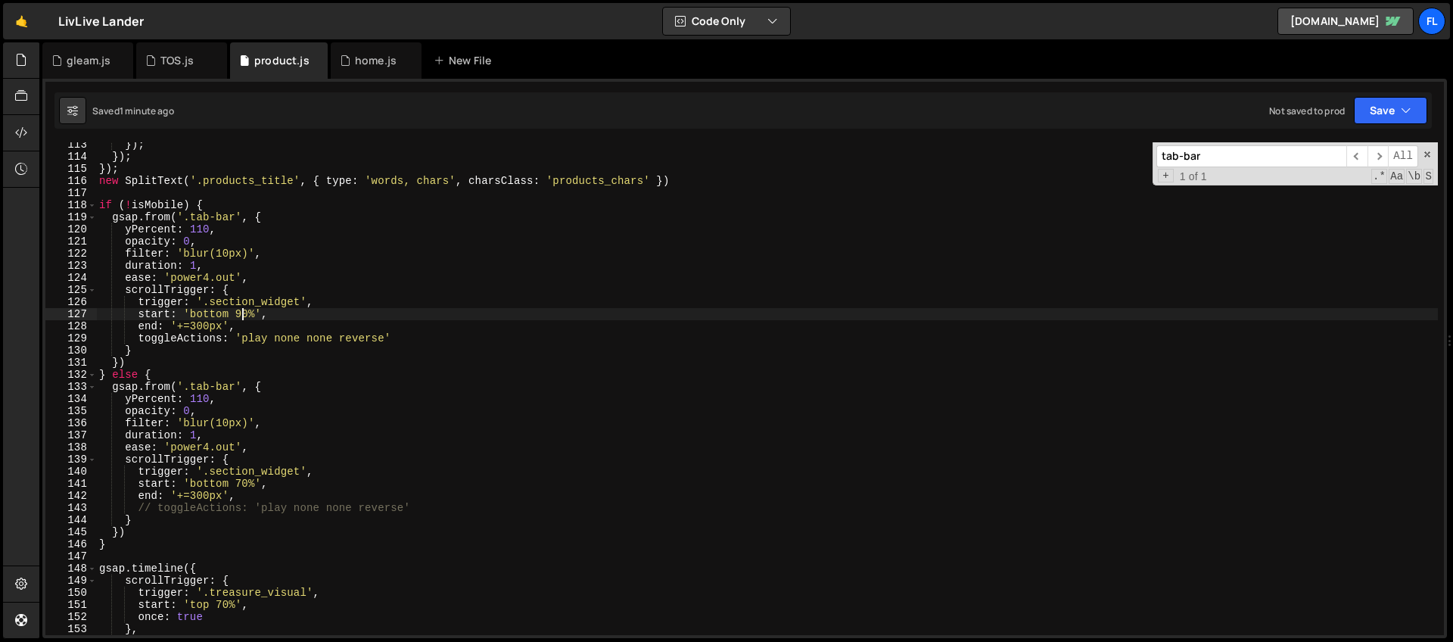
click at [256, 493] on div "}) ; }) ; }) ; new SplitText ( '.products_title' , { type : 'words, chars' , ch…" at bounding box center [766, 396] width 1341 height 517
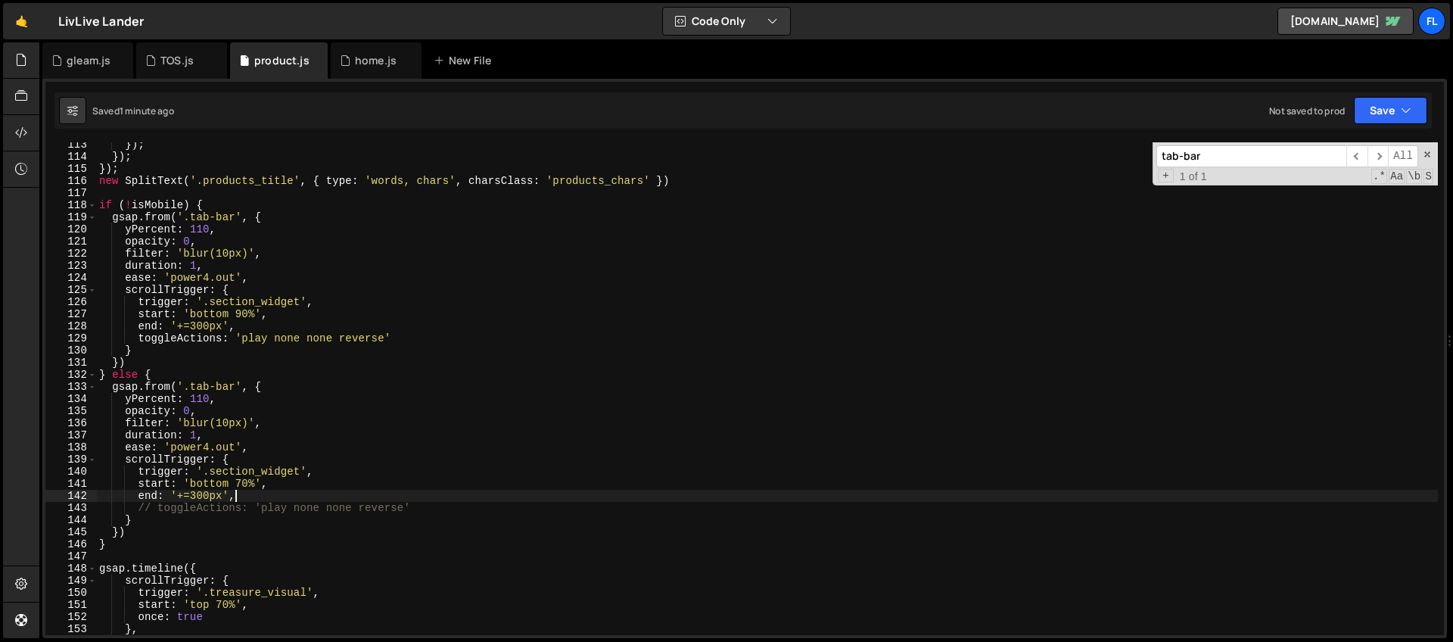
click at [429, 505] on div "}) ; }) ; }) ; new SplitText ( '.products_title' , { type : 'words, chars' , ch…" at bounding box center [766, 396] width 1341 height 517
type textarea "// toggleActions: 'play none none reverse'"
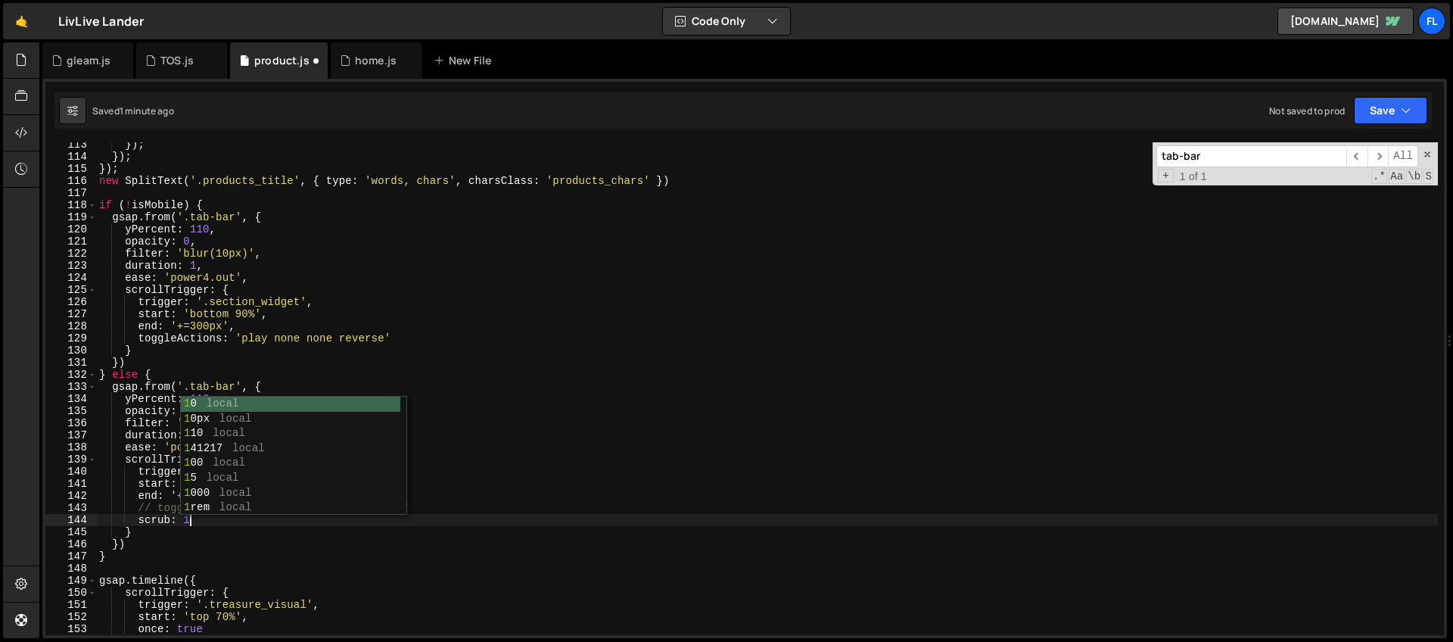
scroll to position [0, 5]
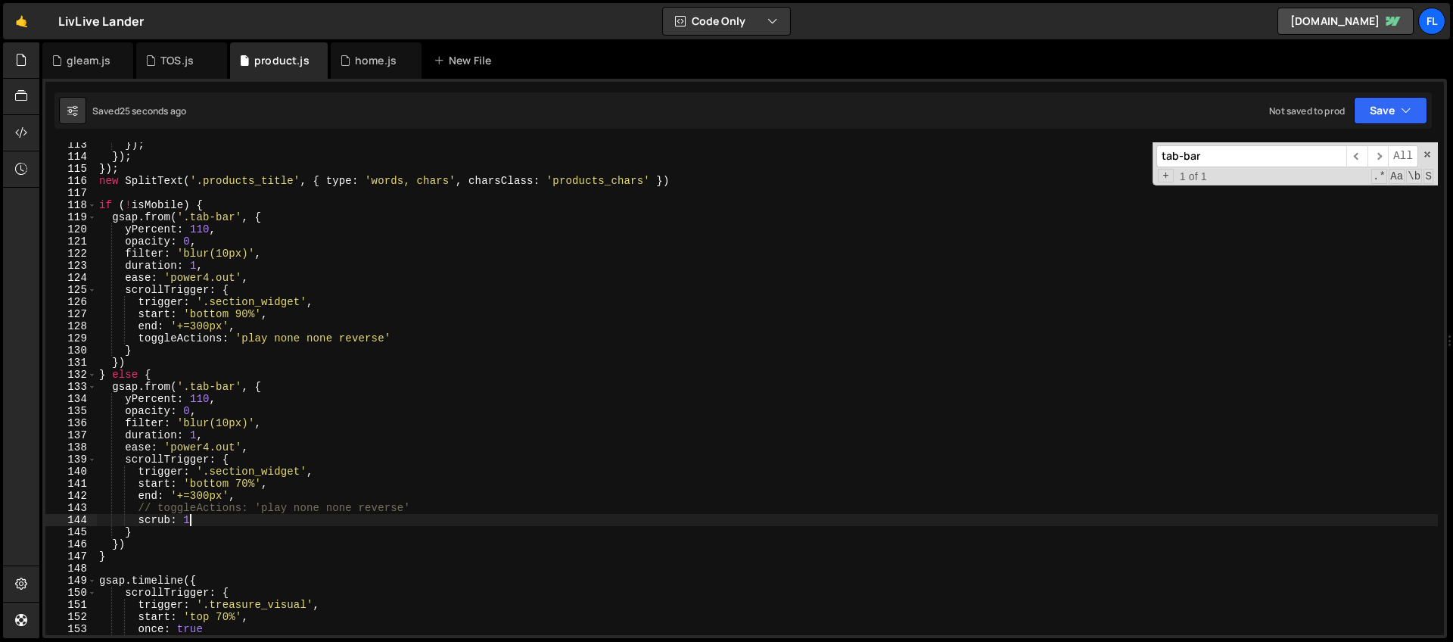
click at [241, 486] on div "}) ; }) ; }) ; new SplitText ( '.products_title' , { type : 'words, chars' , ch…" at bounding box center [766, 396] width 1341 height 517
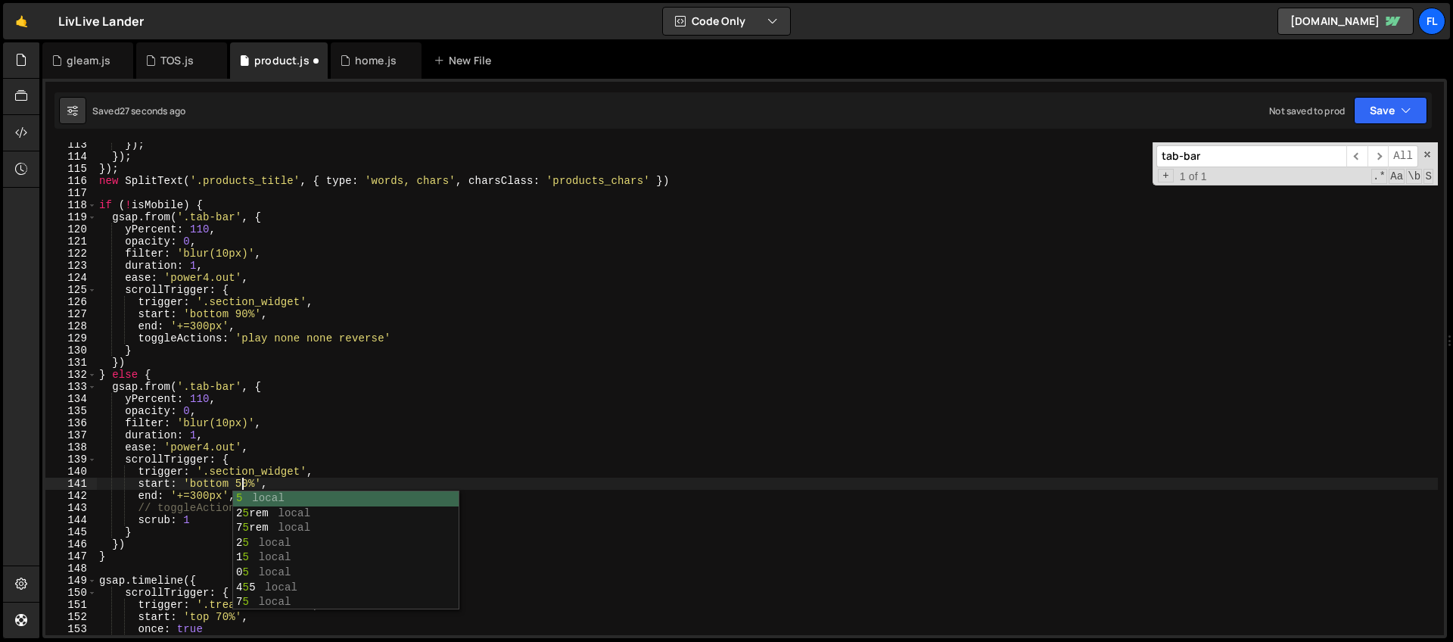
scroll to position [0, 10]
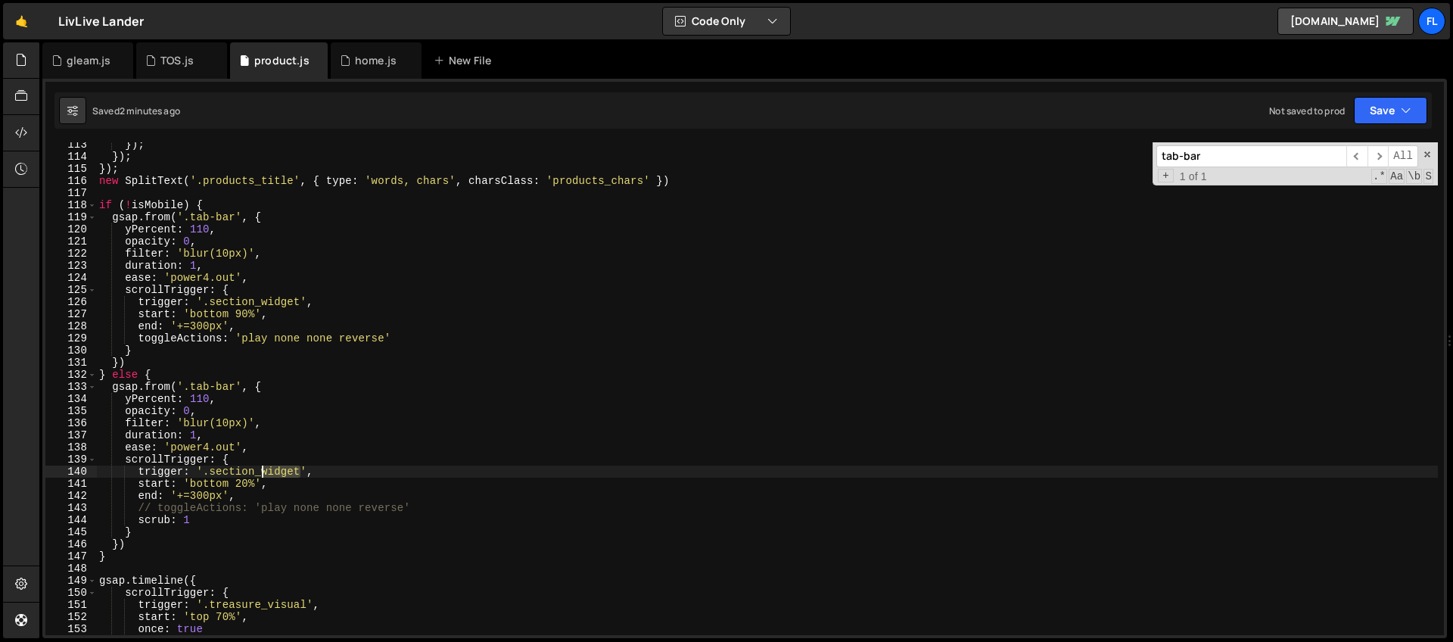
drag, startPoint x: 303, startPoint y: 469, endPoint x: 263, endPoint y: 469, distance: 40.1
click at [263, 469] on div "}) ; }) ; }) ; new SplitText ( '.products_title' , { type : 'words, chars' , ch…" at bounding box center [766, 396] width 1341 height 517
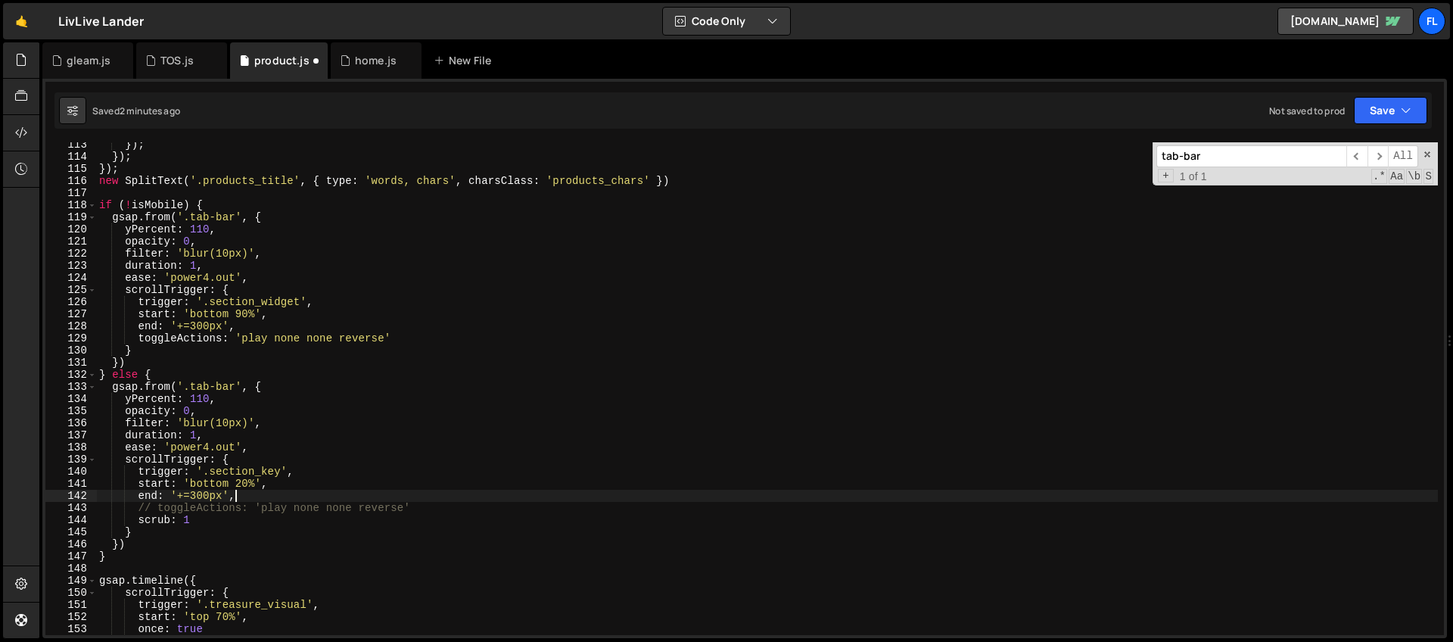
click at [259, 490] on div "}) ; }) ; }) ; new SplitText ( '.products_title' , { type : 'words, chars' , ch…" at bounding box center [766, 396] width 1341 height 517
click at [219, 483] on div "}) ; }) ; }) ; new SplitText ( '.products_title' , { type : 'words, chars' , ch…" at bounding box center [766, 396] width 1341 height 517
click at [218, 483] on div "}) ; }) ; }) ; new SplitText ( '.products_title' , { type : 'words, chars' , ch…" at bounding box center [766, 396] width 1341 height 517
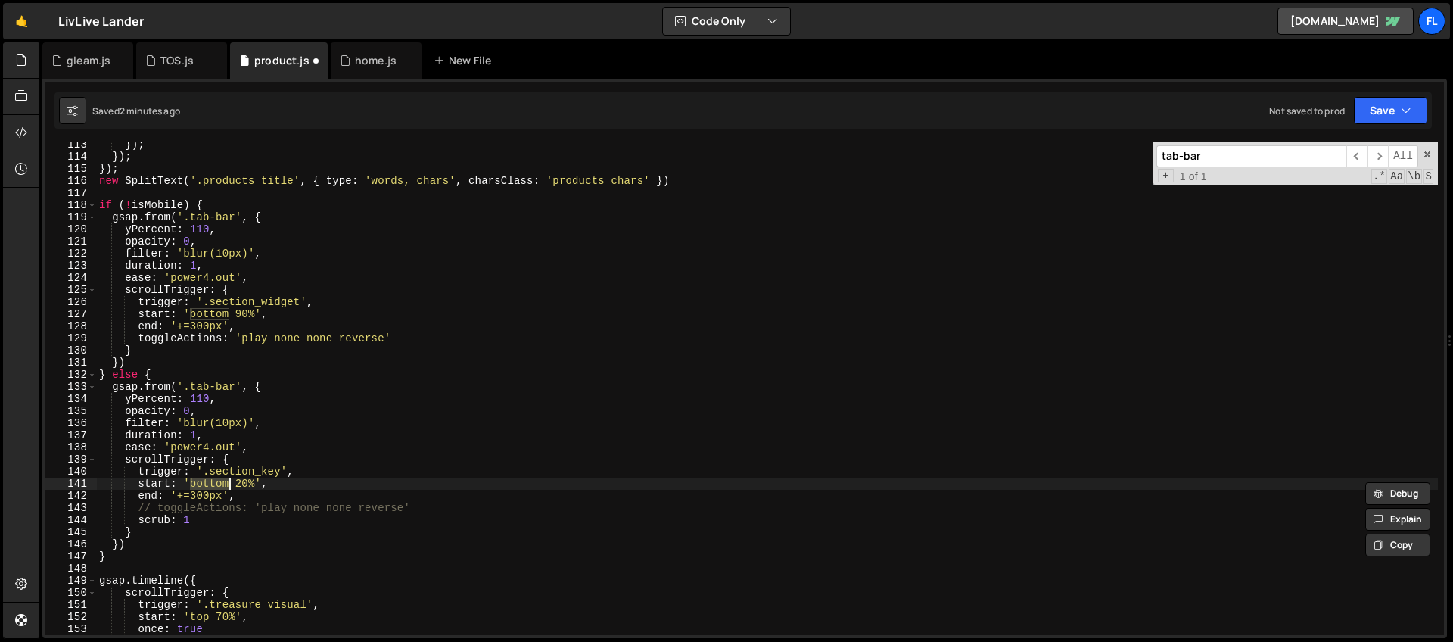
scroll to position [0, 8]
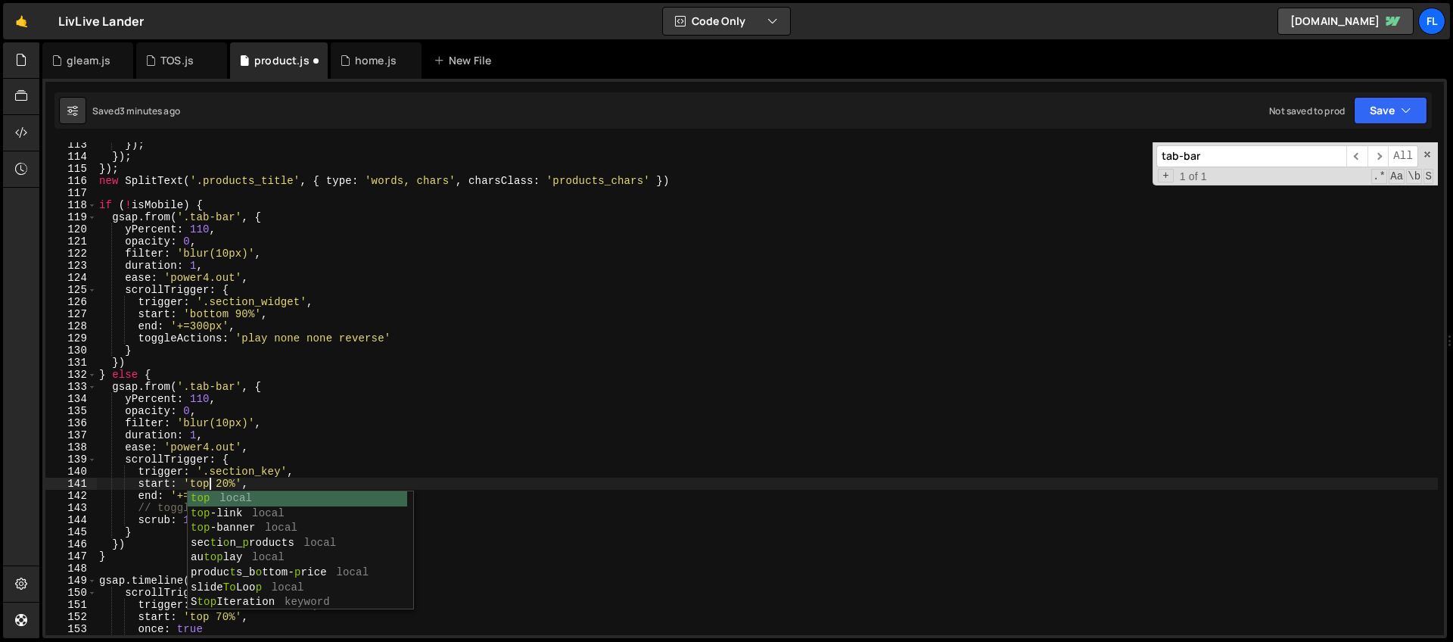
click at [218, 464] on div "}) ; }) ; }) ; new SplitText ( '.products_title' , { type : 'words, chars' , ch…" at bounding box center [766, 396] width 1341 height 517
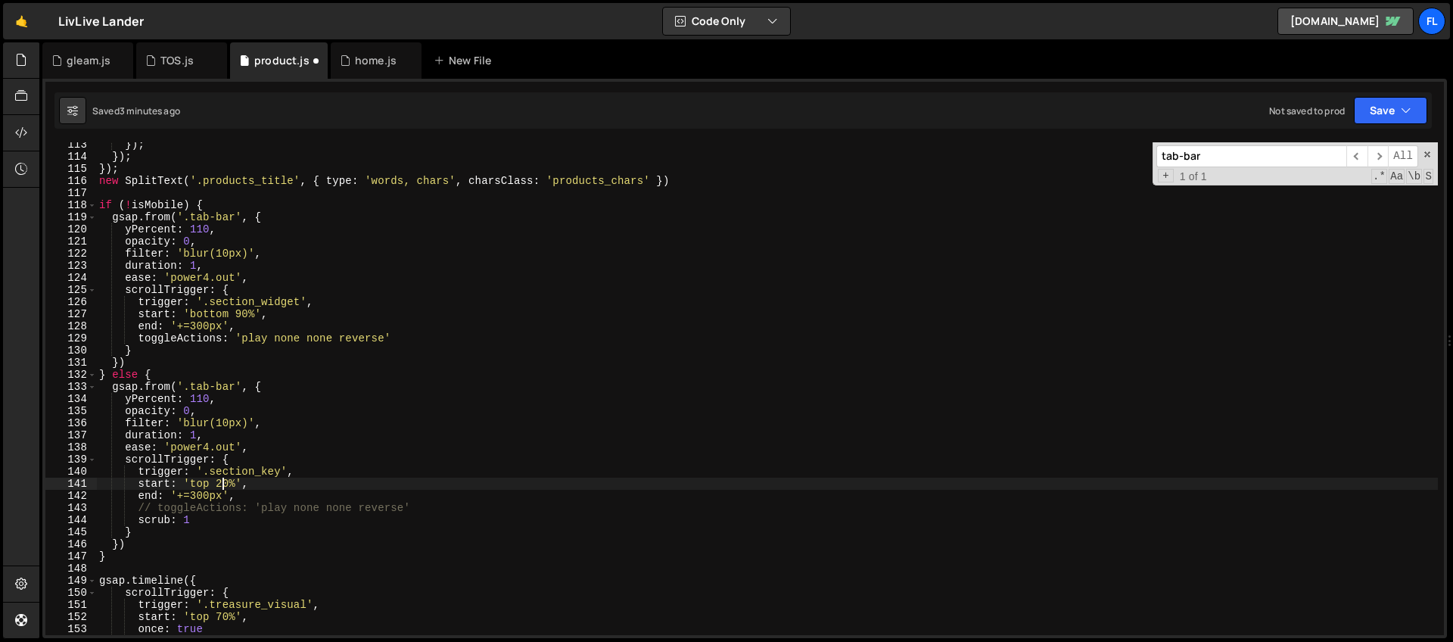
click at [222, 480] on div "}) ; }) ; }) ; new SplitText ( '.products_title' , { type : 'words, chars' , ch…" at bounding box center [766, 396] width 1341 height 517
click at [198, 476] on div "}) ; }) ; }) ; new SplitText ( '.products_title' , { type : 'words, chars' , ch…" at bounding box center [766, 396] width 1341 height 517
drag, startPoint x: 224, startPoint y: 494, endPoint x: 178, endPoint y: 495, distance: 46.2
click at [178, 495] on div "}) ; }) ; }) ; new SplitText ( '.products_title' , { type : 'words, chars' , ch…" at bounding box center [766, 396] width 1341 height 517
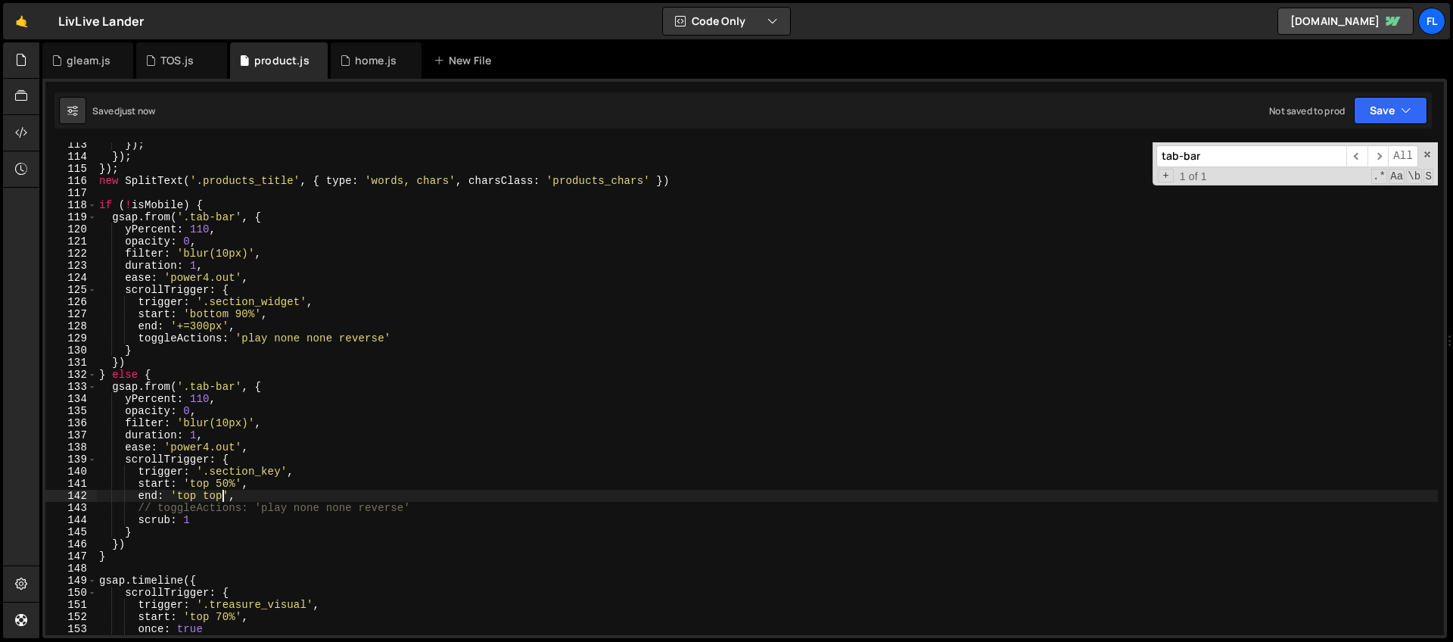
type textarea "end: 'top top',"
